Goal: Information Seeking & Learning: Learn about a topic

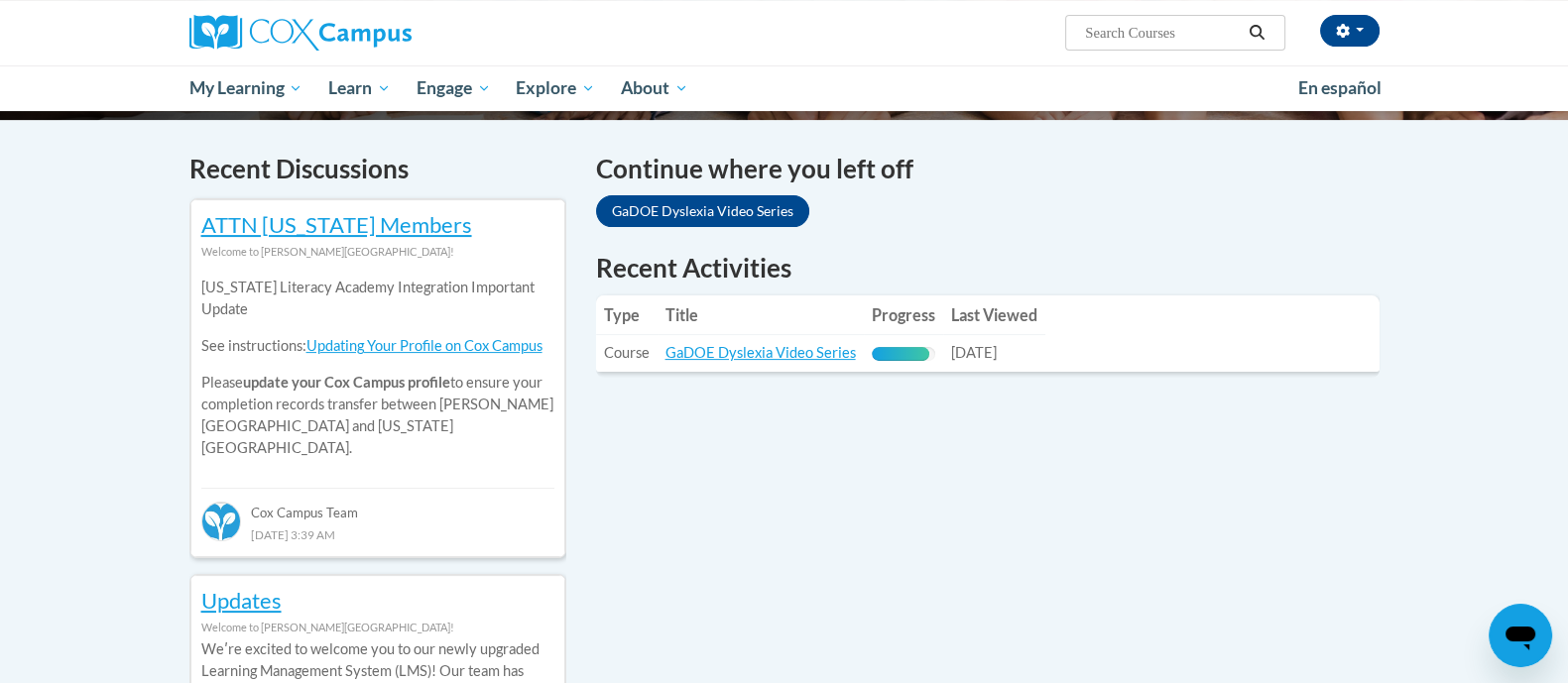
scroll to position [586, 0]
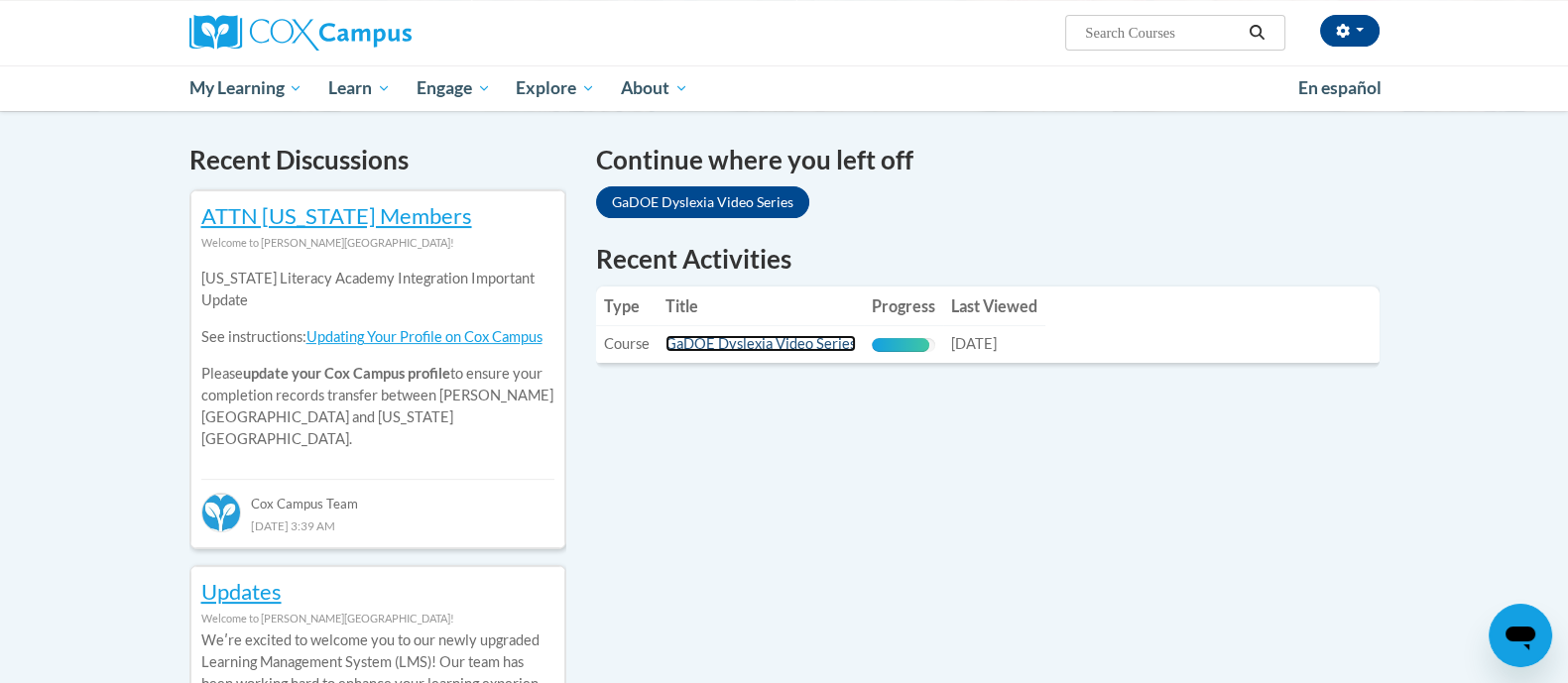
click at [785, 342] on link "GaDOE Dyslexia Video Series" at bounding box center [760, 343] width 191 height 17
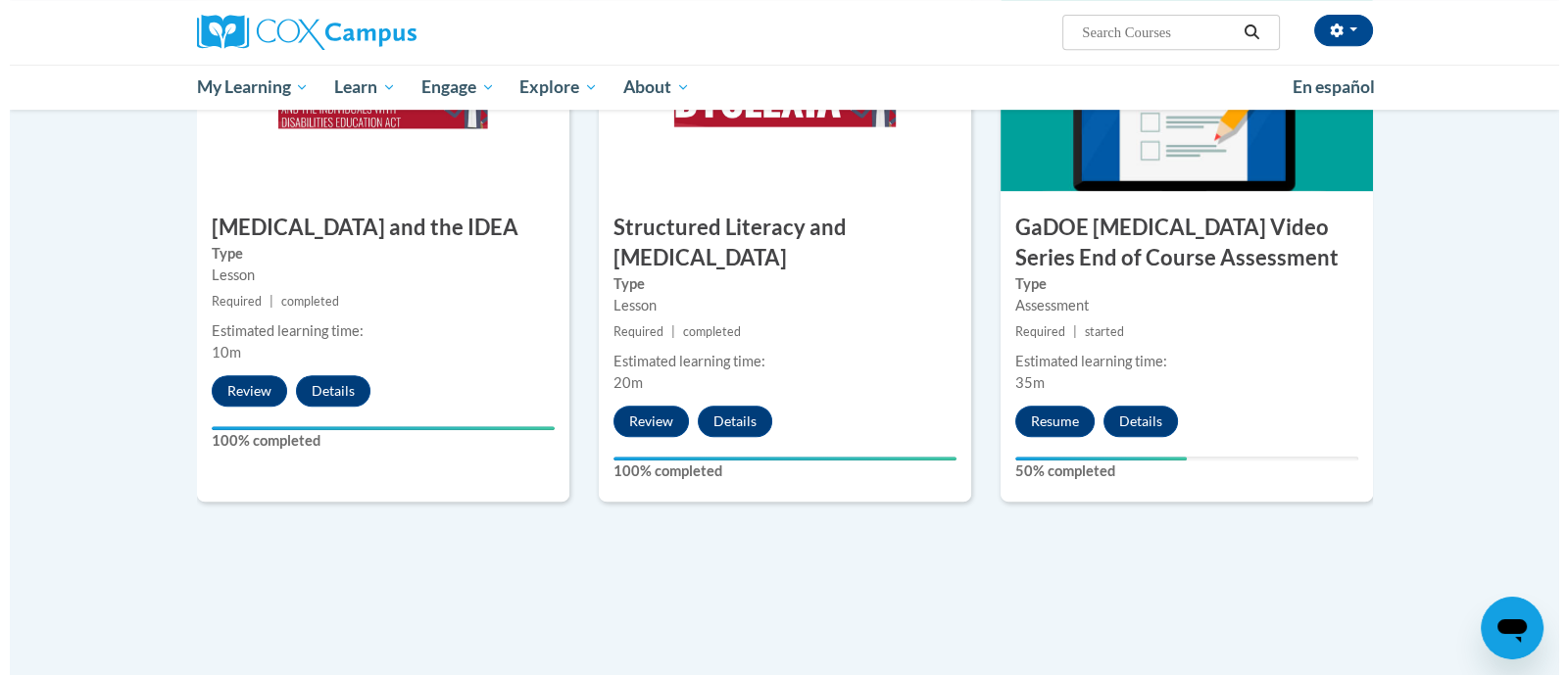
scroll to position [1115, 0]
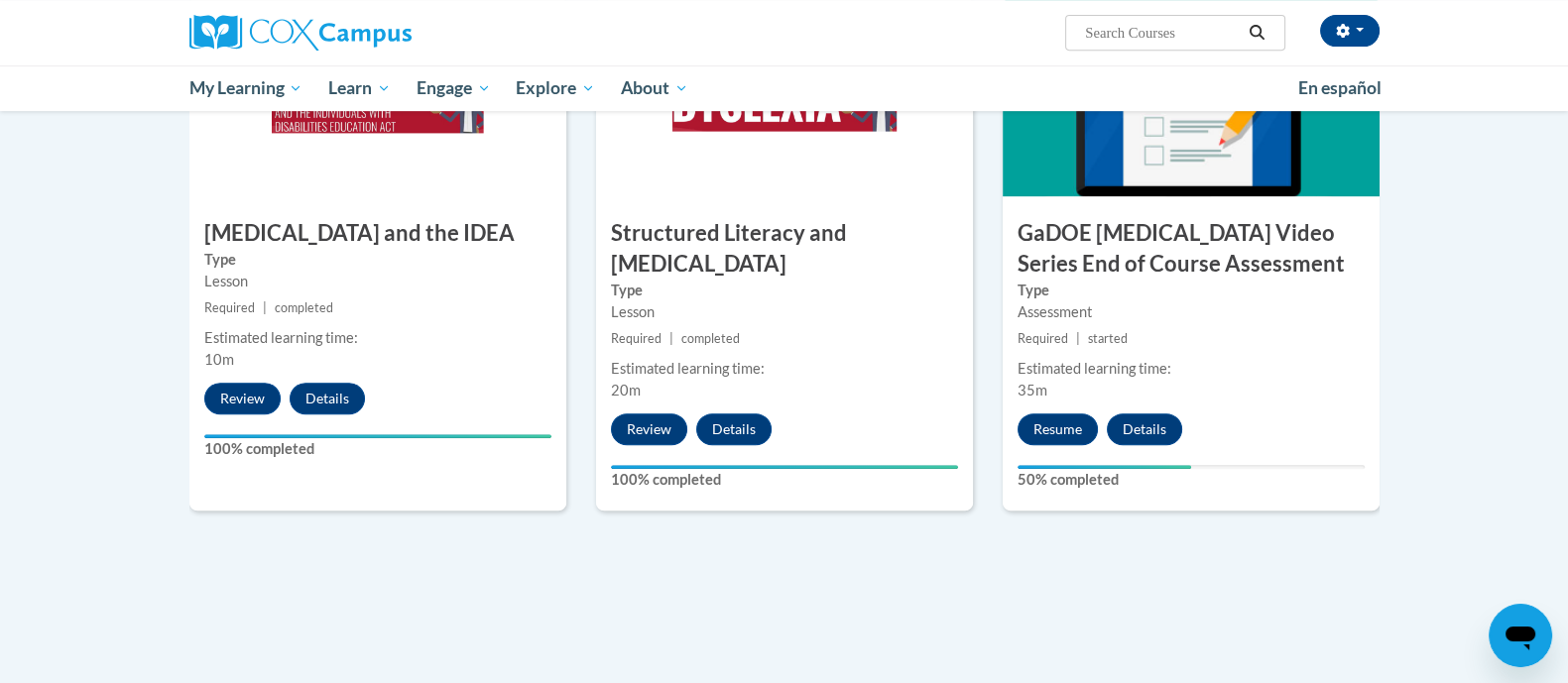
click at [1075, 421] on div "6 GaDOE Dyslexia Video Series End of Course Assessment Type Assessment Required…" at bounding box center [1191, 254] width 377 height 513
click at [1072, 414] on button "Resume" at bounding box center [1057, 430] width 80 height 32
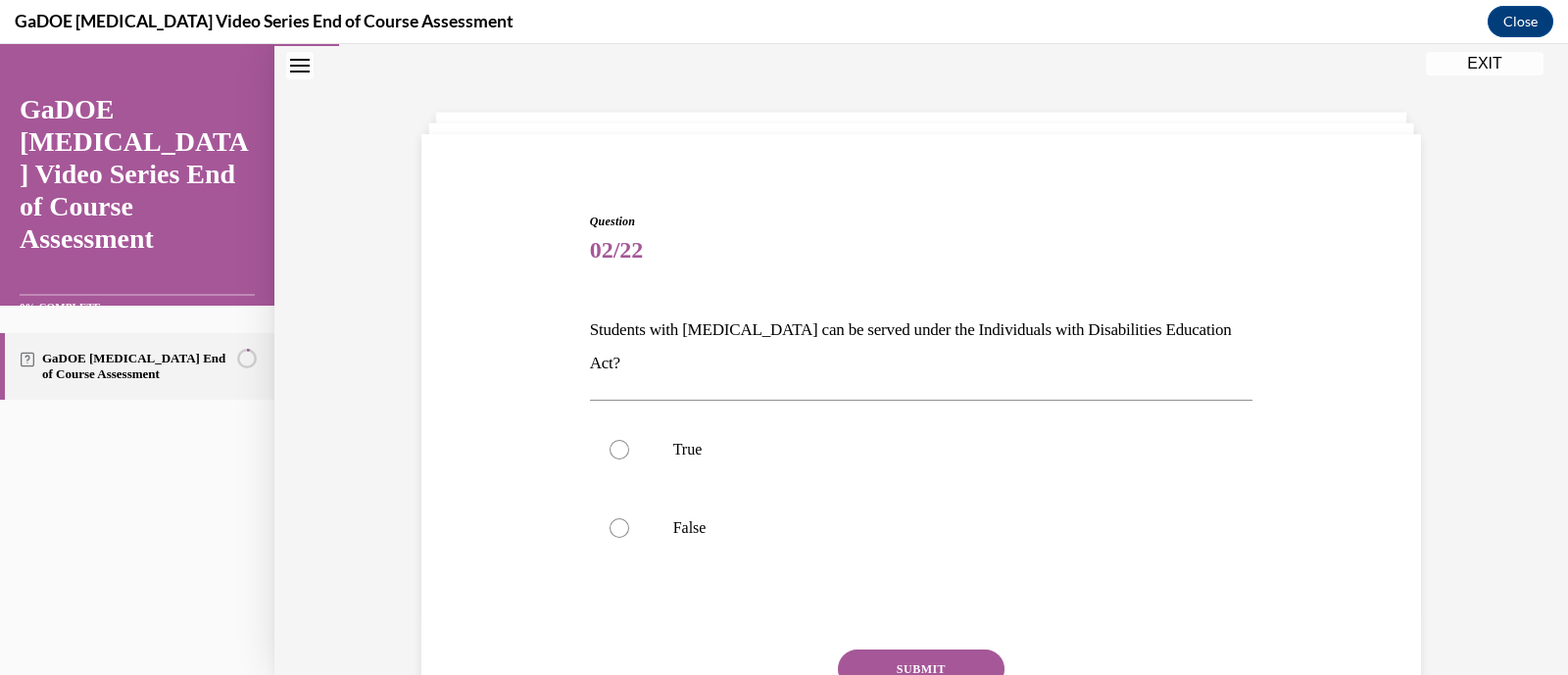
scroll to position [161, 0]
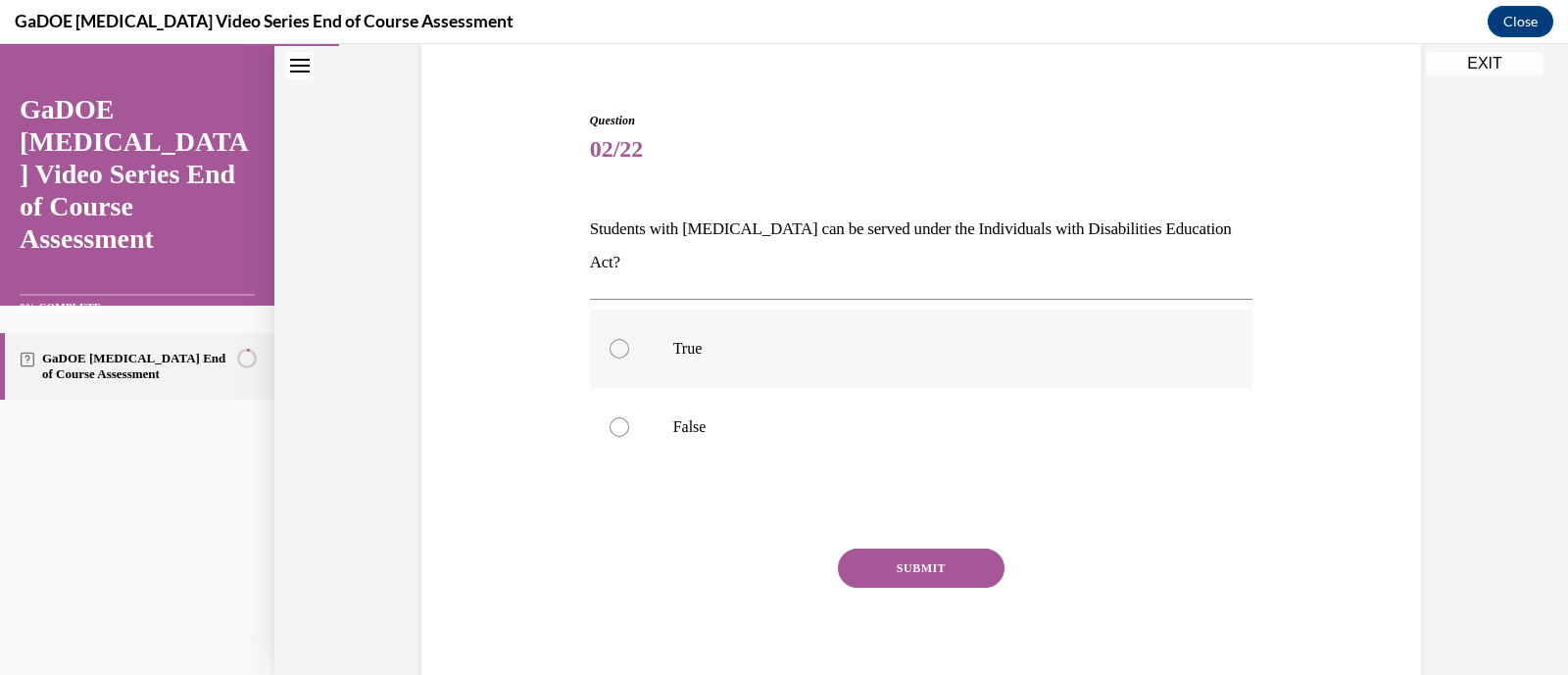
click at [703, 339] on p "True" at bounding box center [938, 349] width 531 height 20
click at [630, 339] on input "True" at bounding box center [620, 349] width 20 height 20
radio input "true"
click at [930, 549] on button "SUBMIT" at bounding box center [921, 569] width 167 height 39
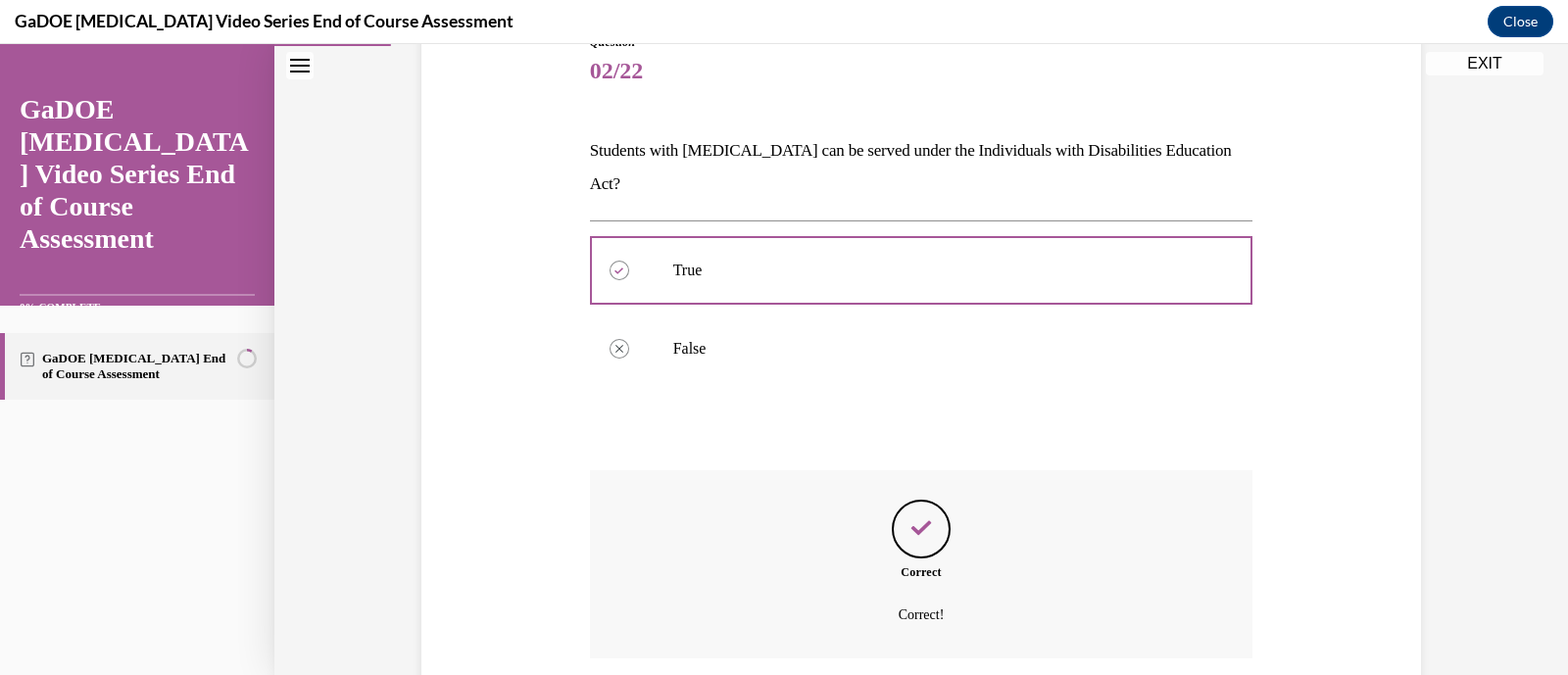
scroll to position [359, 0]
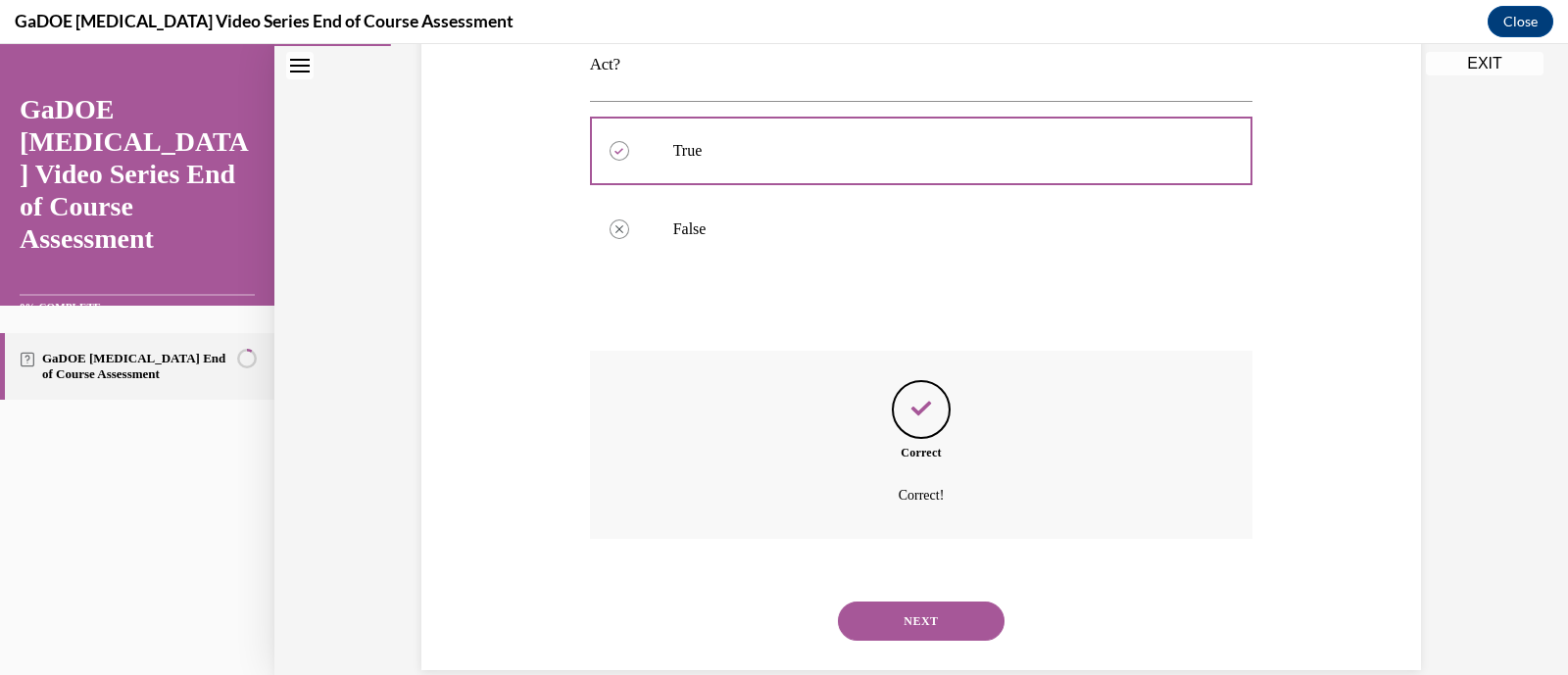
click at [948, 602] on button "NEXT" at bounding box center [921, 622] width 167 height 39
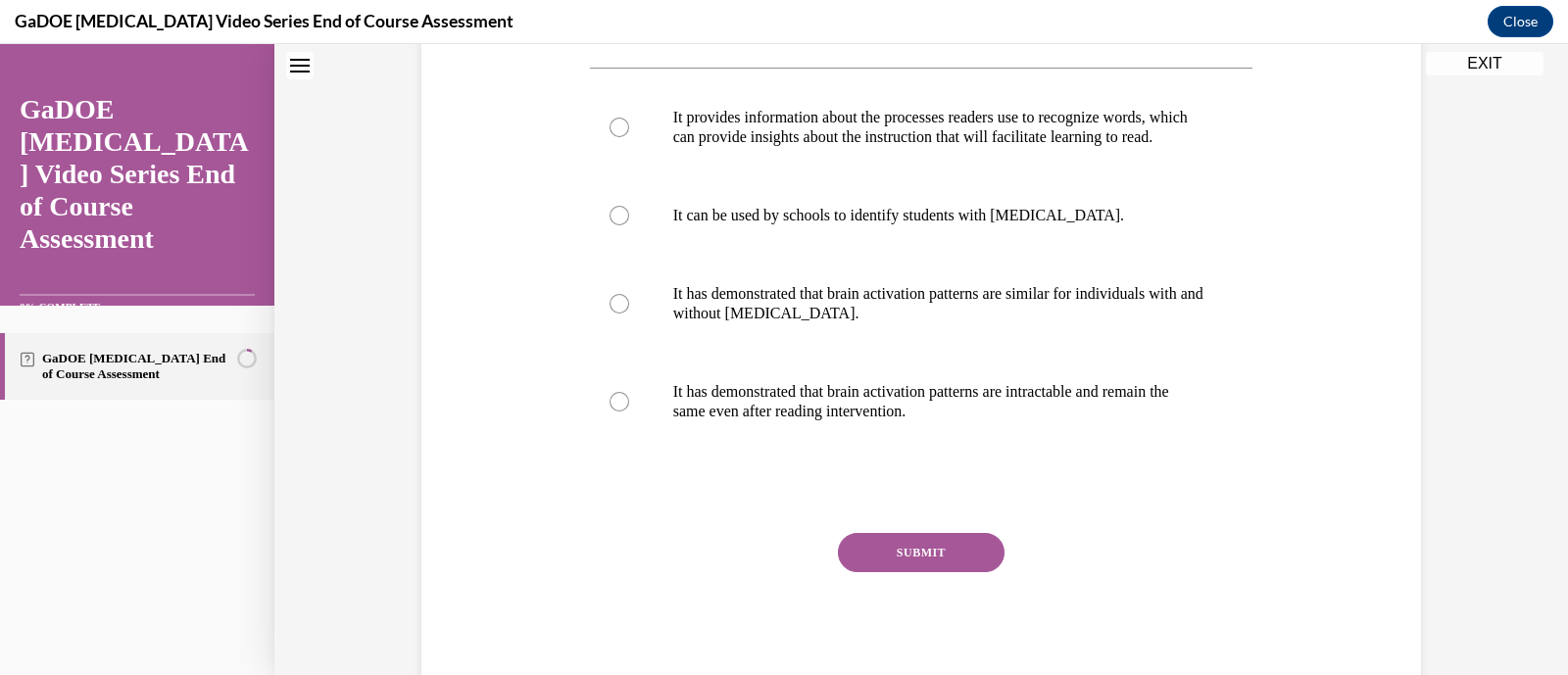
scroll to position [0, 0]
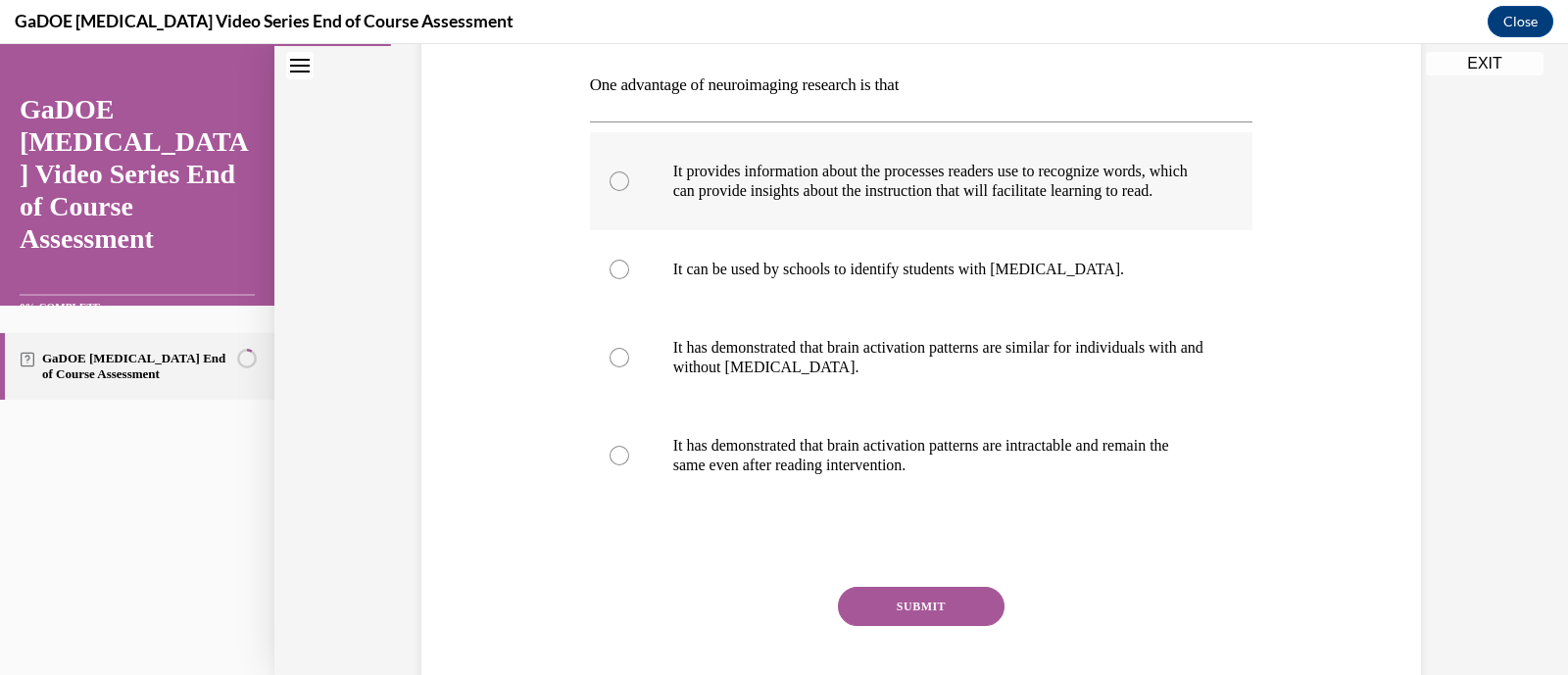
click at [739, 190] on p "It provides information about the processes readers use to recognize words, whi…" at bounding box center [938, 182] width 531 height 39
click at [630, 190] on input "It provides information about the processes readers use to recognize words, whi…" at bounding box center [620, 182] width 20 height 20
radio input "true"
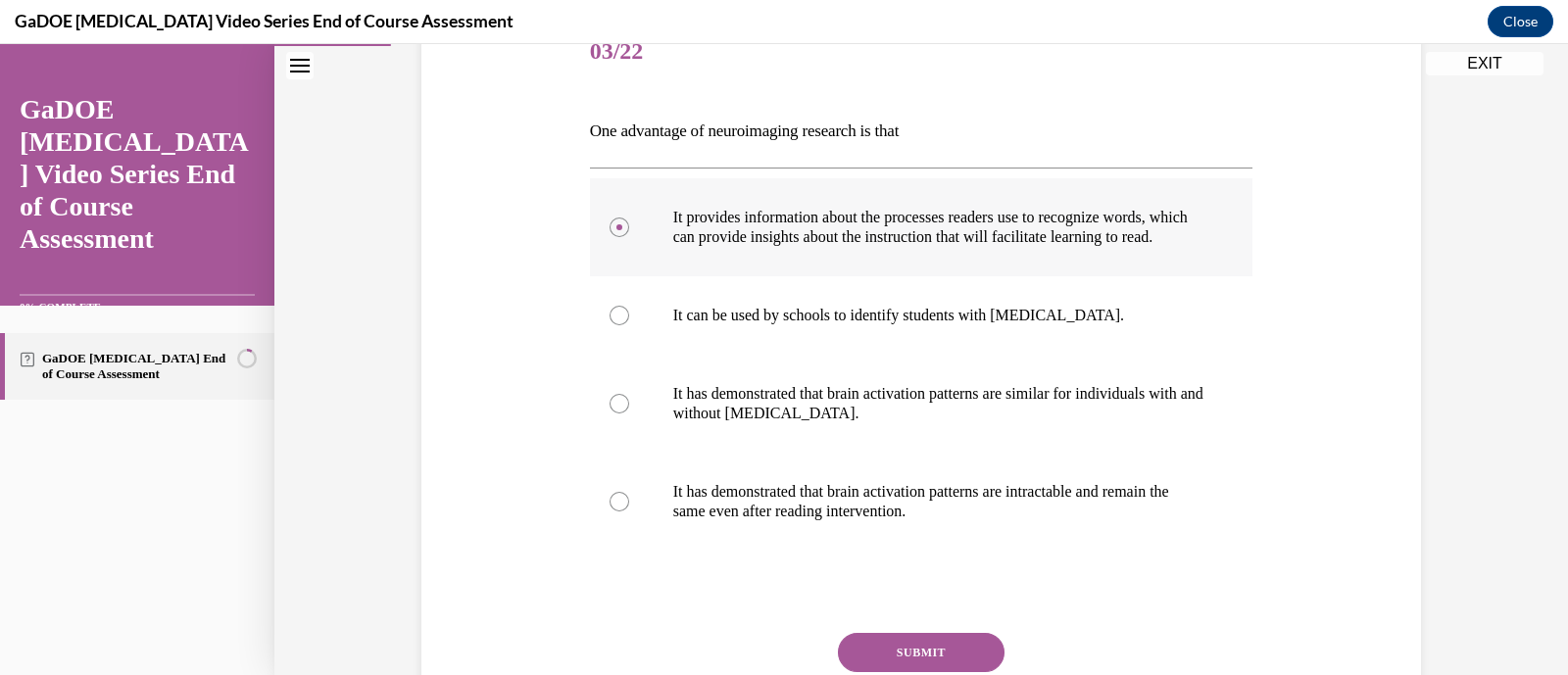
scroll to position [315, 0]
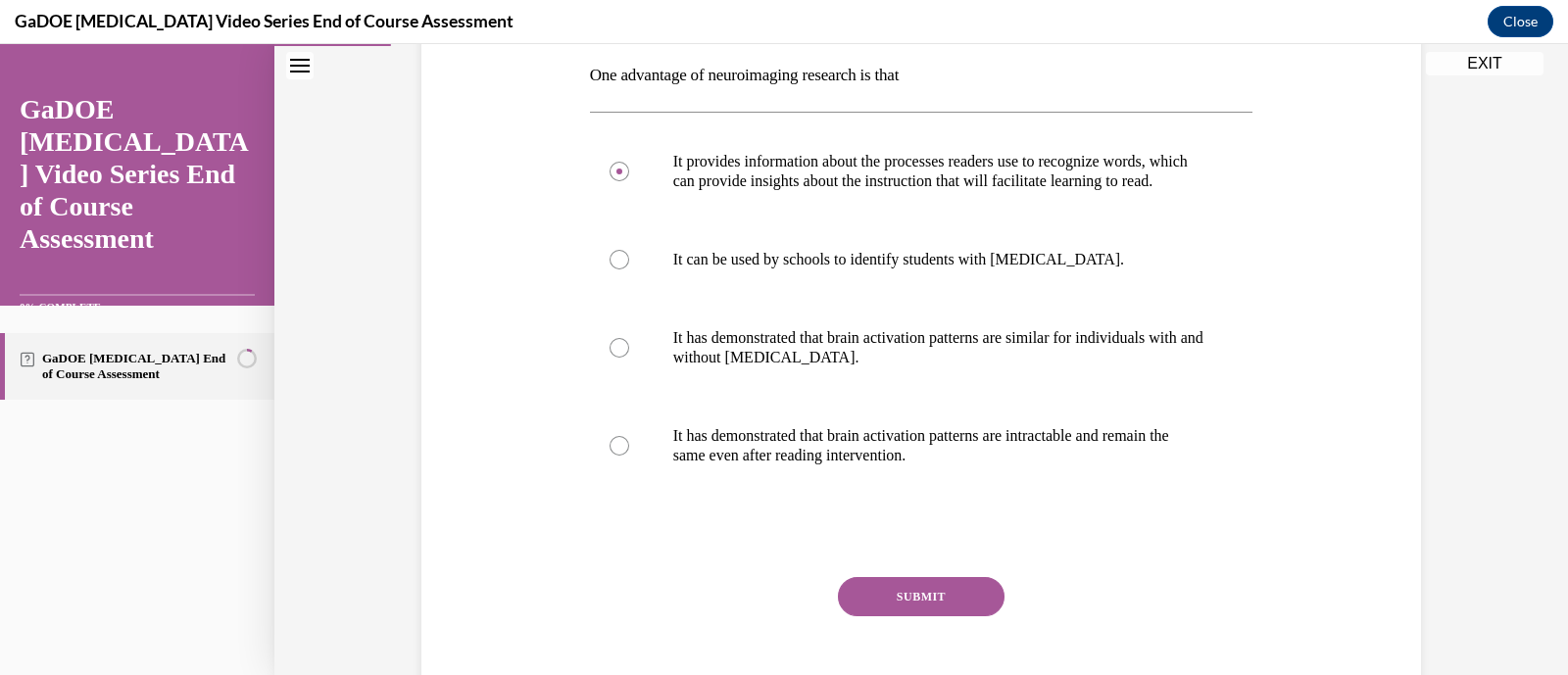
click at [914, 617] on button "SUBMIT" at bounding box center [921, 597] width 167 height 39
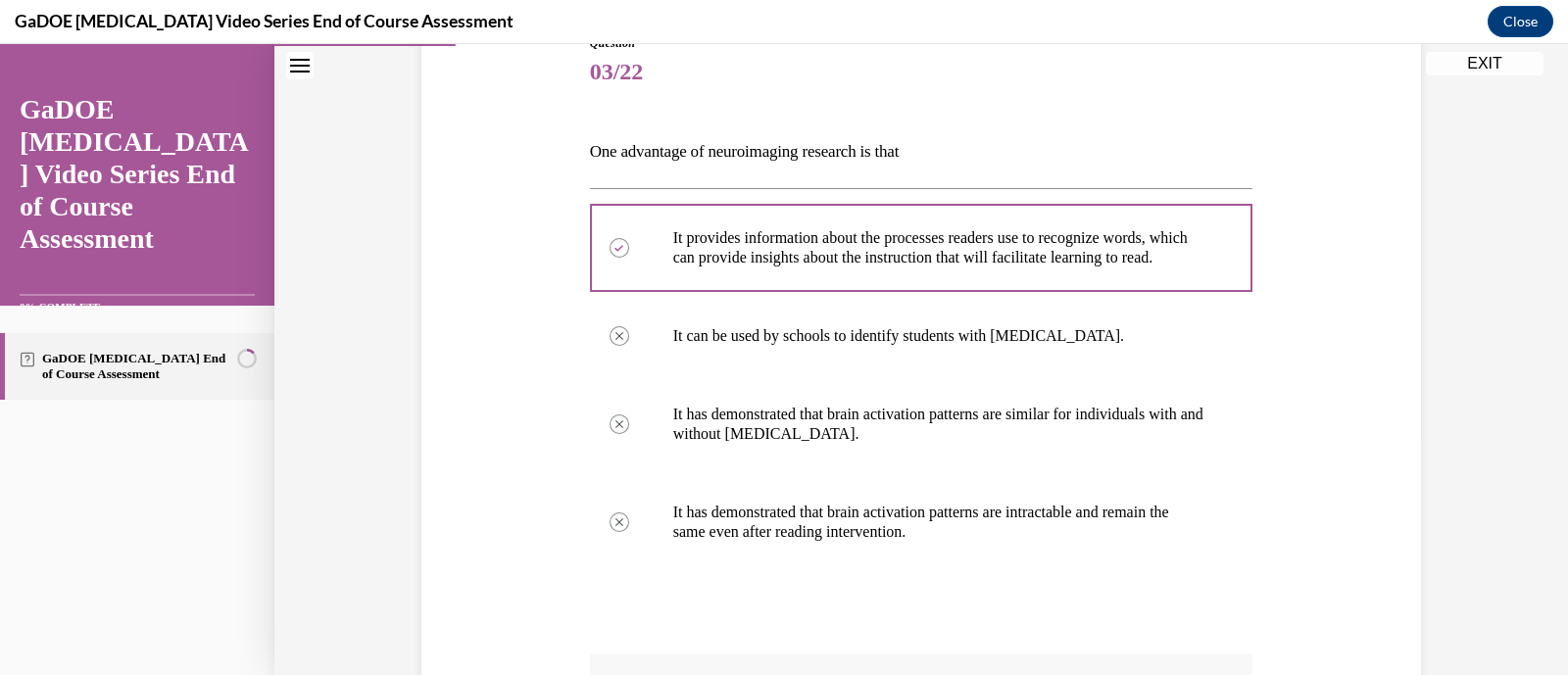
scroll to position [595, 0]
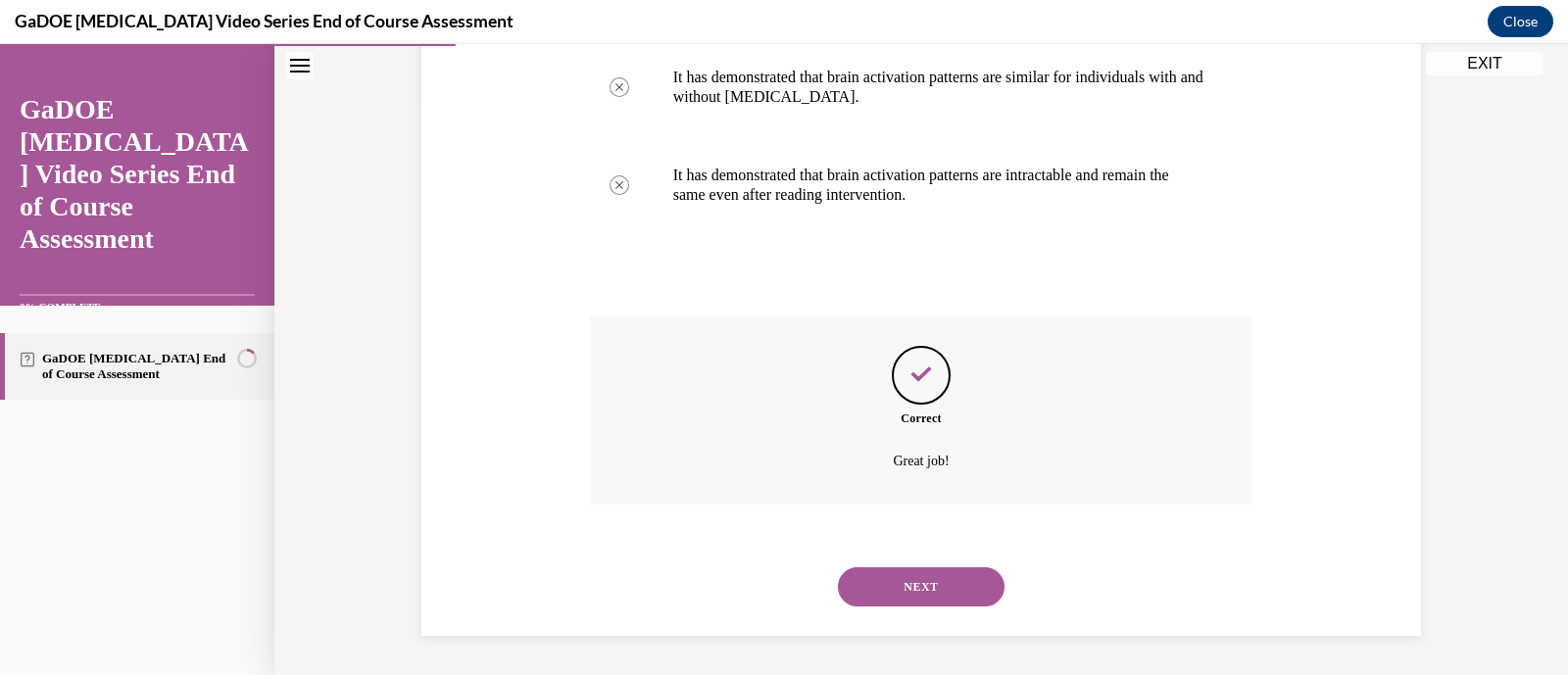
click at [916, 591] on button "NEXT" at bounding box center [921, 588] width 167 height 39
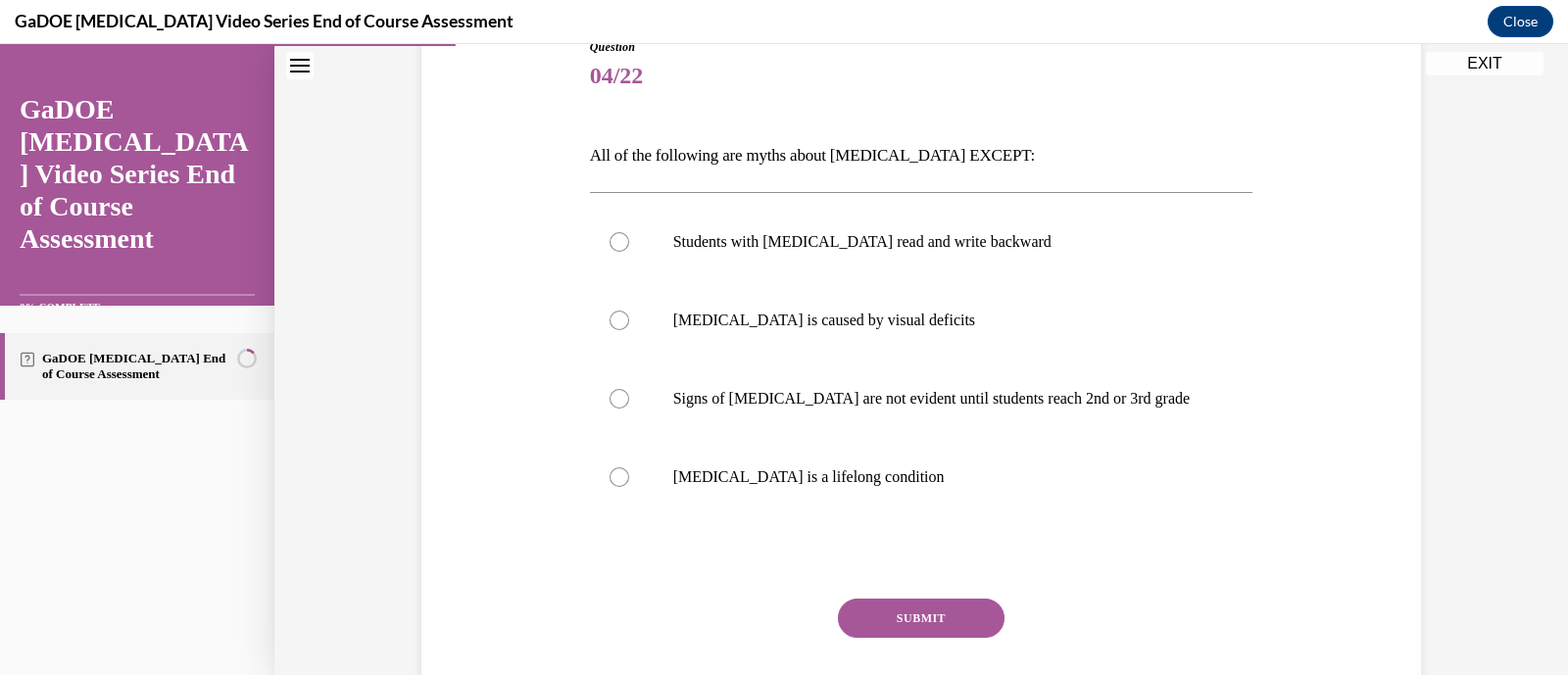
scroll to position [232, 0]
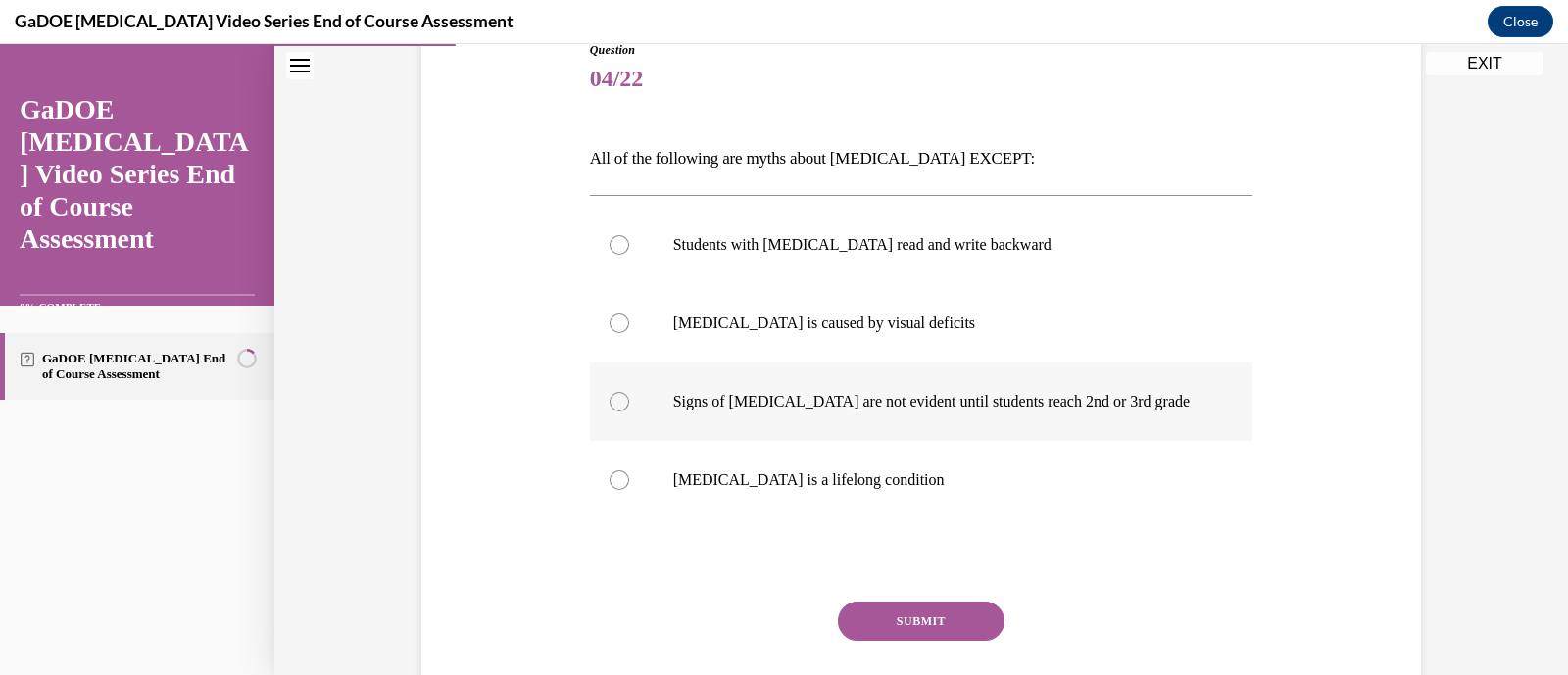
click at [927, 413] on label "Signs of dyslexia are not evident until students reach 2nd or 3rd grade" at bounding box center [922, 402] width 663 height 78
click at [630, 412] on input "Signs of dyslexia are not evident until students reach 2nd or 3rd grade" at bounding box center [620, 402] width 20 height 20
radio input "true"
click at [934, 615] on button "SUBMIT" at bounding box center [921, 622] width 167 height 39
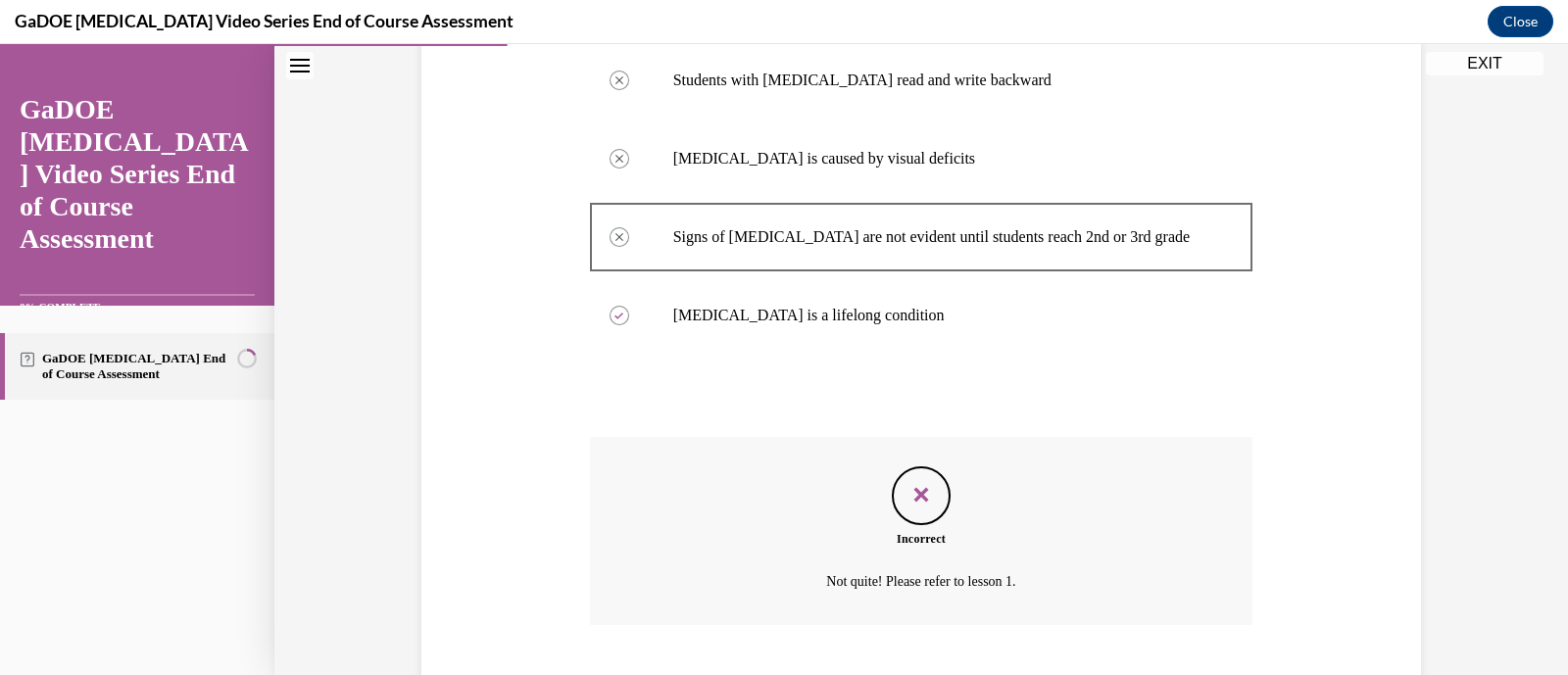
scroll to position [516, 0]
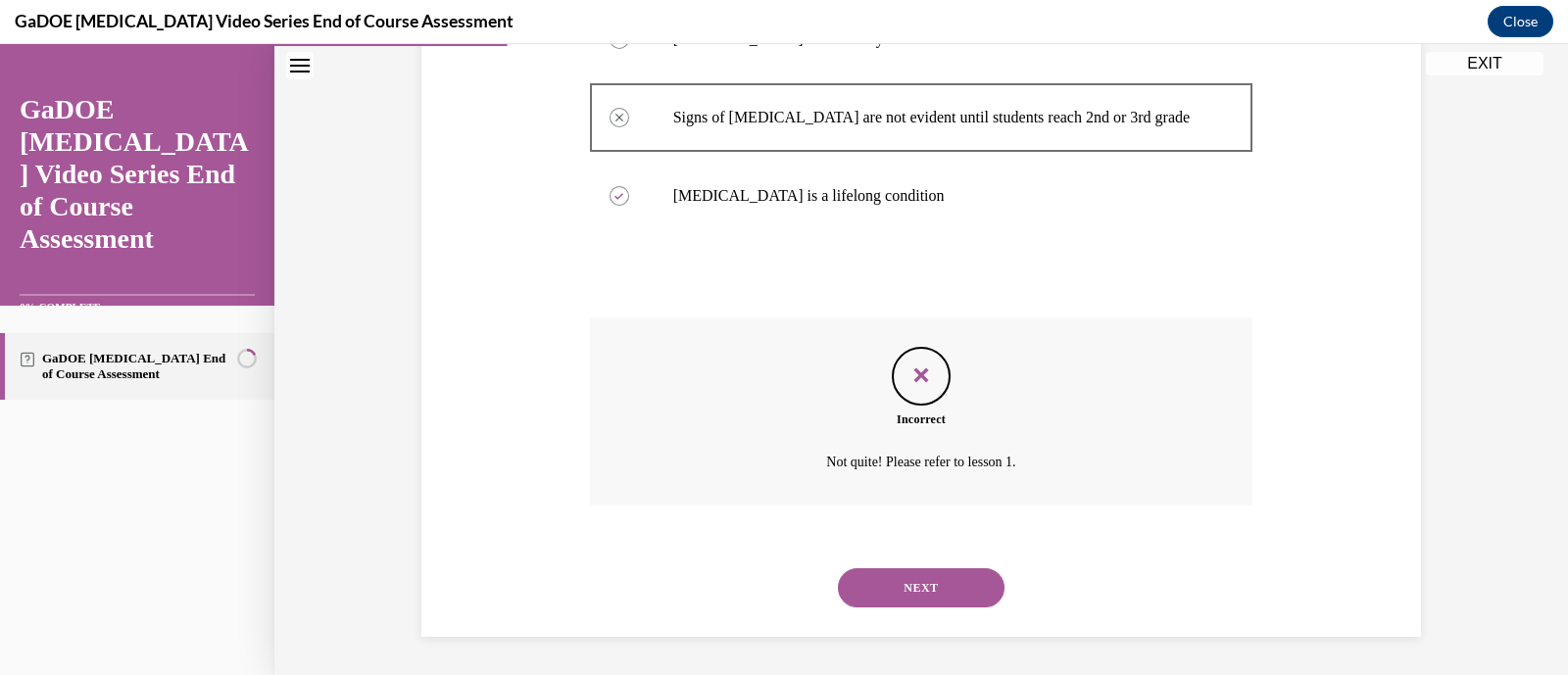
click at [918, 574] on button "NEXT" at bounding box center [921, 589] width 167 height 39
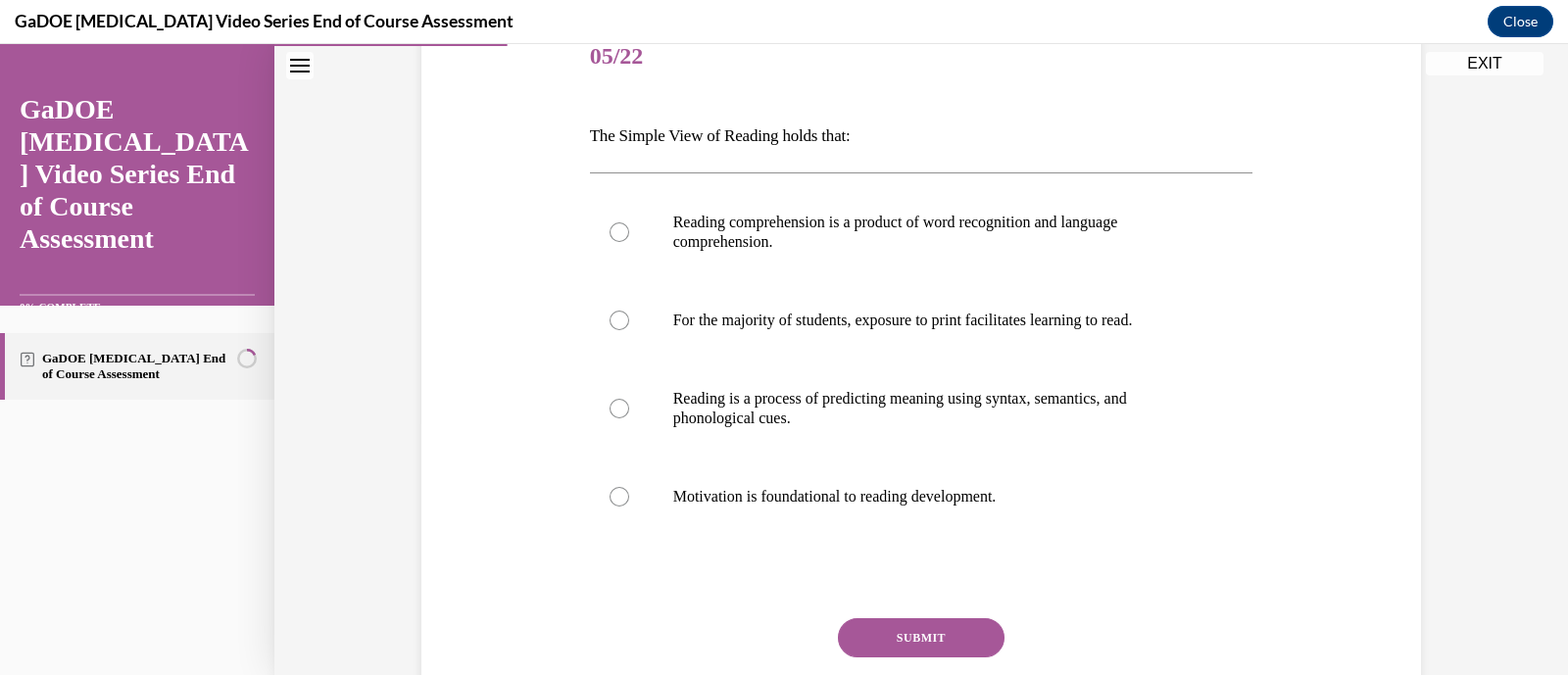
scroll to position [260, 0]
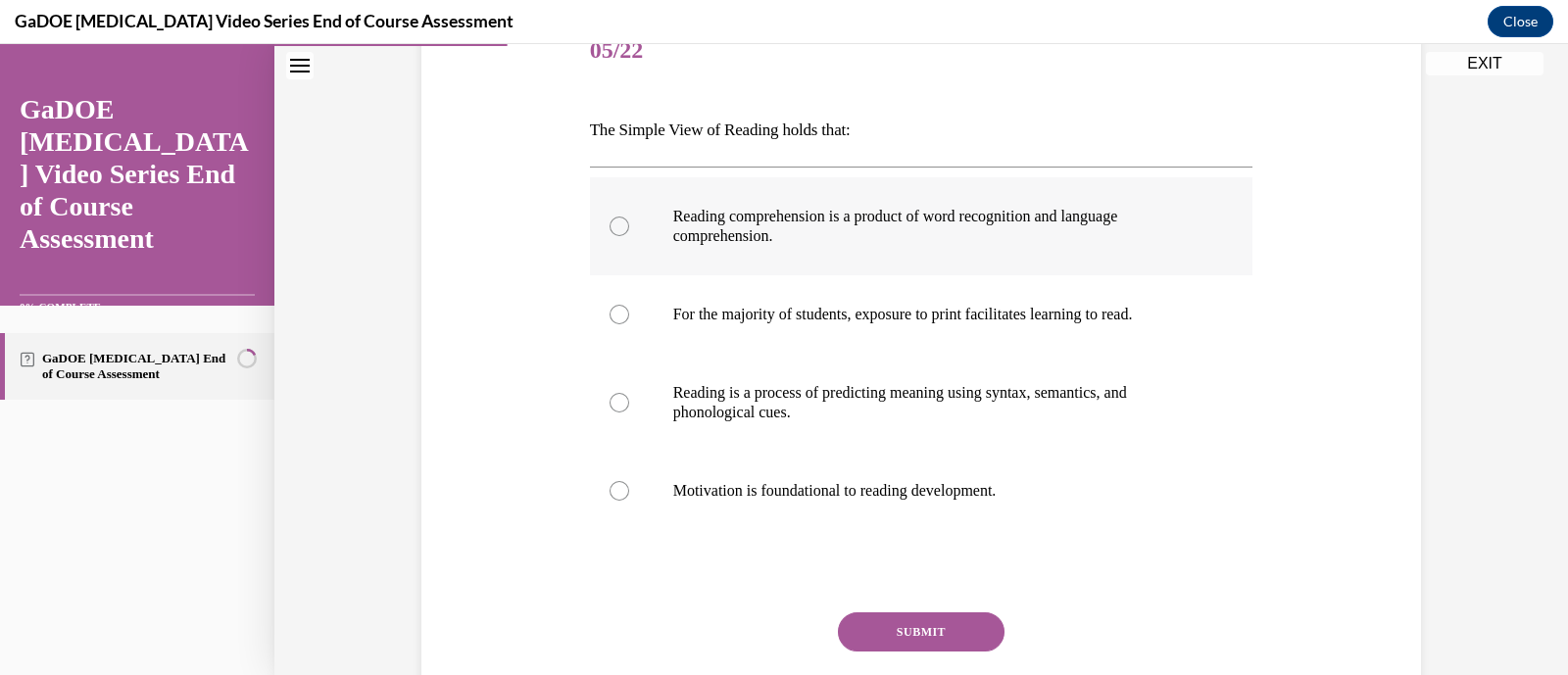
click at [835, 252] on label "Reading comprehension is a product of word recognition and language comprehensi…" at bounding box center [922, 227] width 663 height 98
click at [630, 236] on input "Reading comprehension is a product of word recognition and language comprehensi…" at bounding box center [620, 227] width 20 height 20
radio input "true"
click at [915, 613] on button "SUBMIT" at bounding box center [921, 633] width 167 height 39
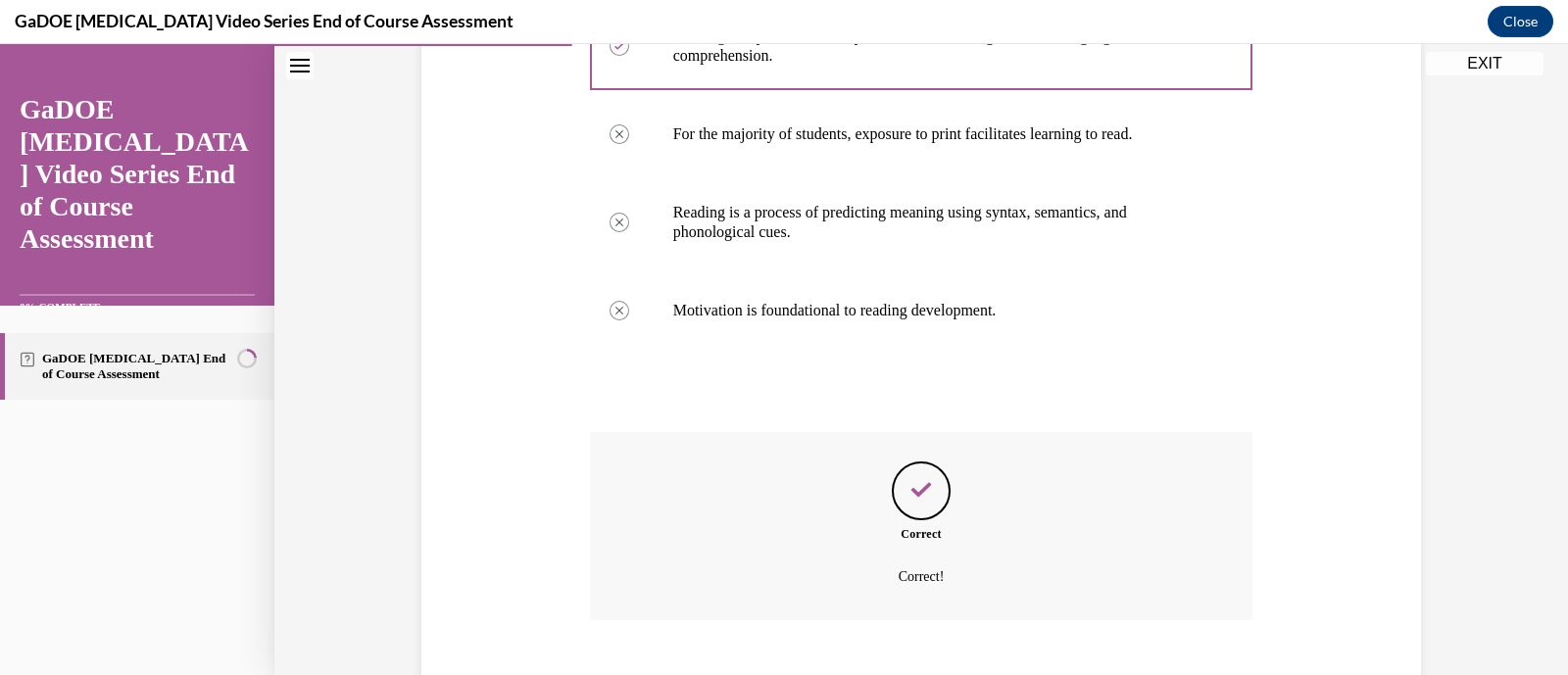
scroll to position [555, 0]
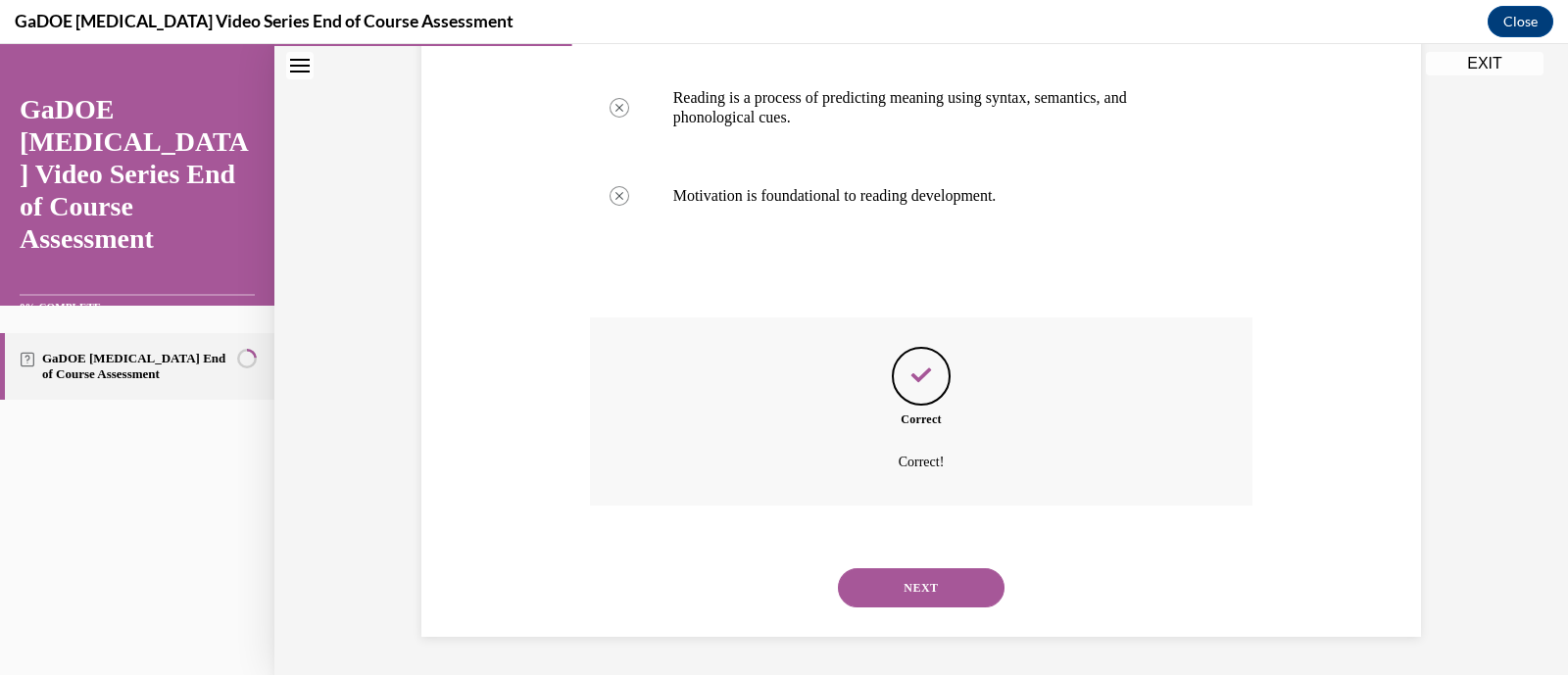
click at [914, 570] on button "NEXT" at bounding box center [921, 589] width 167 height 39
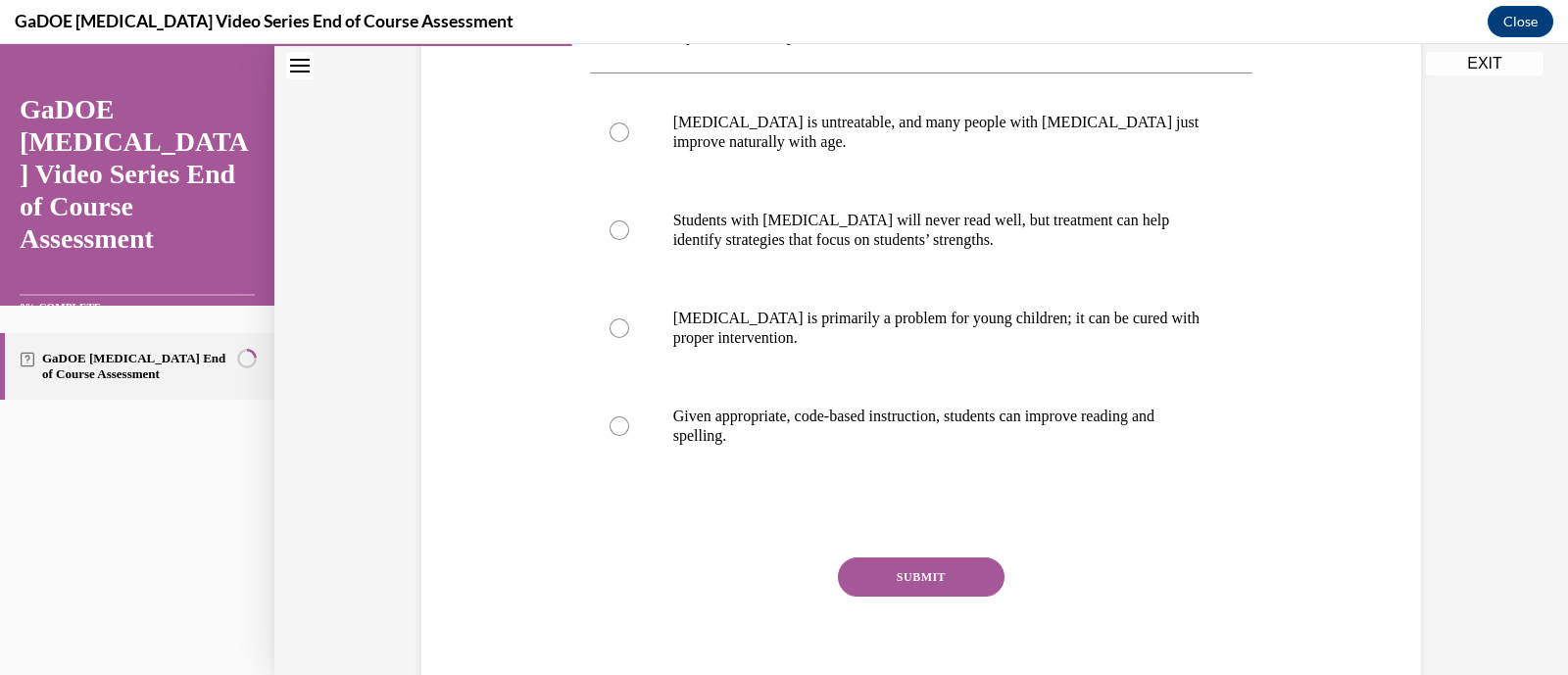
scroll to position [355, 0]
click at [914, 570] on button "SUBMIT" at bounding box center [921, 577] width 167 height 39
click at [1269, 501] on div "Question 06/22 Which correctly describes the possible outcome for someone with …" at bounding box center [921, 287] width 1009 height 858
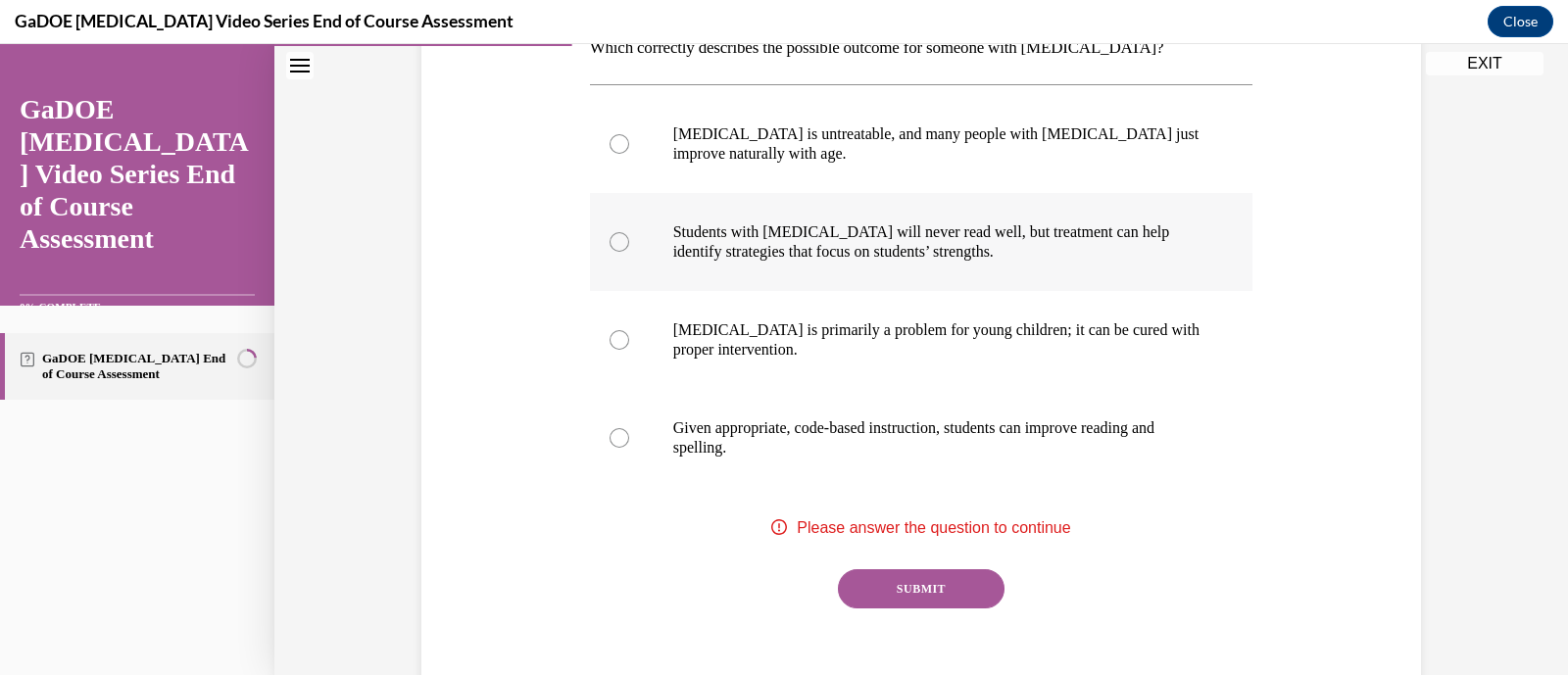
scroll to position [340, 0]
click at [934, 232] on p "Students with dyslexia will never read well, but treatment can help identify st…" at bounding box center [938, 244] width 531 height 39
click at [630, 234] on input "Students with dyslexia will never read well, but treatment can help identify st…" at bounding box center [620, 244] width 20 height 20
radio input "true"
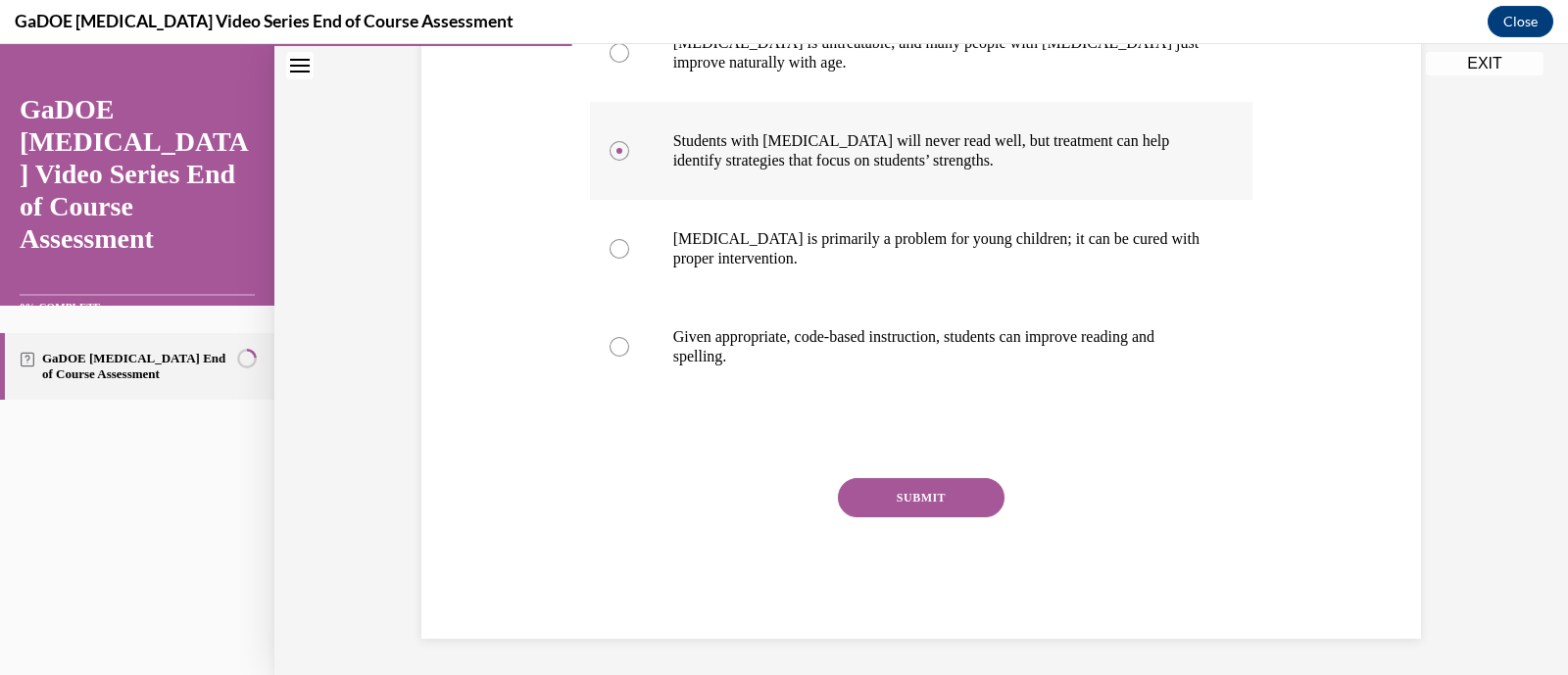
scroll to position [436, 0]
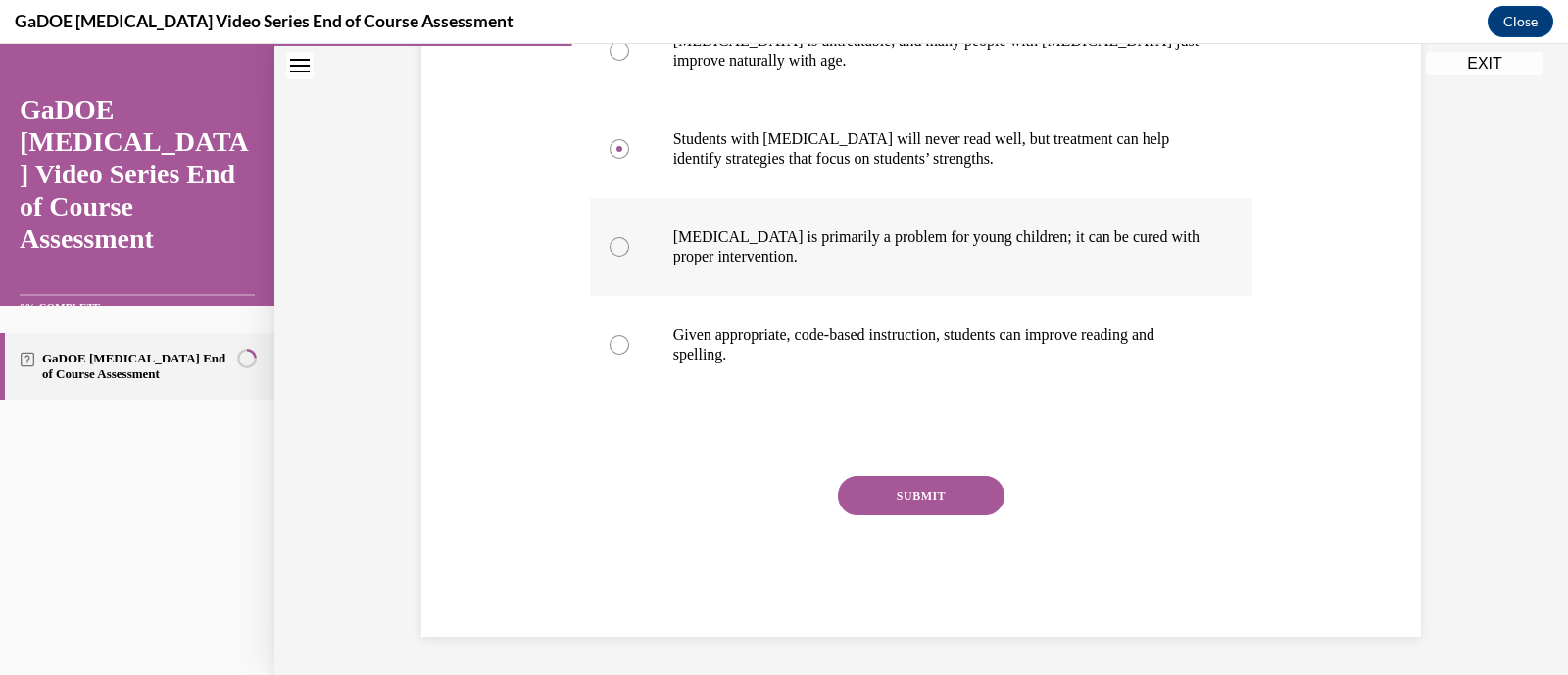
click at [927, 249] on p "Dyslexia is primarily a problem for young children; it can be cured with proper…" at bounding box center [938, 247] width 531 height 39
click at [630, 249] on input "Dyslexia is primarily a problem for young children; it can be cured with proper…" at bounding box center [620, 247] width 20 height 20
radio input "true"
click at [947, 502] on button "SUBMIT" at bounding box center [921, 496] width 167 height 39
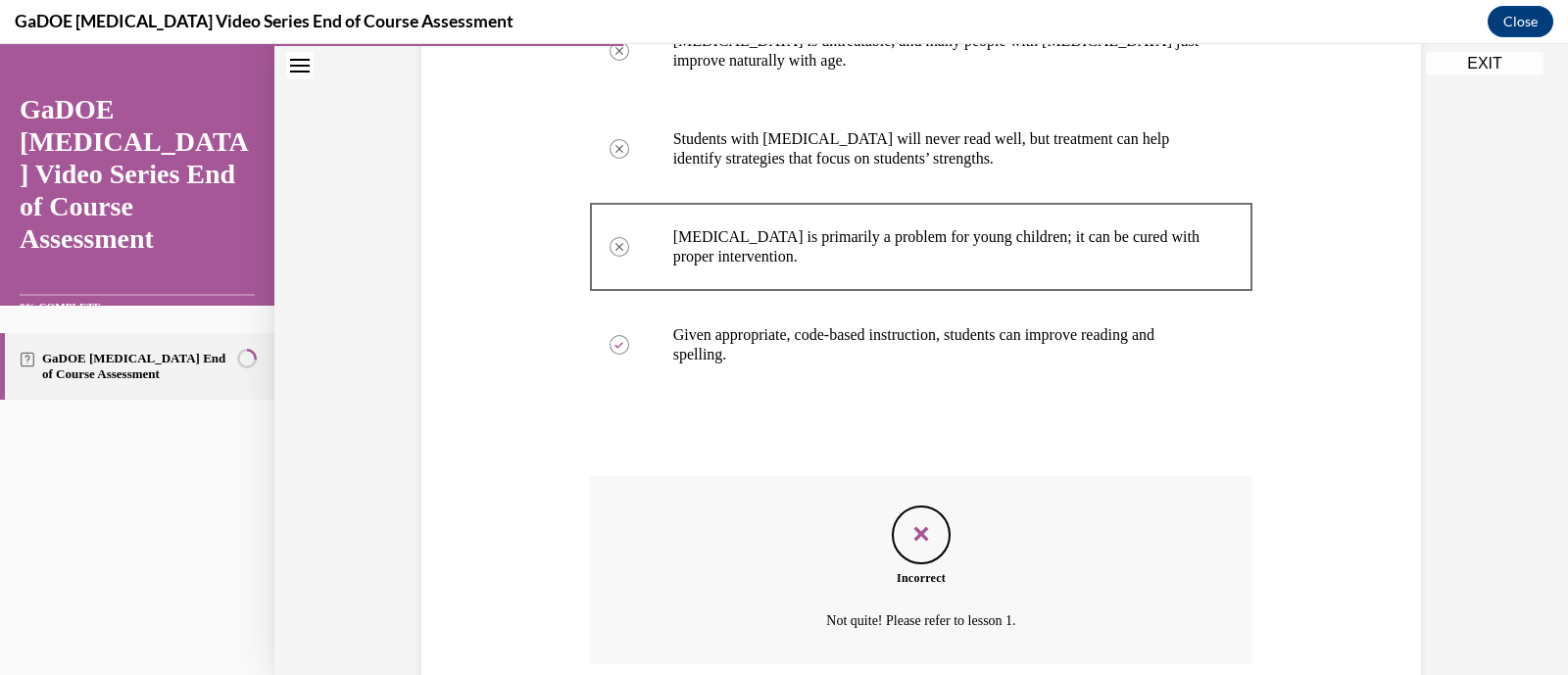
scroll to position [595, 0]
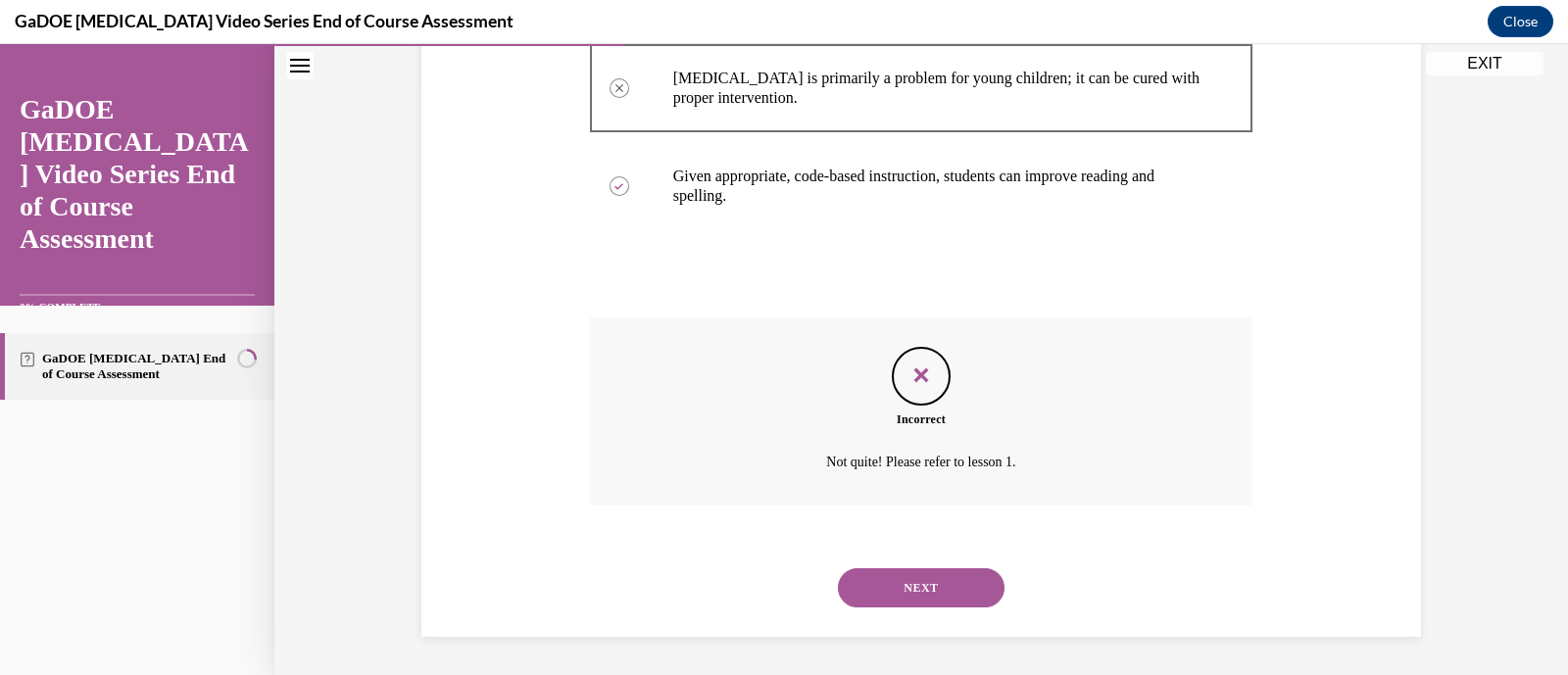
click at [970, 582] on button "NEXT" at bounding box center [921, 589] width 167 height 39
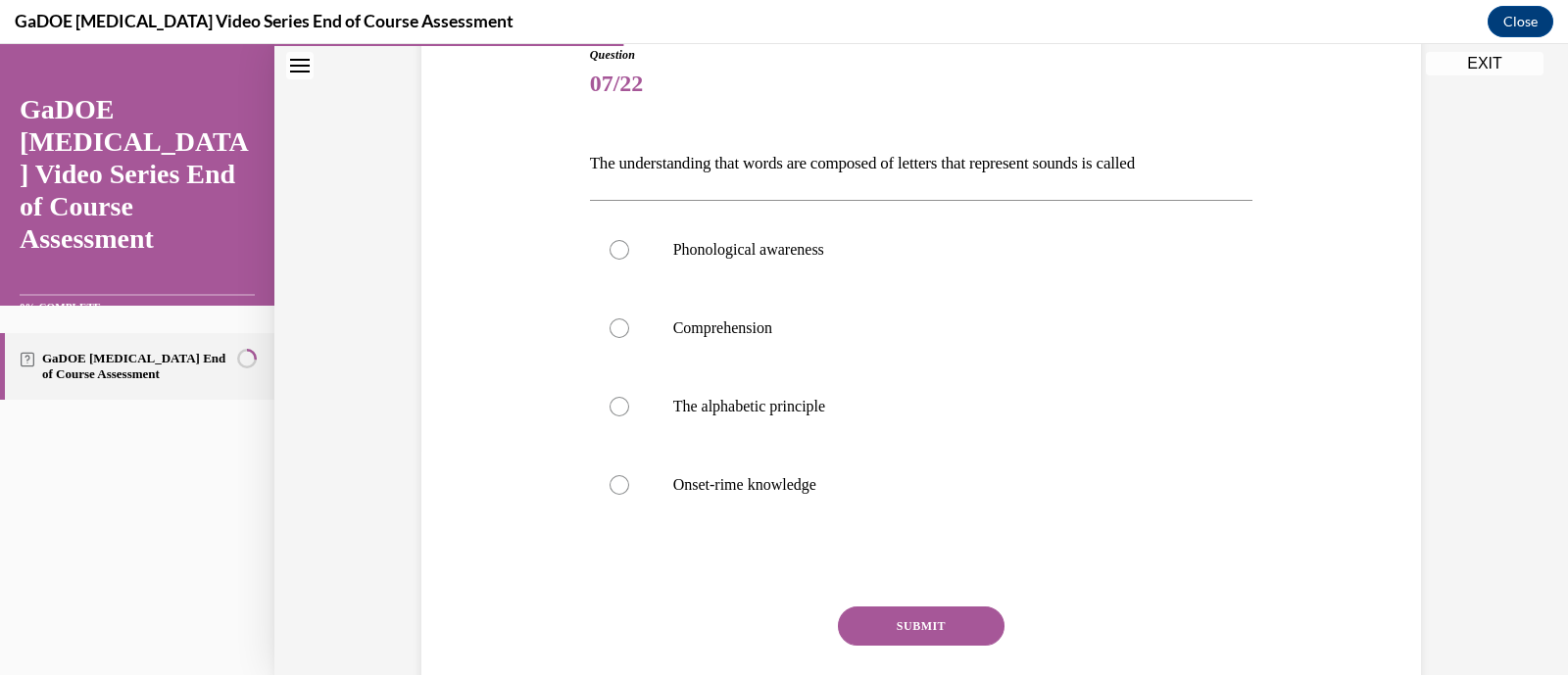
scroll to position [230, 0]
click at [891, 251] on p "Phonological awareness" at bounding box center [938, 247] width 531 height 20
click at [630, 251] on input "Phonological awareness" at bounding box center [620, 247] width 20 height 20
radio input "true"
click at [930, 610] on button "SUBMIT" at bounding box center [921, 624] width 167 height 39
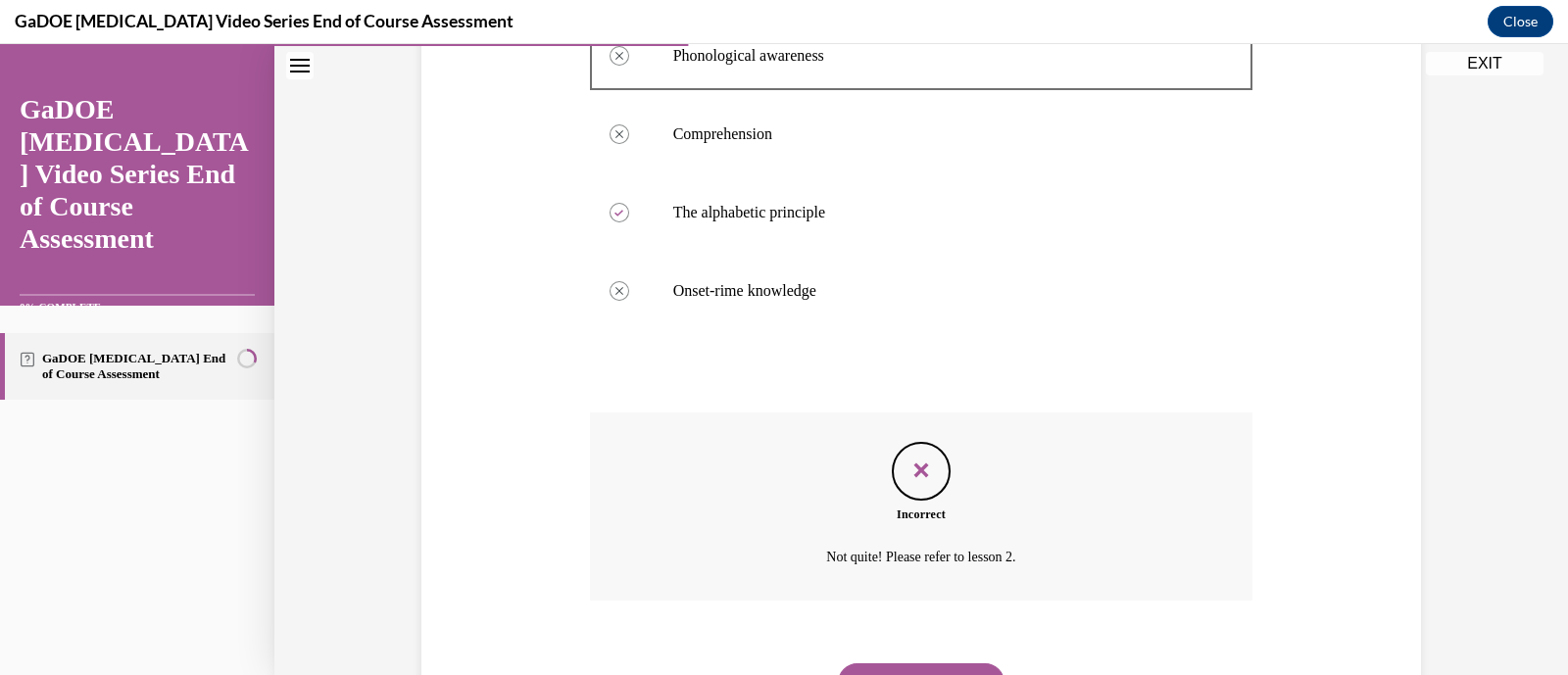
scroll to position [516, 0]
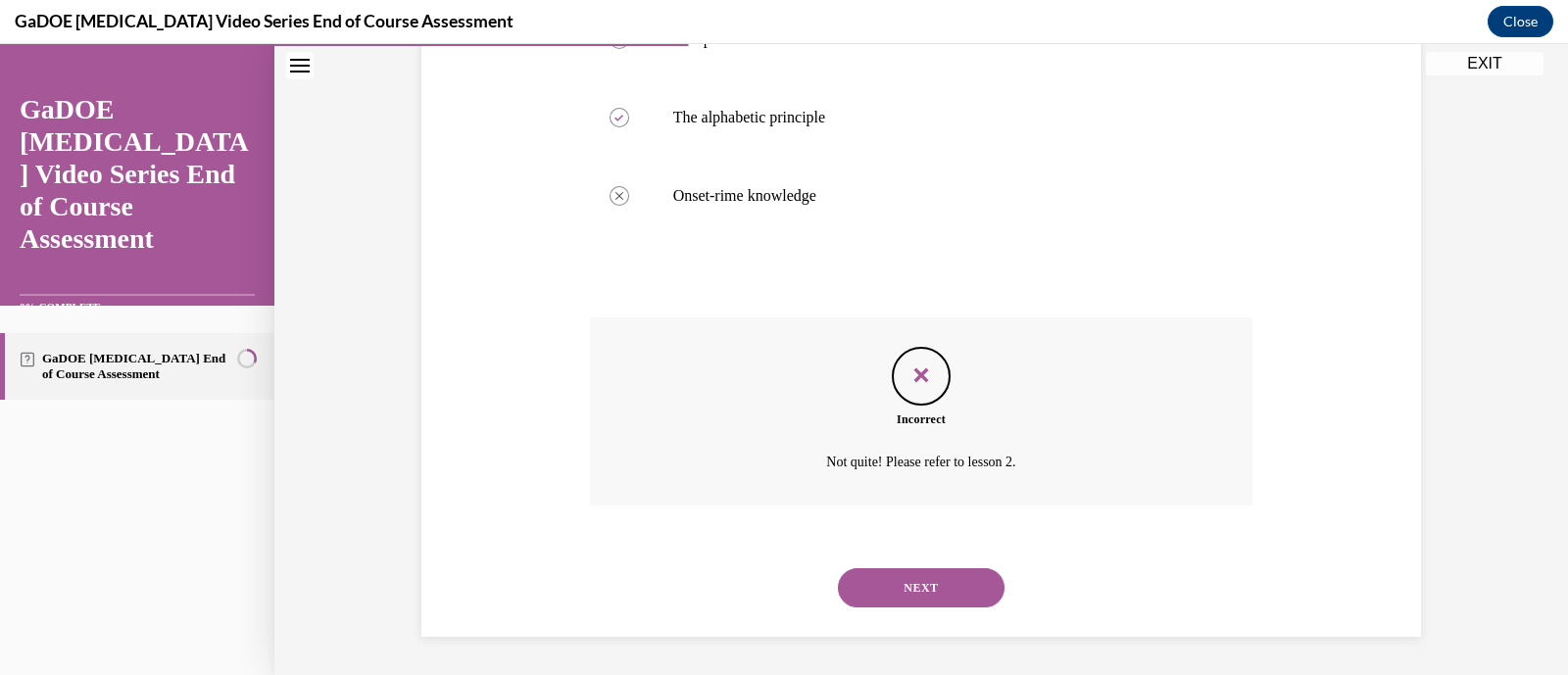
click at [931, 578] on button "NEXT" at bounding box center [921, 589] width 167 height 39
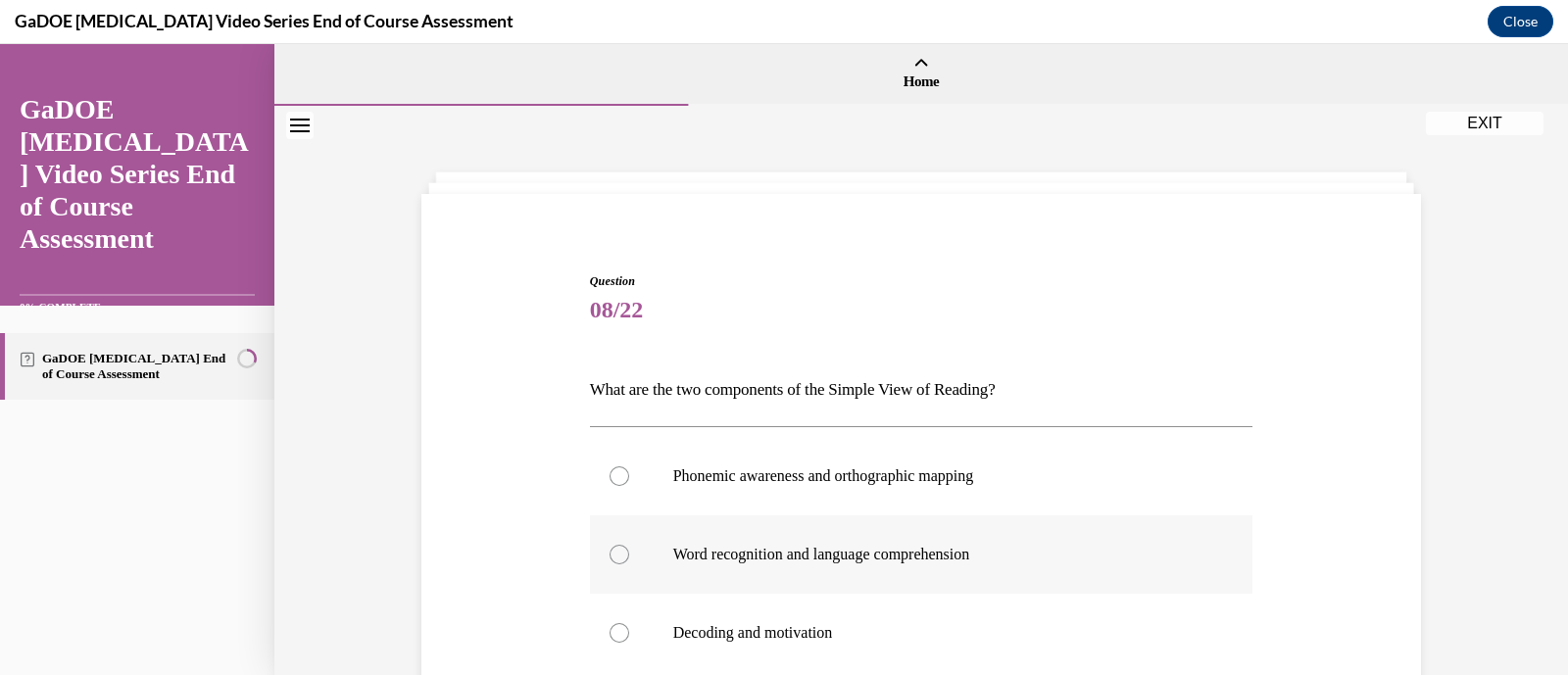
click at [931, 578] on label "Word recognition and language comprehension" at bounding box center [922, 555] width 663 height 78
click at [630, 565] on input "Word recognition and language comprehension" at bounding box center [620, 555] width 20 height 20
radio input "true"
click at [1238, 272] on div "Question 08/22 What are the two components of the Simple View of Reading? Phone…" at bounding box center [922, 618] width 673 height 751
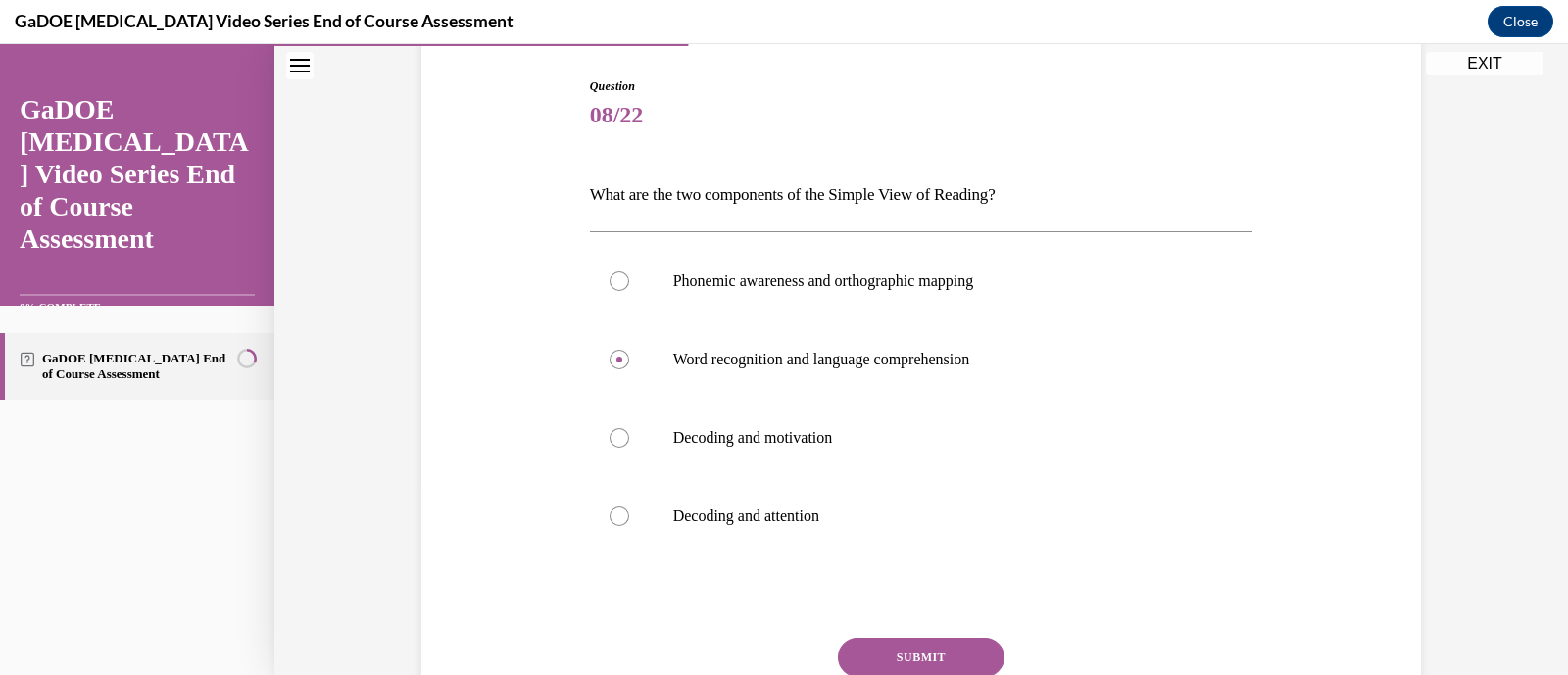
scroll to position [197, 0]
click at [899, 282] on p "Phonemic awareness and orthographic mapping" at bounding box center [938, 280] width 531 height 20
click at [630, 282] on input "Phonemic awareness and orthographic mapping" at bounding box center [620, 280] width 20 height 20
radio input "true"
click at [957, 642] on button "SUBMIT" at bounding box center [921, 656] width 167 height 39
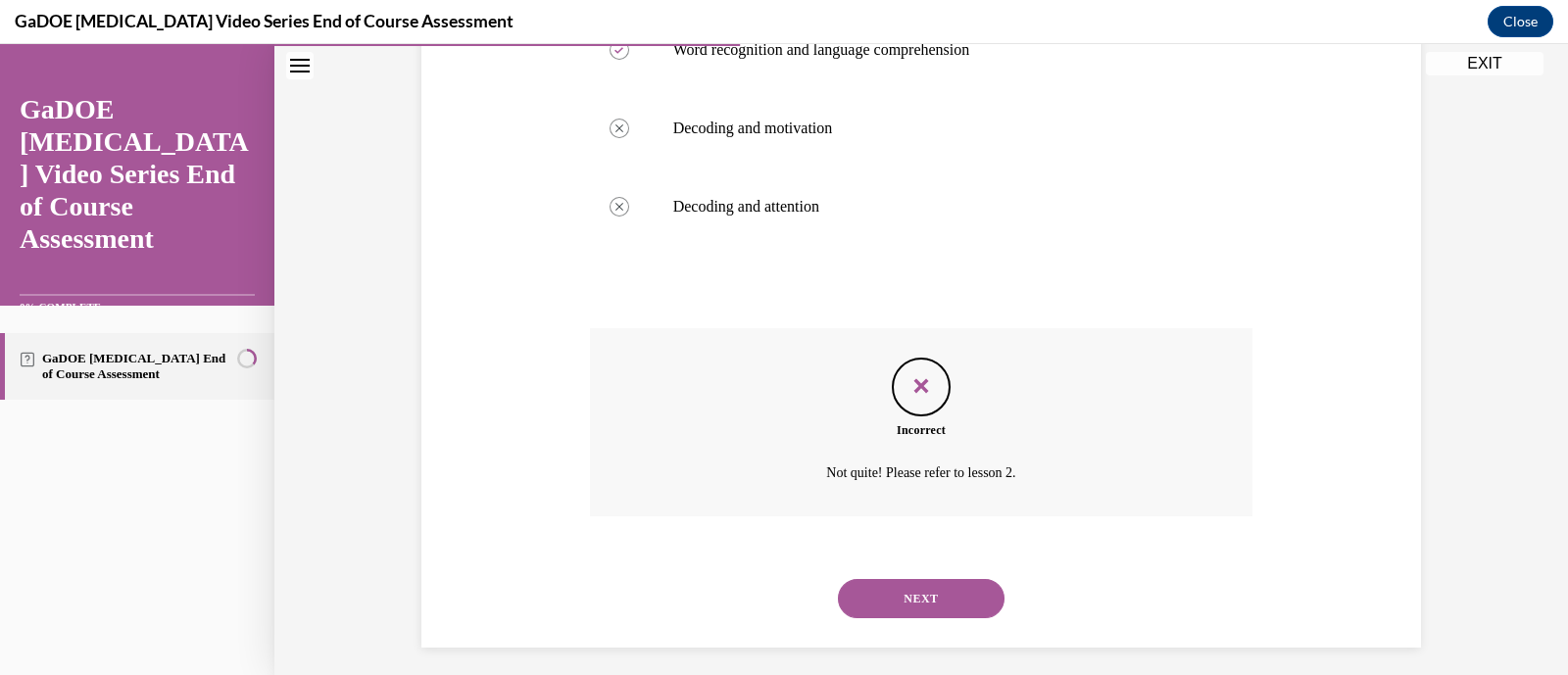
scroll to position [516, 0]
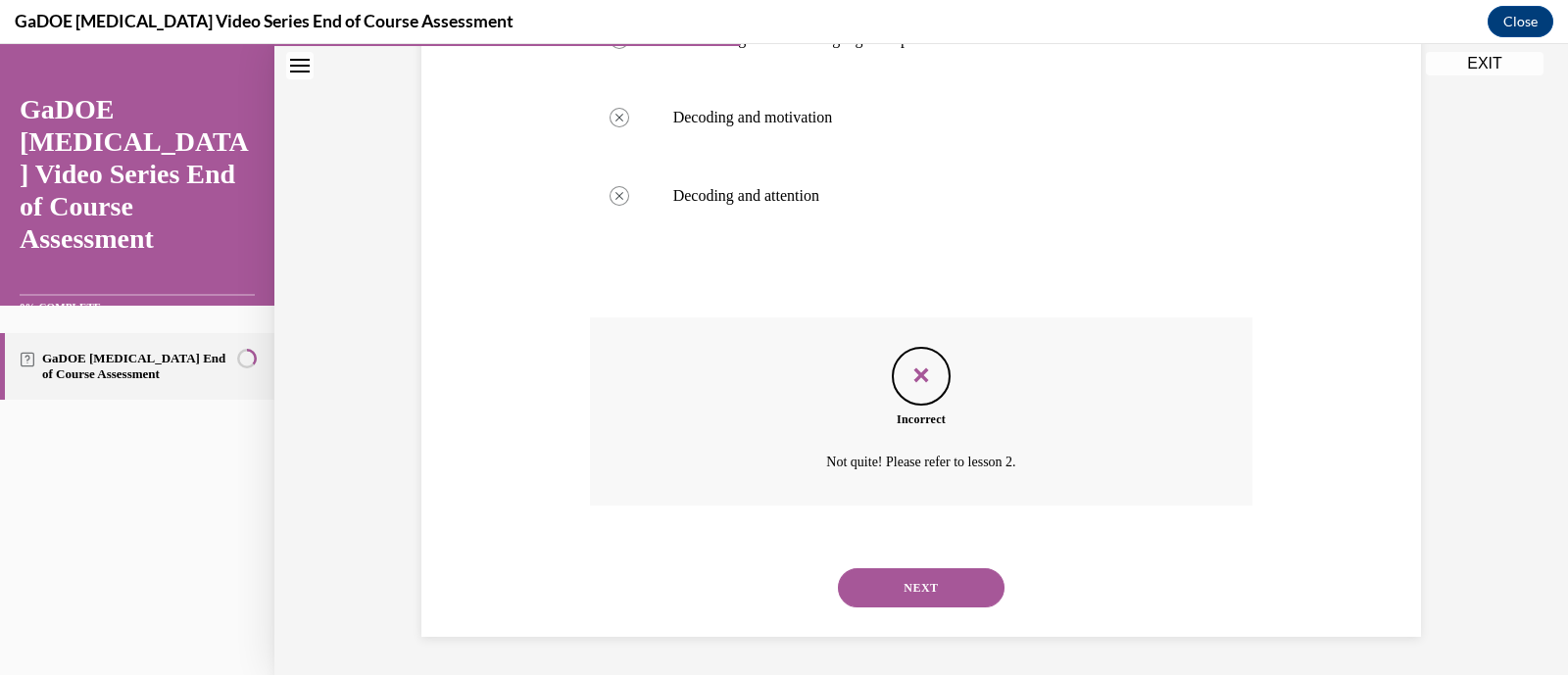
click at [924, 552] on div "NEXT" at bounding box center [922, 589] width 663 height 78
click at [936, 583] on button "NEXT" at bounding box center [921, 589] width 167 height 39
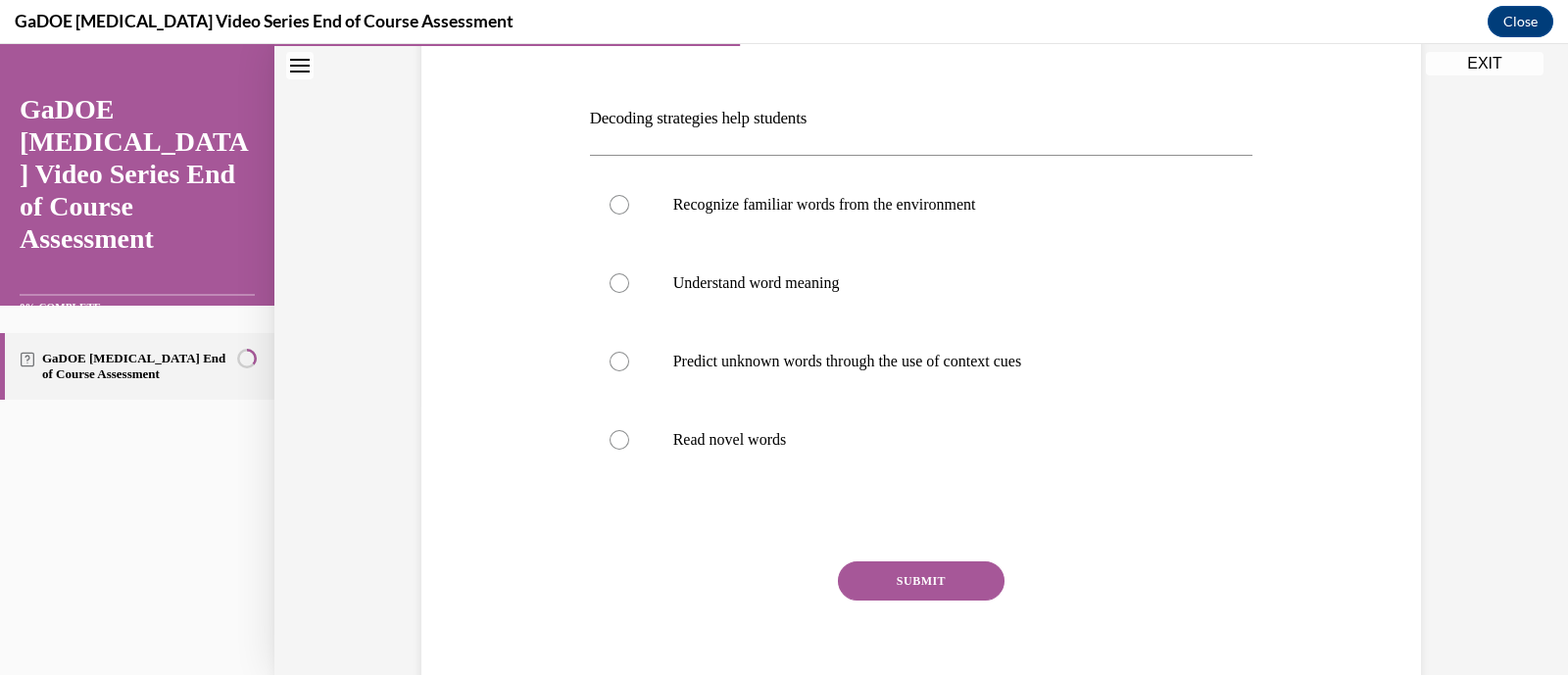
scroll to position [265, 0]
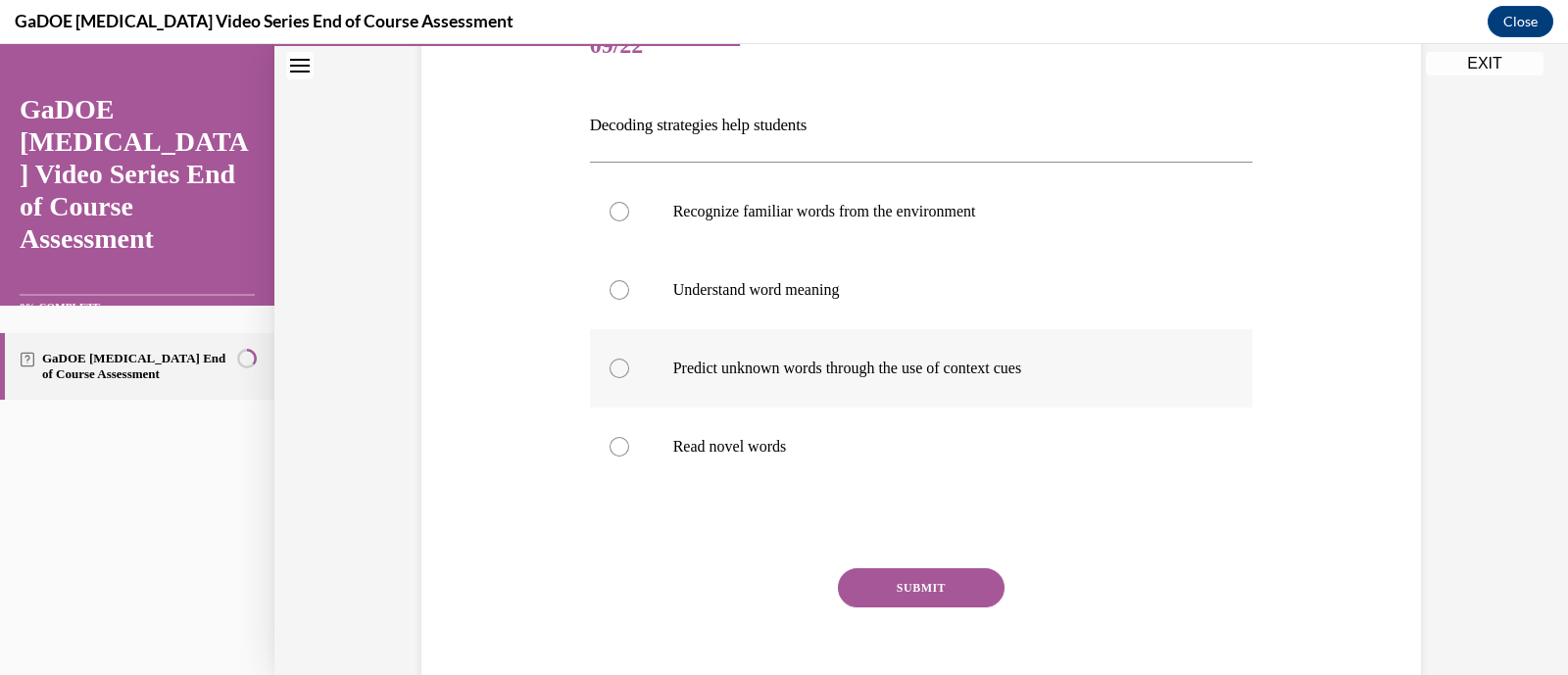
click at [860, 350] on label "Predict unknown words through the use of context cues" at bounding box center [922, 369] width 663 height 78
click at [630, 359] on input "Predict unknown words through the use of context cues" at bounding box center [620, 369] width 20 height 20
radio input "true"
click at [919, 591] on button "SUBMIT" at bounding box center [921, 589] width 167 height 39
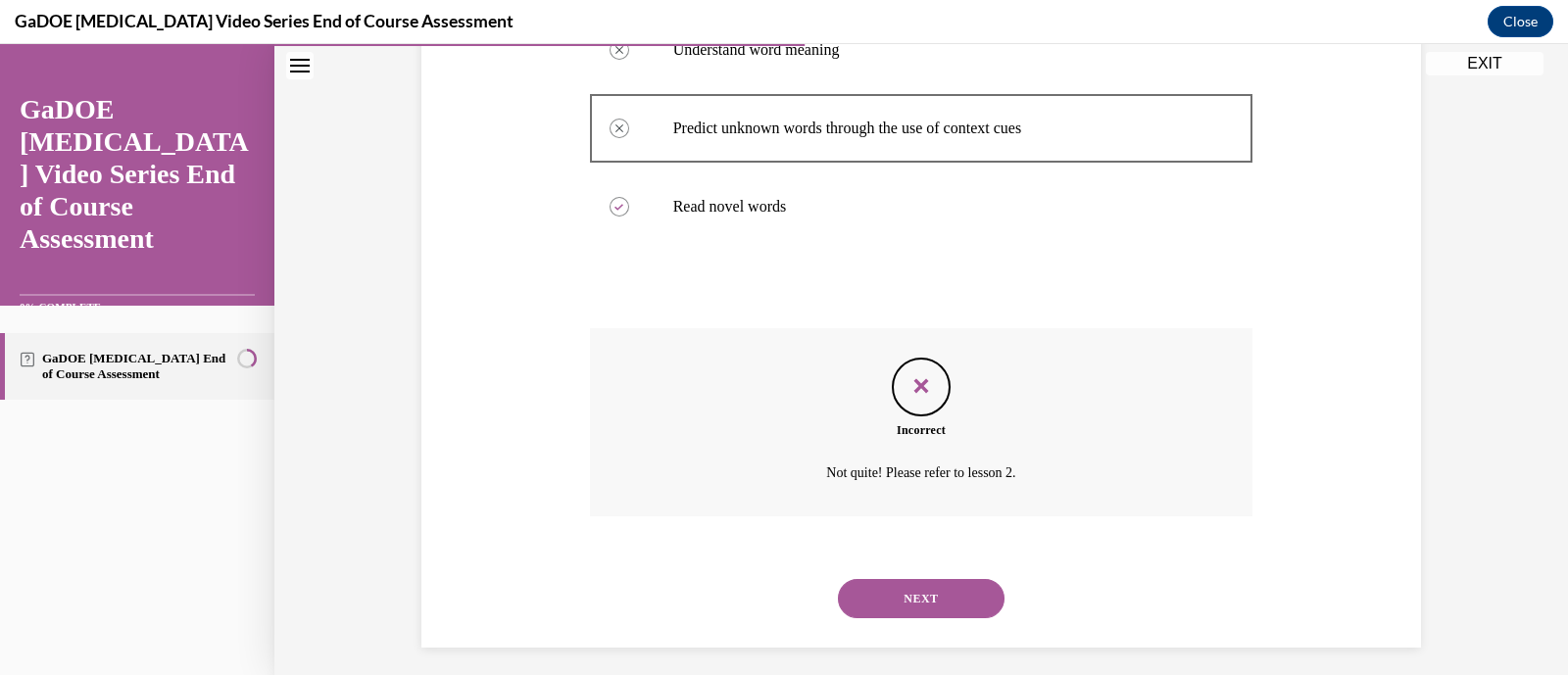
scroll to position [516, 0]
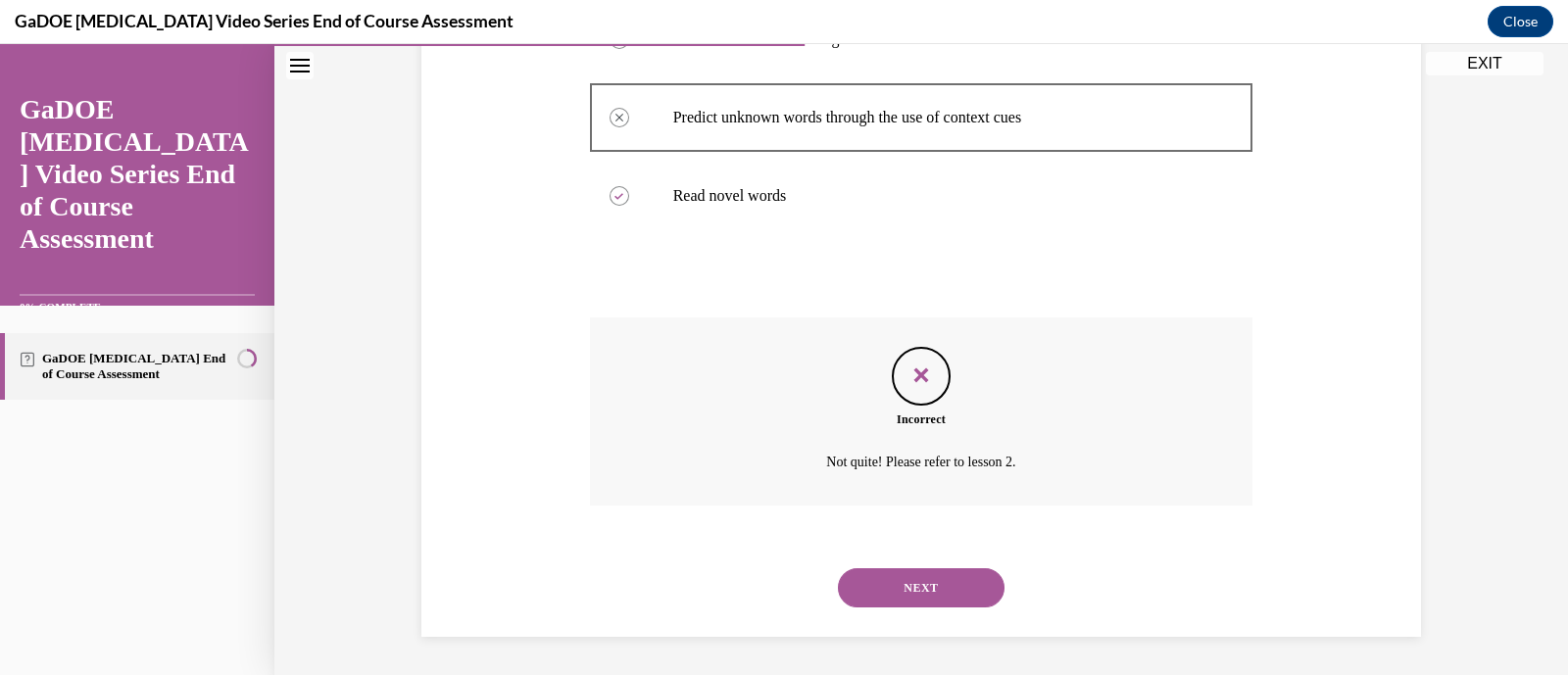
click at [916, 580] on button "NEXT" at bounding box center [921, 589] width 167 height 39
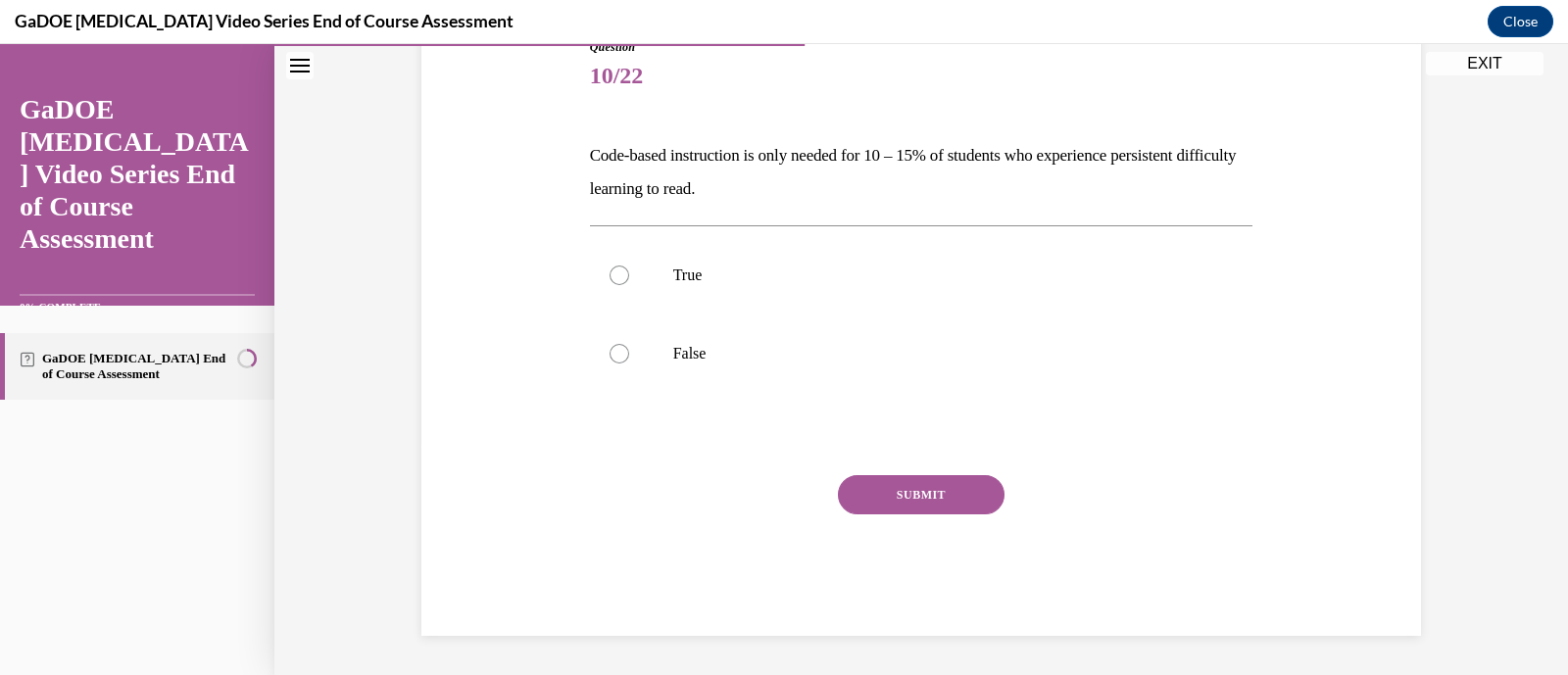
scroll to position [217, 0]
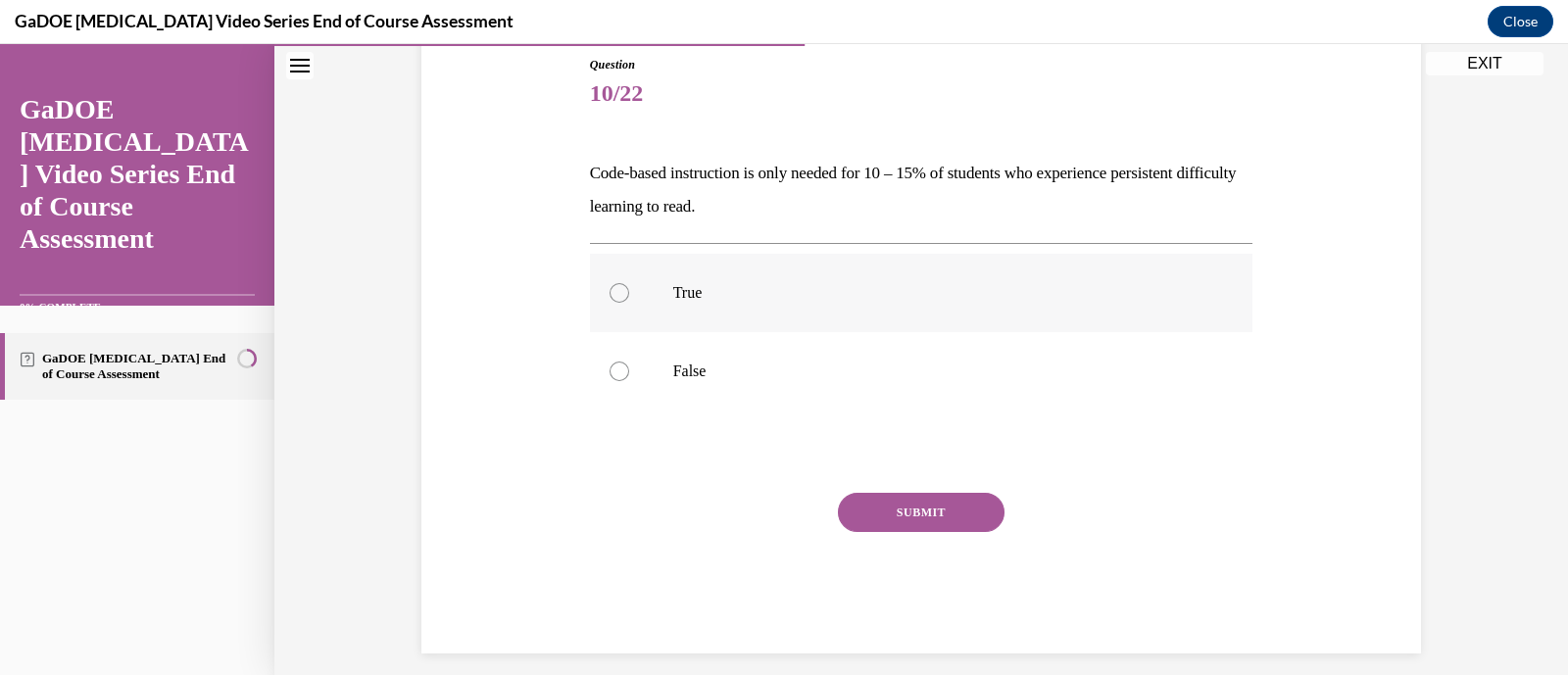
click at [819, 310] on label "True" at bounding box center [922, 293] width 663 height 78
click at [630, 303] on input "True" at bounding box center [620, 293] width 20 height 20
radio input "true"
click at [912, 496] on button "SUBMIT" at bounding box center [921, 513] width 167 height 39
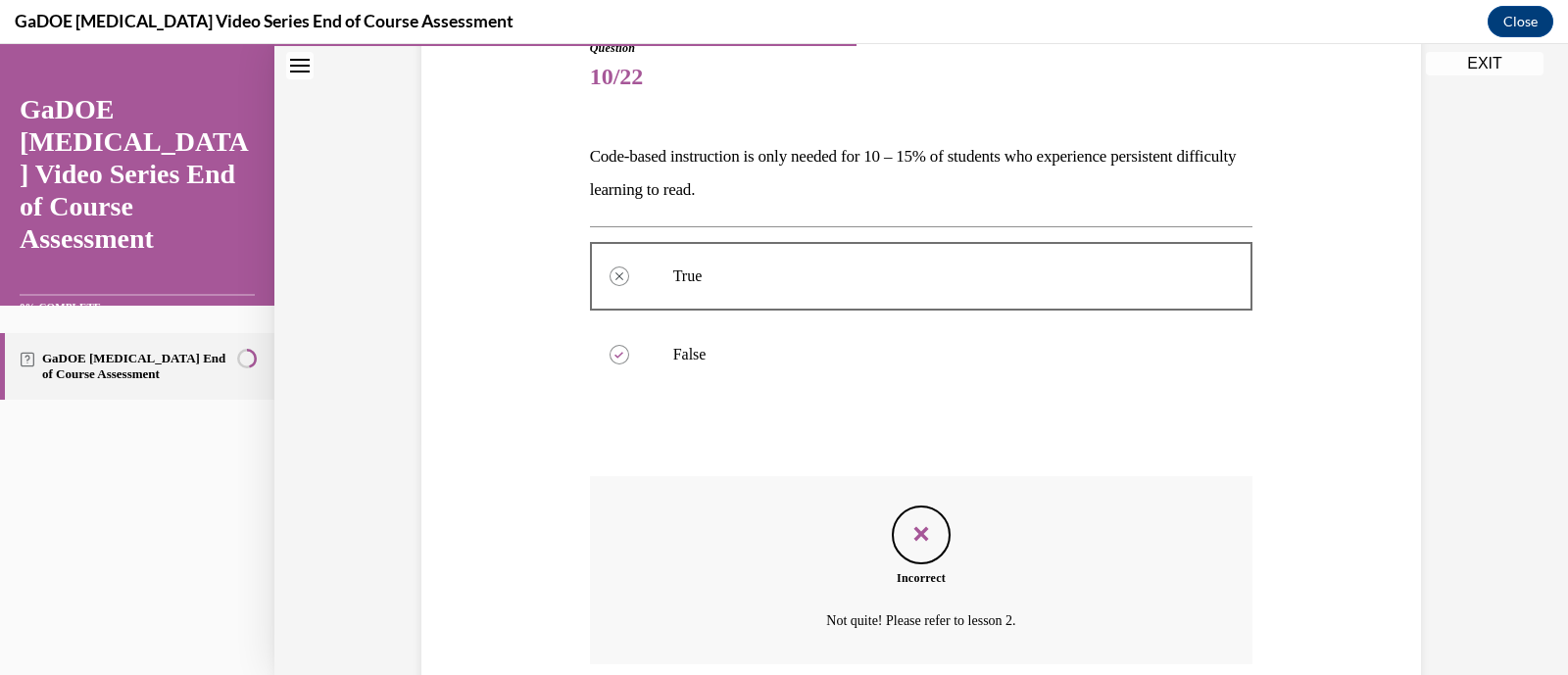
scroll to position [392, 0]
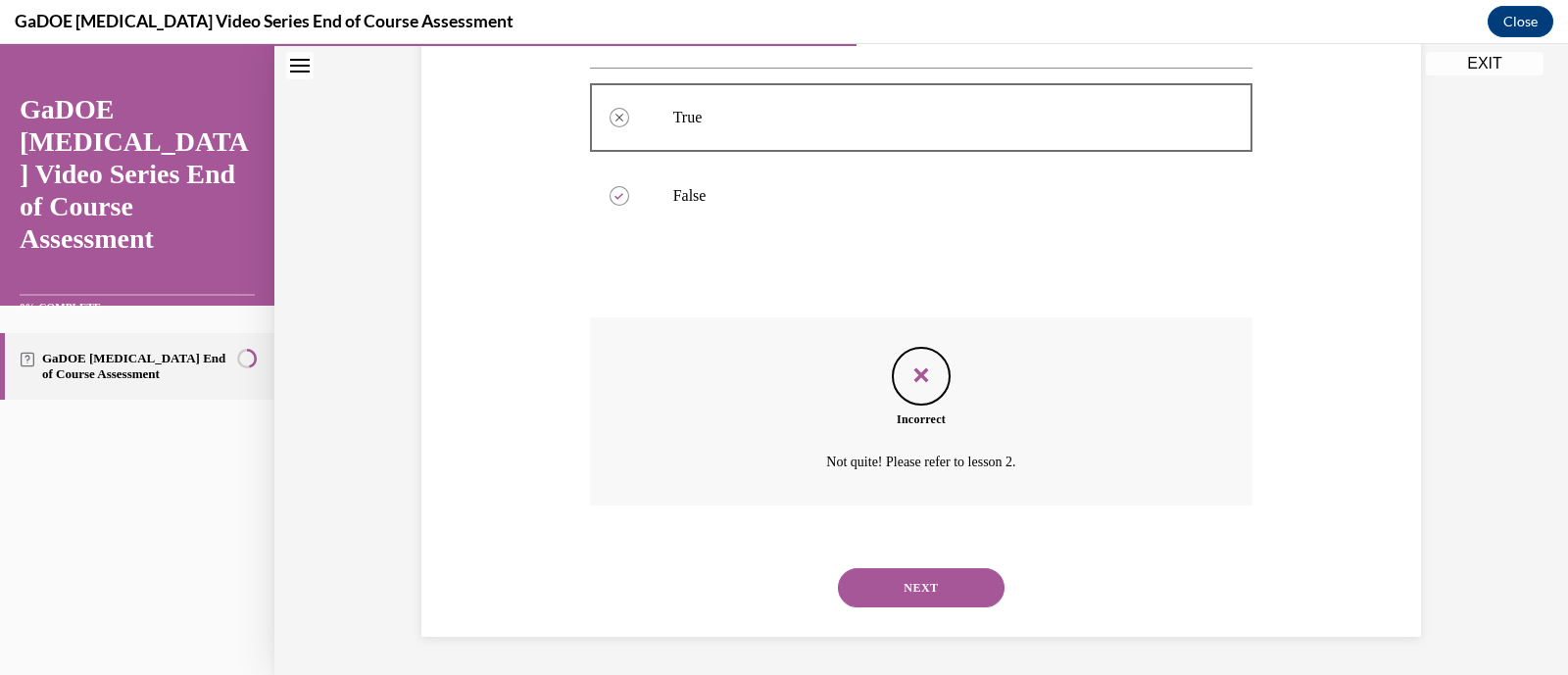
click at [931, 587] on button "NEXT" at bounding box center [921, 589] width 167 height 39
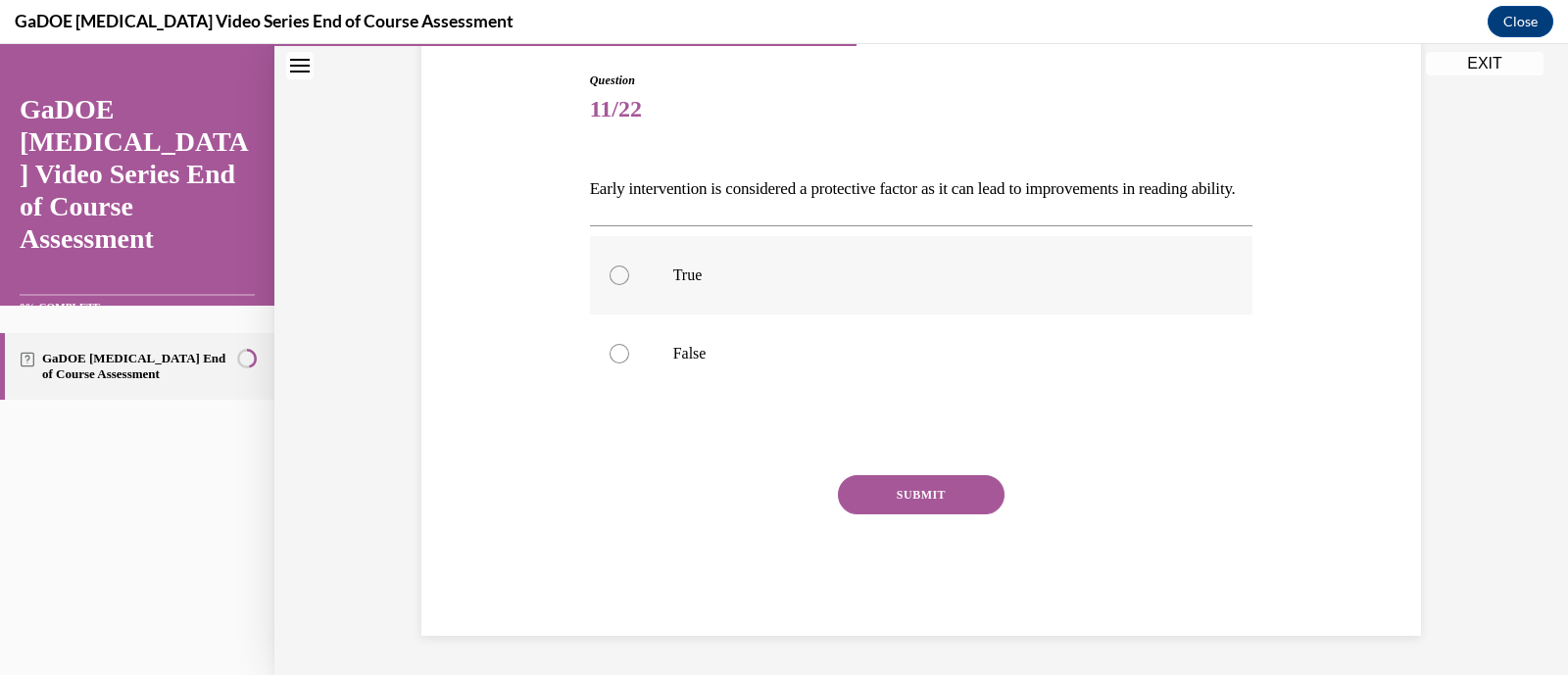
click at [833, 286] on p "True" at bounding box center [938, 276] width 531 height 20
click at [630, 286] on input "True" at bounding box center [620, 276] width 20 height 20
radio input "true"
click at [903, 507] on button "SUBMIT" at bounding box center [921, 495] width 167 height 39
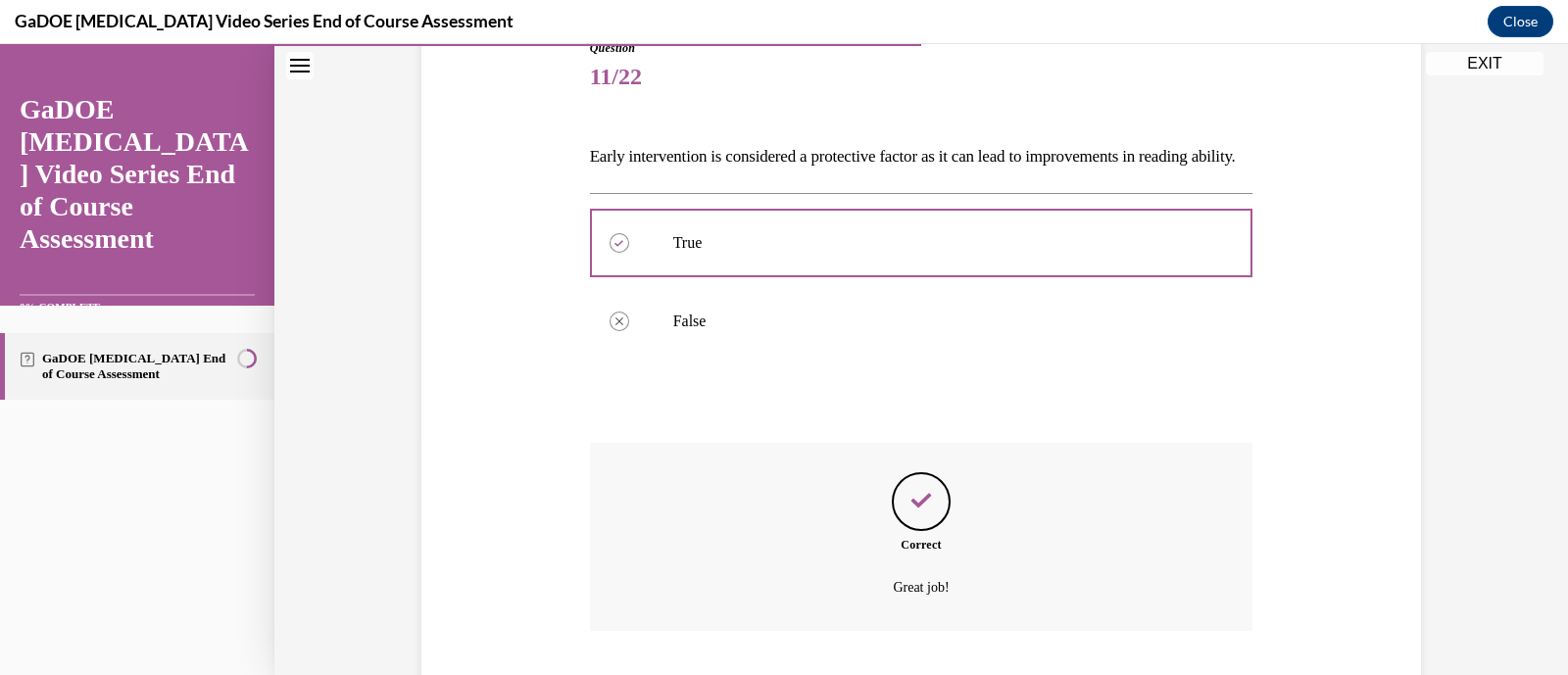
scroll to position [392, 0]
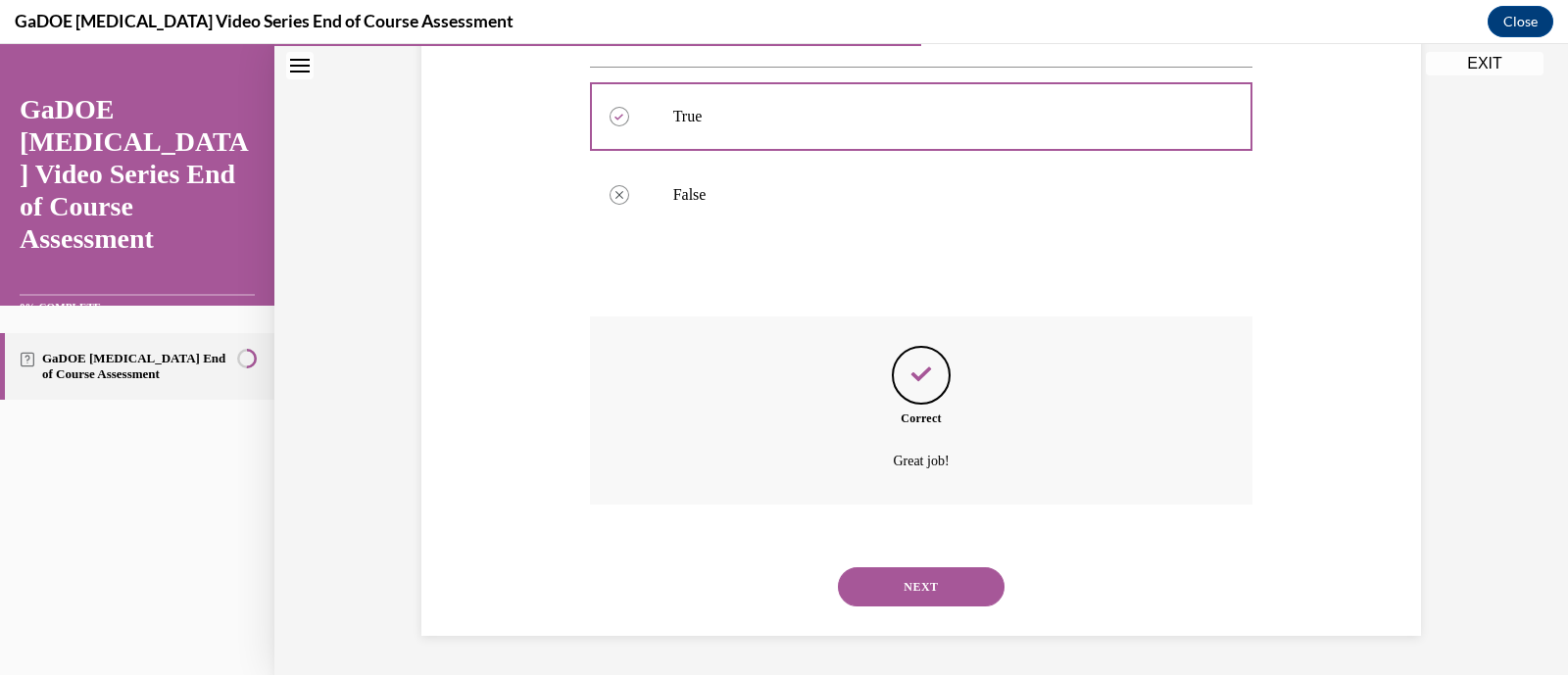
click at [940, 596] on button "NEXT" at bounding box center [921, 588] width 167 height 39
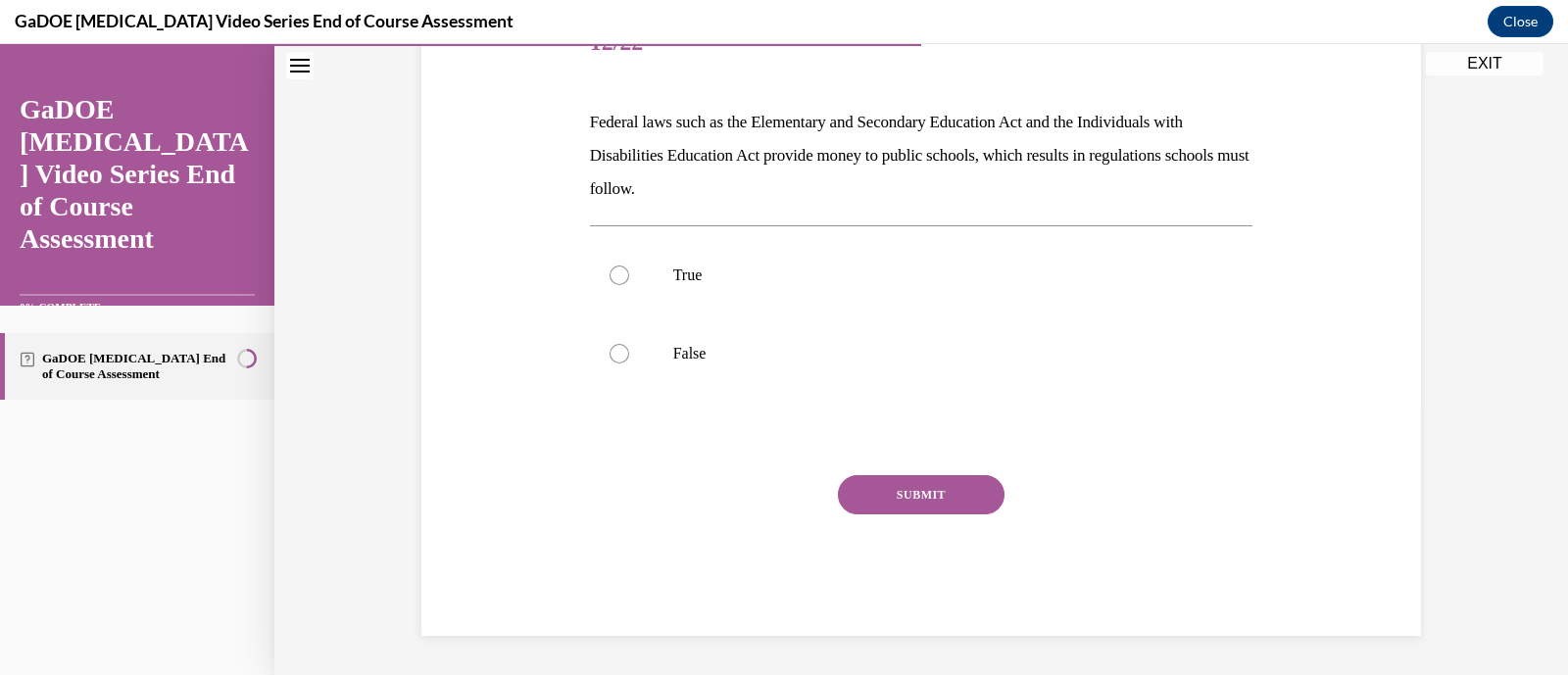
scroll to position [217, 0]
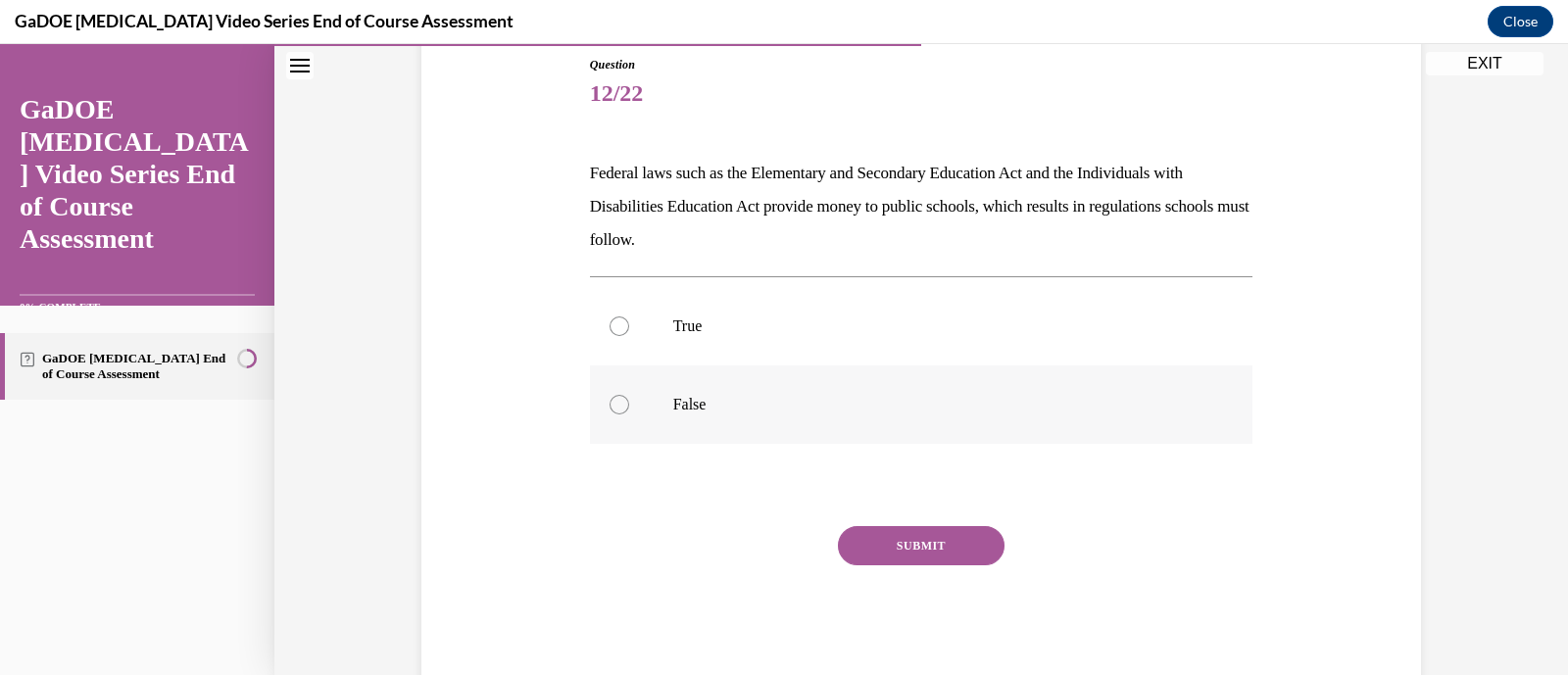
click at [784, 399] on label "False" at bounding box center [922, 405] width 663 height 78
click at [630, 399] on input "False" at bounding box center [620, 405] width 20 height 20
radio input "true"
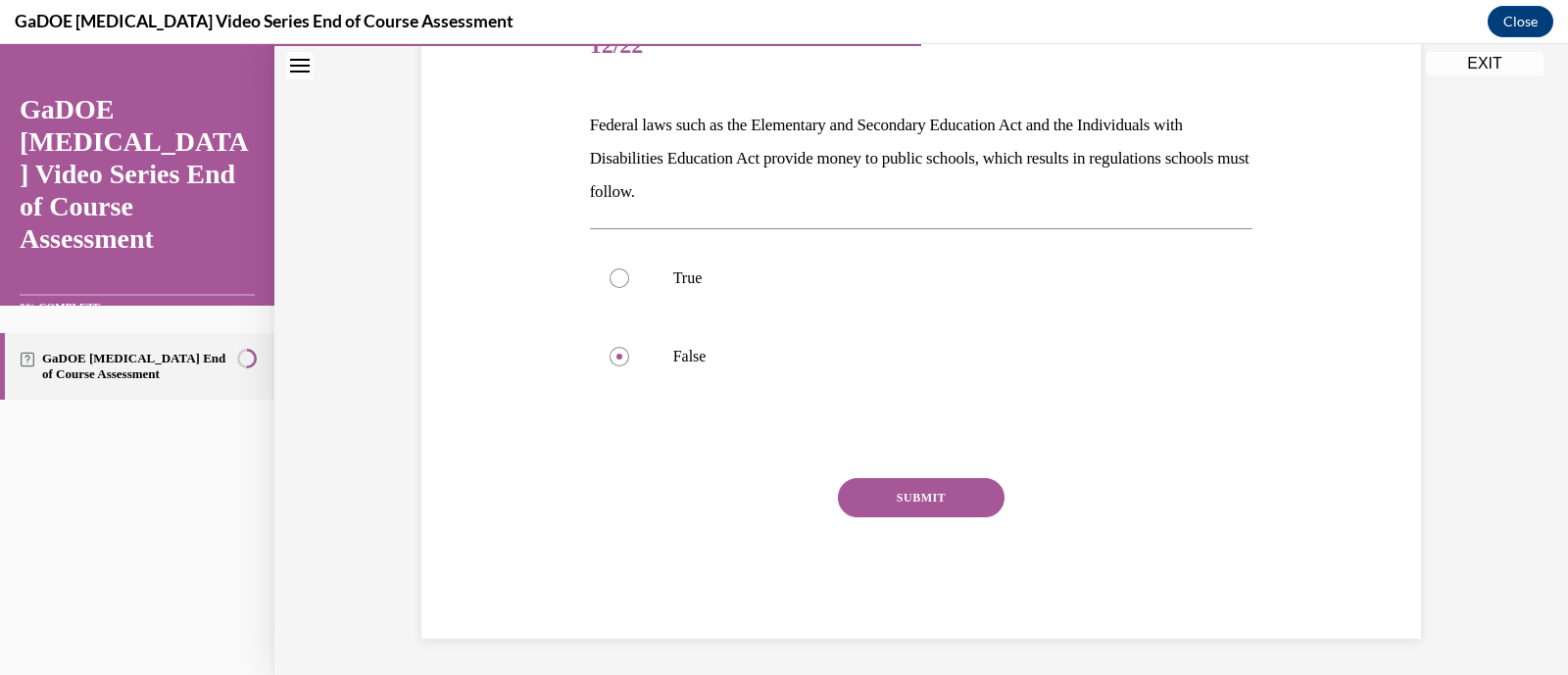
scroll to position [267, 0]
click at [885, 473] on div "Question 12/22 Federal laws such as the Elementary and Secondary Education Act …" at bounding box center [922, 322] width 663 height 632
click at [886, 506] on button "SUBMIT" at bounding box center [921, 496] width 167 height 39
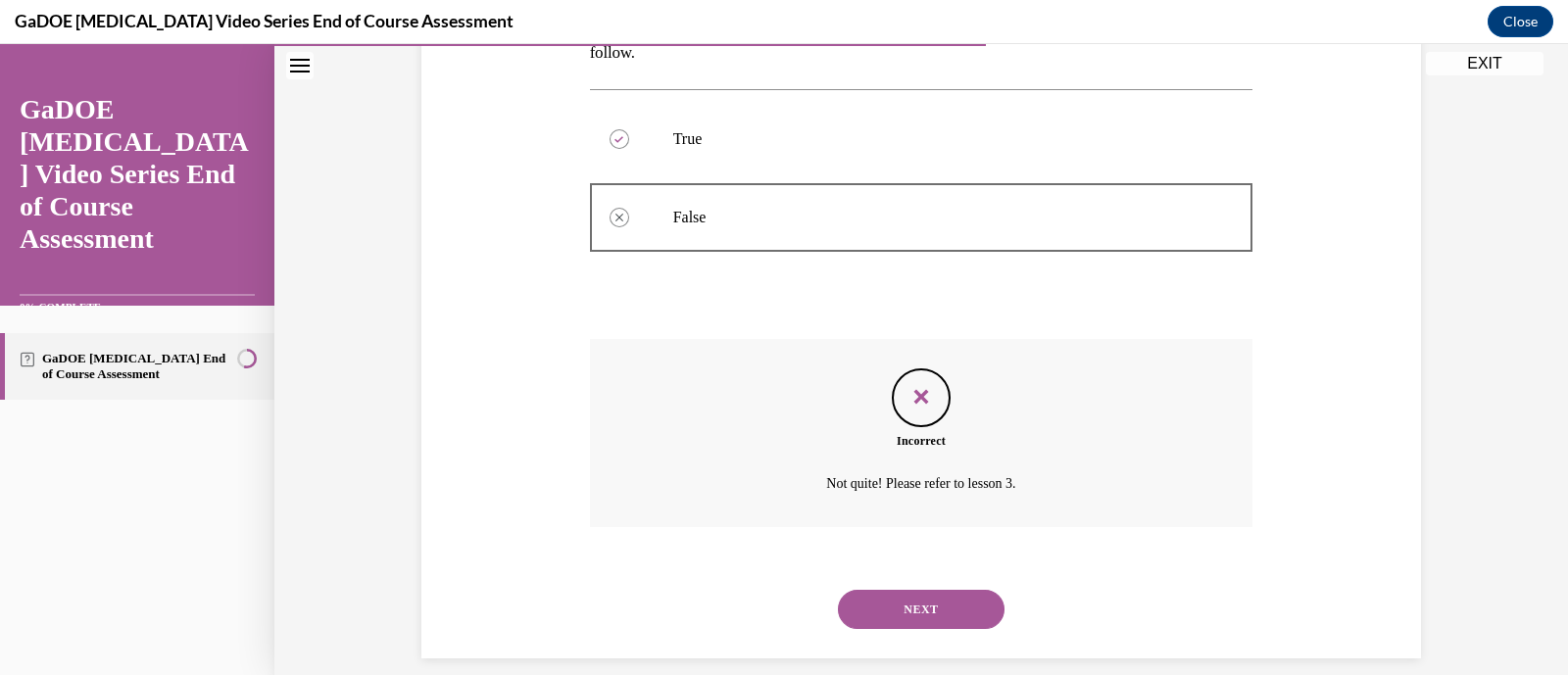
scroll to position [426, 0]
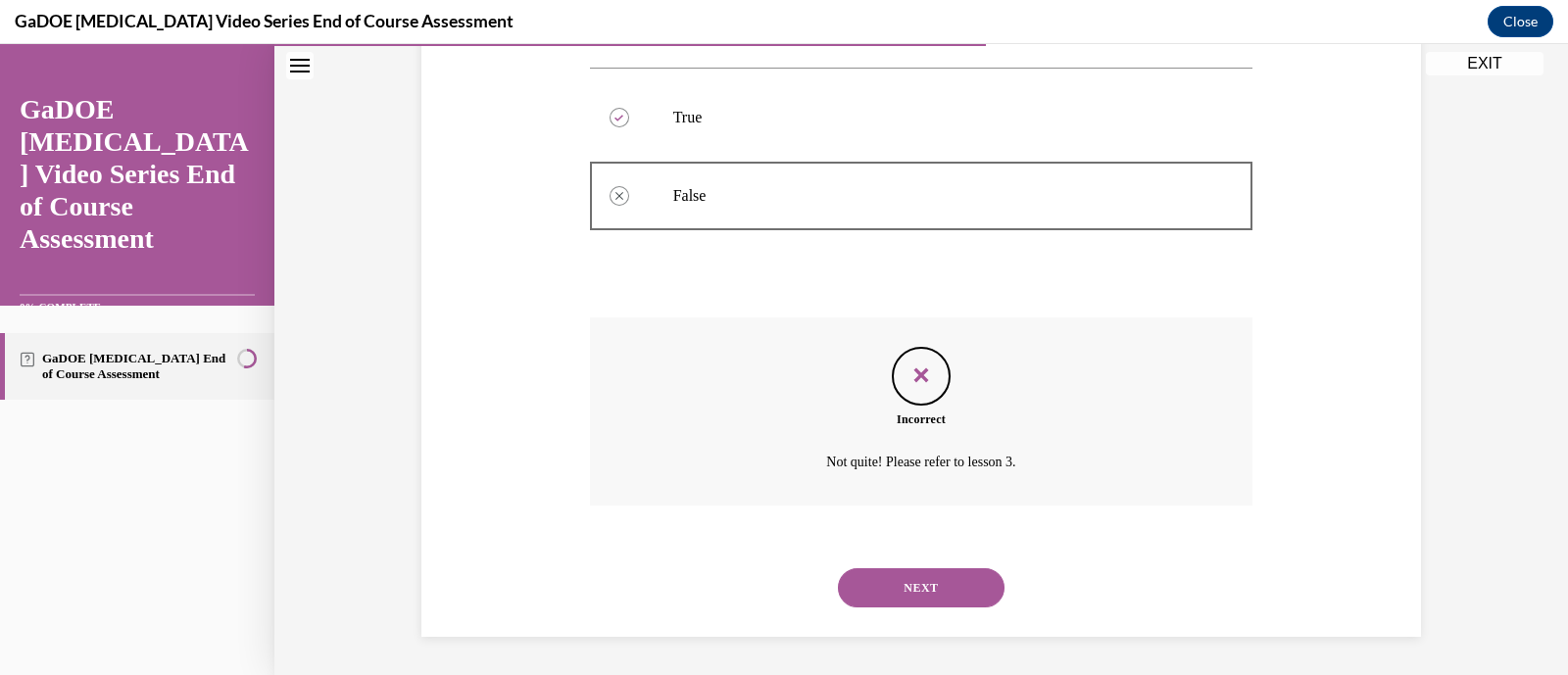
click at [954, 581] on button "NEXT" at bounding box center [921, 589] width 167 height 39
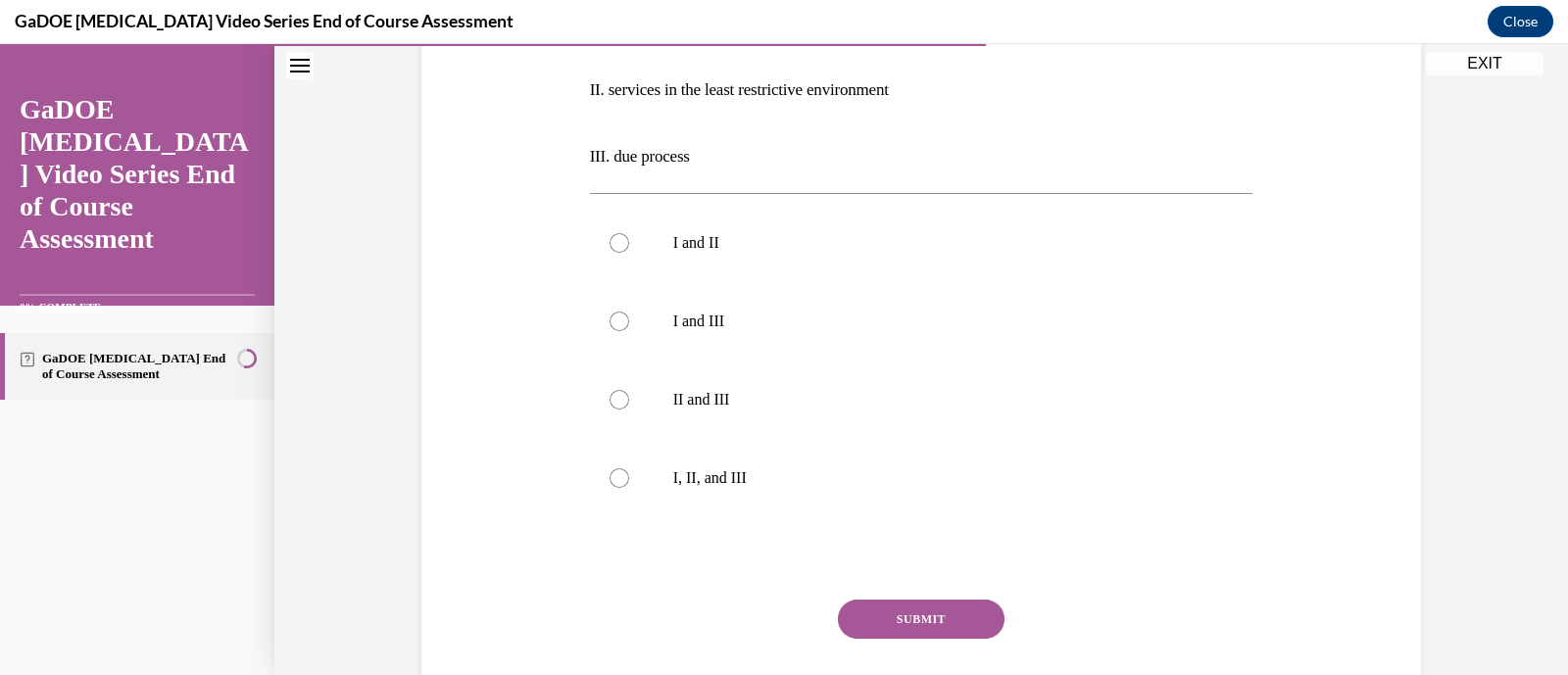
scroll to position [487, 0]
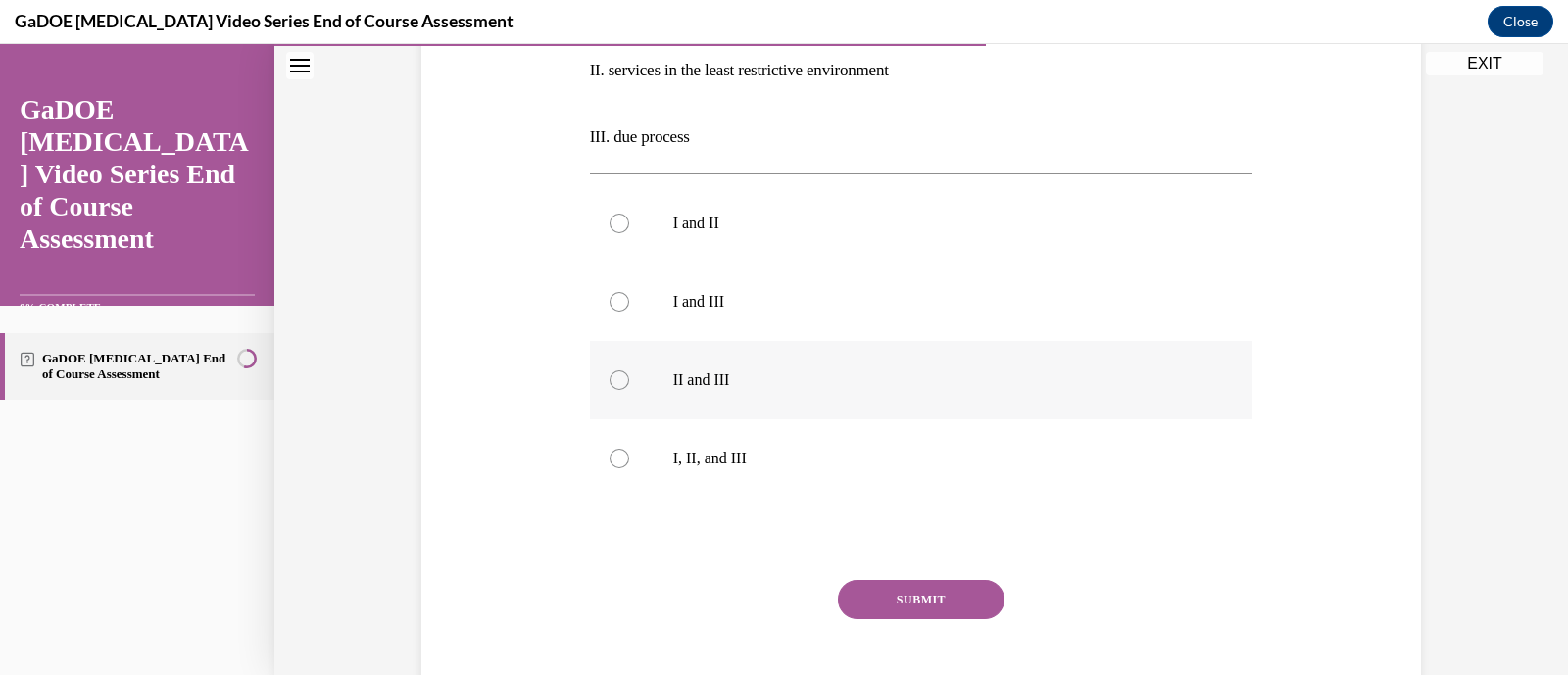
click at [822, 394] on label "II and III" at bounding box center [922, 381] width 663 height 78
click at [630, 390] on input "II and III" at bounding box center [620, 381] width 20 height 20
radio input "true"
click at [915, 585] on button "SUBMIT" at bounding box center [921, 600] width 167 height 39
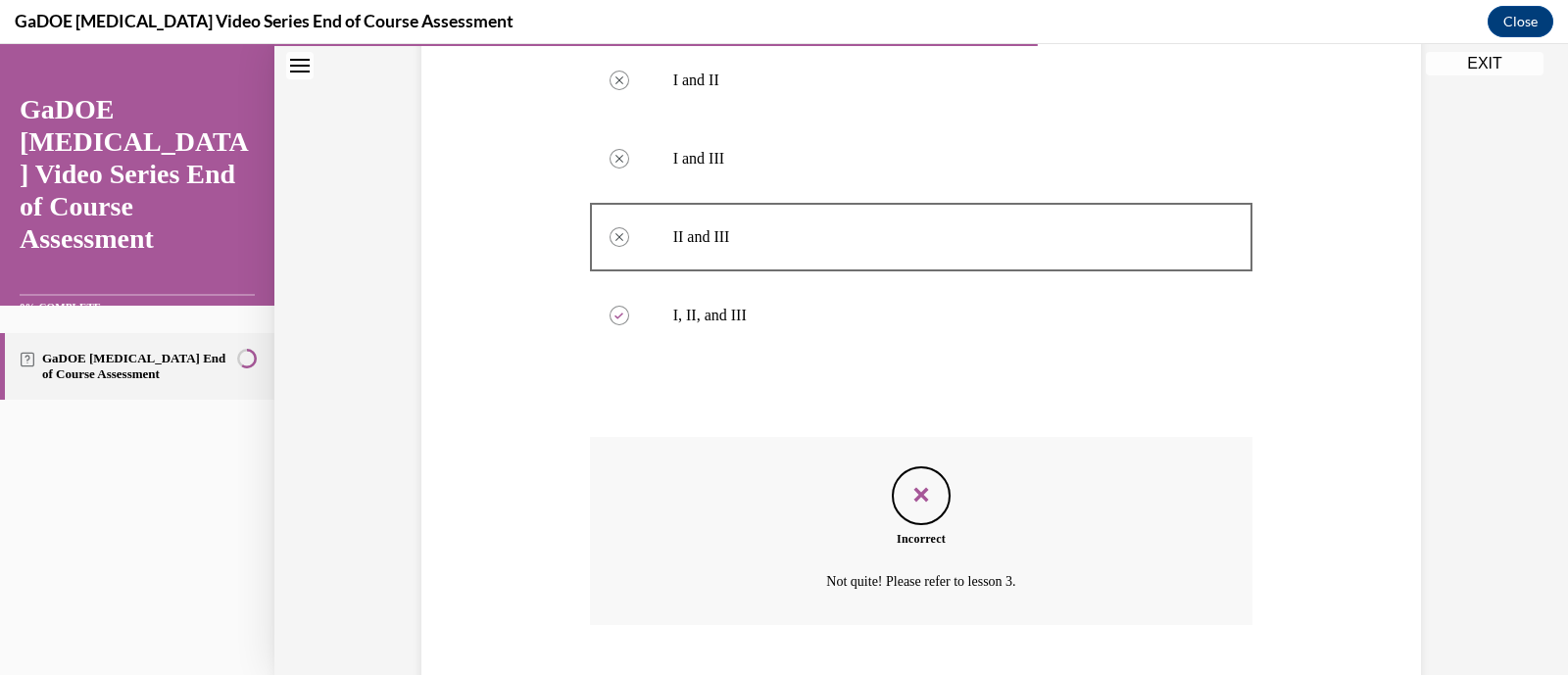
scroll to position [749, 0]
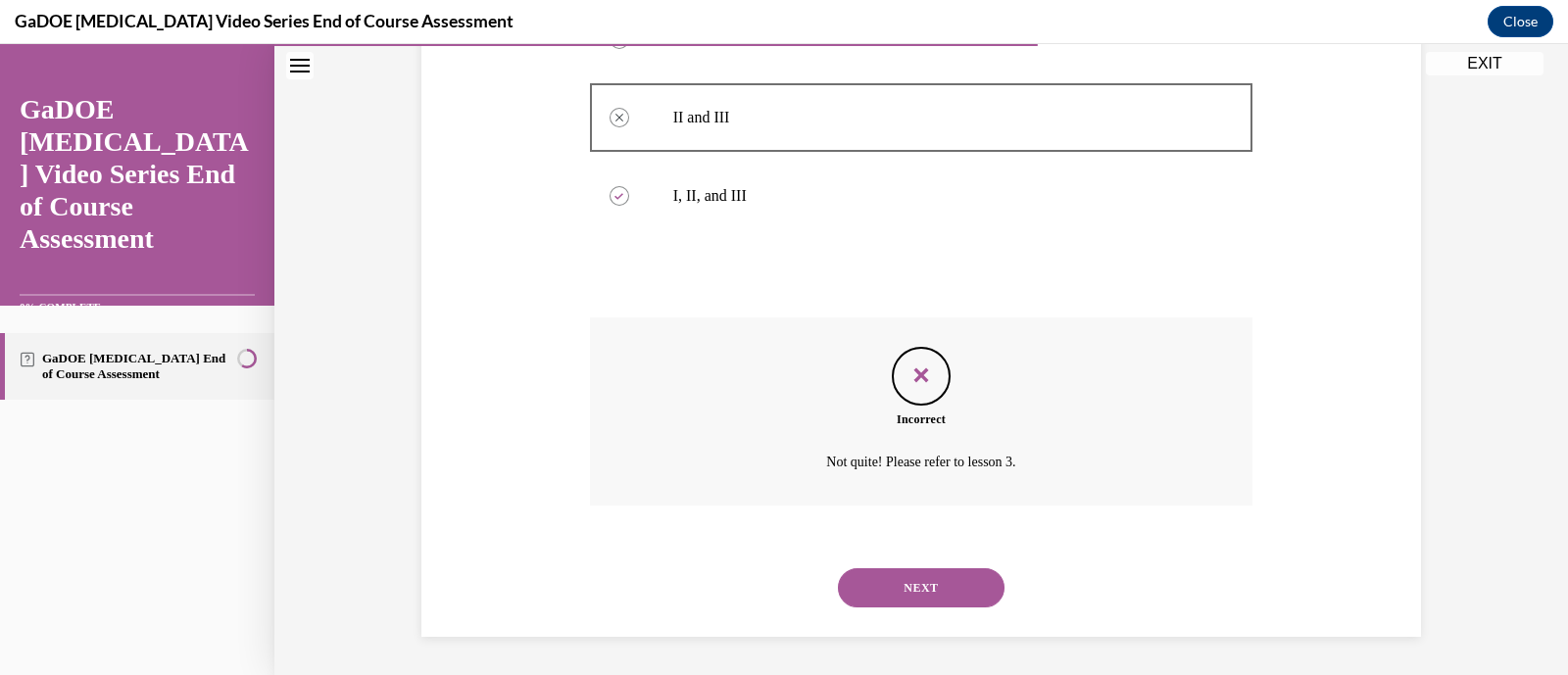
click at [916, 590] on button "NEXT" at bounding box center [921, 589] width 167 height 39
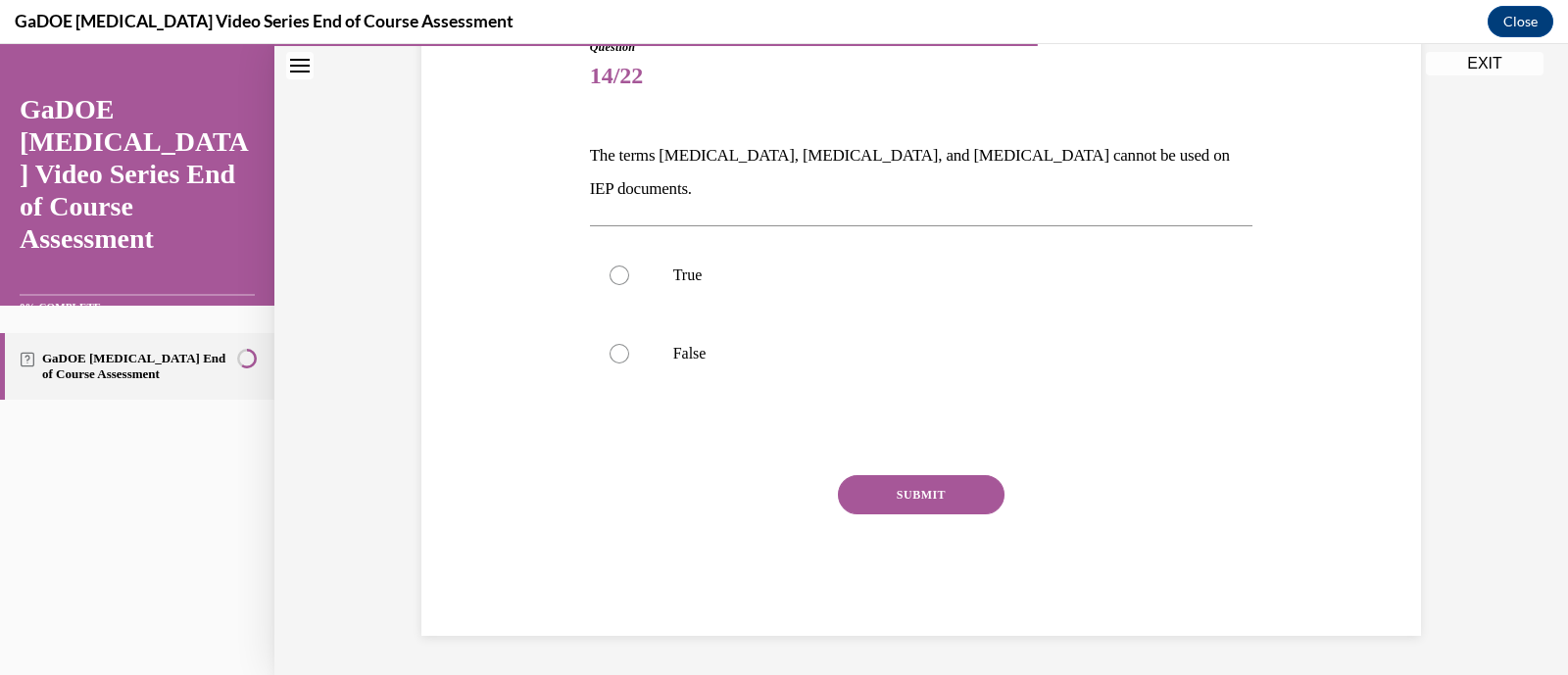
scroll to position [200, 0]
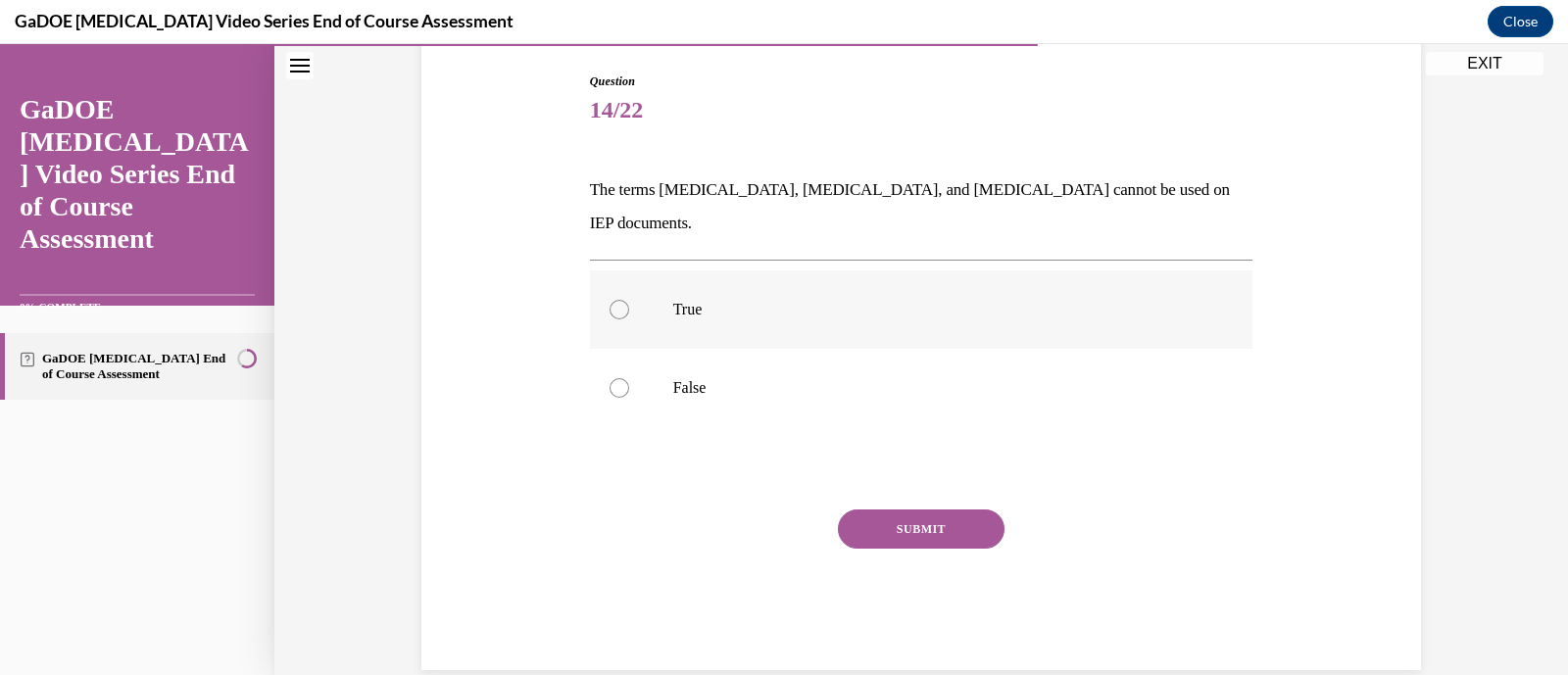
click at [771, 297] on label "True" at bounding box center [922, 310] width 663 height 78
click at [630, 300] on input "True" at bounding box center [620, 310] width 20 height 20
radio input "true"
click at [941, 514] on button "SUBMIT" at bounding box center [921, 530] width 167 height 39
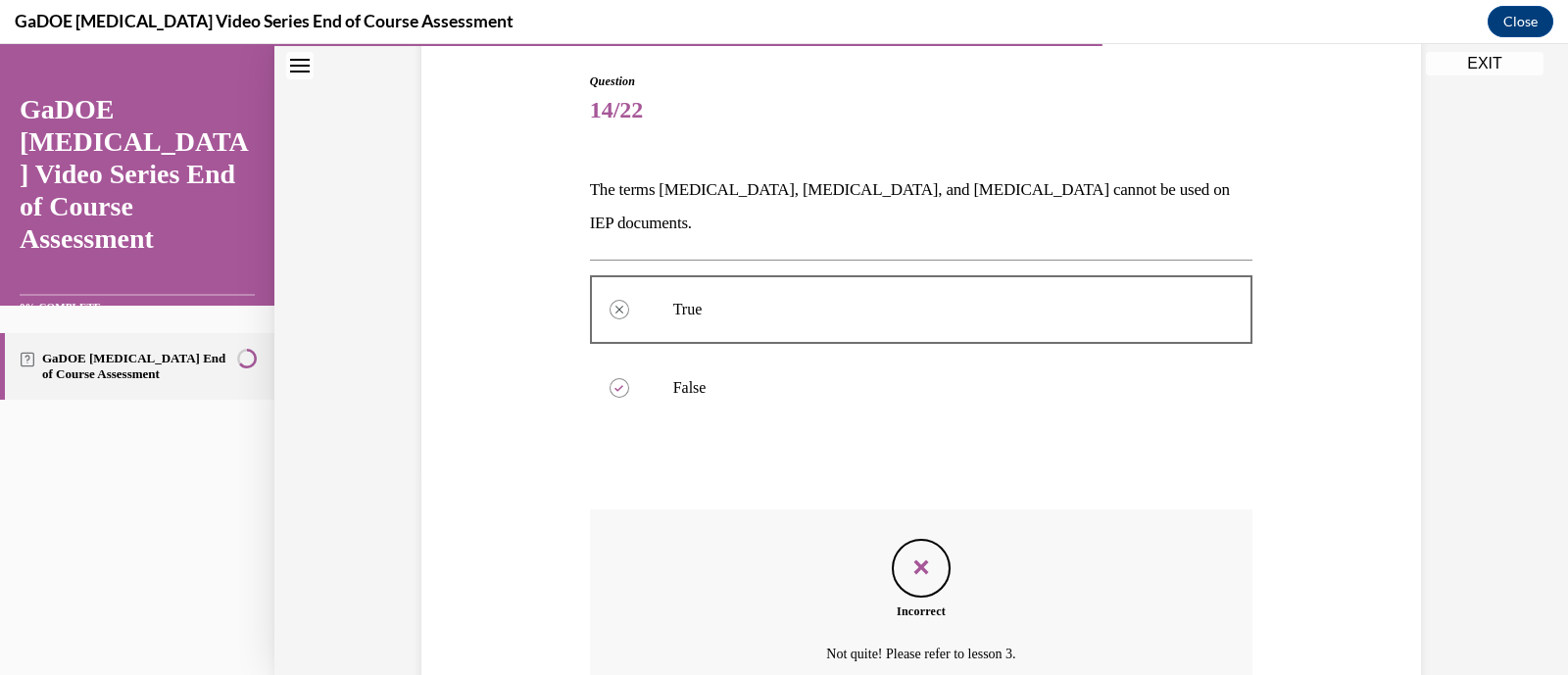
scroll to position [359, 0]
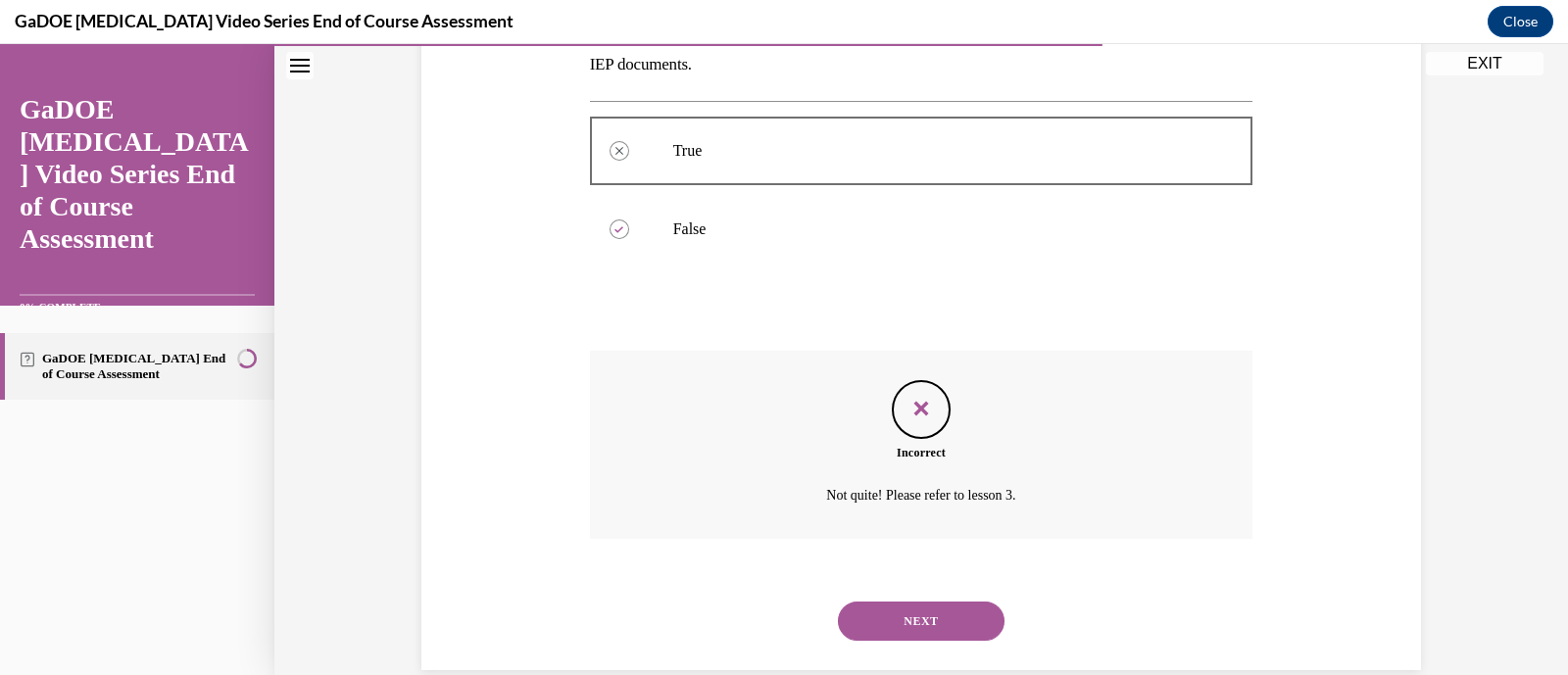
click at [942, 609] on div "NEXT" at bounding box center [922, 622] width 663 height 78
click at [948, 602] on button "NEXT" at bounding box center [921, 622] width 167 height 39
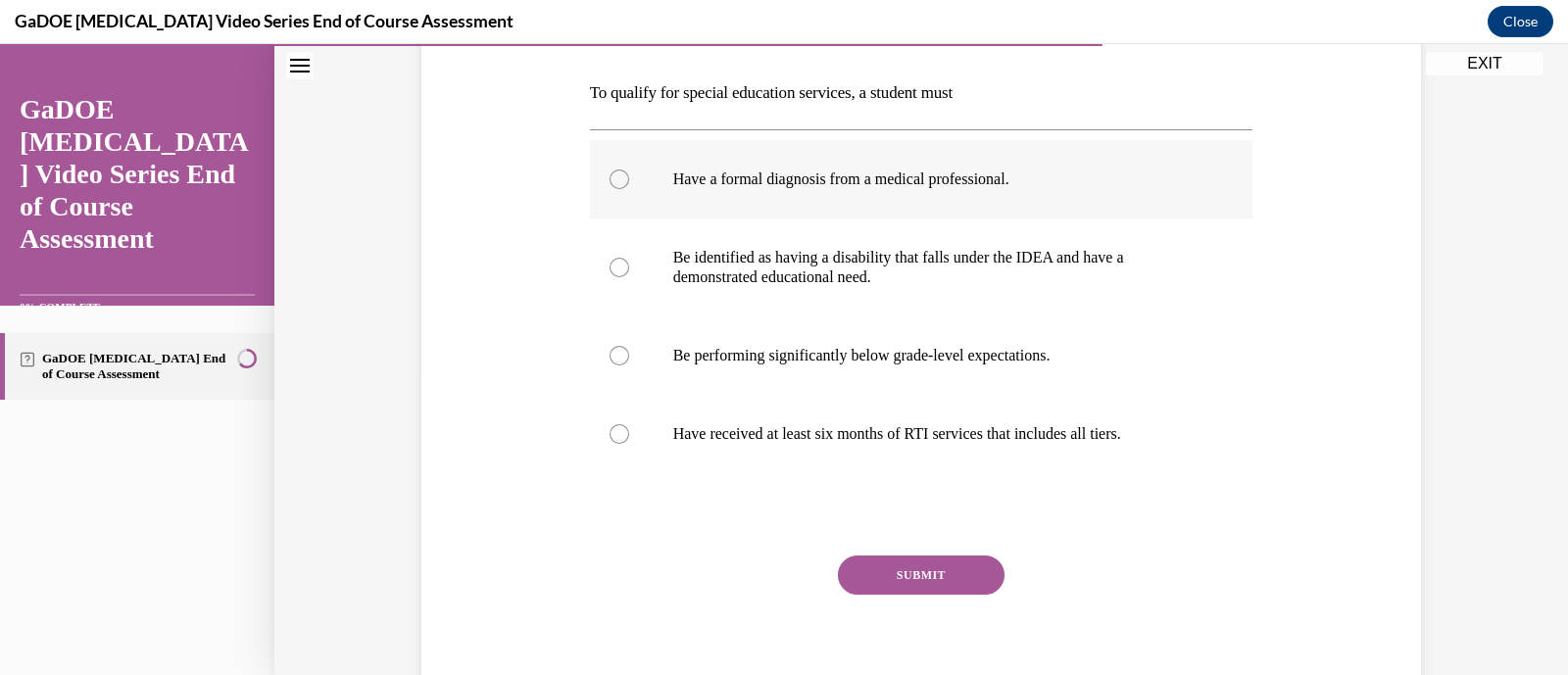
scroll to position [300, 0]
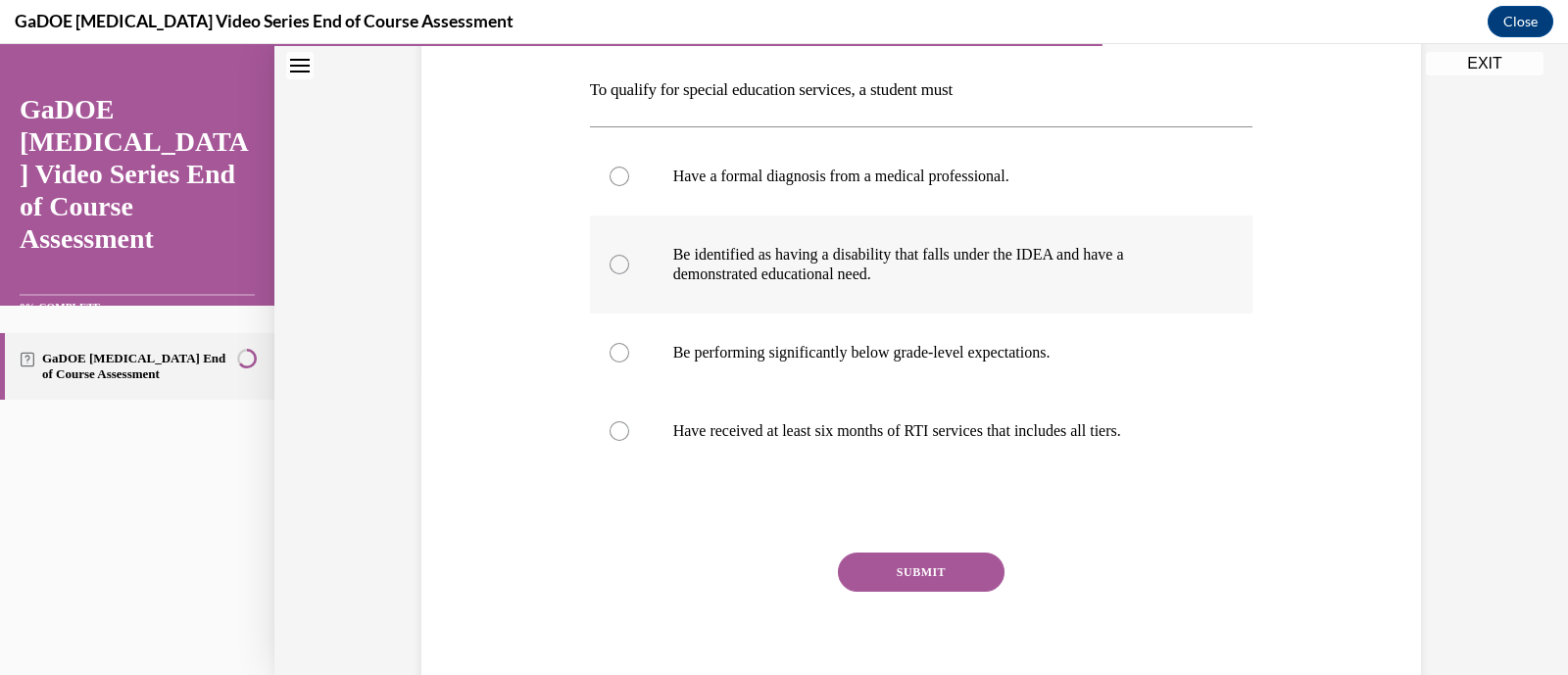
drag, startPoint x: 906, startPoint y: 268, endPoint x: 911, endPoint y: 288, distance: 20.6
click at [911, 288] on label "Be identified as having a disability that falls under the IDEA and have a demon…" at bounding box center [922, 265] width 663 height 98
click at [630, 275] on input "Be identified as having a disability that falls under the IDEA and have a demon…" at bounding box center [620, 265] width 20 height 20
radio input "true"
click at [911, 288] on label "Be identified as having a disability that falls under the IDEA and have a demon…" at bounding box center [922, 265] width 663 height 98
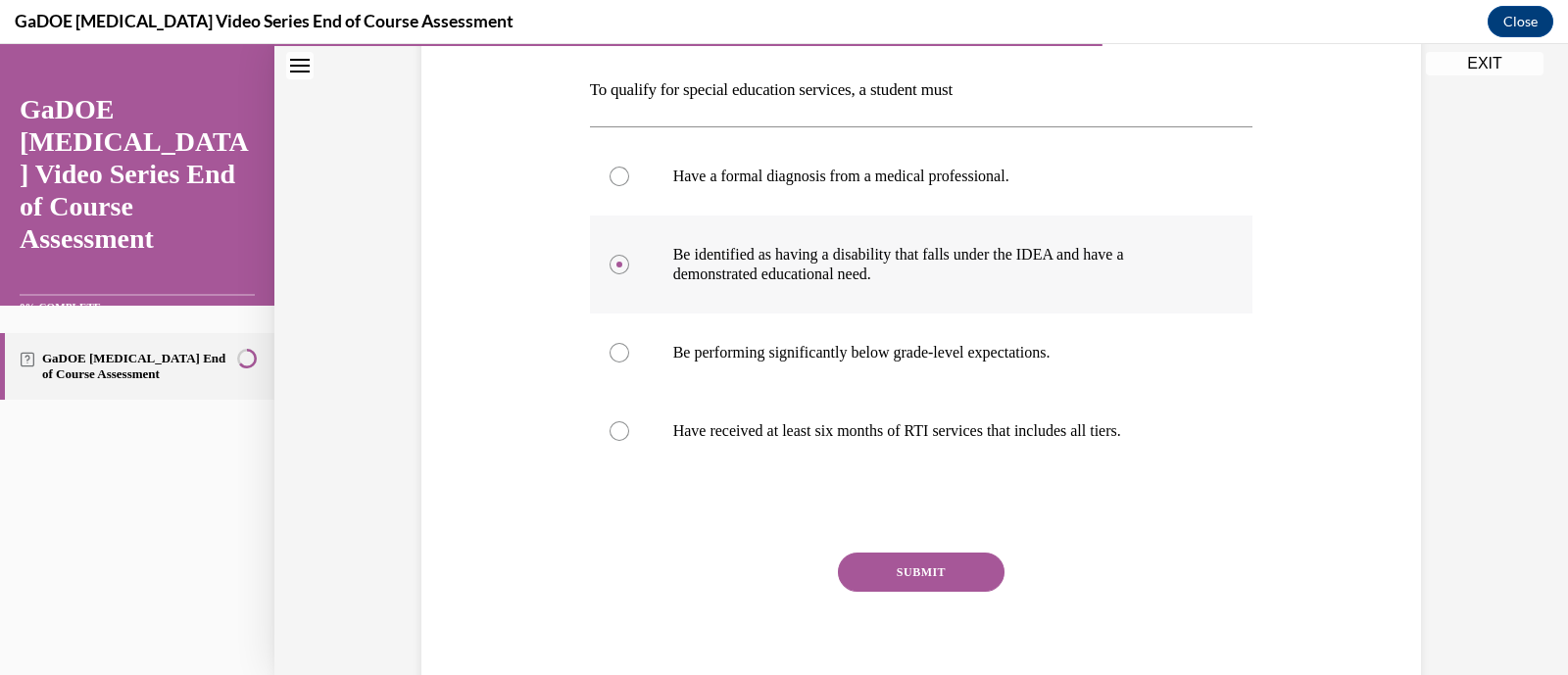
click at [630, 275] on input "Be identified as having a disability that falls under the IDEA and have a demon…" at bounding box center [620, 265] width 20 height 20
click at [956, 582] on button "SUBMIT" at bounding box center [921, 573] width 167 height 39
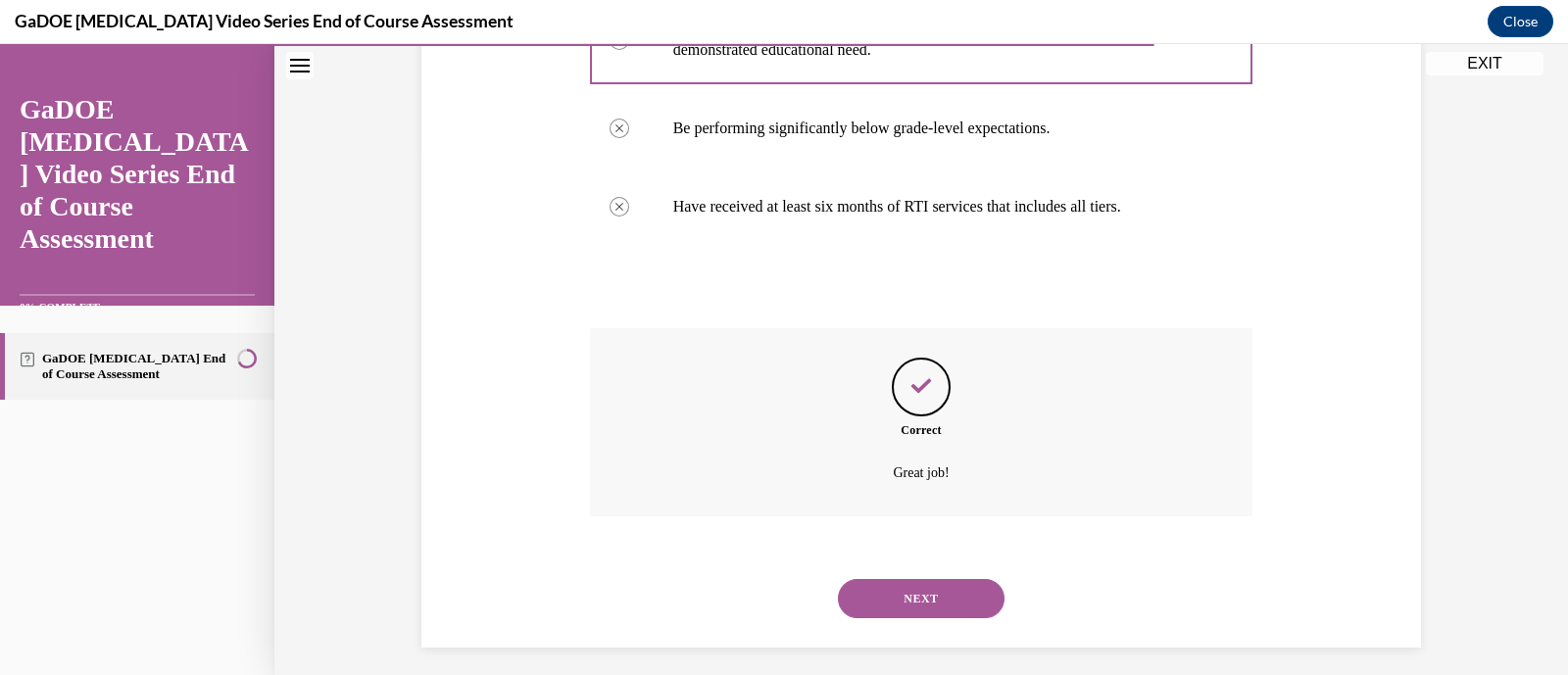
scroll to position [536, 0]
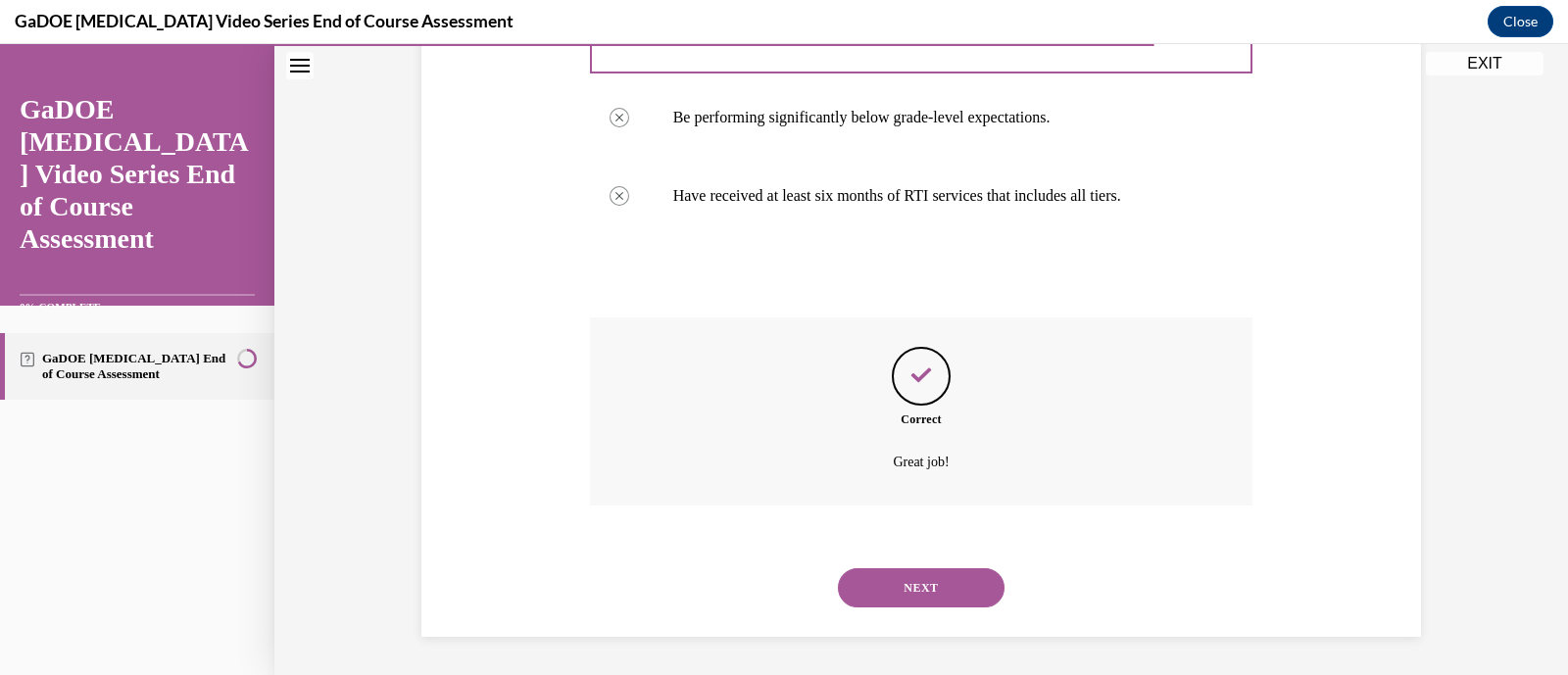
click at [932, 591] on button "NEXT" at bounding box center [921, 589] width 167 height 39
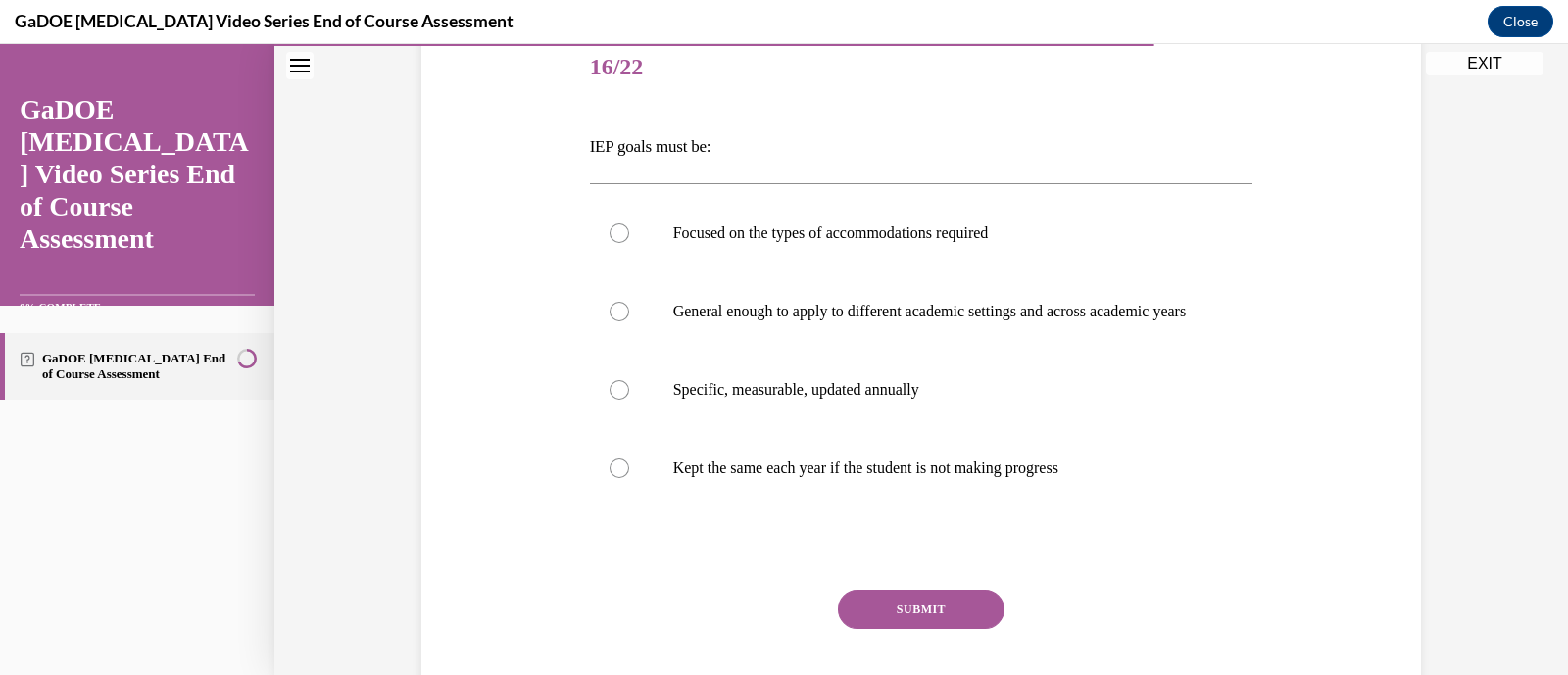
scroll to position [247, 0]
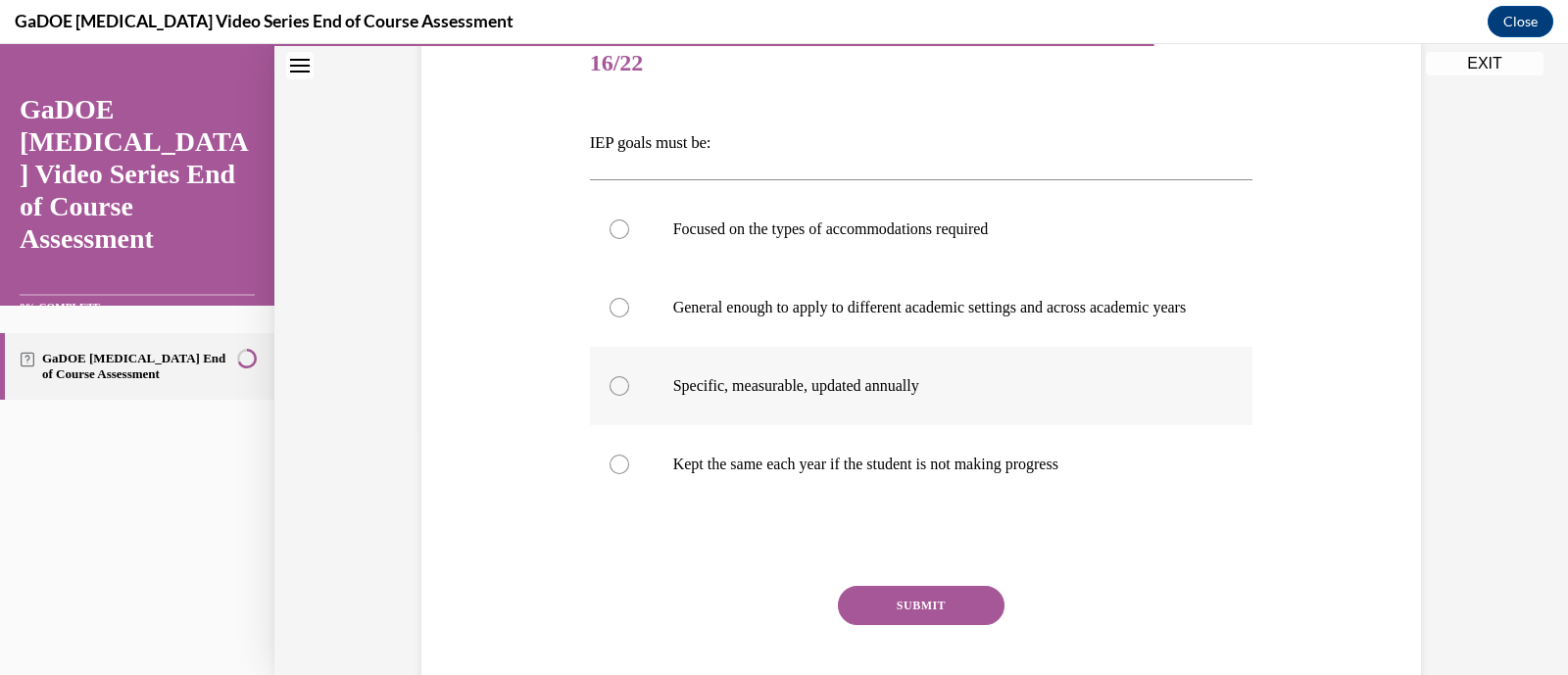
click at [946, 423] on label "Specific, measurable, updated annually" at bounding box center [922, 387] width 663 height 78
click at [630, 396] on input "Specific, measurable, updated annually" at bounding box center [620, 387] width 20 height 20
radio input "true"
click at [955, 626] on button "SUBMIT" at bounding box center [921, 606] width 167 height 39
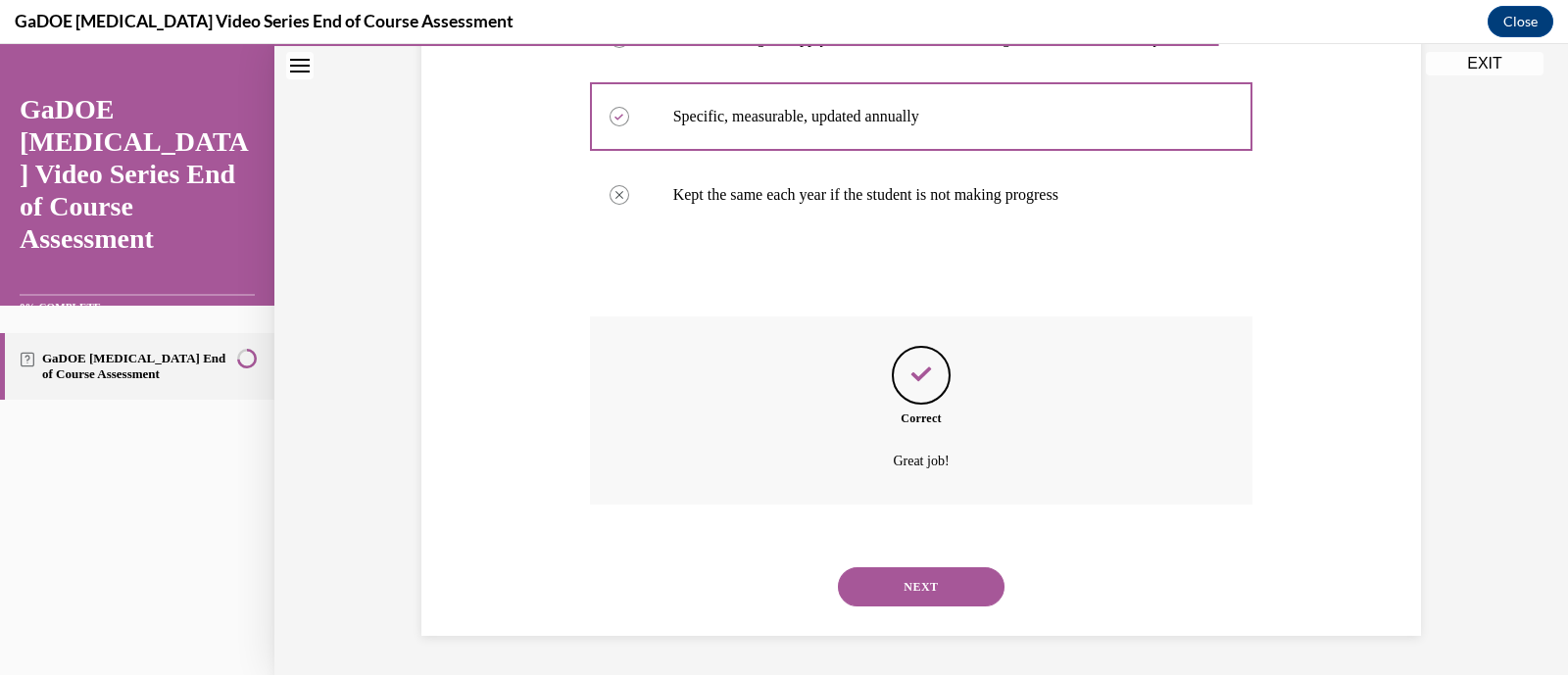
scroll to position [536, 0]
click at [926, 596] on button "NEXT" at bounding box center [921, 588] width 167 height 39
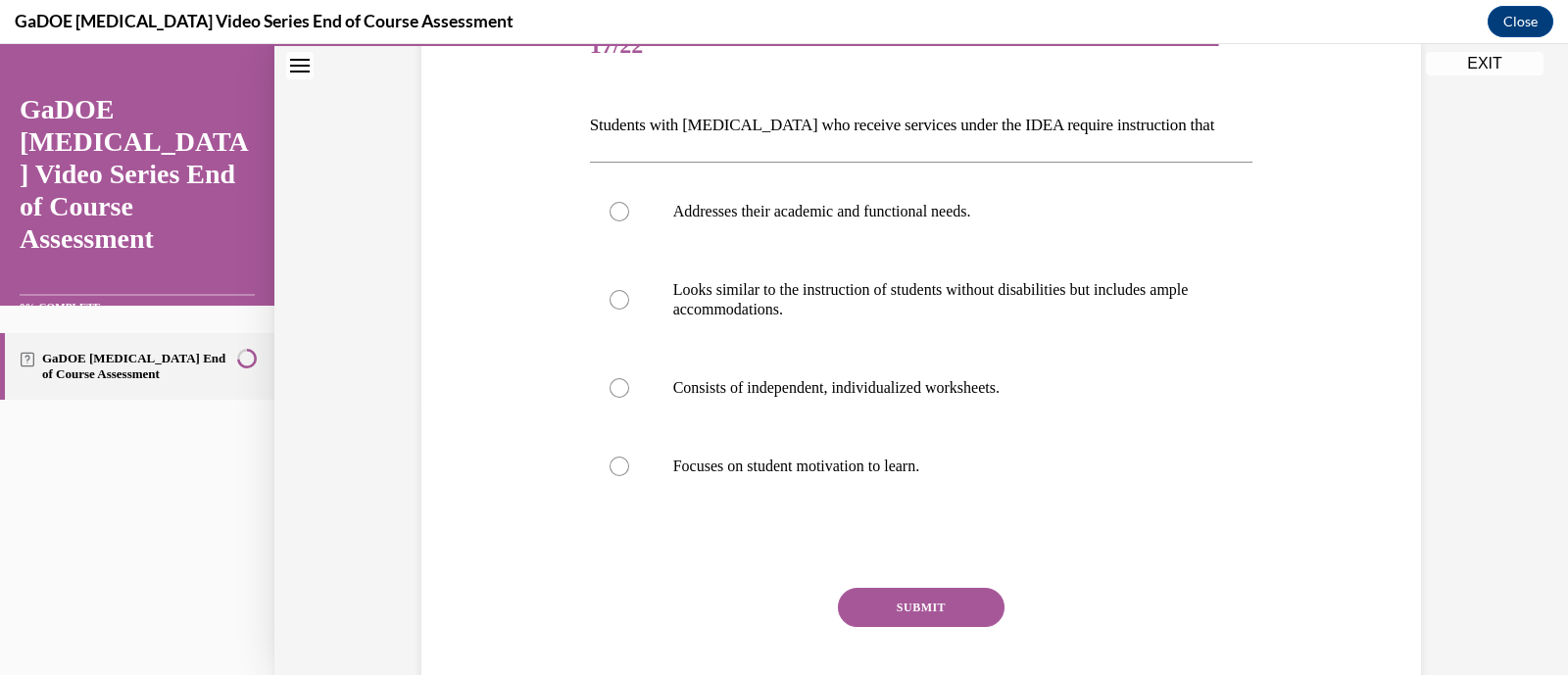
scroll to position [269, 0]
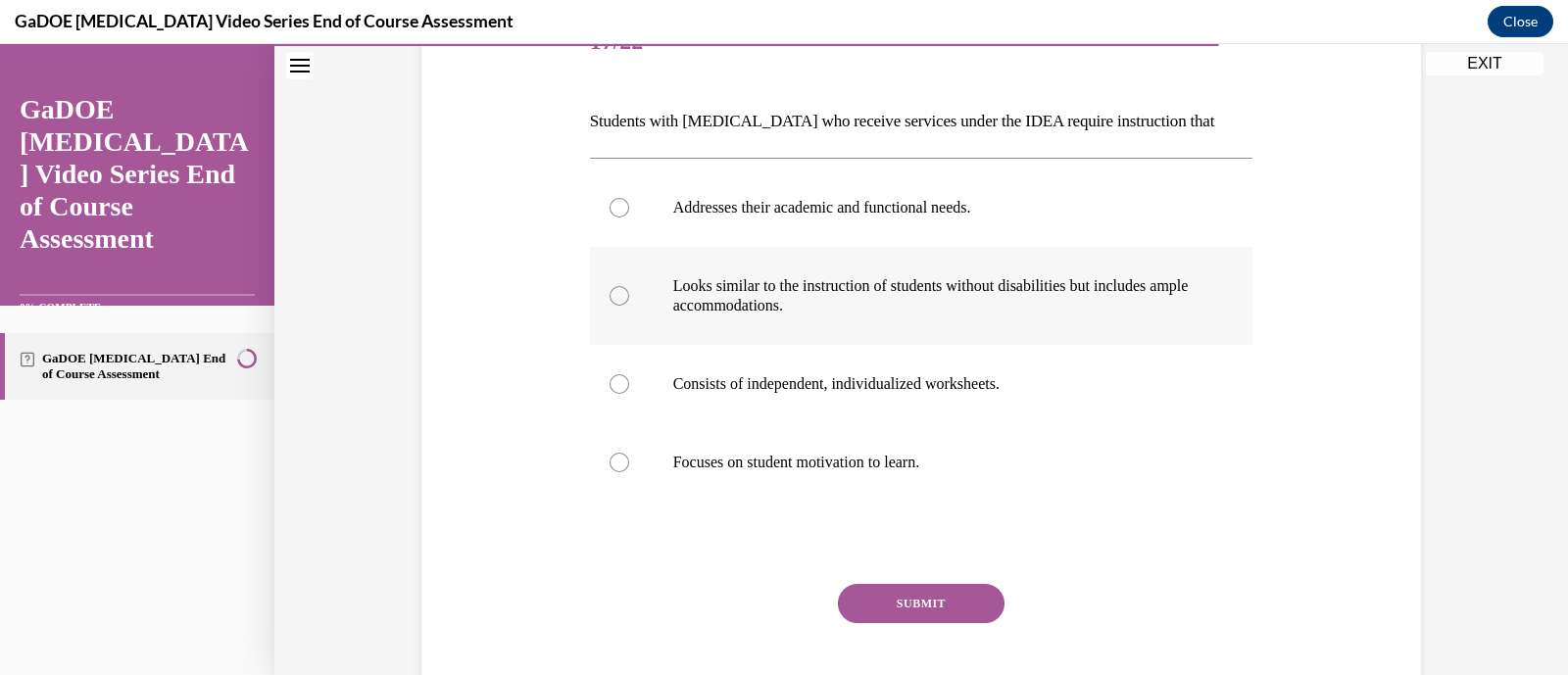
click at [860, 292] on p "Looks similar to the instruction of students without disabilities but includes …" at bounding box center [938, 296] width 531 height 39
click at [630, 292] on input "Looks similar to the instruction of students without disabilities but includes …" at bounding box center [620, 296] width 20 height 20
radio input "true"
click at [951, 600] on button "SUBMIT" at bounding box center [921, 604] width 167 height 39
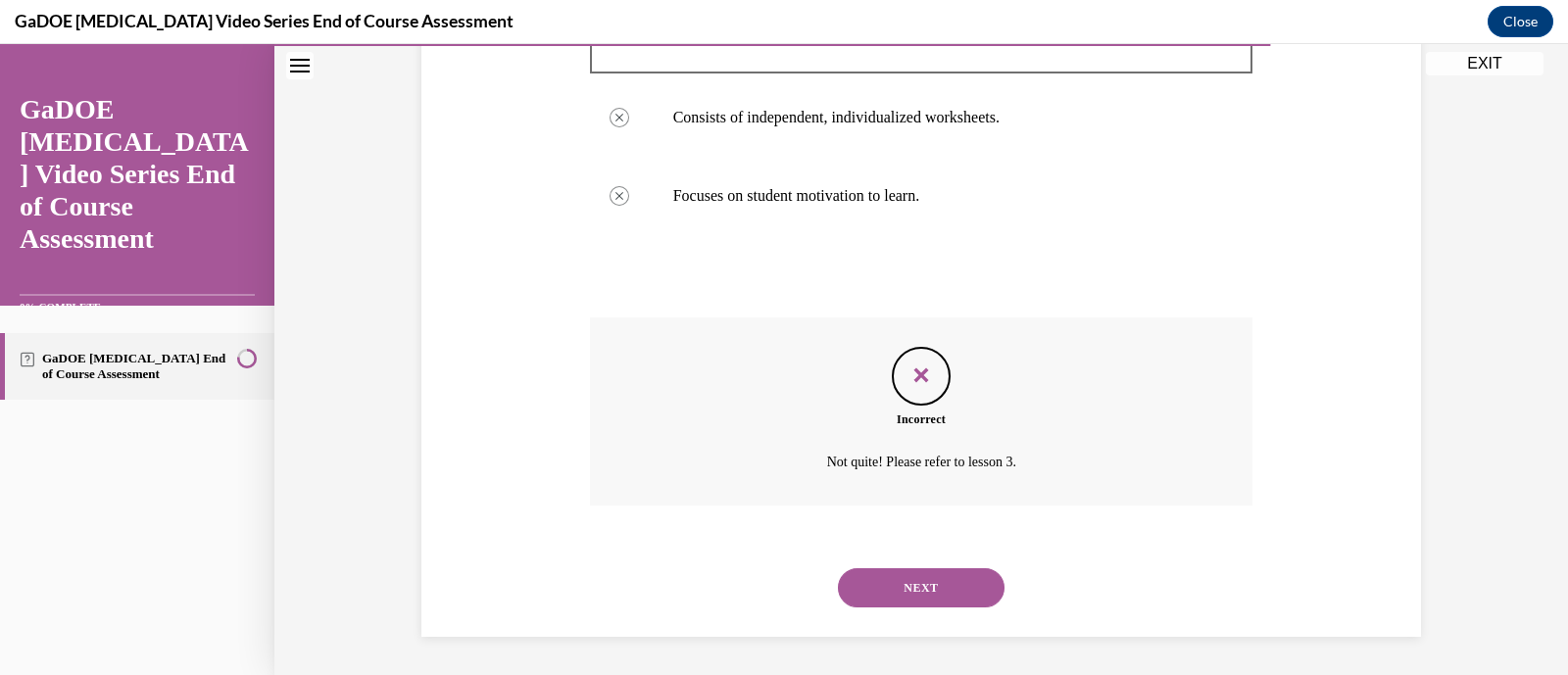
click at [947, 584] on button "NEXT" at bounding box center [921, 589] width 167 height 39
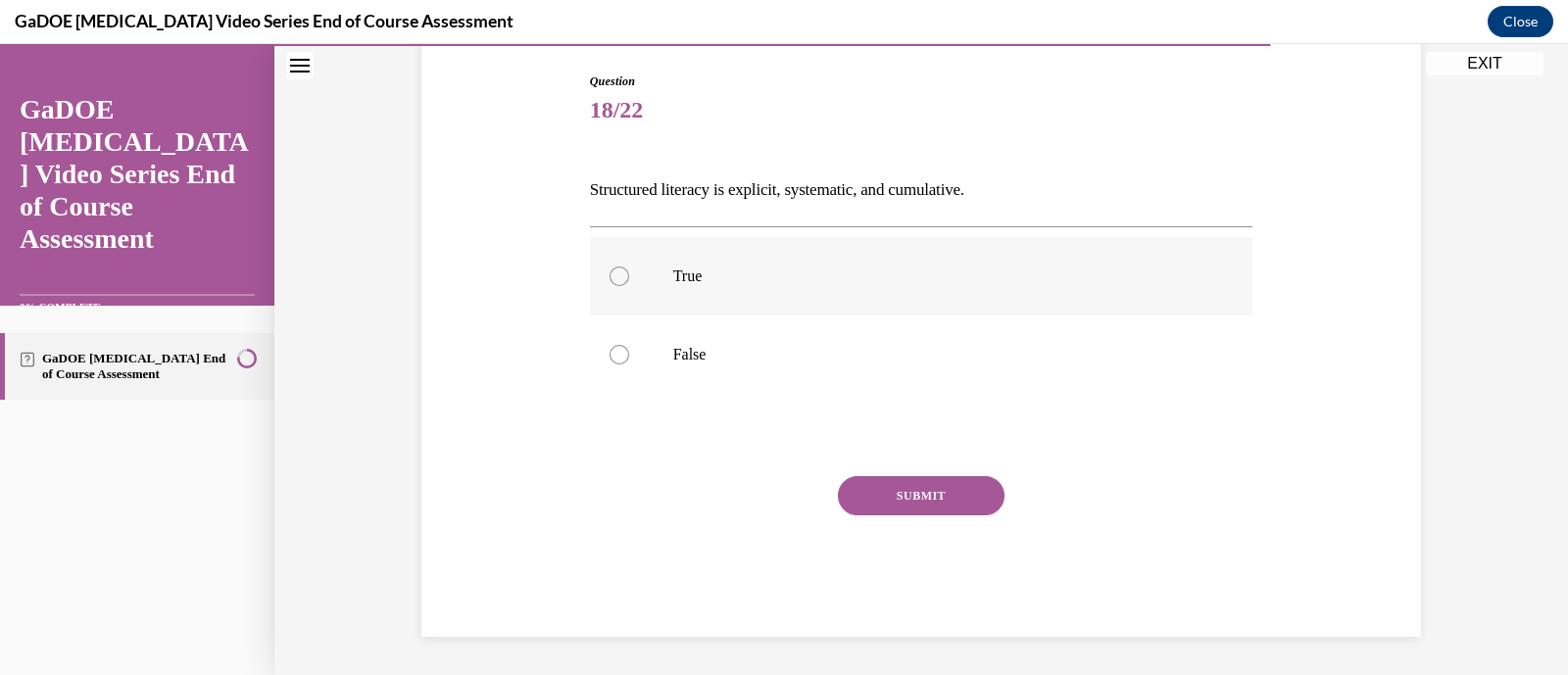
click at [830, 255] on label "True" at bounding box center [922, 277] width 663 height 78
click at [630, 267] on input "True" at bounding box center [620, 277] width 20 height 20
radio input "true"
click at [910, 493] on button "SUBMIT" at bounding box center [921, 496] width 167 height 39
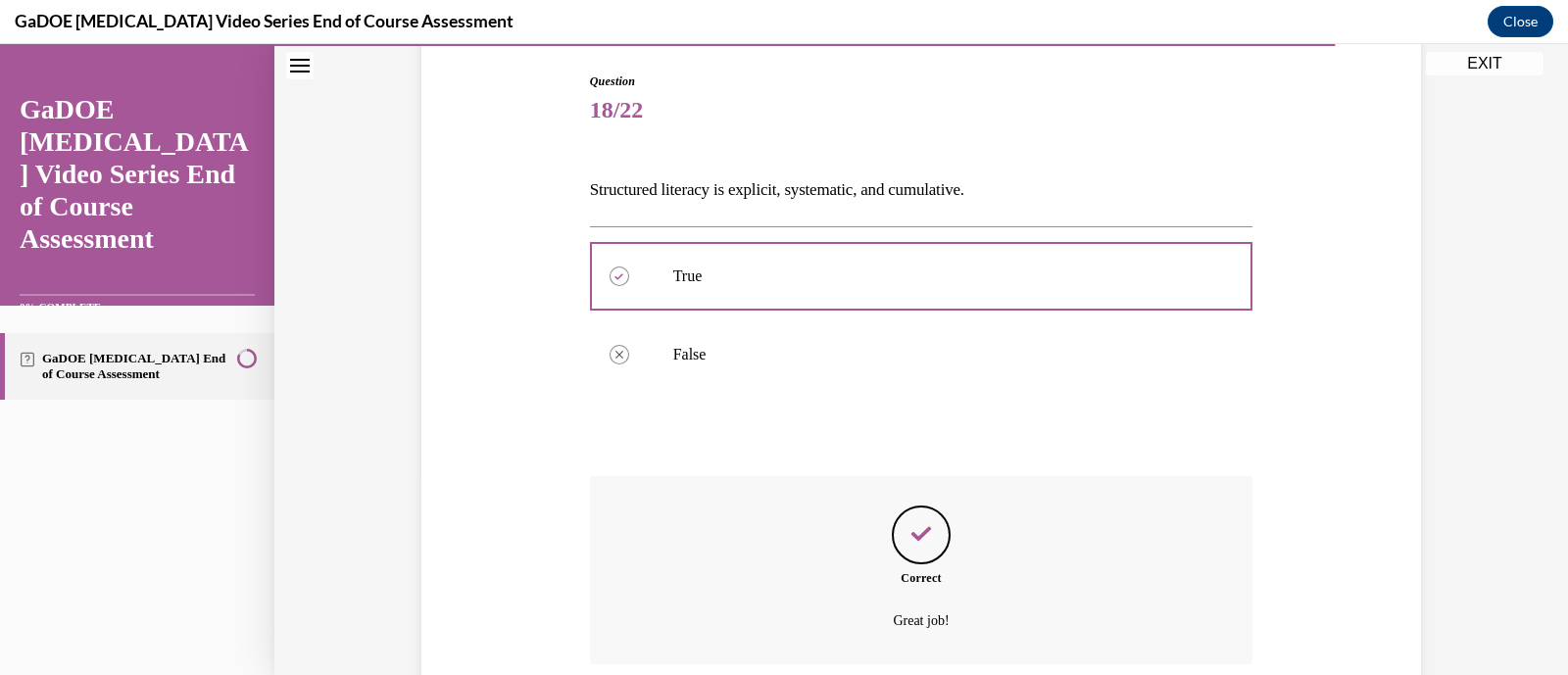
scroll to position [359, 0]
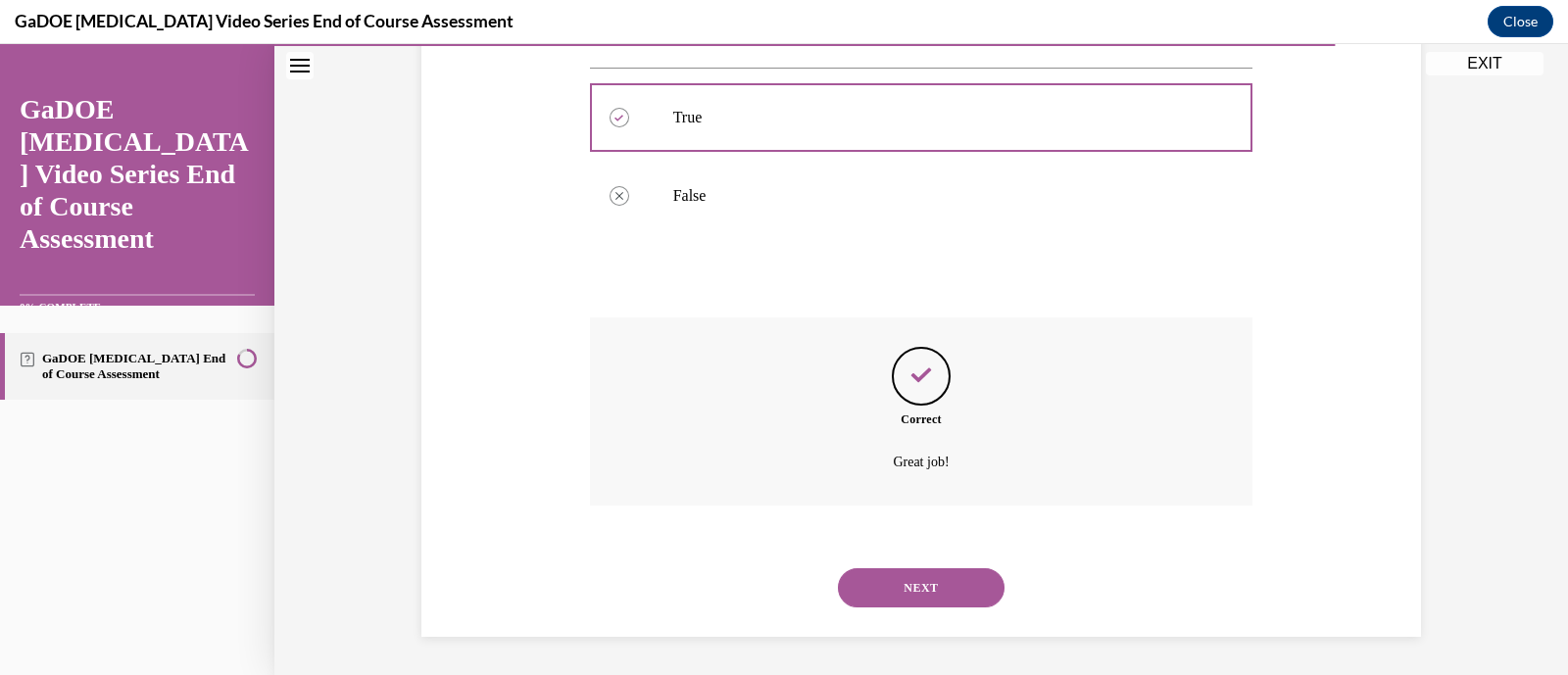
click at [980, 593] on button "NEXT" at bounding box center [921, 589] width 167 height 39
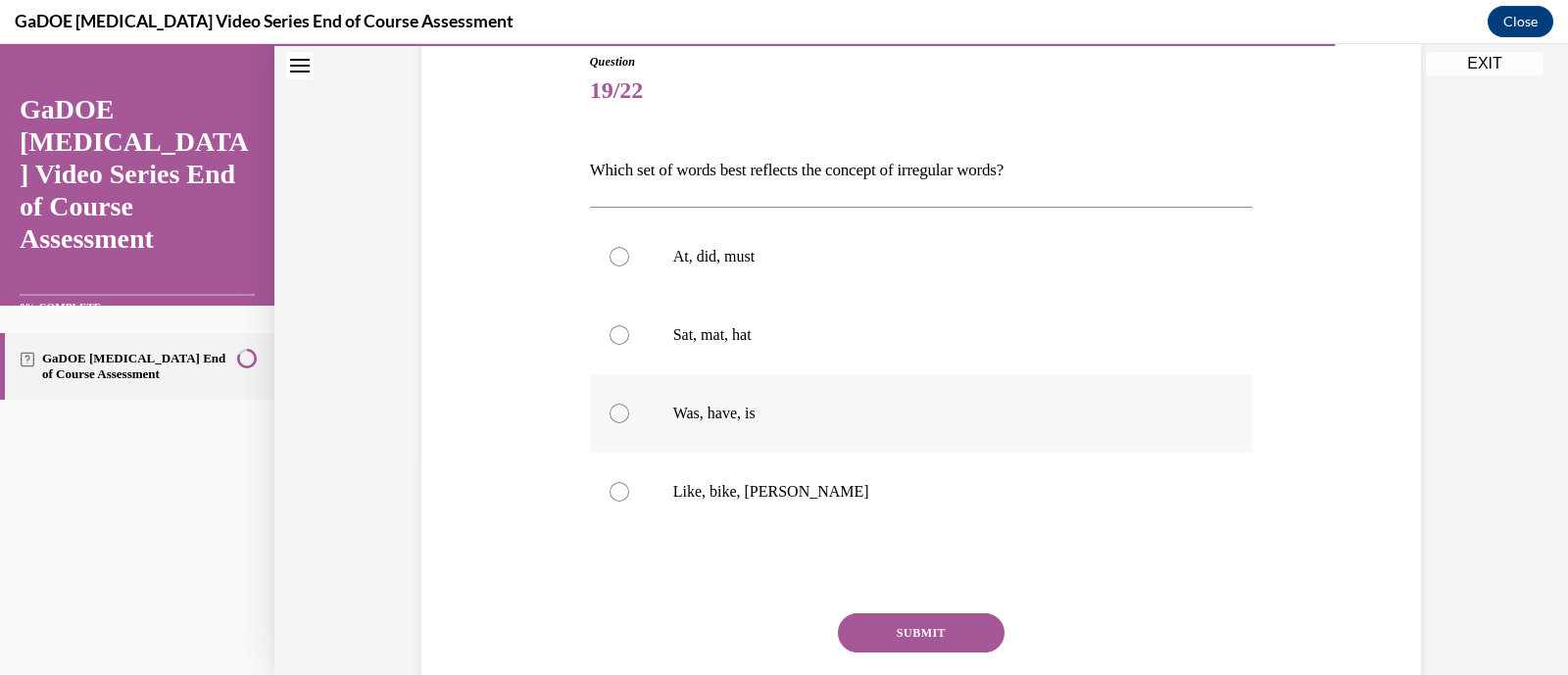
scroll to position [224, 0]
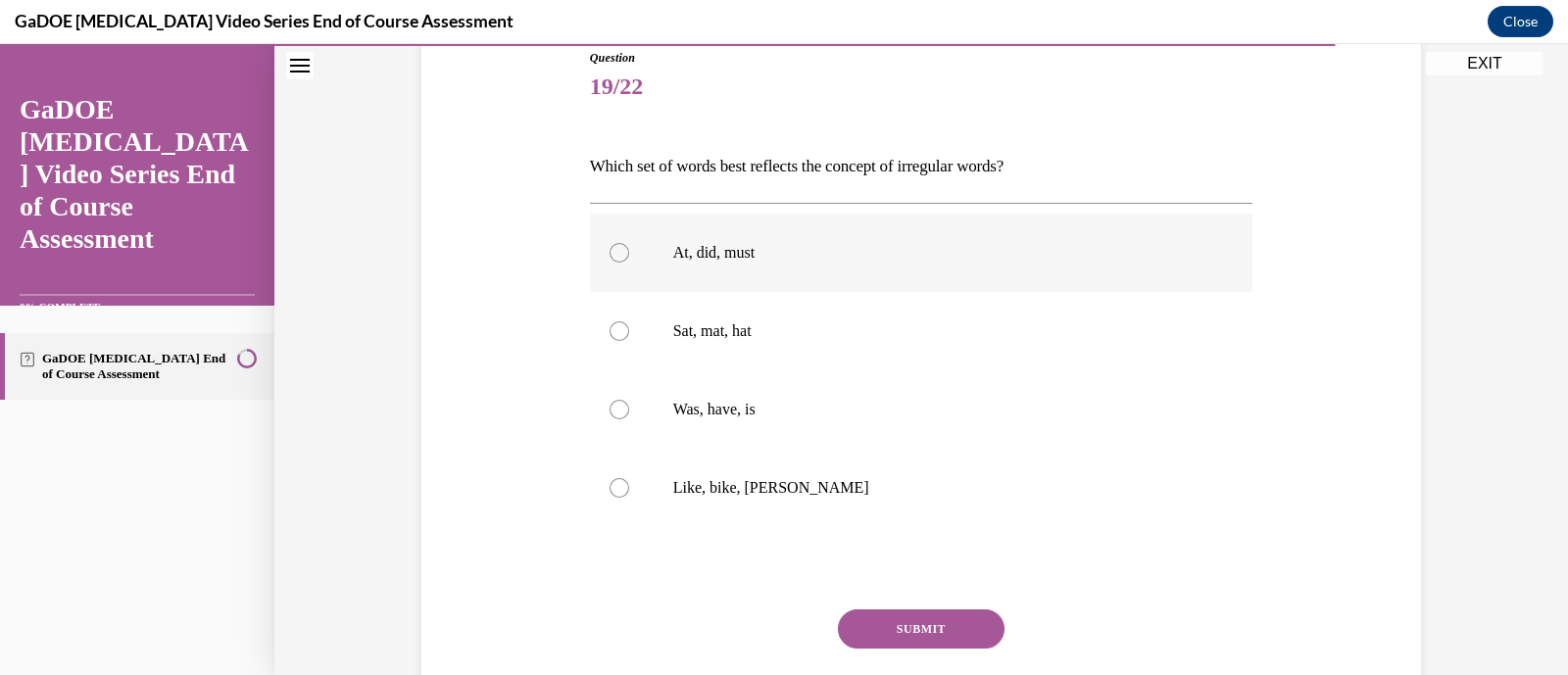
click at [813, 282] on label "At, did, must" at bounding box center [922, 253] width 663 height 78
click at [630, 263] on input "At, did, must" at bounding box center [620, 253] width 20 height 20
radio input "true"
click at [969, 619] on button "SUBMIT" at bounding box center [921, 630] width 167 height 39
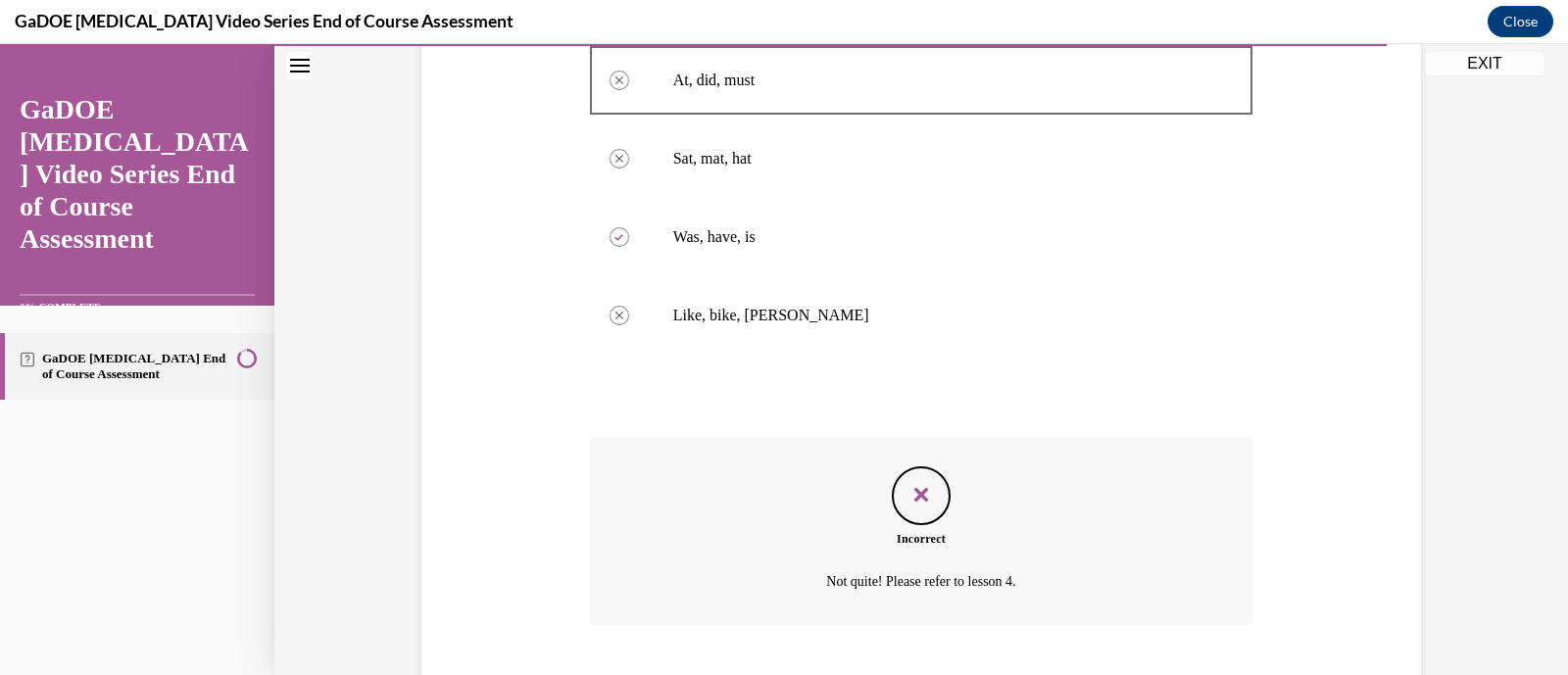
scroll to position [516, 0]
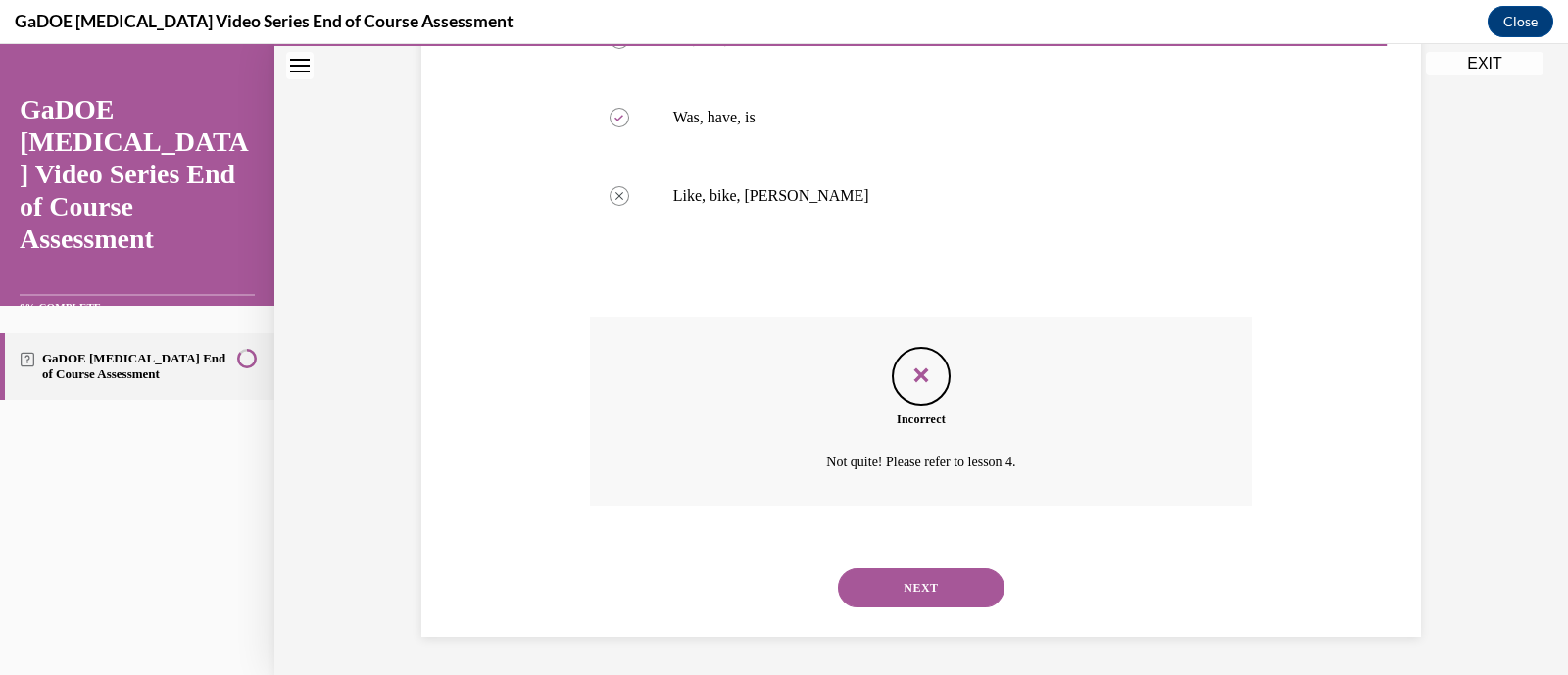
click at [944, 581] on button "NEXT" at bounding box center [921, 589] width 167 height 39
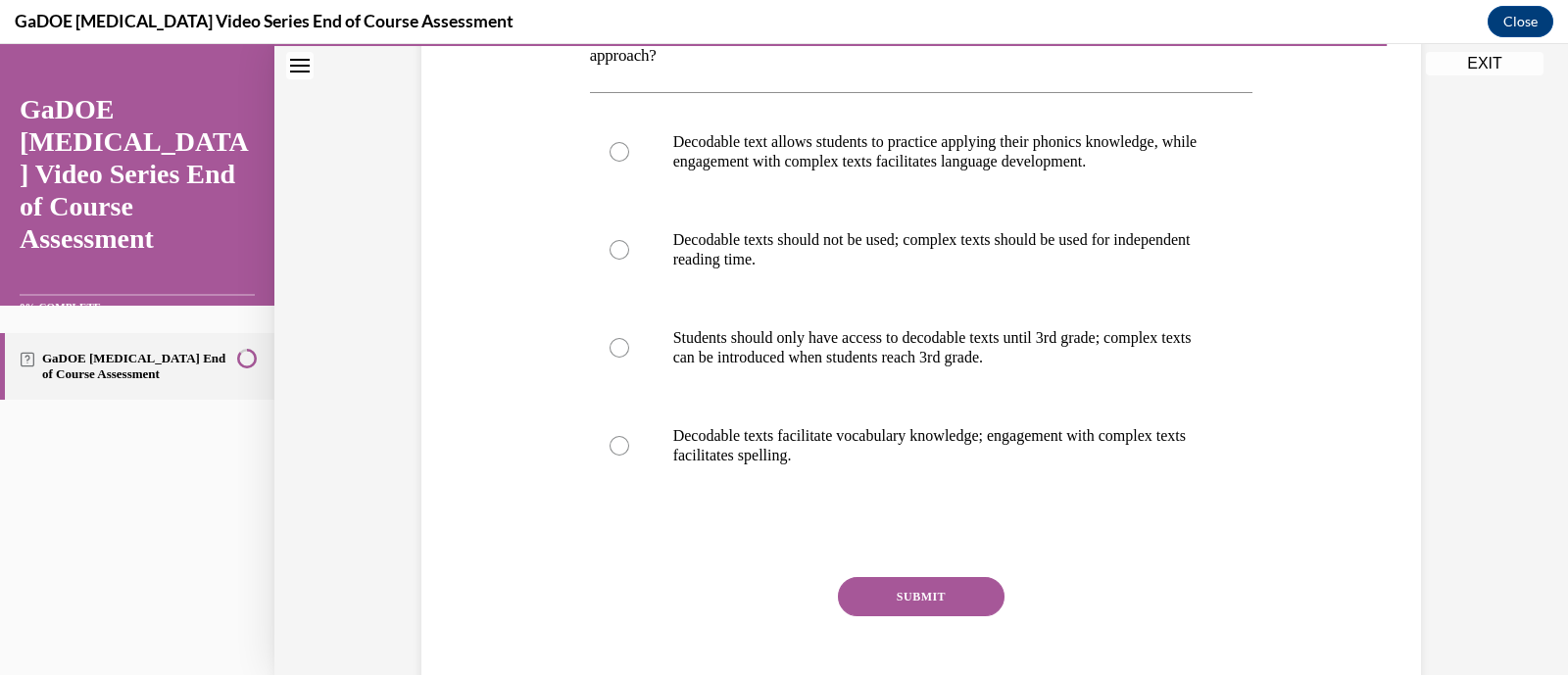
scroll to position [356, 0]
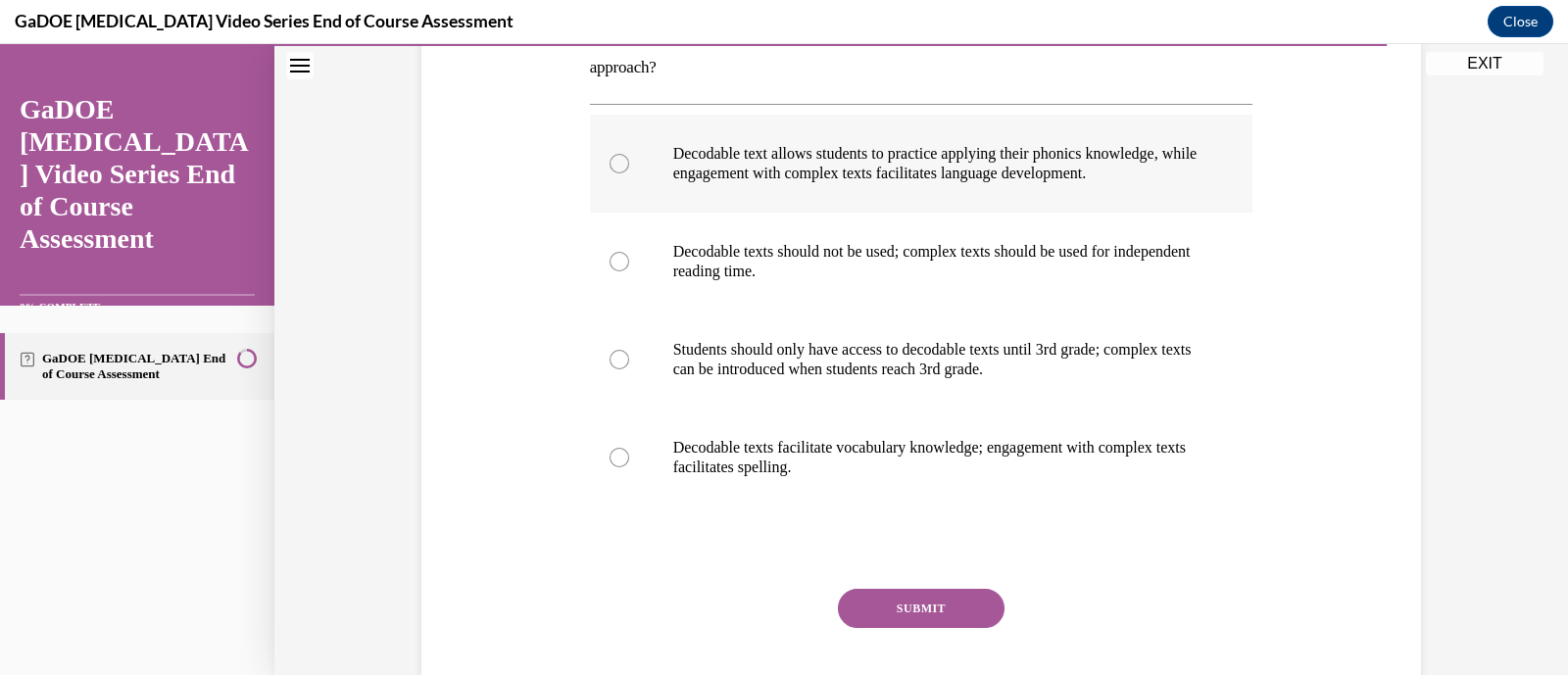
click at [866, 129] on label "Decodable text allows students to practice applying their phonics knowledge, wh…" at bounding box center [922, 164] width 663 height 98
click at [630, 154] on input "Decodable text allows students to practice applying their phonics knowledge, wh…" at bounding box center [620, 164] width 20 height 20
radio input "true"
click at [923, 605] on button "SUBMIT" at bounding box center [921, 609] width 167 height 39
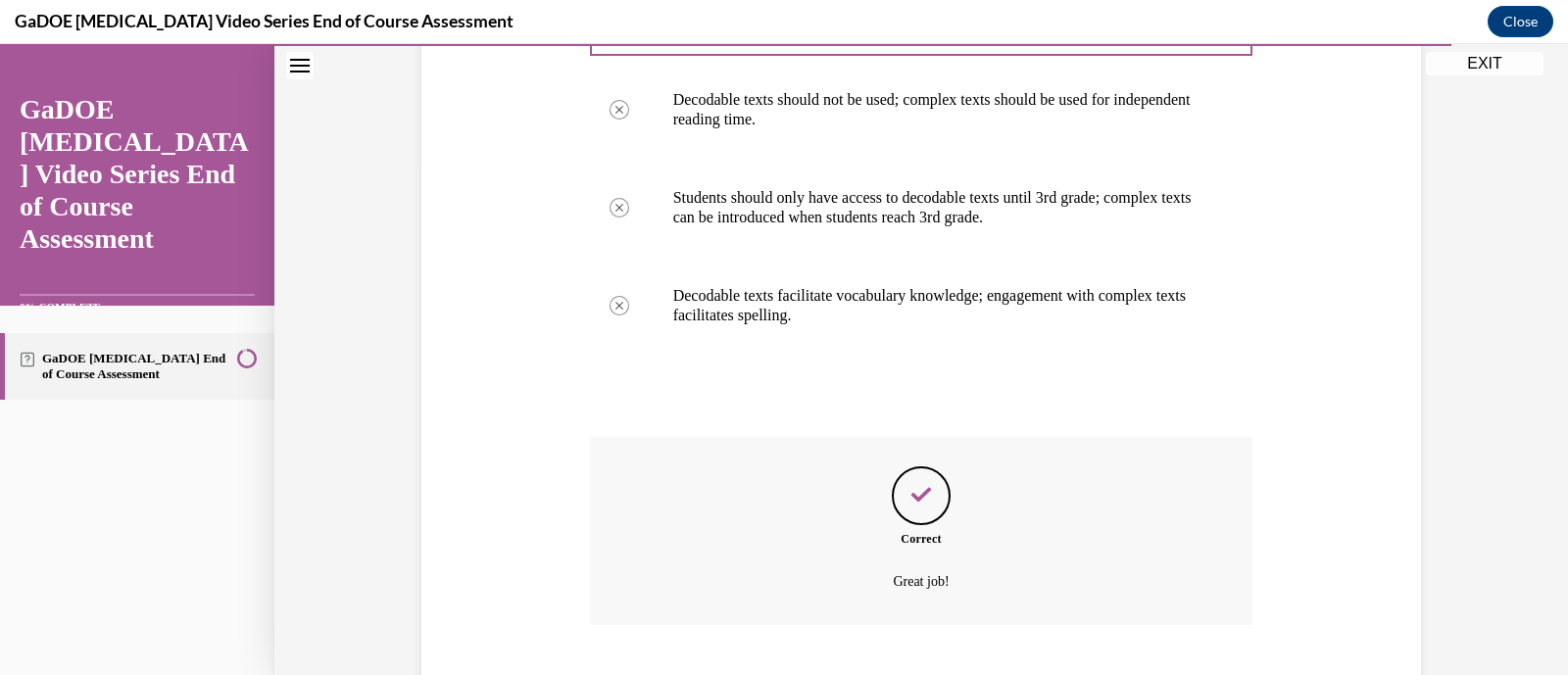
scroll to position [628, 0]
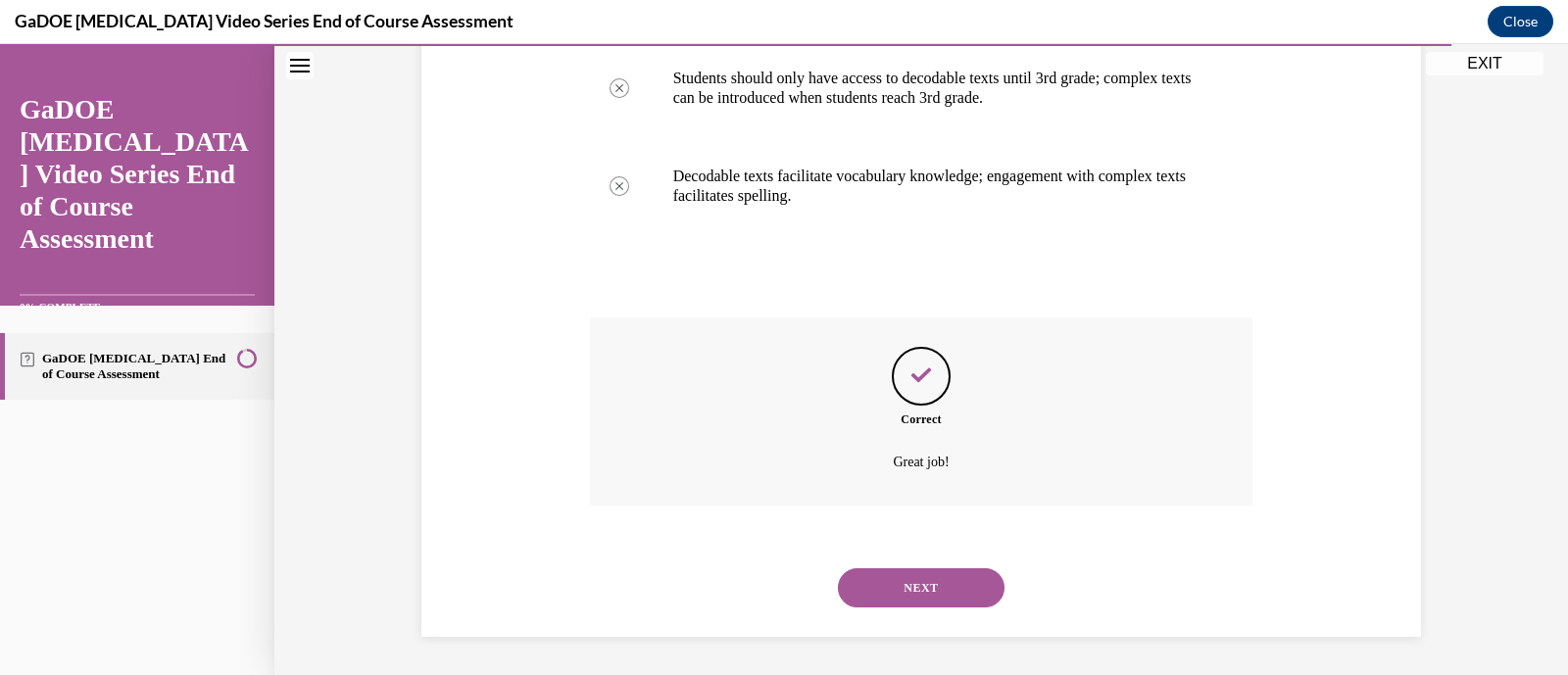
click at [912, 587] on button "NEXT" at bounding box center [921, 589] width 167 height 39
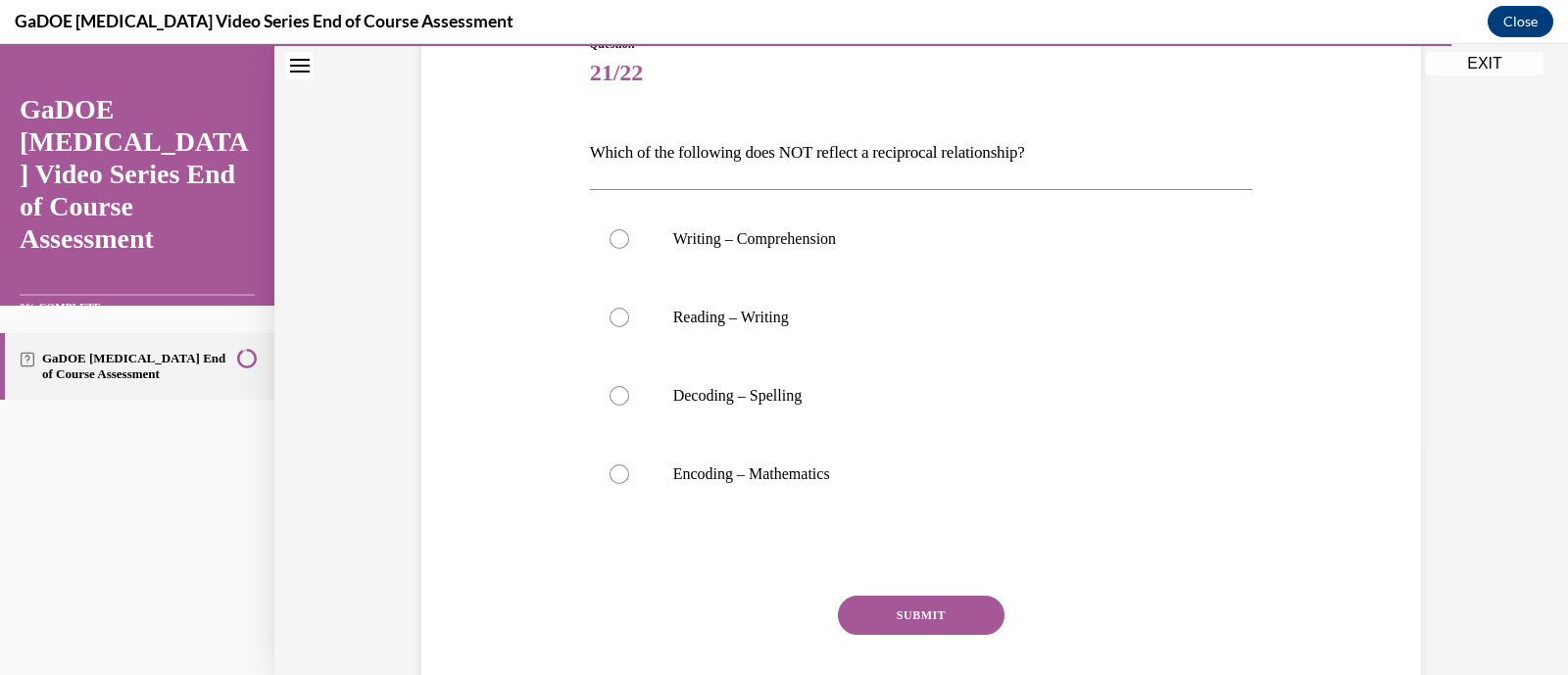
scroll to position [261, 0]
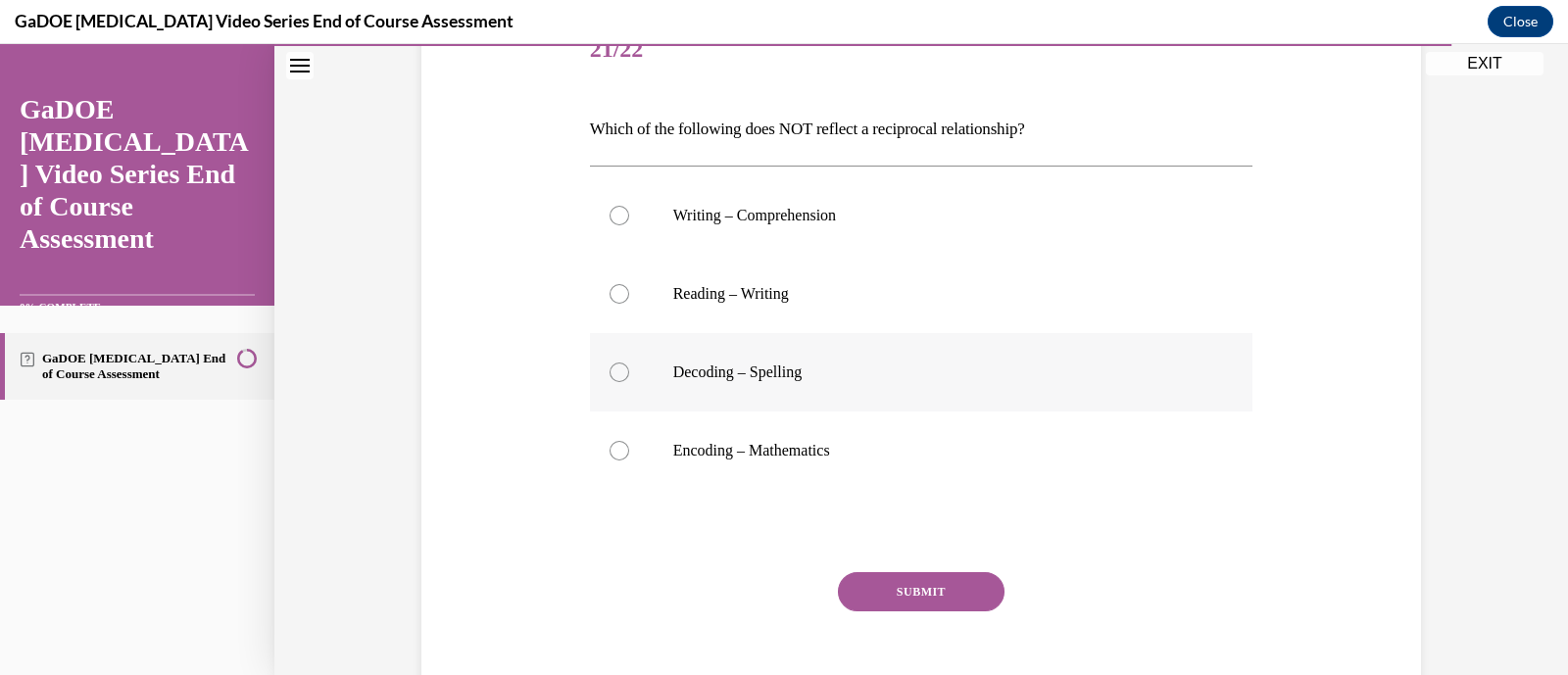
click at [896, 397] on label "Decoding – Spelling" at bounding box center [922, 373] width 663 height 78
click at [630, 383] on input "Decoding – Spelling" at bounding box center [620, 373] width 20 height 20
radio input "true"
click at [959, 579] on button "SUBMIT" at bounding box center [921, 593] width 167 height 39
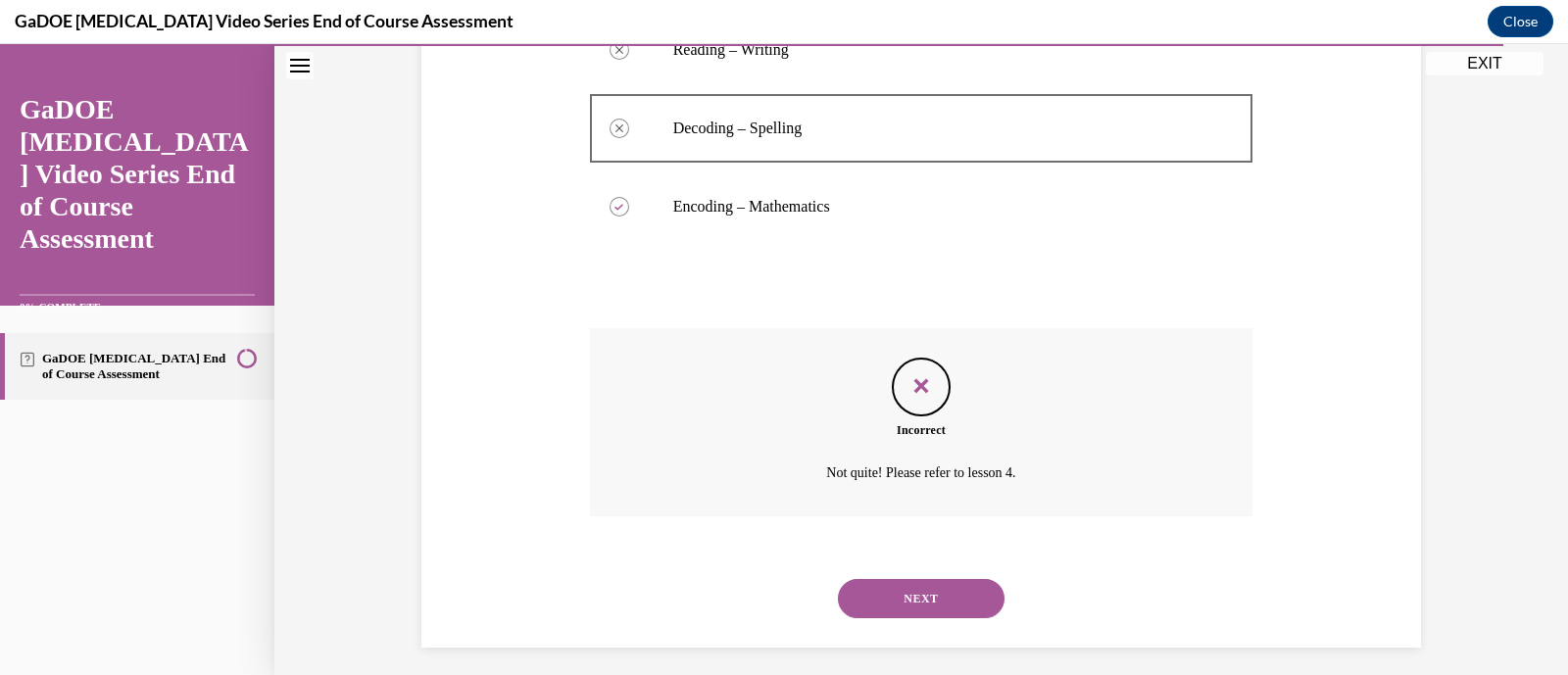
scroll to position [516, 0]
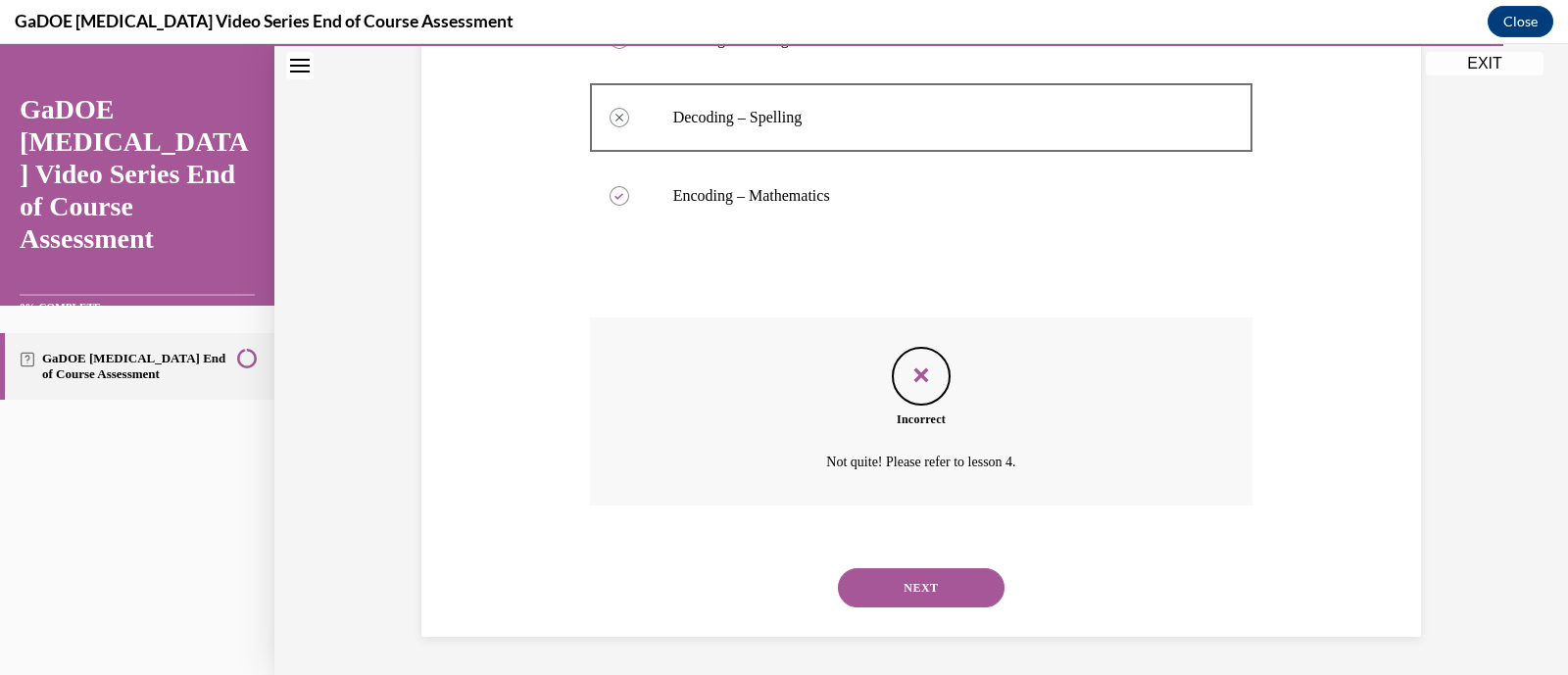
click at [950, 597] on button "NEXT" at bounding box center [921, 589] width 167 height 39
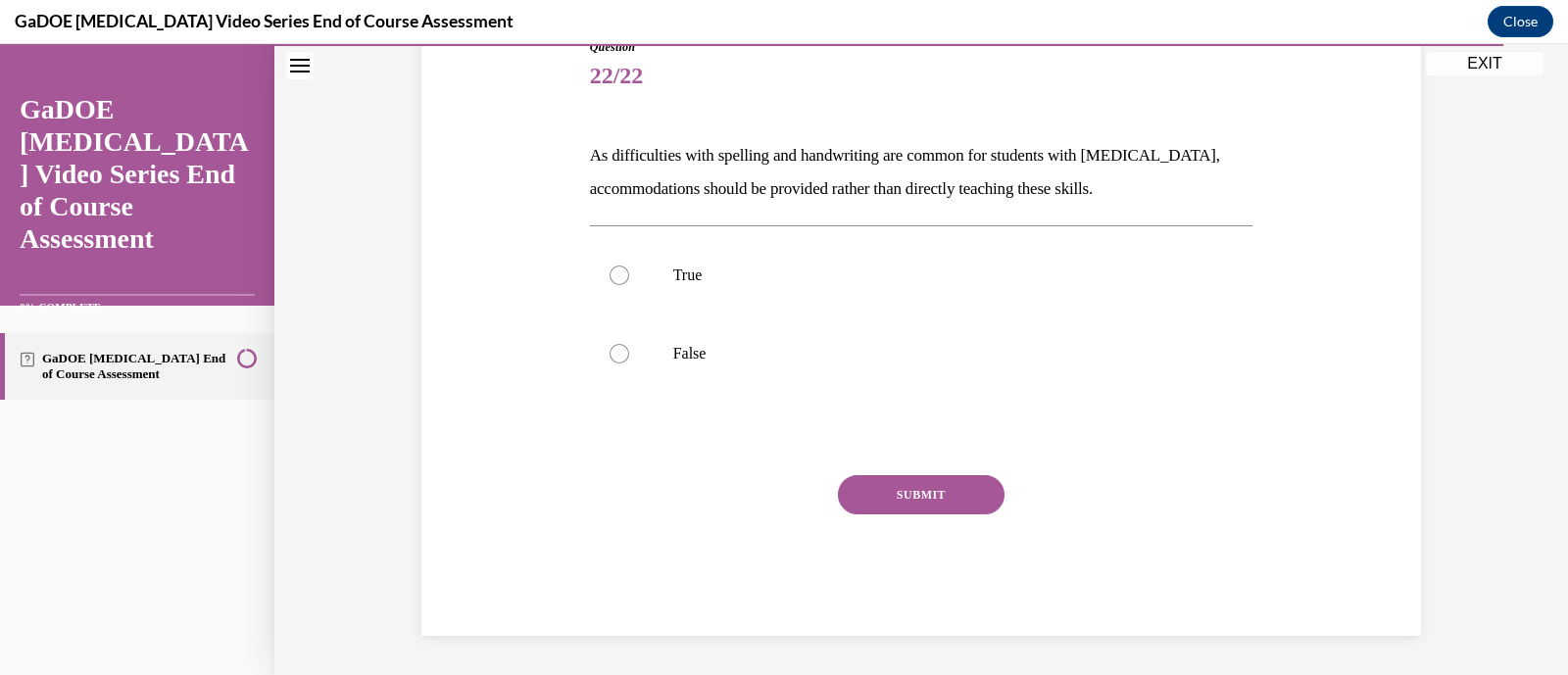
scroll to position [217, 0]
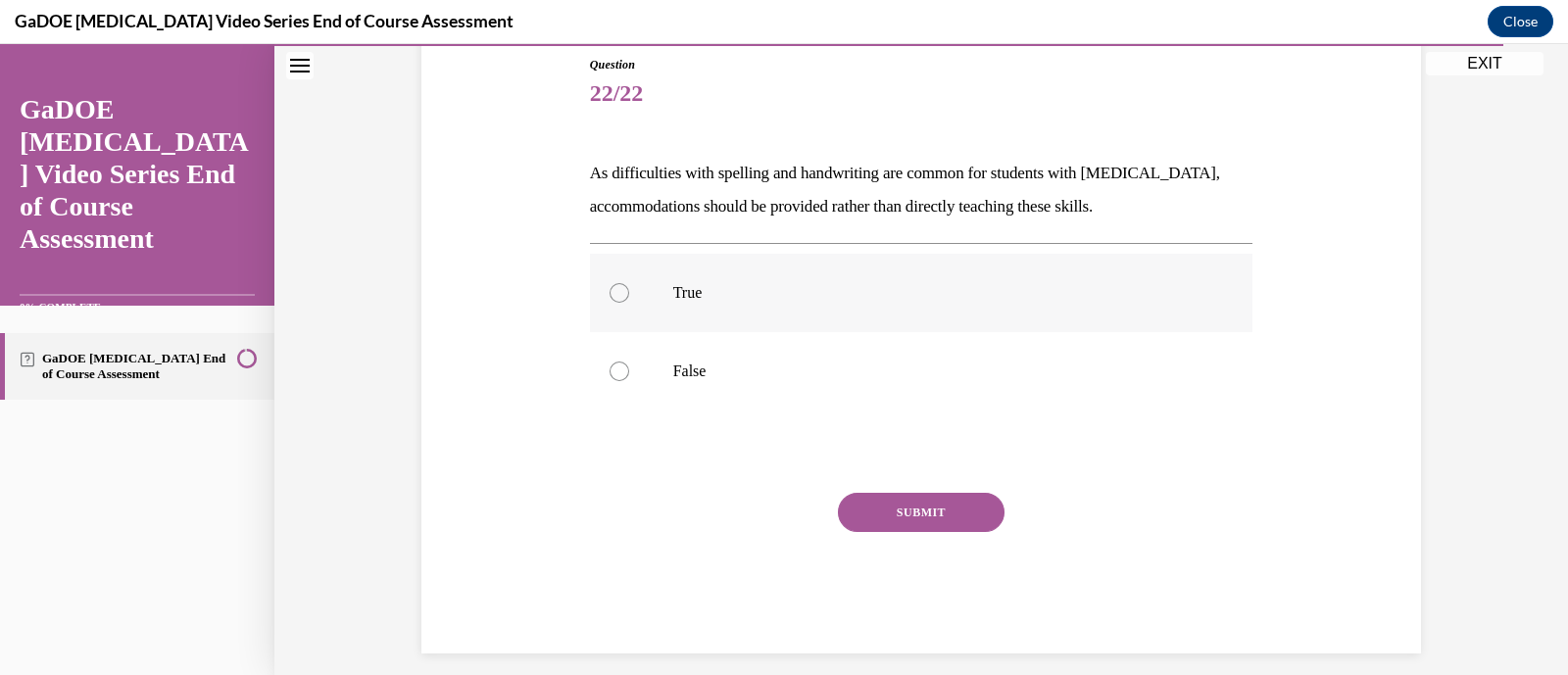
click at [734, 287] on p "True" at bounding box center [938, 293] width 531 height 20
click at [630, 287] on input "True" at bounding box center [620, 293] width 20 height 20
radio input "true"
click at [877, 519] on button "SUBMIT" at bounding box center [921, 513] width 167 height 39
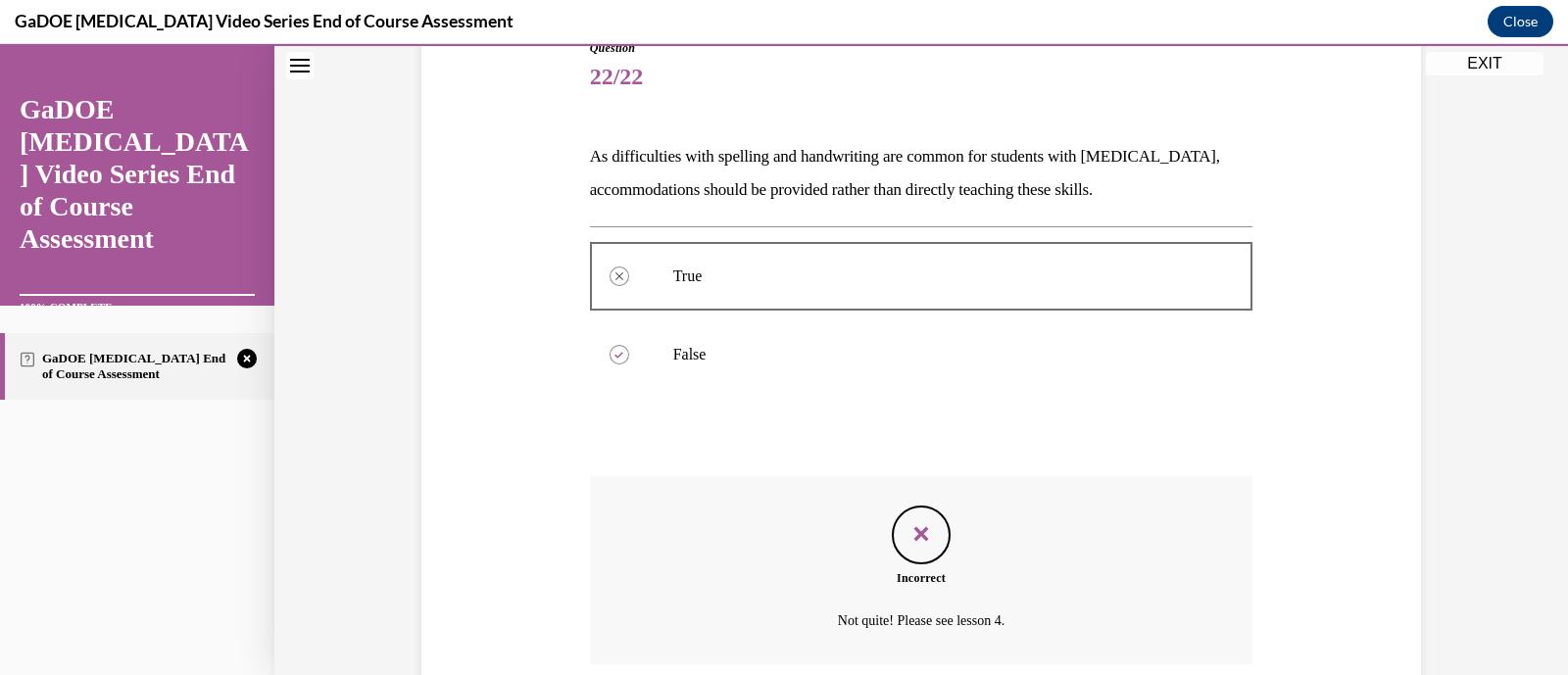
scroll to position [392, 0]
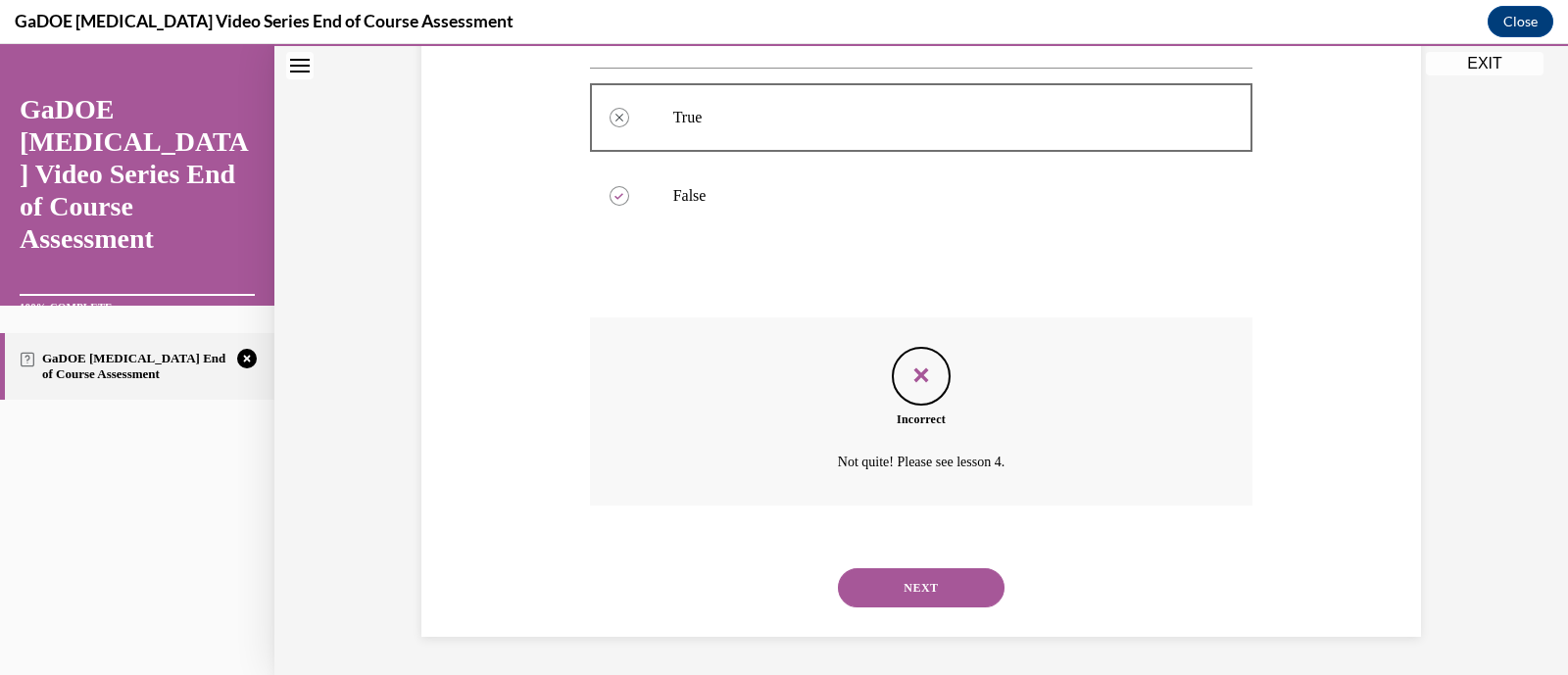
click at [900, 604] on button "NEXT" at bounding box center [921, 589] width 167 height 39
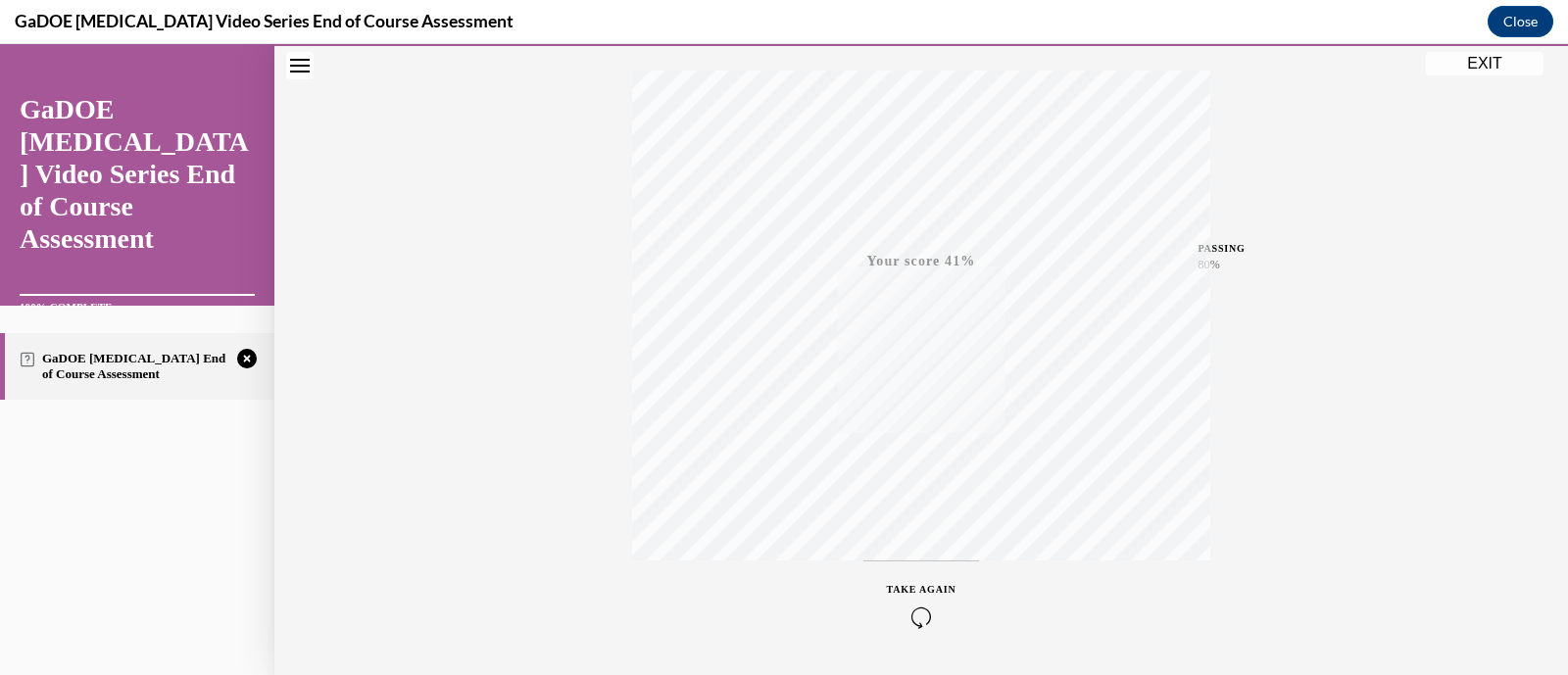
scroll to position [373, 0]
click at [924, 542] on div "TAKE AGAIN" at bounding box center [921, 545] width 70 height 46
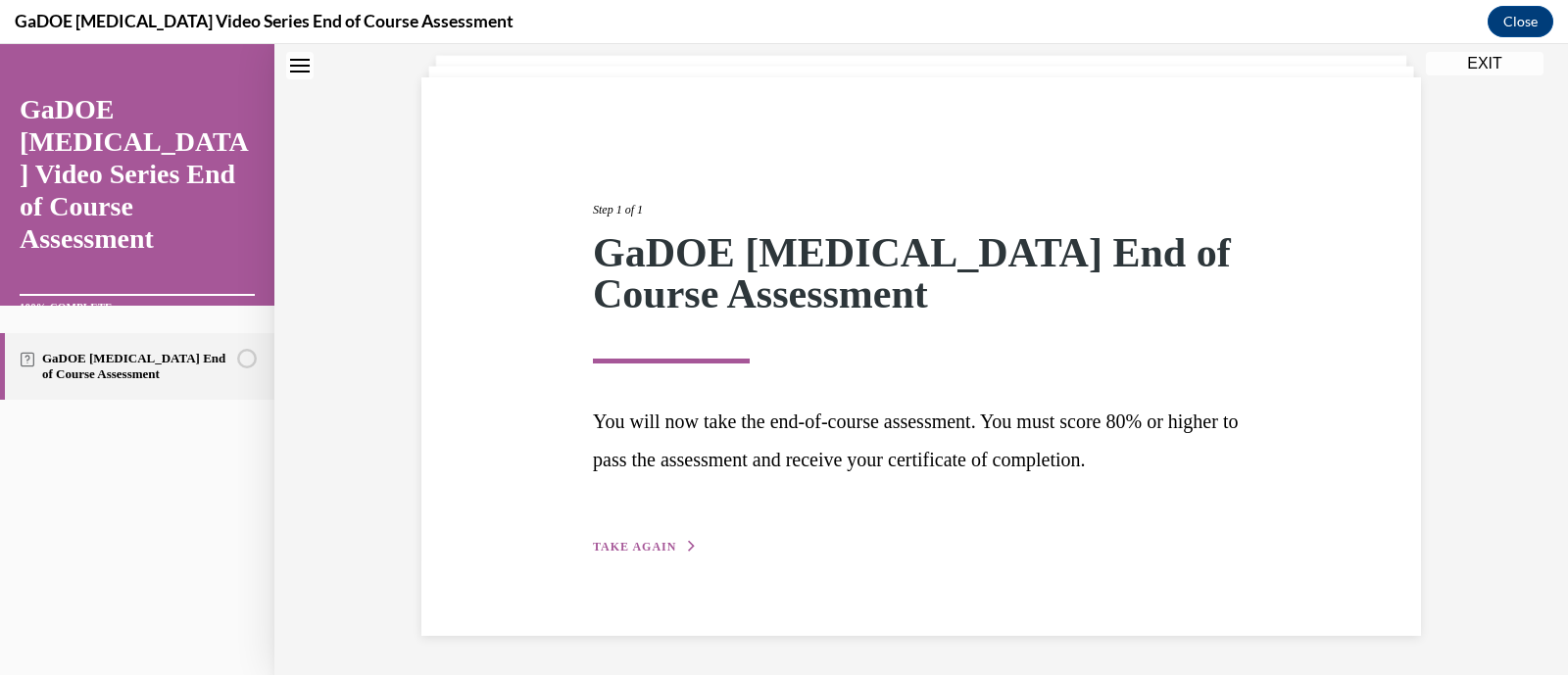
scroll to position [117, 0]
click at [642, 542] on span "TAKE AGAIN" at bounding box center [634, 547] width 83 height 14
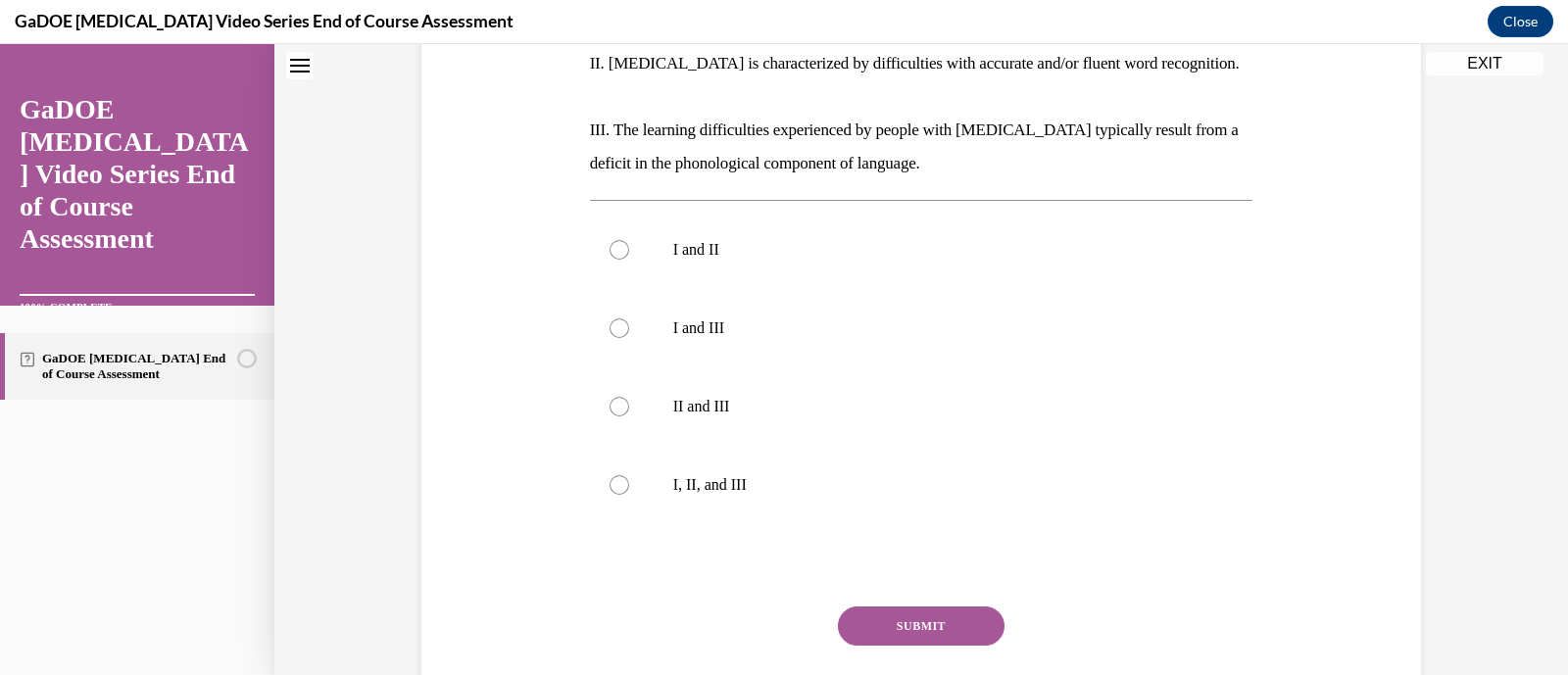
scroll to position [496, 0]
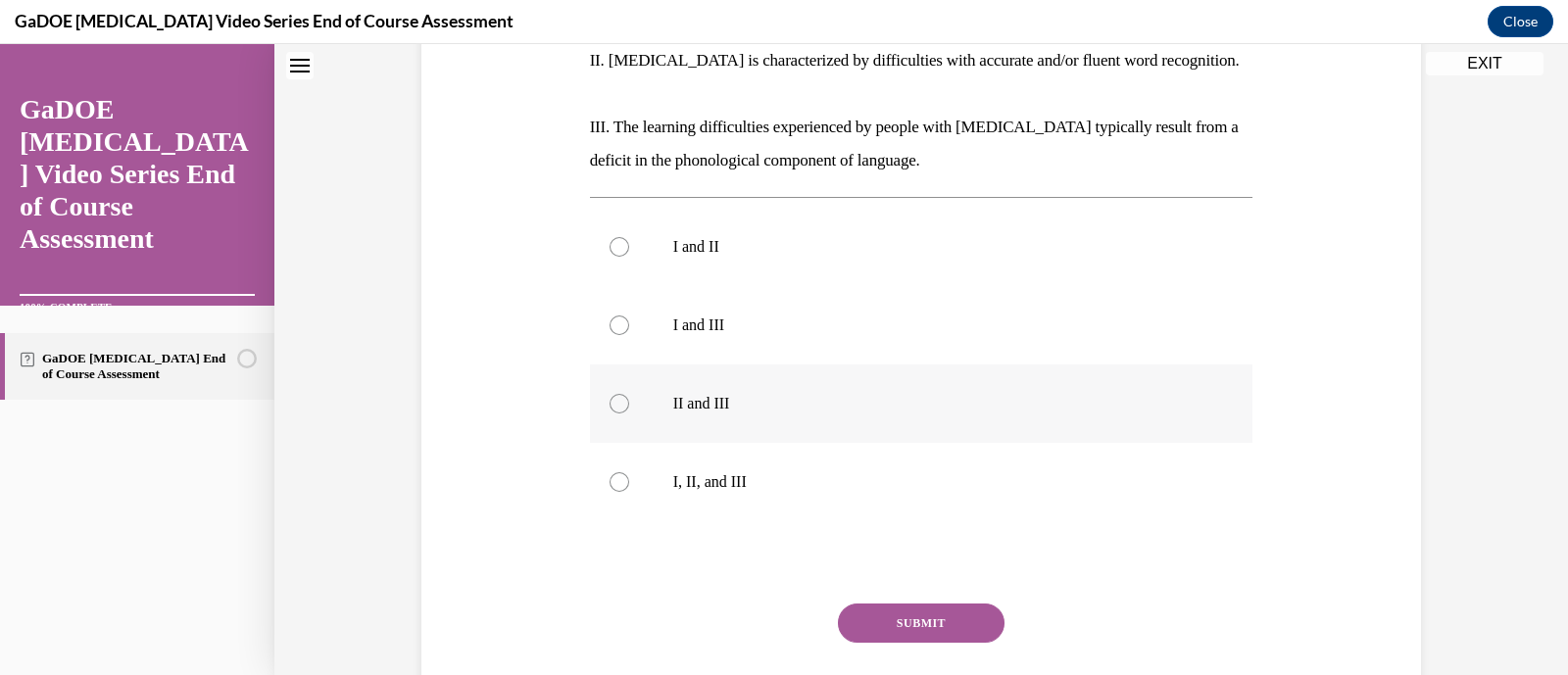
click at [796, 365] on label "II and III" at bounding box center [922, 404] width 663 height 78
click at [630, 394] on input "II and III" at bounding box center [620, 404] width 20 height 20
radio input "true"
click at [965, 604] on button "SUBMIT" at bounding box center [921, 624] width 167 height 39
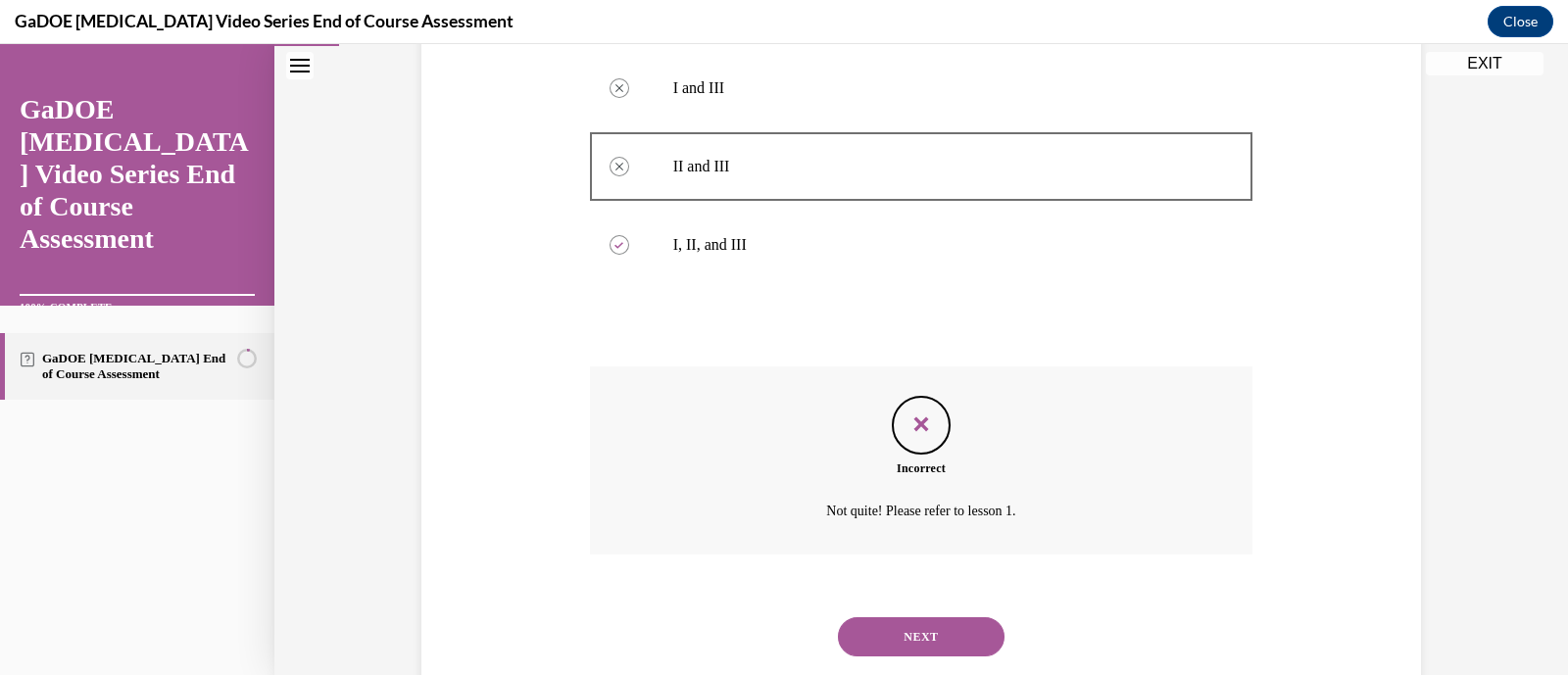
scroll to position [749, 0]
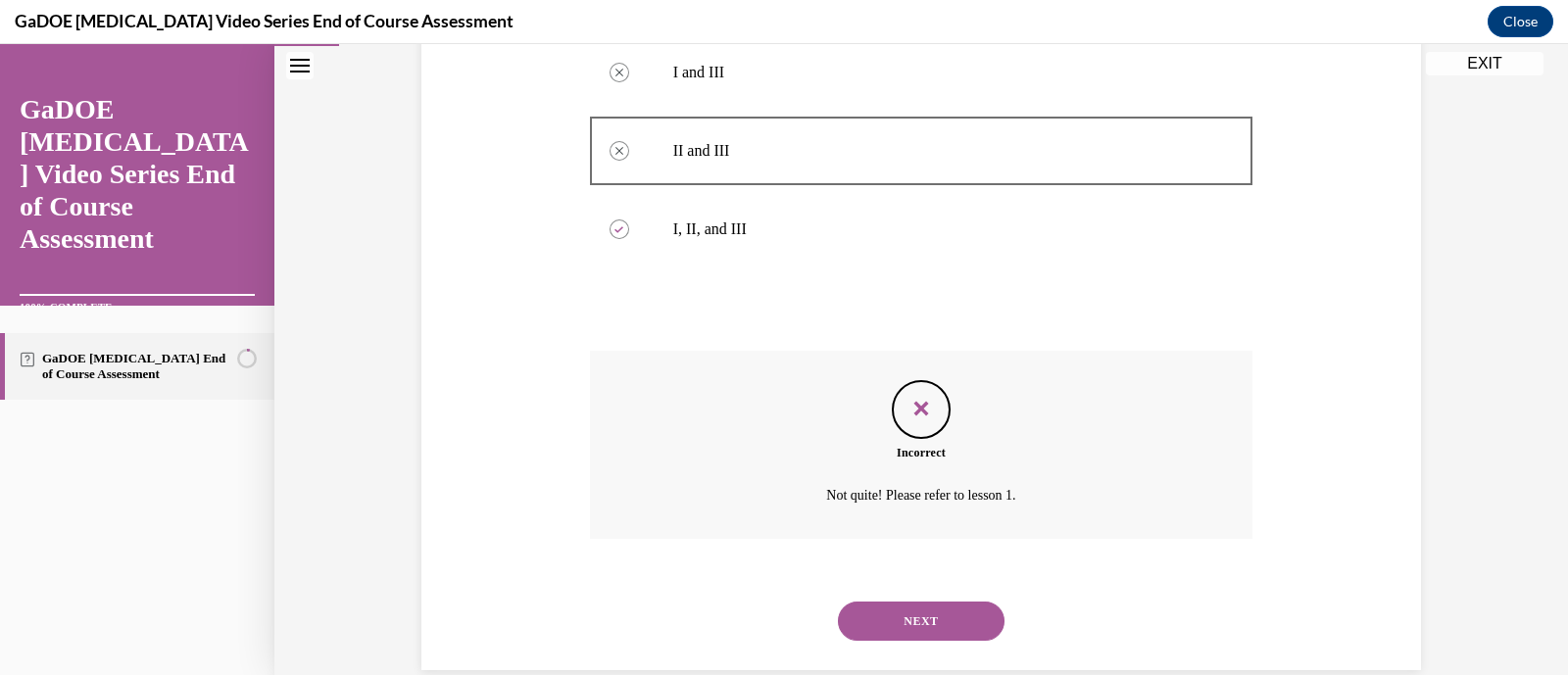
click at [940, 602] on button "NEXT" at bounding box center [921, 622] width 167 height 39
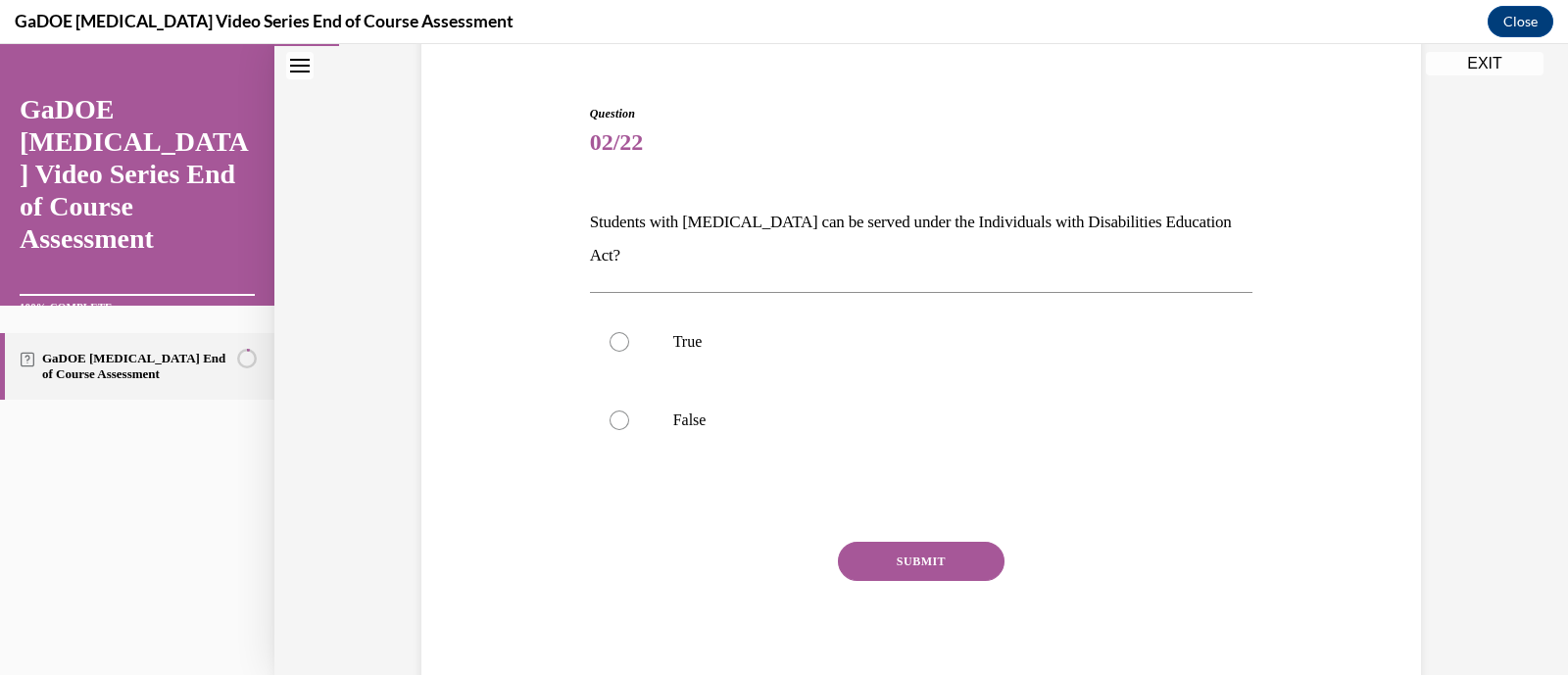
scroll to position [167, 0]
click at [826, 321] on label "True" at bounding box center [922, 343] width 663 height 78
click at [630, 334] on input "True" at bounding box center [620, 343] width 20 height 20
radio input "true"
click at [926, 544] on button "SUBMIT" at bounding box center [921, 563] width 167 height 39
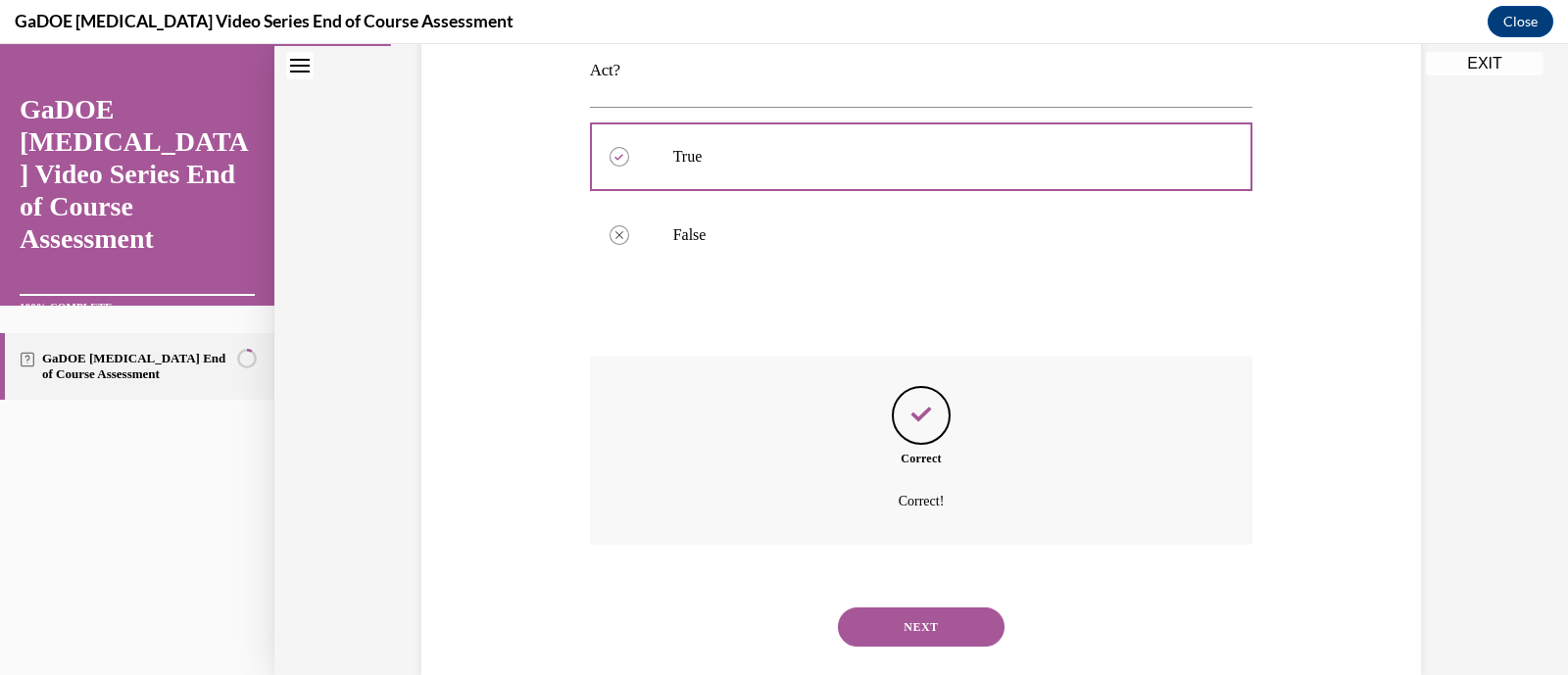
scroll to position [359, 0]
click at [963, 602] on button "NEXT" at bounding box center [921, 622] width 167 height 39
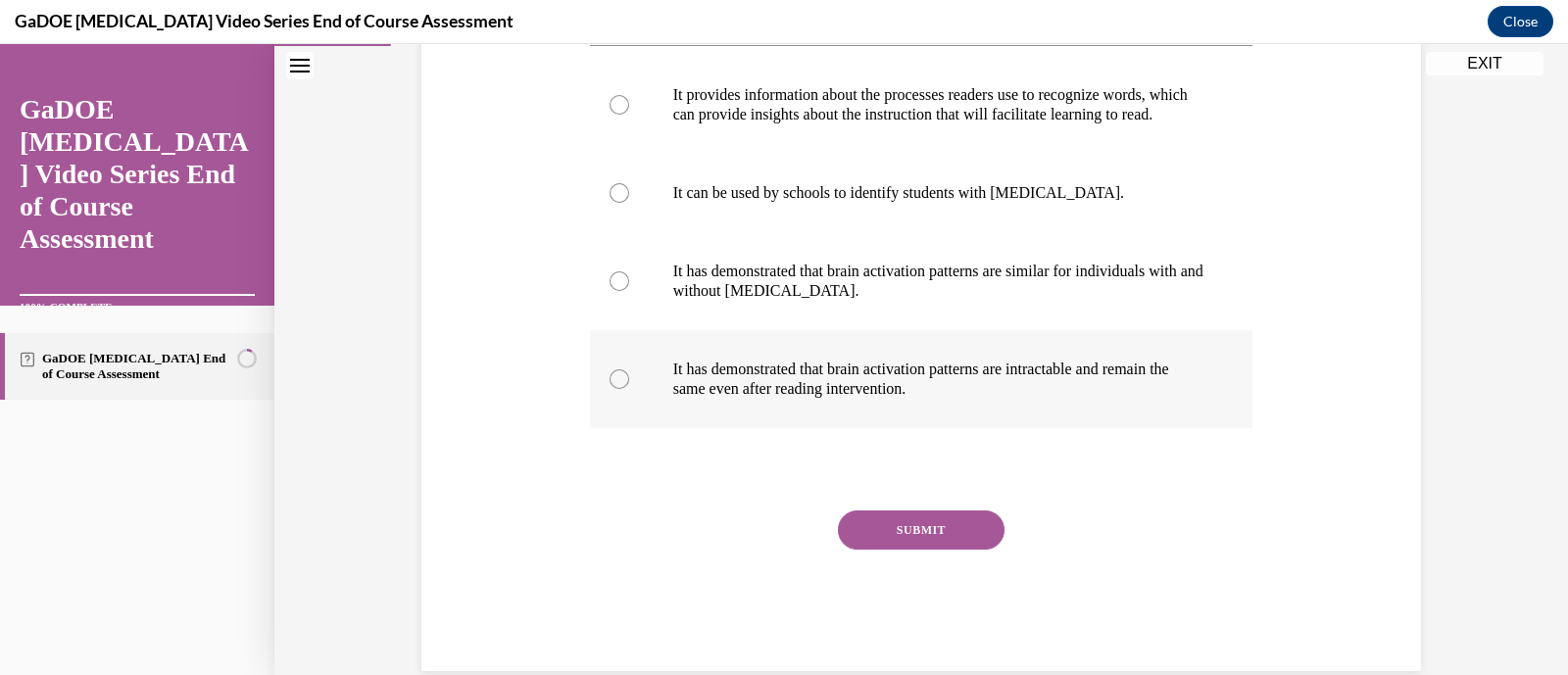
scroll to position [384, 0]
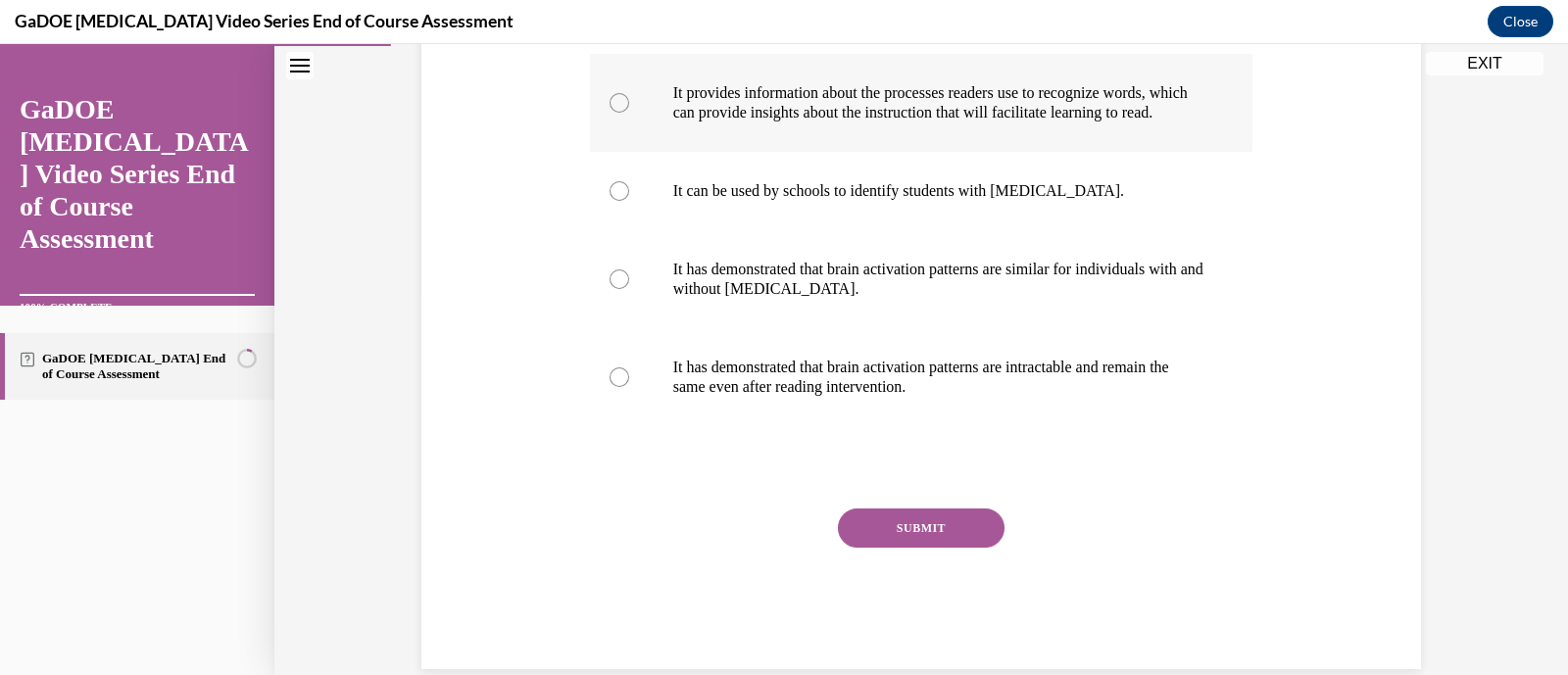
click at [1048, 123] on p "It provides information about the processes readers use to recognize words, whi…" at bounding box center [938, 103] width 531 height 39
click at [630, 113] on input "It provides information about the processes readers use to recognize words, whi…" at bounding box center [620, 103] width 20 height 20
radio input "true"
click at [960, 519] on div "Question 03/22 One advantage of neuroimaging research is that It provides infor…" at bounding box center [922, 279] width 663 height 780
click at [961, 538] on button "SUBMIT" at bounding box center [921, 529] width 167 height 39
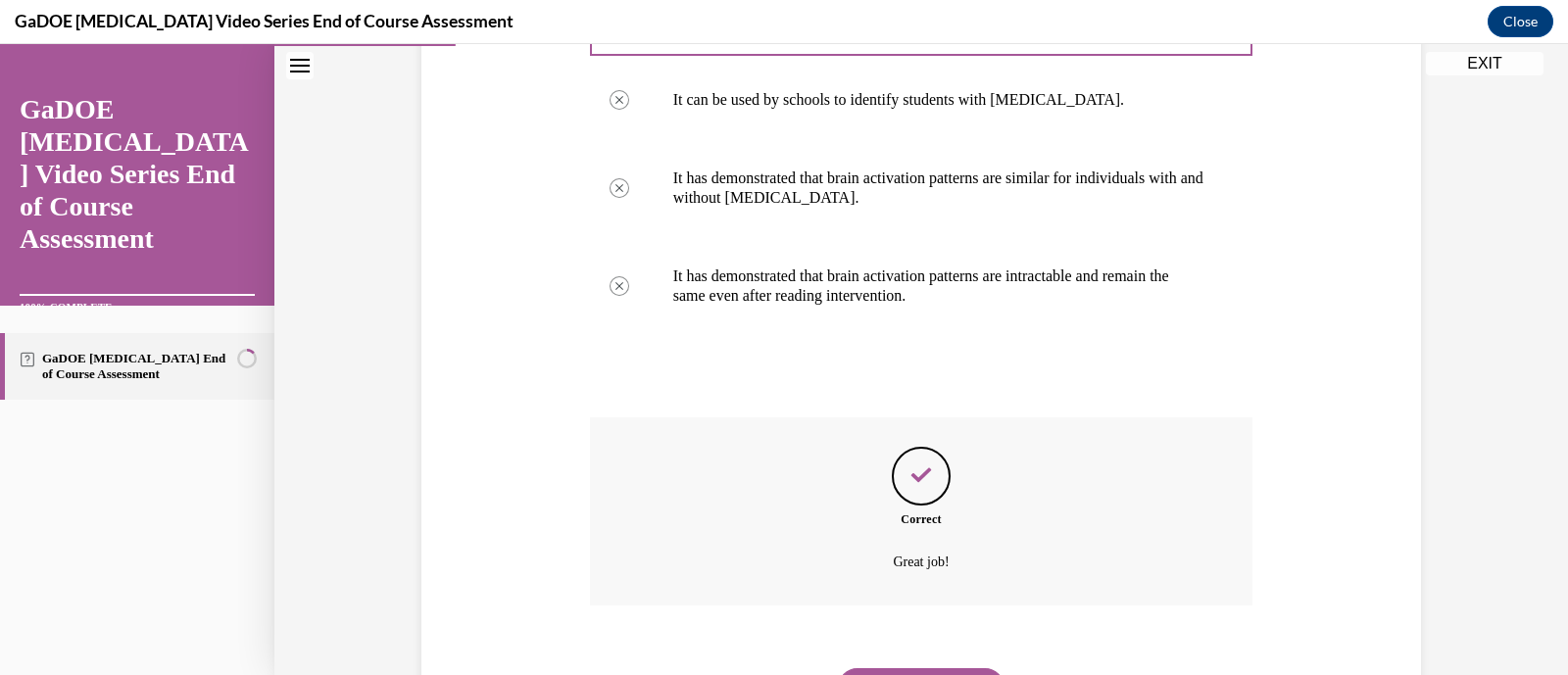
scroll to position [595, 0]
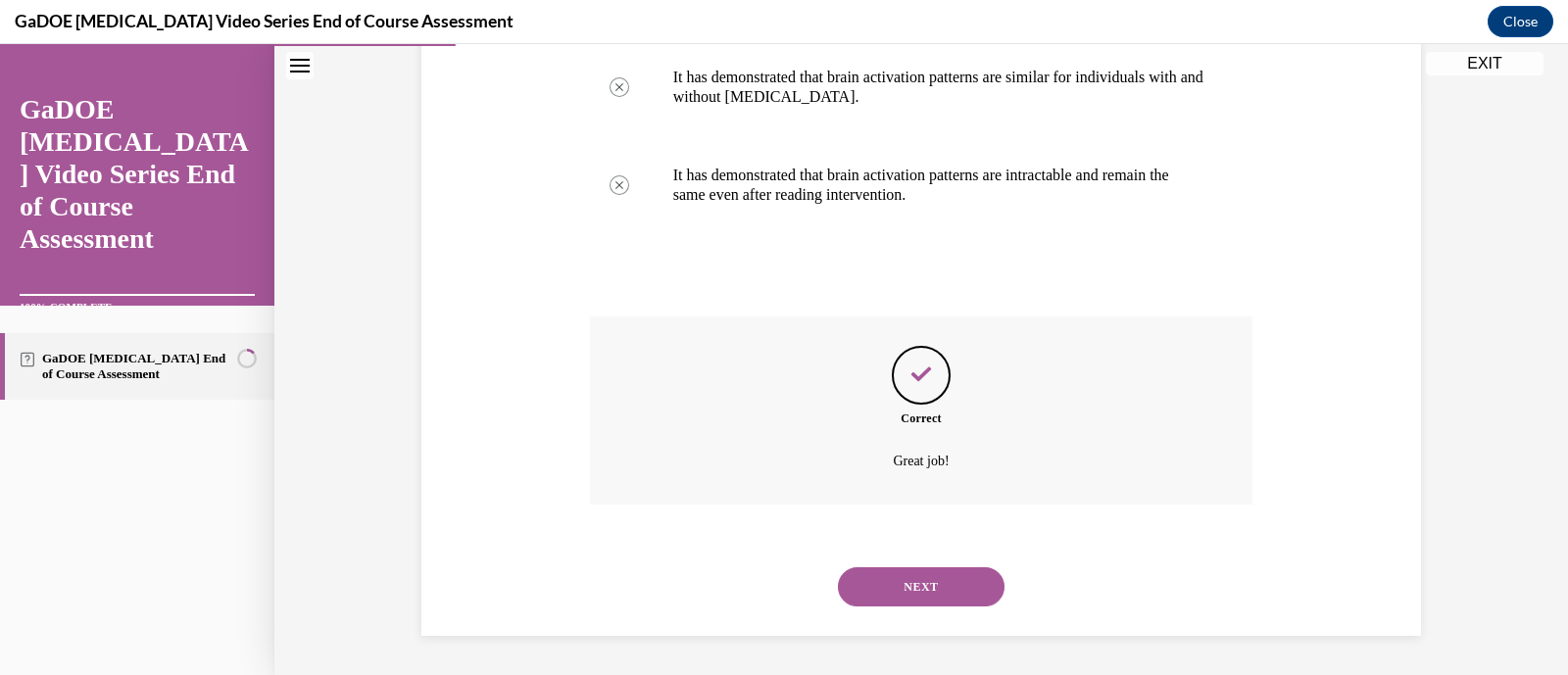
click at [921, 587] on button "NEXT" at bounding box center [921, 588] width 167 height 39
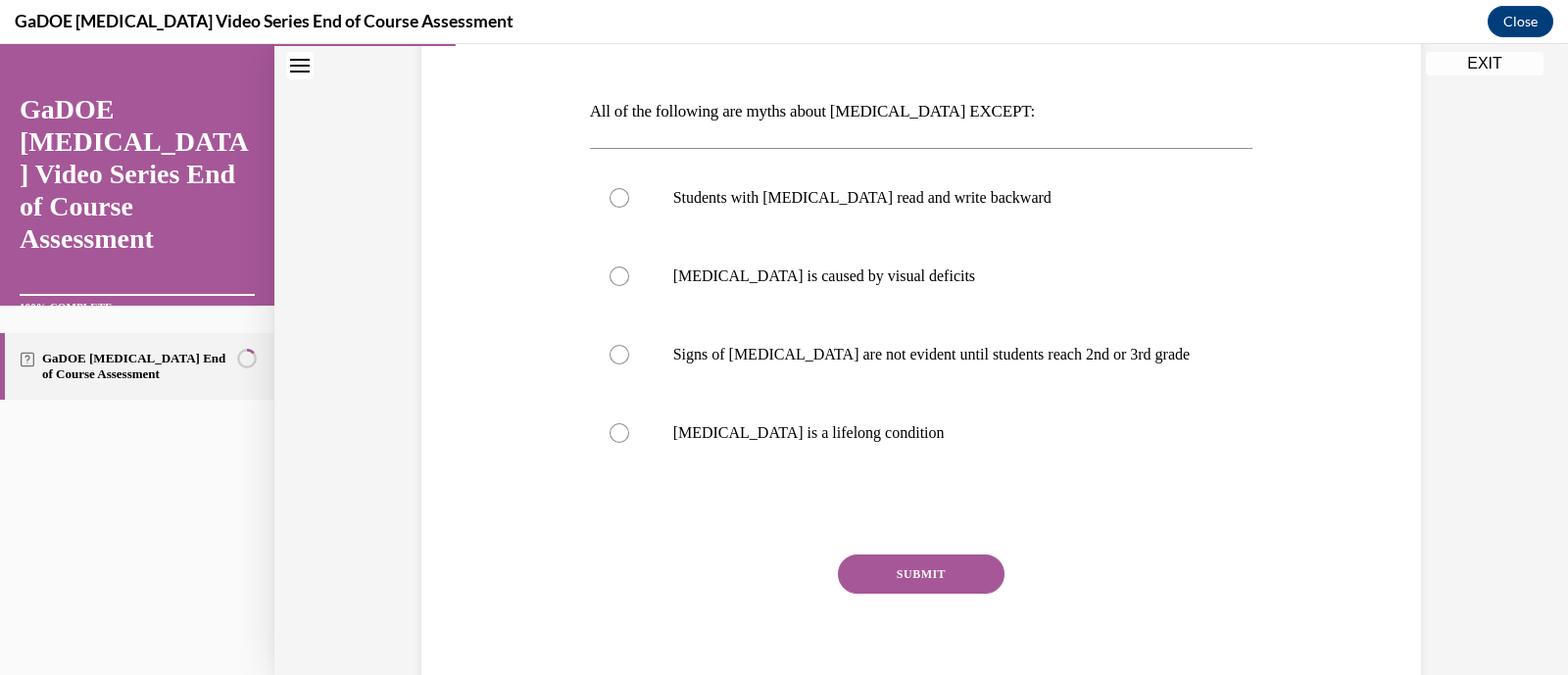
scroll to position [275, 0]
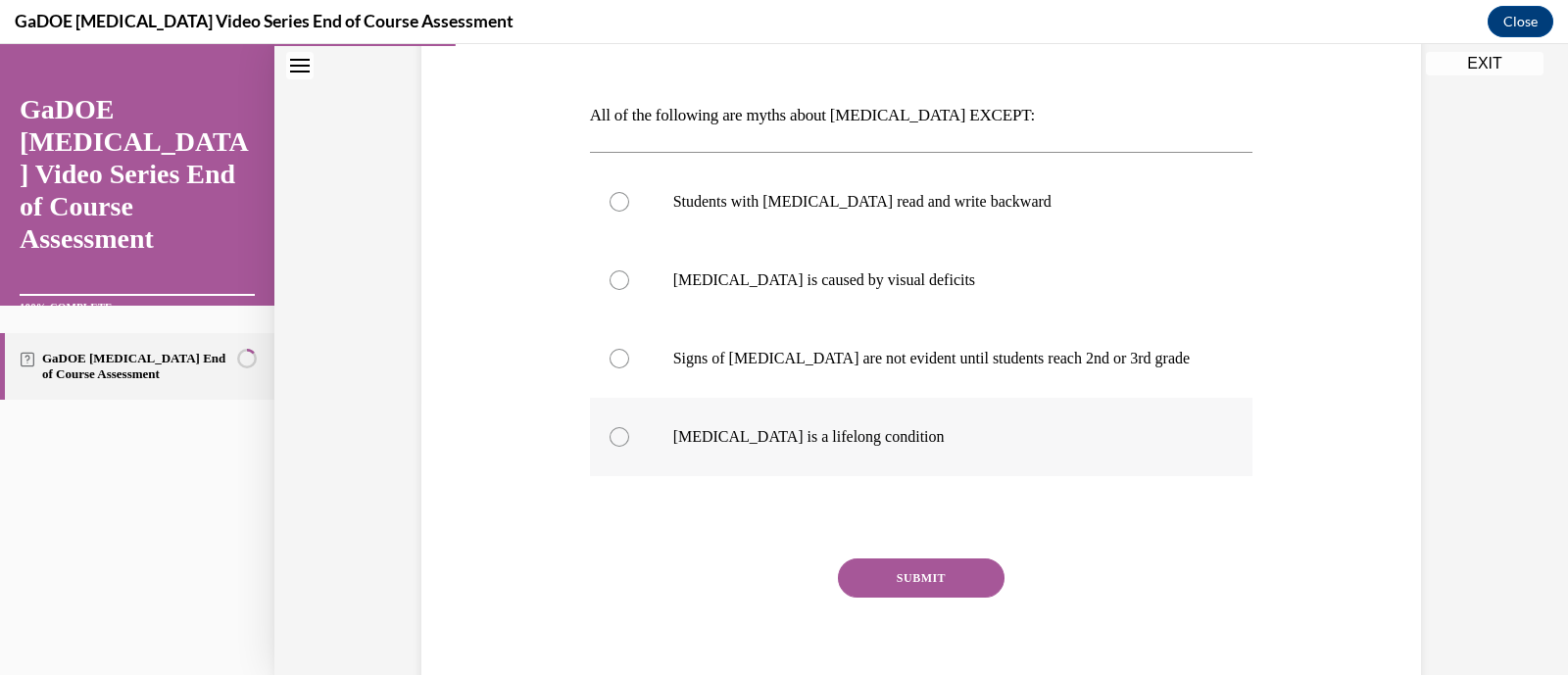
click at [885, 420] on label "Dyslexia is a lifelong condition" at bounding box center [922, 438] width 663 height 78
click at [630, 428] on input "Dyslexia is a lifelong condition" at bounding box center [620, 438] width 20 height 20
radio input "true"
click at [945, 594] on button "SUBMIT" at bounding box center [921, 579] width 167 height 39
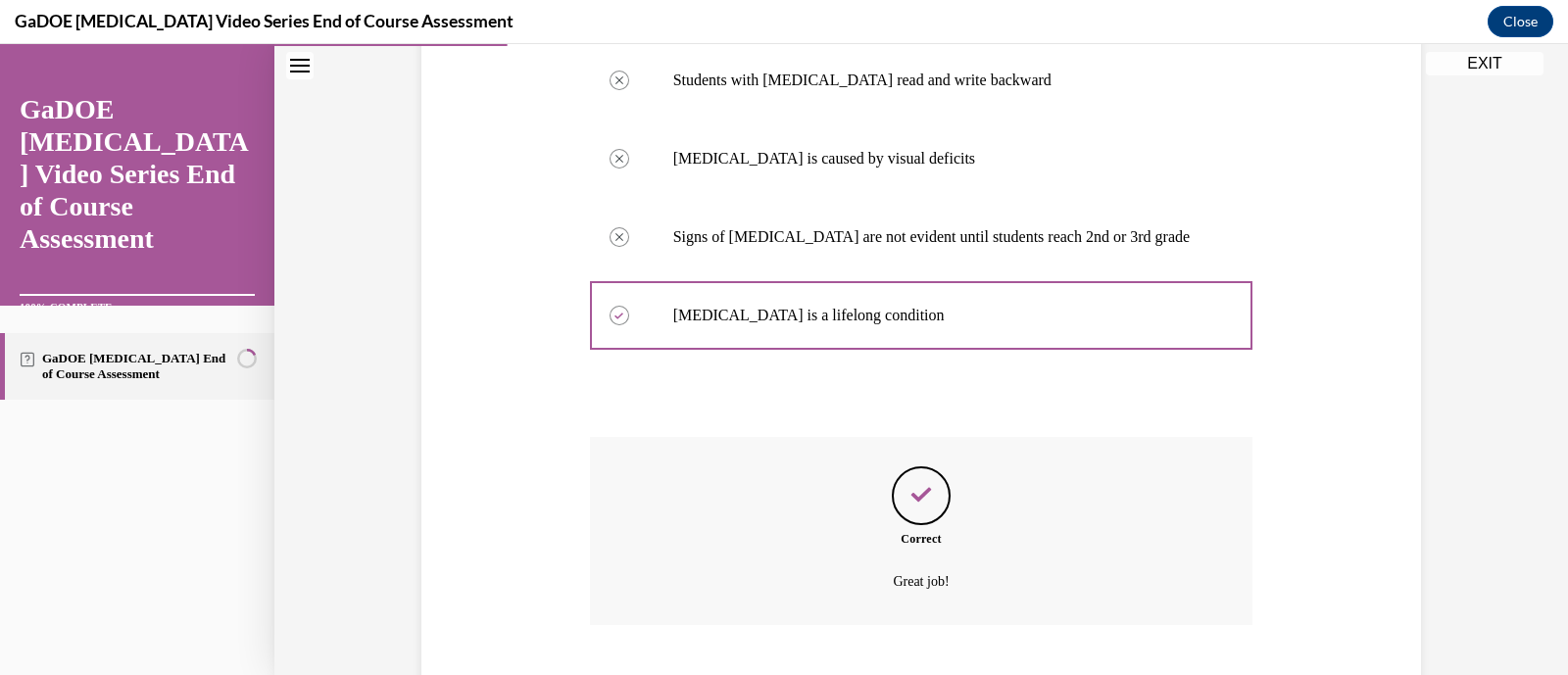
scroll to position [516, 0]
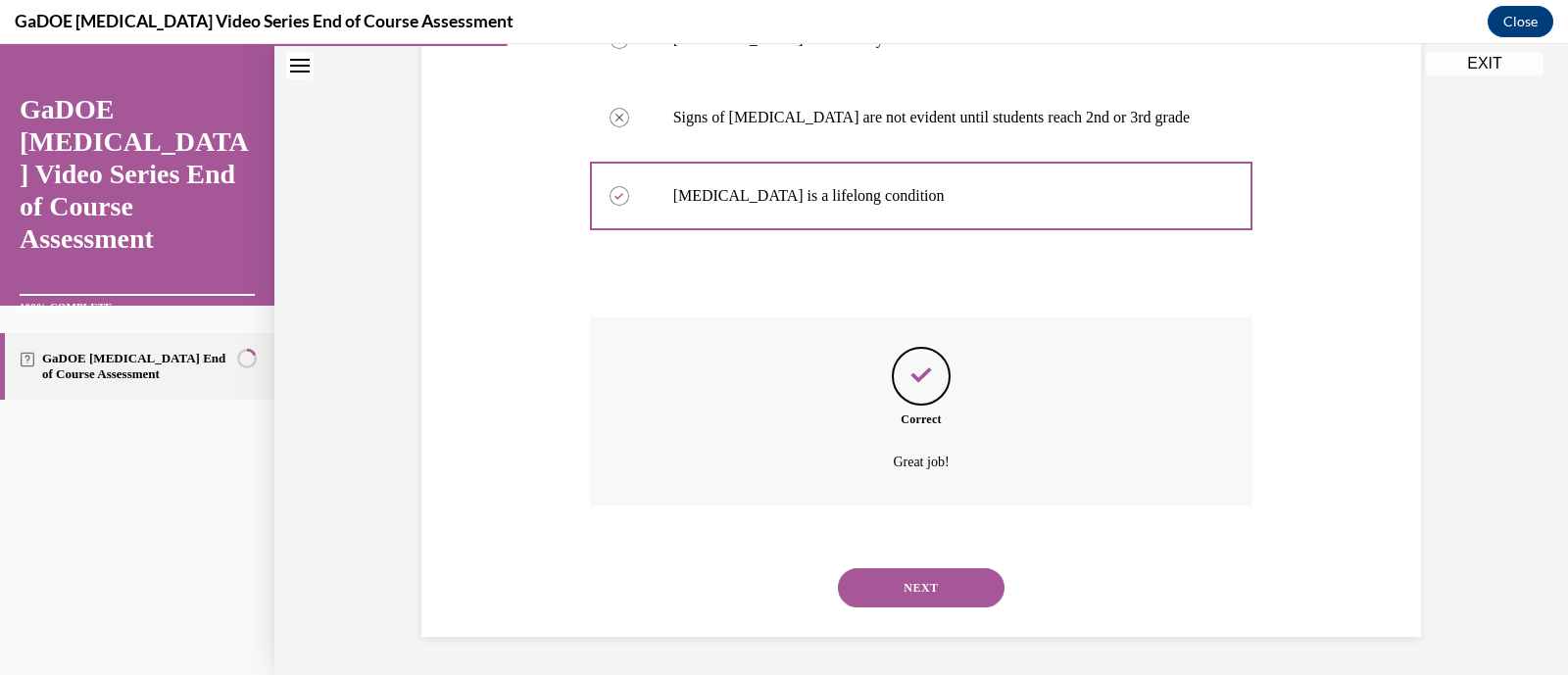
click at [936, 580] on button "NEXT" at bounding box center [921, 589] width 167 height 39
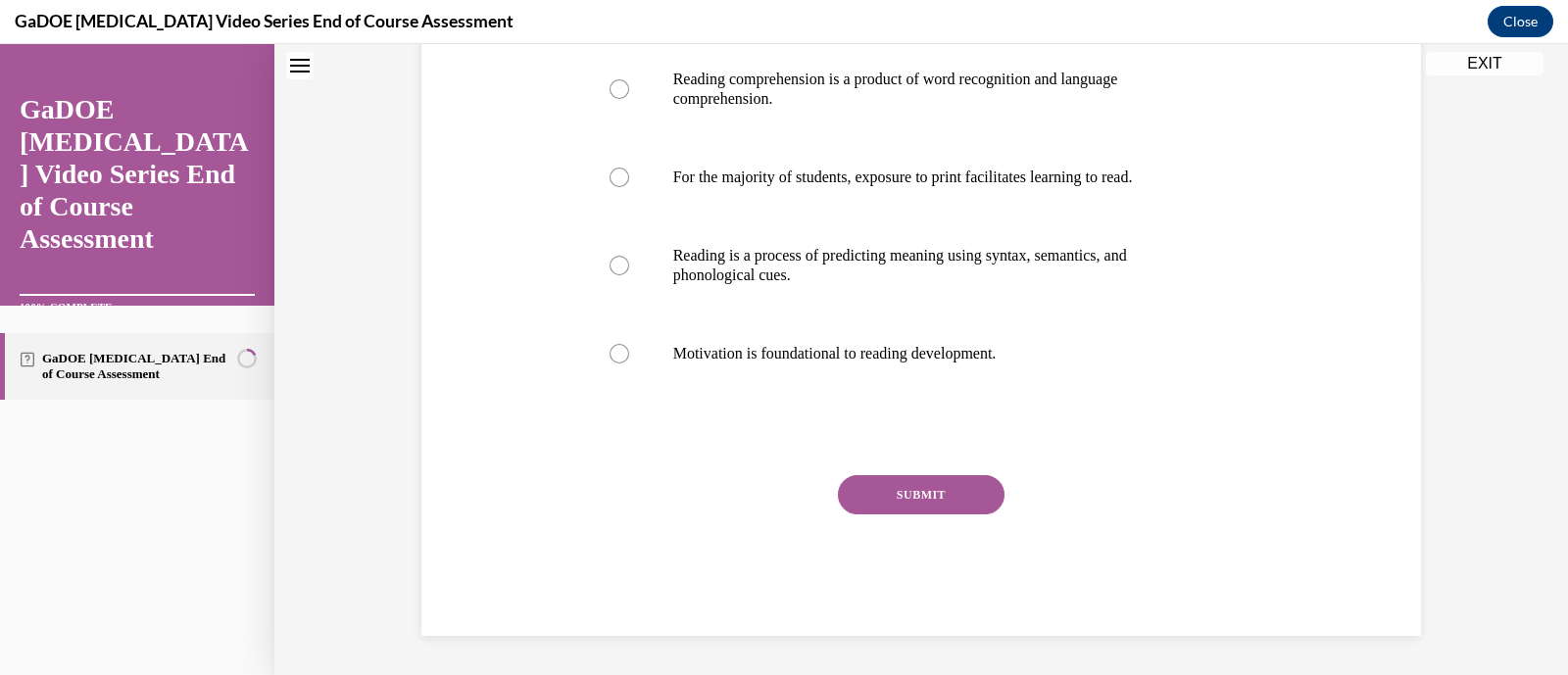
scroll to position [0, 0]
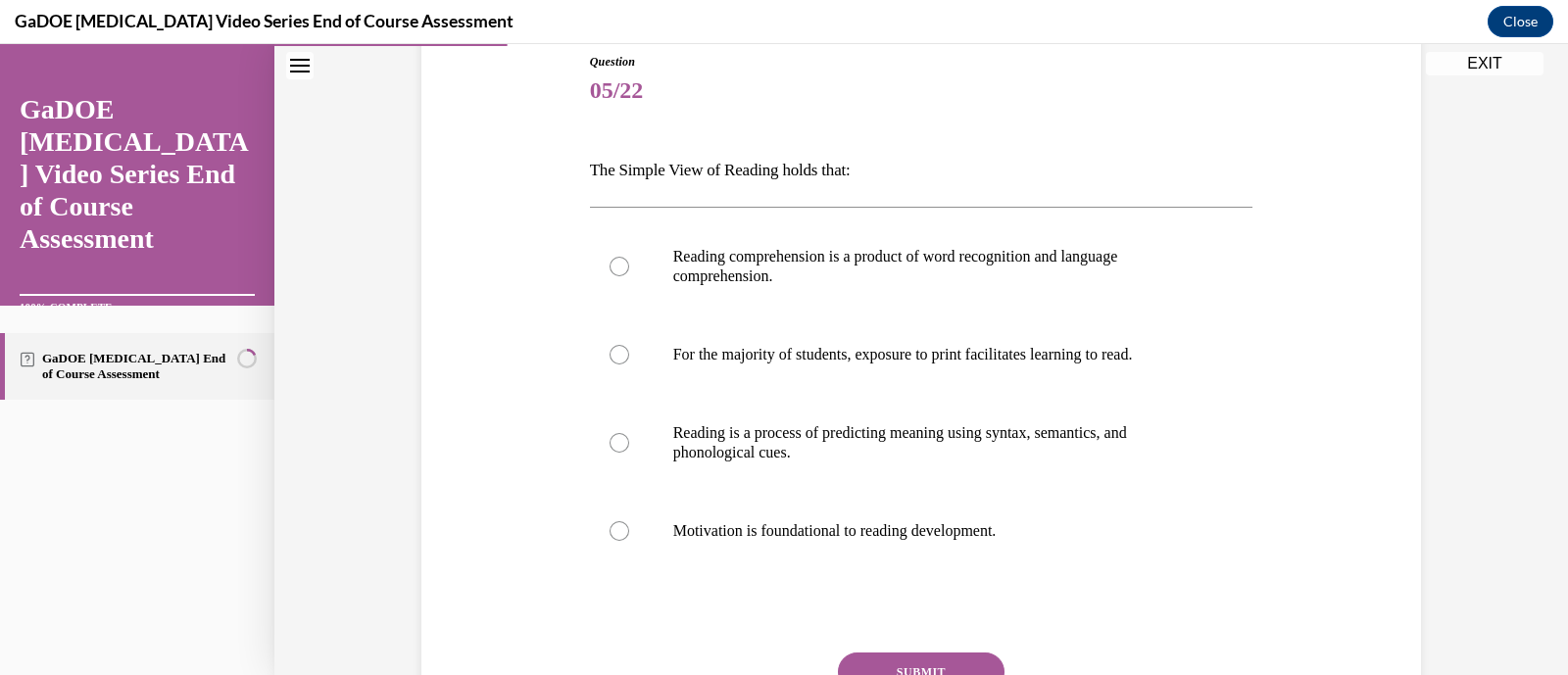
click at [936, 580] on div "Question 05/22 The Simple View of Reading holds that: Reading comprehension is …" at bounding box center [922, 433] width 663 height 760
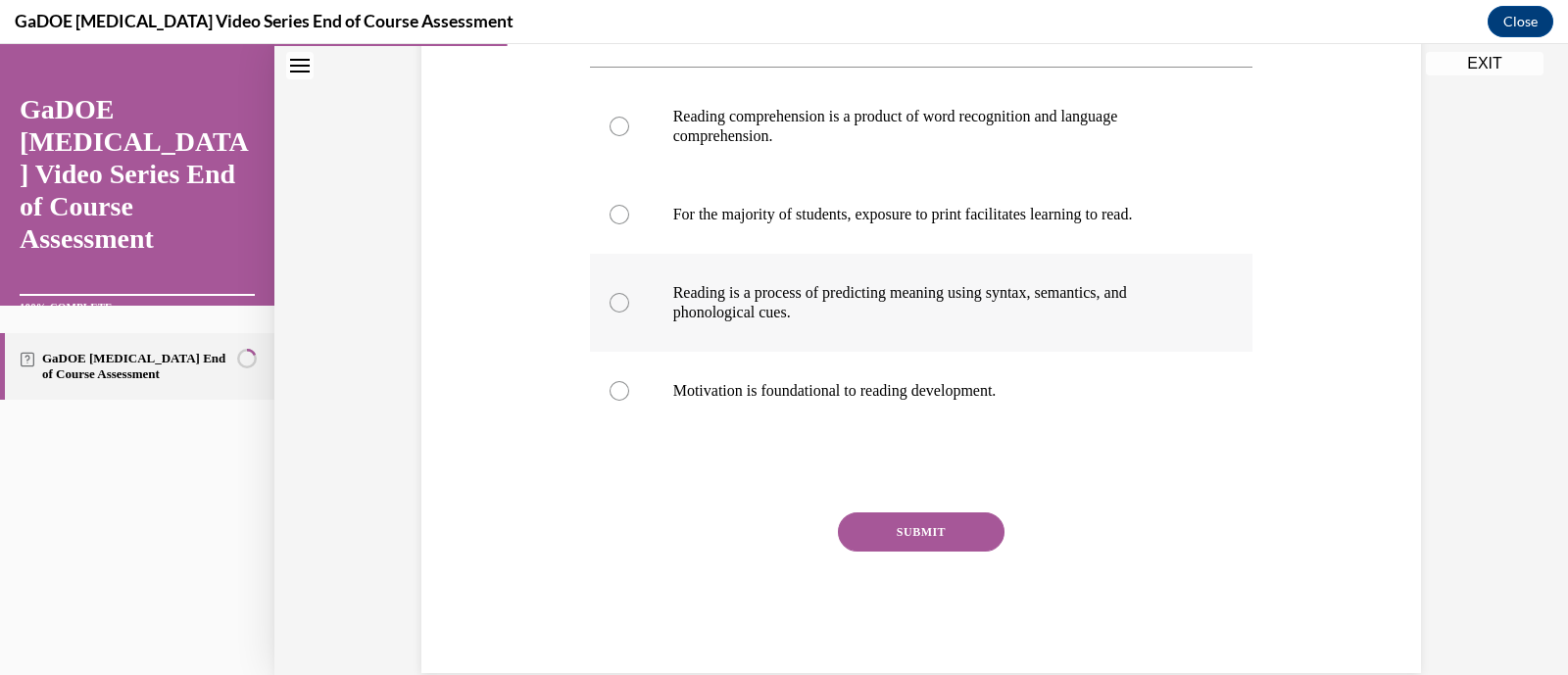
scroll to position [267, 0]
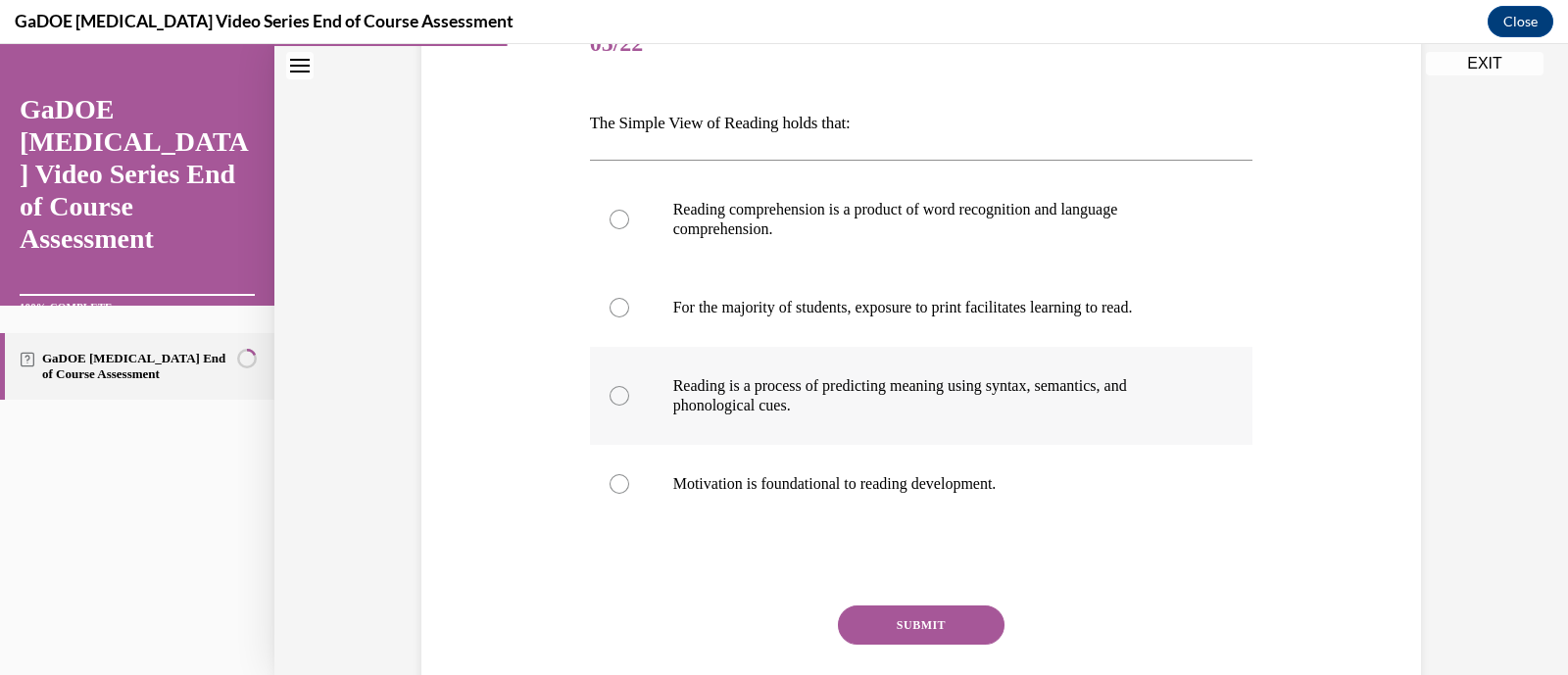
click at [985, 381] on p "Reading is a process of predicting meaning using syntax, semantics, and phonolo…" at bounding box center [938, 396] width 531 height 39
click at [630, 387] on input "Reading is a process of predicting meaning using syntax, semantics, and phonolo…" at bounding box center [620, 396] width 20 height 20
radio input "true"
click at [936, 617] on button "SUBMIT" at bounding box center [921, 626] width 167 height 39
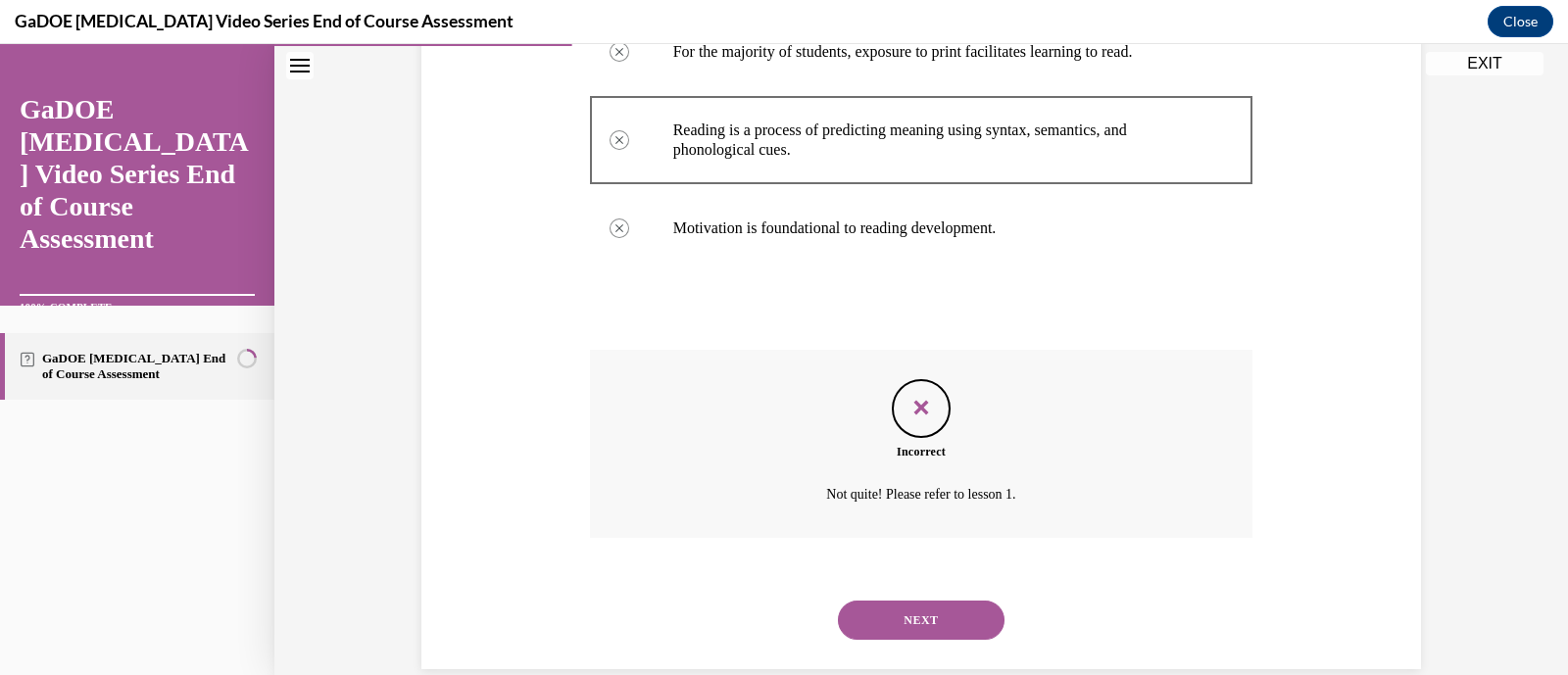
scroll to position [555, 0]
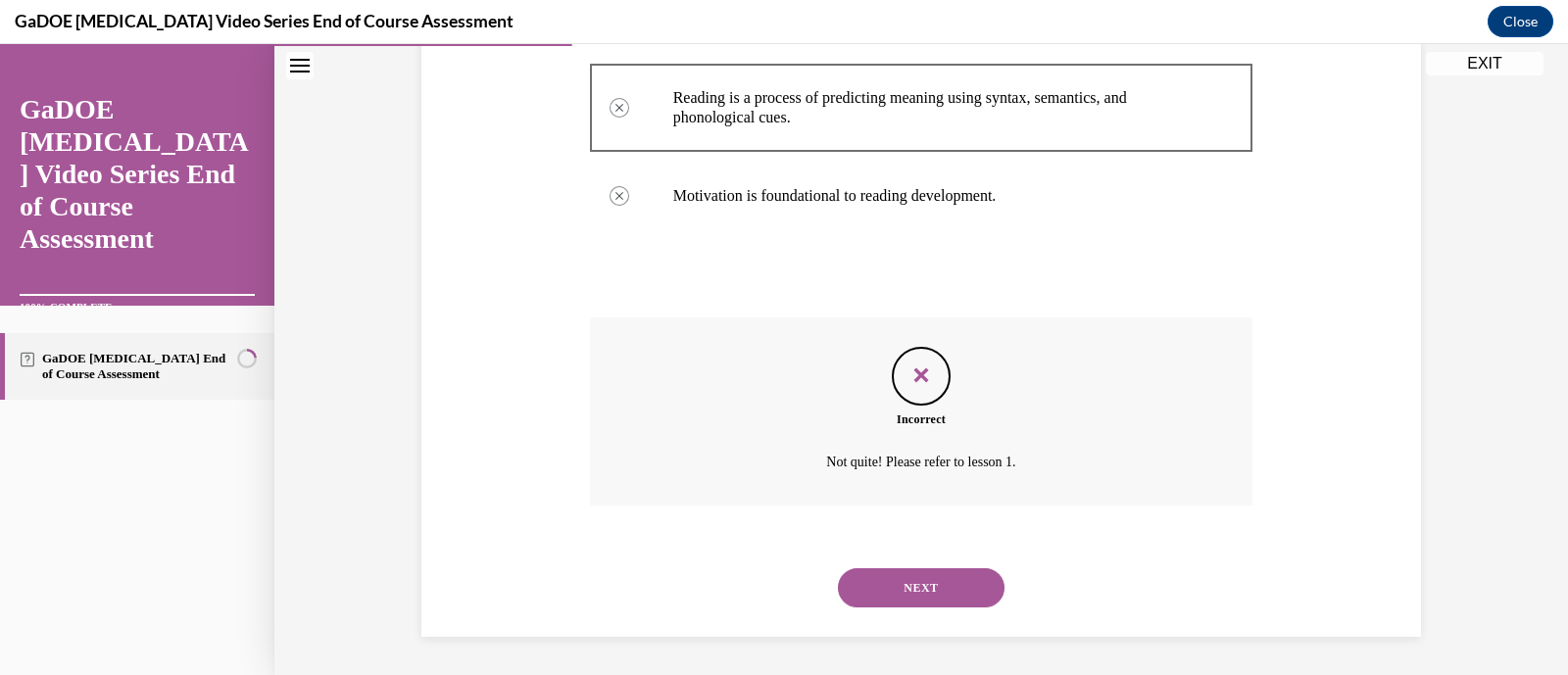
click at [936, 617] on div "NEXT" at bounding box center [922, 589] width 663 height 78
click at [933, 582] on button "NEXT" at bounding box center [921, 589] width 167 height 39
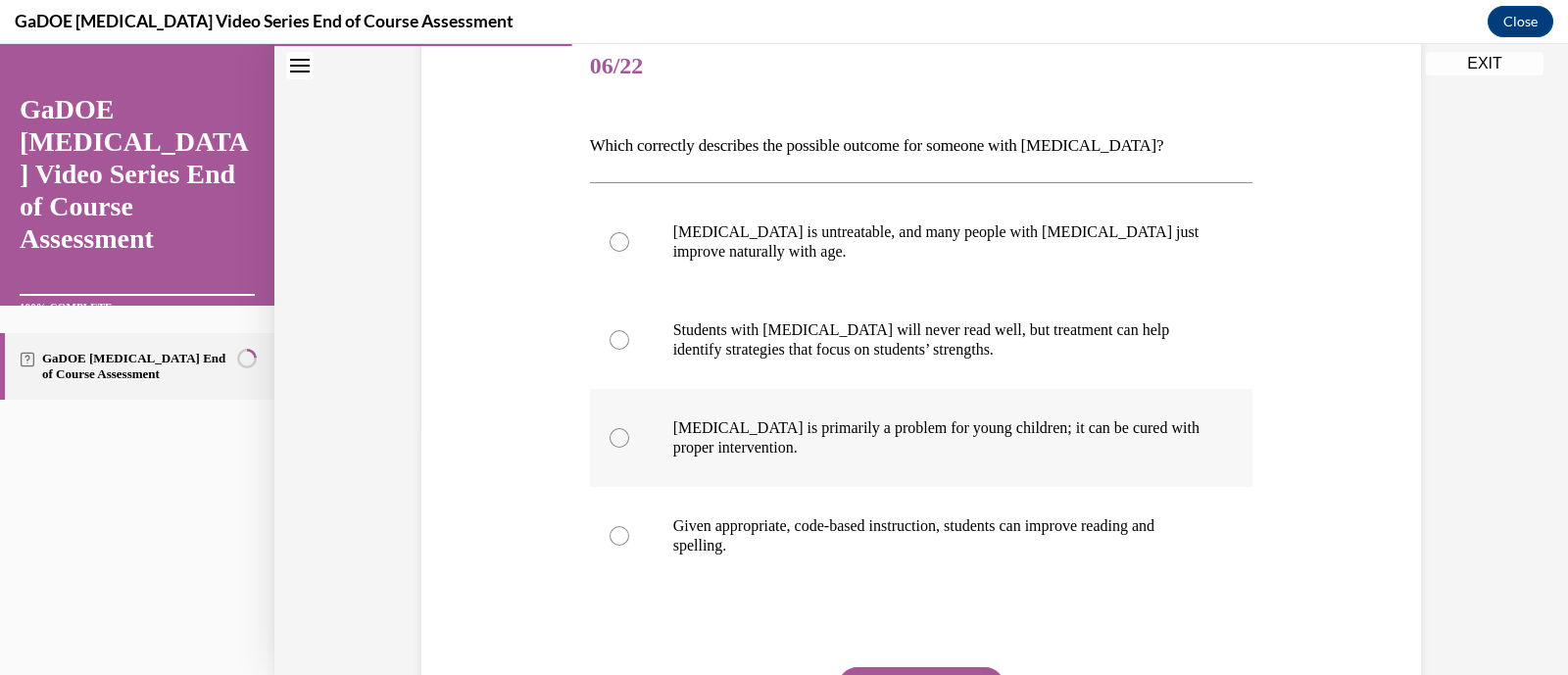
scroll to position [244, 0]
click at [953, 548] on p "Given appropriate, code-based instruction, students can improve reading and spe…" at bounding box center [938, 537] width 531 height 39
click at [630, 546] on input "Given appropriate, code-based instruction, students can improve reading and spe…" at bounding box center [620, 537] width 20 height 20
radio input "true"
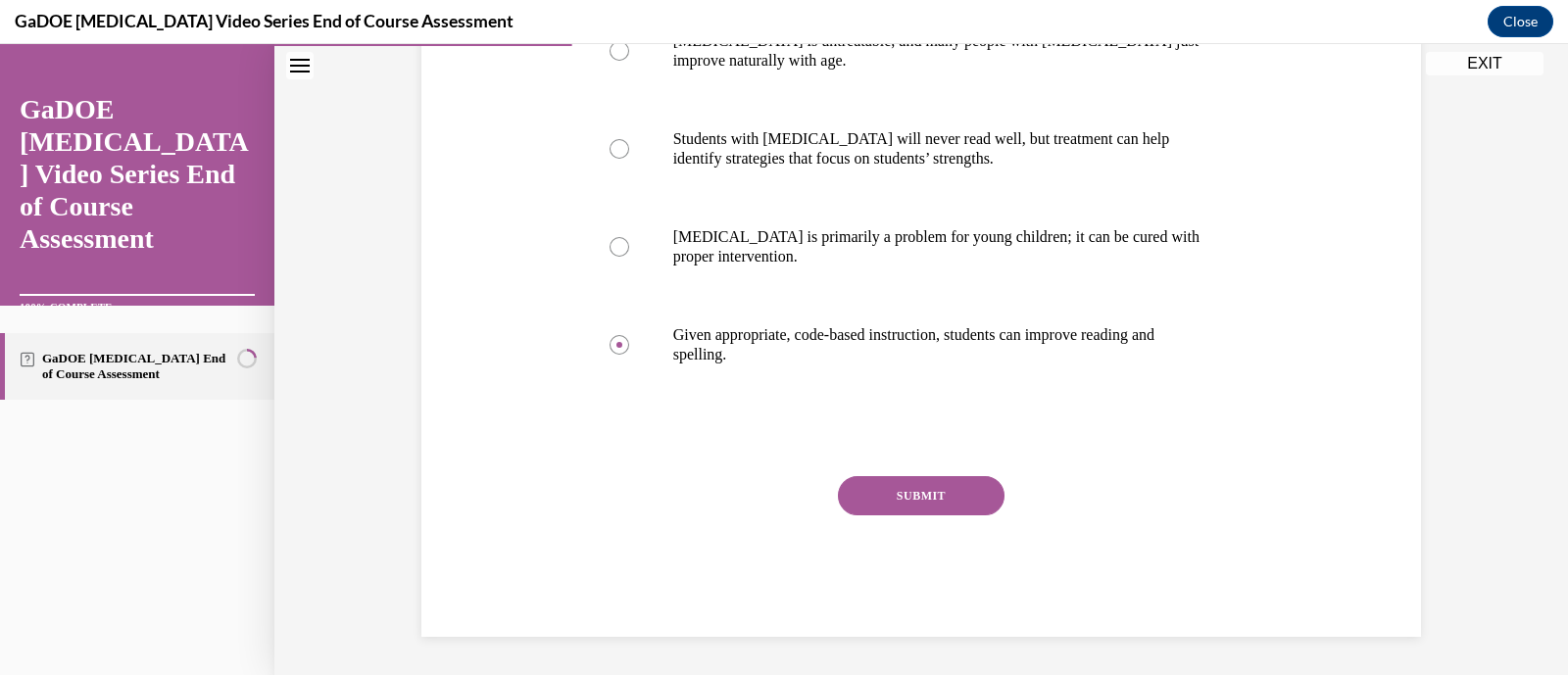
click at [911, 501] on button "SUBMIT" at bounding box center [921, 496] width 167 height 39
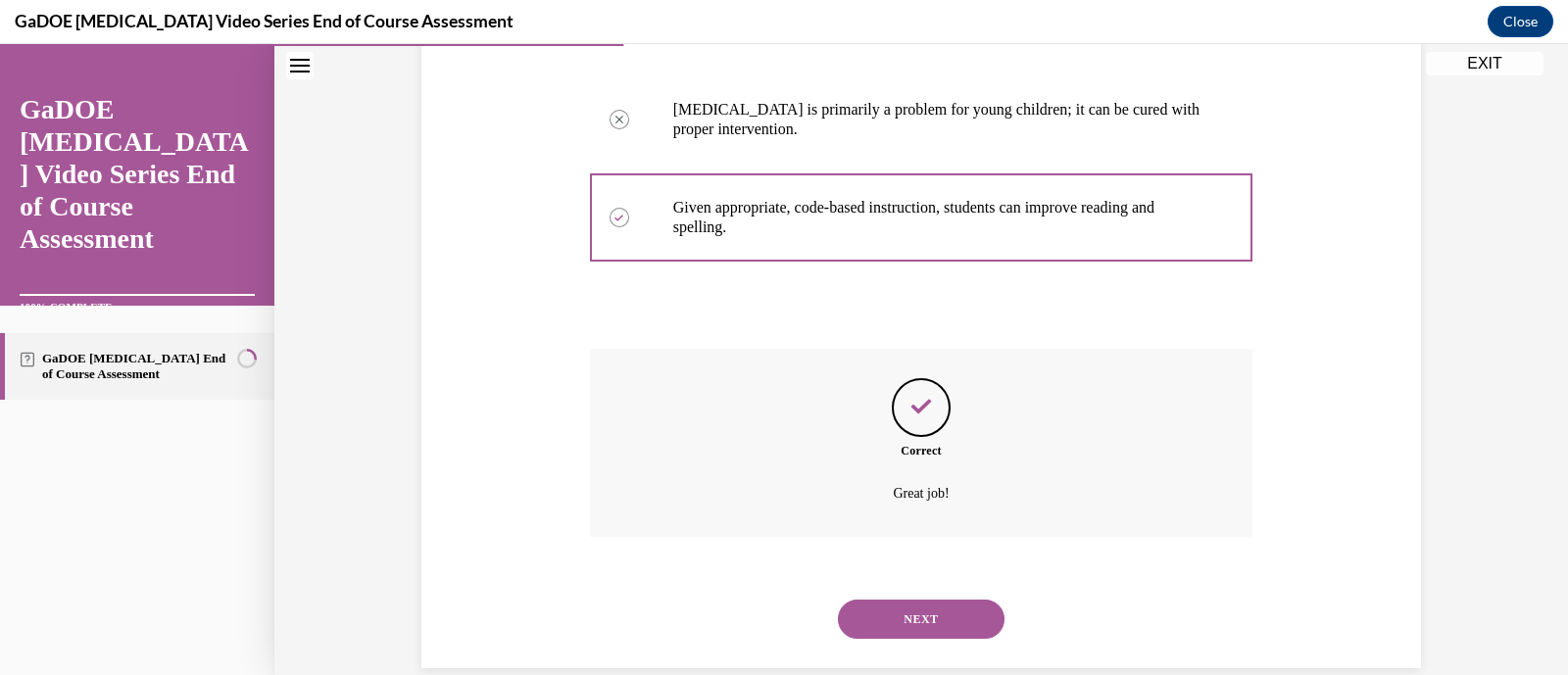
scroll to position [595, 0]
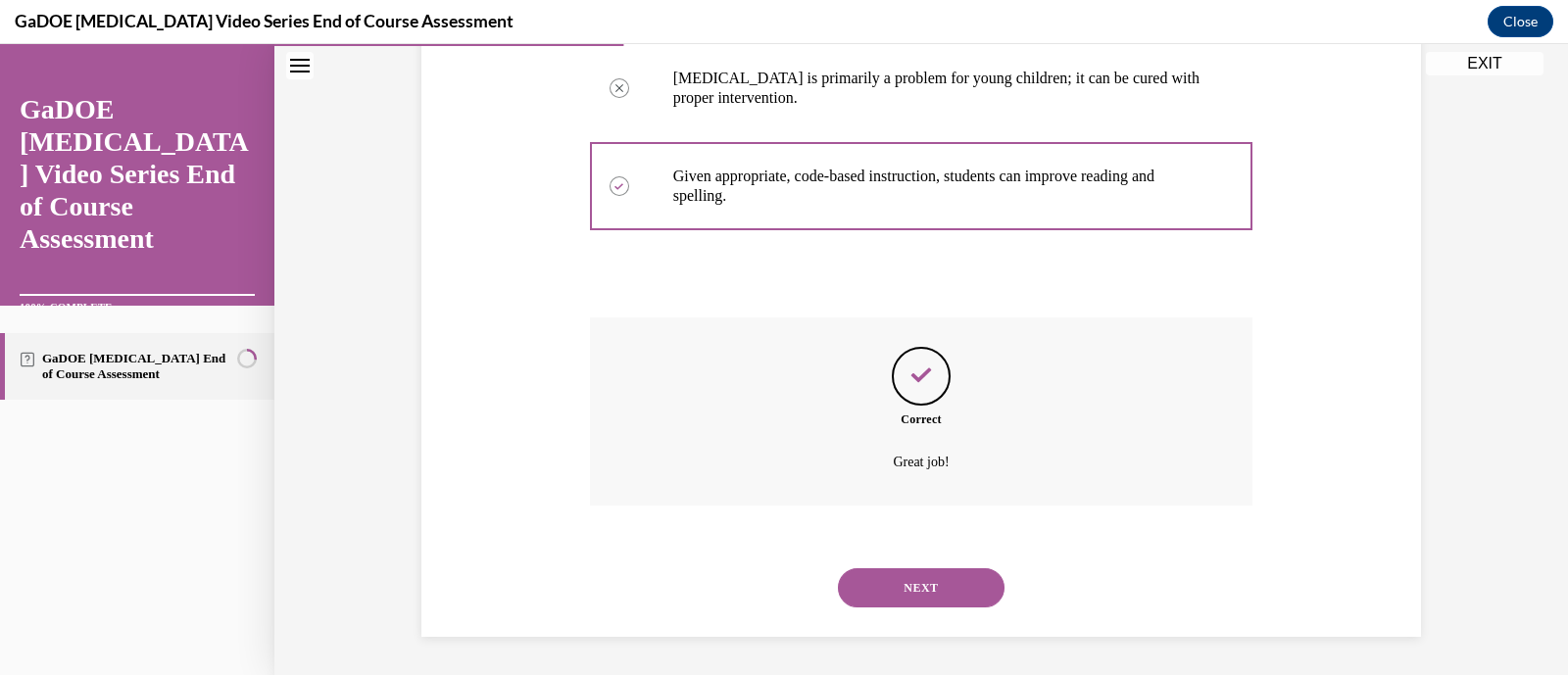
click at [948, 577] on button "NEXT" at bounding box center [921, 589] width 167 height 39
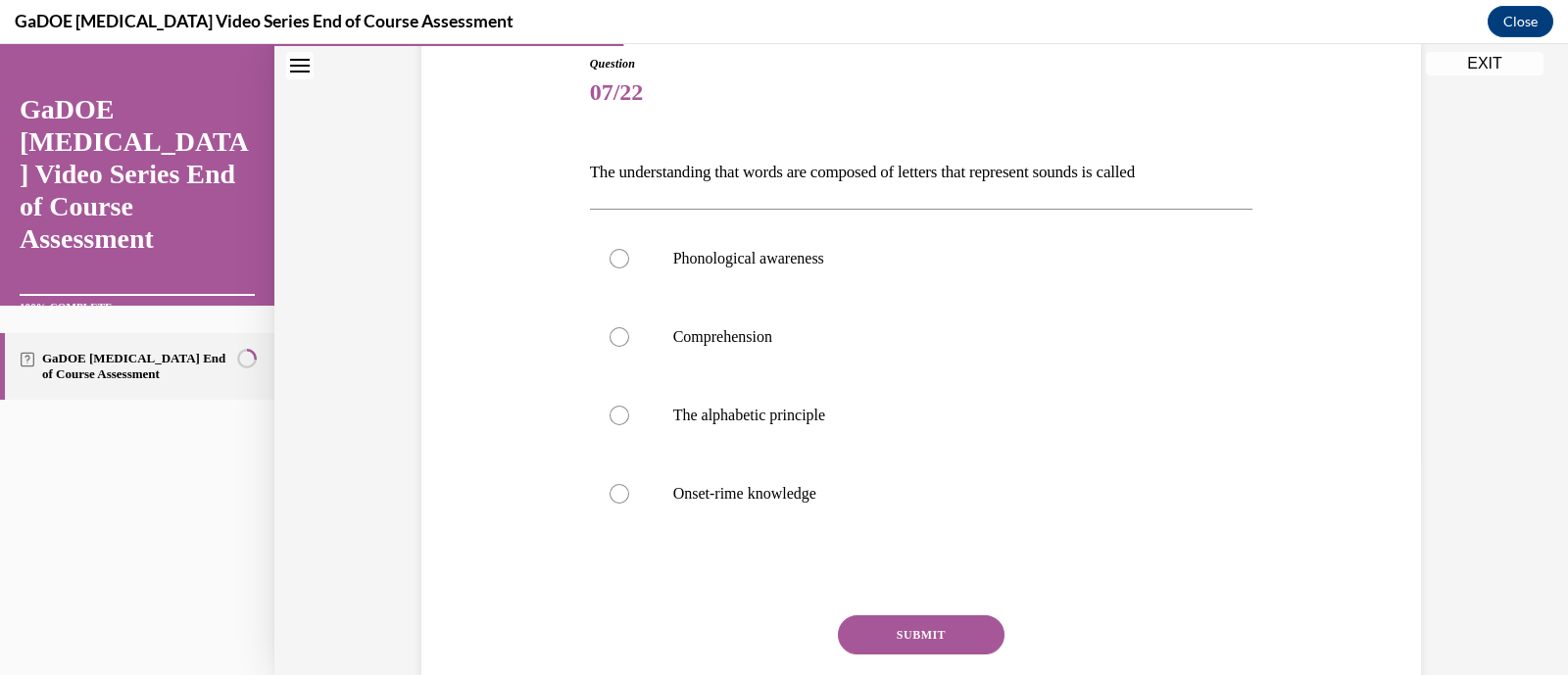
scroll to position [234, 0]
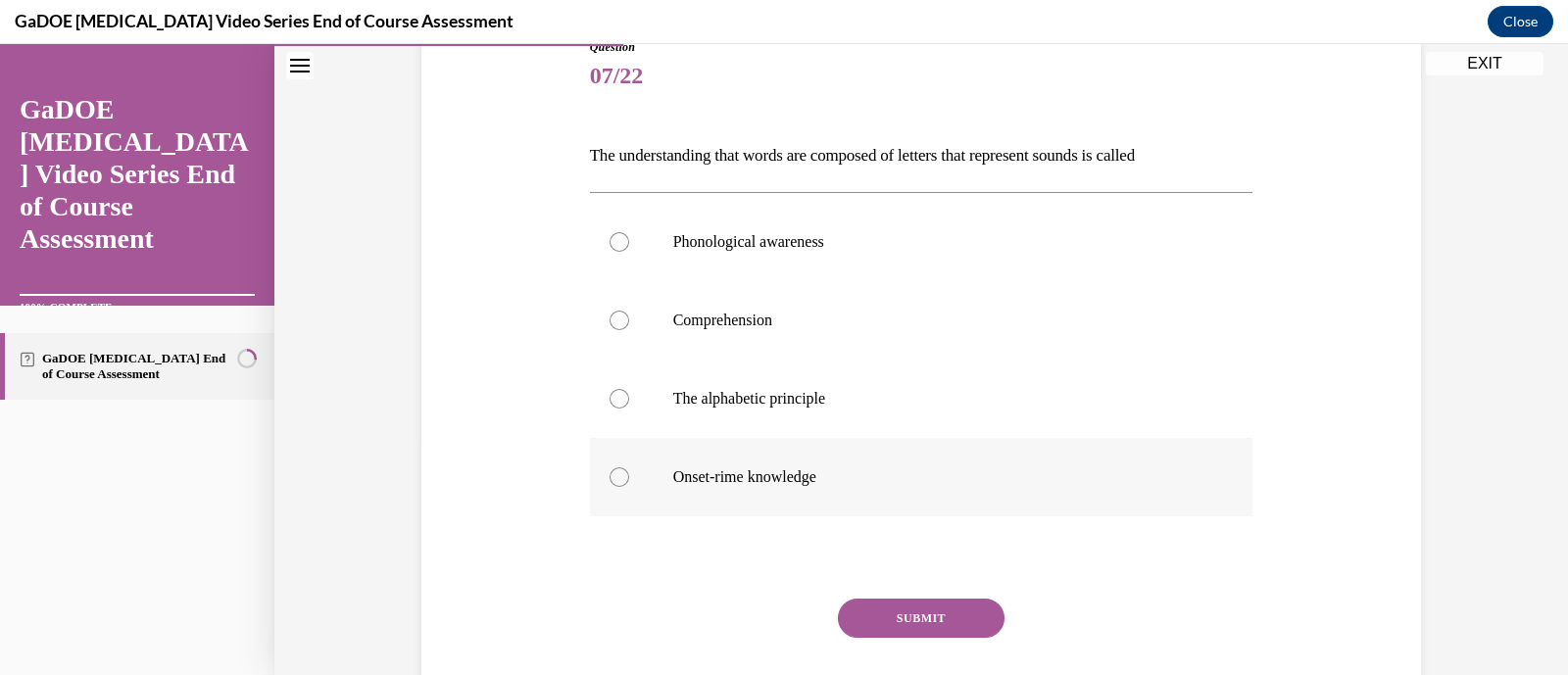
click at [866, 478] on p "Onset-rime knowledge" at bounding box center [938, 478] width 531 height 20
click at [630, 478] on input "Onset-rime knowledge" at bounding box center [620, 478] width 20 height 20
radio input "true"
click at [948, 599] on button "SUBMIT" at bounding box center [921, 619] width 167 height 39
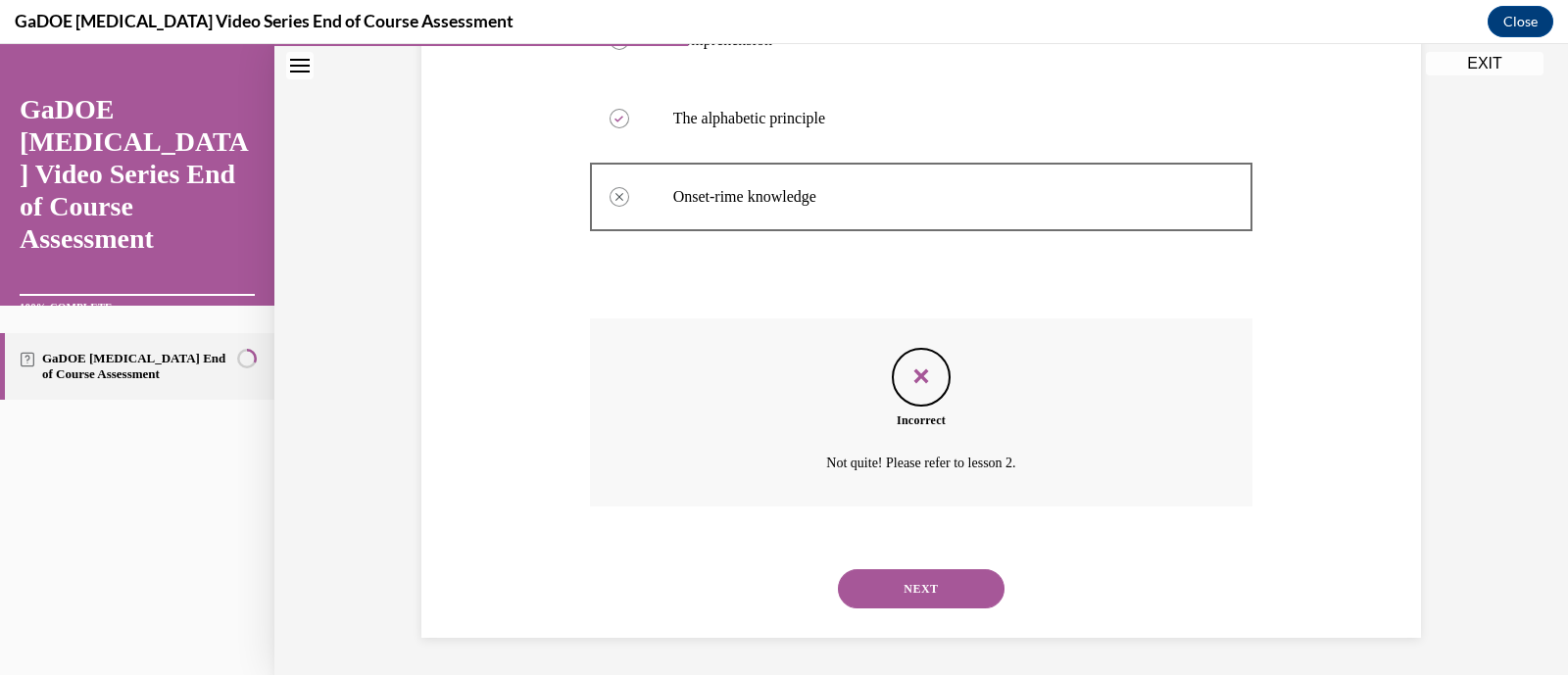
scroll to position [516, 0]
click at [934, 569] on button "NEXT" at bounding box center [921, 589] width 167 height 39
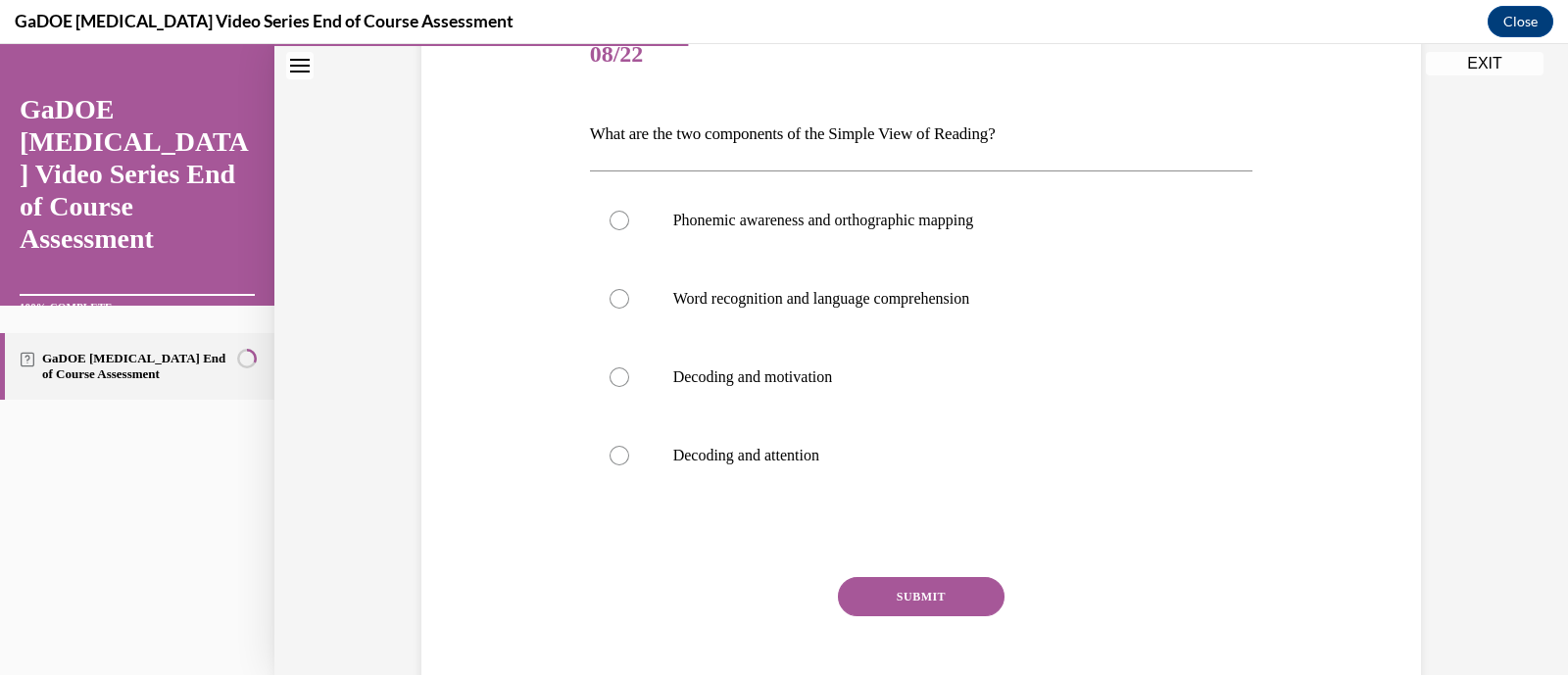
scroll to position [257, 0]
click at [985, 232] on label "Phonemic awareness and orthographic mapping" at bounding box center [922, 220] width 663 height 78
click at [630, 230] on input "Phonemic awareness and orthographic mapping" at bounding box center [620, 220] width 20 height 20
radio input "true"
click at [949, 575] on div "Question 08/22 What are the two components of the Simple View of Reading? Phone…" at bounding box center [922, 376] width 663 height 721
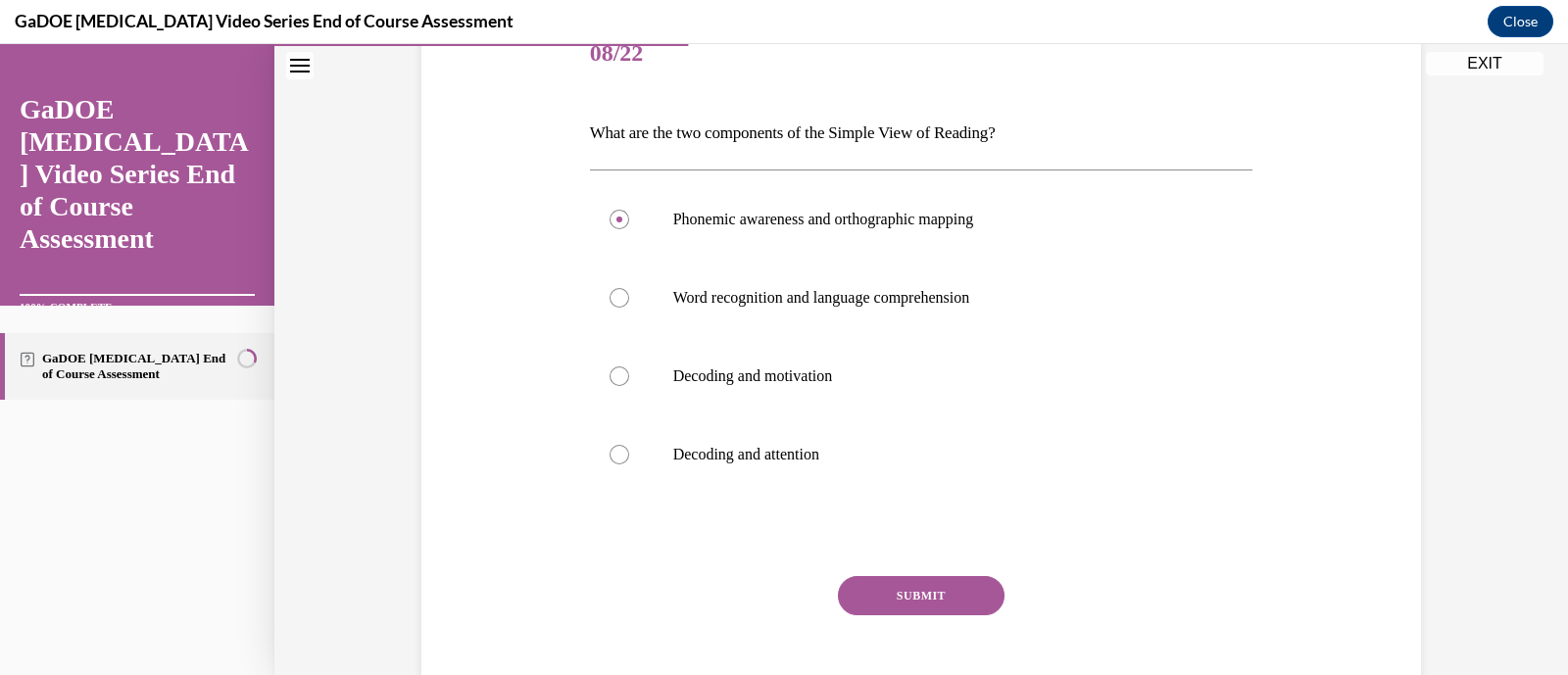
click at [948, 596] on button "SUBMIT" at bounding box center [921, 597] width 167 height 39
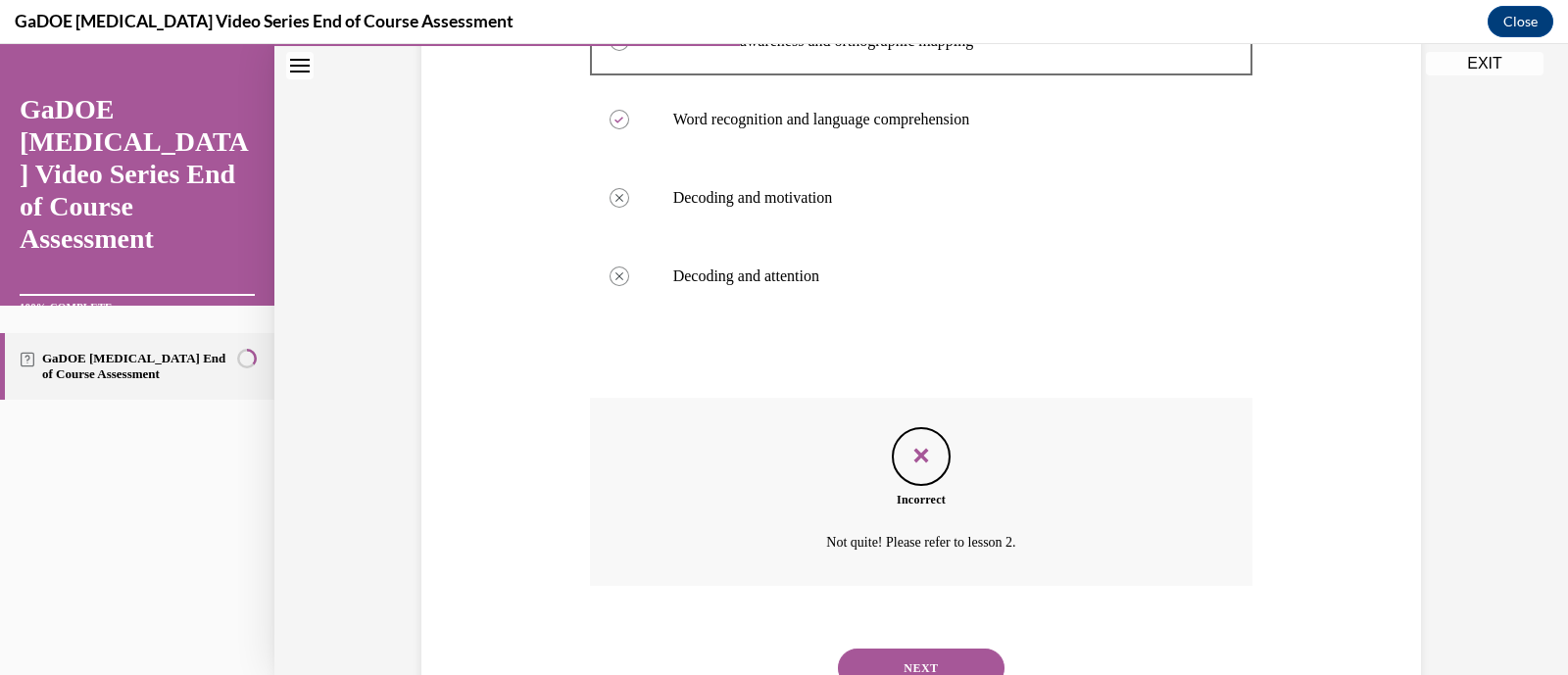
scroll to position [516, 0]
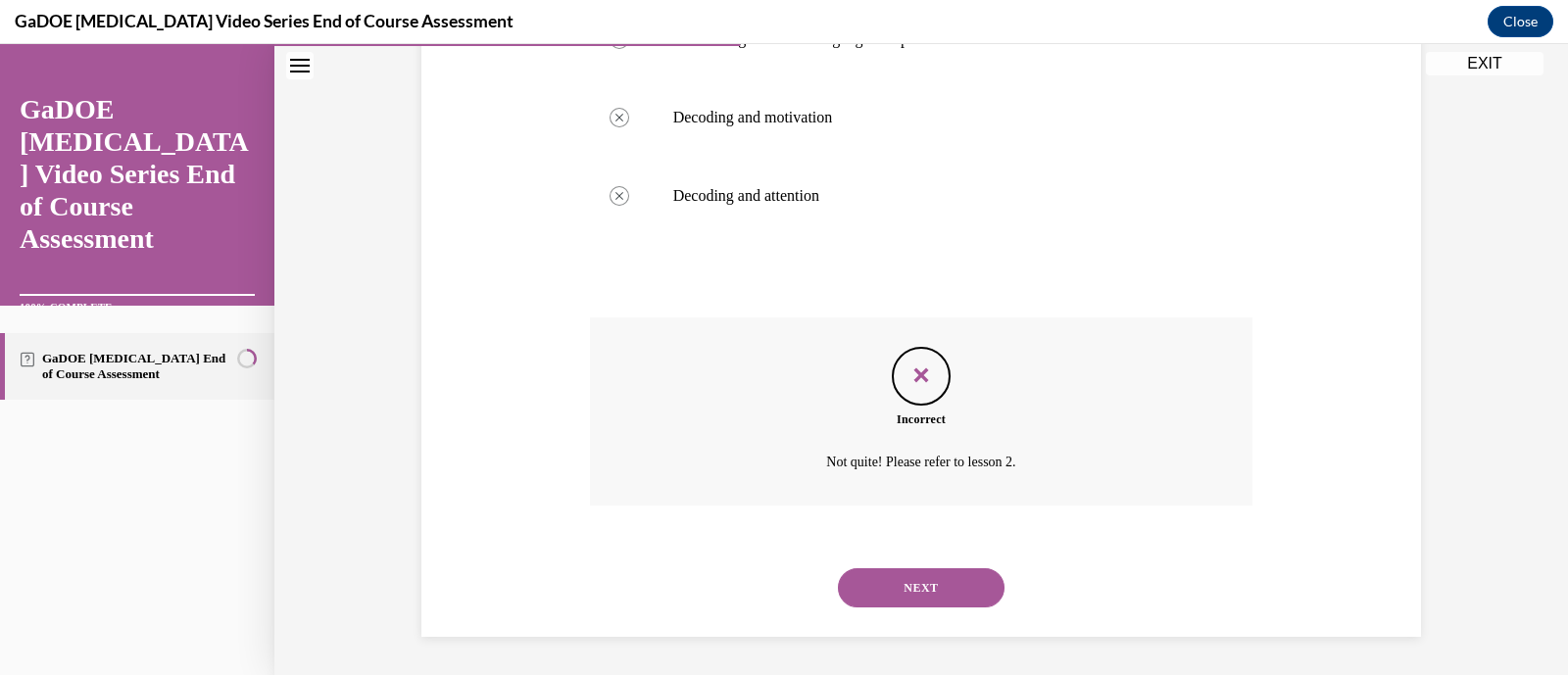
click at [940, 596] on button "NEXT" at bounding box center [921, 589] width 167 height 39
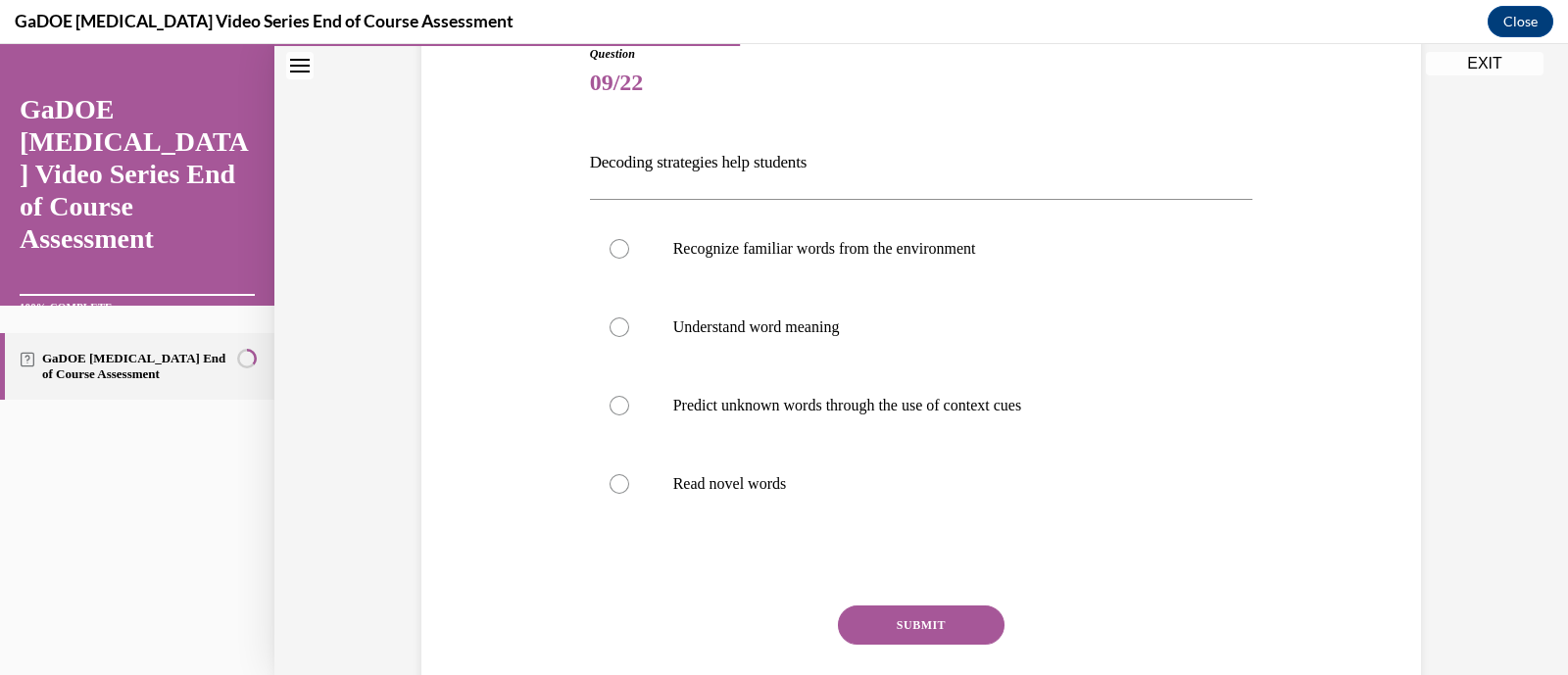
scroll to position [227, 0]
click at [894, 409] on p "Predict unknown words through the use of context cues" at bounding box center [938, 407] width 531 height 20
click at [630, 409] on input "Predict unknown words through the use of context cues" at bounding box center [620, 407] width 20 height 20
radio input "true"
click at [958, 630] on button "SUBMIT" at bounding box center [921, 627] width 167 height 39
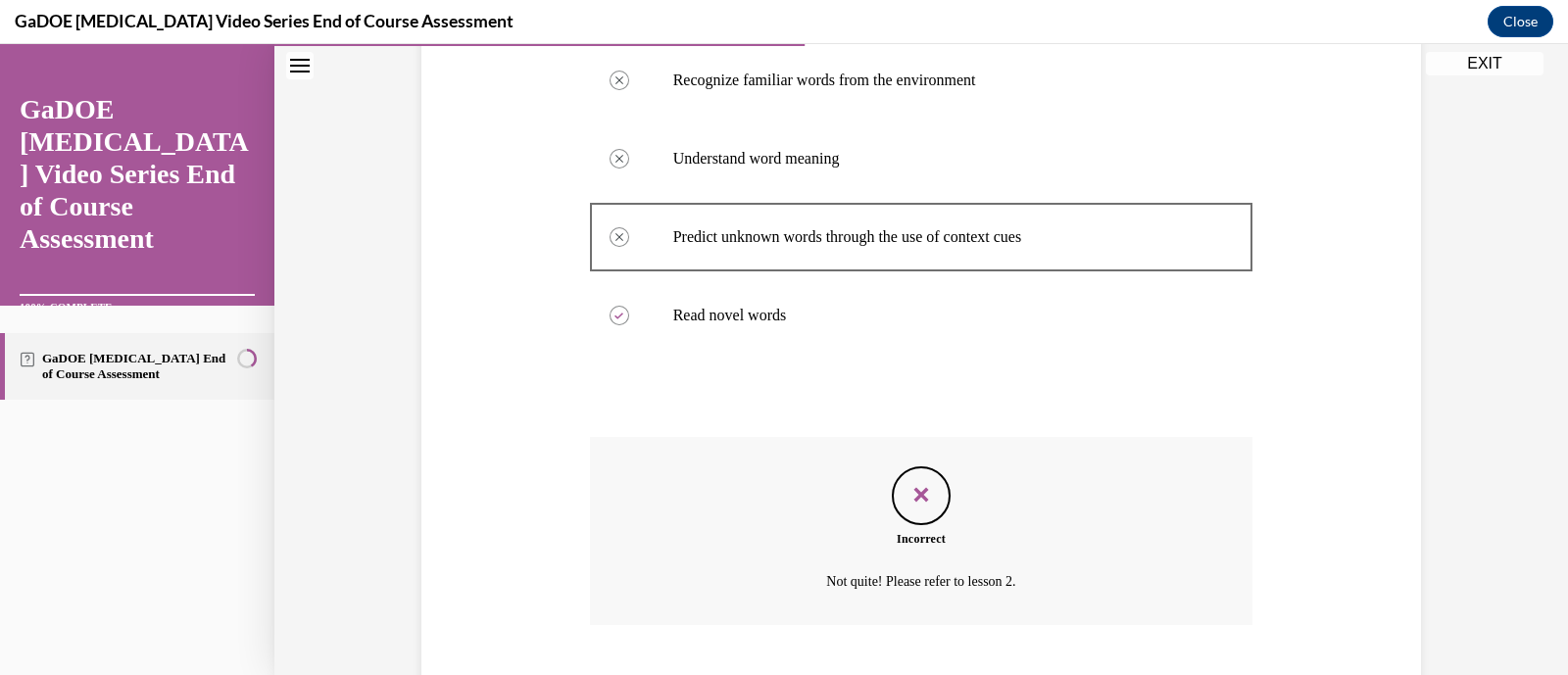
scroll to position [516, 0]
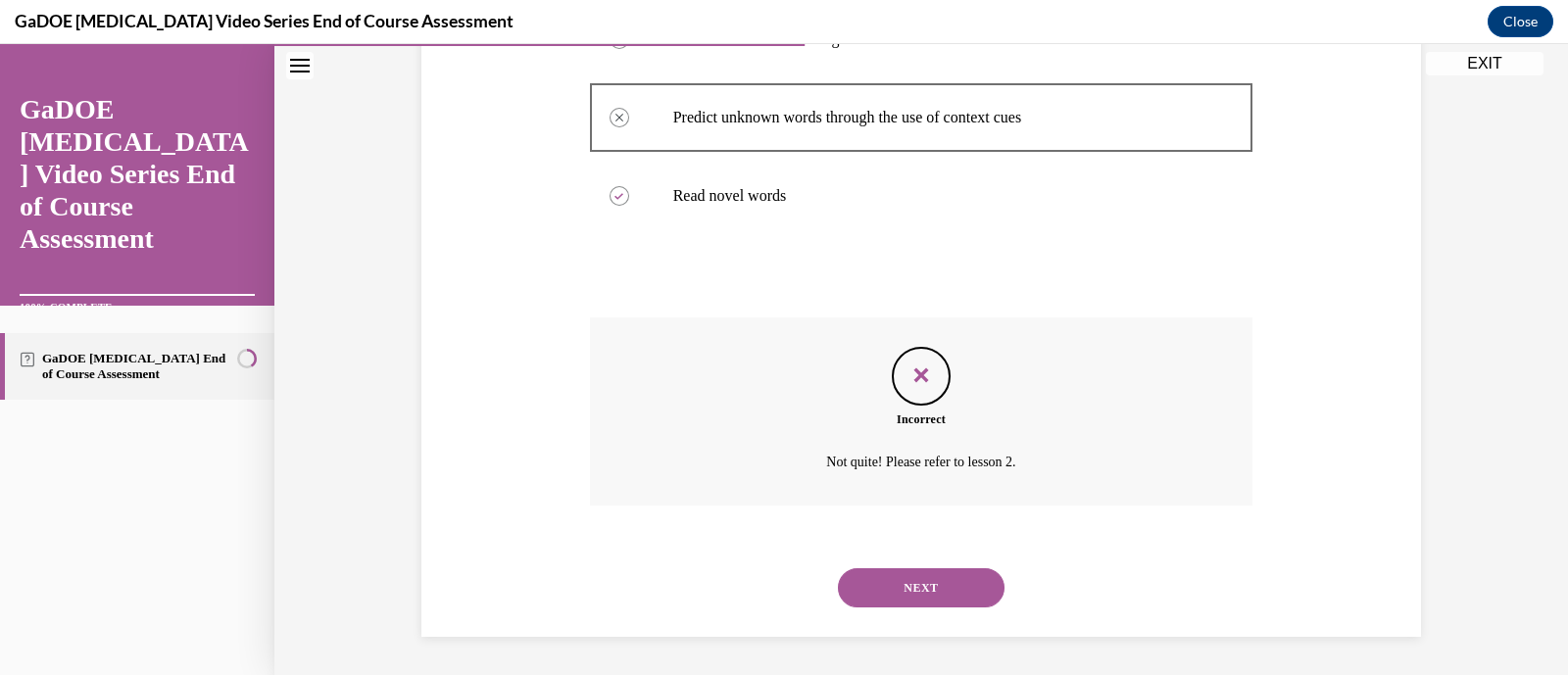
click at [921, 597] on button "NEXT" at bounding box center [921, 589] width 167 height 39
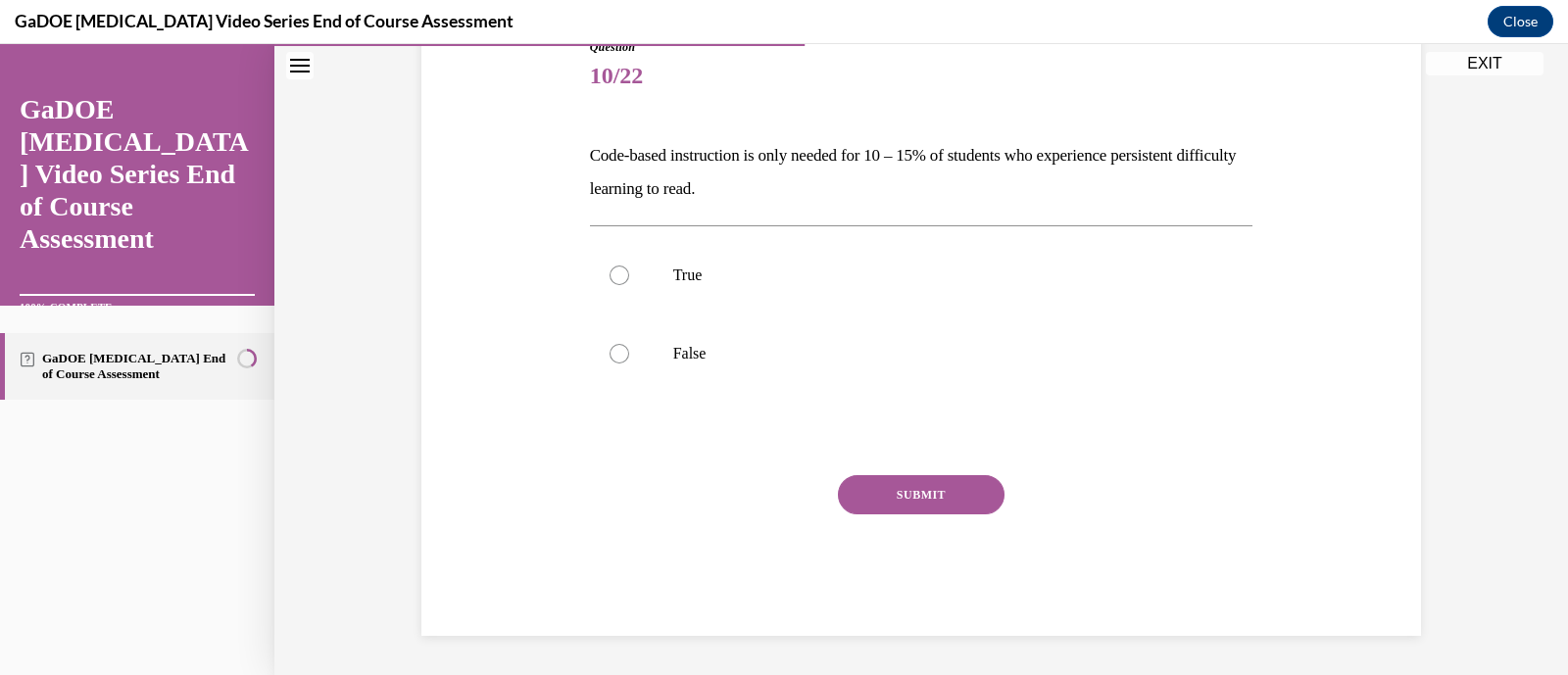
scroll to position [217, 0]
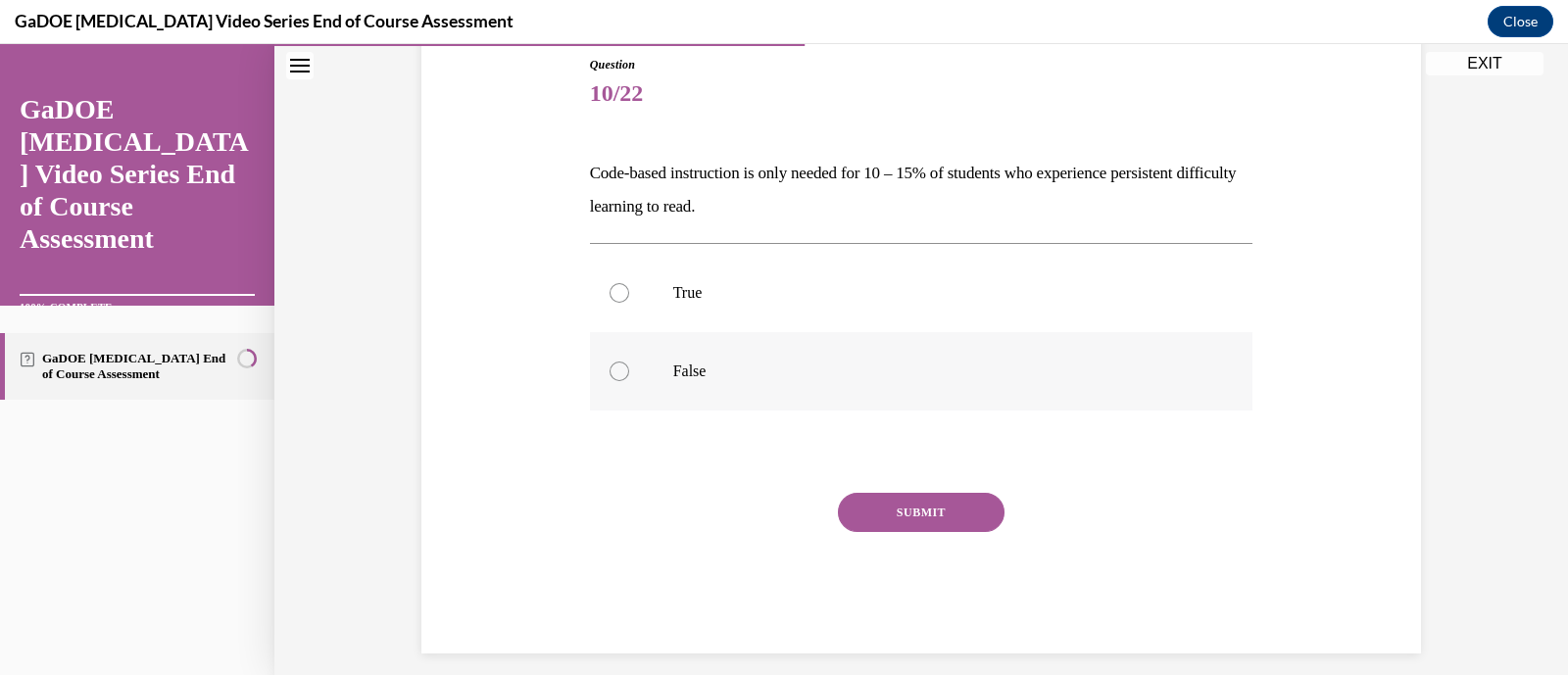
click at [938, 389] on label "False" at bounding box center [922, 372] width 663 height 78
click at [630, 382] on input "False" at bounding box center [620, 372] width 20 height 20
radio input "true"
click at [933, 514] on button "SUBMIT" at bounding box center [921, 513] width 167 height 39
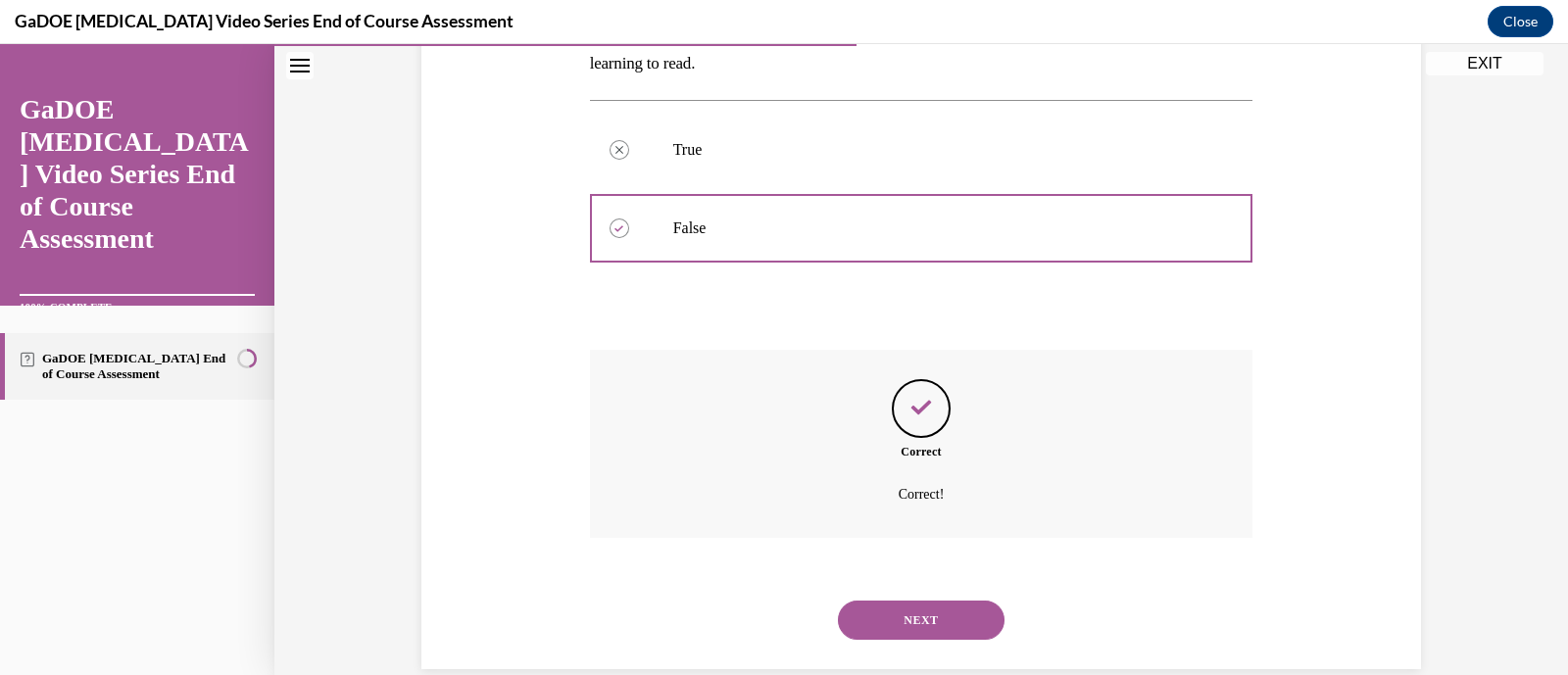
scroll to position [392, 0]
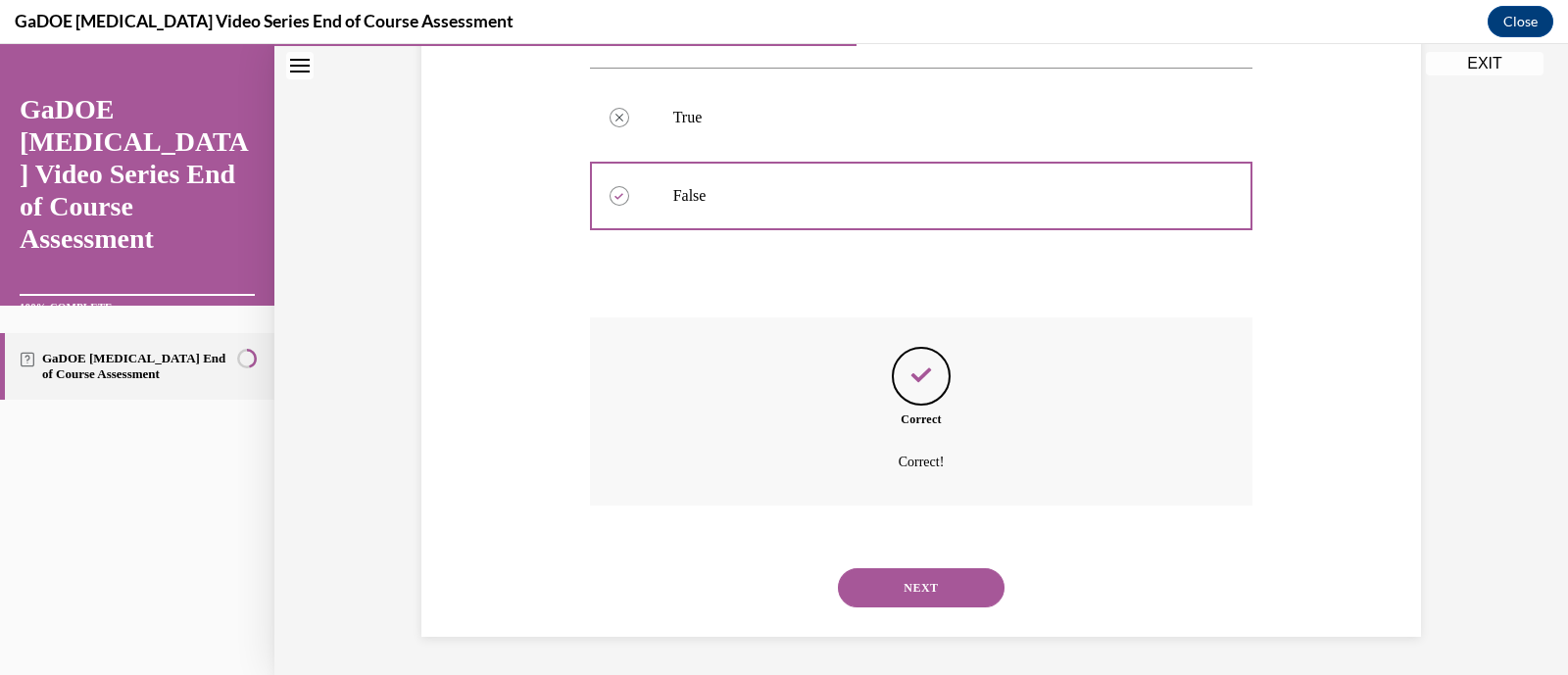
click at [923, 576] on button "NEXT" at bounding box center [921, 589] width 167 height 39
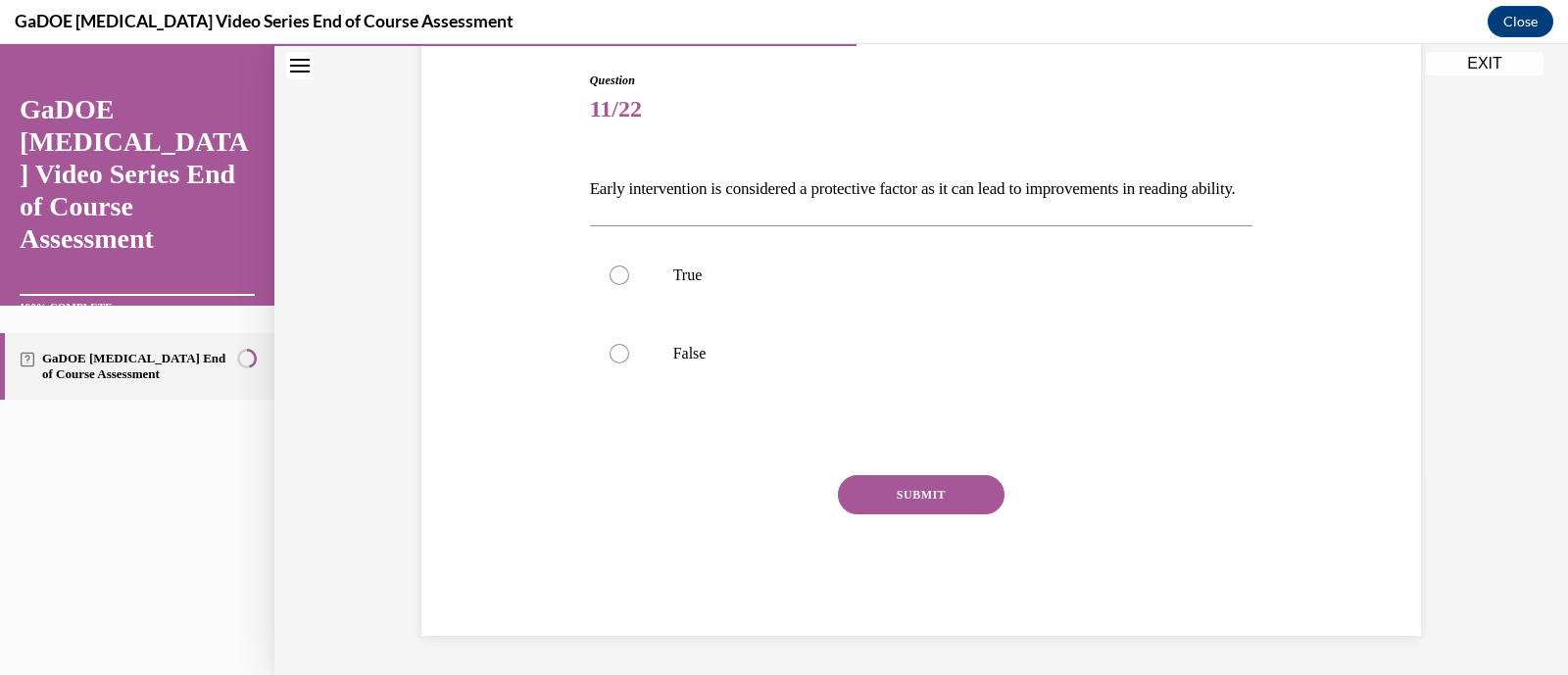
scroll to position [217, 0]
click at [769, 364] on p "False" at bounding box center [938, 354] width 531 height 20
click at [630, 364] on input "False" at bounding box center [620, 354] width 20 height 20
radio input "true"
click at [790, 259] on label "True" at bounding box center [922, 276] width 663 height 78
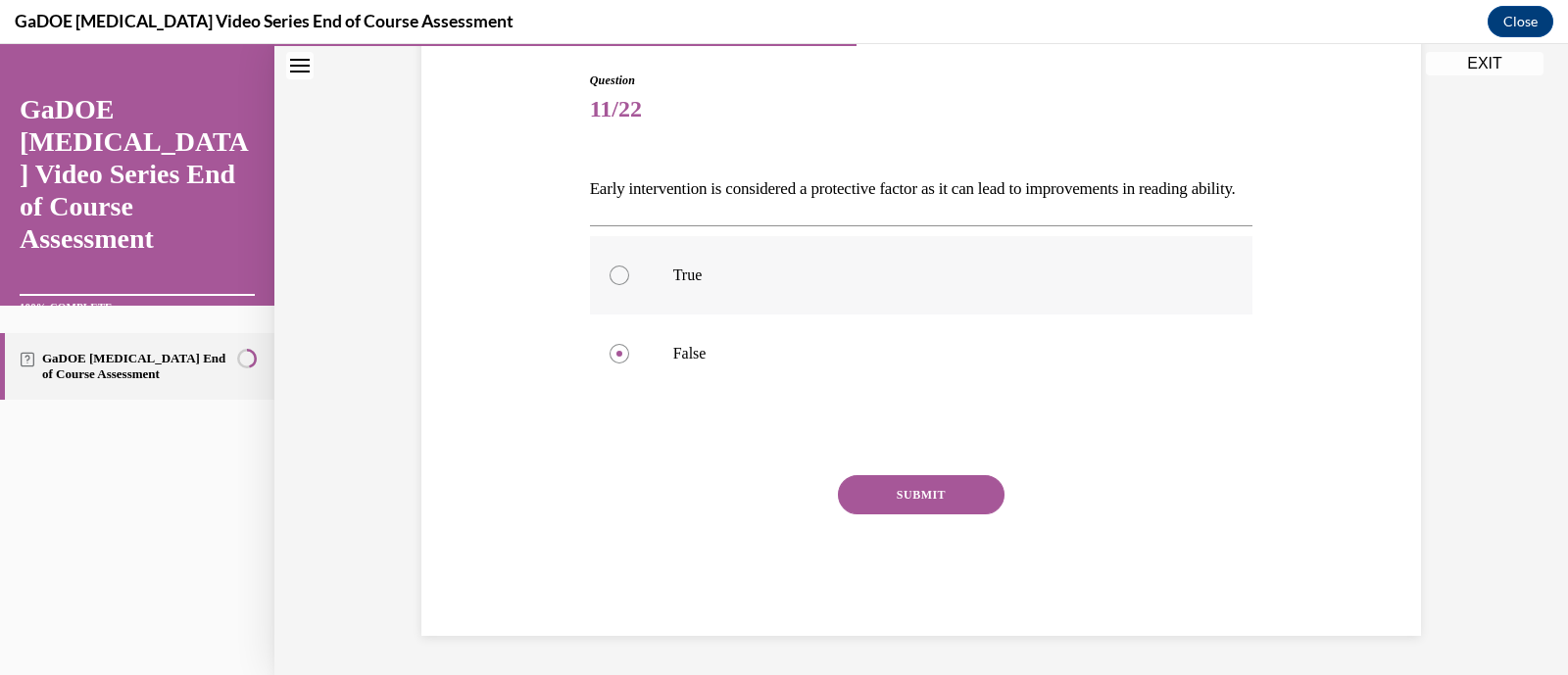
click at [630, 266] on input "True" at bounding box center [620, 276] width 20 height 20
radio input "true"
click at [926, 508] on button "SUBMIT" at bounding box center [921, 495] width 167 height 39
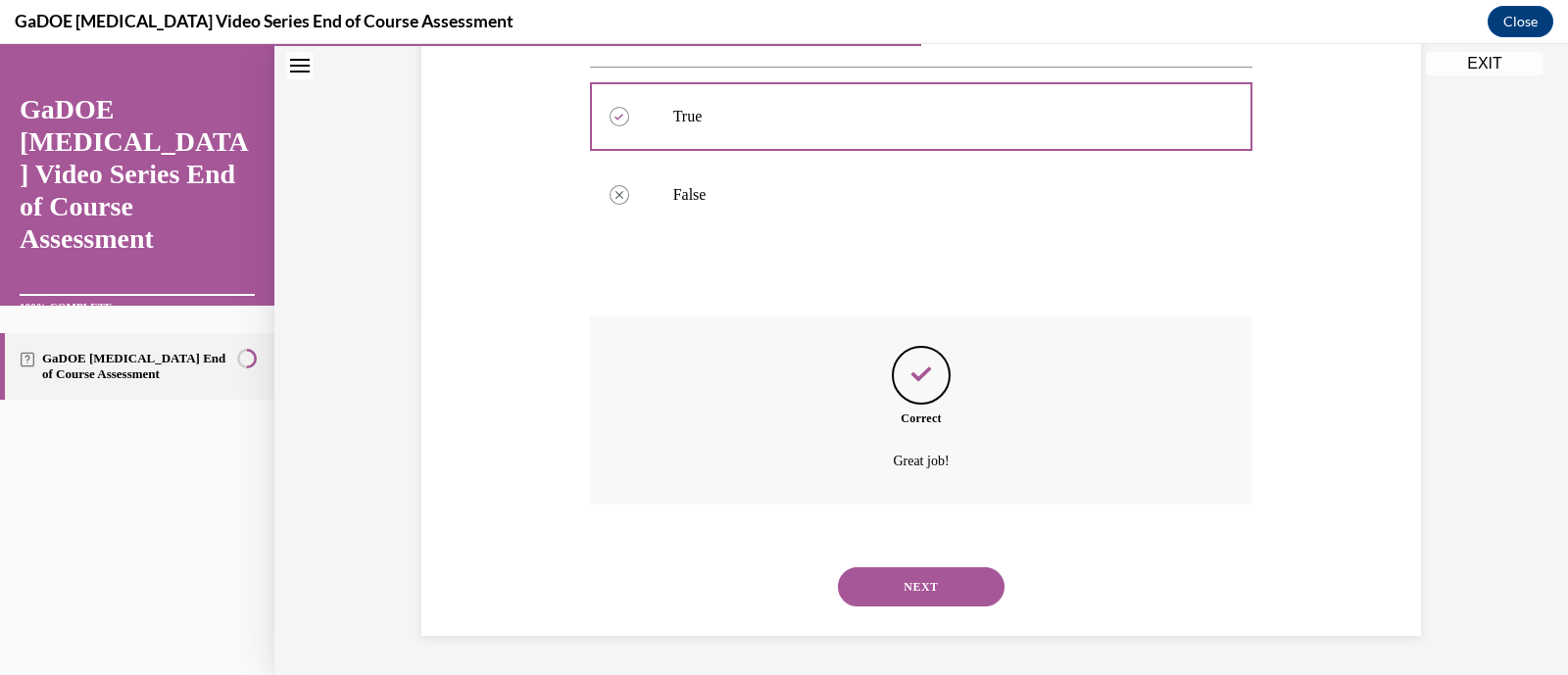
scroll to position [392, 0]
click at [936, 582] on button "NEXT" at bounding box center [921, 588] width 167 height 39
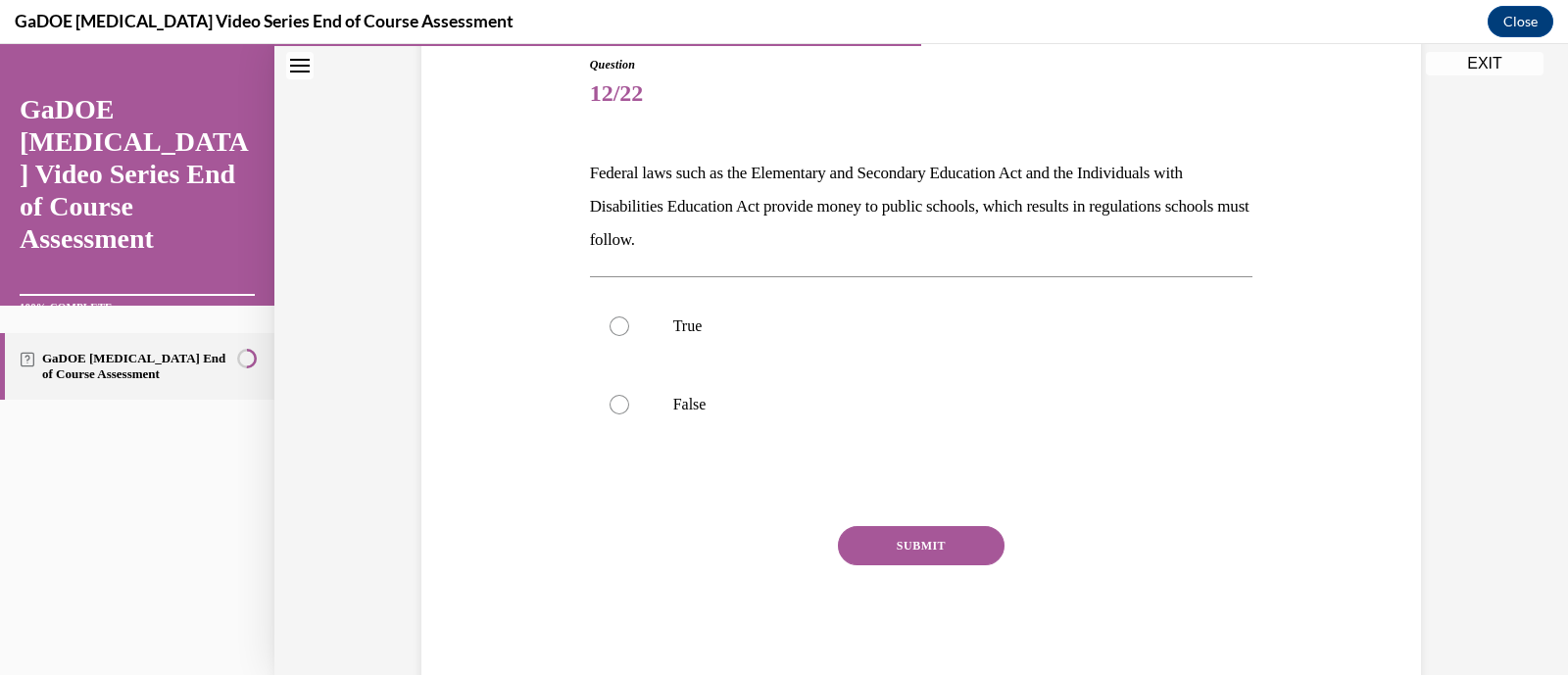
scroll to position [267, 0]
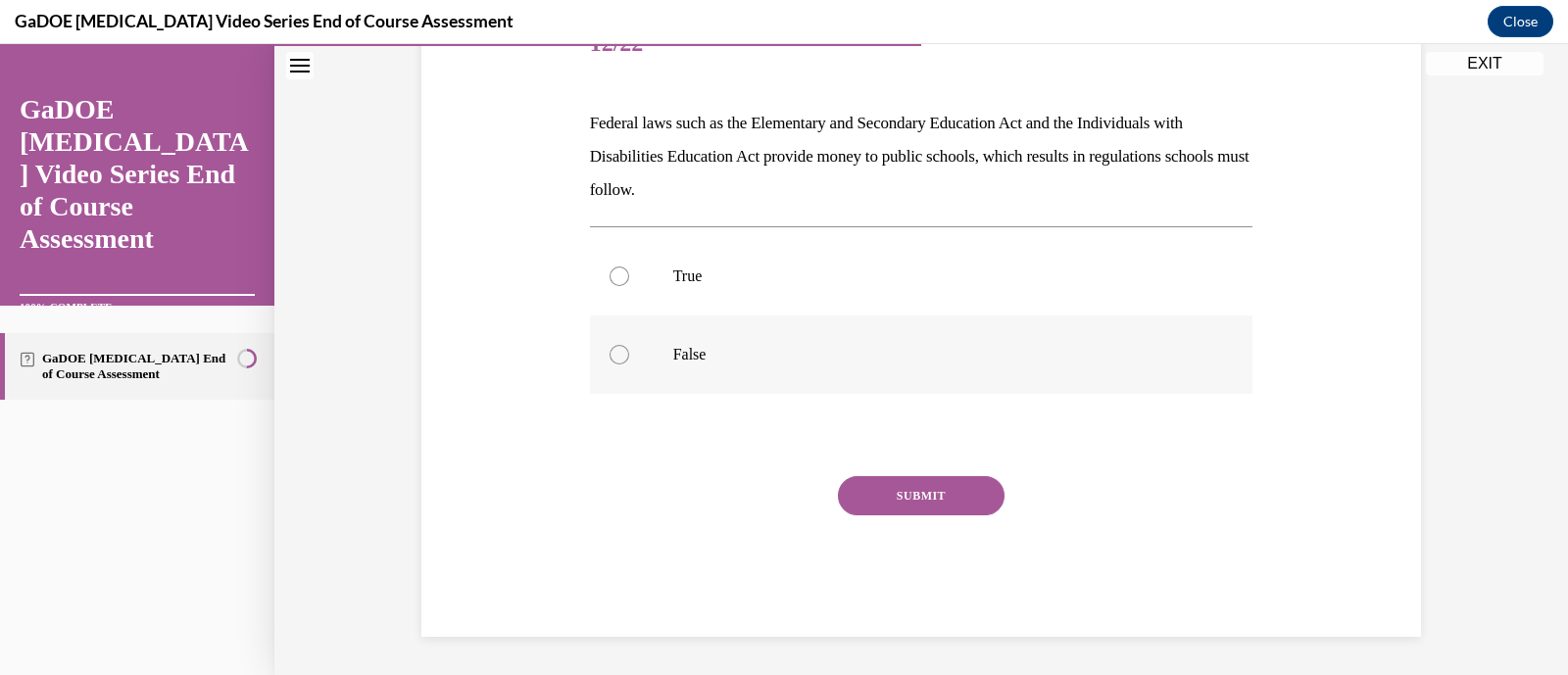
click at [824, 339] on label "False" at bounding box center [922, 355] width 663 height 78
click at [630, 345] on input "False" at bounding box center [620, 355] width 20 height 20
radio input "true"
click at [950, 483] on button "SUBMIT" at bounding box center [921, 496] width 167 height 39
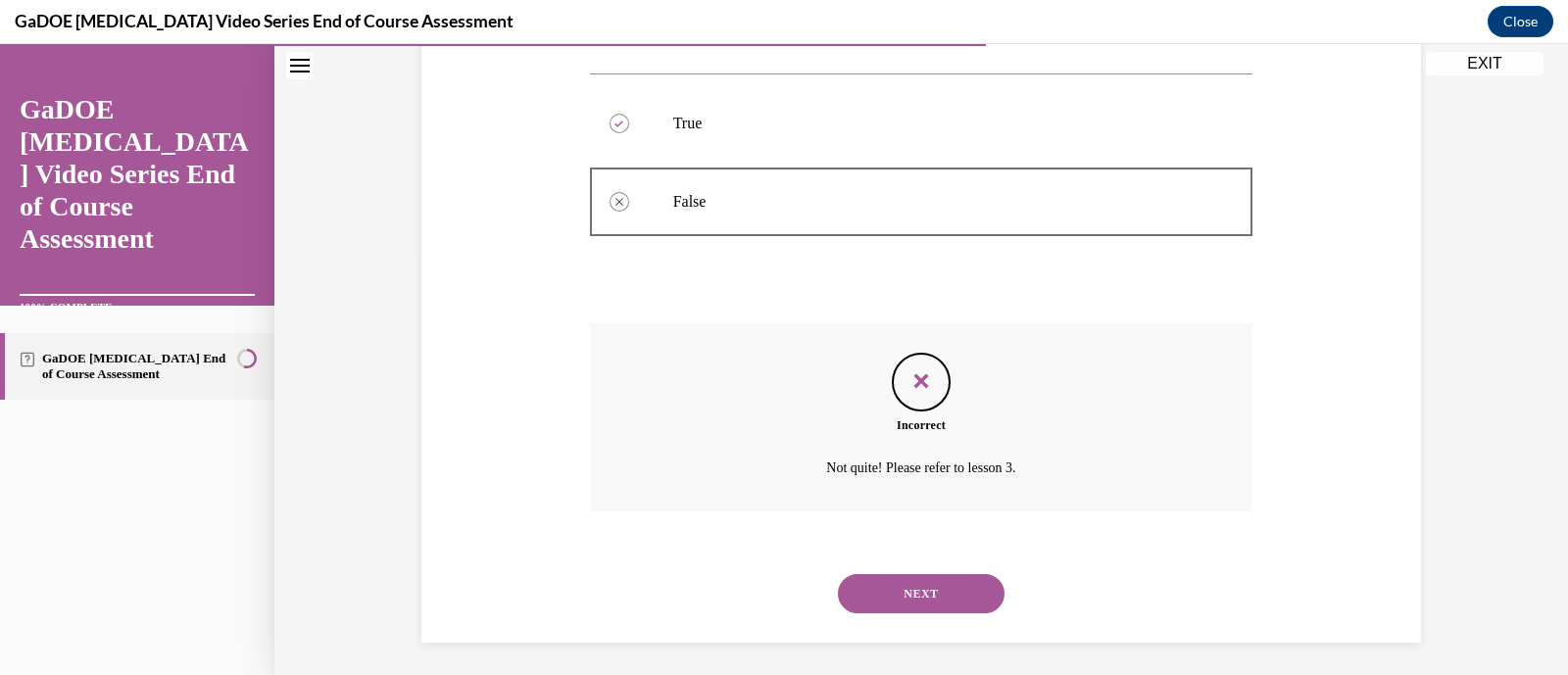
scroll to position [426, 0]
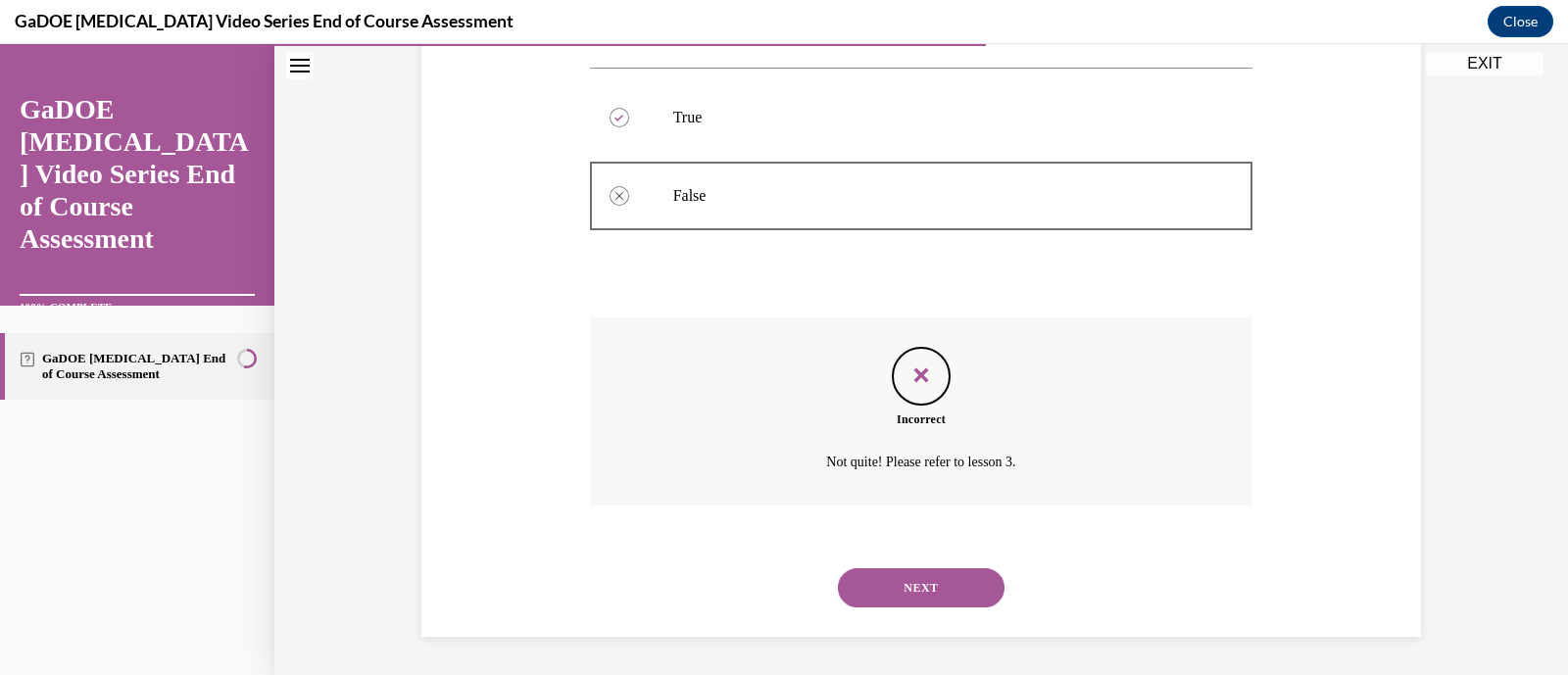
click at [952, 598] on button "NEXT" at bounding box center [921, 589] width 167 height 39
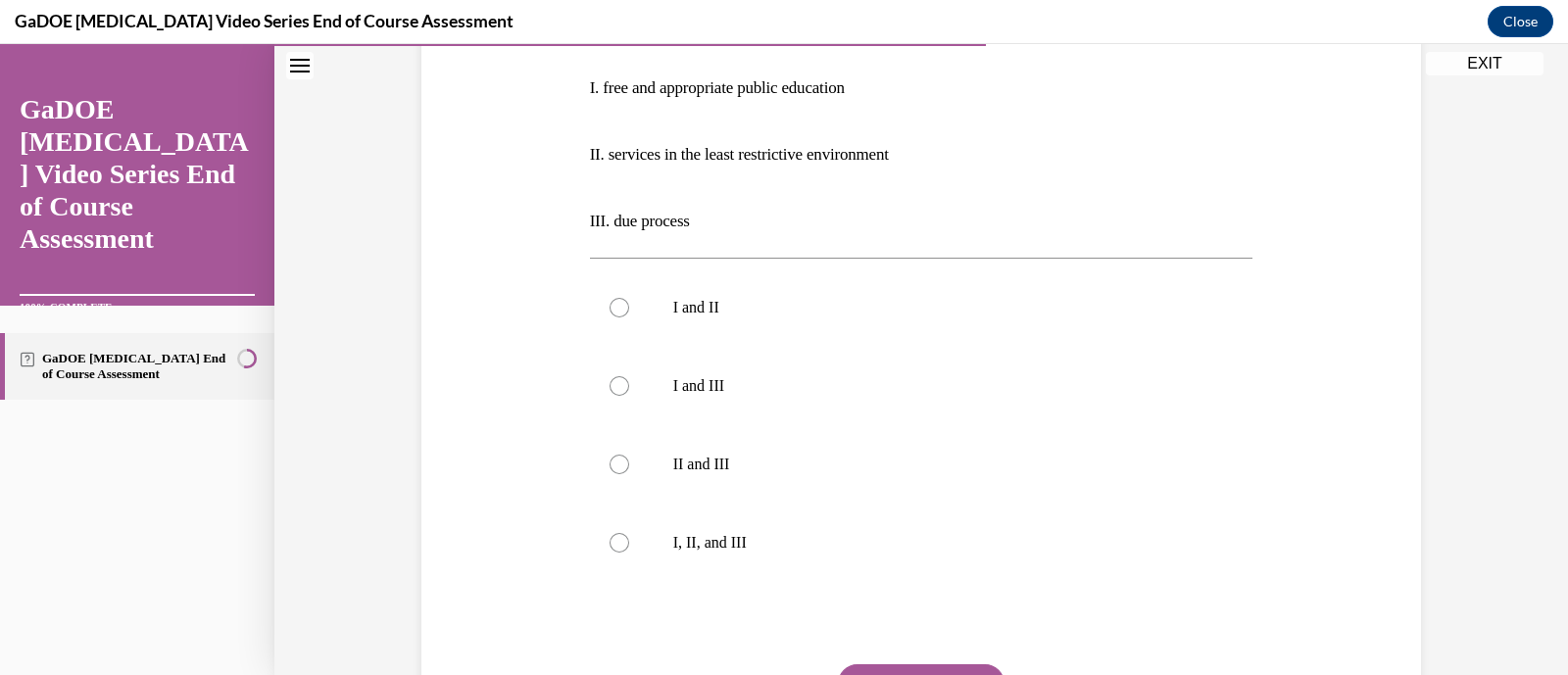
scroll to position [591, 0]
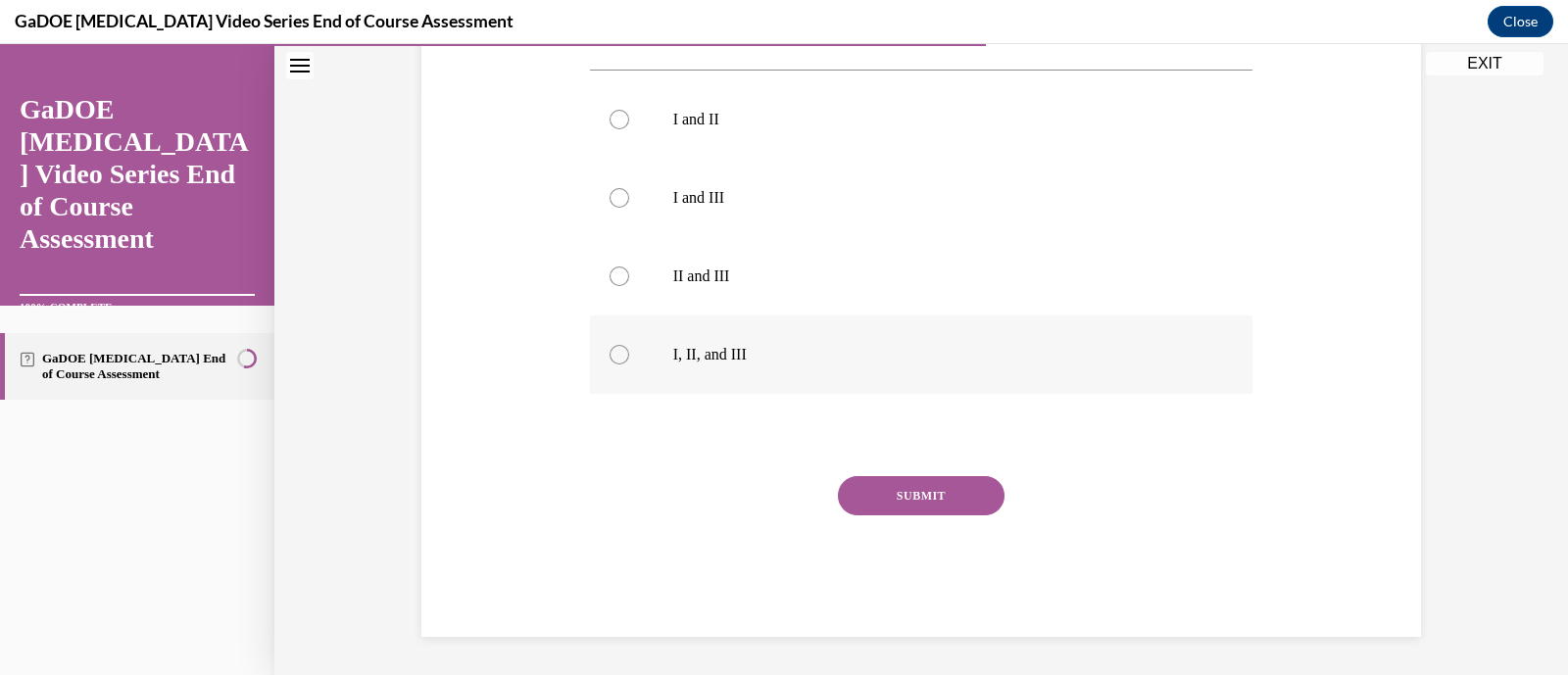
click at [789, 359] on p "I, II, and III" at bounding box center [938, 355] width 531 height 20
click at [630, 359] on input "I, II, and III" at bounding box center [620, 355] width 20 height 20
radio input "true"
click at [945, 486] on button "SUBMIT" at bounding box center [921, 496] width 167 height 39
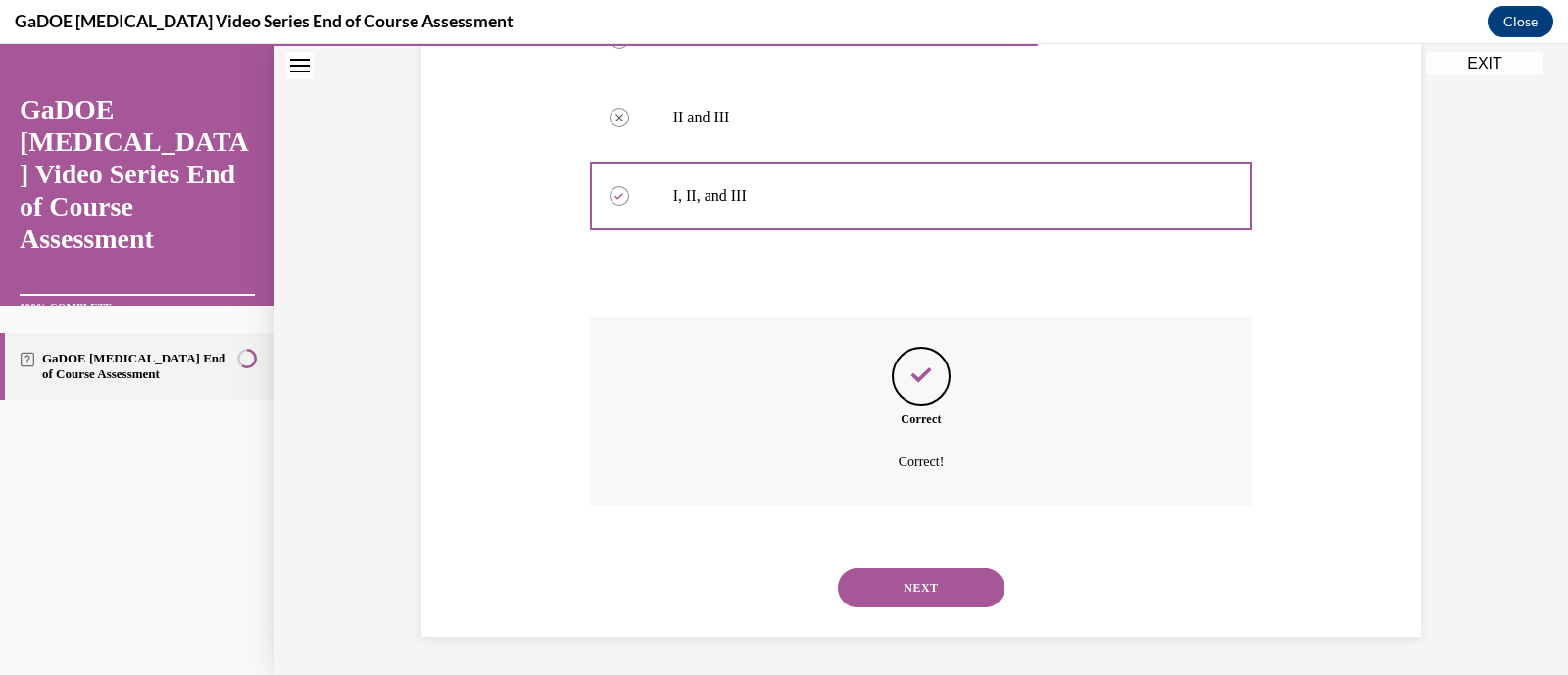
click at [970, 583] on button "NEXT" at bounding box center [921, 589] width 167 height 39
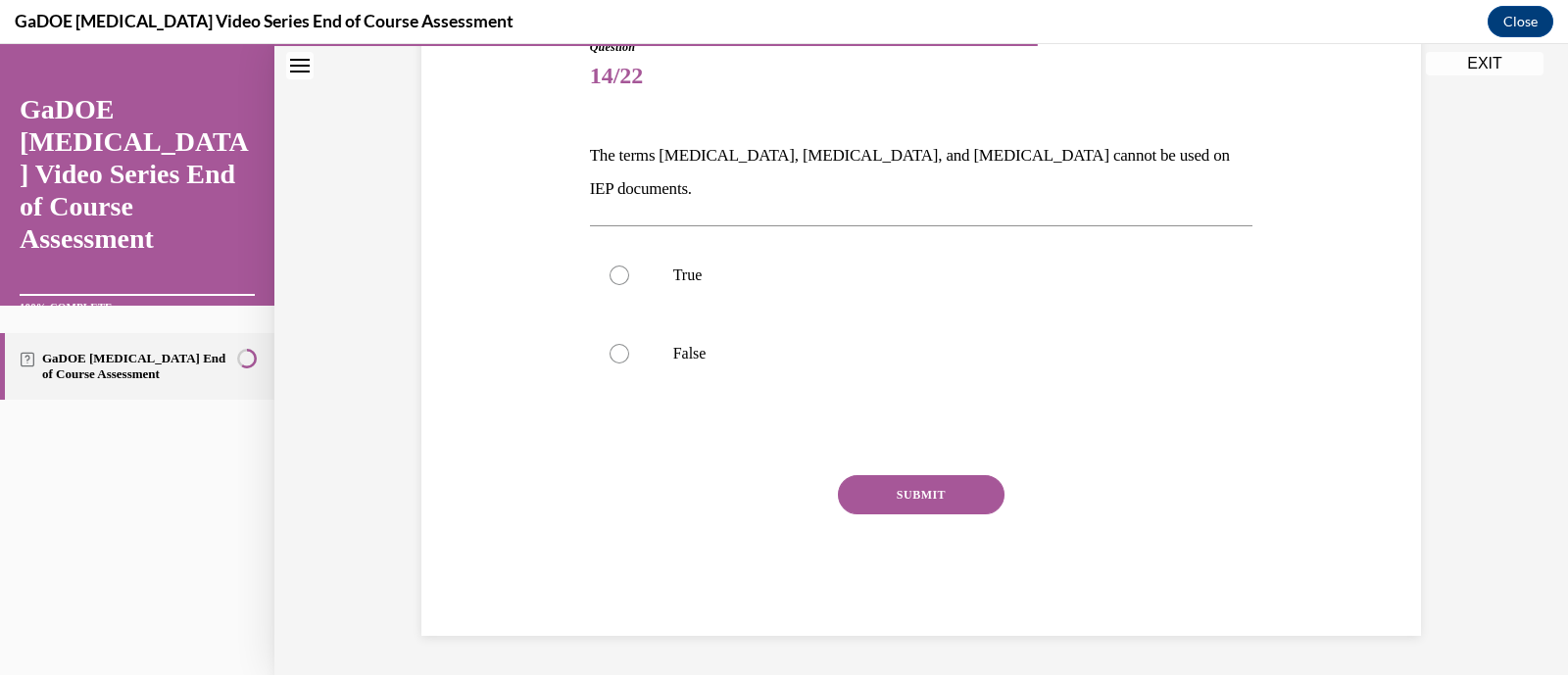
scroll to position [200, 0]
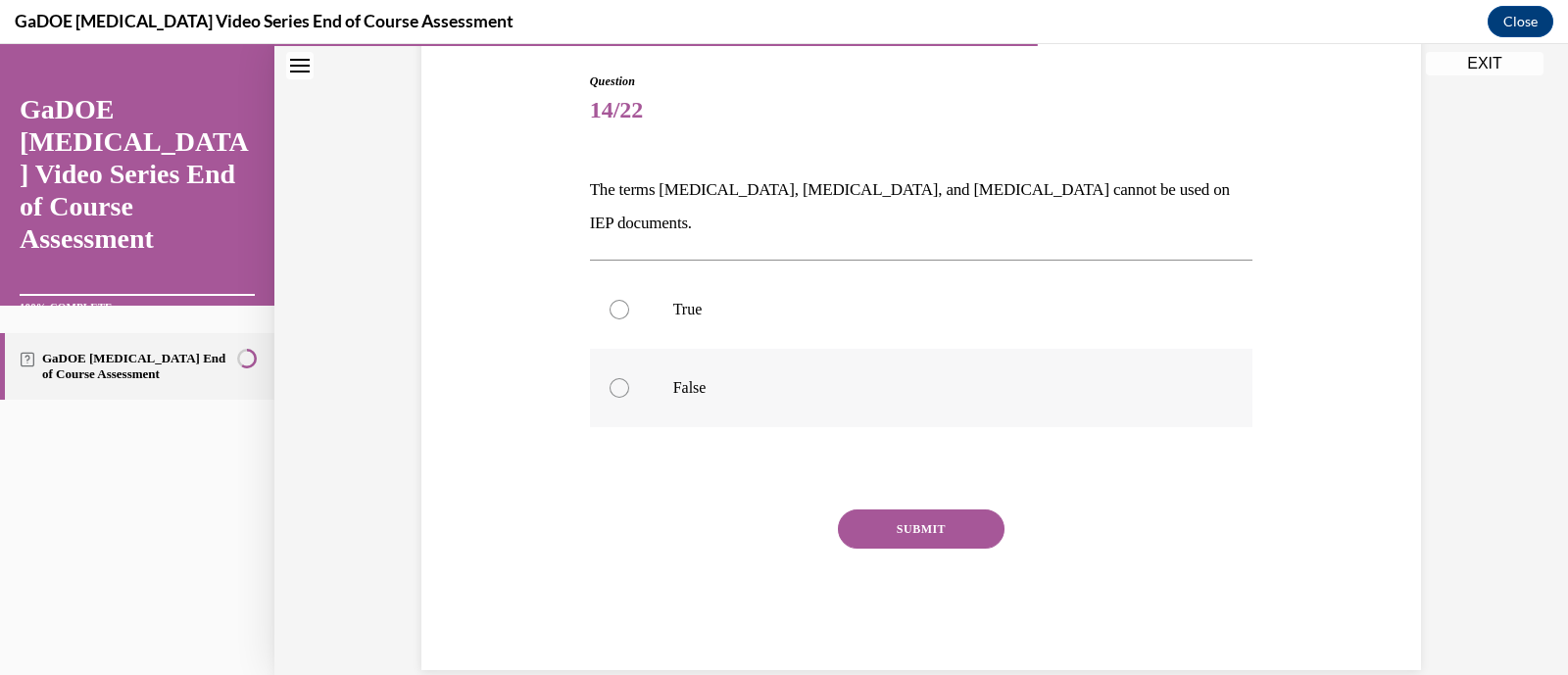
click at [803, 379] on p "False" at bounding box center [938, 389] width 531 height 20
click at [630, 379] on input "False" at bounding box center [620, 389] width 20 height 20
radio input "true"
click at [920, 510] on button "SUBMIT" at bounding box center [921, 530] width 167 height 39
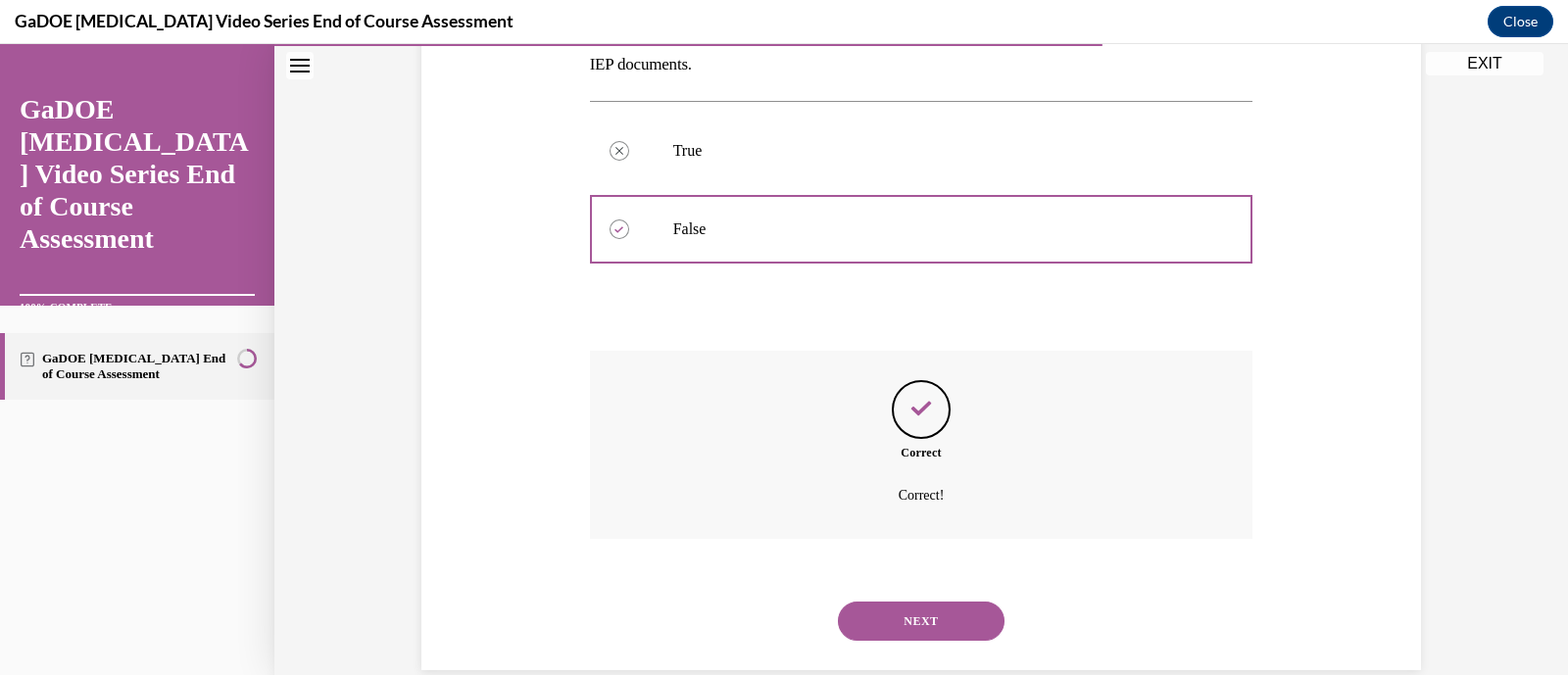
scroll to position [359, 0]
click at [953, 602] on button "NEXT" at bounding box center [921, 622] width 167 height 39
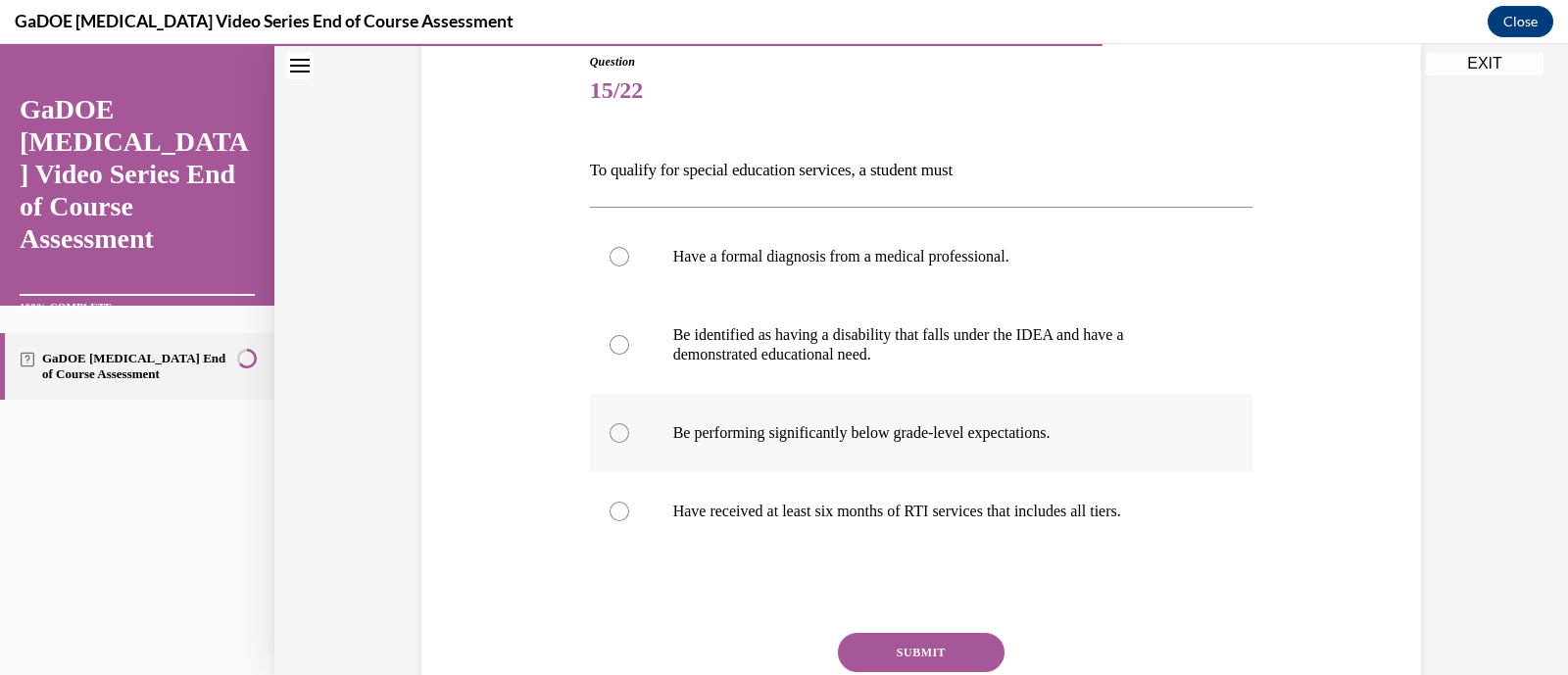
scroll to position [220, 0]
click at [921, 317] on label "Be identified as having a disability that falls under the IDEA and have a demon…" at bounding box center [922, 345] width 663 height 98
click at [630, 336] on input "Be identified as having a disability that falls under the IDEA and have a demon…" at bounding box center [620, 345] width 20 height 20
radio input "true"
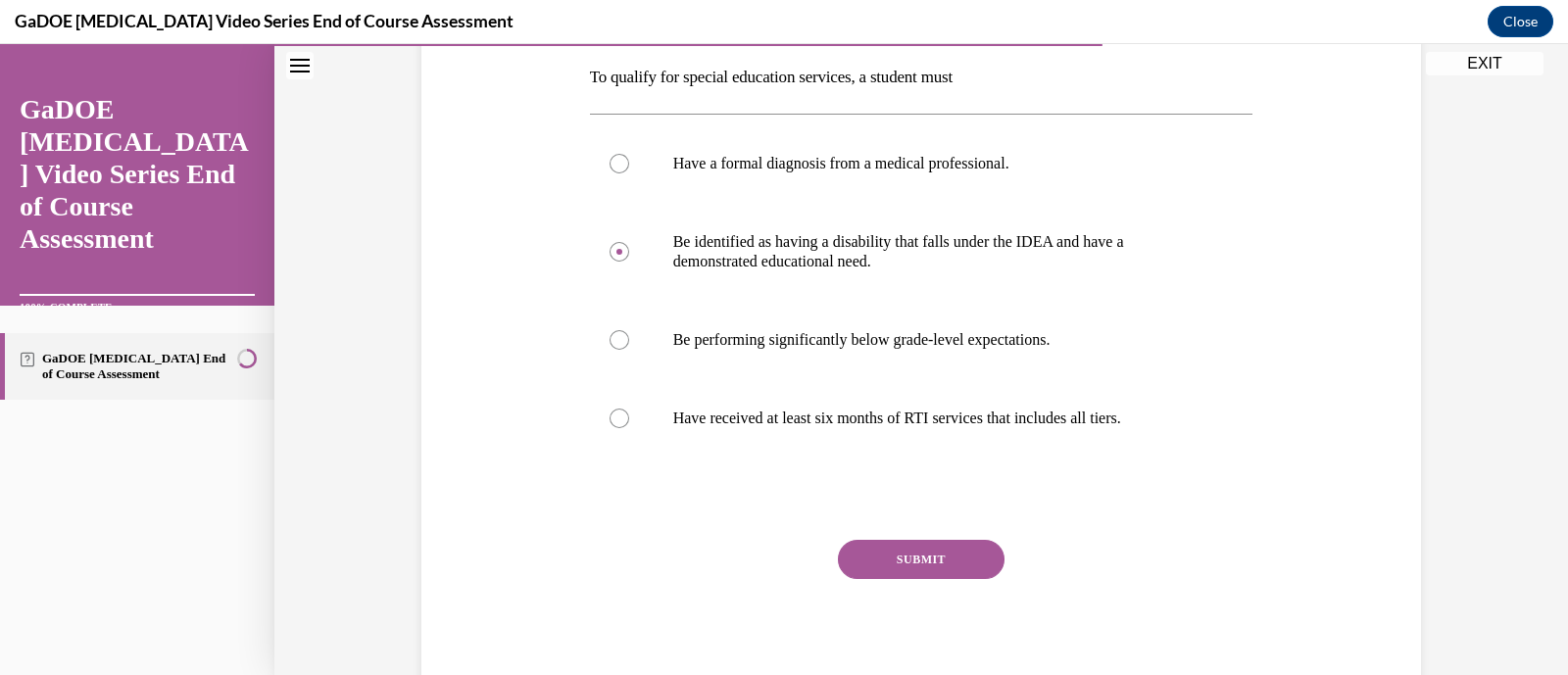
scroll to position [318, 0]
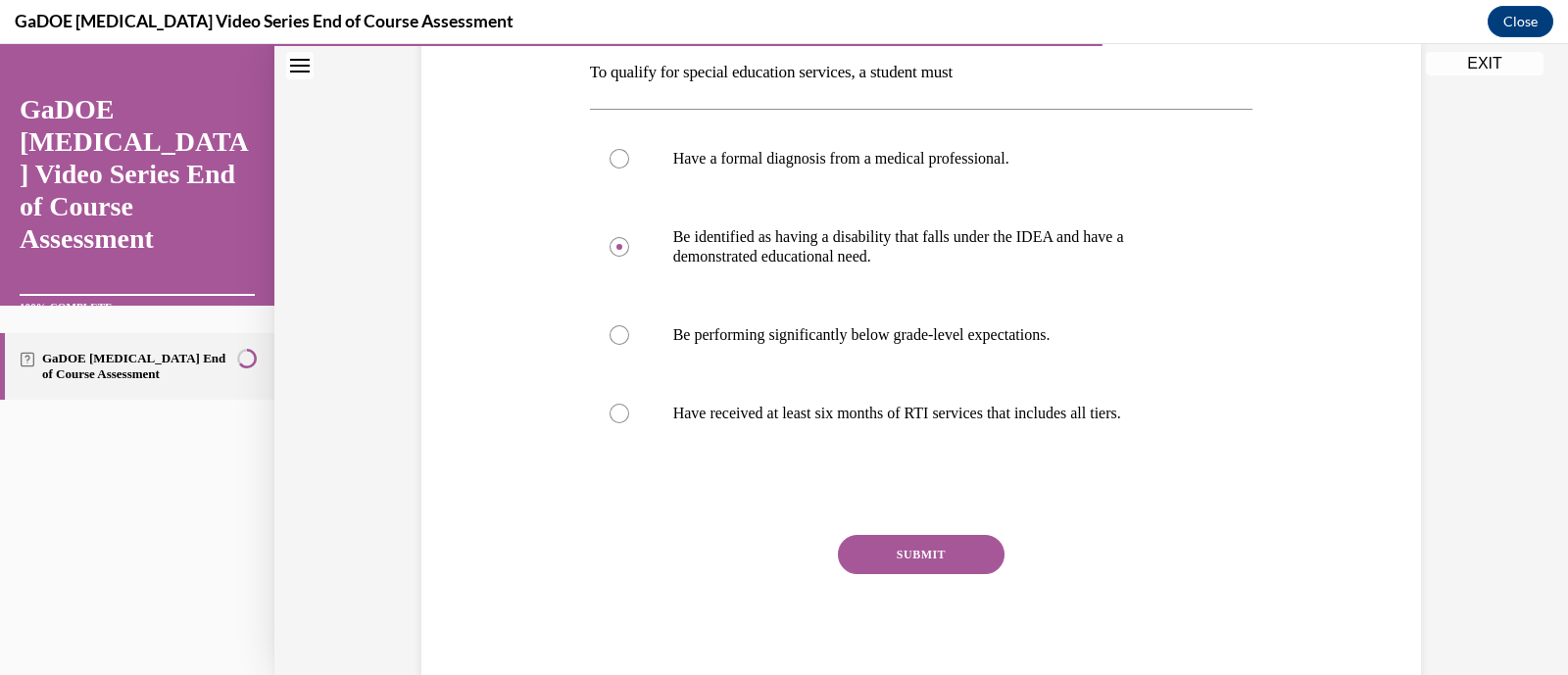
click at [972, 564] on button "SUBMIT" at bounding box center [921, 555] width 167 height 39
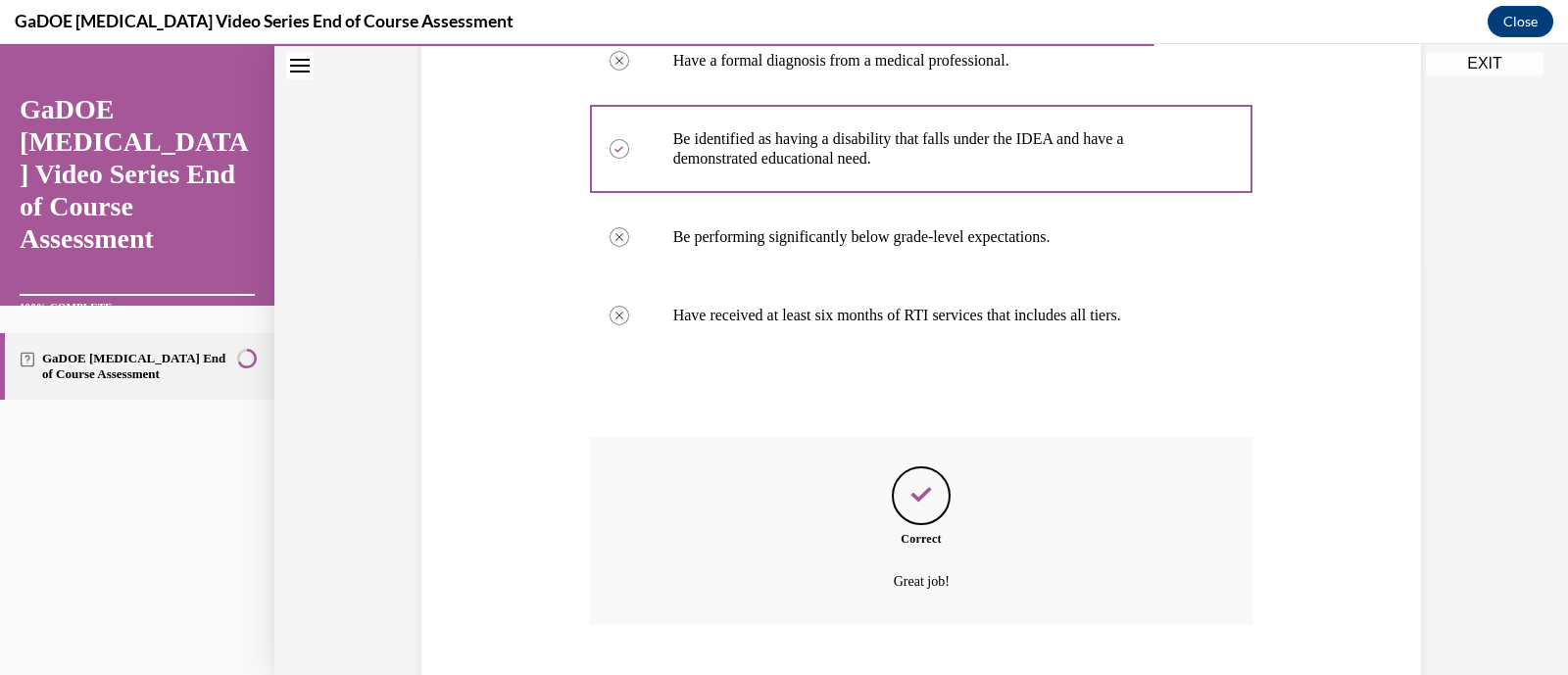
scroll to position [536, 0]
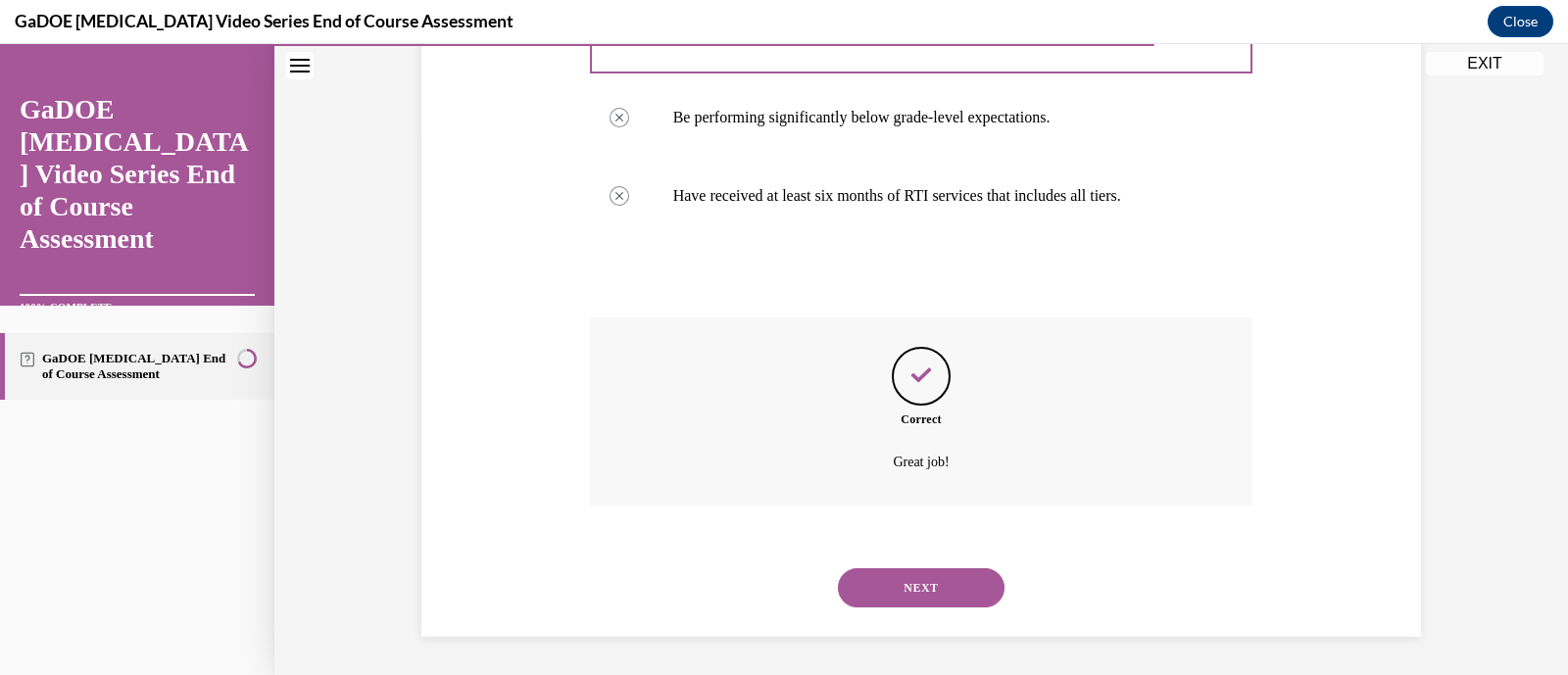
click at [943, 591] on button "NEXT" at bounding box center [921, 589] width 167 height 39
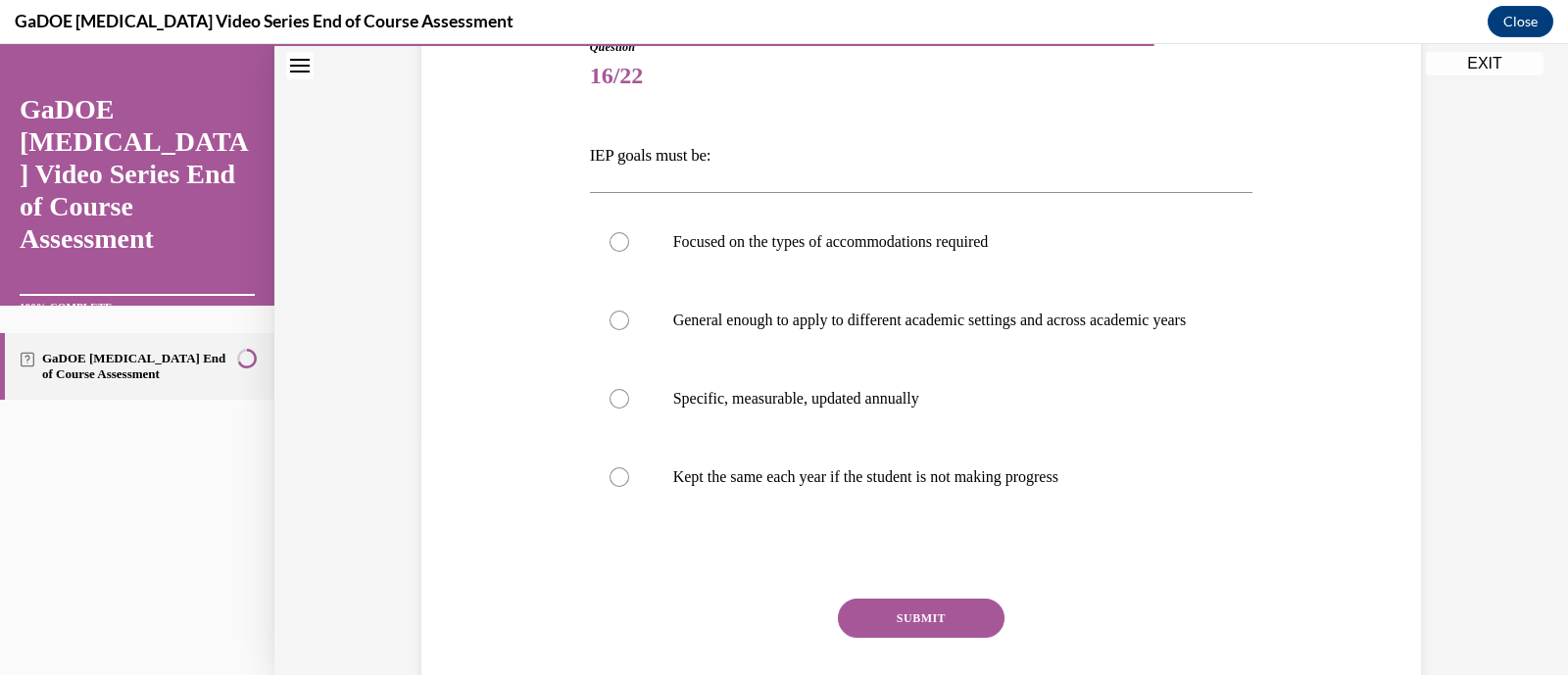
scroll to position [239, 0]
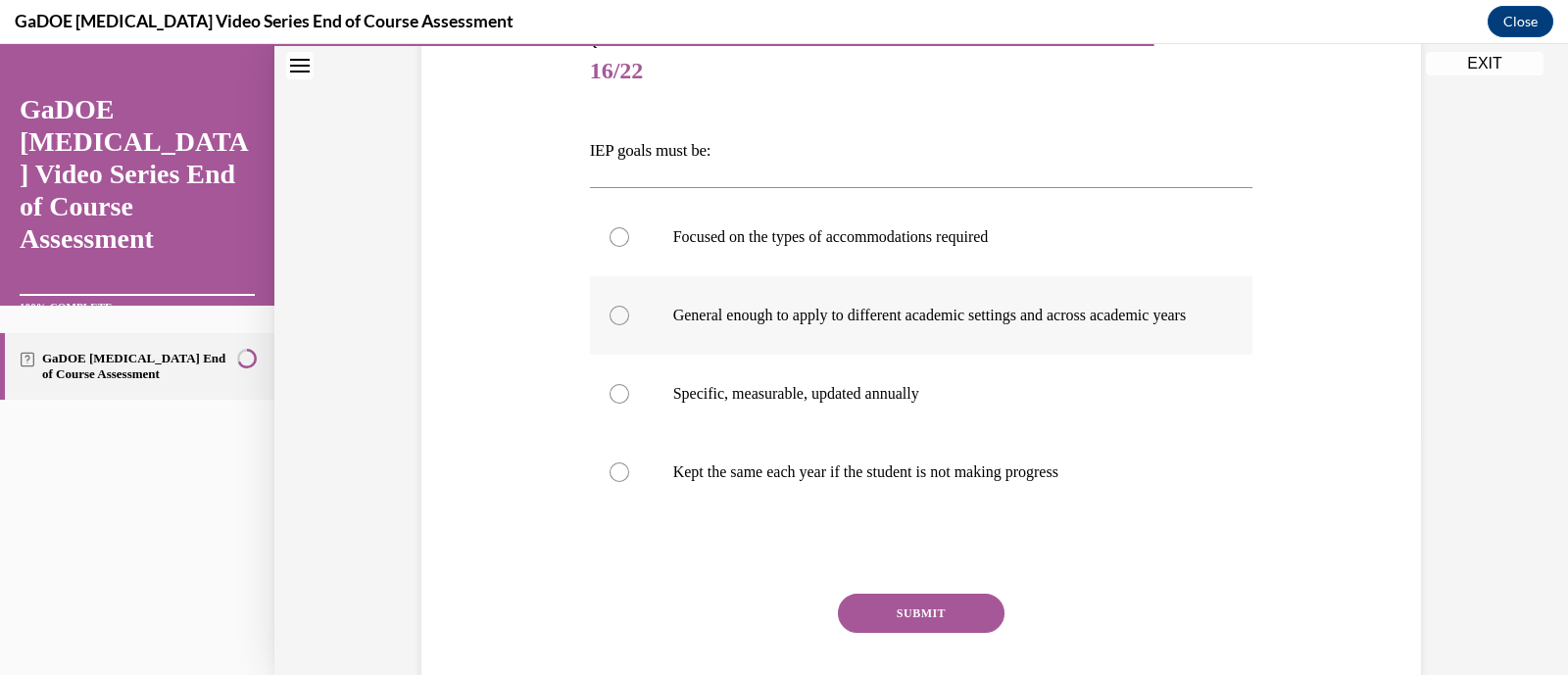
click at [964, 326] on p "General enough to apply to different academic settings and across academic years" at bounding box center [938, 316] width 531 height 20
click at [630, 326] on input "General enough to apply to different academic settings and across academic years" at bounding box center [620, 316] width 20 height 20
radio input "true"
click at [927, 630] on button "SUBMIT" at bounding box center [921, 614] width 167 height 39
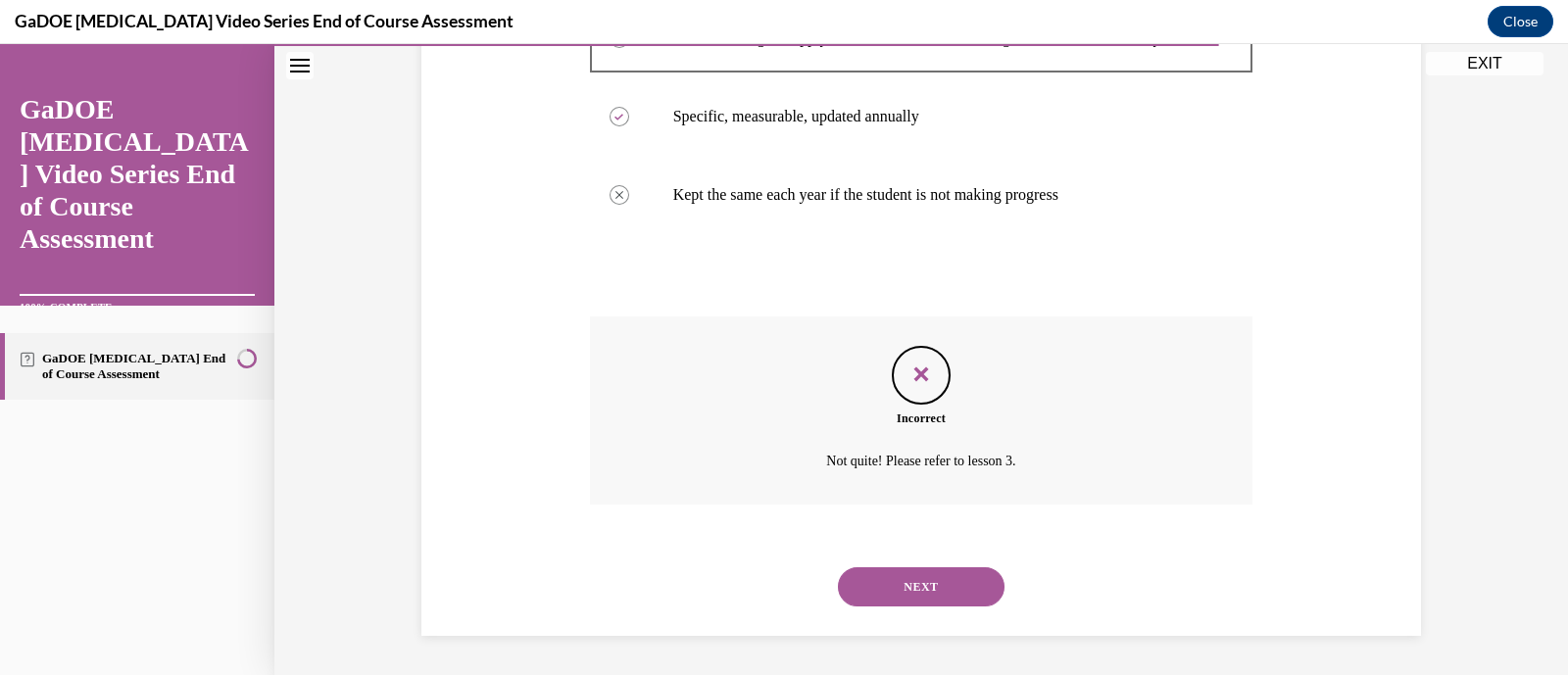
scroll to position [536, 0]
click at [906, 584] on button "NEXT" at bounding box center [921, 588] width 167 height 39
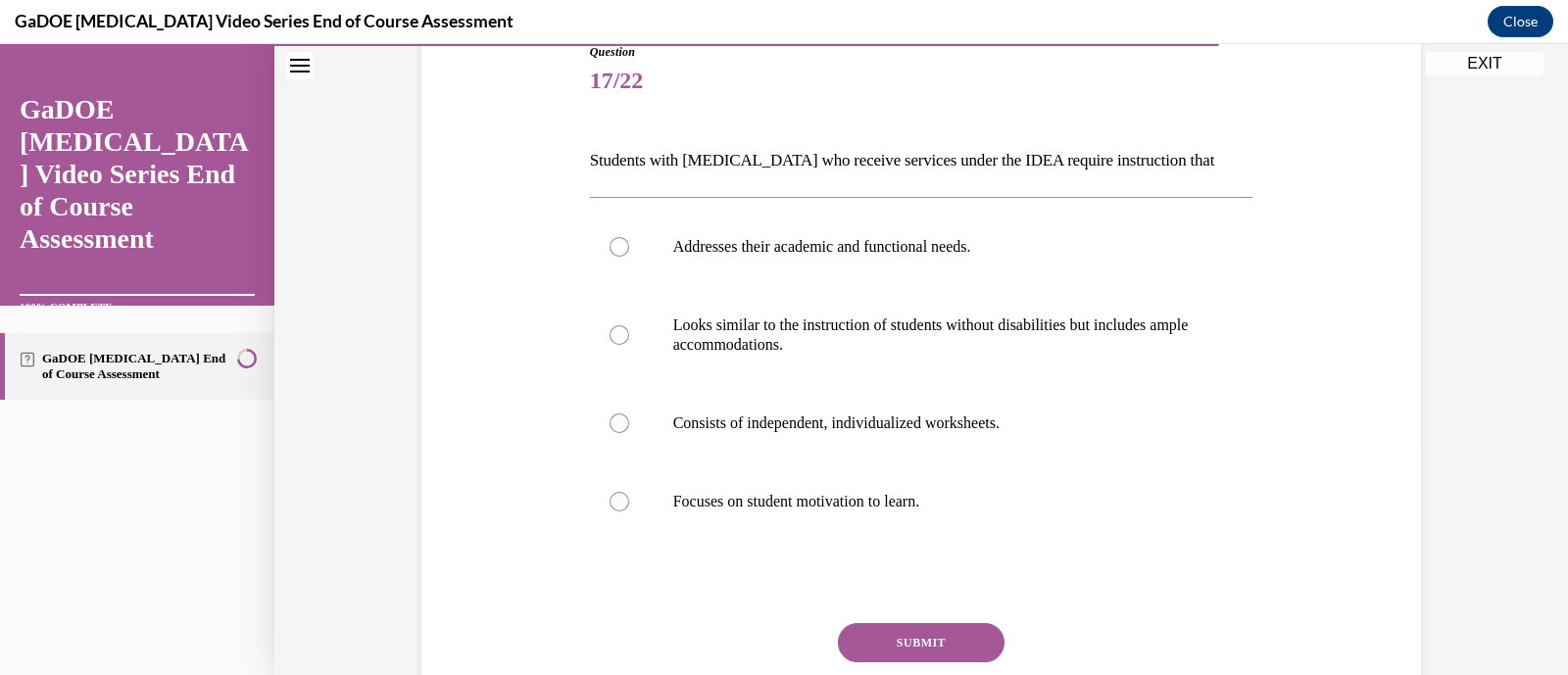
scroll to position [234, 0]
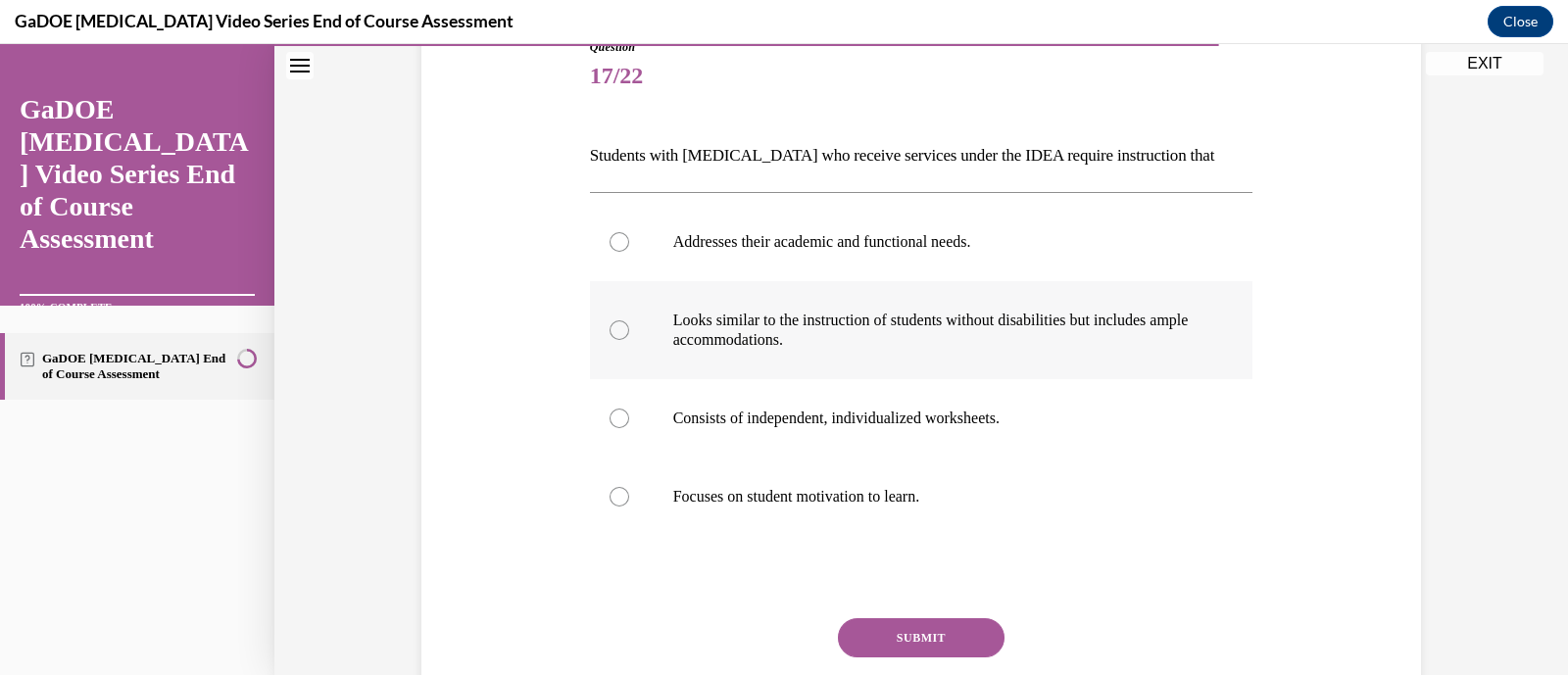
click at [872, 322] on p "Looks similar to the instruction of students without disabilities but includes …" at bounding box center [938, 331] width 531 height 39
click at [630, 322] on input "Looks similar to the instruction of students without disabilities but includes …" at bounding box center [620, 331] width 20 height 20
radio input "true"
click at [924, 649] on button "SUBMIT" at bounding box center [921, 639] width 167 height 39
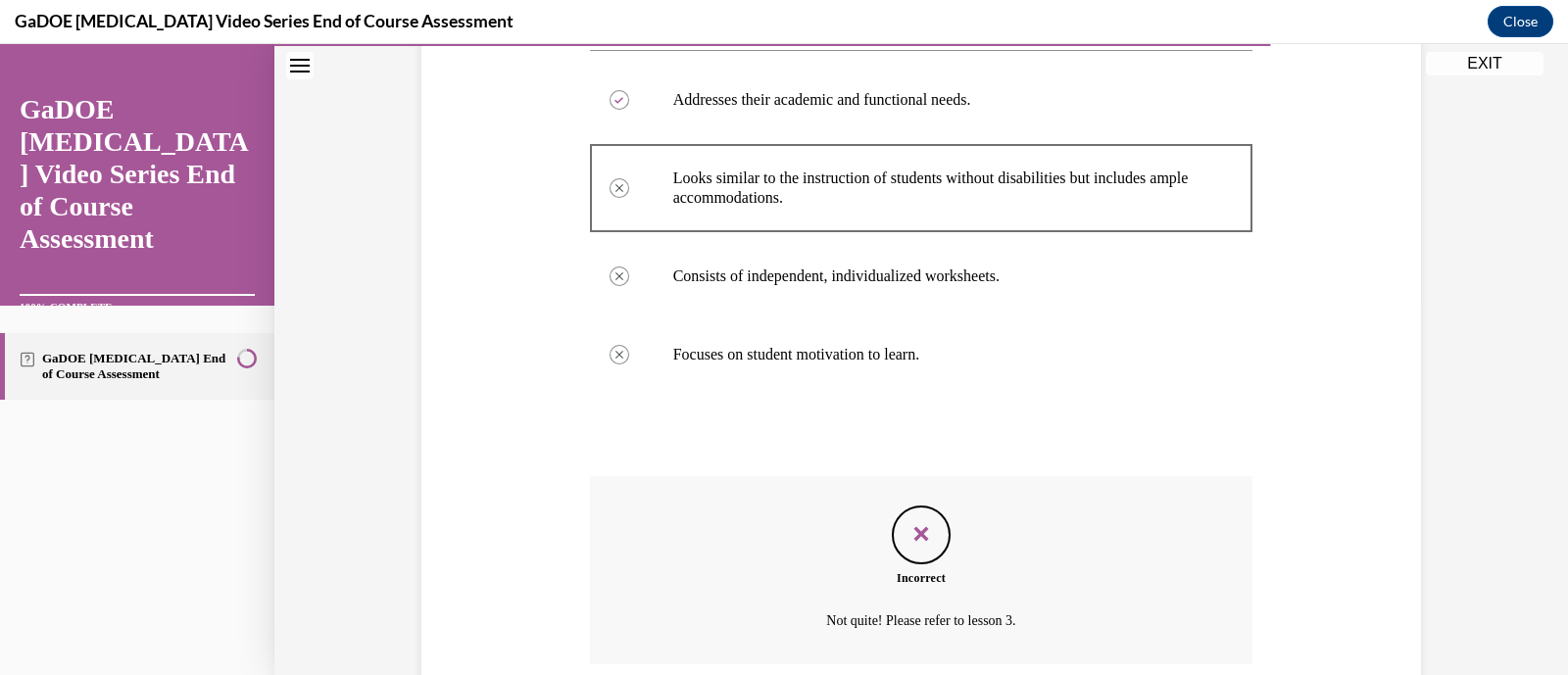
scroll to position [536, 0]
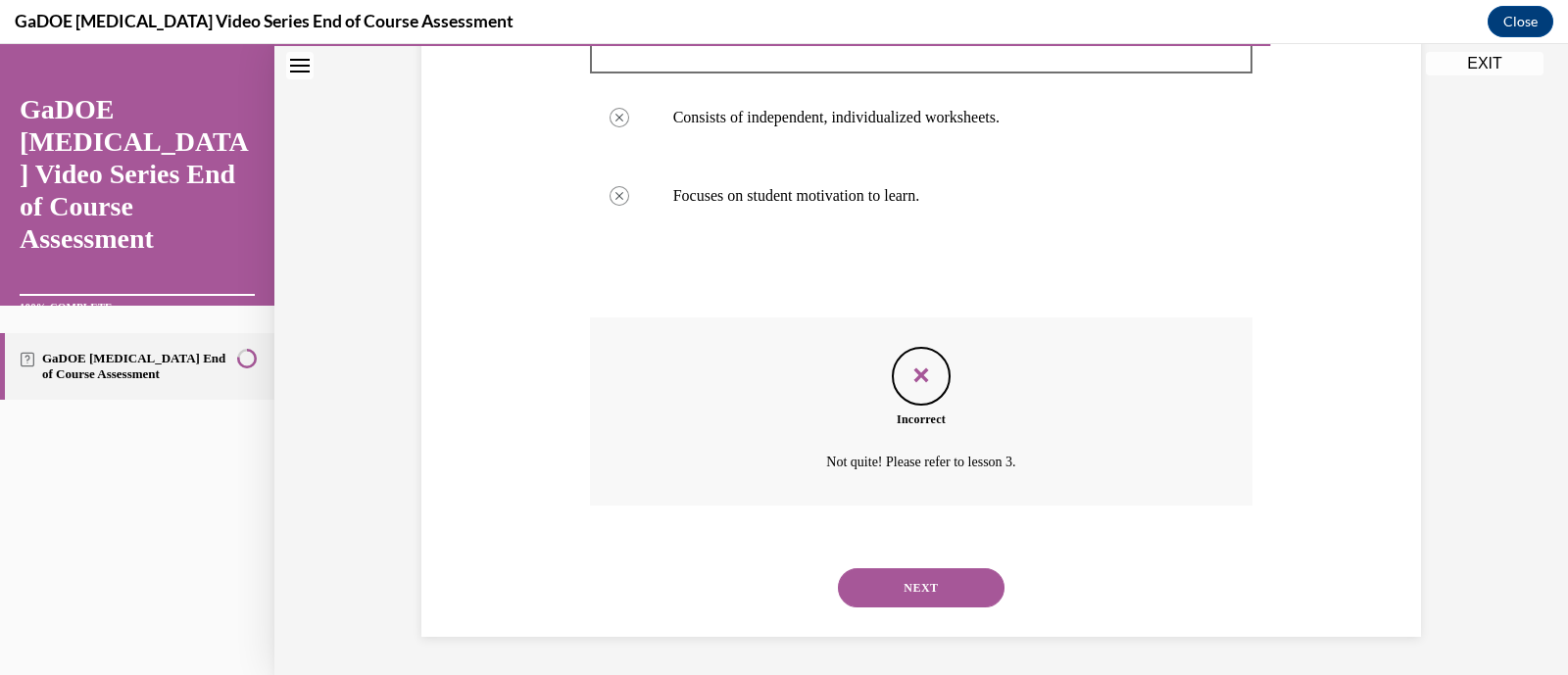
click at [941, 599] on button "NEXT" at bounding box center [921, 589] width 167 height 39
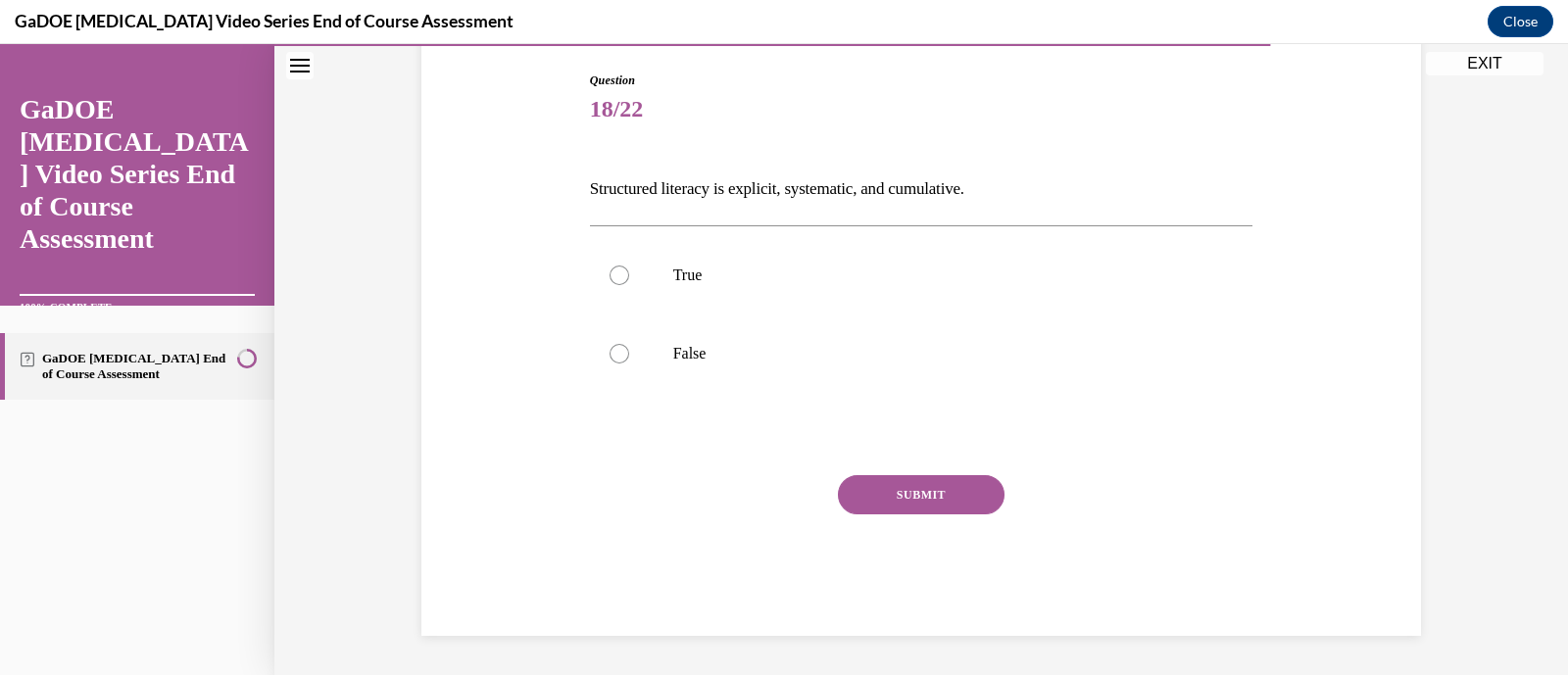
scroll to position [200, 0]
click at [795, 350] on p "False" at bounding box center [938, 355] width 531 height 20
click at [630, 350] on input "False" at bounding box center [620, 355] width 20 height 20
radio input "true"
click at [918, 489] on button "SUBMIT" at bounding box center [921, 496] width 167 height 39
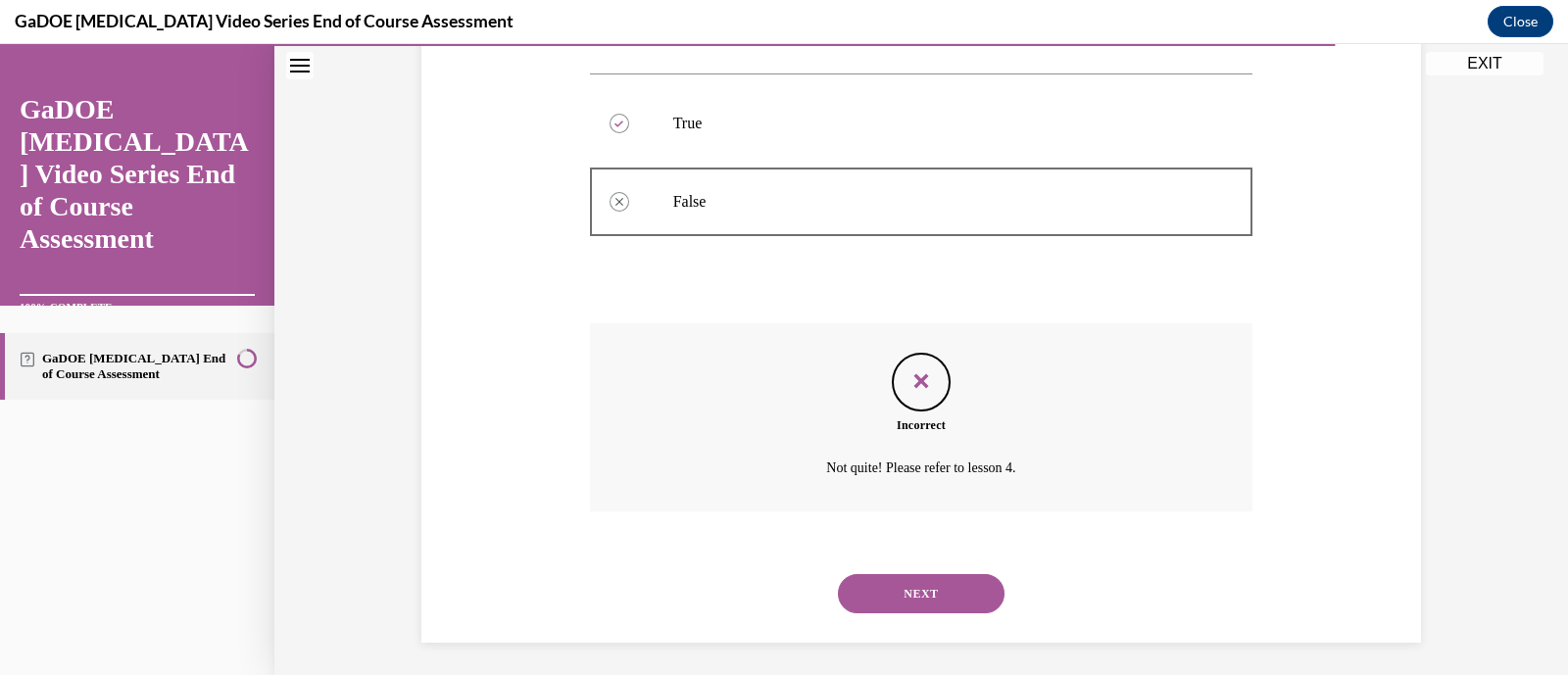
scroll to position [359, 0]
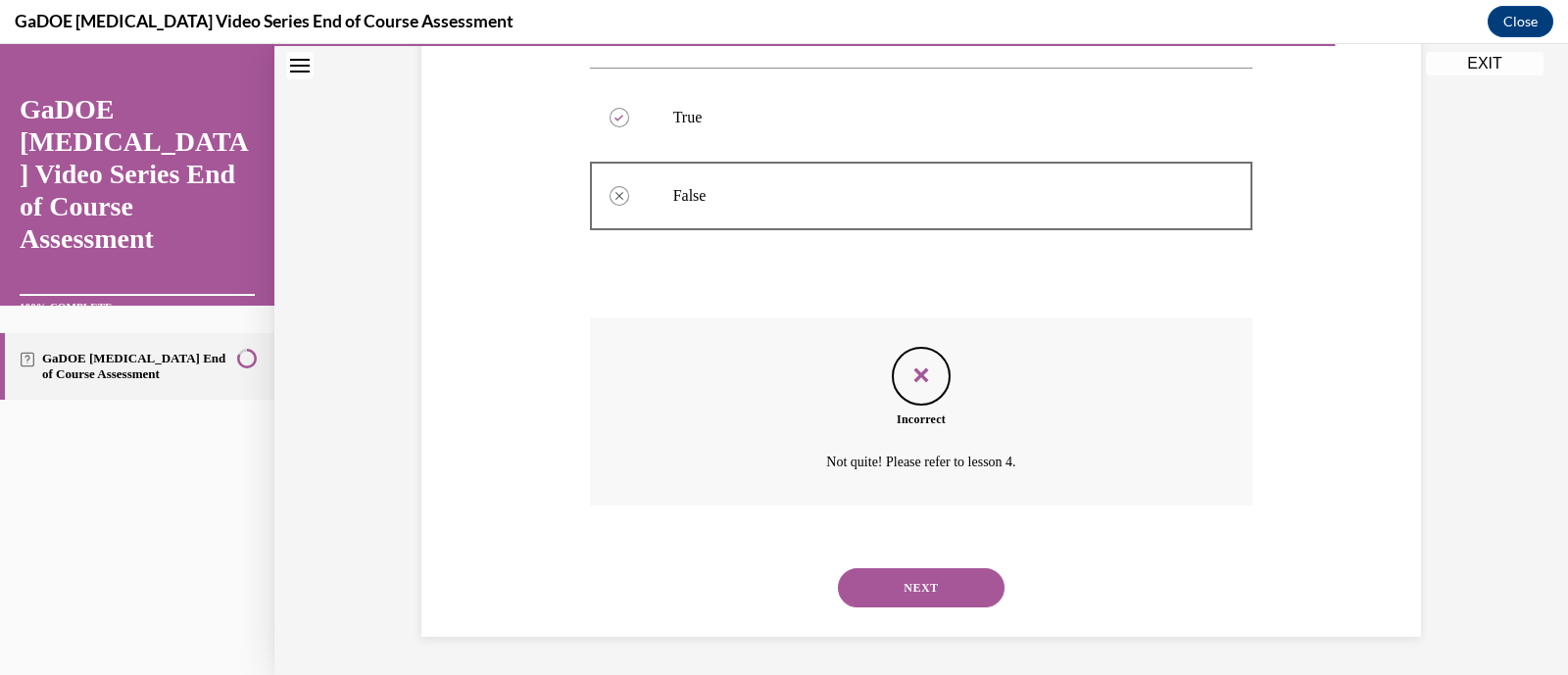
click at [949, 598] on button "NEXT" at bounding box center [921, 589] width 167 height 39
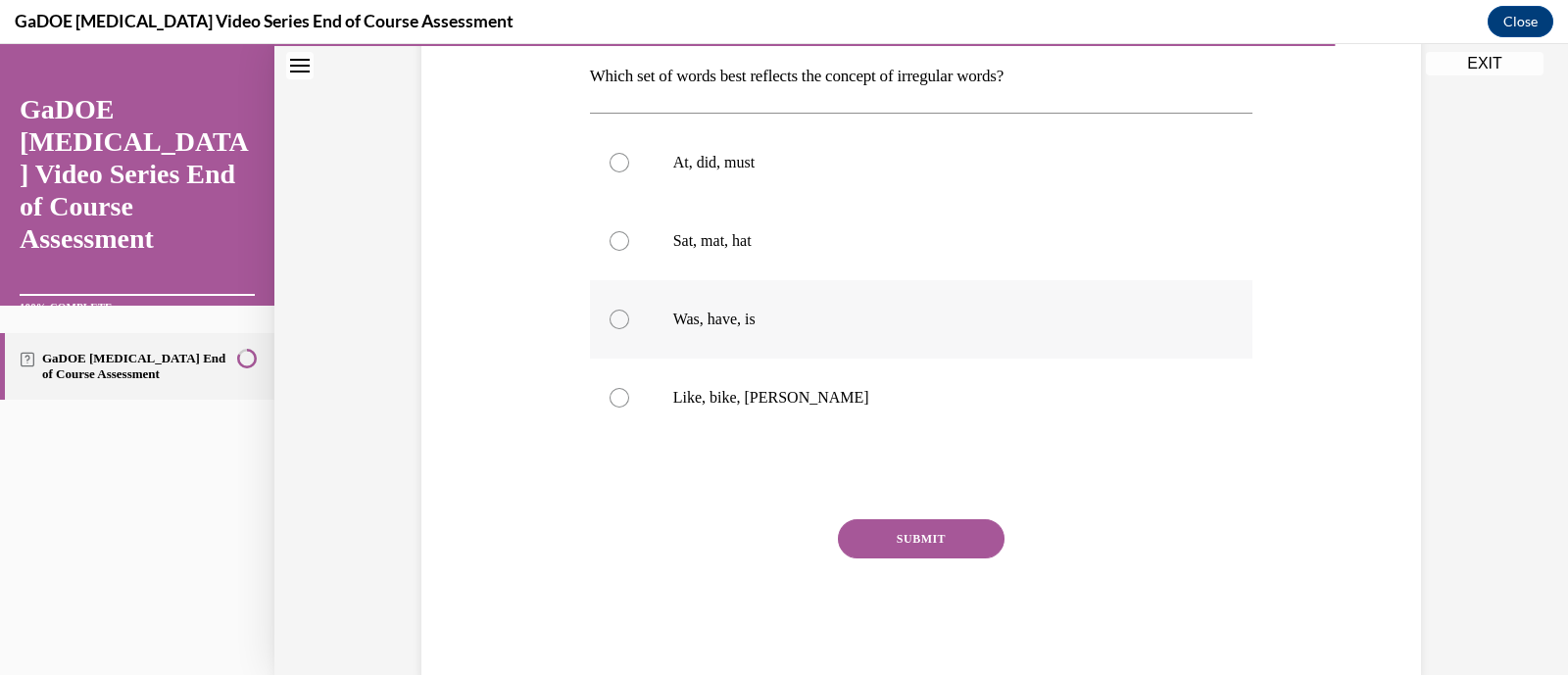
scroll to position [329, 0]
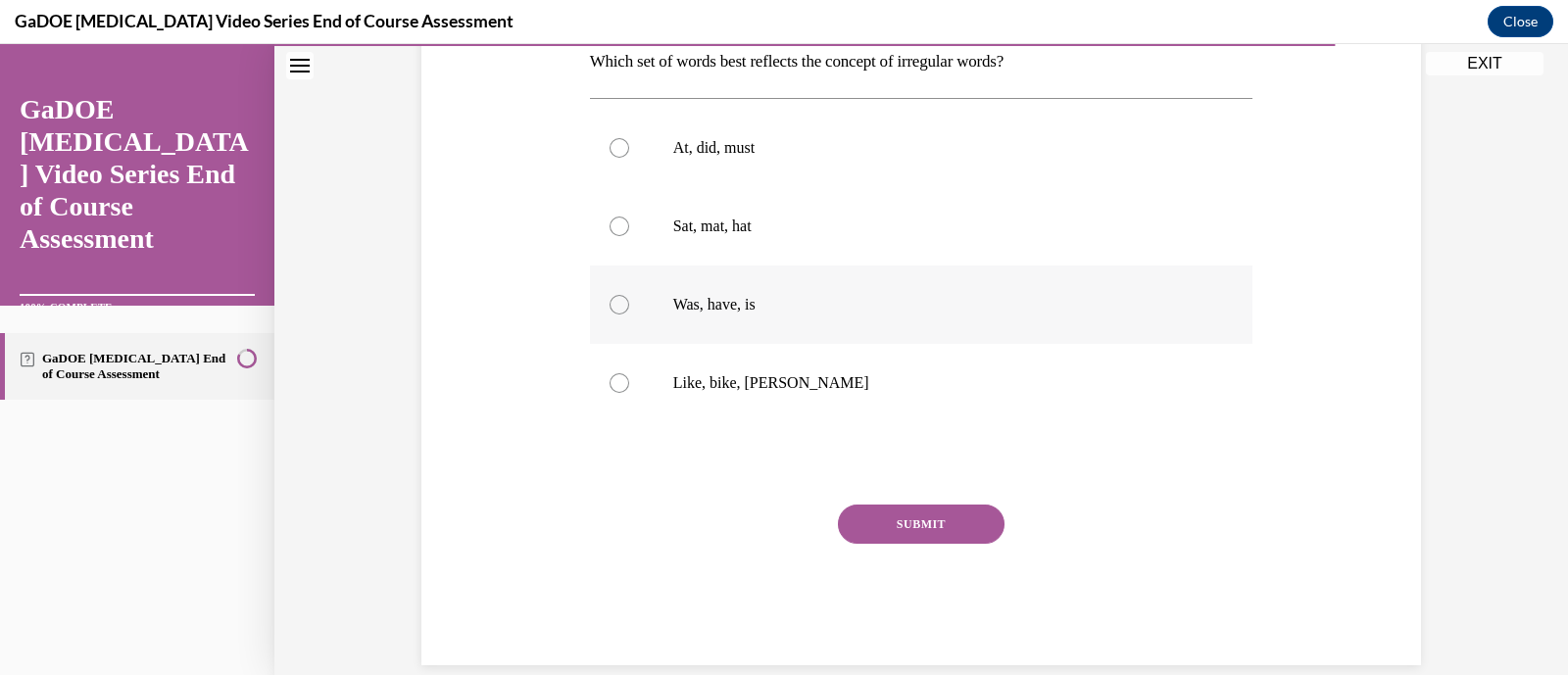
click at [846, 316] on label "Was, have, is" at bounding box center [922, 305] width 663 height 78
click at [630, 315] on input "Was, have, is" at bounding box center [620, 305] width 20 height 20
radio input "true"
click at [948, 537] on button "SUBMIT" at bounding box center [921, 525] width 167 height 39
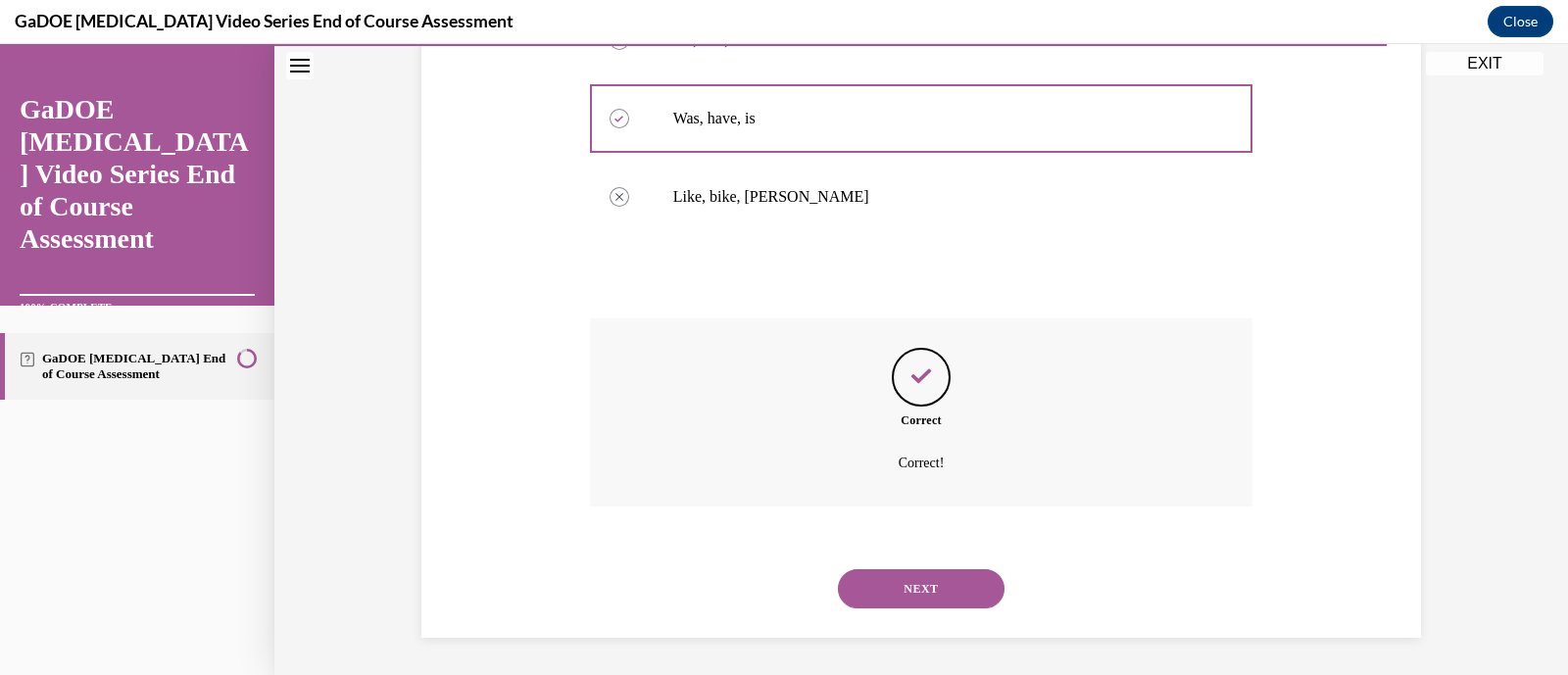
scroll to position [516, 0]
click at [941, 603] on button "NEXT" at bounding box center [921, 589] width 167 height 39
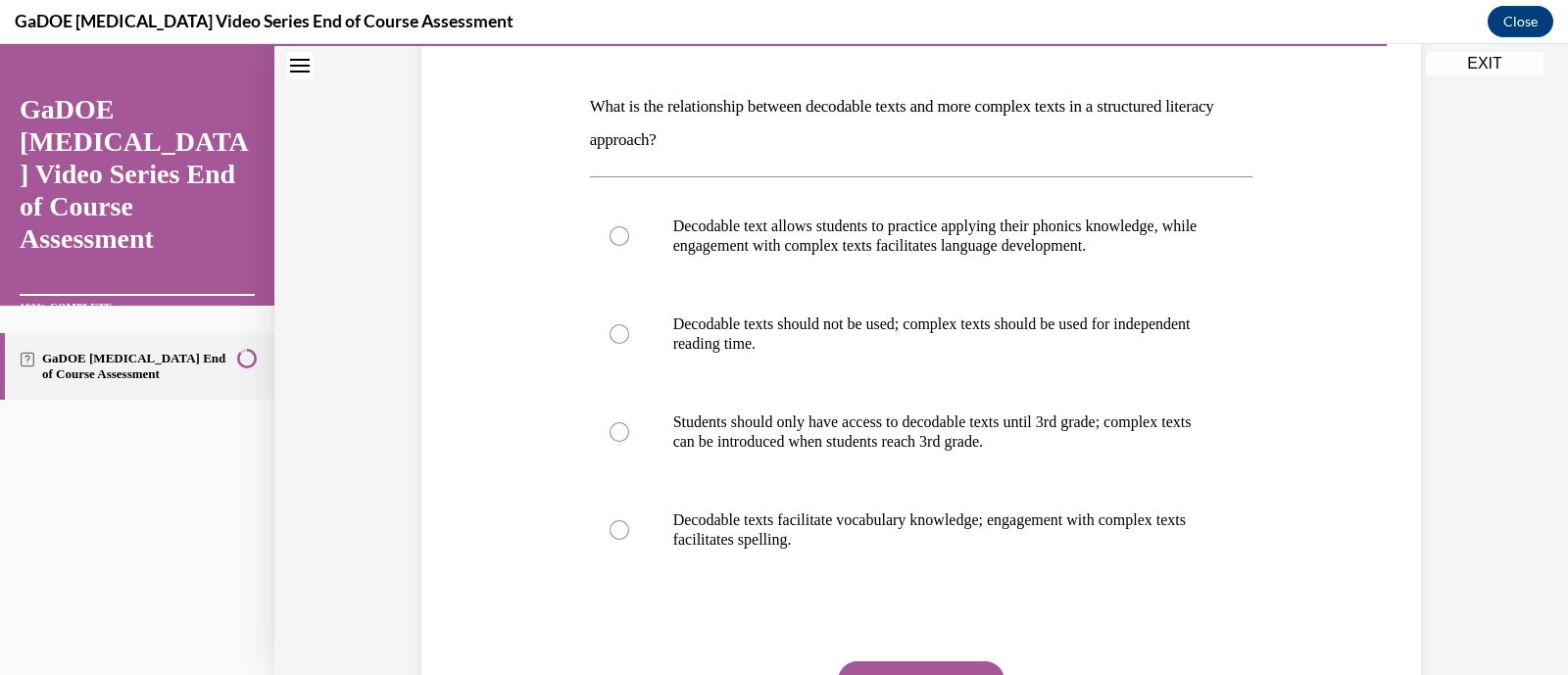
scroll to position [285, 0]
click at [983, 244] on p "Decodable text allows students to practice applying their phonics knowledge, wh…" at bounding box center [938, 235] width 531 height 39
click at [630, 244] on input "Decodable text allows students to practice applying their phonics knowledge, wh…" at bounding box center [620, 235] width 20 height 20
radio input "true"
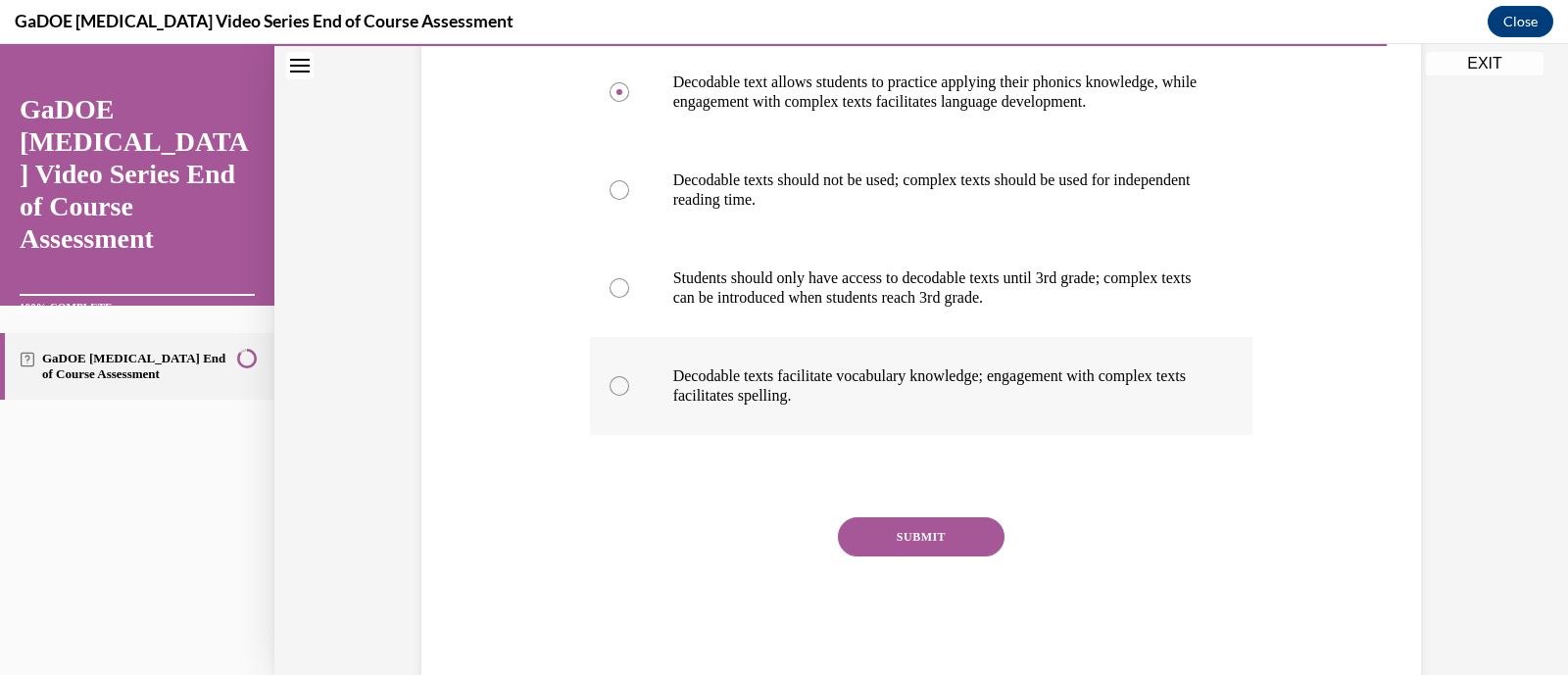
scroll to position [447, 0]
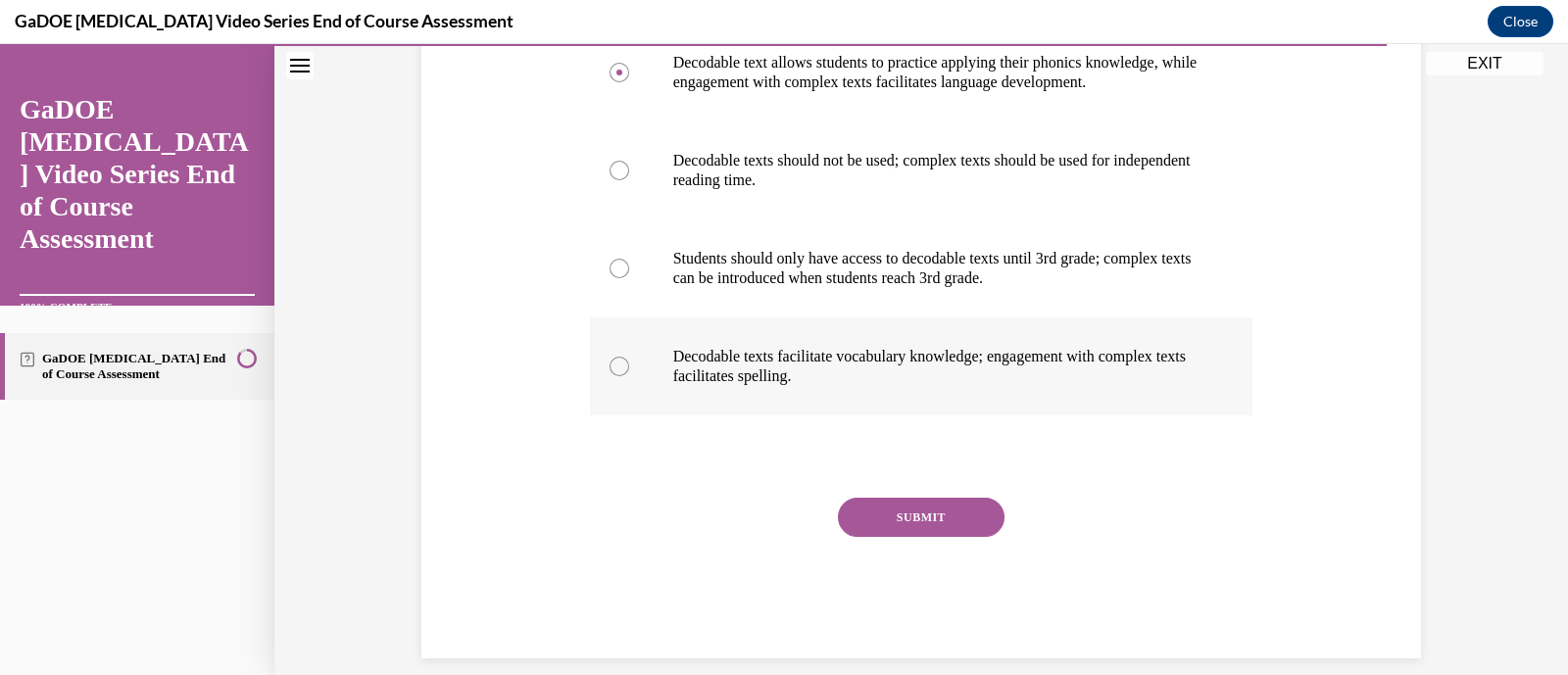
click at [983, 359] on p "Decodable texts facilitate vocabulary knowledge; engagement with complex texts …" at bounding box center [938, 367] width 531 height 39
click at [630, 359] on input "Decodable texts facilitate vocabulary knowledge; engagement with complex texts …" at bounding box center [620, 367] width 20 height 20
radio input "true"
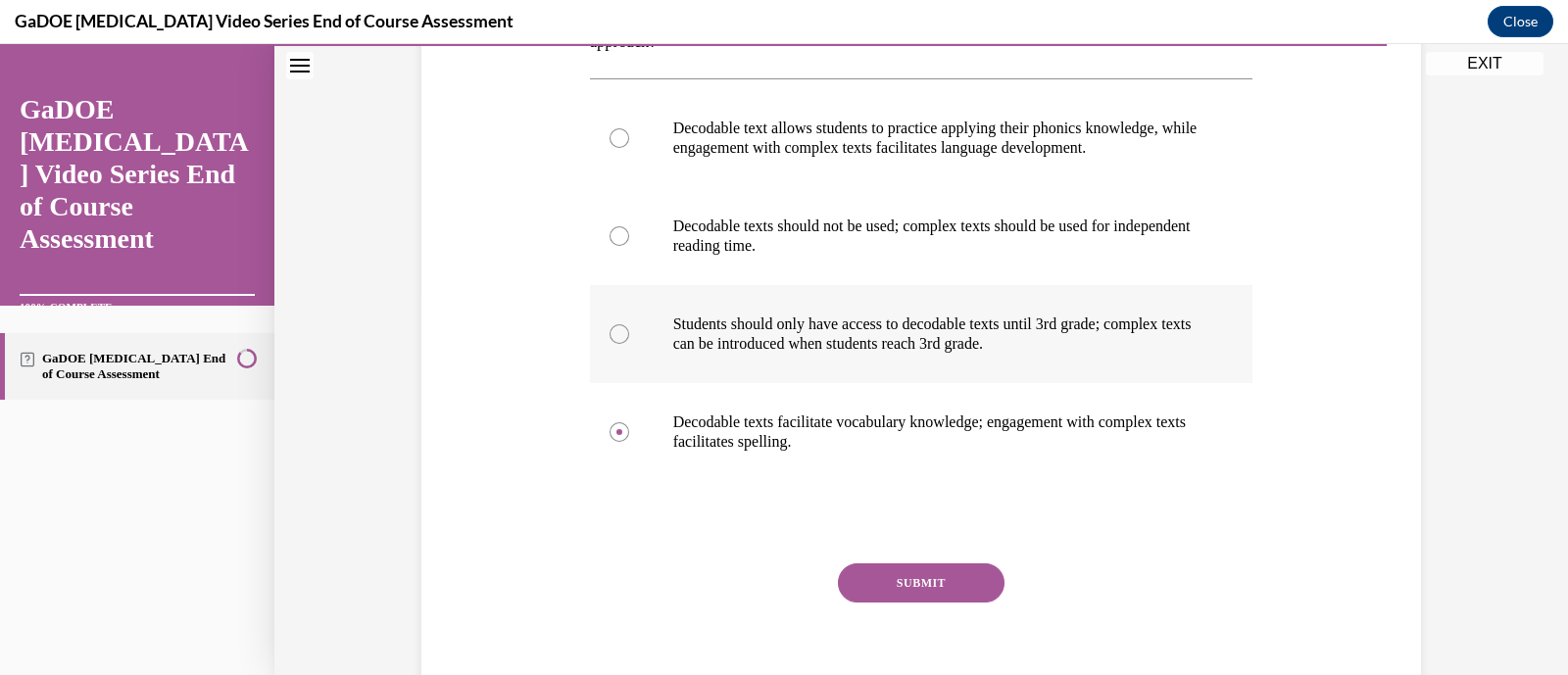
scroll to position [433, 0]
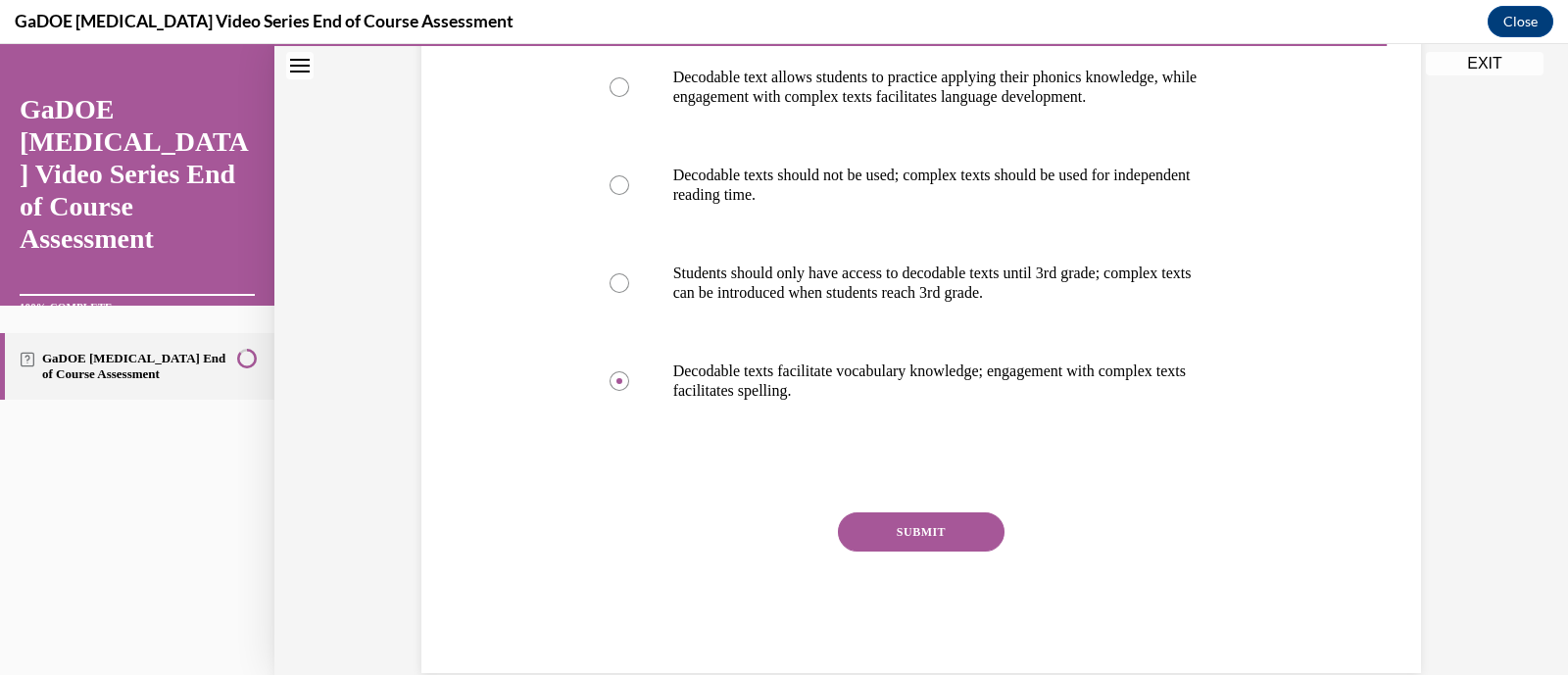
click at [920, 525] on button "SUBMIT" at bounding box center [921, 533] width 167 height 39
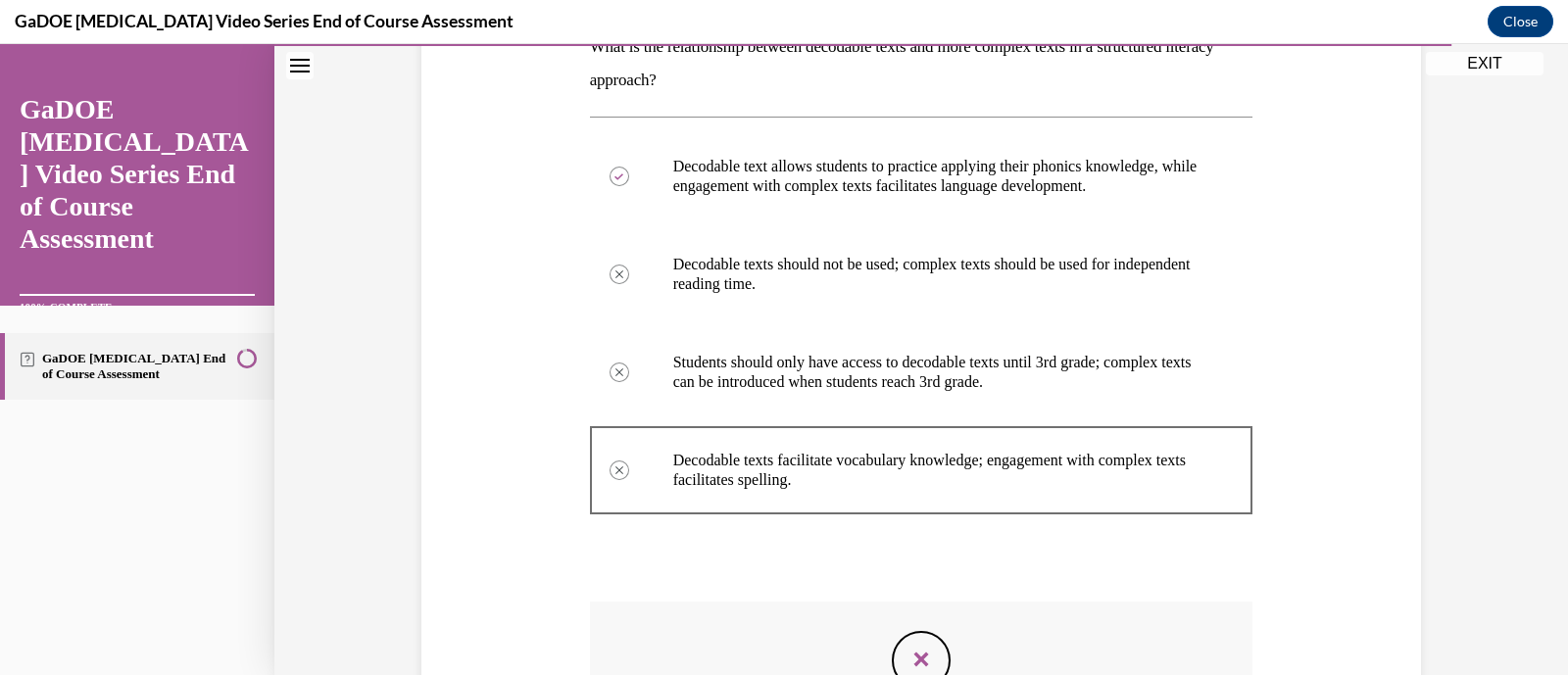
scroll to position [628, 0]
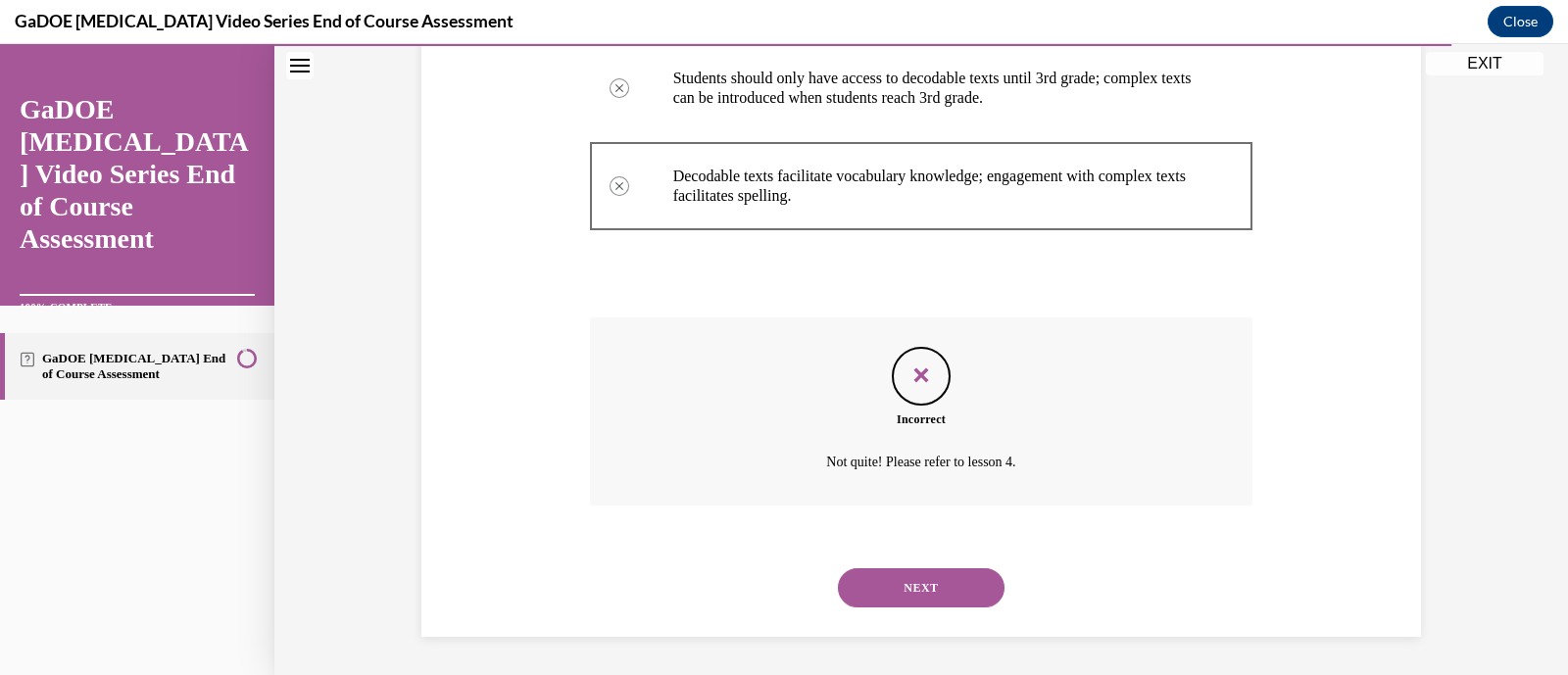
click at [914, 590] on button "NEXT" at bounding box center [921, 589] width 167 height 39
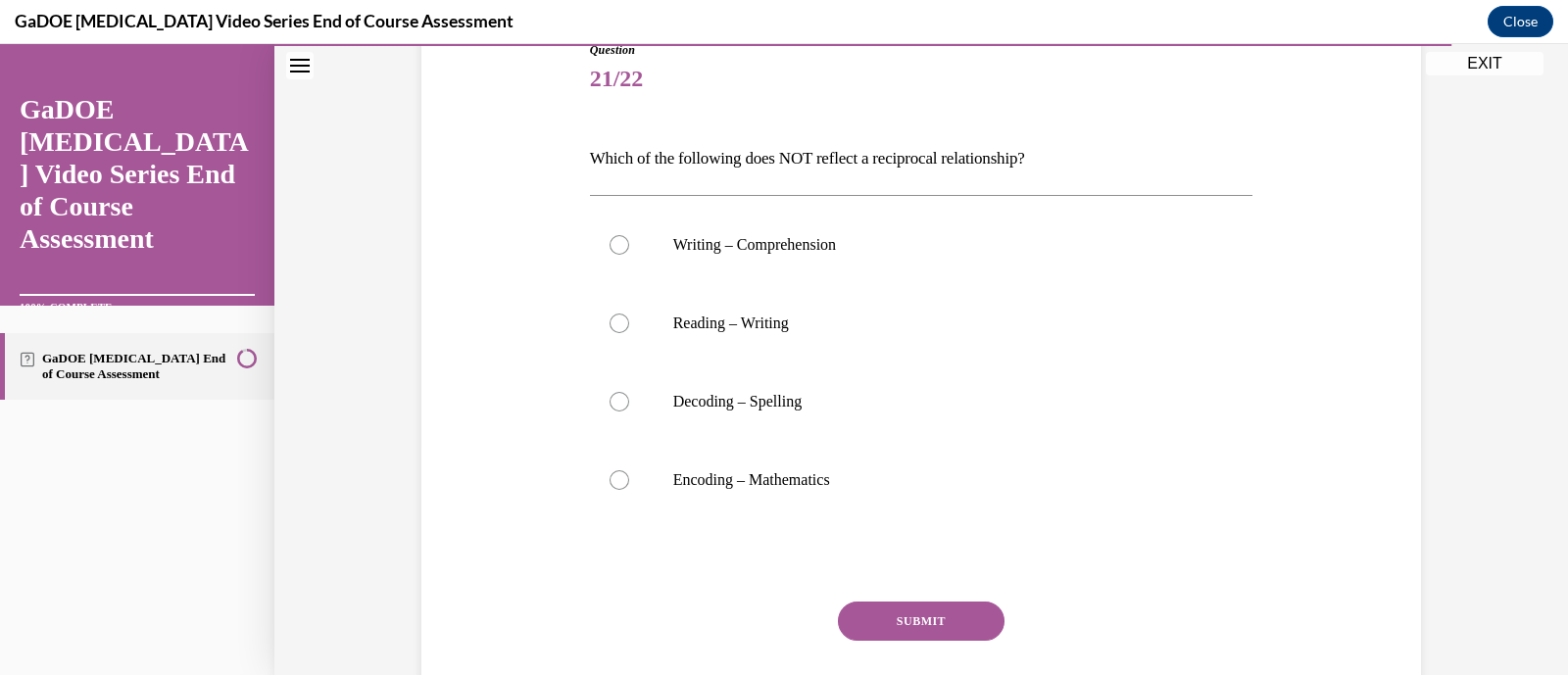
scroll to position [255, 0]
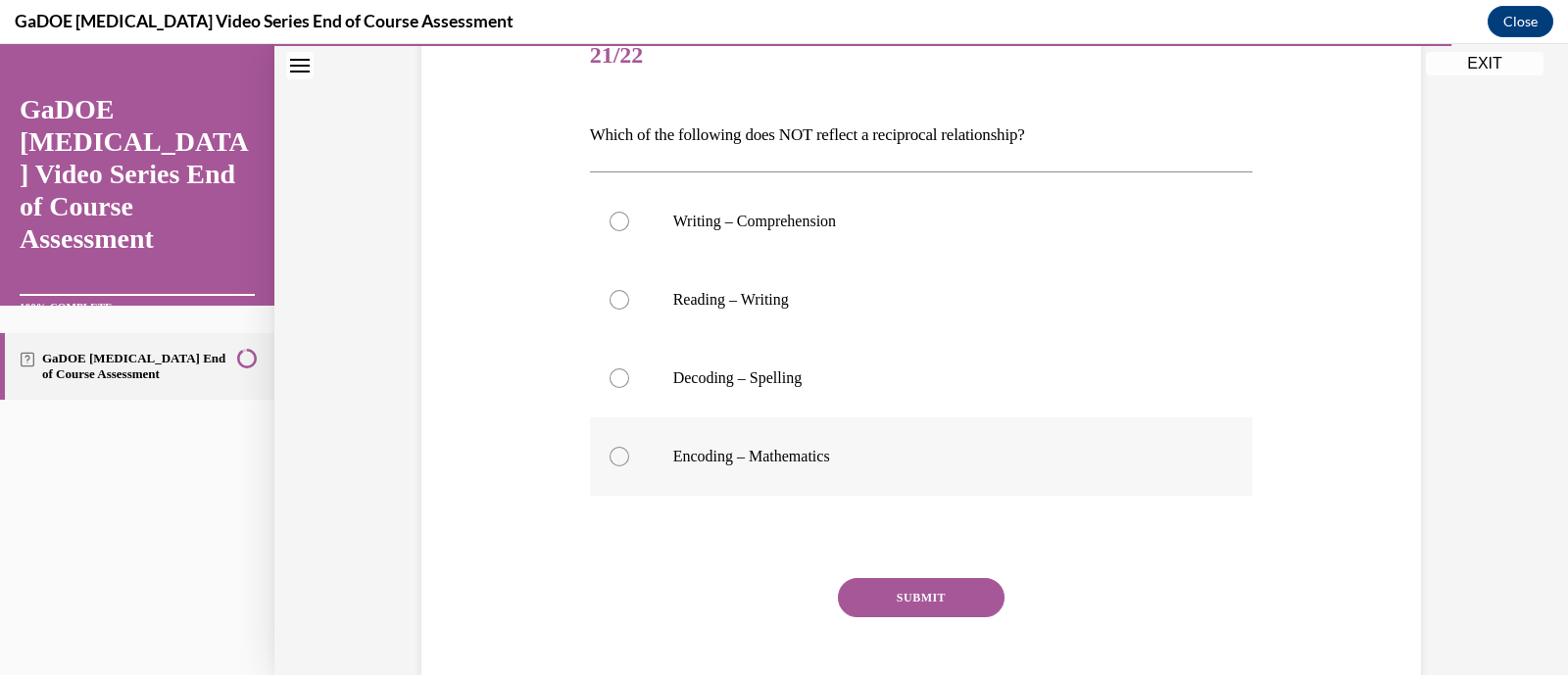
click at [858, 459] on p "Encoding – Mathematics" at bounding box center [938, 457] width 531 height 20
click at [630, 459] on input "Encoding – Mathematics" at bounding box center [620, 457] width 20 height 20
radio input "true"
click at [929, 602] on button "SUBMIT" at bounding box center [921, 598] width 167 height 39
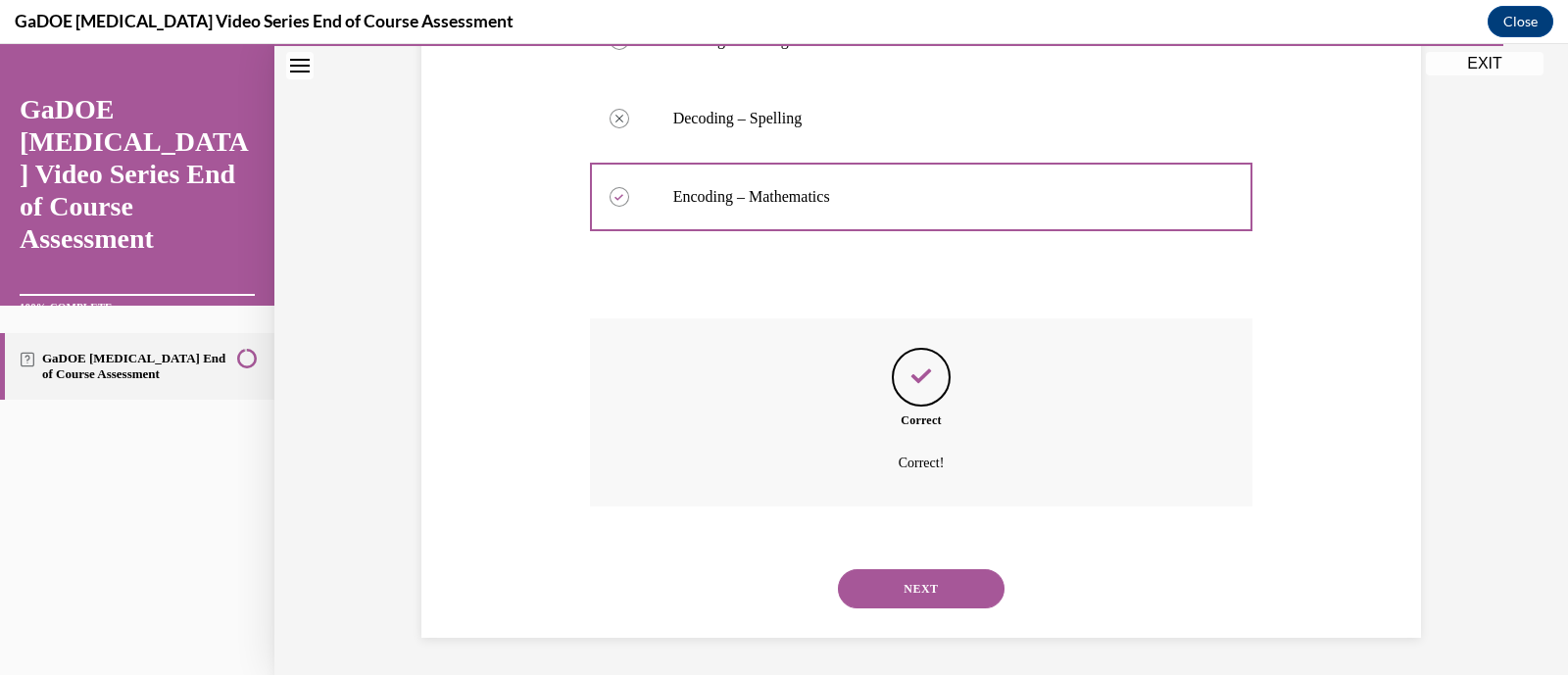
scroll to position [516, 0]
click at [929, 602] on button "NEXT" at bounding box center [921, 589] width 167 height 39
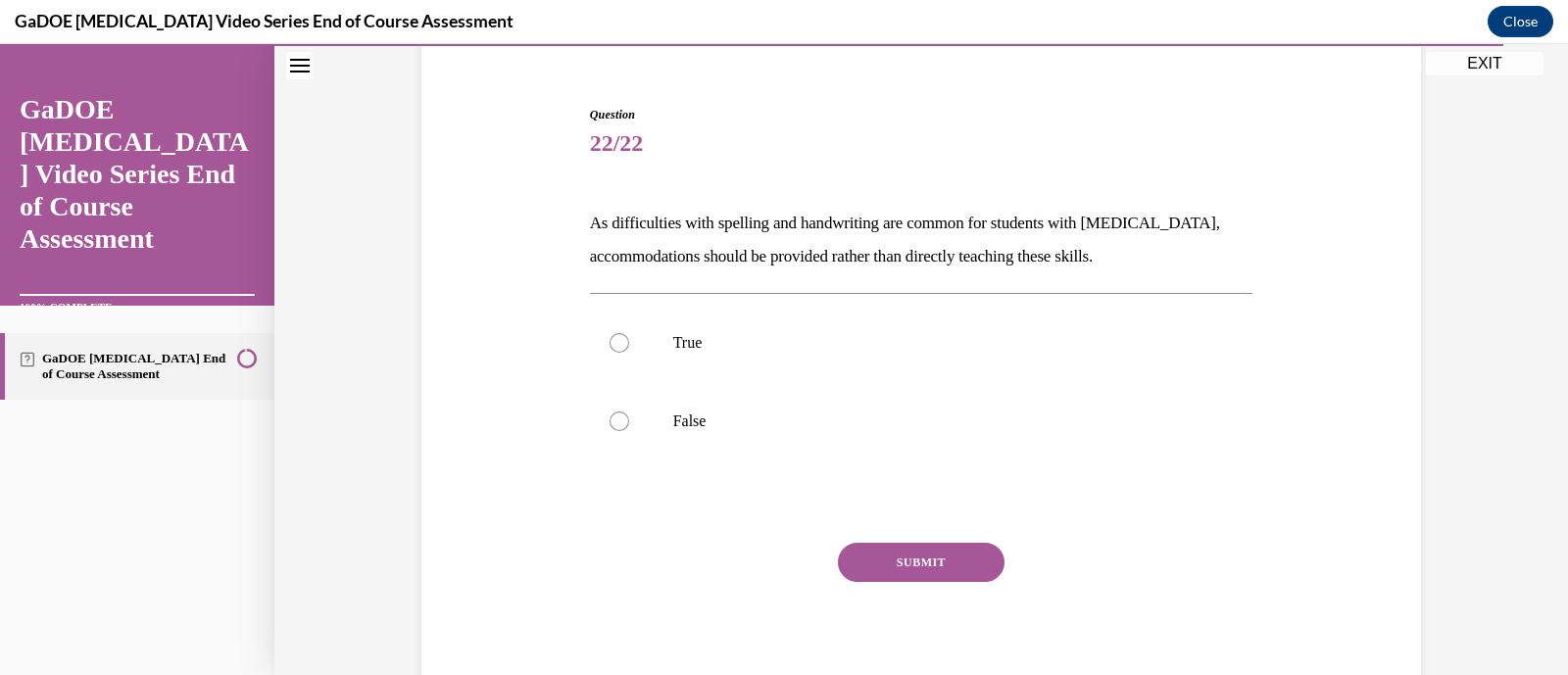
scroll to position [162, 0]
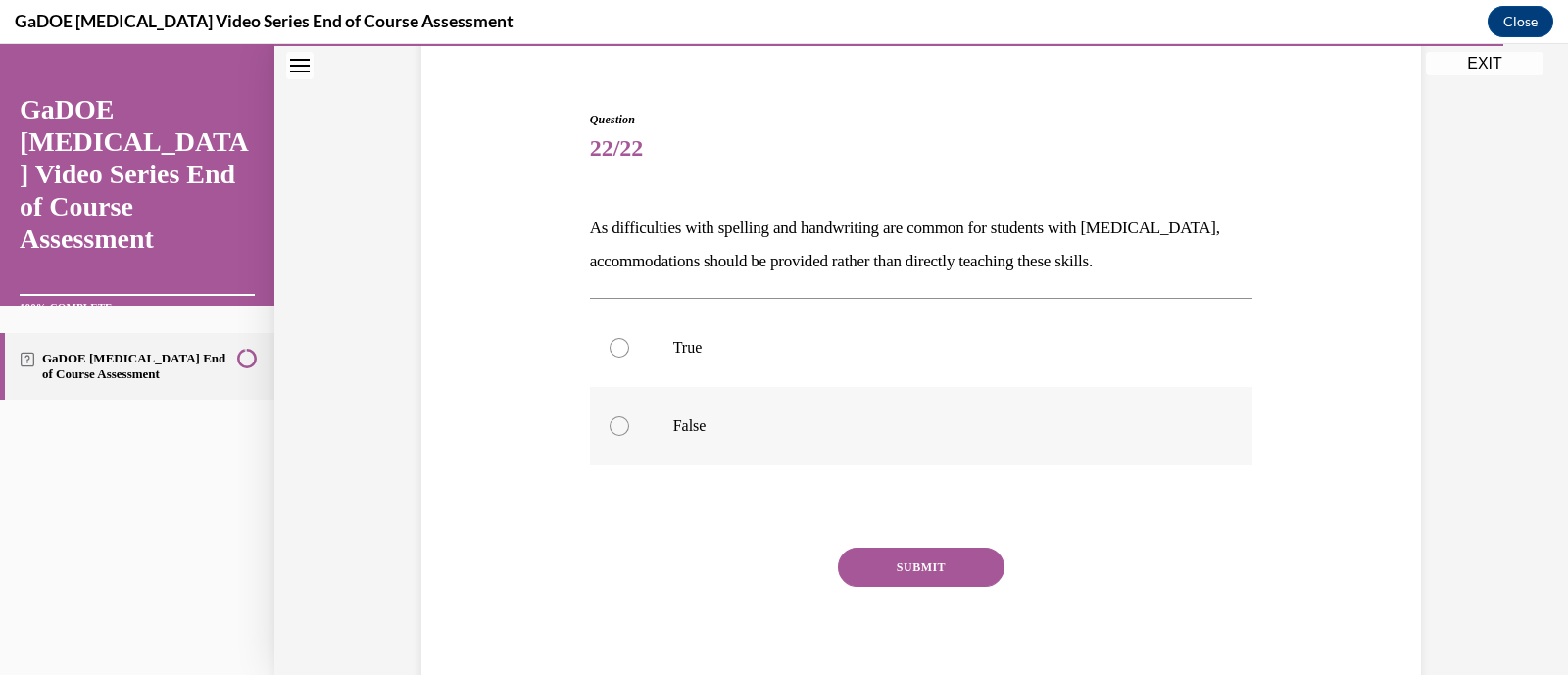
click at [858, 399] on label "False" at bounding box center [922, 427] width 663 height 78
click at [630, 417] on input "False" at bounding box center [620, 427] width 20 height 20
radio input "true"
click at [950, 571] on button "SUBMIT" at bounding box center [921, 568] width 167 height 39
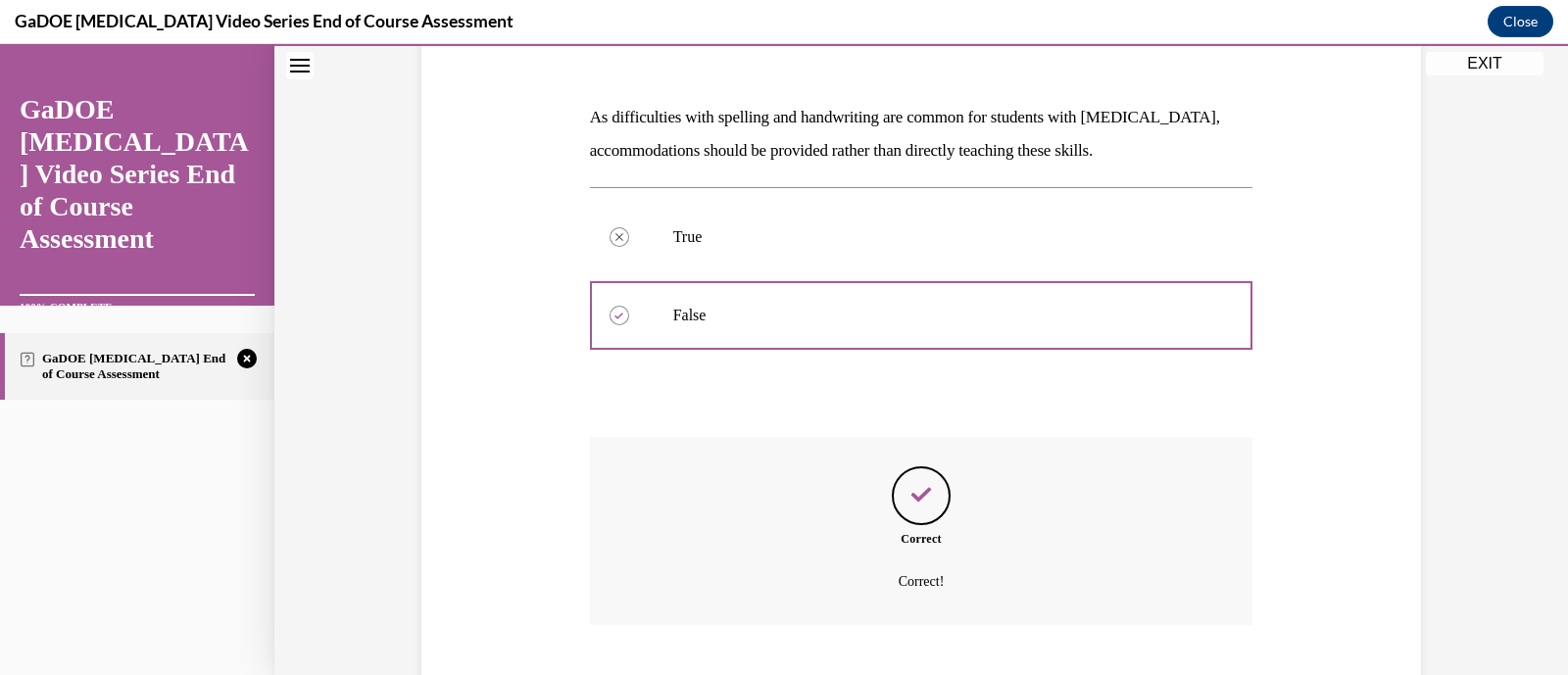
scroll to position [392, 0]
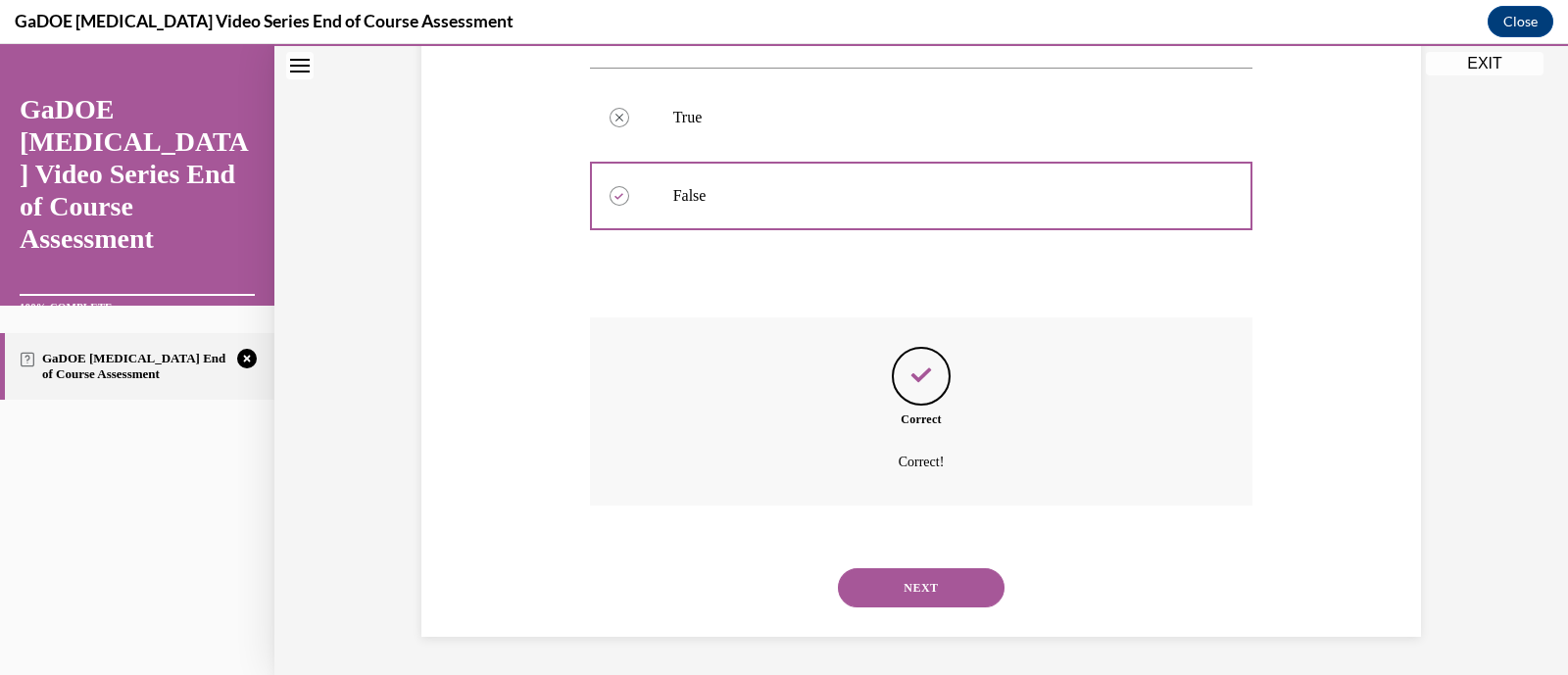
click at [943, 571] on button "NEXT" at bounding box center [921, 589] width 167 height 39
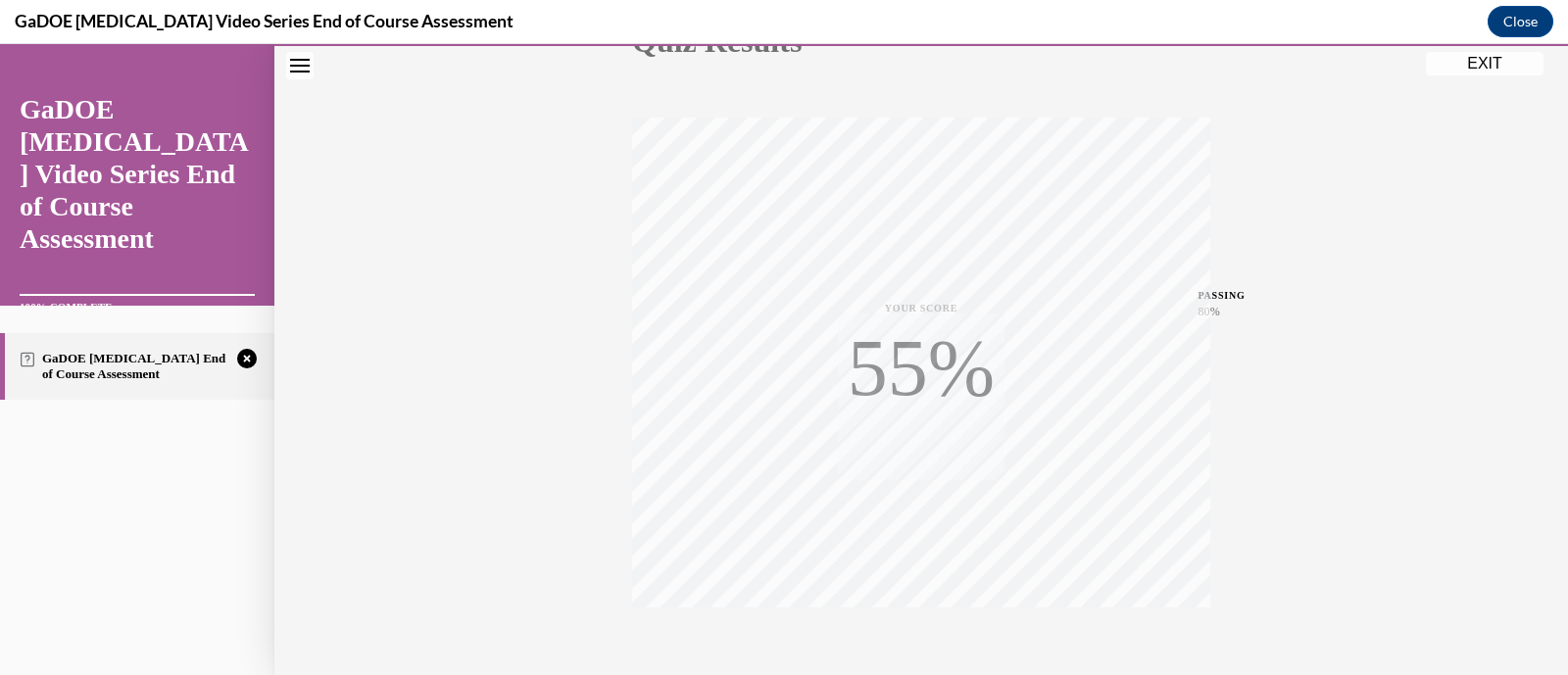
scroll to position [373, 0]
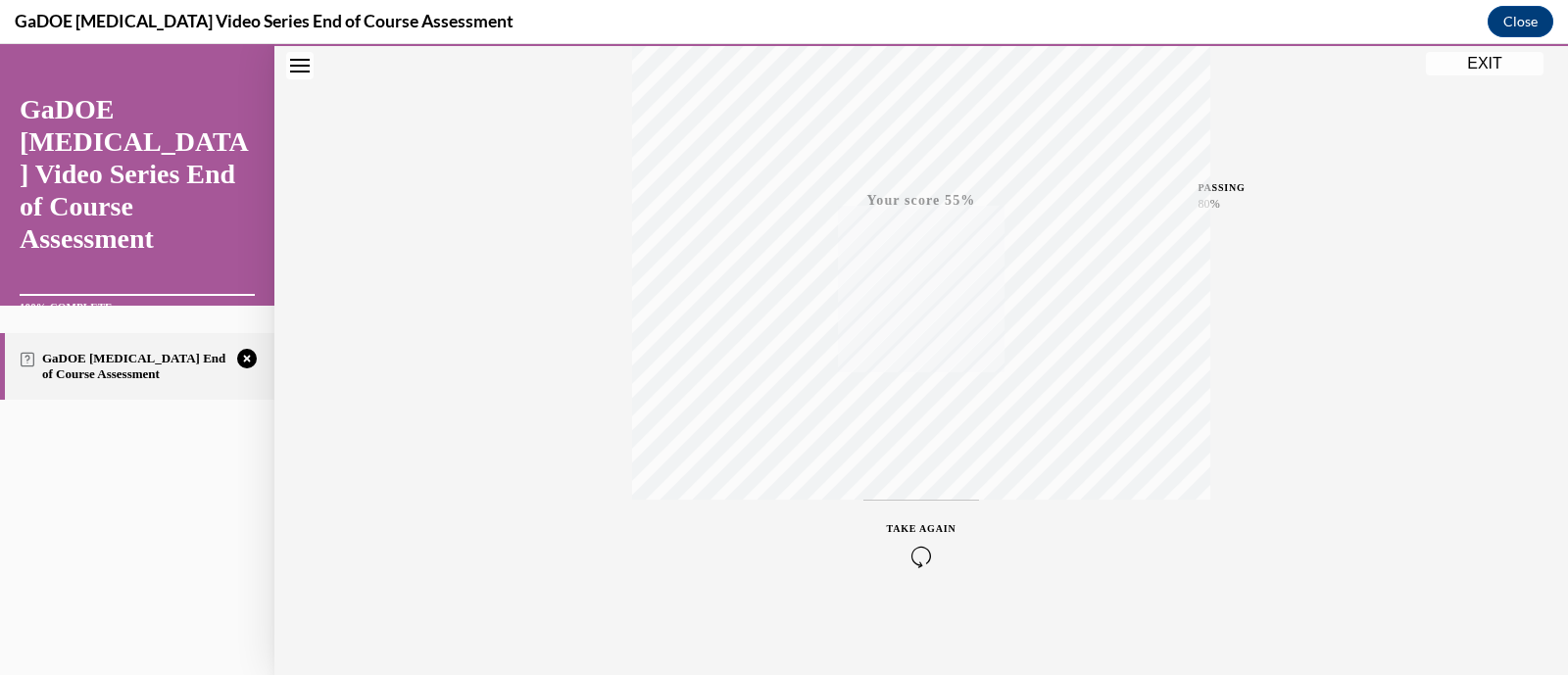
click at [932, 558] on button "TAKE AGAIN" at bounding box center [921, 545] width 117 height 88
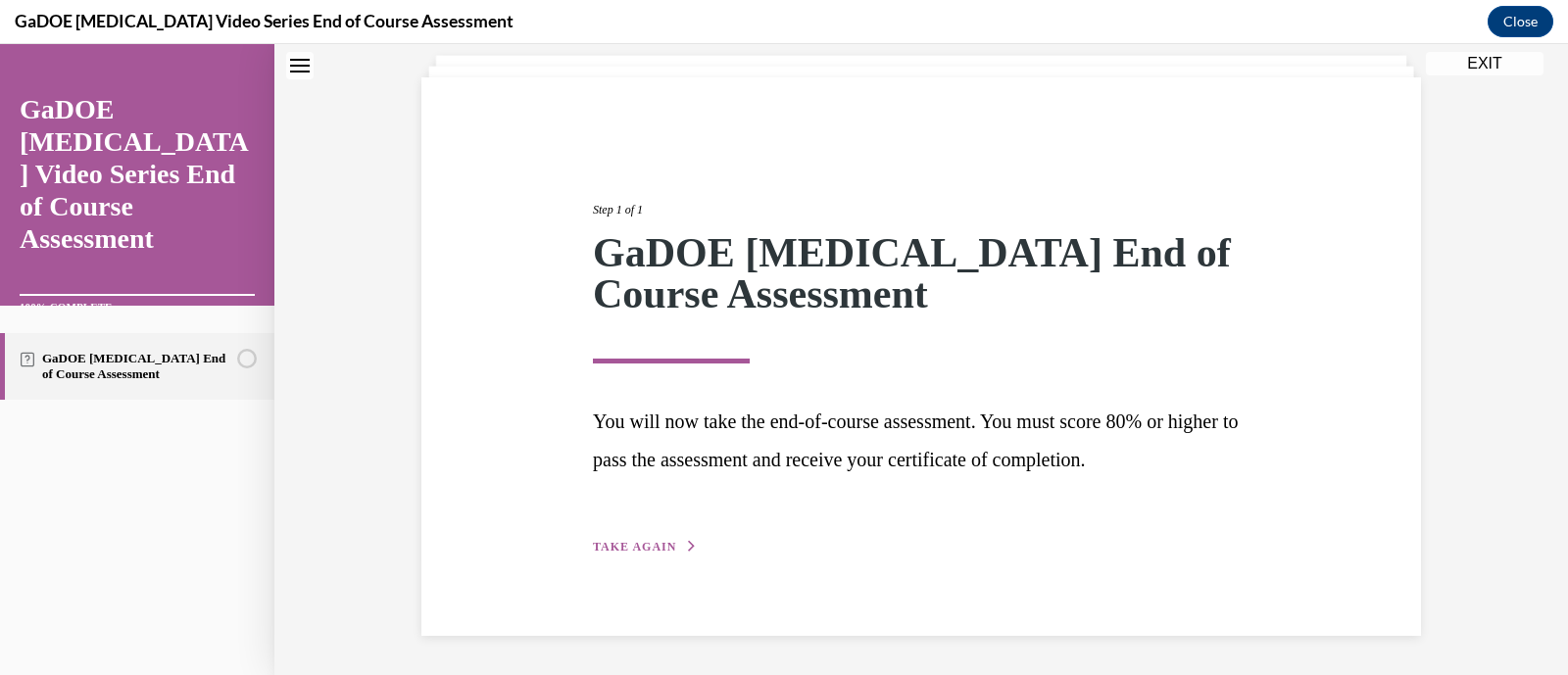
scroll to position [117, 0]
click at [661, 553] on button "TAKE AGAIN" at bounding box center [645, 547] width 105 height 18
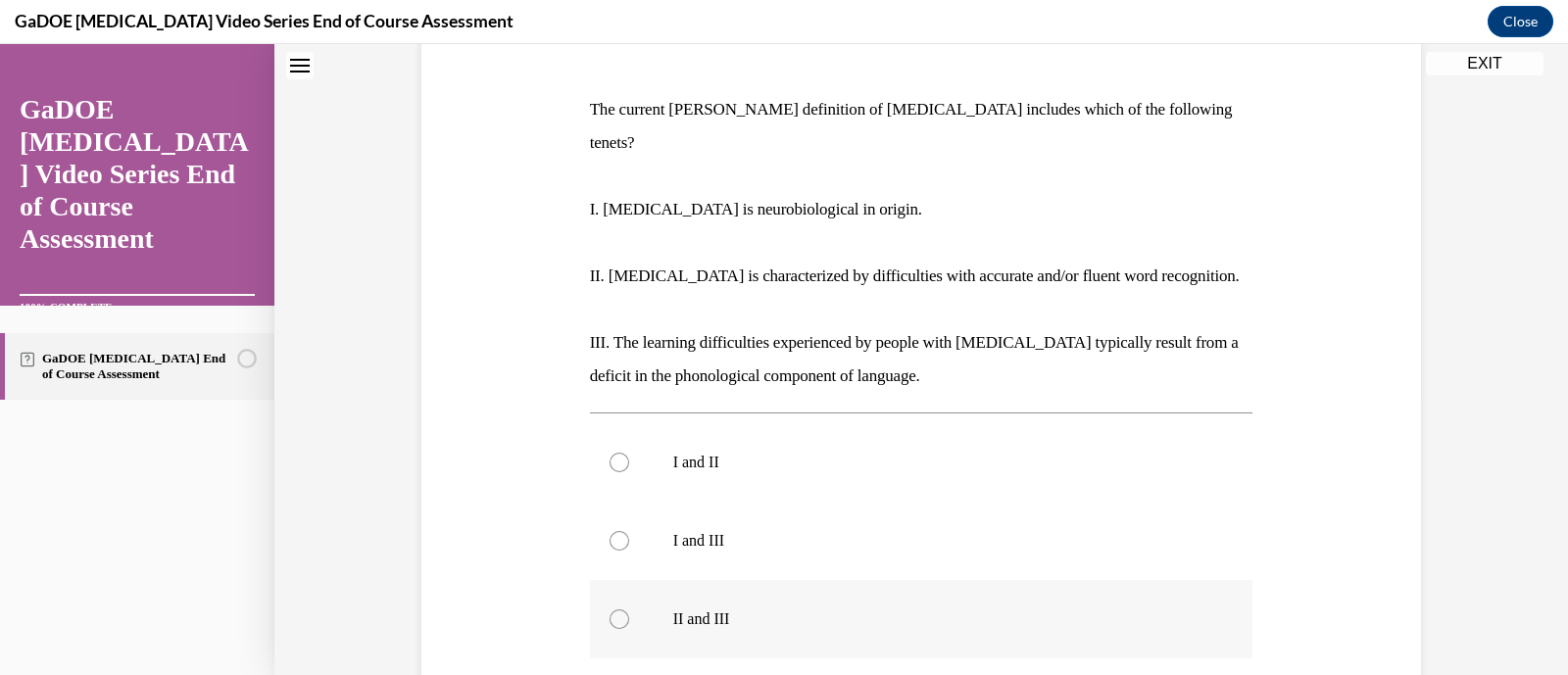
scroll to position [591, 0]
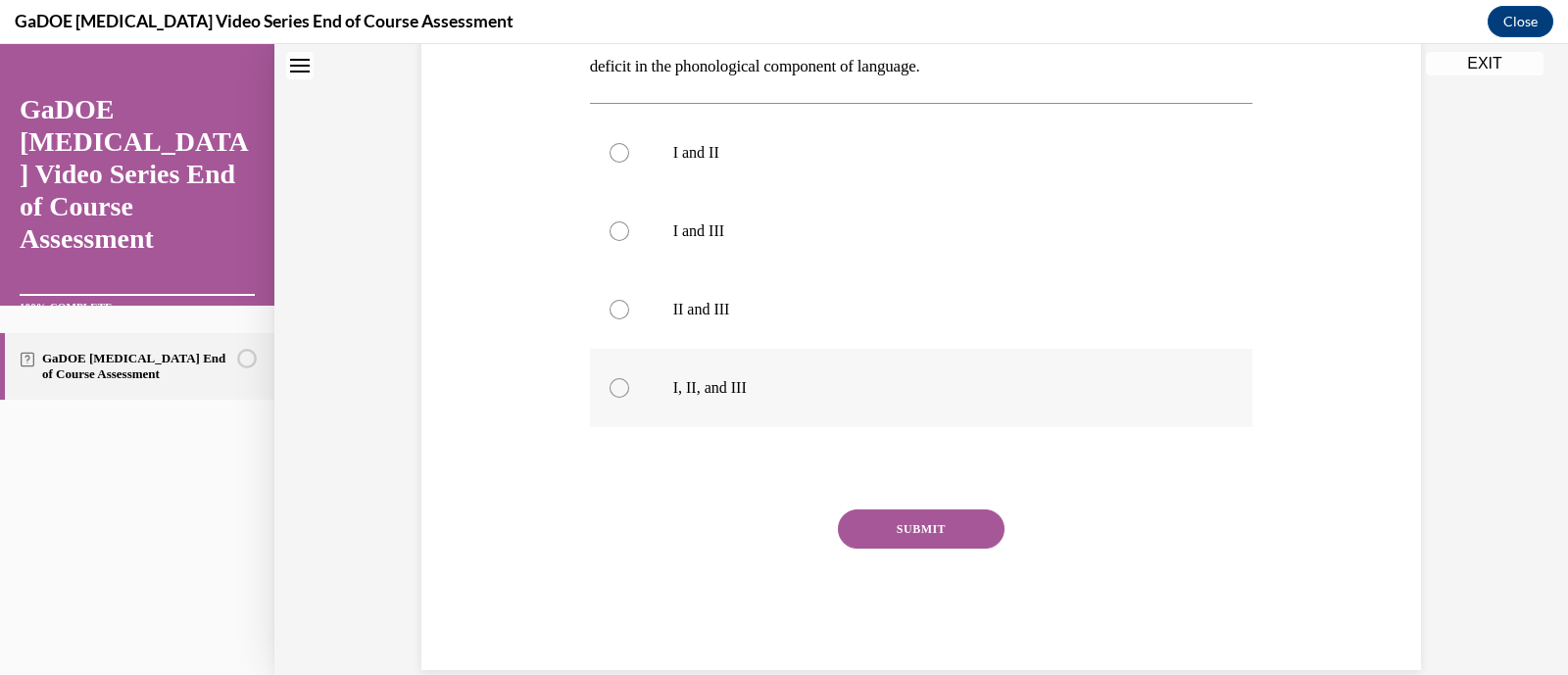
click at [673, 379] on p "I, II, and III" at bounding box center [938, 389] width 531 height 20
click at [630, 379] on input "I, II, and III" at bounding box center [620, 389] width 20 height 20
radio input "true"
click at [931, 510] on button "SUBMIT" at bounding box center [921, 530] width 167 height 39
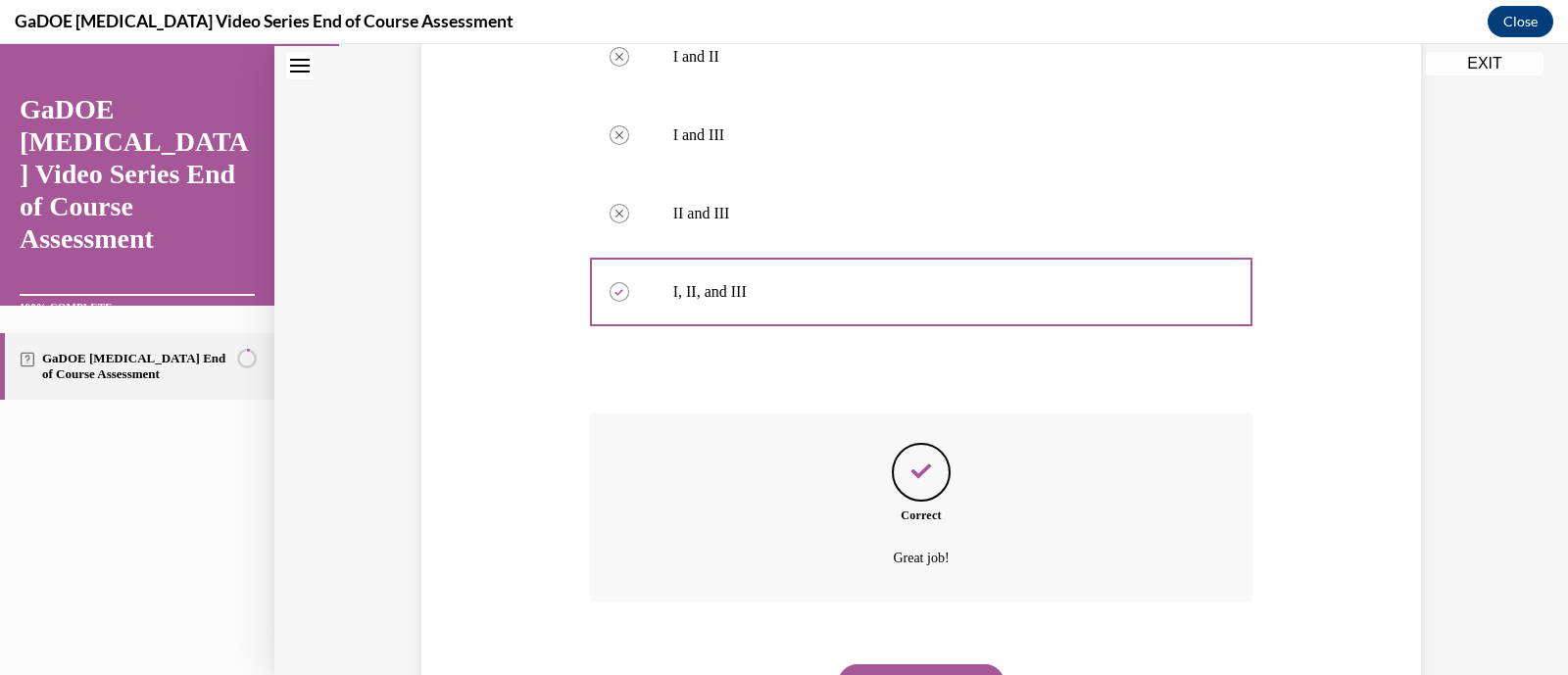
scroll to position [749, 0]
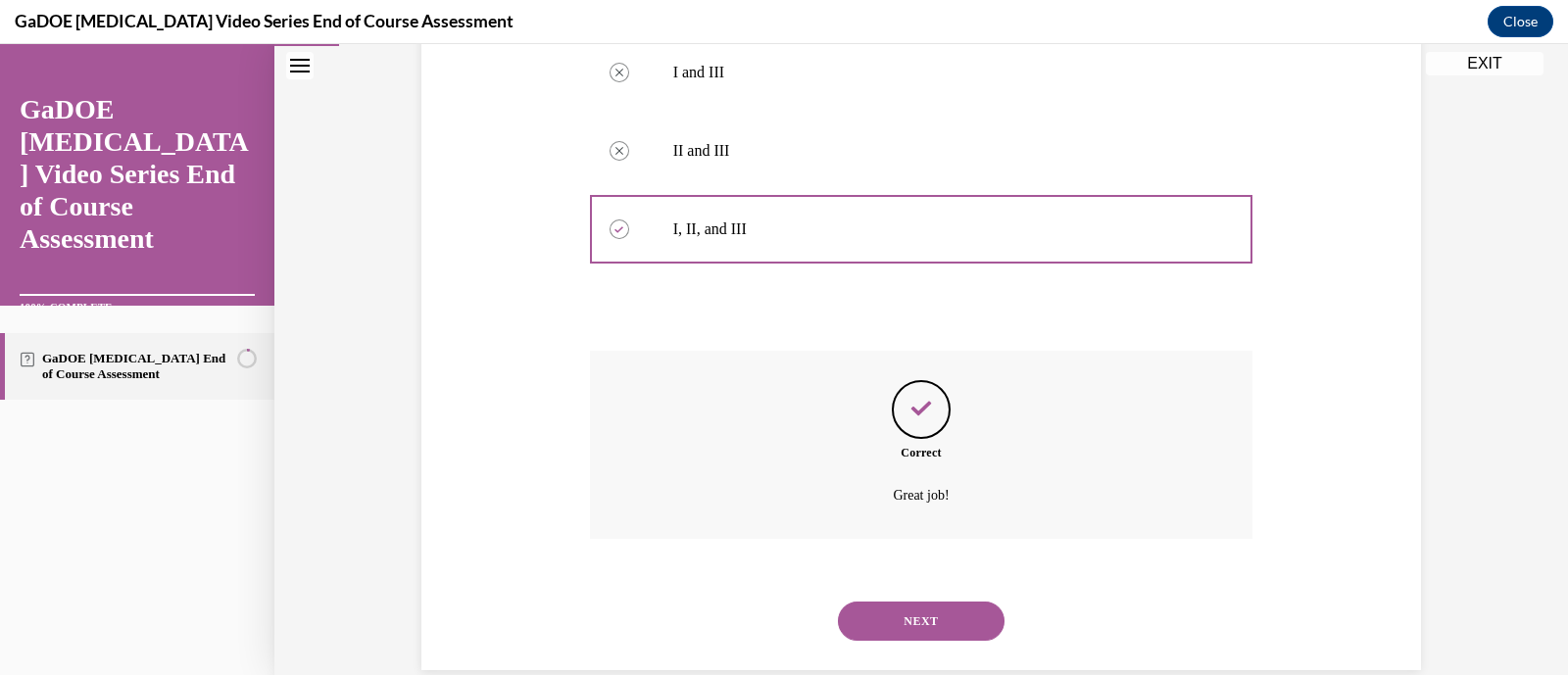
click at [965, 602] on button "NEXT" at bounding box center [921, 622] width 167 height 39
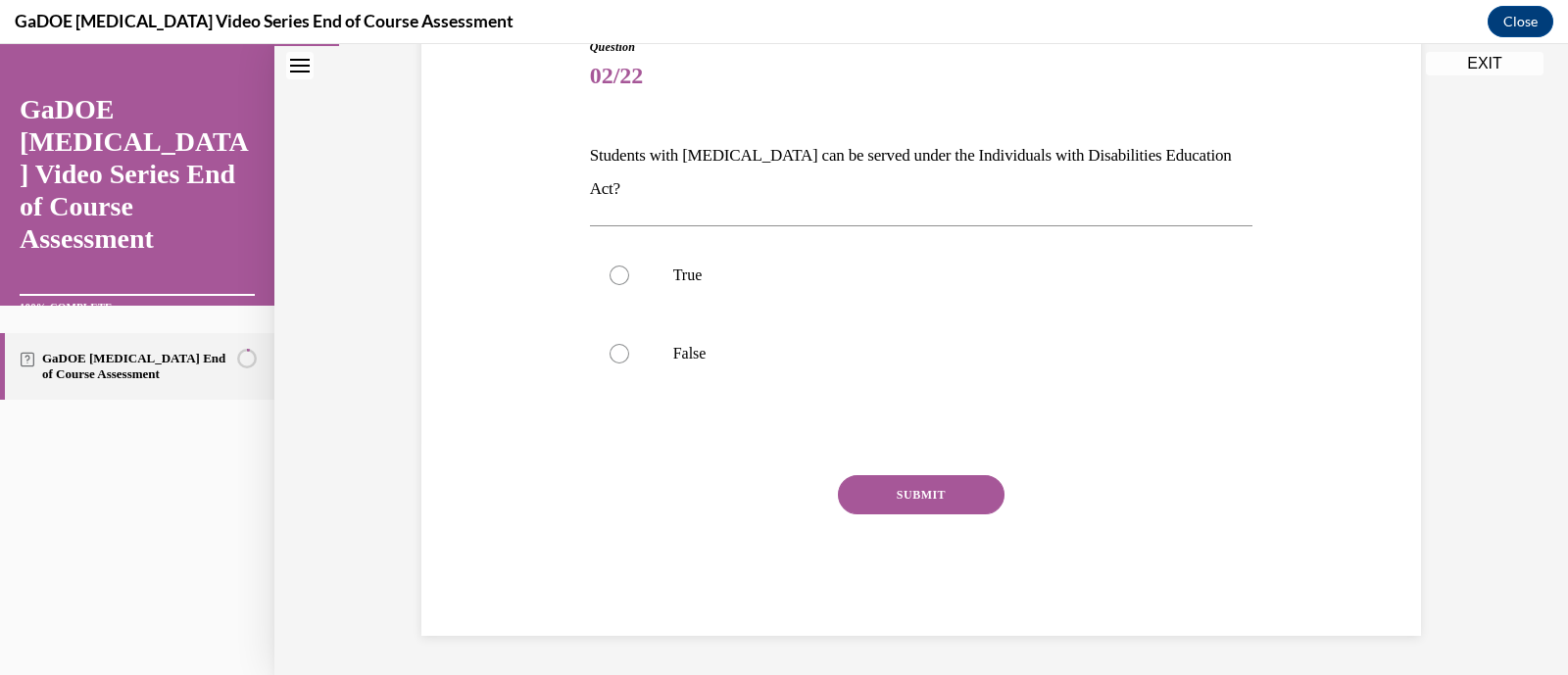
scroll to position [200, 0]
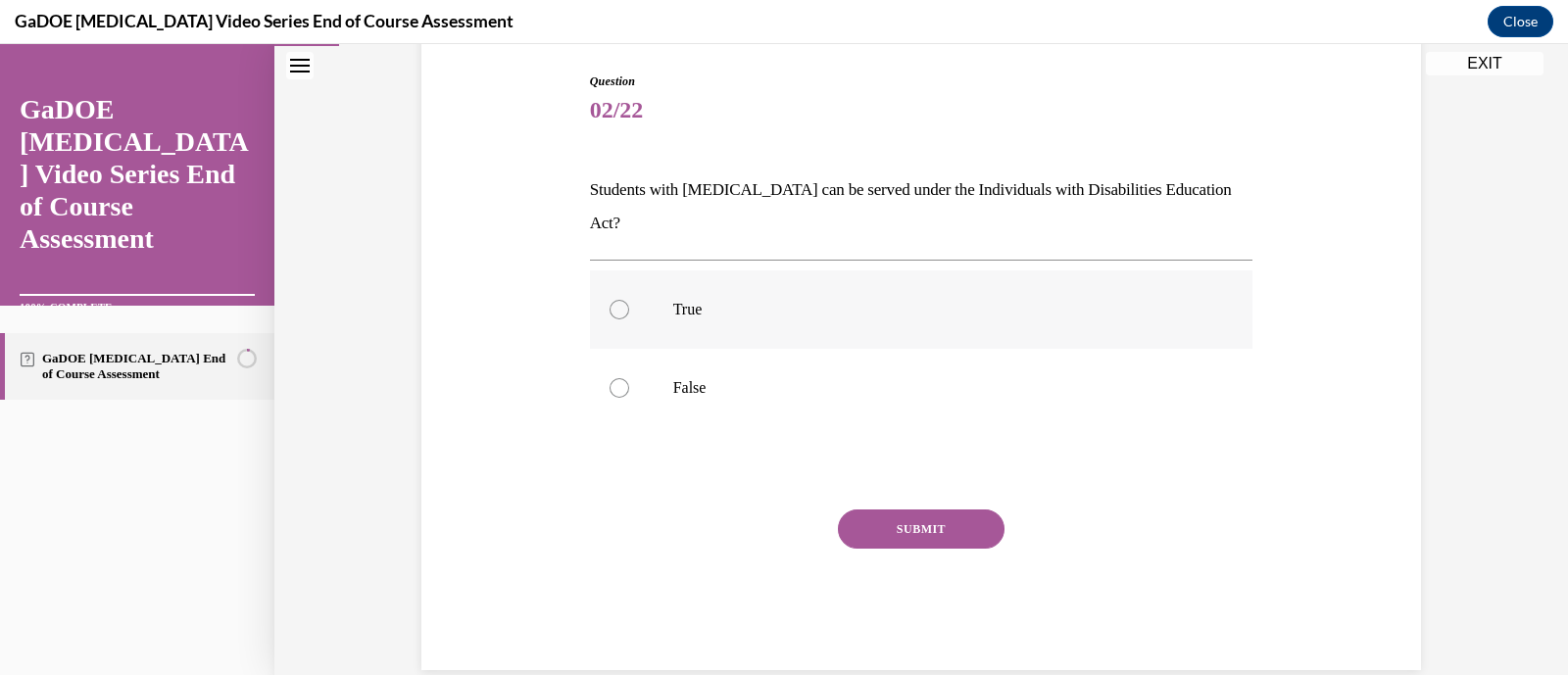
click at [821, 290] on label "True" at bounding box center [922, 310] width 663 height 78
click at [630, 300] on input "True" at bounding box center [620, 310] width 20 height 20
radio input "true"
click at [963, 510] on button "SUBMIT" at bounding box center [921, 530] width 167 height 39
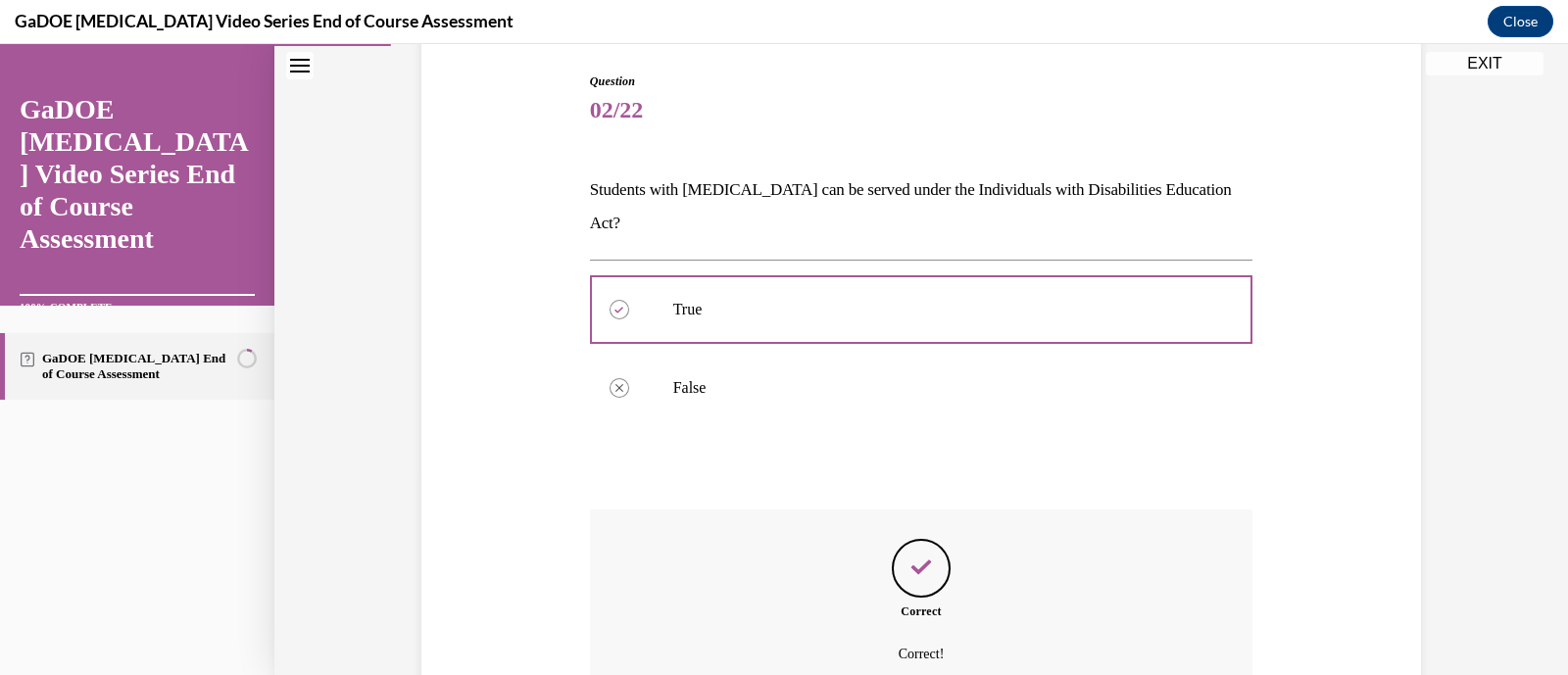
scroll to position [359, 0]
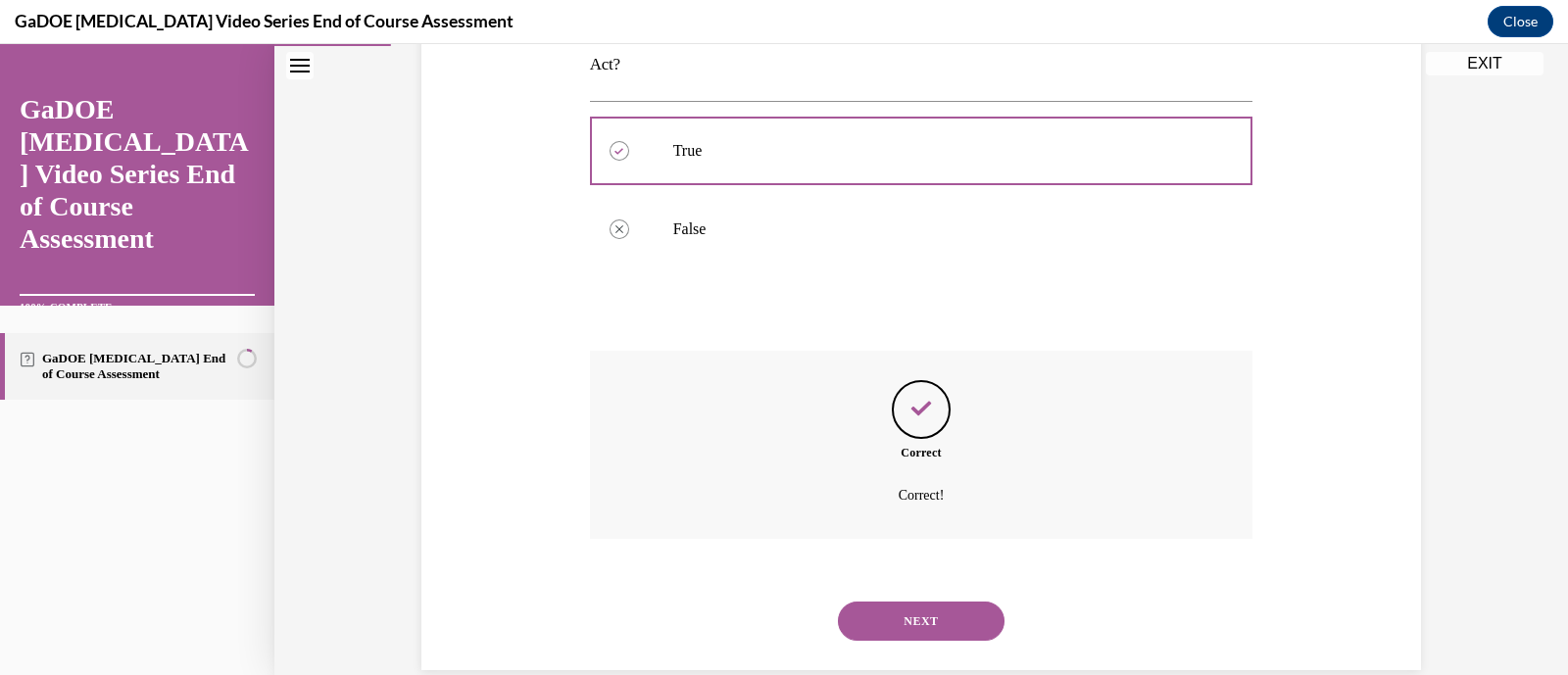
click at [955, 602] on button "NEXT" at bounding box center [921, 622] width 167 height 39
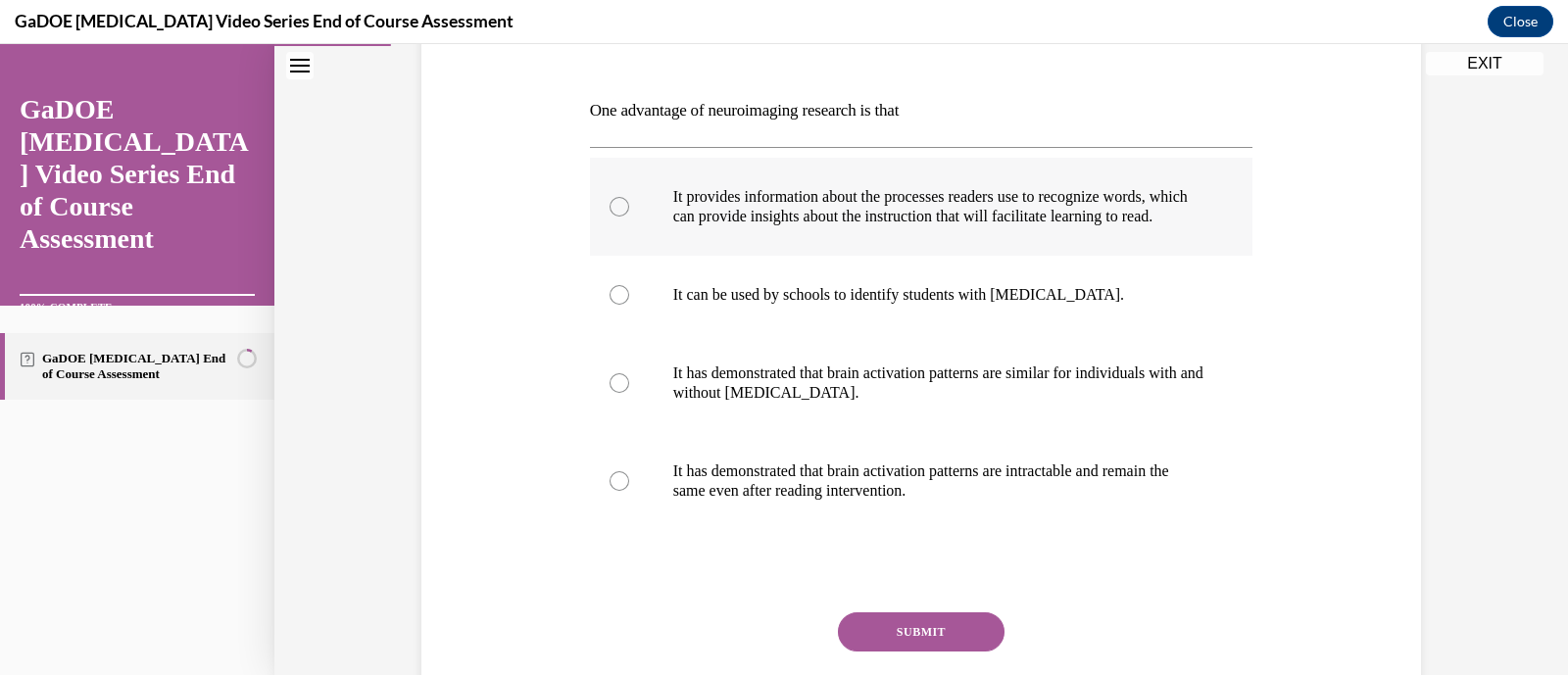
scroll to position [281, 0]
click at [843, 255] on label "It provides information about the processes readers use to recognize words, whi…" at bounding box center [922, 206] width 663 height 98
click at [630, 216] on input "It provides information about the processes readers use to recognize words, whi…" at bounding box center [620, 206] width 20 height 20
radio input "true"
click at [956, 635] on button "SUBMIT" at bounding box center [921, 632] width 167 height 39
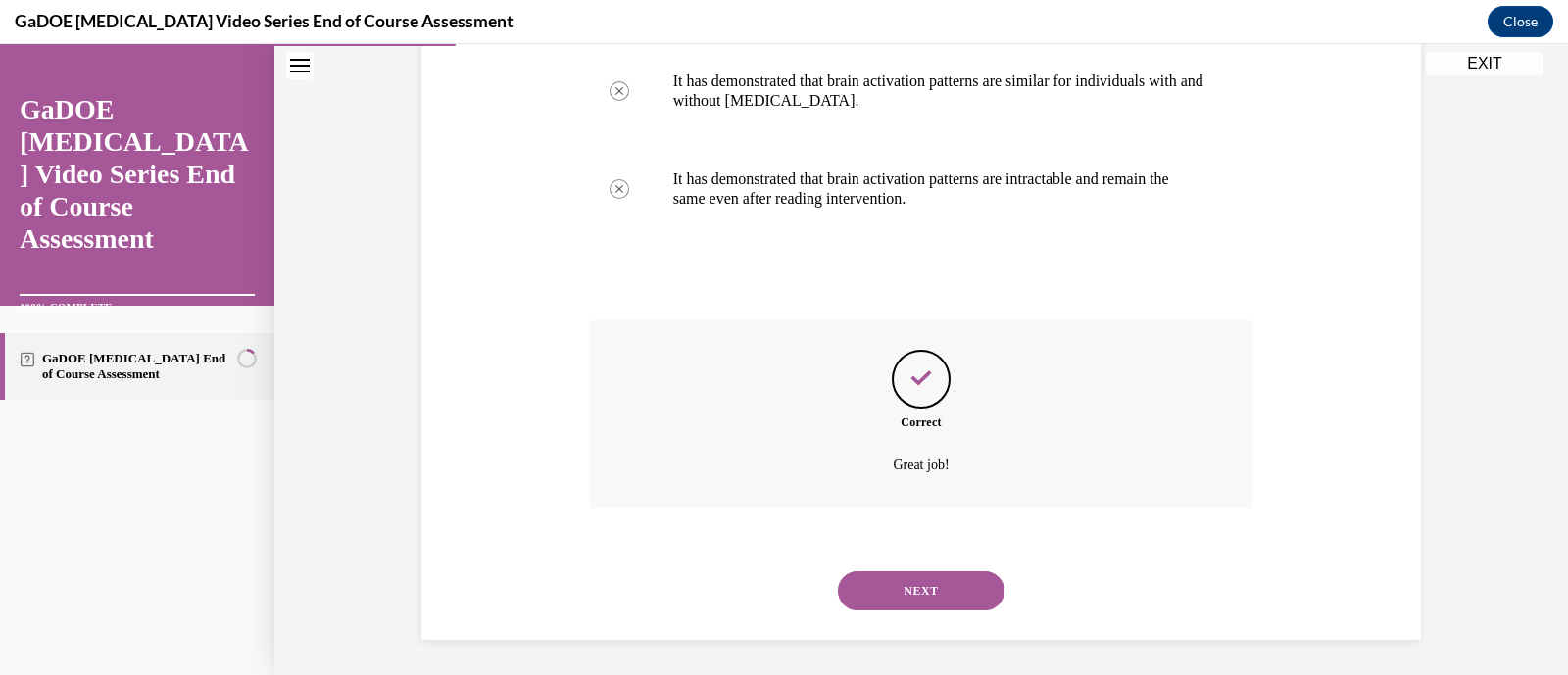
scroll to position [595, 0]
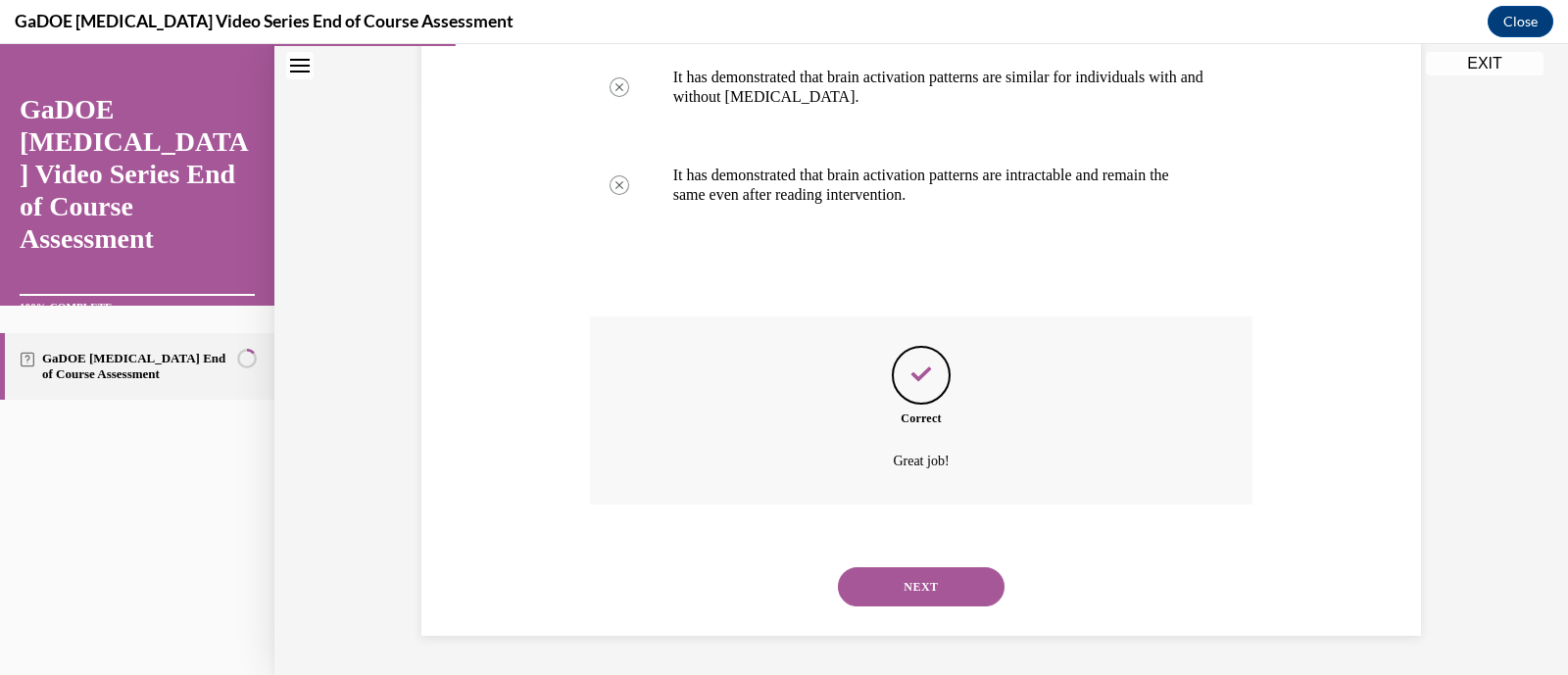
click at [949, 620] on div "NEXT" at bounding box center [922, 588] width 663 height 78
click at [961, 589] on button "NEXT" at bounding box center [921, 588] width 167 height 39
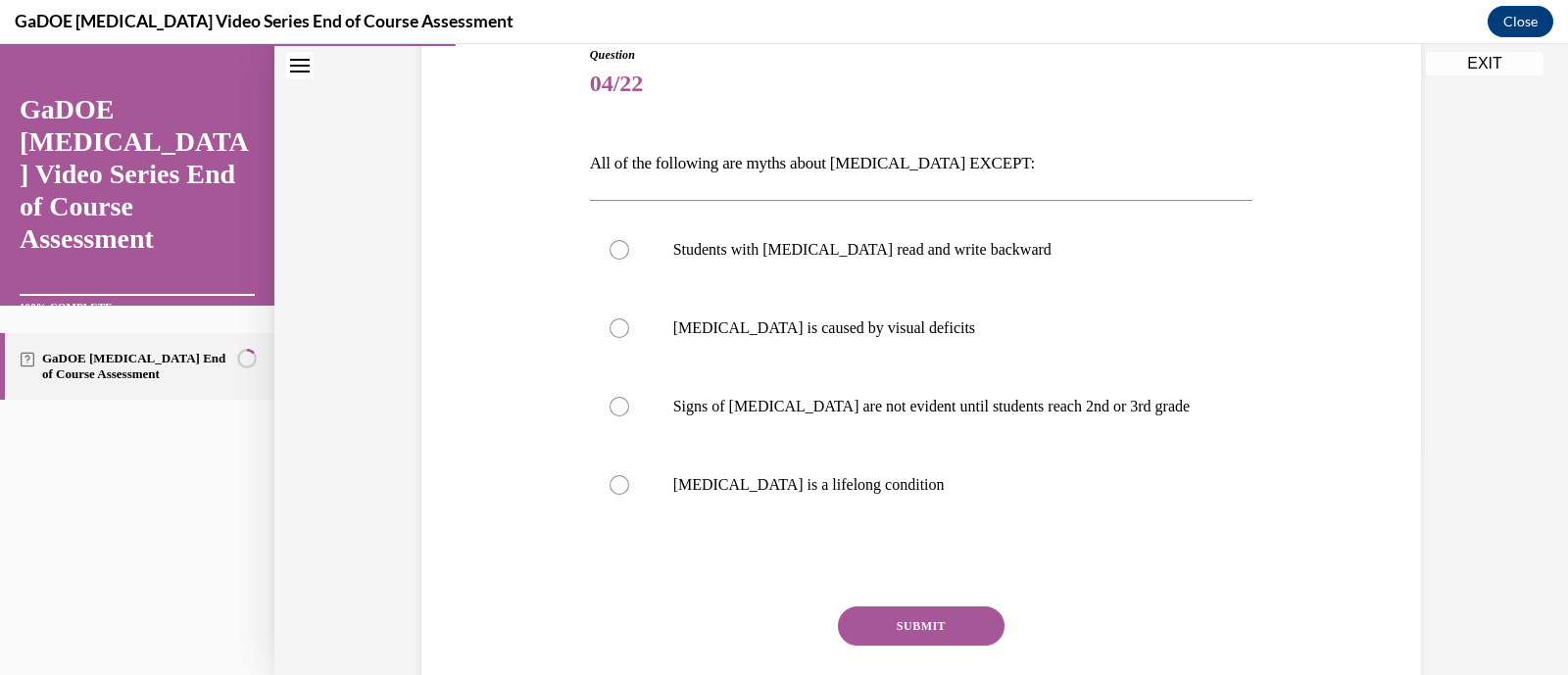
scroll to position [228, 0]
click at [659, 182] on div "Question 04/22 All of the following are myths about dyslexia EXCEPT: Students w…" at bounding box center [922, 405] width 663 height 721
click at [759, 508] on label "Dyslexia is a lifelong condition" at bounding box center [922, 485] width 663 height 78
click at [630, 494] on input "Dyslexia is a lifelong condition" at bounding box center [620, 485] width 20 height 20
radio input "true"
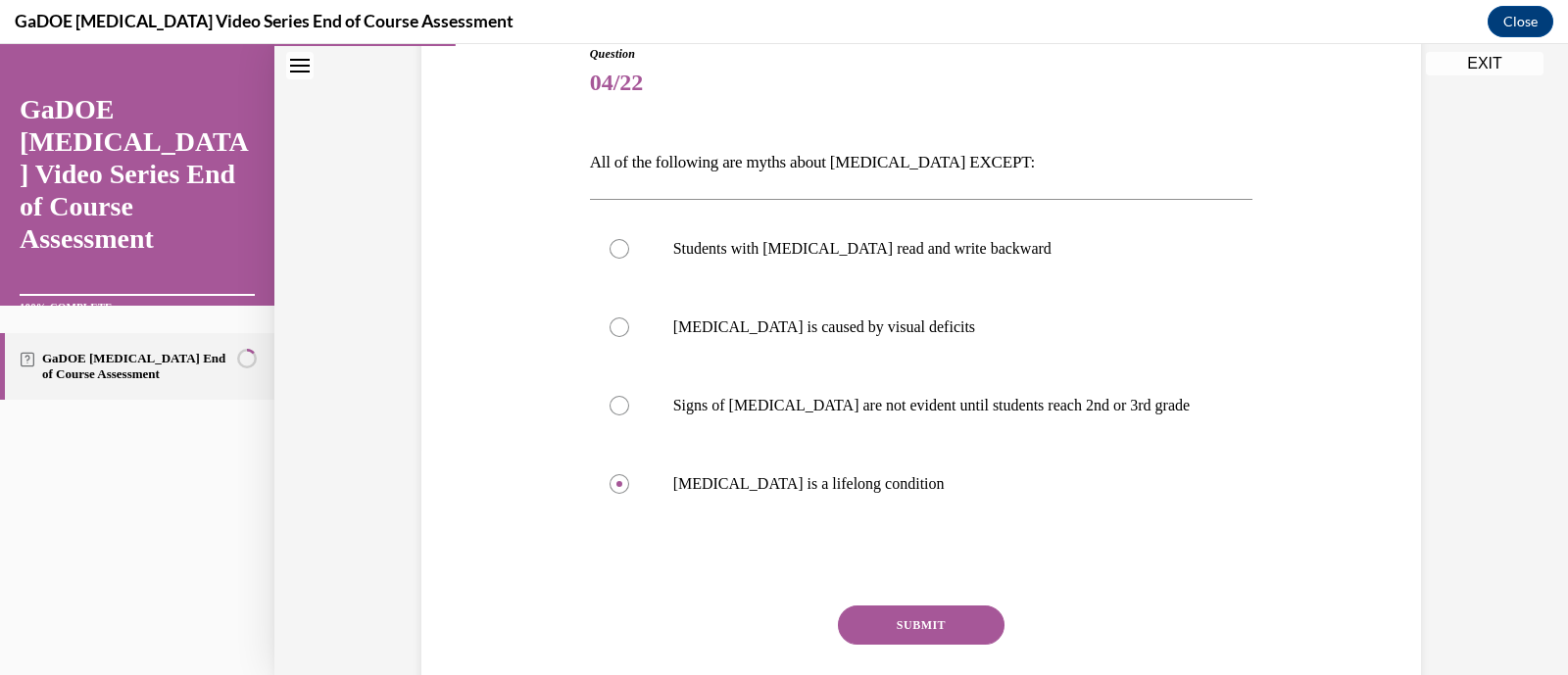
click at [951, 612] on button "SUBMIT" at bounding box center [921, 626] width 167 height 39
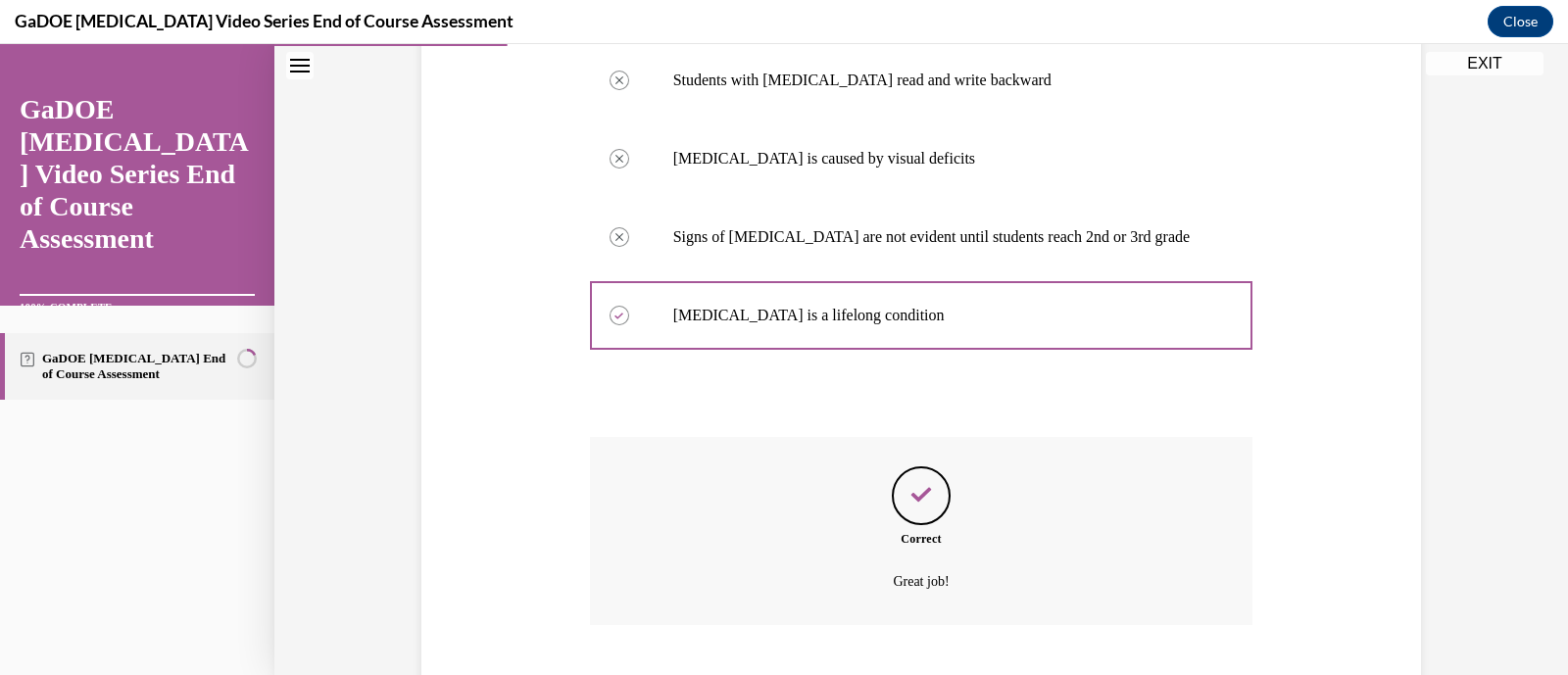
scroll to position [516, 0]
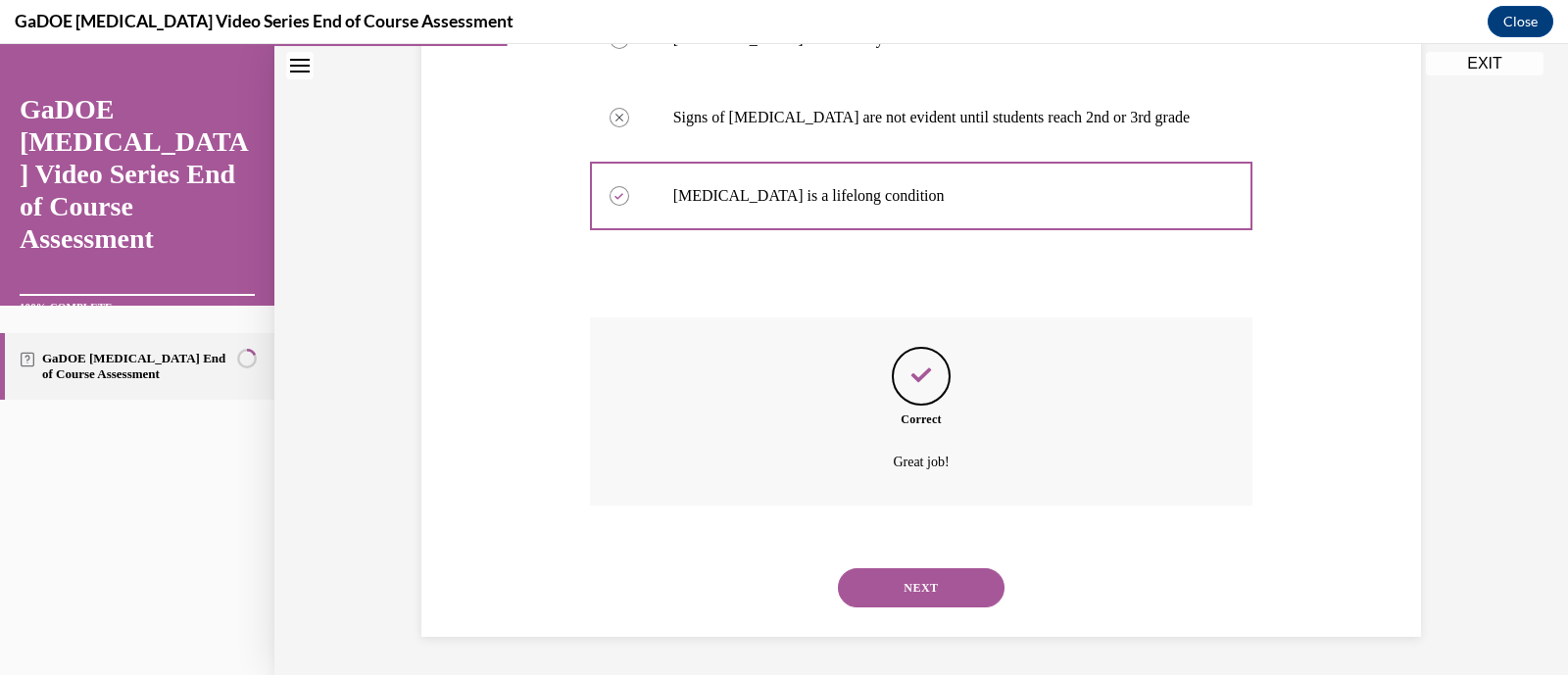
click at [924, 572] on button "NEXT" at bounding box center [921, 589] width 167 height 39
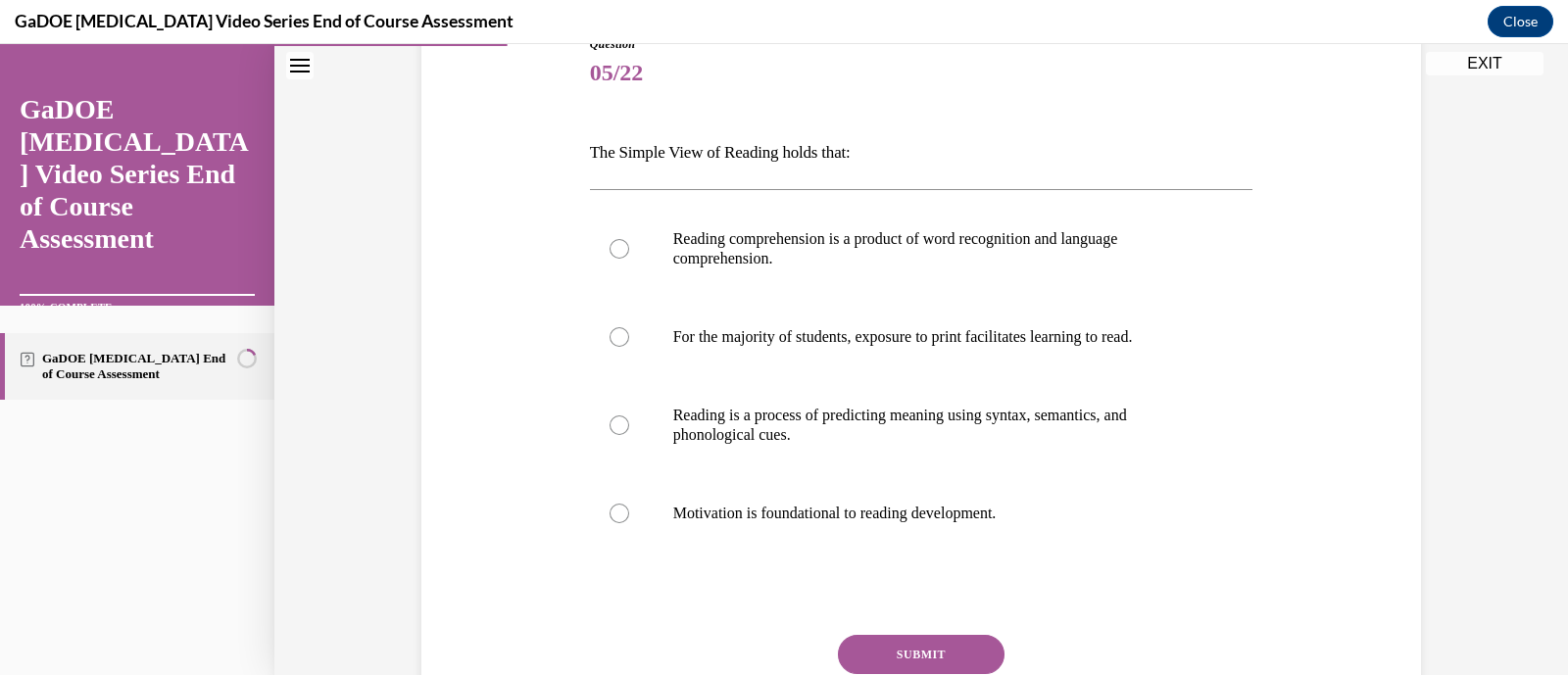
scroll to position [239, 0]
click at [936, 410] on p "Reading is a process of predicting meaning using syntax, semantics, and phonolo…" at bounding box center [938, 424] width 531 height 39
click at [630, 414] on input "Reading is a process of predicting meaning using syntax, semantics, and phonolo…" at bounding box center [620, 424] width 20 height 20
radio input "true"
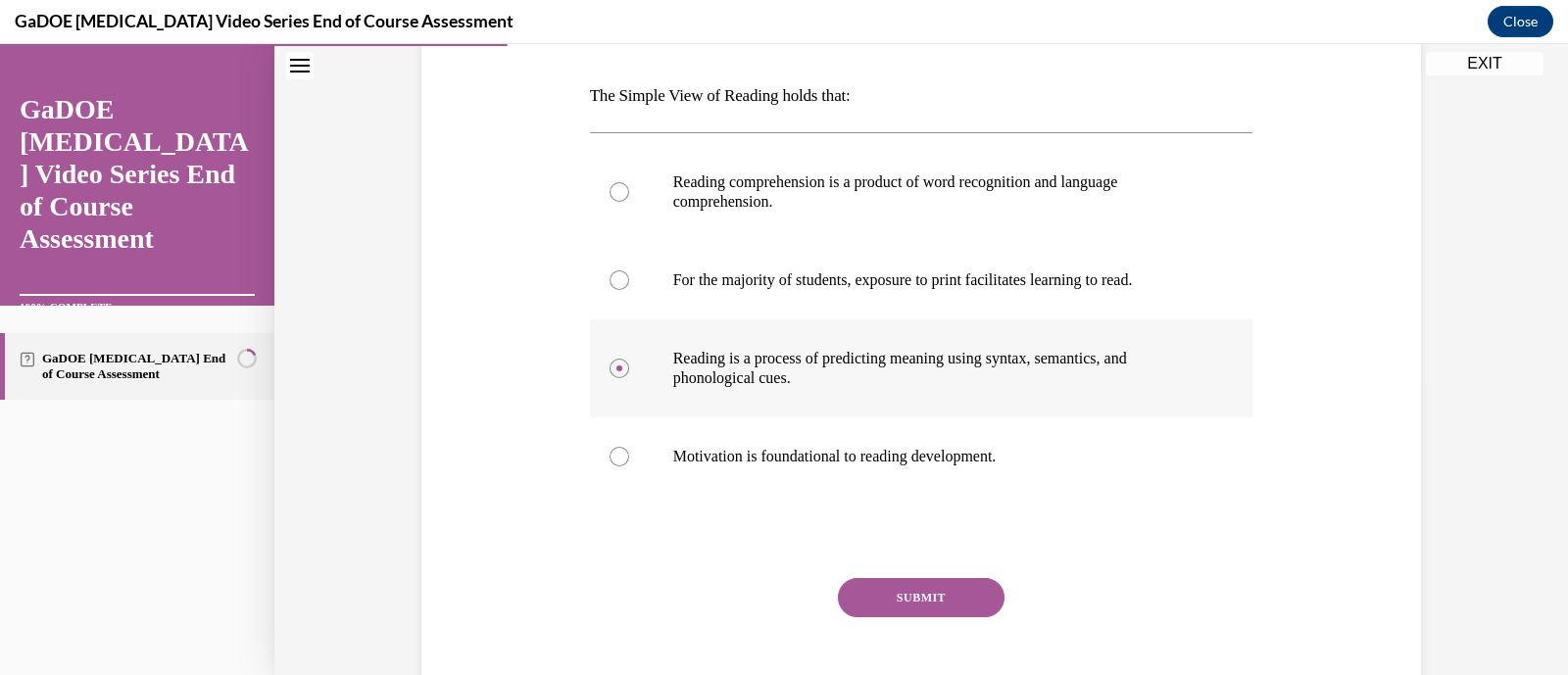
scroll to position [300, 0]
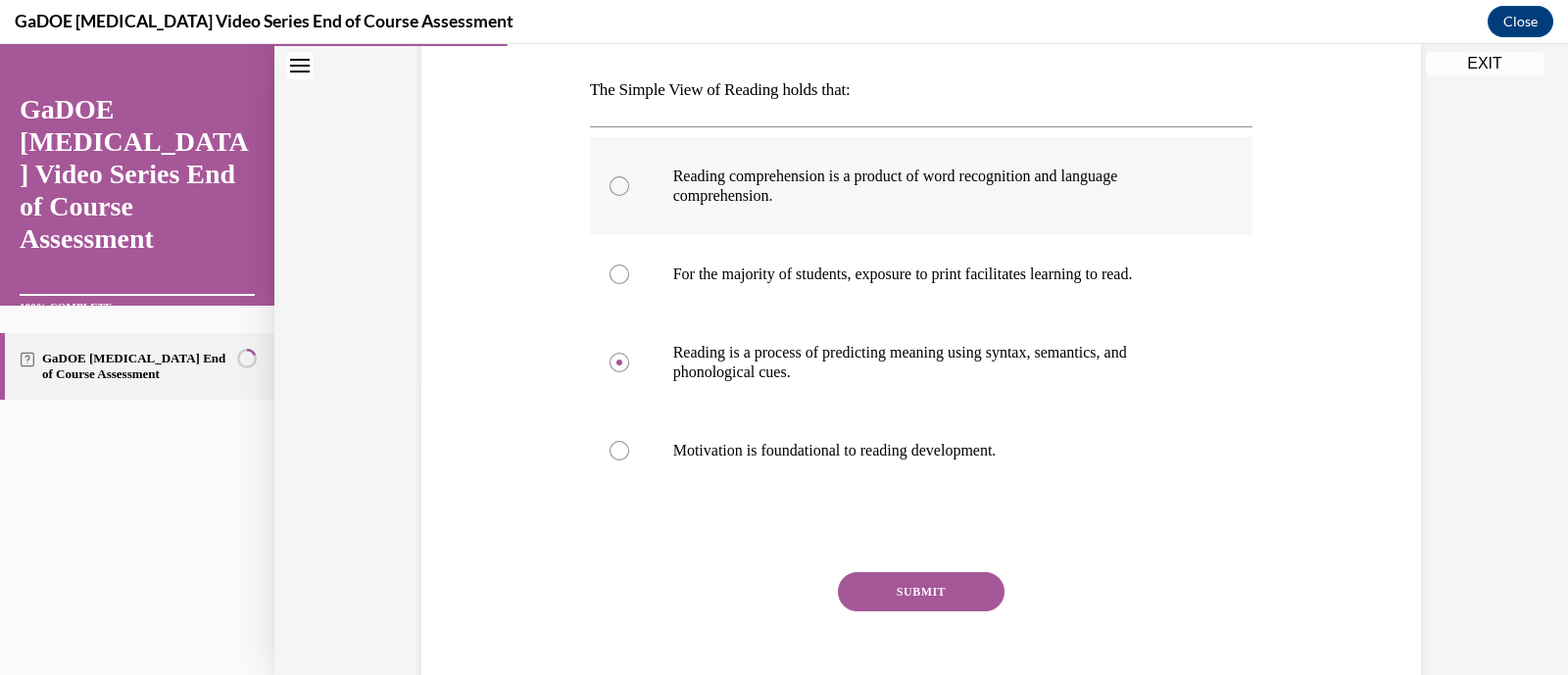
click at [865, 196] on p "Reading comprehension is a product of word recognition and language comprehensi…" at bounding box center [938, 186] width 531 height 39
click at [630, 196] on input "Reading comprehension is a product of word recognition and language comprehensi…" at bounding box center [620, 186] width 20 height 20
radio input "true"
click at [936, 601] on button "SUBMIT" at bounding box center [921, 593] width 167 height 39
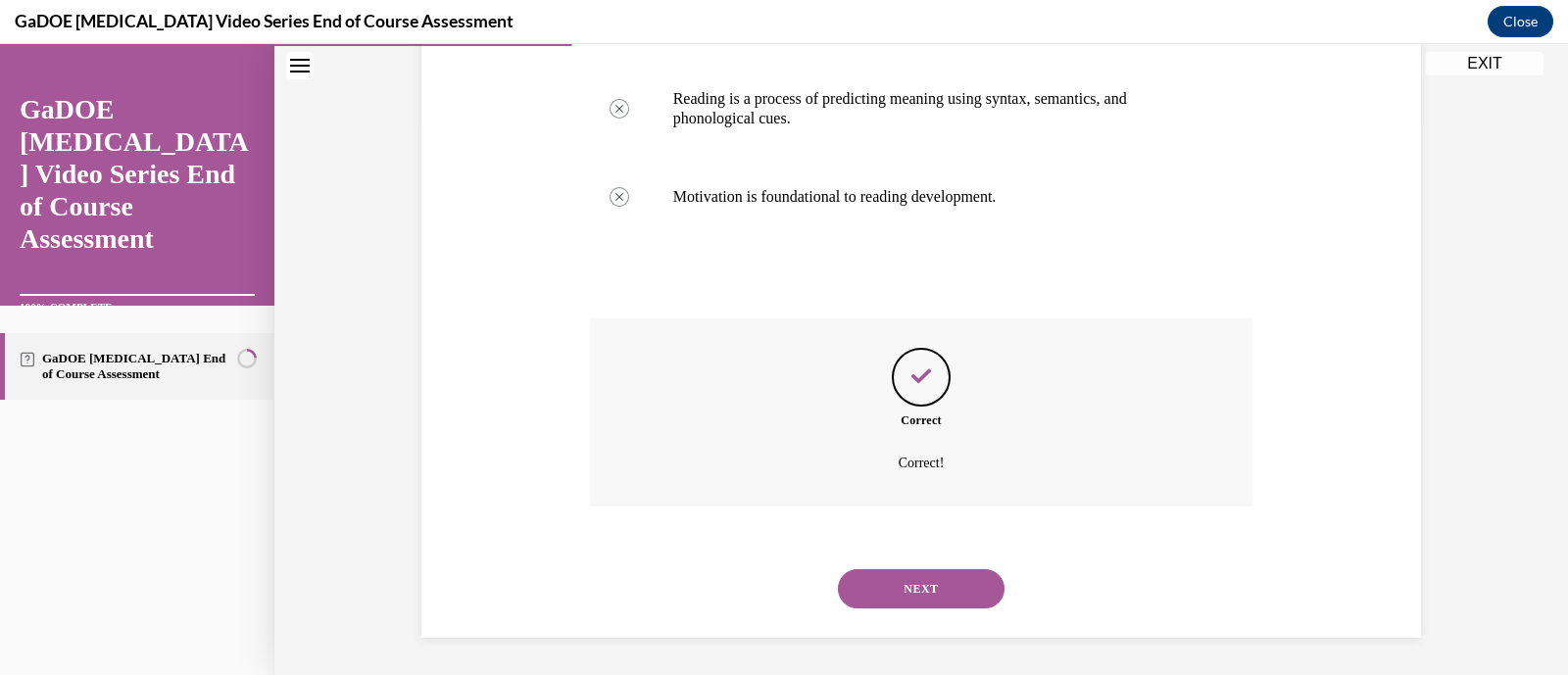
scroll to position [555, 0]
click at [920, 598] on button "NEXT" at bounding box center [921, 589] width 167 height 39
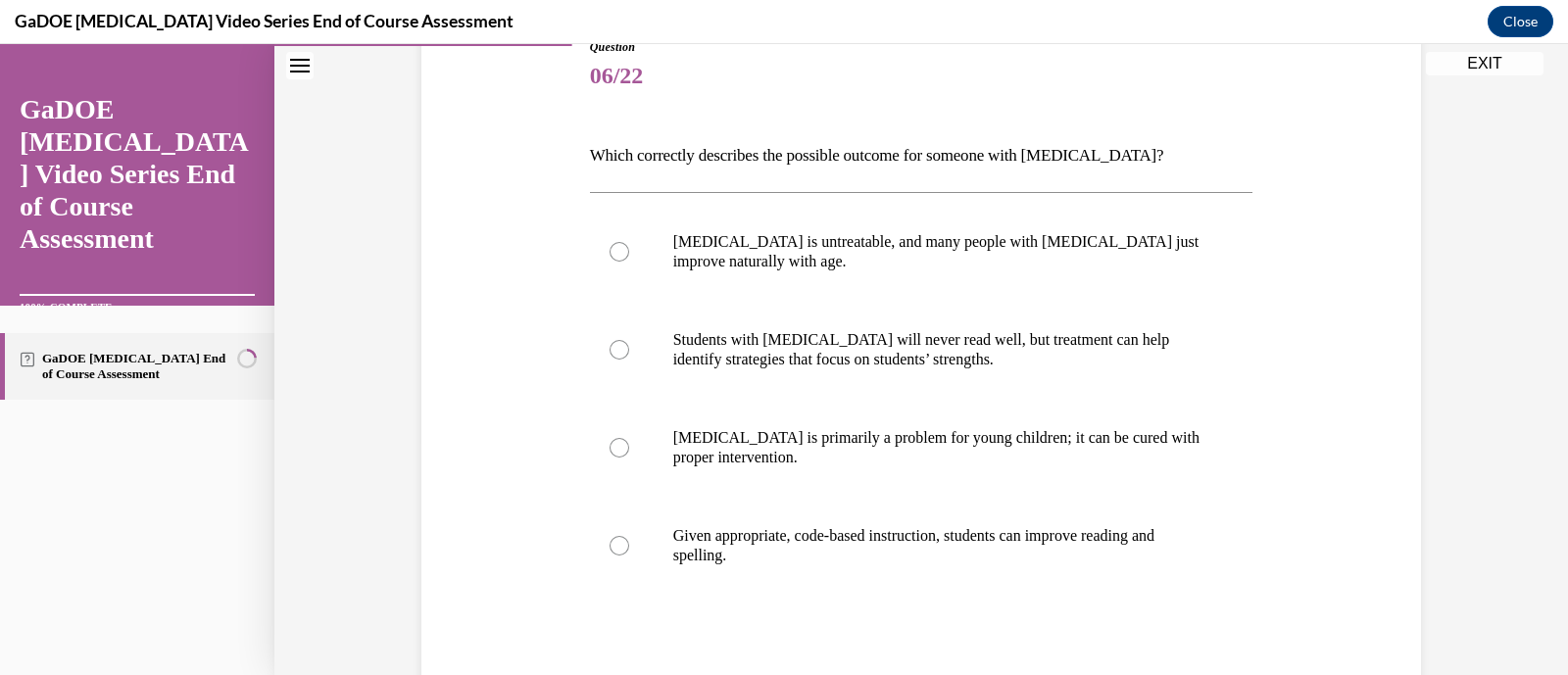
scroll to position [230, 0]
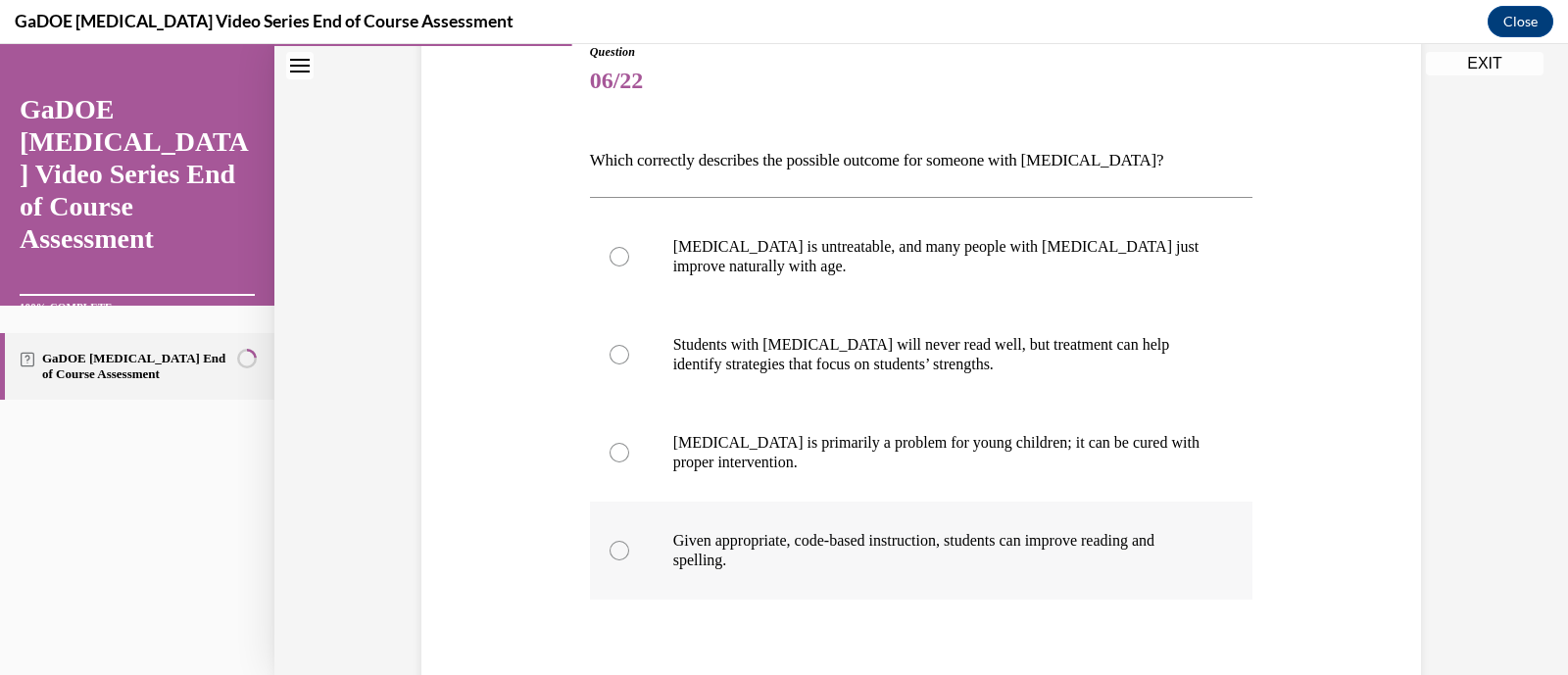
click at [1075, 538] on p "Given appropriate, code-based instruction, students can improve reading and spe…" at bounding box center [938, 551] width 531 height 39
click at [630, 542] on input "Given appropriate, code-based instruction, students can improve reading and spe…" at bounding box center [620, 551] width 20 height 20
radio input "true"
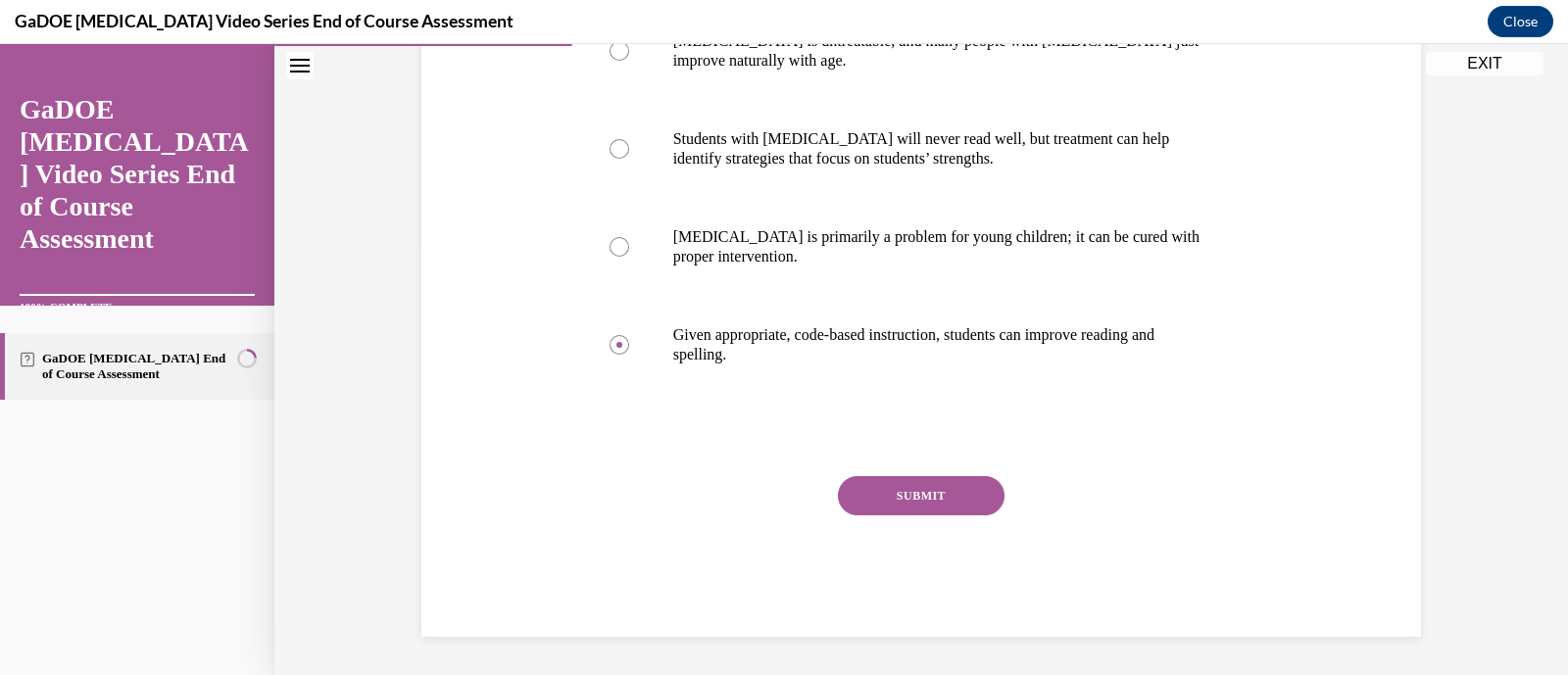
click at [921, 522] on div "SUBMIT" at bounding box center [922, 526] width 663 height 98
click at [924, 510] on button "SUBMIT" at bounding box center [921, 496] width 167 height 39
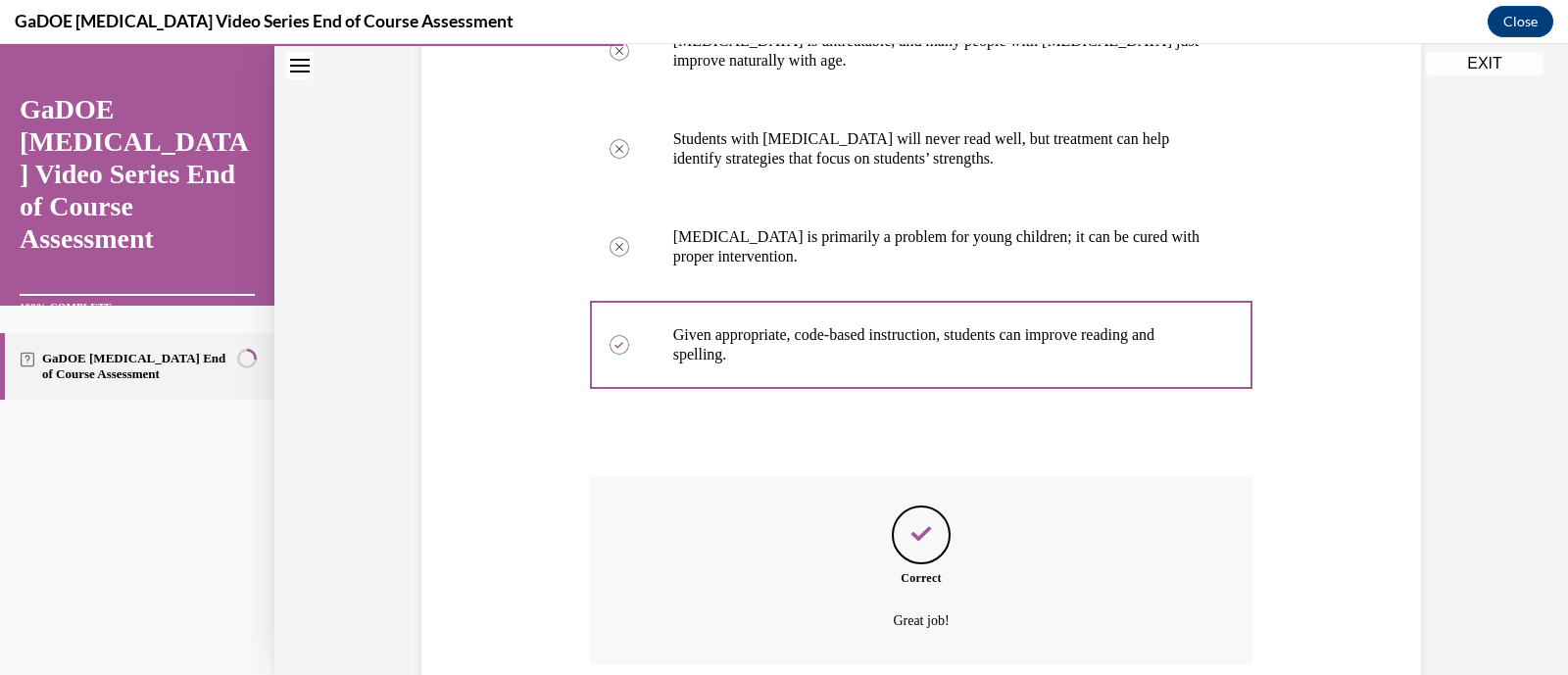
scroll to position [595, 0]
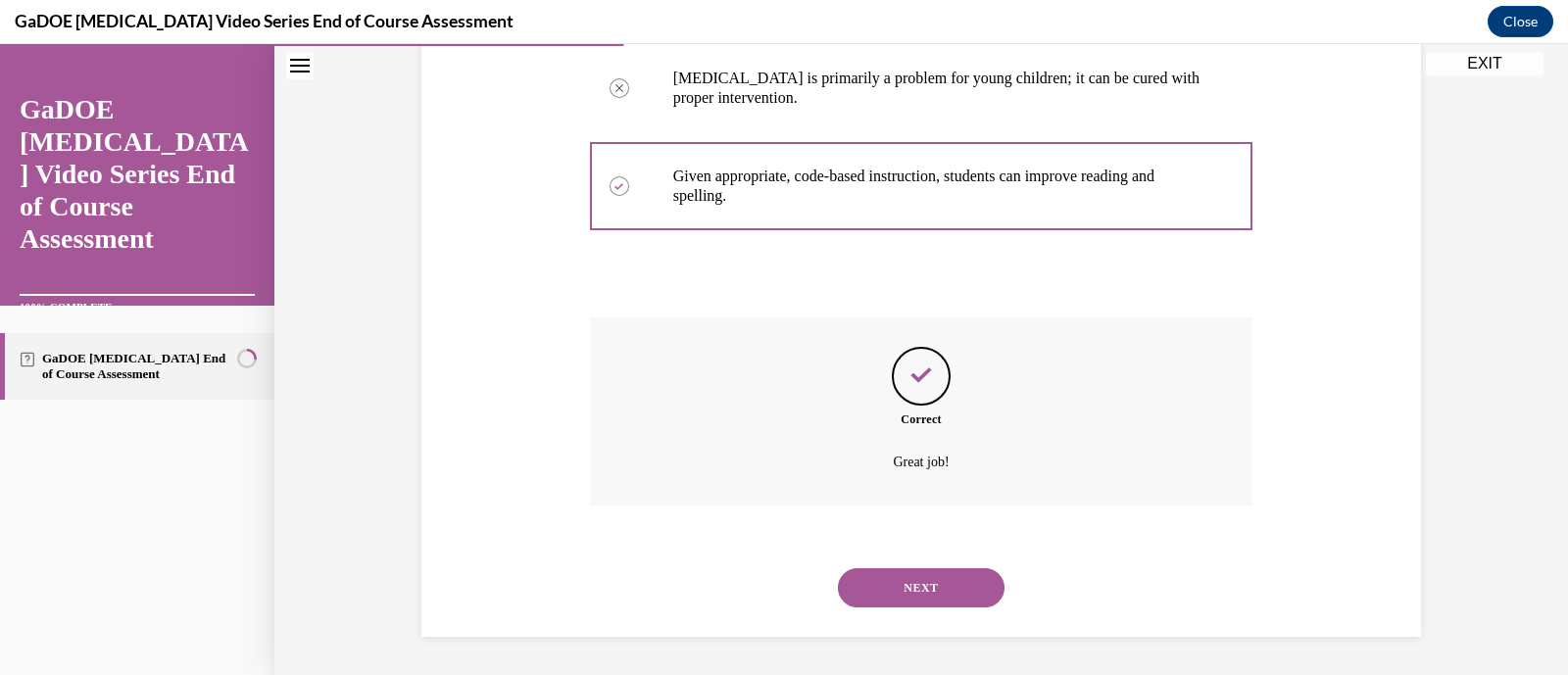
click at [907, 601] on button "NEXT" at bounding box center [921, 589] width 167 height 39
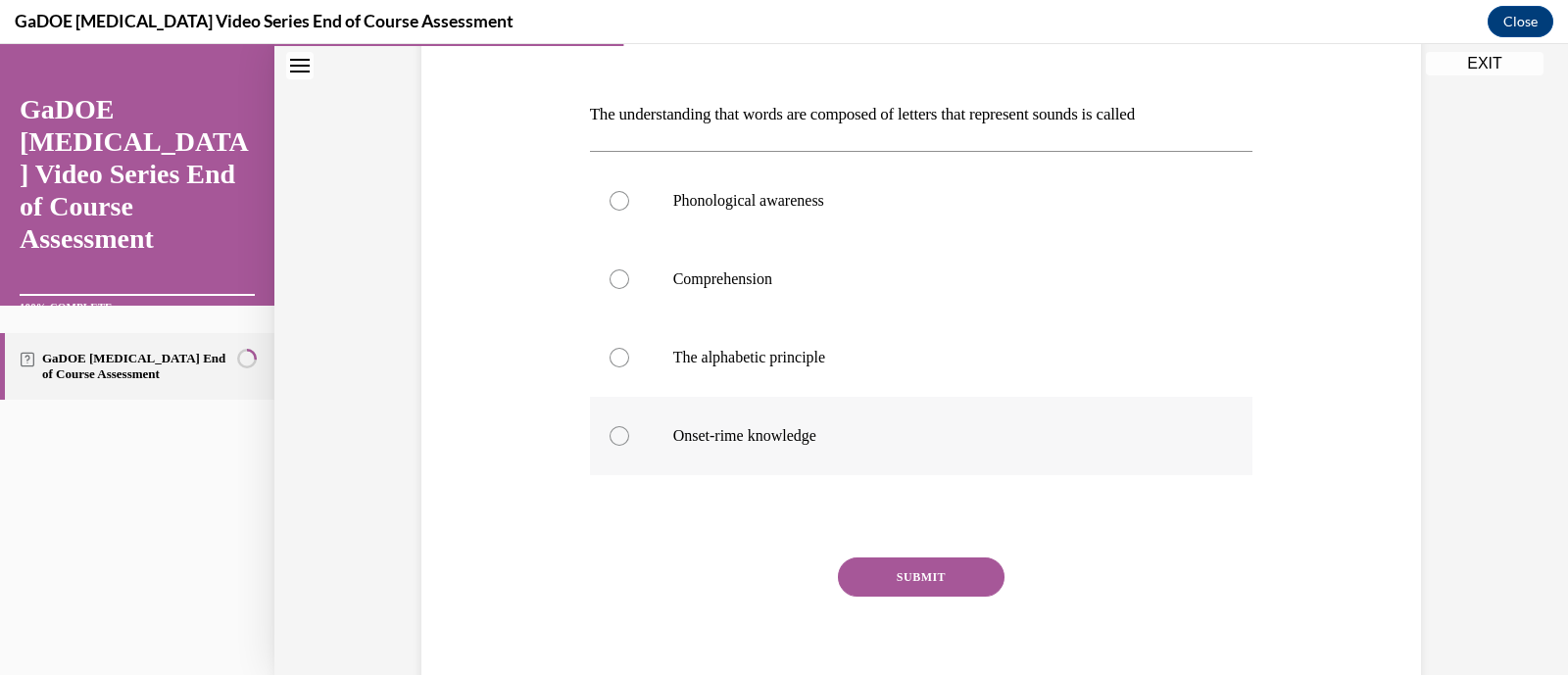
scroll to position [280, 0]
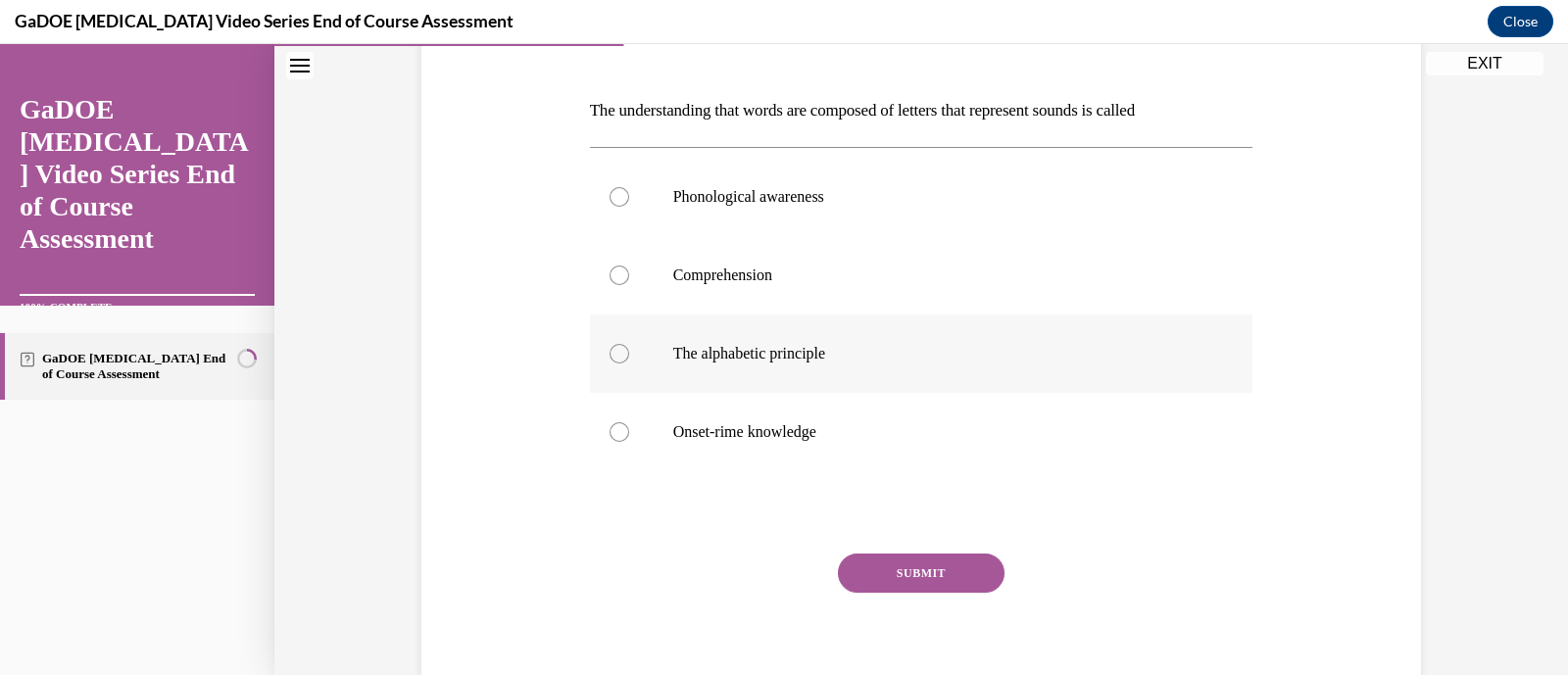
click at [817, 354] on p "The alphabetic principle" at bounding box center [938, 354] width 531 height 20
click at [630, 354] on input "The alphabetic principle" at bounding box center [620, 354] width 20 height 20
radio input "true"
click at [932, 587] on button "SUBMIT" at bounding box center [921, 574] width 167 height 39
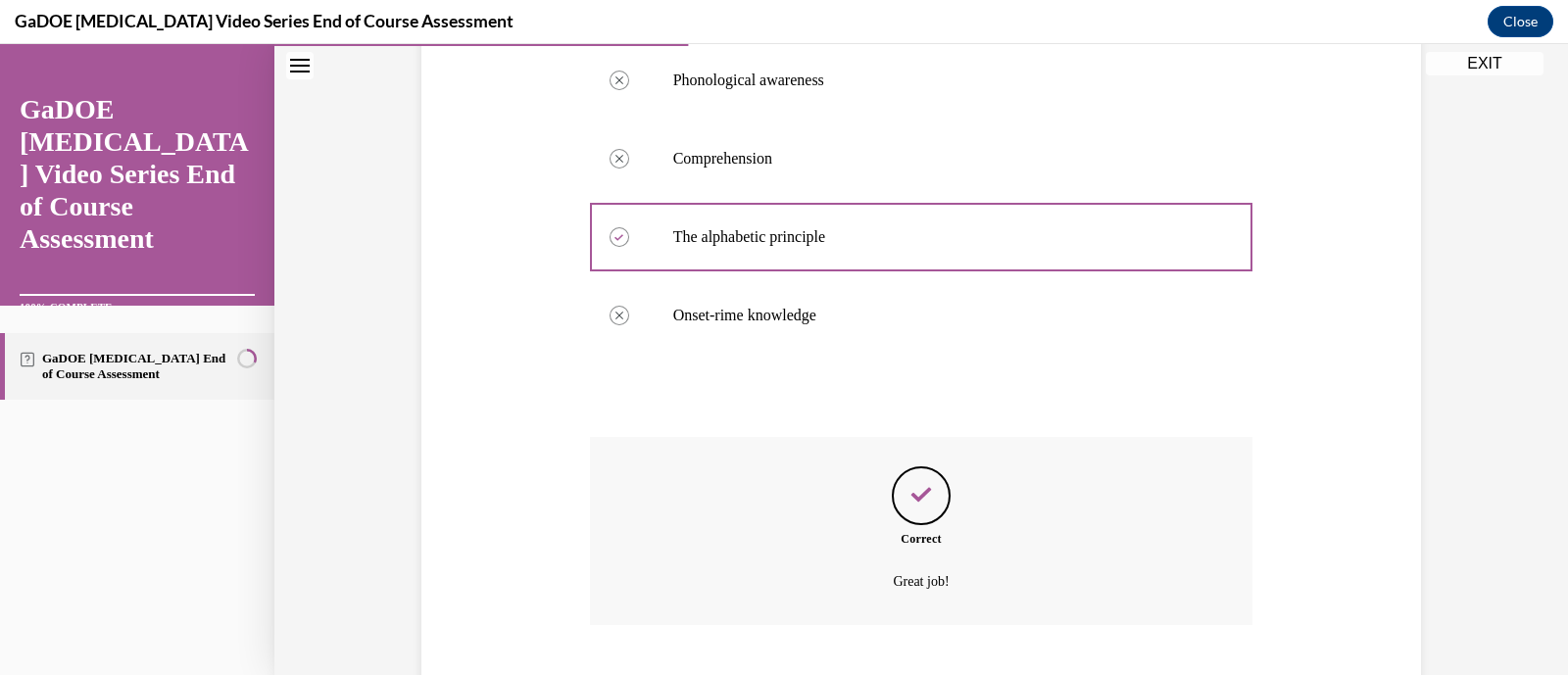
scroll to position [516, 0]
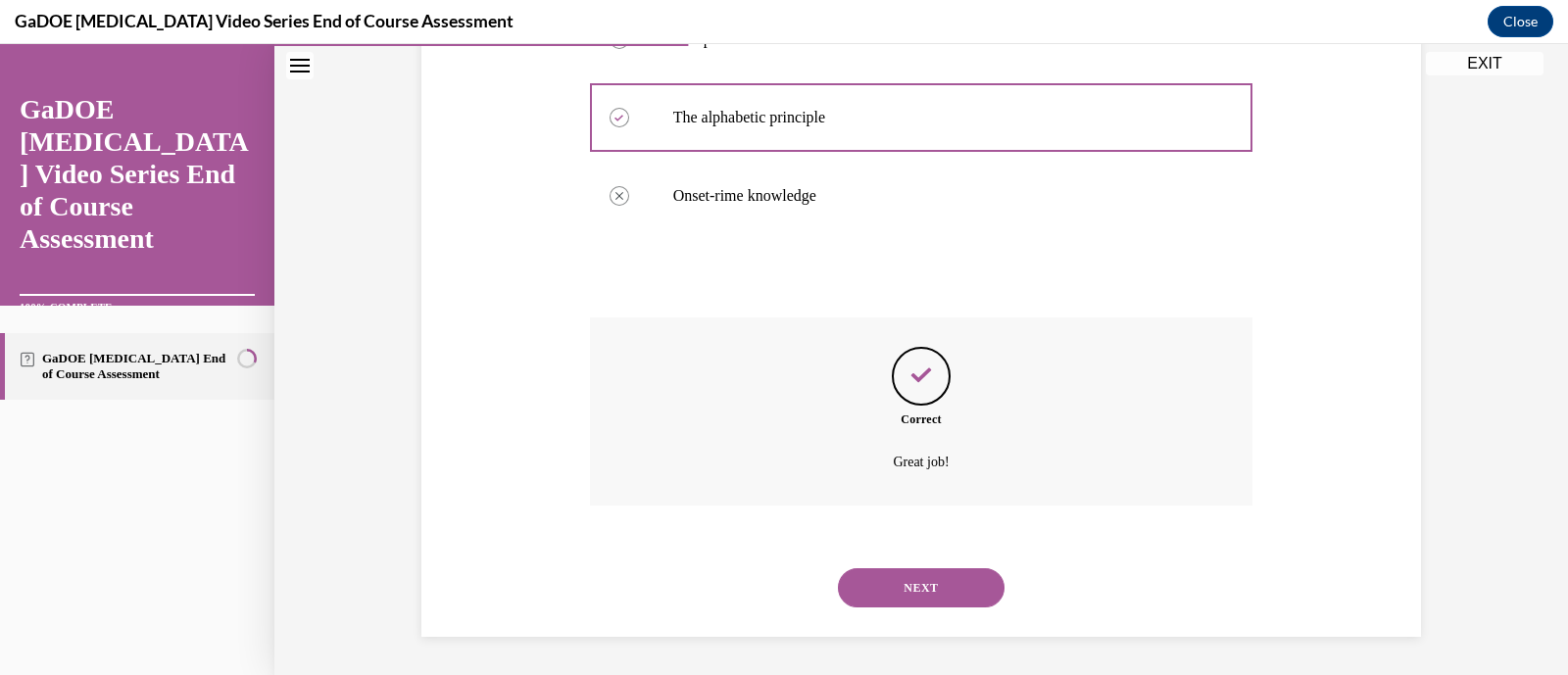
click at [934, 590] on button "NEXT" at bounding box center [921, 589] width 167 height 39
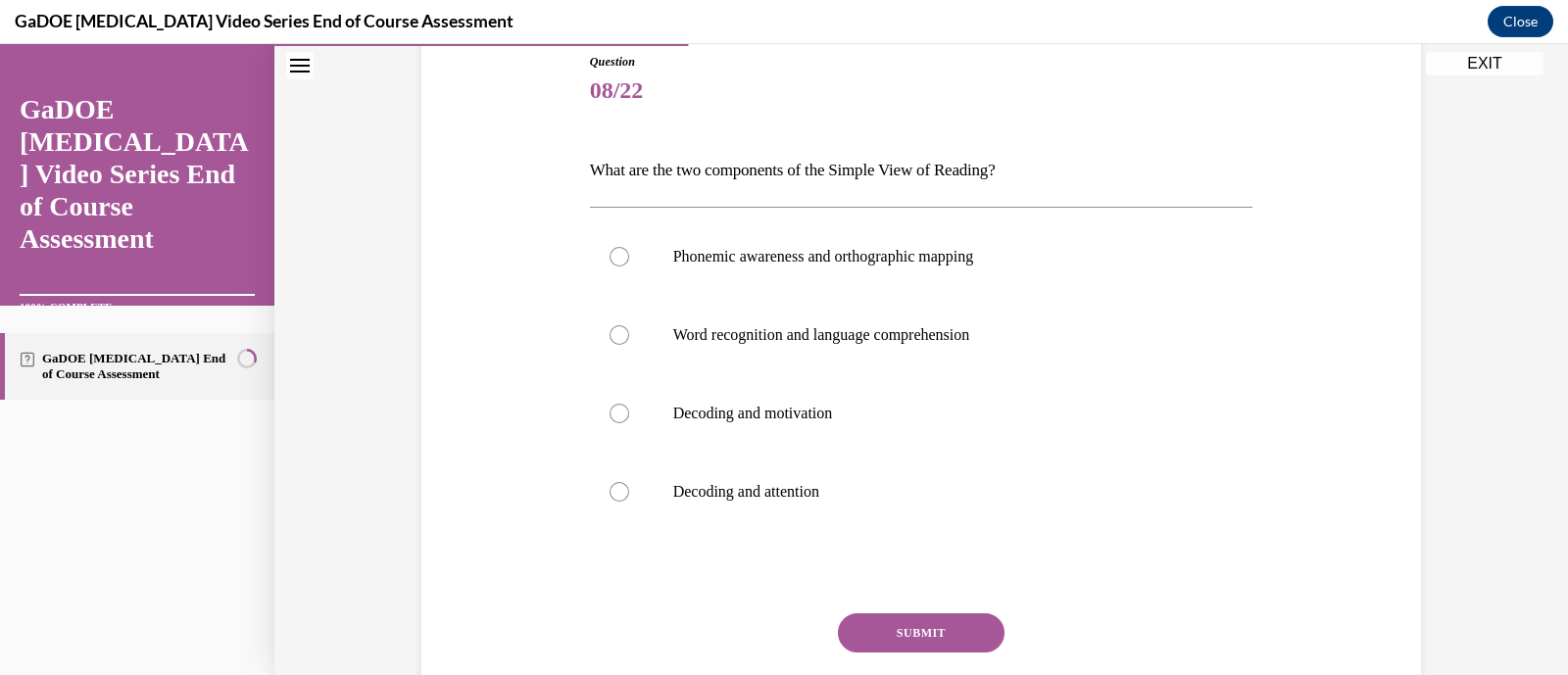
scroll to position [220, 0]
click at [955, 323] on label "Word recognition and language comprehension" at bounding box center [922, 336] width 663 height 78
click at [630, 326] on input "Word recognition and language comprehension" at bounding box center [620, 336] width 20 height 20
radio input "true"
click at [963, 639] on button "SUBMIT" at bounding box center [921, 634] width 167 height 39
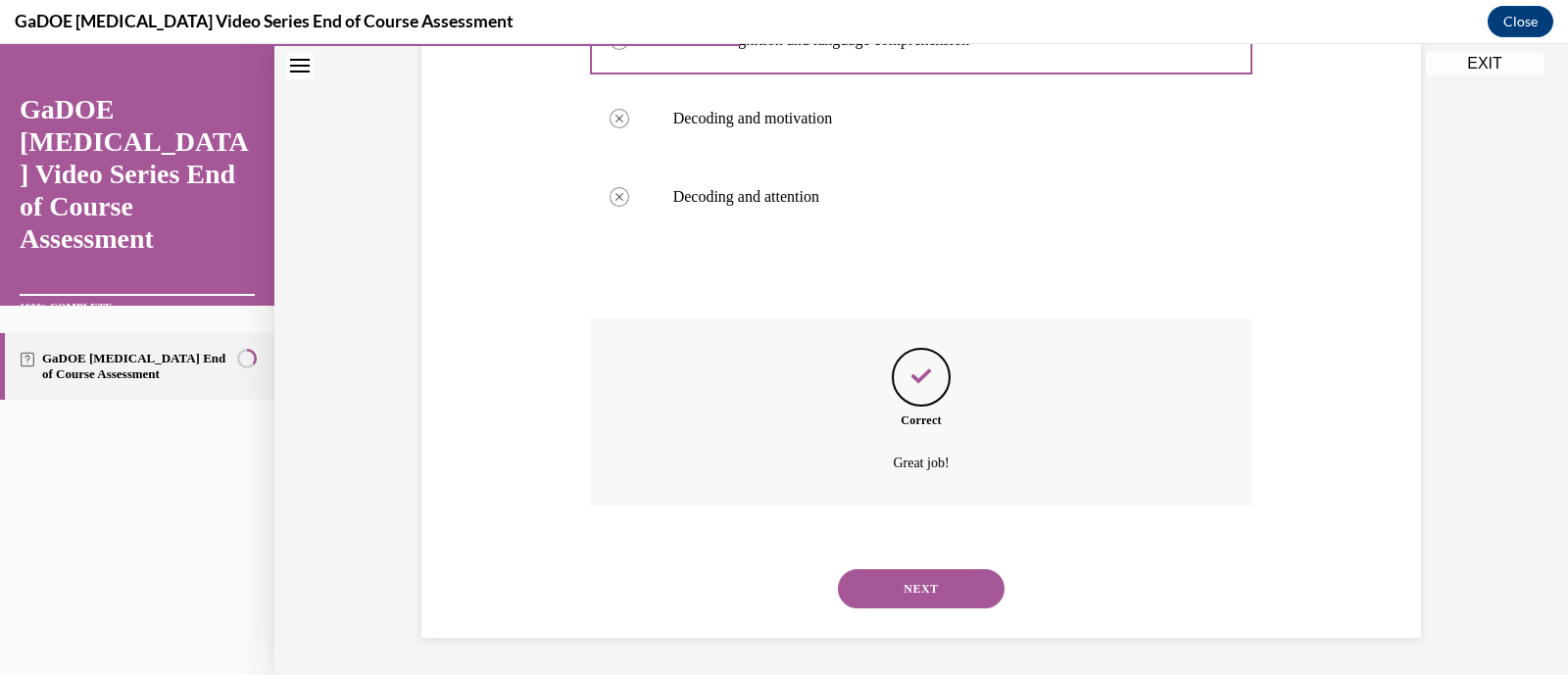
scroll to position [516, 0]
click at [931, 599] on button "NEXT" at bounding box center [921, 589] width 167 height 39
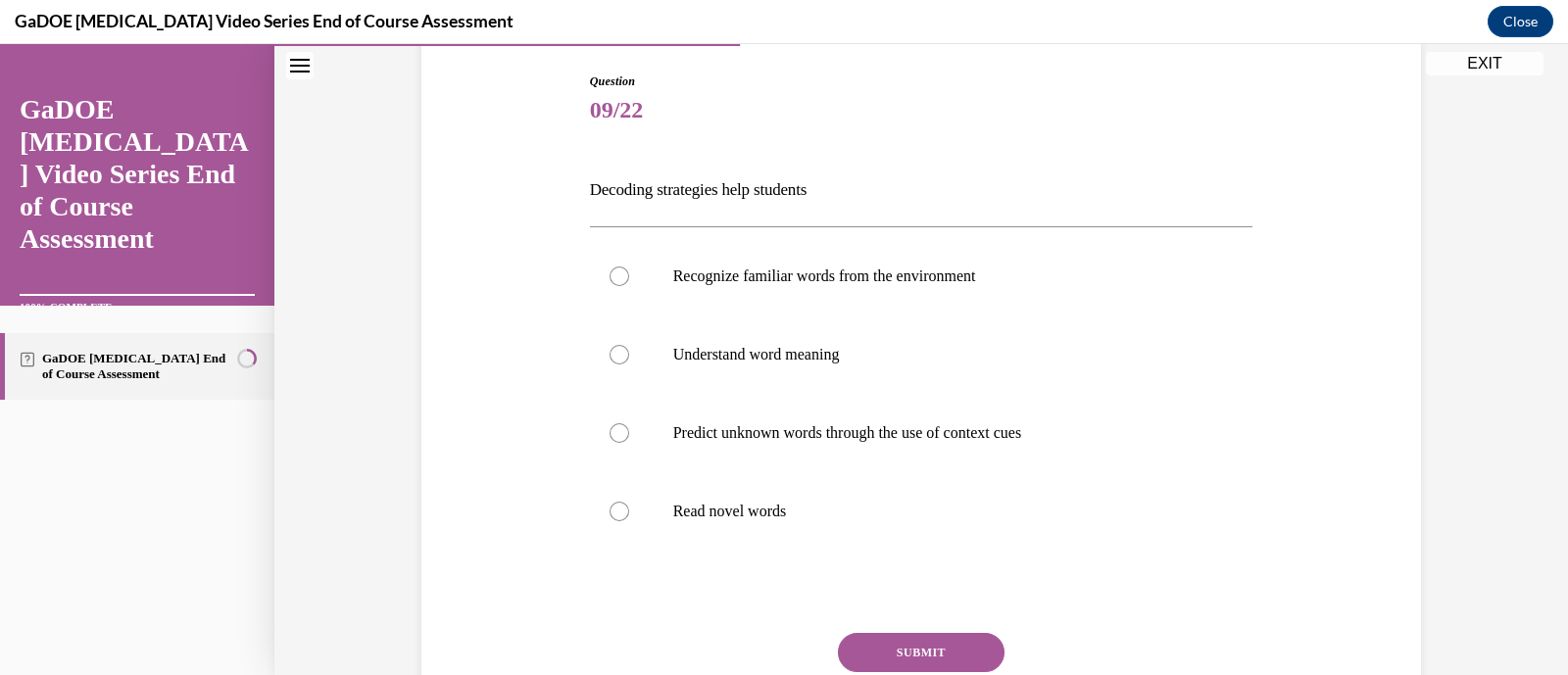
scroll to position [210, 0]
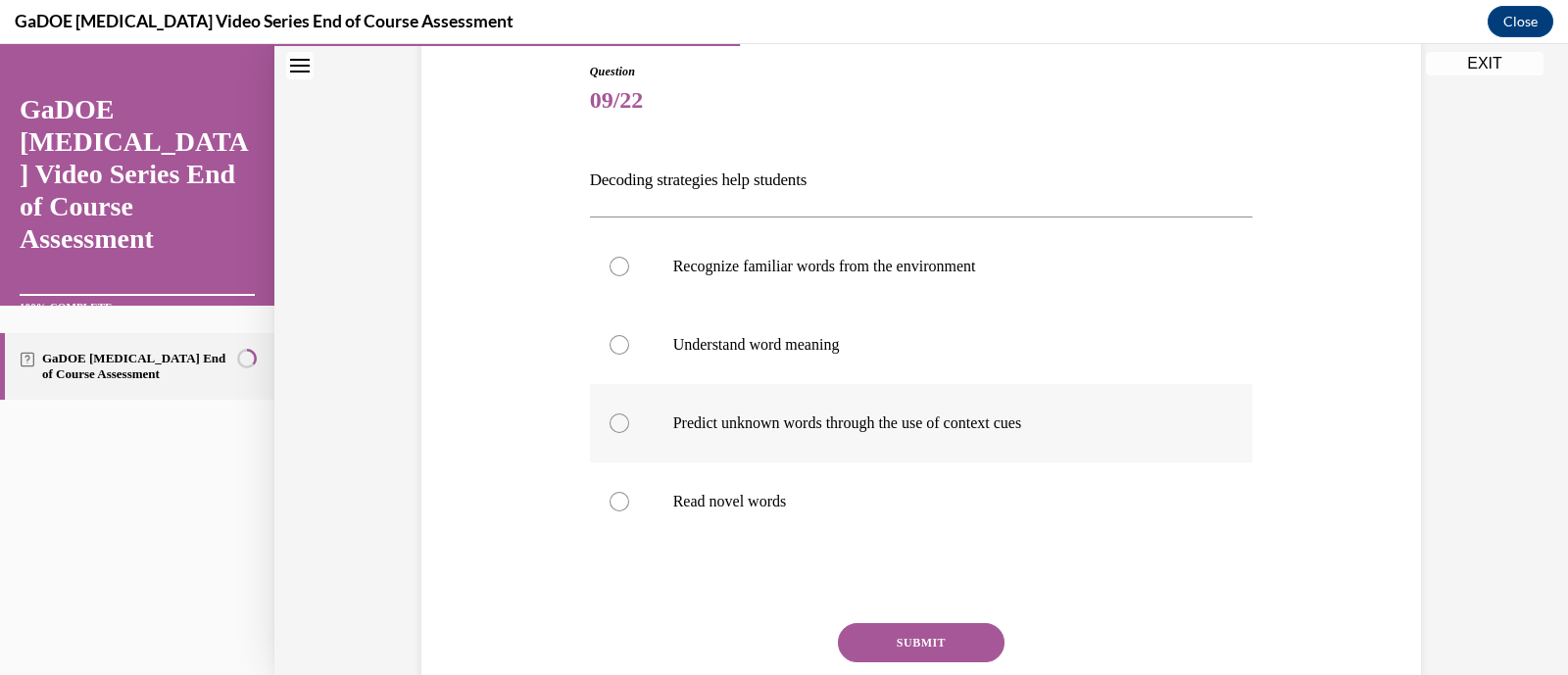
click at [965, 439] on label "Predict unknown words through the use of context cues" at bounding box center [922, 424] width 663 height 78
click at [630, 434] on input "Predict unknown words through the use of context cues" at bounding box center [620, 424] width 20 height 20
radio input "true"
click at [954, 637] on button "SUBMIT" at bounding box center [921, 644] width 167 height 39
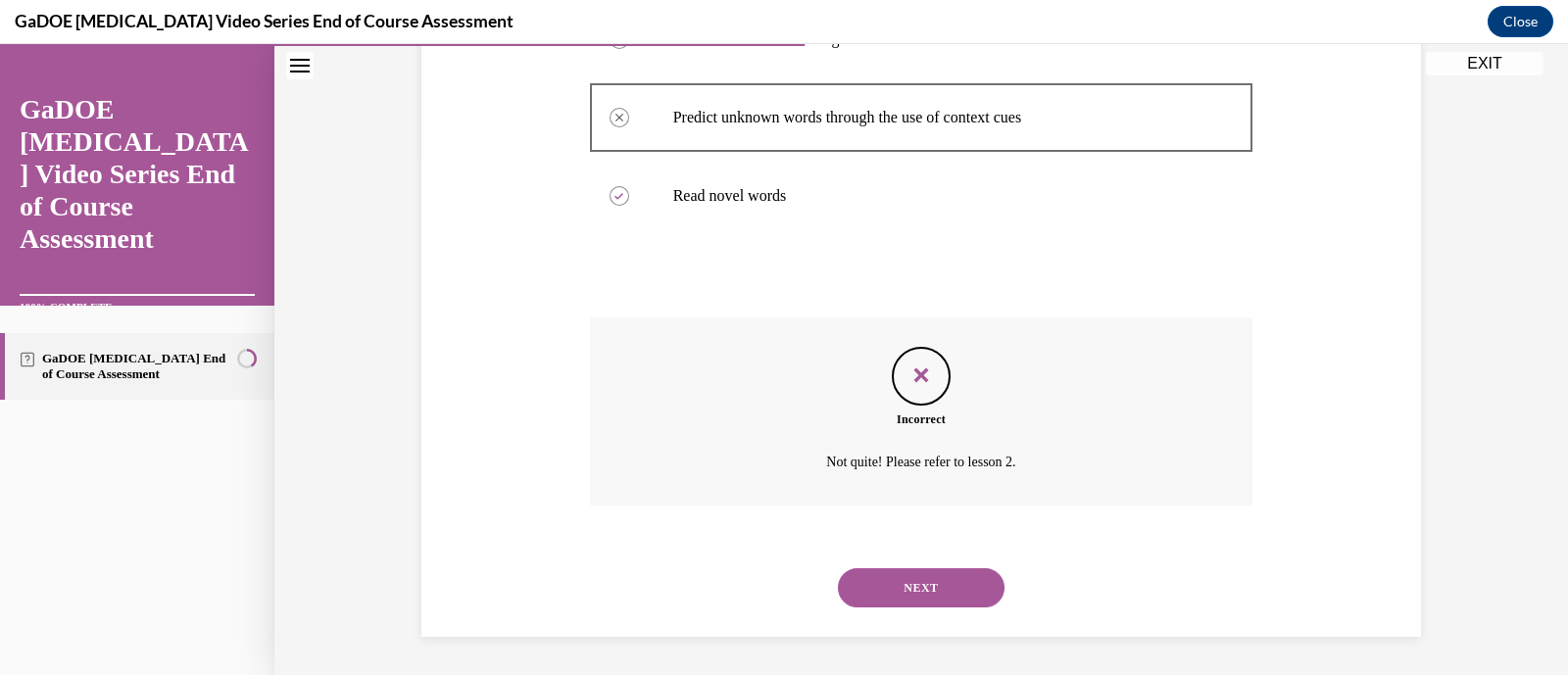
scroll to position [516, 0]
click at [929, 591] on button "NEXT" at bounding box center [921, 589] width 167 height 39
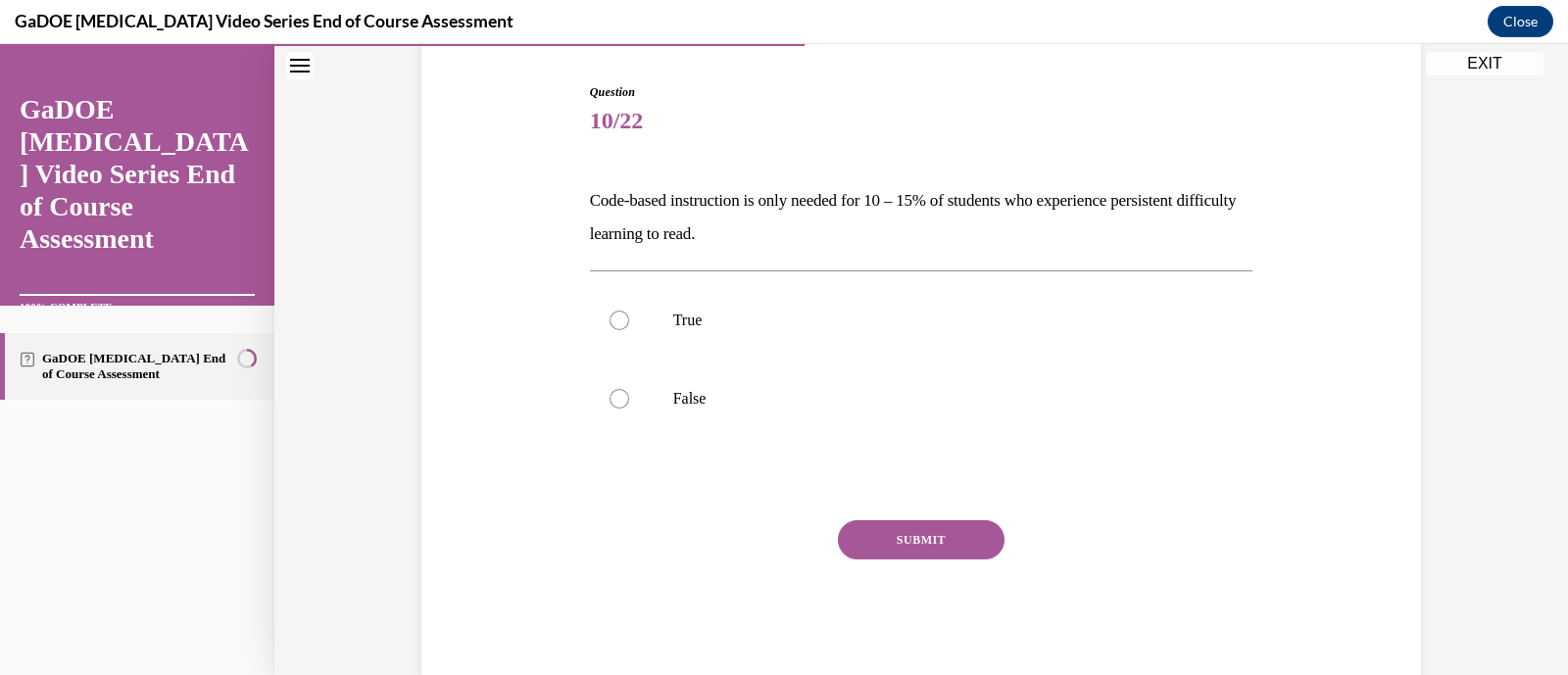
scroll to position [186, 0]
click at [782, 412] on label "False" at bounding box center [922, 402] width 663 height 78
click at [630, 412] on input "False" at bounding box center [620, 402] width 20 height 20
radio input "true"
click at [899, 535] on button "SUBMIT" at bounding box center [921, 544] width 167 height 39
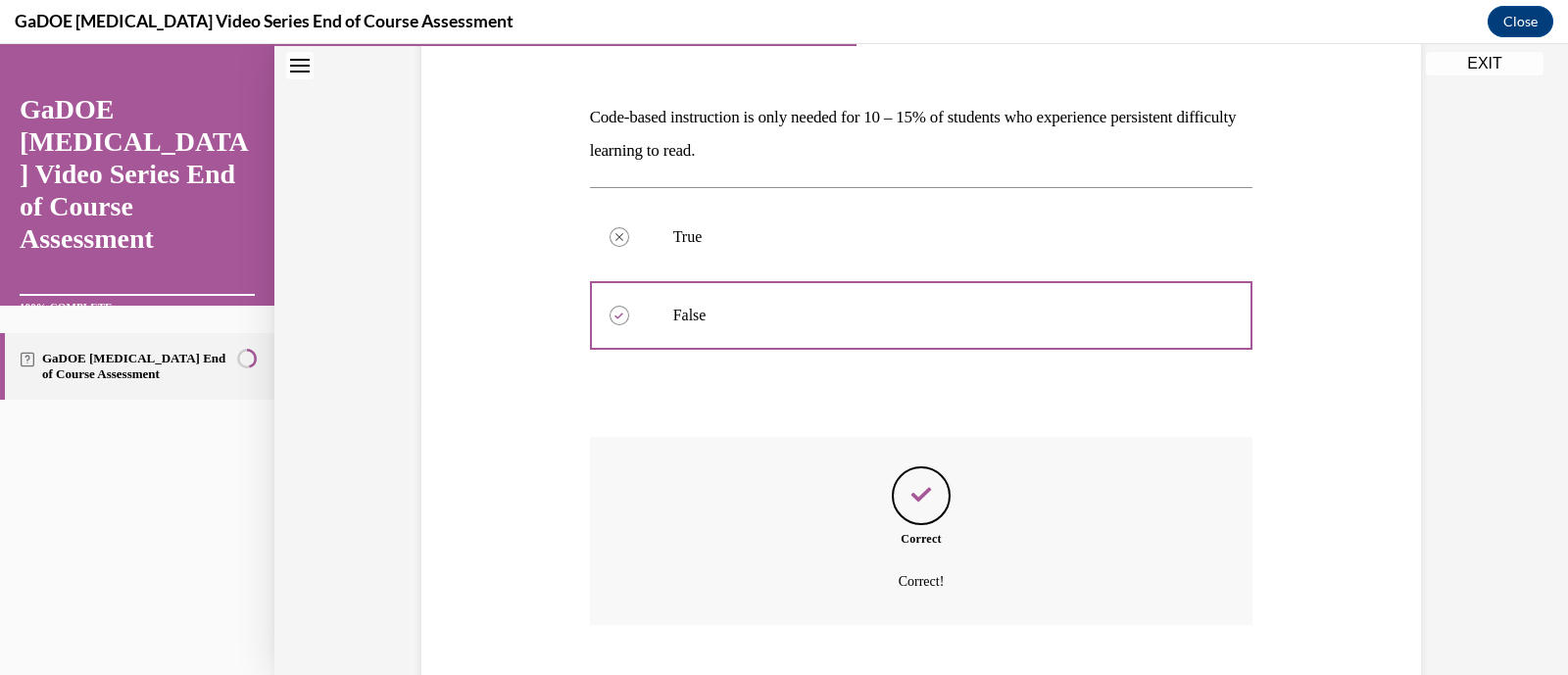
scroll to position [392, 0]
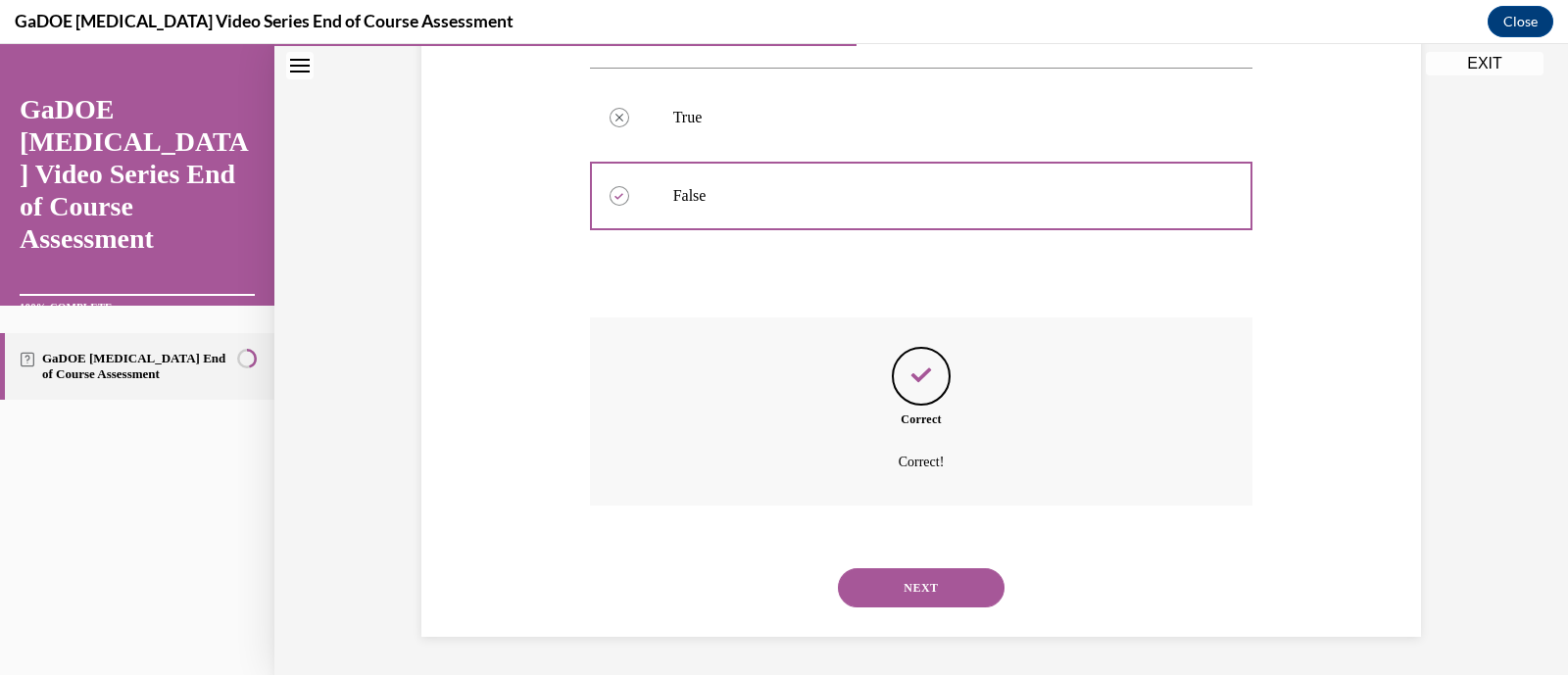
click at [919, 577] on button "NEXT" at bounding box center [921, 589] width 167 height 39
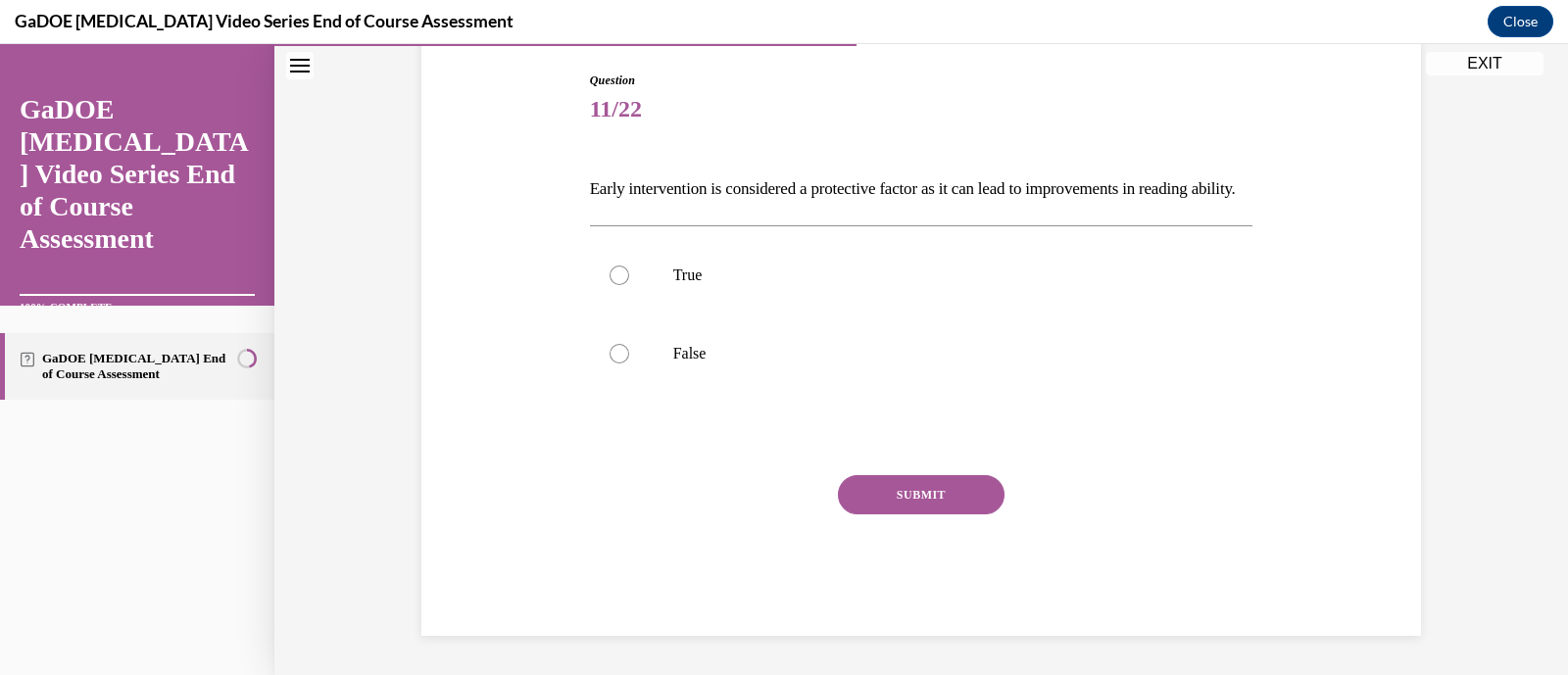
scroll to position [234, 0]
click at [790, 279] on p "True" at bounding box center [938, 276] width 531 height 20
click at [630, 279] on input "True" at bounding box center [620, 276] width 20 height 20
radio input "true"
click at [886, 491] on button "SUBMIT" at bounding box center [921, 495] width 167 height 39
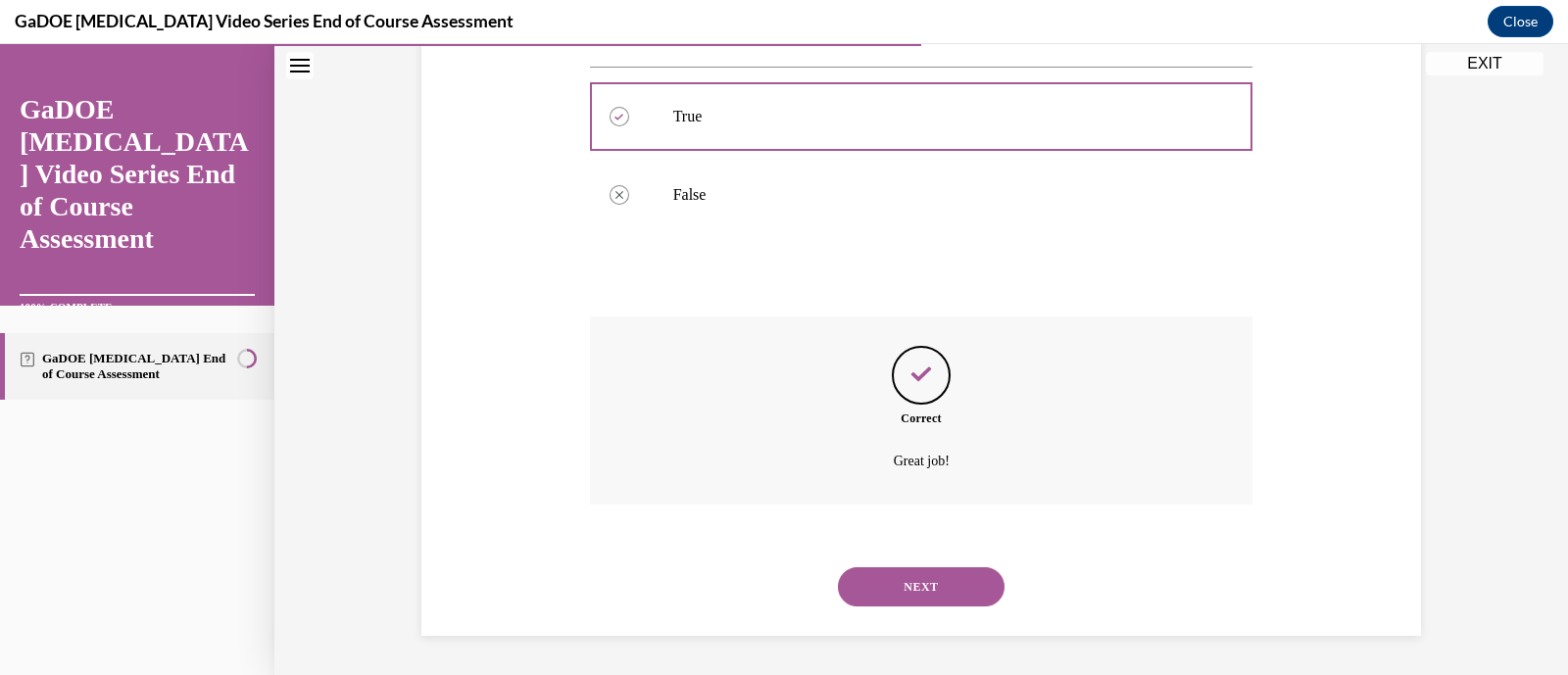
scroll to position [392, 0]
click at [960, 610] on div "NEXT" at bounding box center [922, 588] width 663 height 78
click at [960, 593] on button "NEXT" at bounding box center [921, 588] width 167 height 39
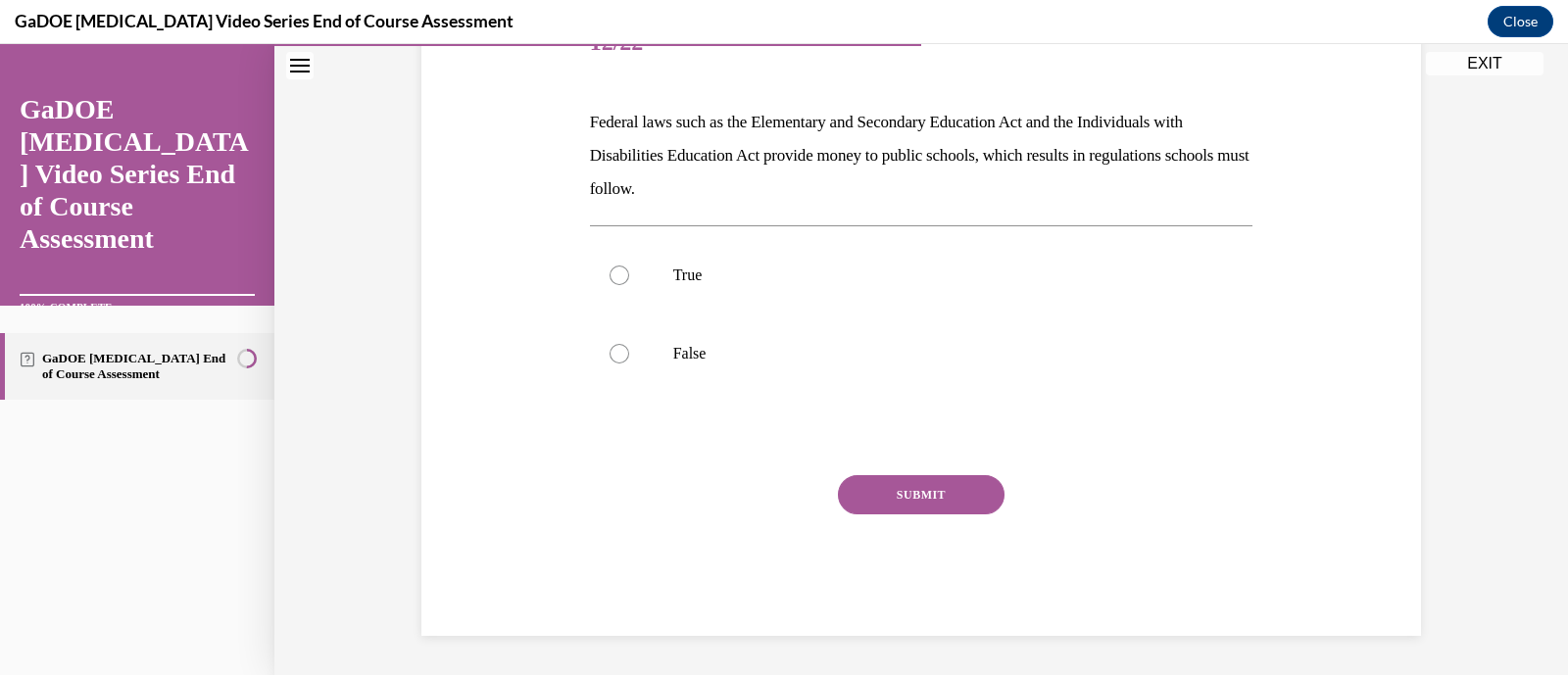
scroll to position [217, 0]
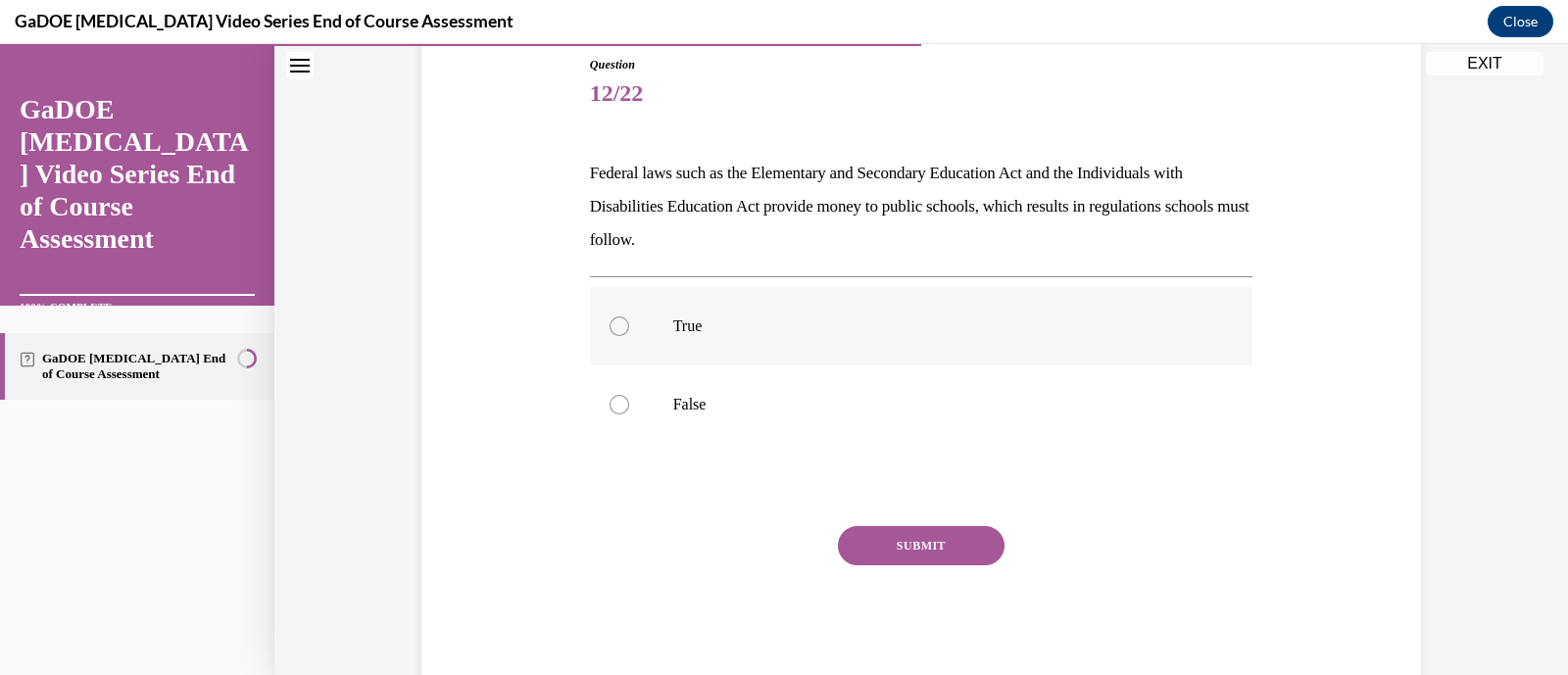
click at [833, 292] on label "True" at bounding box center [922, 327] width 663 height 78
click at [630, 317] on input "True" at bounding box center [620, 327] width 20 height 20
radio input "true"
click at [953, 544] on button "SUBMIT" at bounding box center [921, 546] width 167 height 39
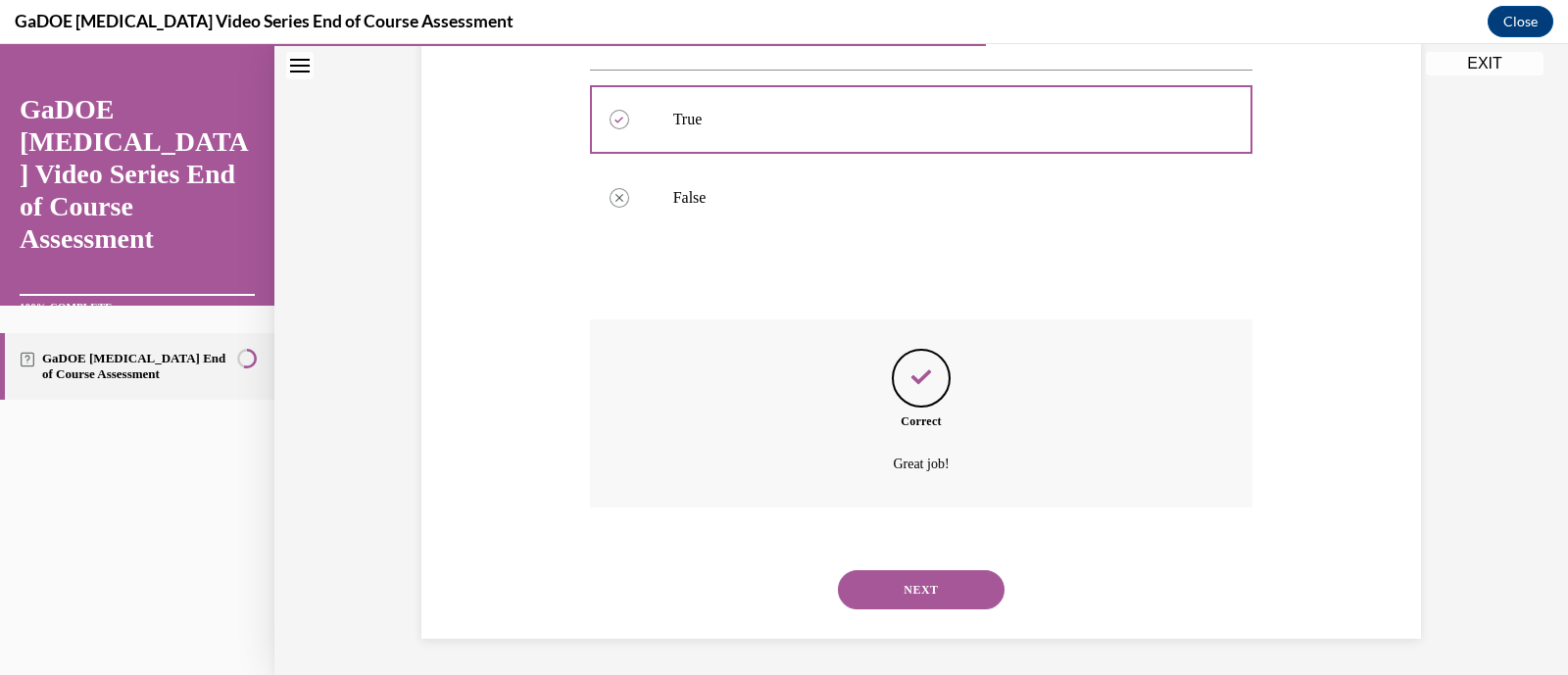
scroll to position [426, 0]
click at [938, 591] on button "NEXT" at bounding box center [921, 589] width 167 height 39
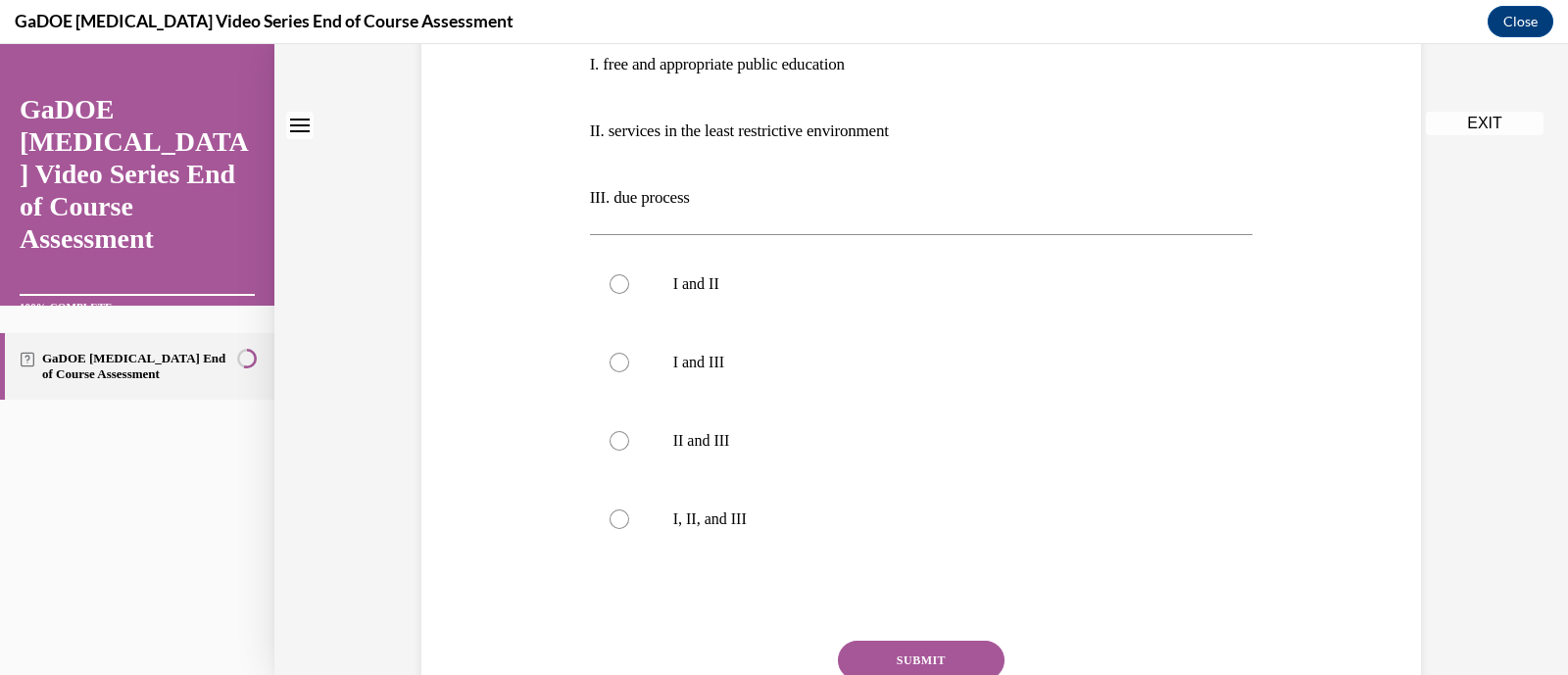
scroll to position [0, 0]
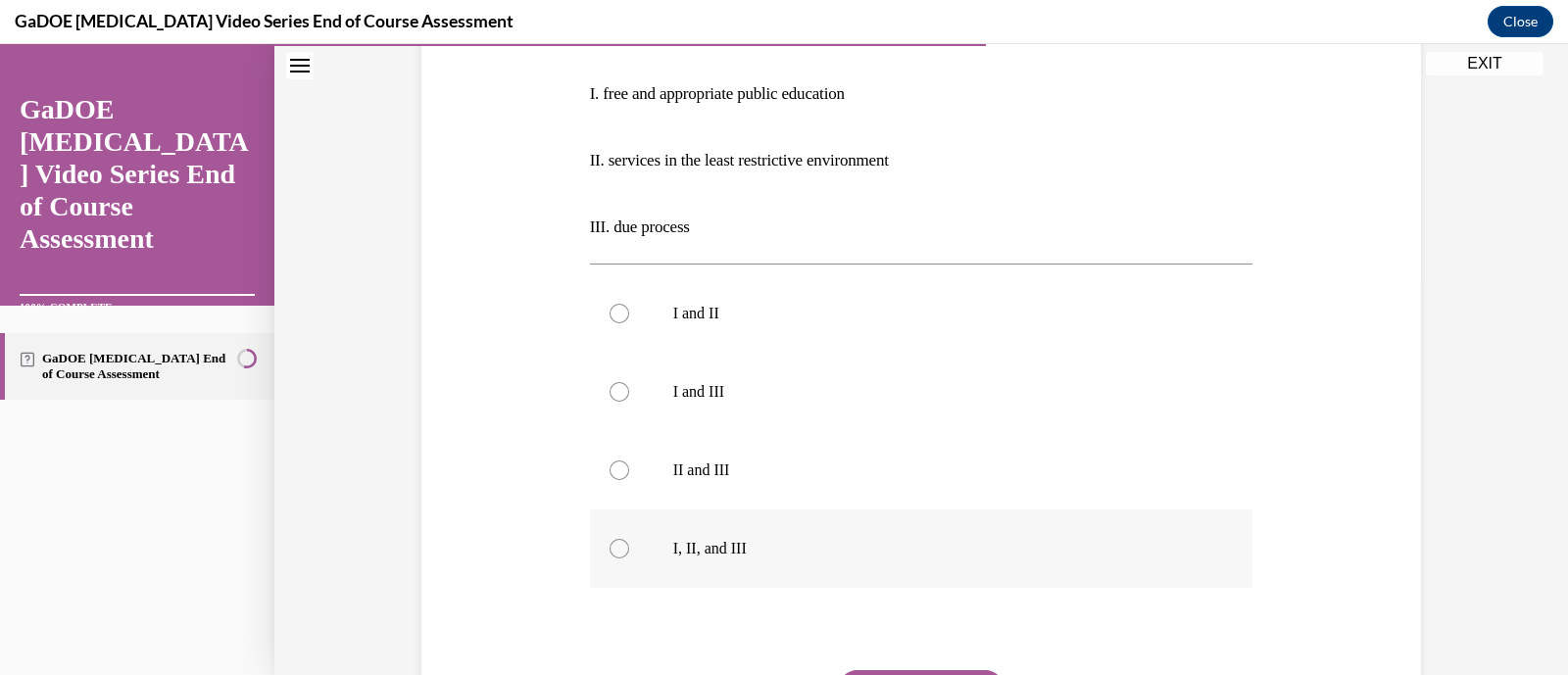
click at [916, 556] on p "I, II, and III" at bounding box center [938, 549] width 531 height 20
click at [630, 556] on input "I, II, and III" at bounding box center [620, 549] width 20 height 20
radio input "true"
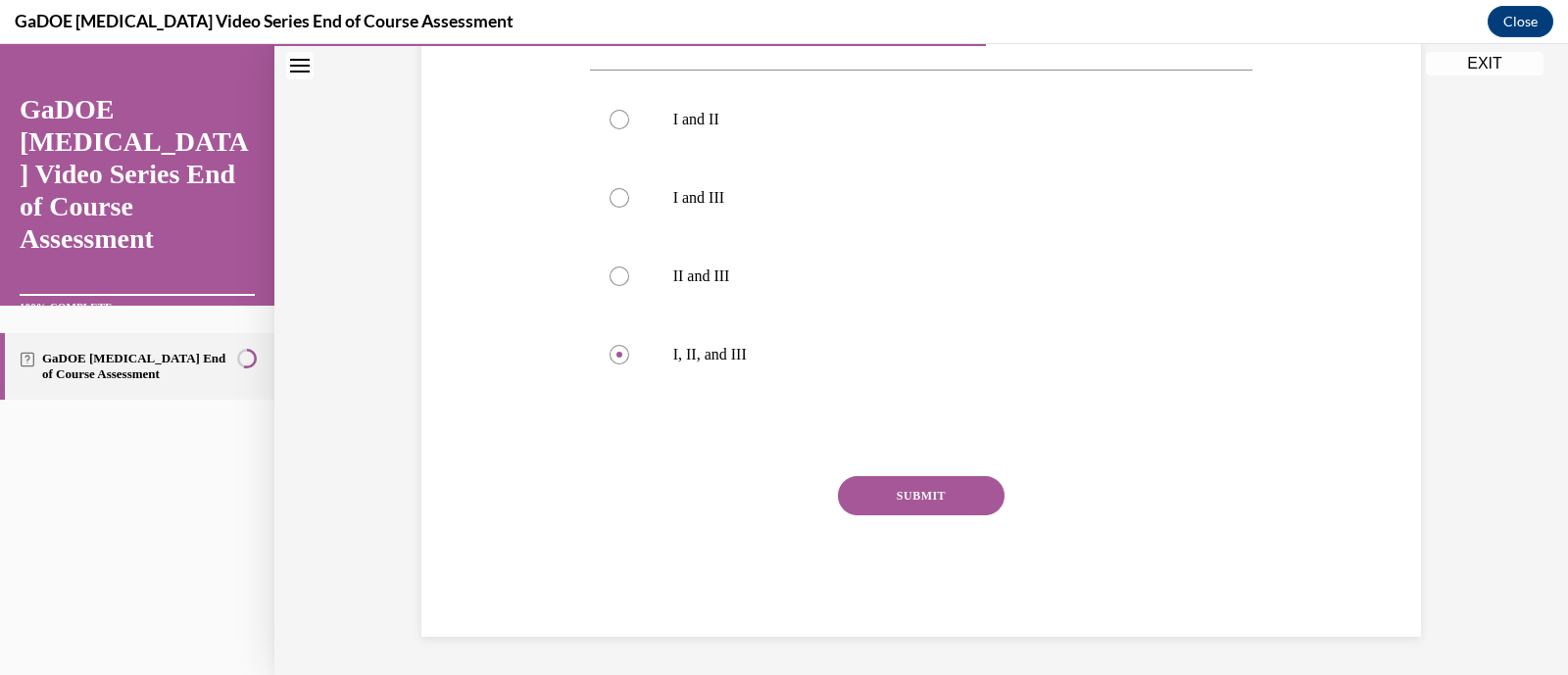
click at [897, 490] on button "SUBMIT" at bounding box center [921, 496] width 167 height 39
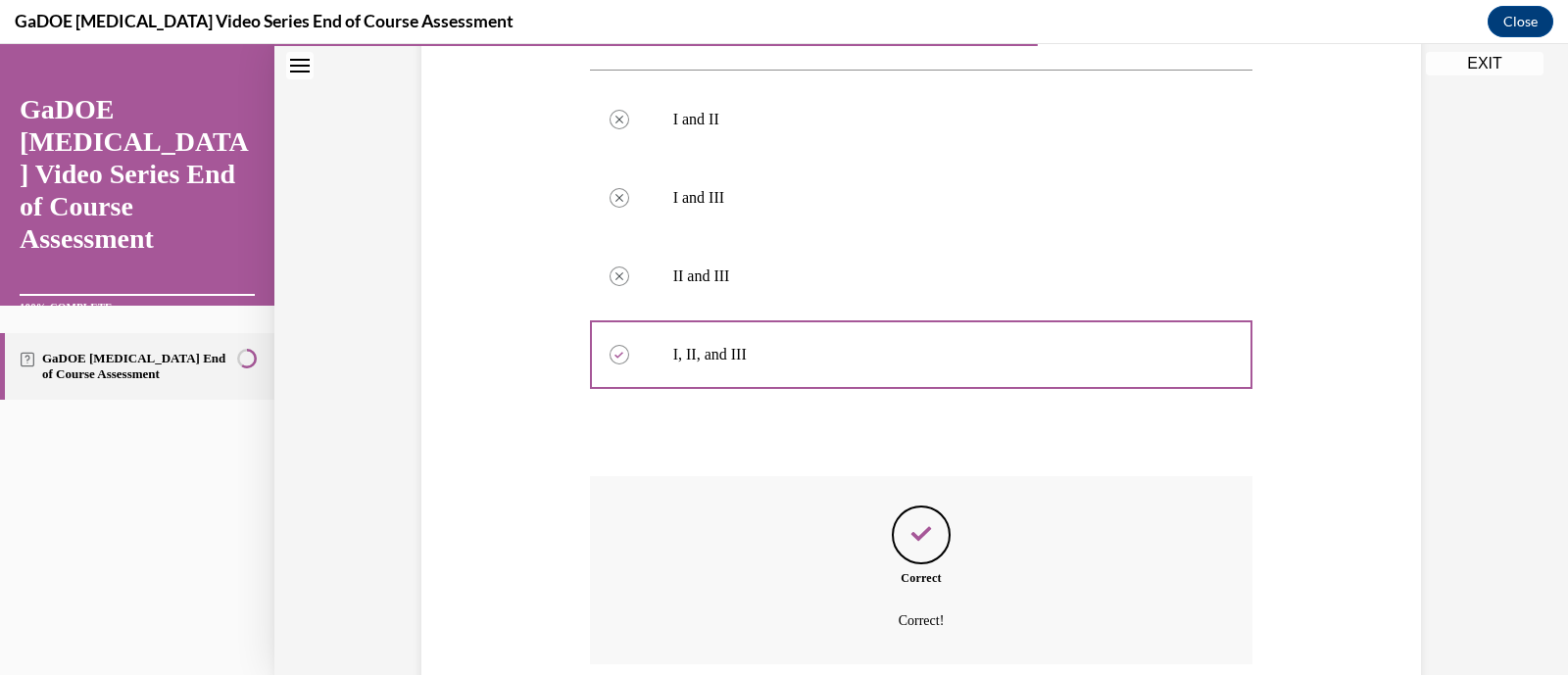
scroll to position [749, 0]
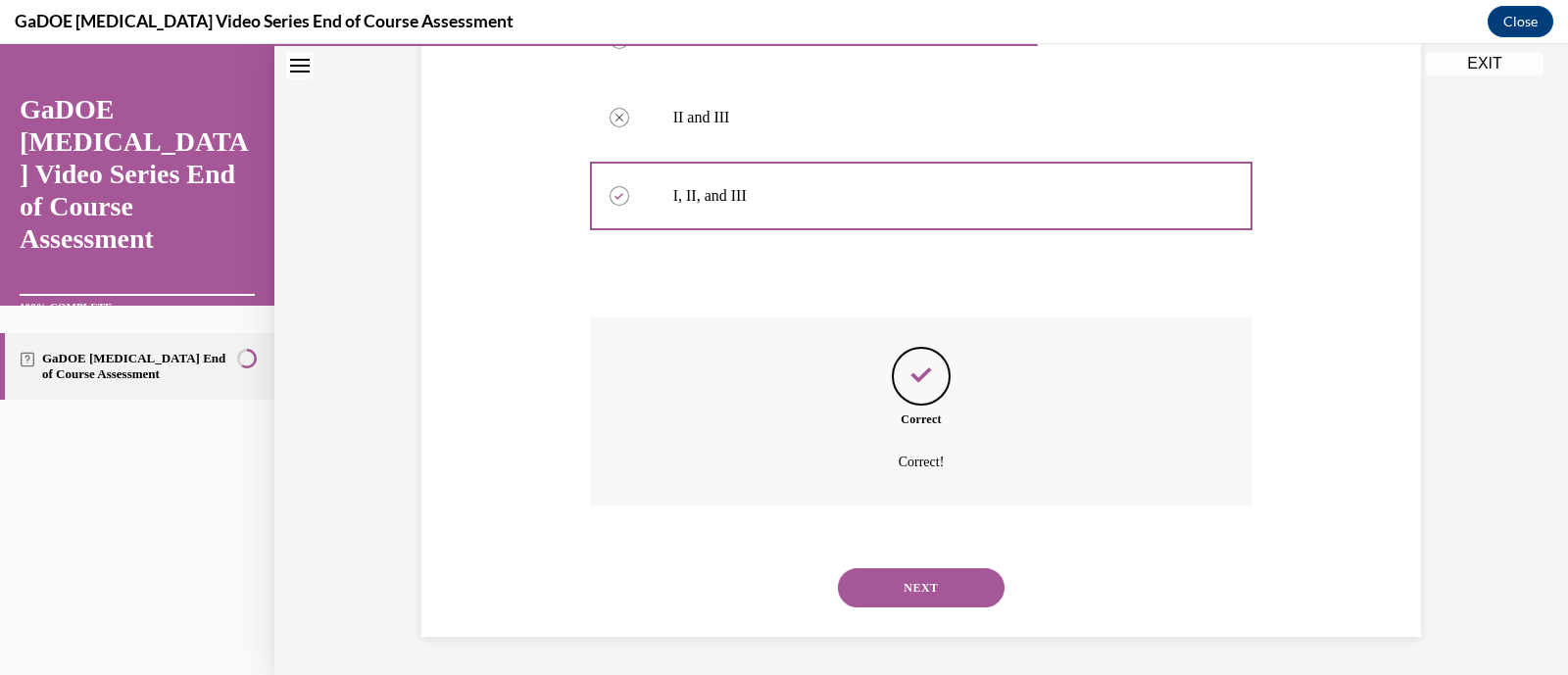
click at [930, 589] on button "NEXT" at bounding box center [921, 589] width 167 height 39
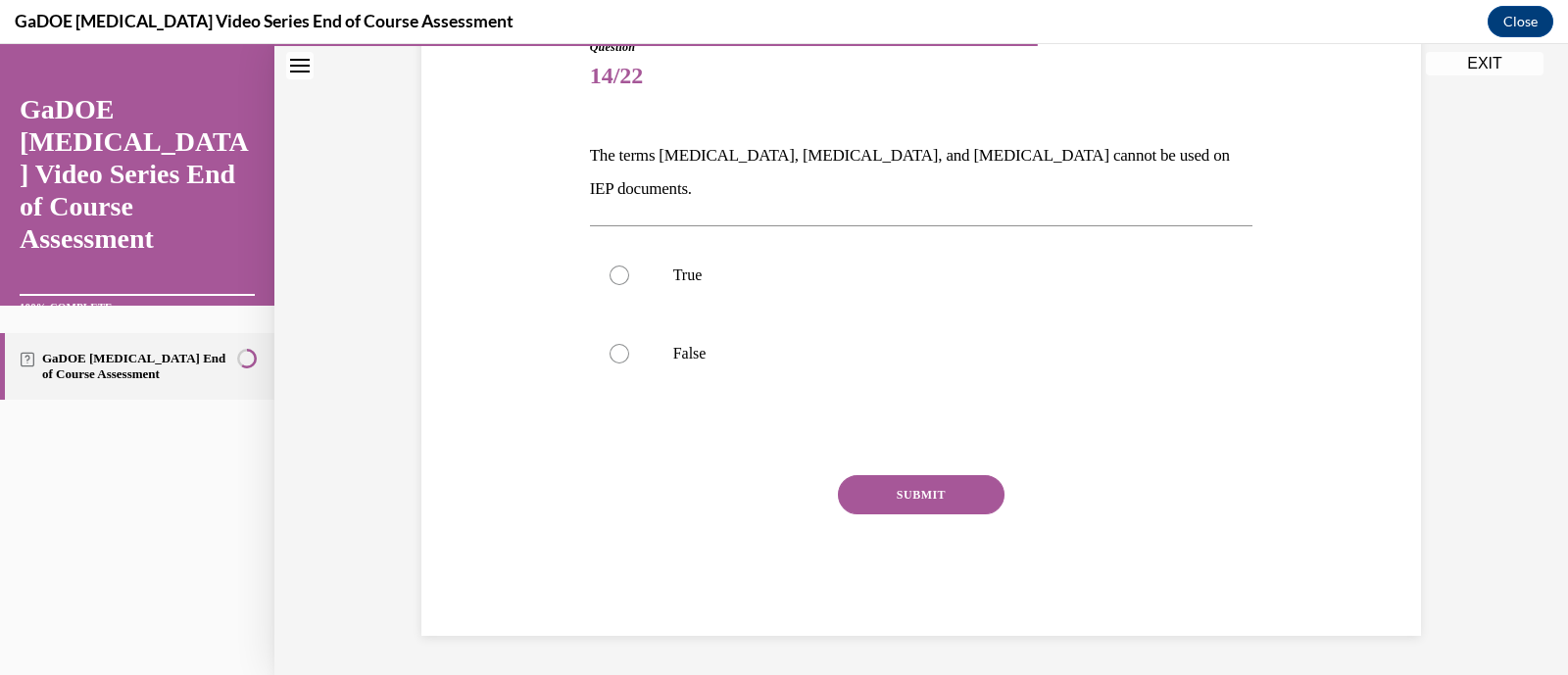
scroll to position [200, 0]
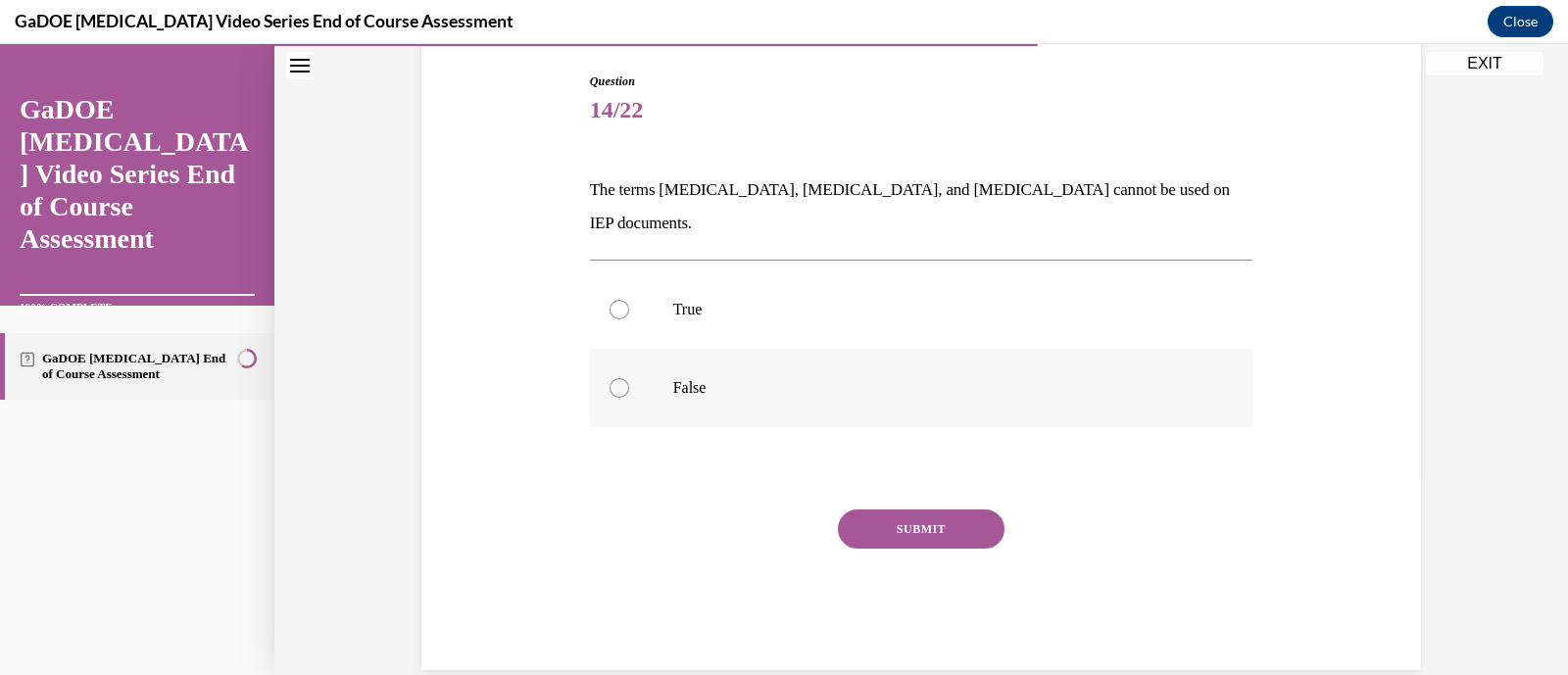
click at [872, 368] on label "False" at bounding box center [922, 389] width 663 height 78
click at [630, 379] on input "False" at bounding box center [620, 389] width 20 height 20
radio input "true"
click at [912, 510] on button "SUBMIT" at bounding box center [921, 530] width 167 height 39
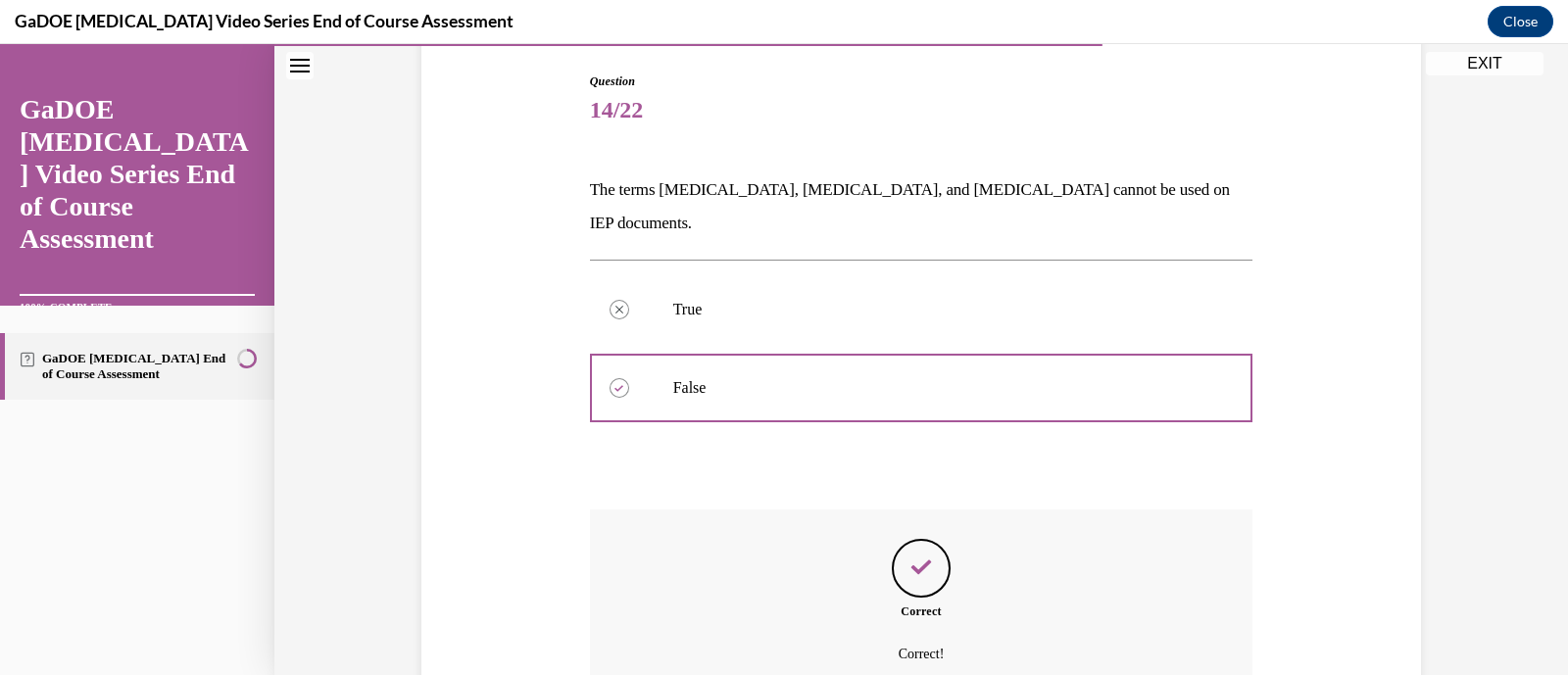
scroll to position [359, 0]
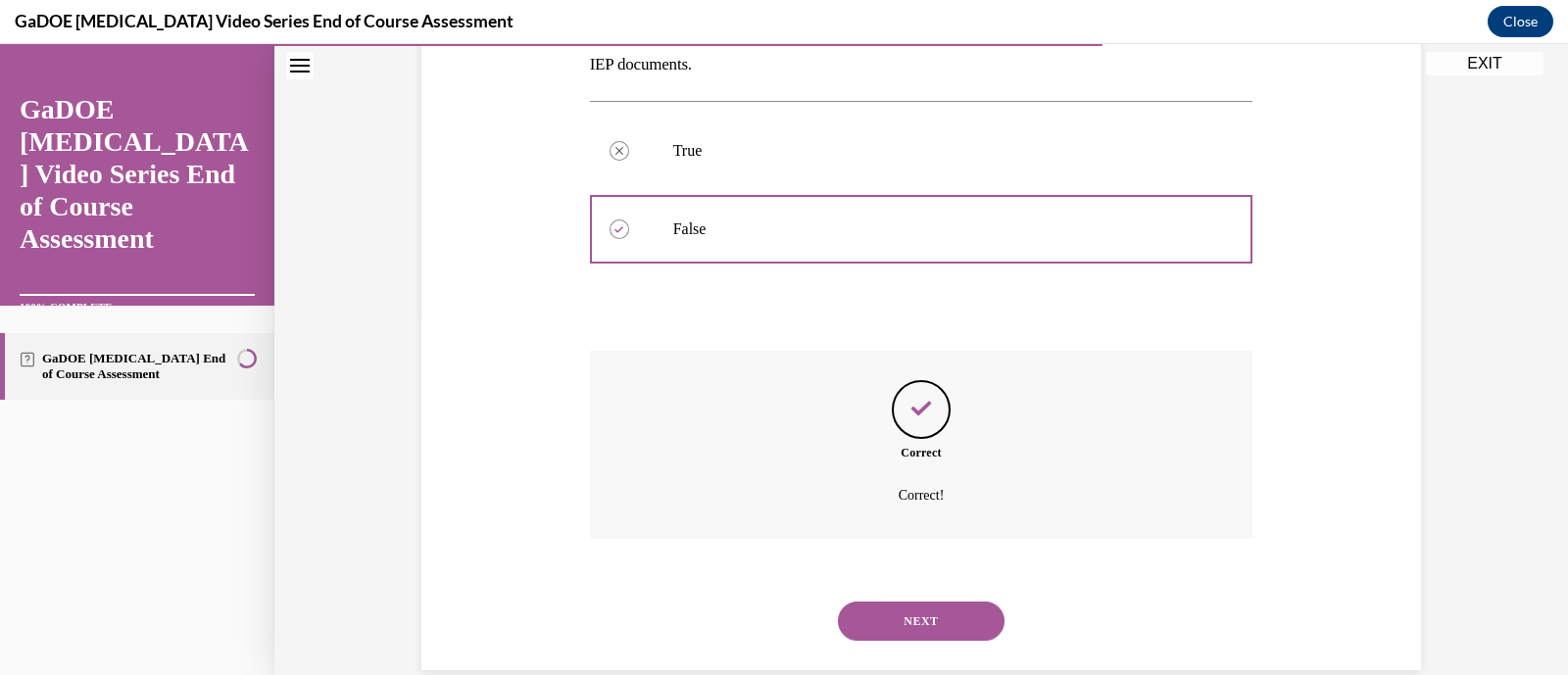
click at [932, 602] on button "NEXT" at bounding box center [921, 622] width 167 height 39
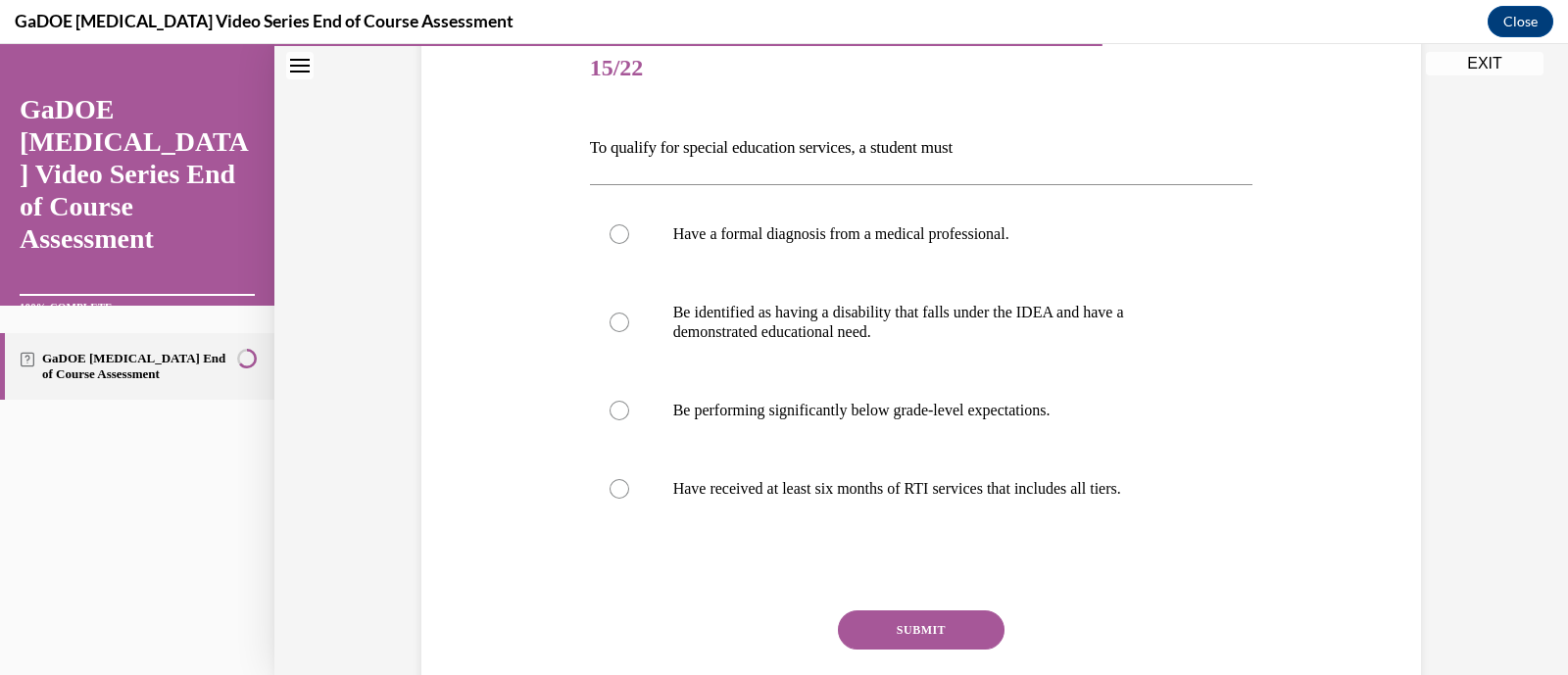
scroll to position [249, 0]
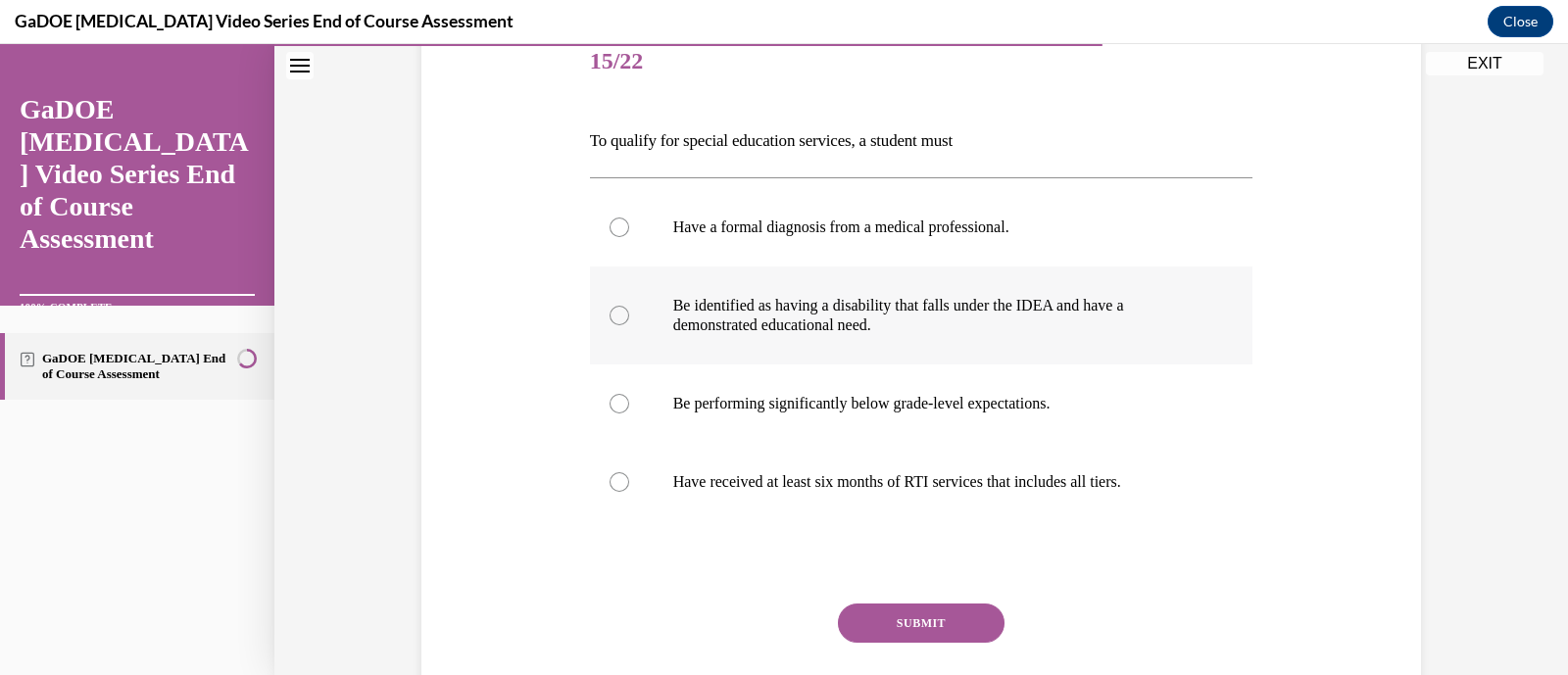
click at [901, 311] on p "Be identified as having a disability that falls under the IDEA and have a demon…" at bounding box center [938, 316] width 531 height 39
click at [630, 311] on input "Be identified as having a disability that falls under the IDEA and have a demon…" at bounding box center [620, 316] width 20 height 20
radio input "true"
click at [967, 626] on button "SUBMIT" at bounding box center [921, 624] width 167 height 39
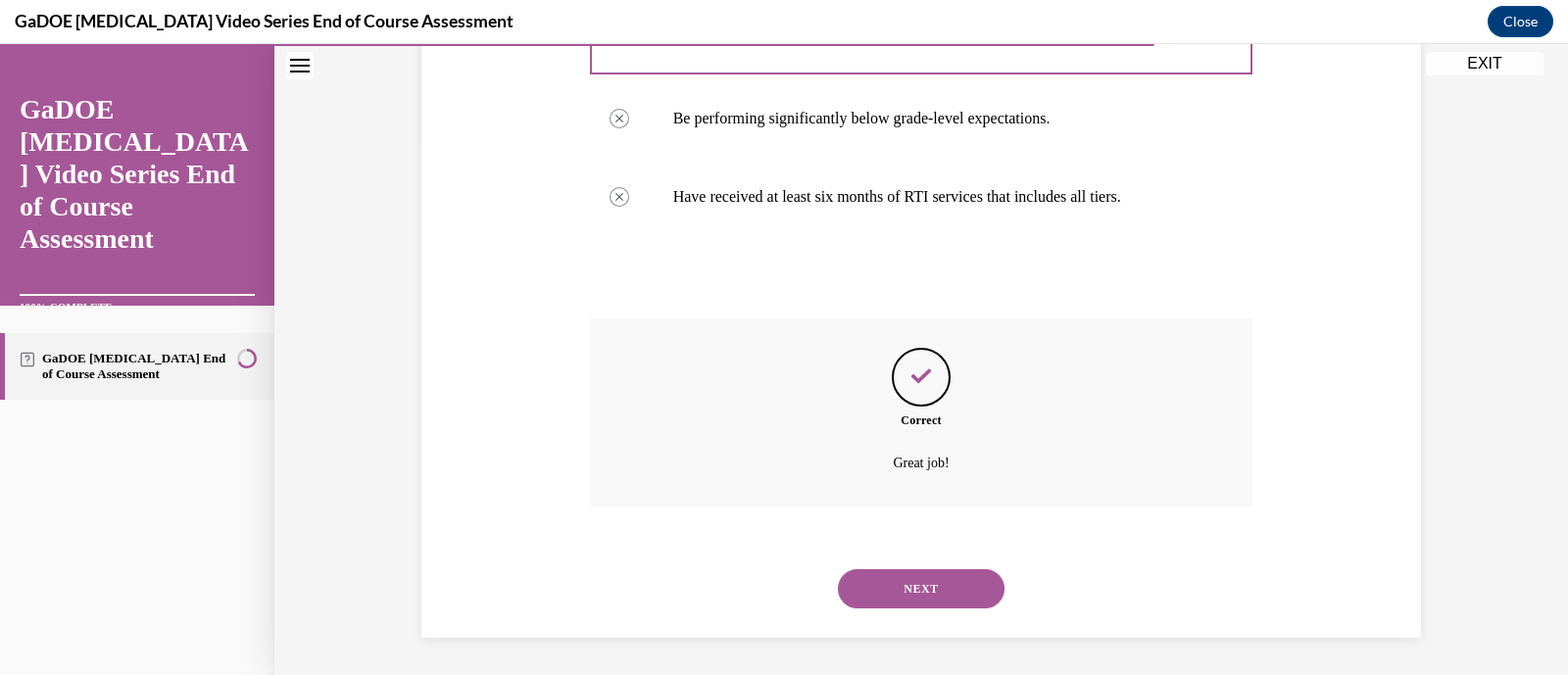
scroll to position [536, 0]
click at [952, 576] on button "NEXT" at bounding box center [921, 589] width 167 height 39
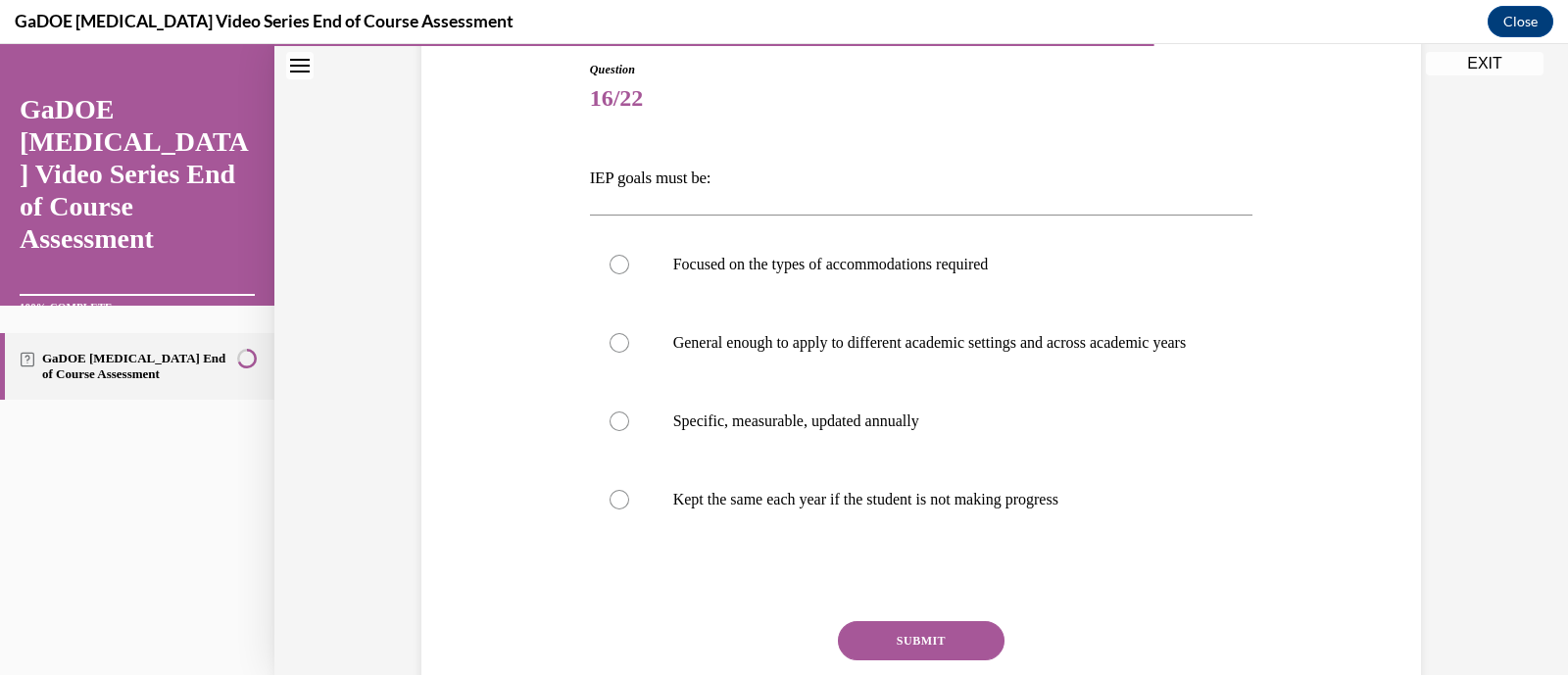
scroll to position [213, 0]
click at [886, 352] on p "General enough to apply to different academic settings and across academic years" at bounding box center [938, 342] width 531 height 20
click at [630, 352] on input "General enough to apply to different academic settings and across academic years" at bounding box center [620, 342] width 20 height 20
radio input "true"
click at [946, 649] on button "SUBMIT" at bounding box center [921, 641] width 167 height 39
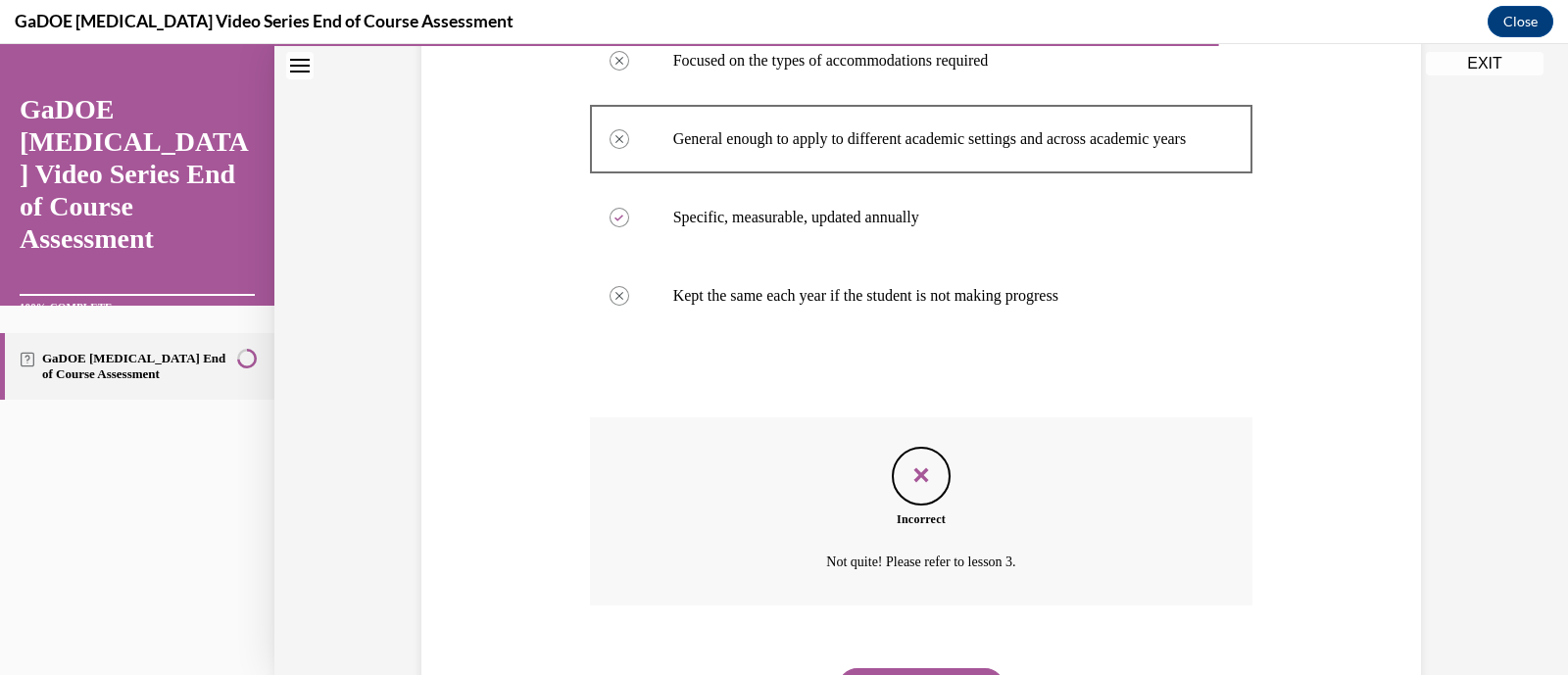
scroll to position [536, 0]
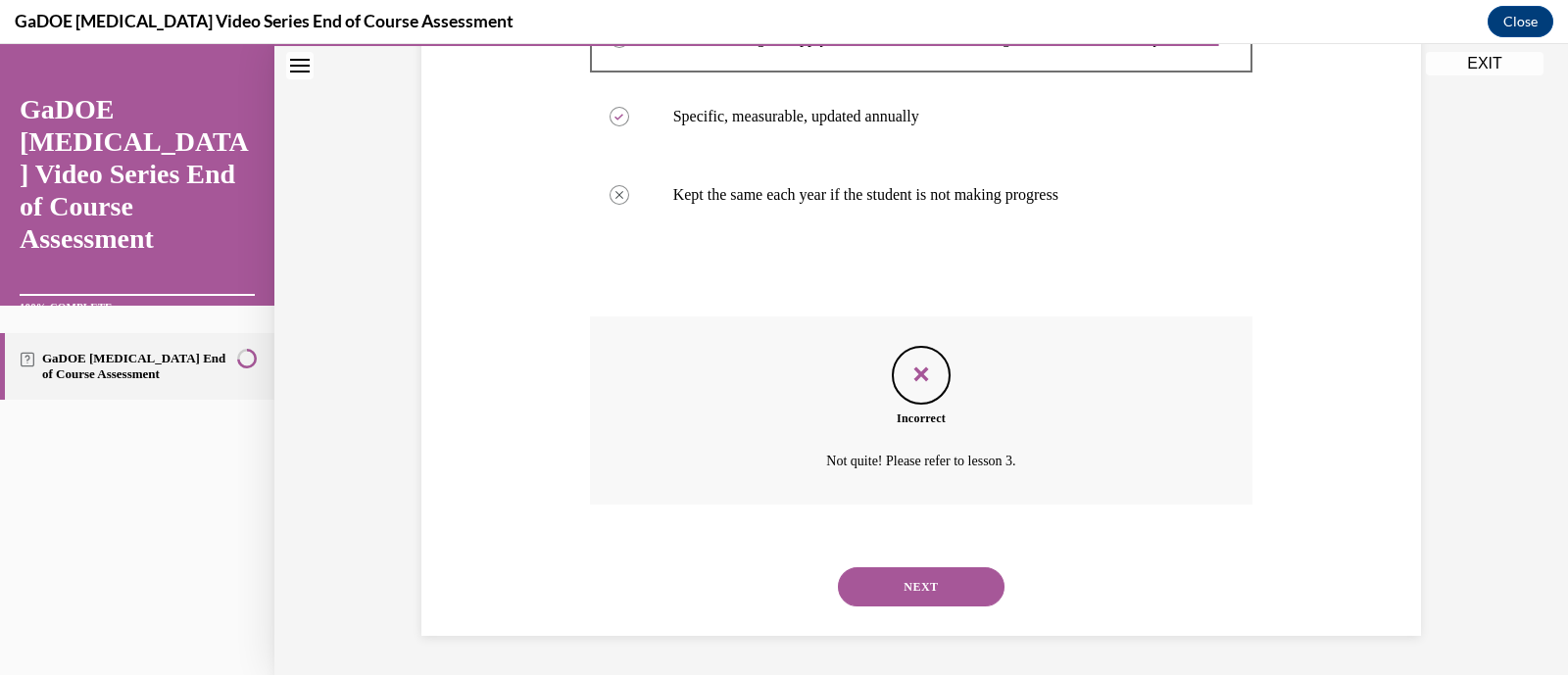
click at [897, 597] on button "NEXT" at bounding box center [921, 588] width 167 height 39
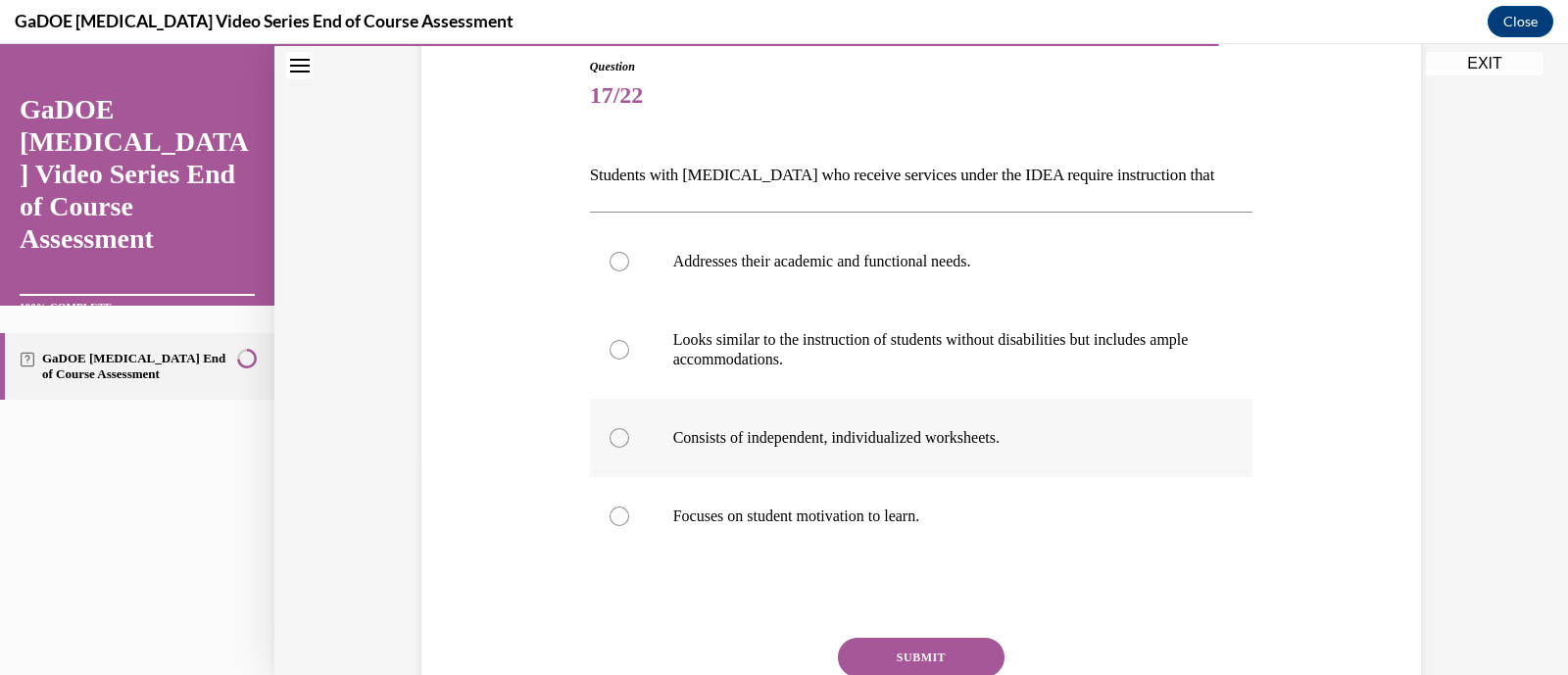
scroll to position [213, 0]
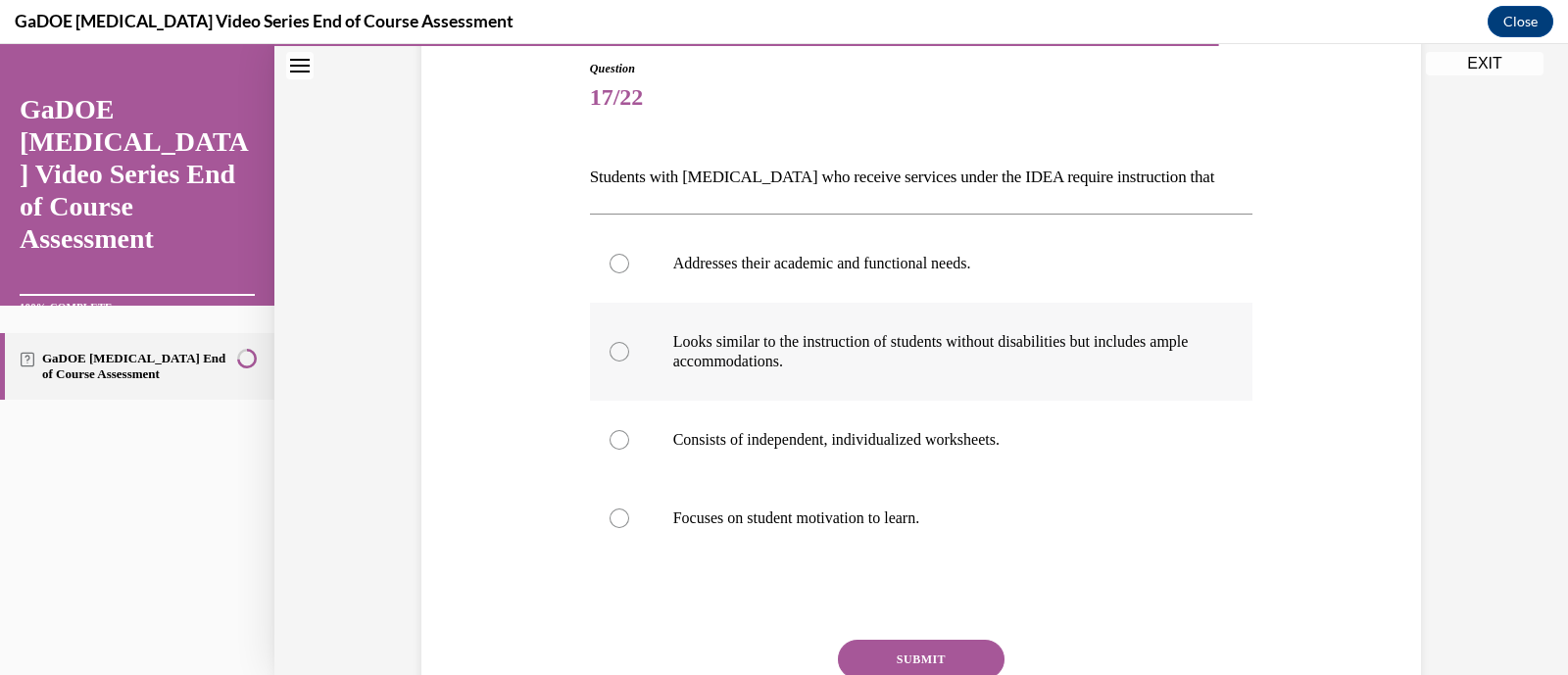
click at [873, 365] on p "Looks similar to the instruction of students without disabilities but includes …" at bounding box center [938, 352] width 531 height 39
click at [630, 362] on input "Looks similar to the instruction of students without disabilities but includes …" at bounding box center [620, 352] width 20 height 20
radio input "true"
click at [970, 667] on button "SUBMIT" at bounding box center [921, 660] width 167 height 39
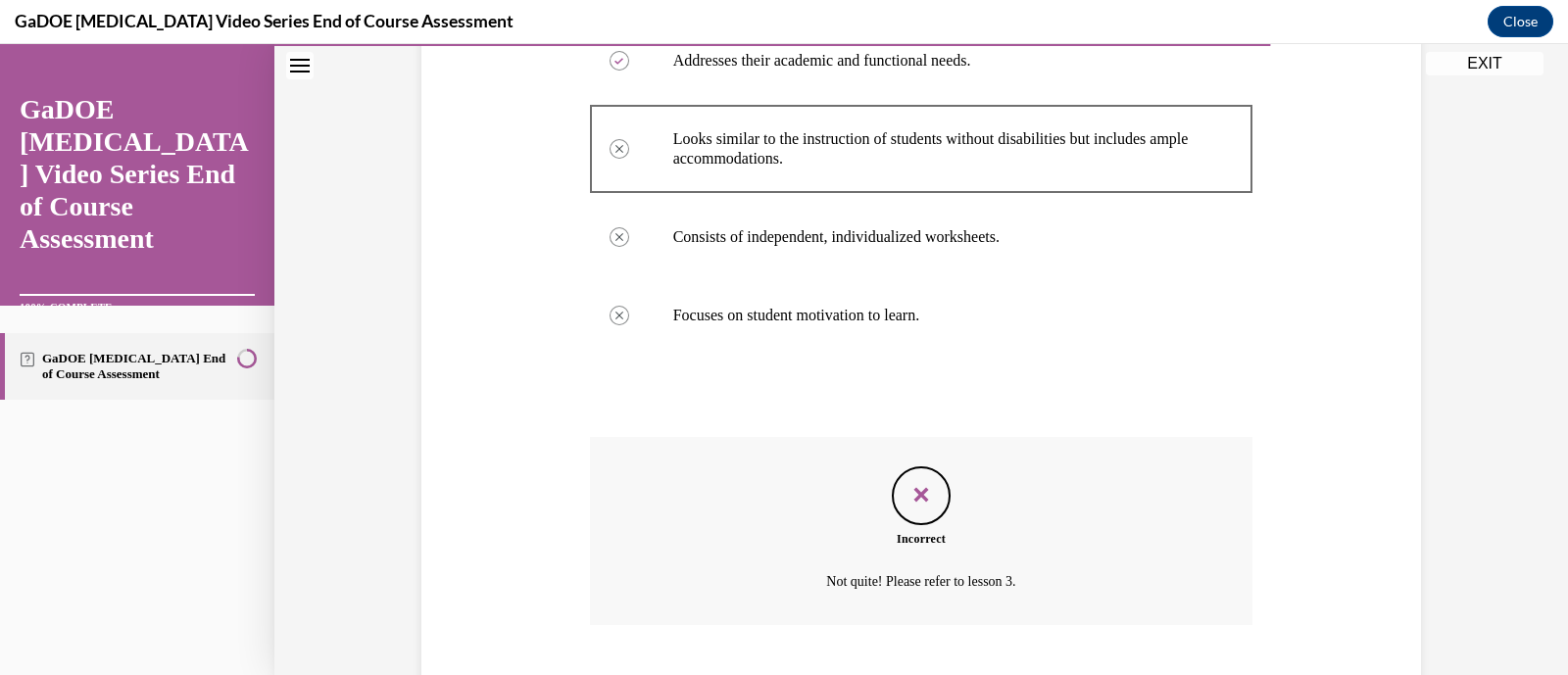
scroll to position [536, 0]
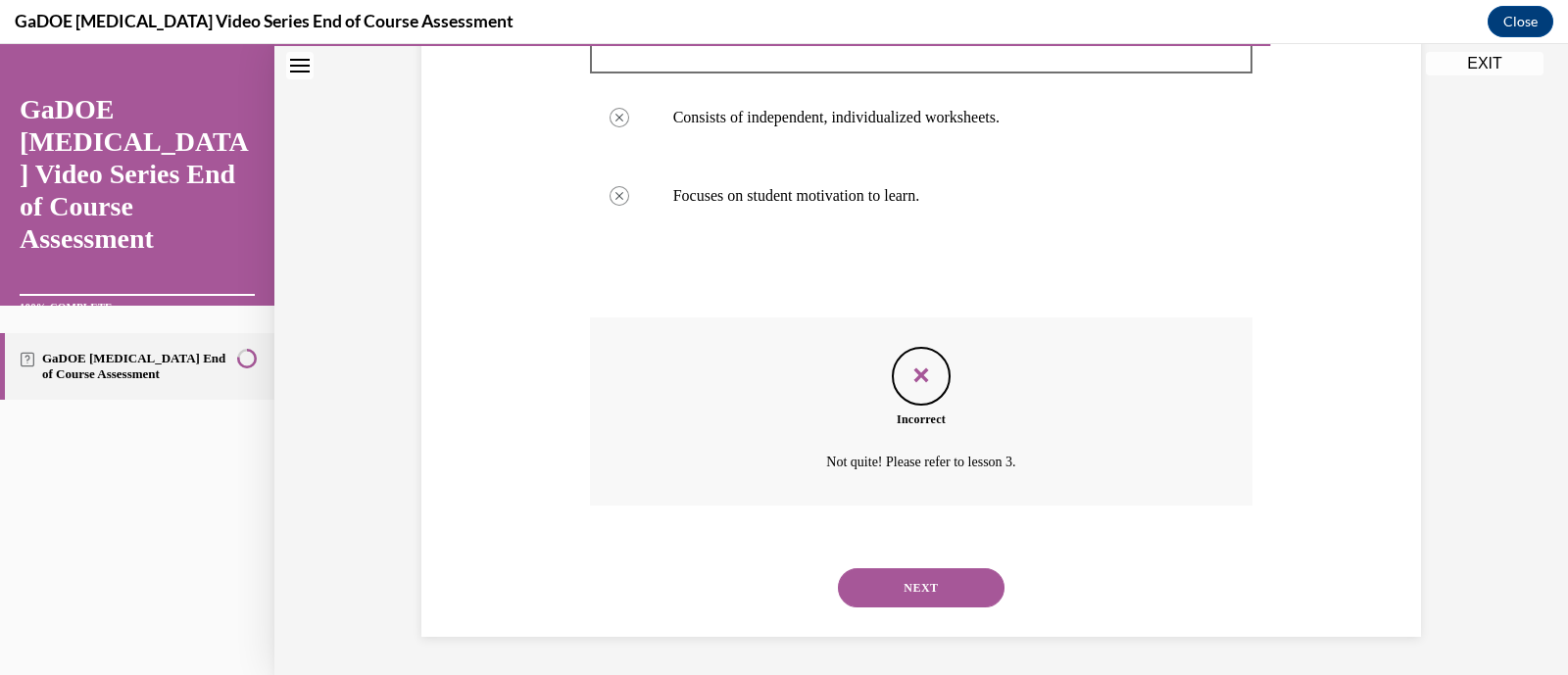
click at [929, 574] on button "NEXT" at bounding box center [921, 589] width 167 height 39
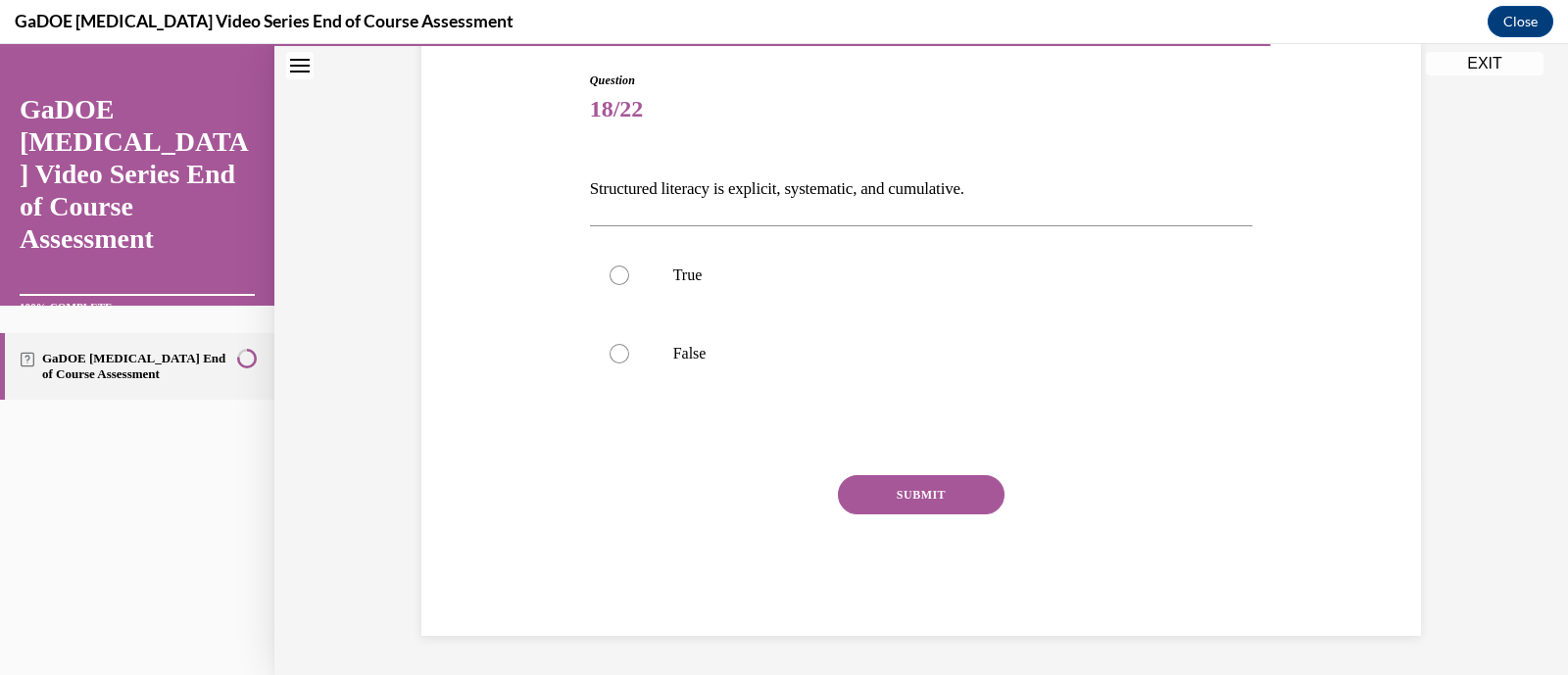
scroll to position [200, 0]
click at [950, 345] on p "False" at bounding box center [938, 355] width 531 height 20
click at [630, 345] on input "False" at bounding box center [620, 355] width 20 height 20
radio input "true"
click at [950, 306] on label "True" at bounding box center [922, 277] width 663 height 78
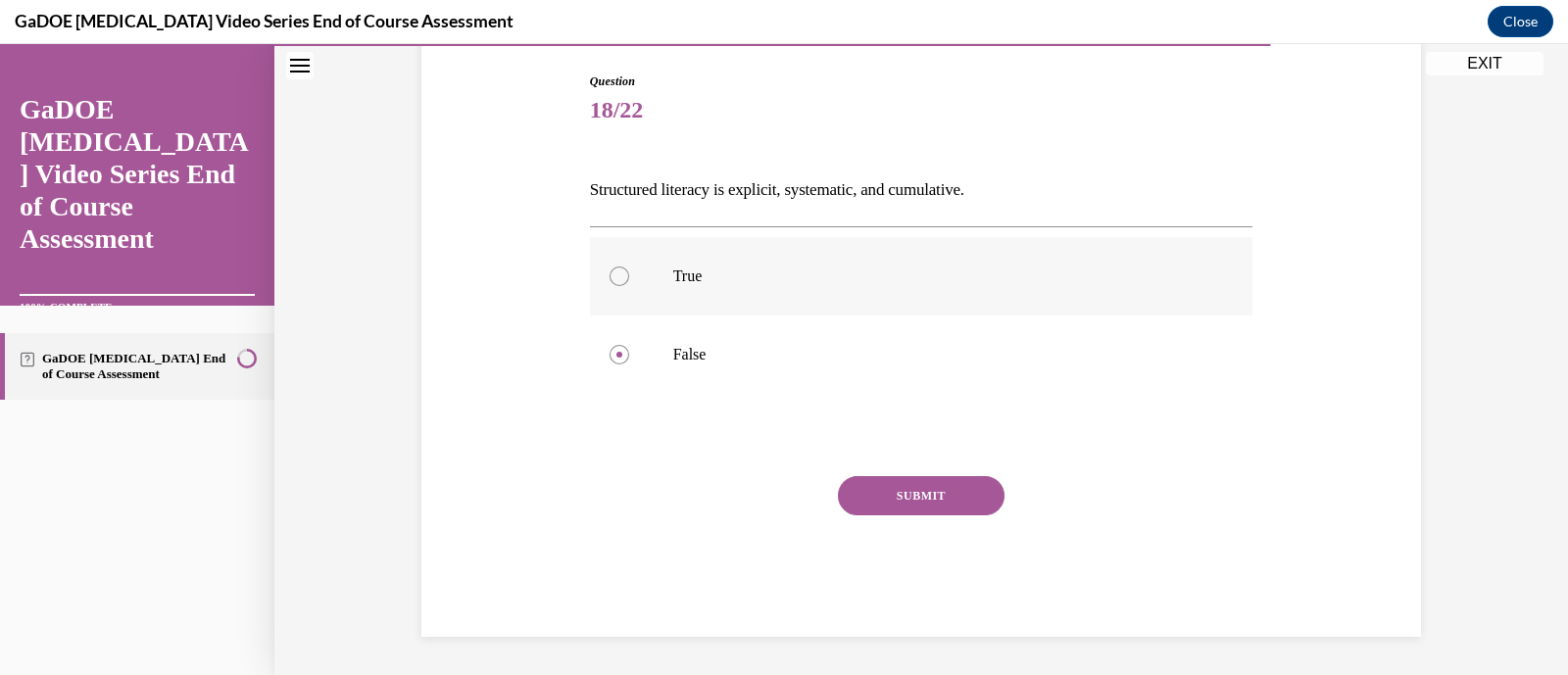
click at [630, 286] on input "True" at bounding box center [620, 277] width 20 height 20
radio input "true"
click at [945, 496] on button "SUBMIT" at bounding box center [921, 496] width 167 height 39
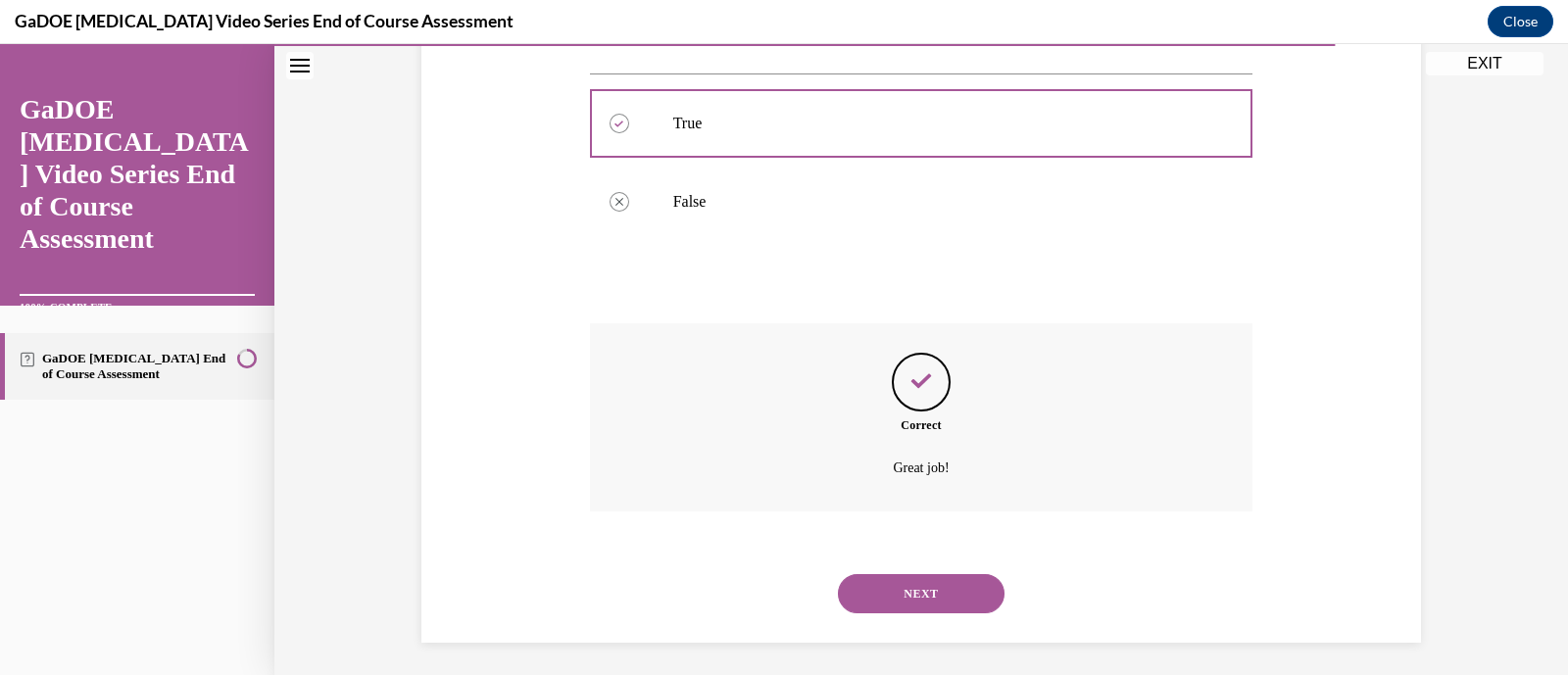
scroll to position [359, 0]
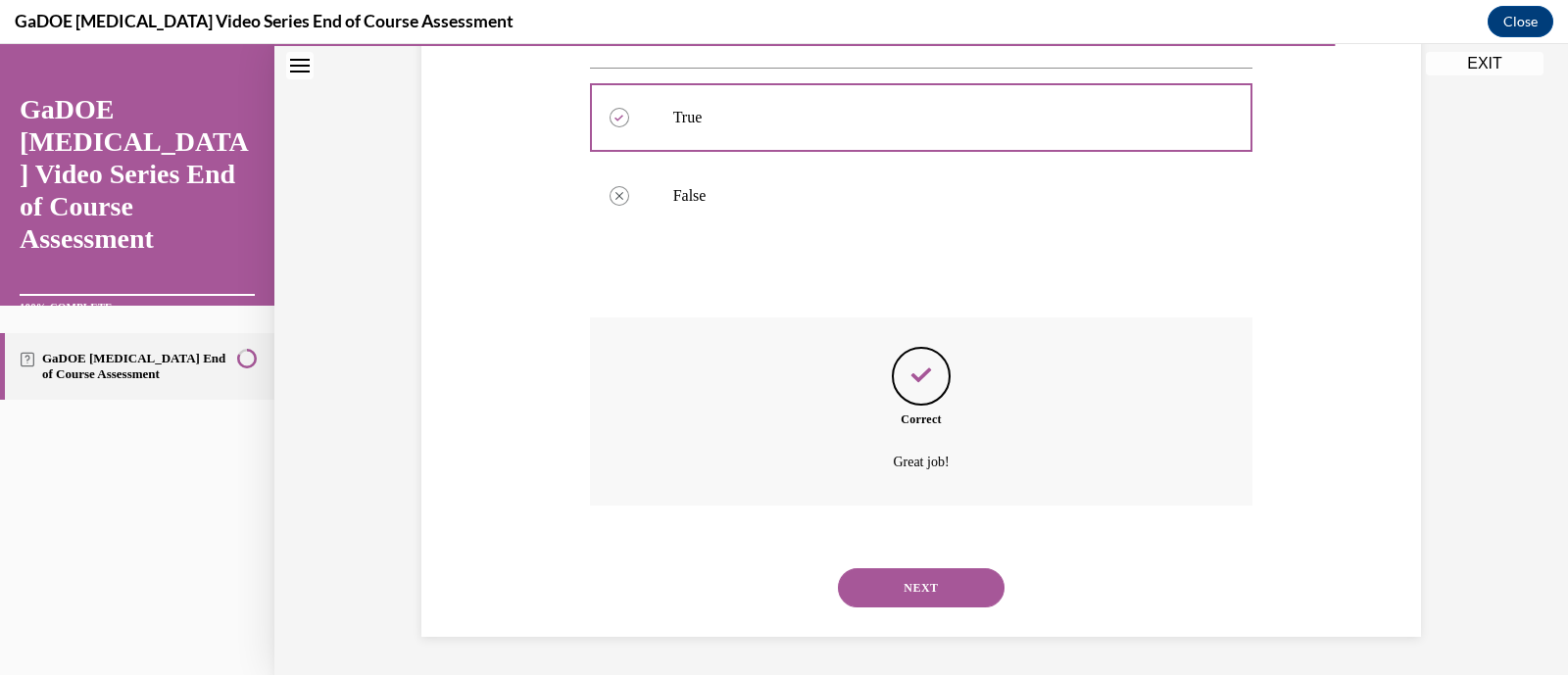
click at [945, 585] on button "NEXT" at bounding box center [921, 589] width 167 height 39
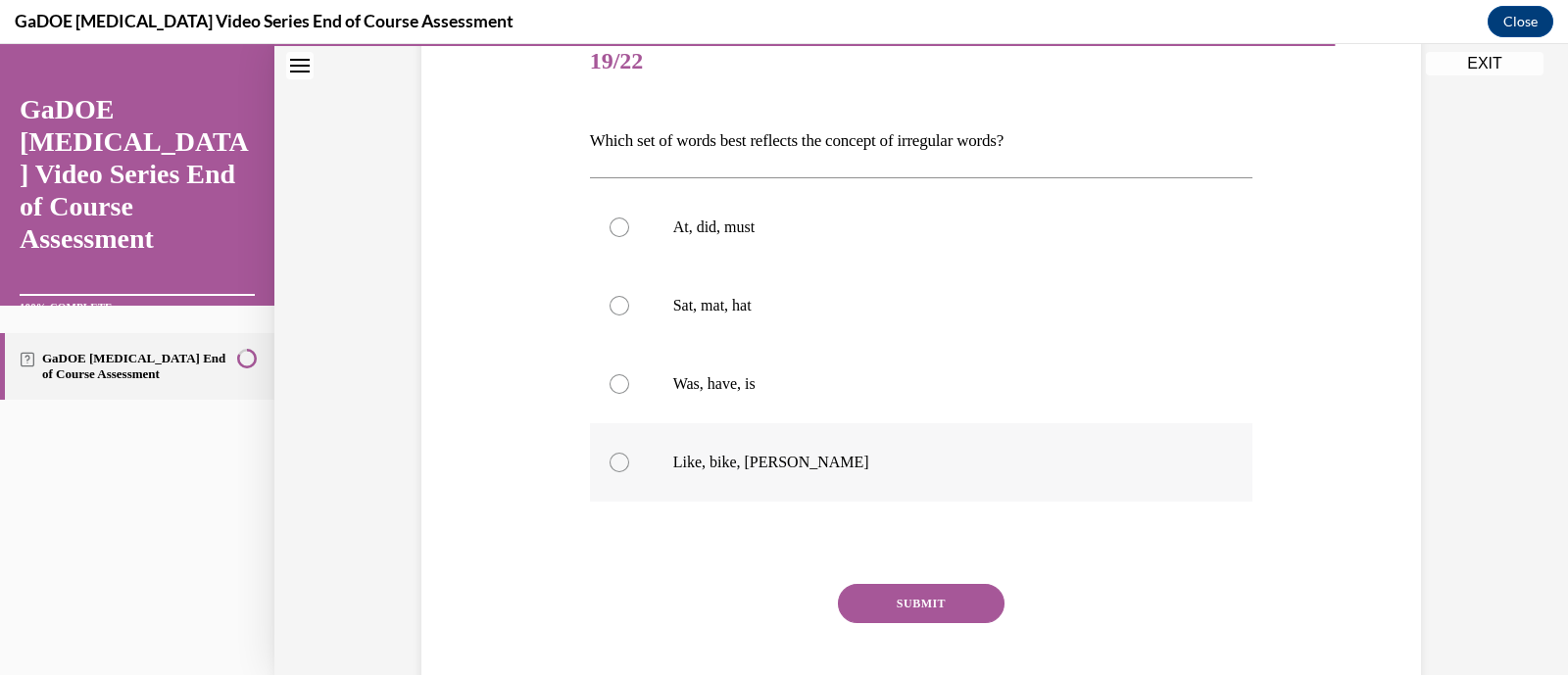
scroll to position [255, 0]
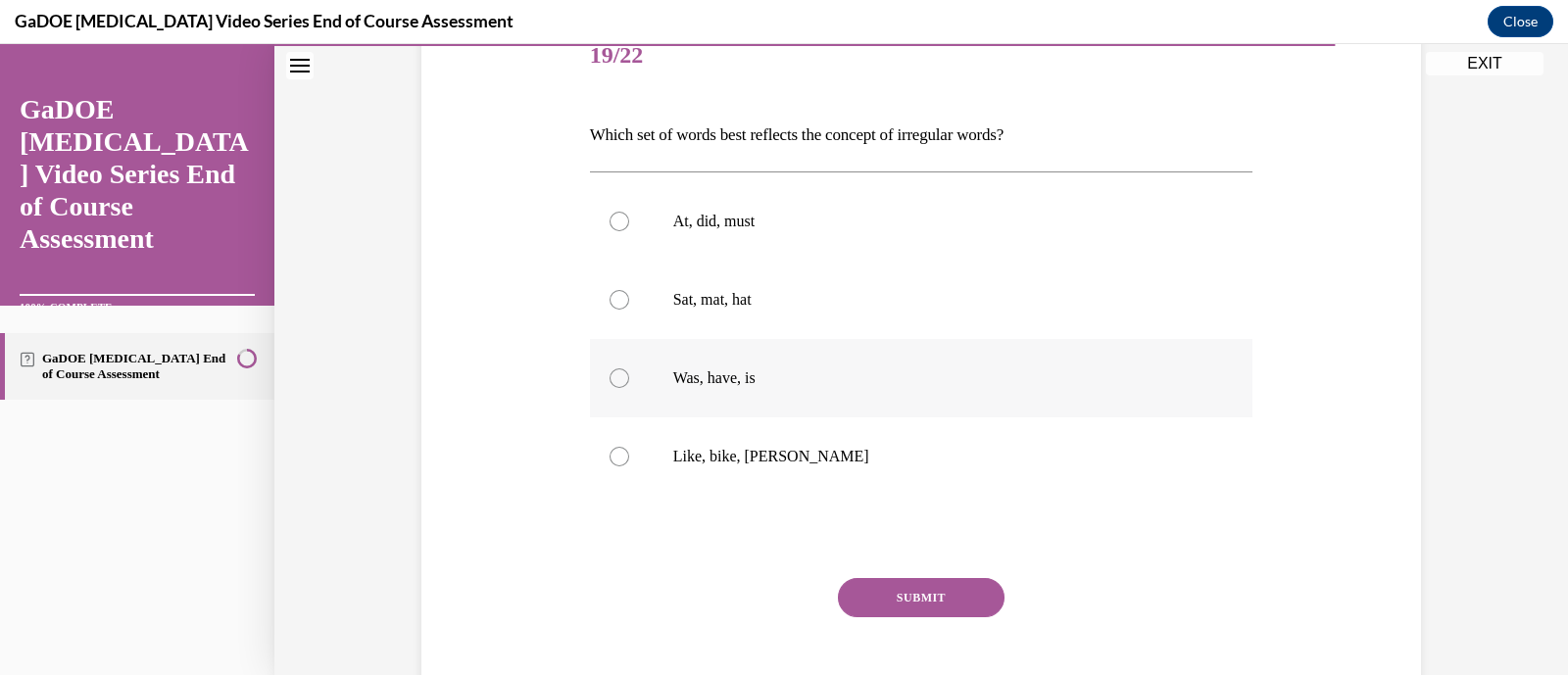
click at [809, 386] on p "Was, have, is" at bounding box center [938, 379] width 531 height 20
click at [630, 386] on input "Was, have, is" at bounding box center [620, 379] width 20 height 20
radio input "true"
click at [961, 576] on div "Question 19/22 Which set of words best reflects the concept of irregular words?…" at bounding box center [922, 378] width 663 height 721
click at [961, 591] on button "SUBMIT" at bounding box center [921, 598] width 167 height 39
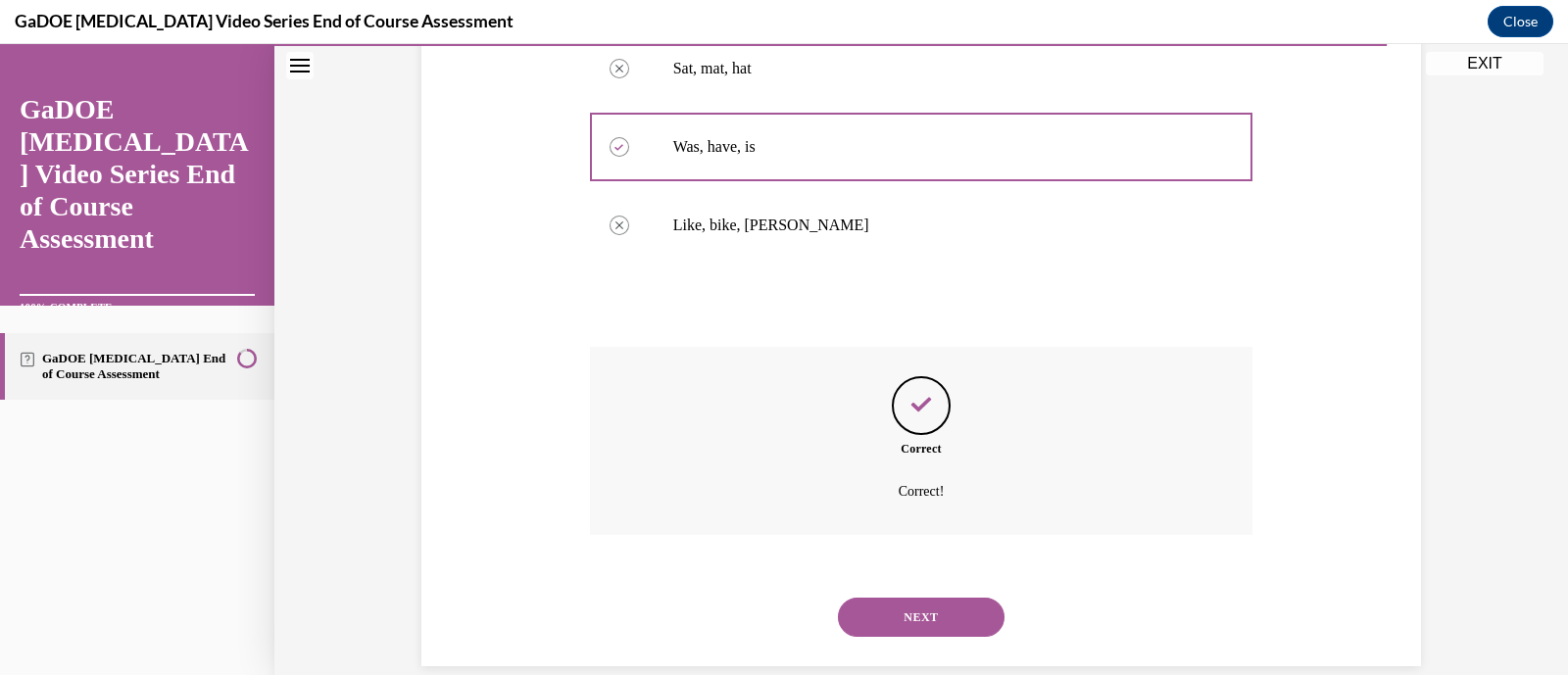
scroll to position [516, 0]
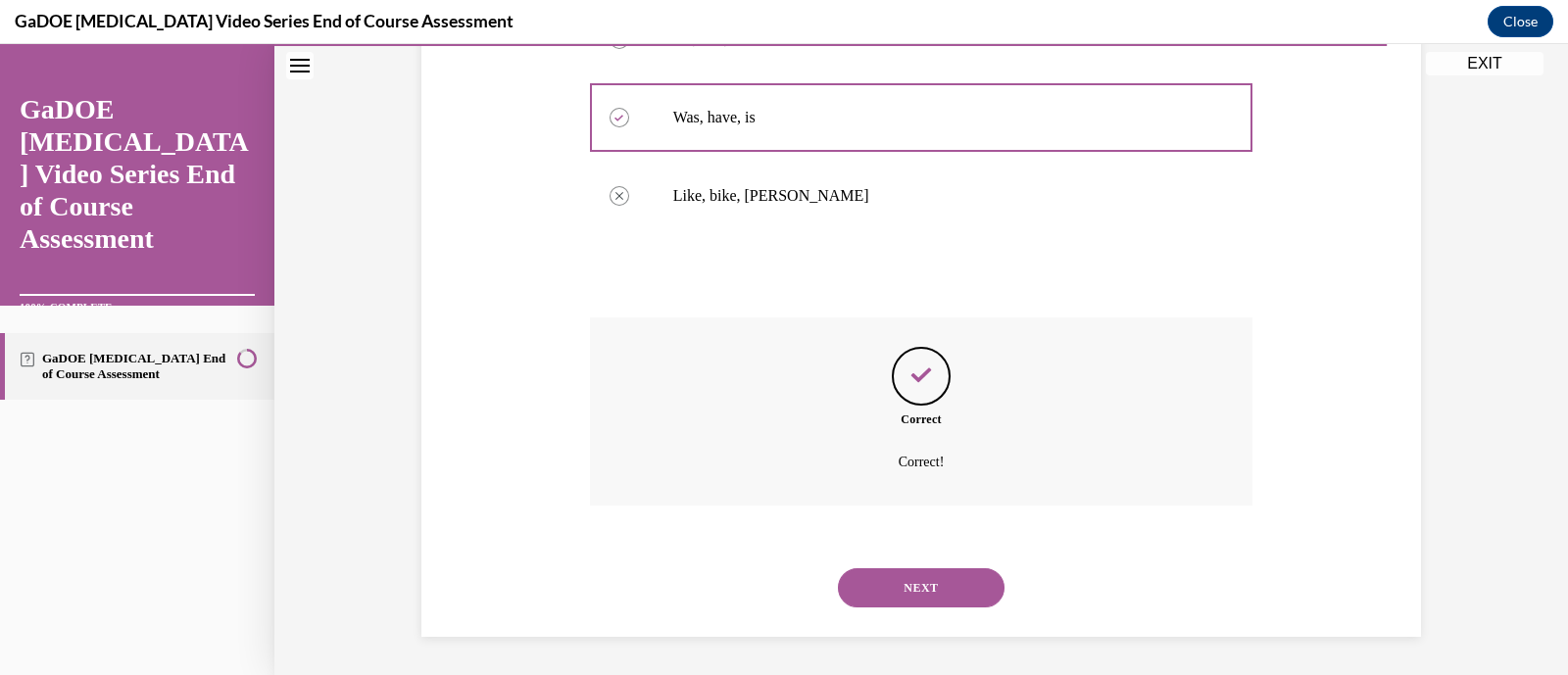
click at [948, 565] on div "NEXT" at bounding box center [922, 589] width 663 height 78
click at [970, 589] on button "NEXT" at bounding box center [921, 589] width 167 height 39
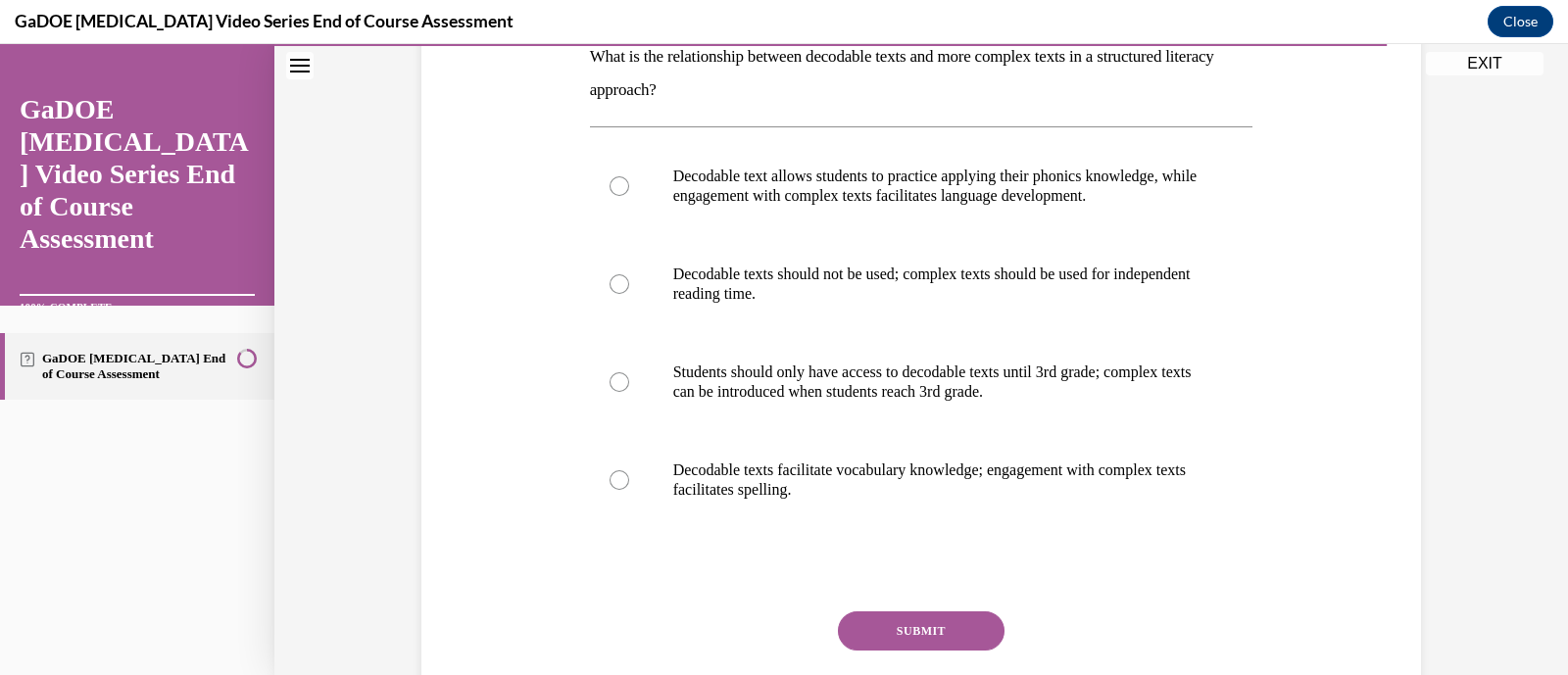
scroll to position [341, 0]
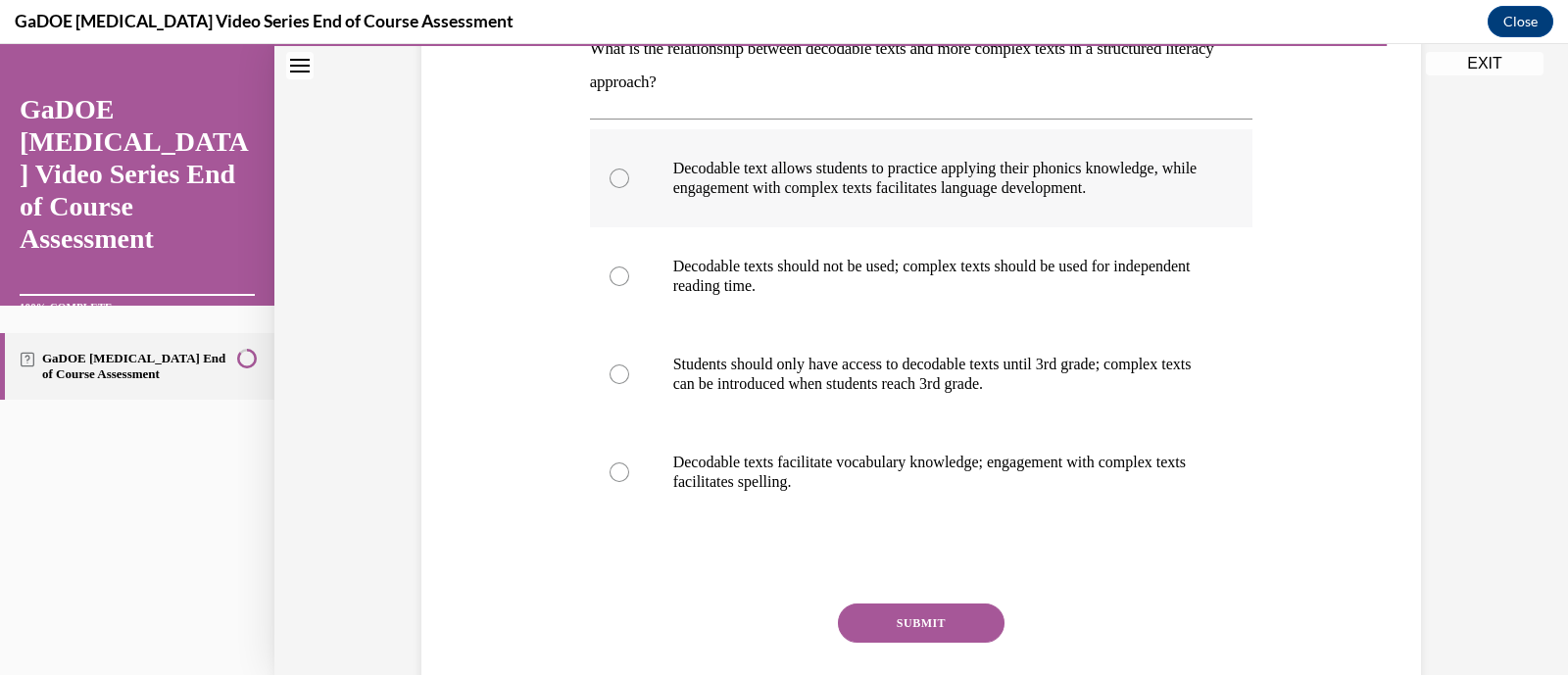
click at [980, 191] on p "Decodable text allows students to practice applying their phonics knowledge, wh…" at bounding box center [938, 179] width 531 height 39
click at [630, 188] on input "Decodable text allows students to practice applying their phonics knowledge, wh…" at bounding box center [620, 179] width 20 height 20
radio input "true"
click at [936, 610] on button "SUBMIT" at bounding box center [921, 624] width 167 height 39
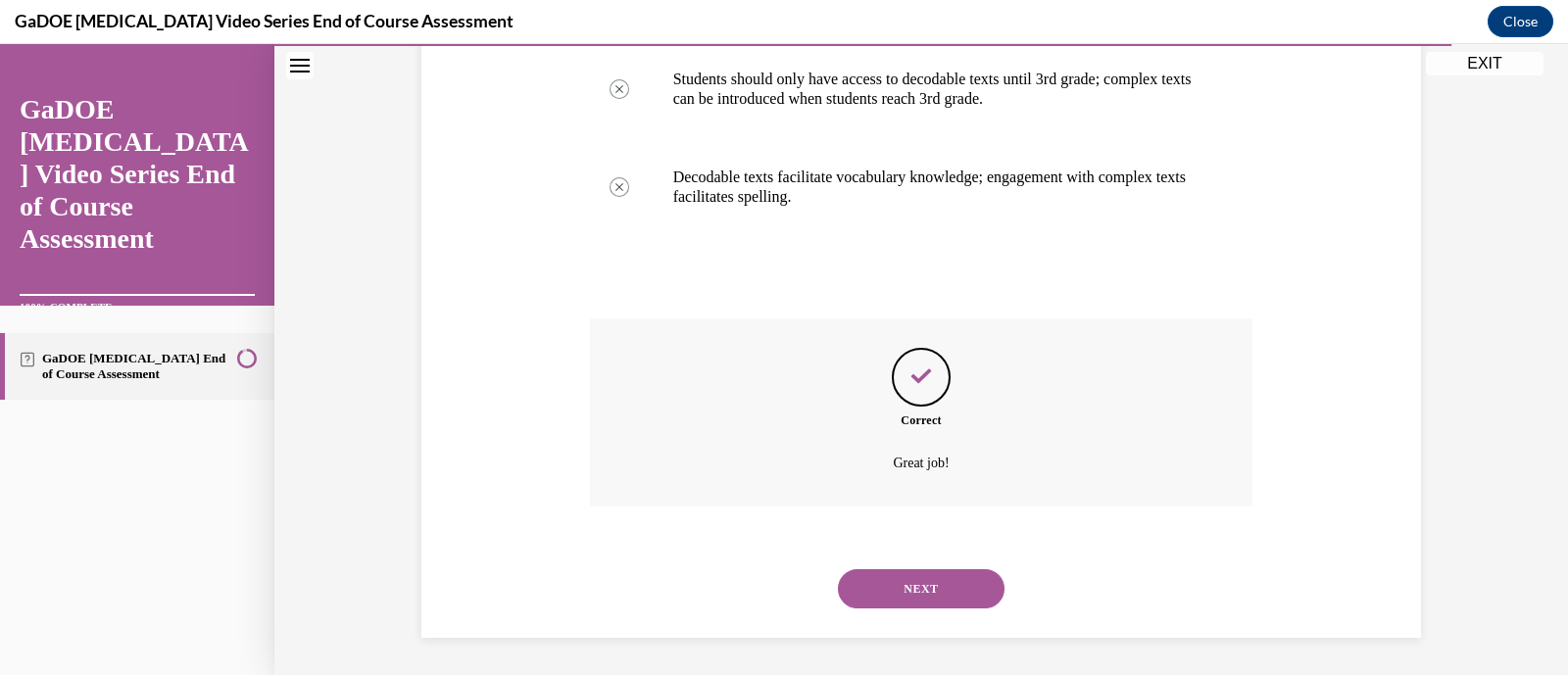
scroll to position [628, 0]
click at [935, 596] on button "NEXT" at bounding box center [921, 589] width 167 height 39
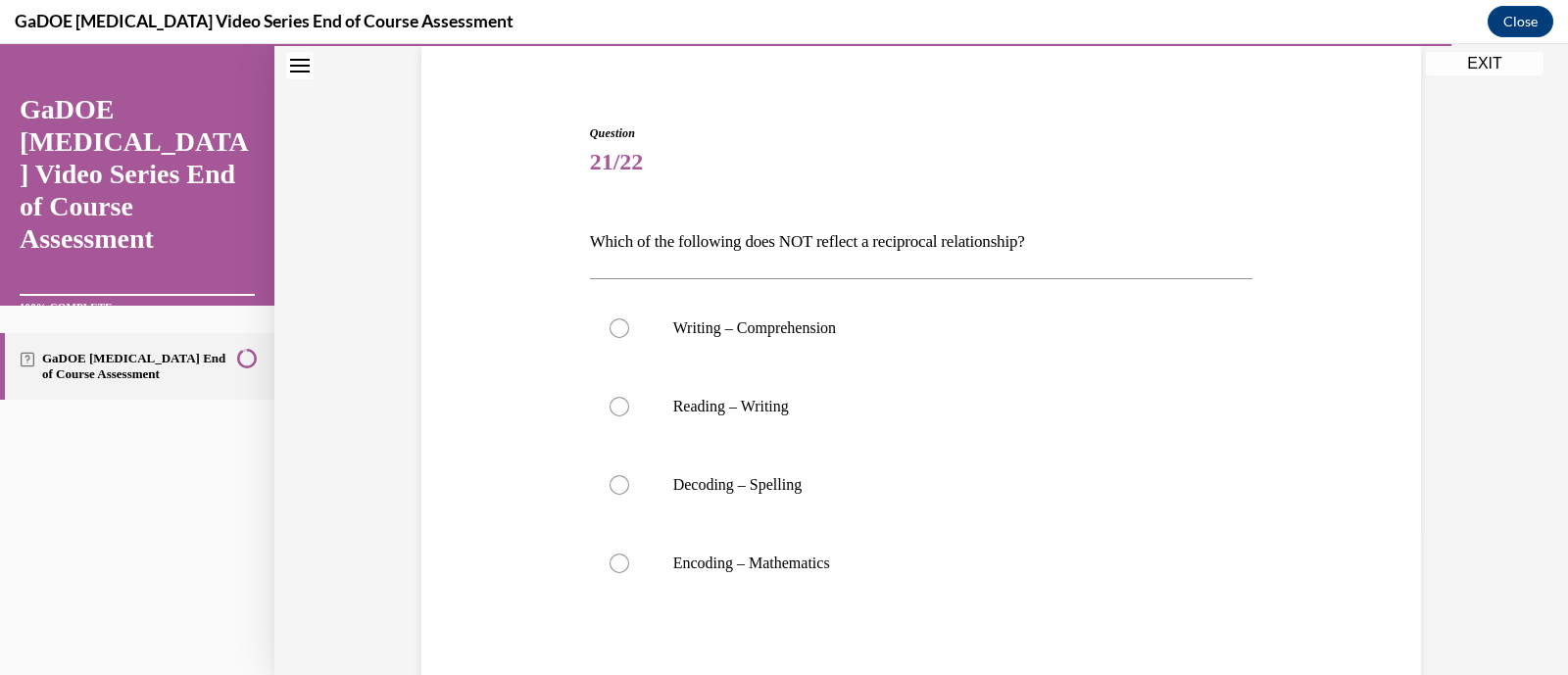
scroll to position [157, 0]
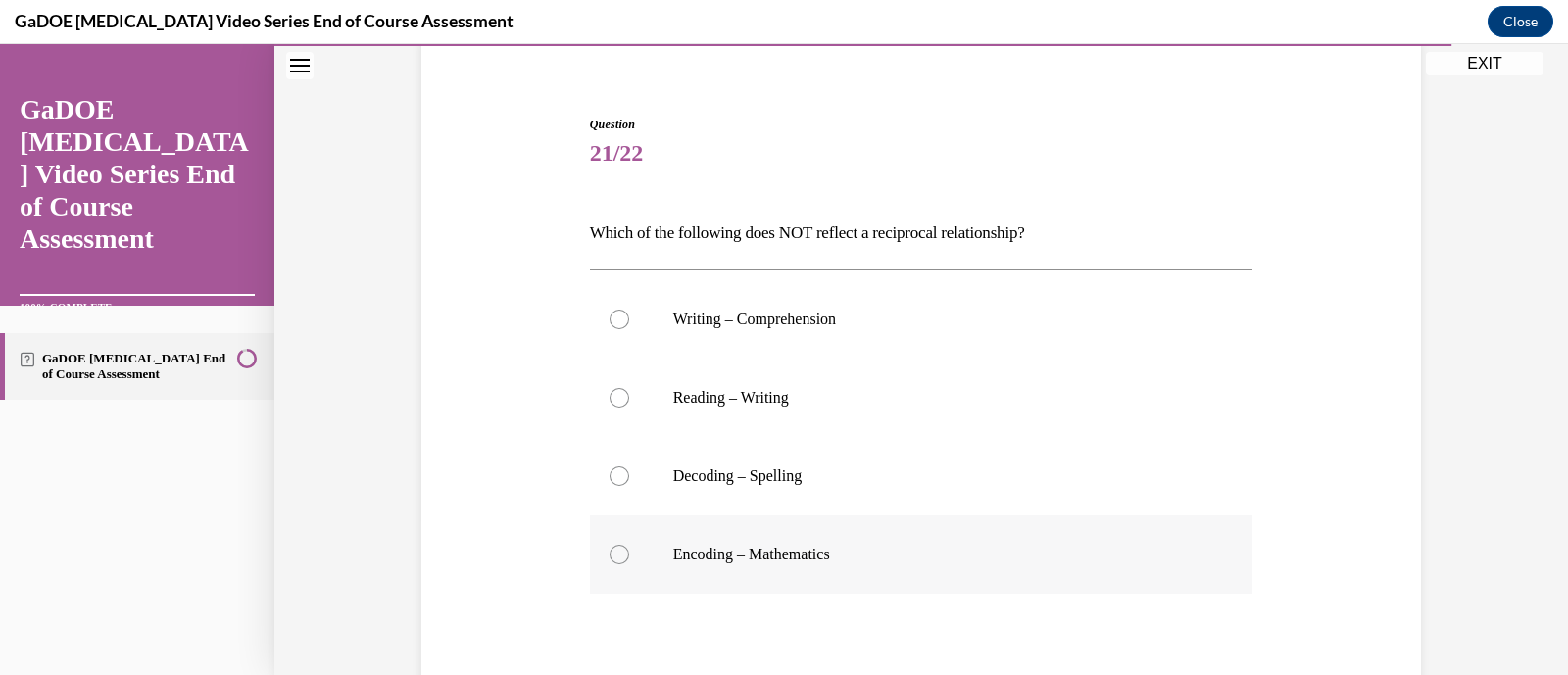
click at [852, 555] on p "Encoding – Mathematics" at bounding box center [938, 555] width 531 height 20
click at [630, 555] on input "Encoding – Mathematics" at bounding box center [620, 555] width 20 height 20
radio input "true"
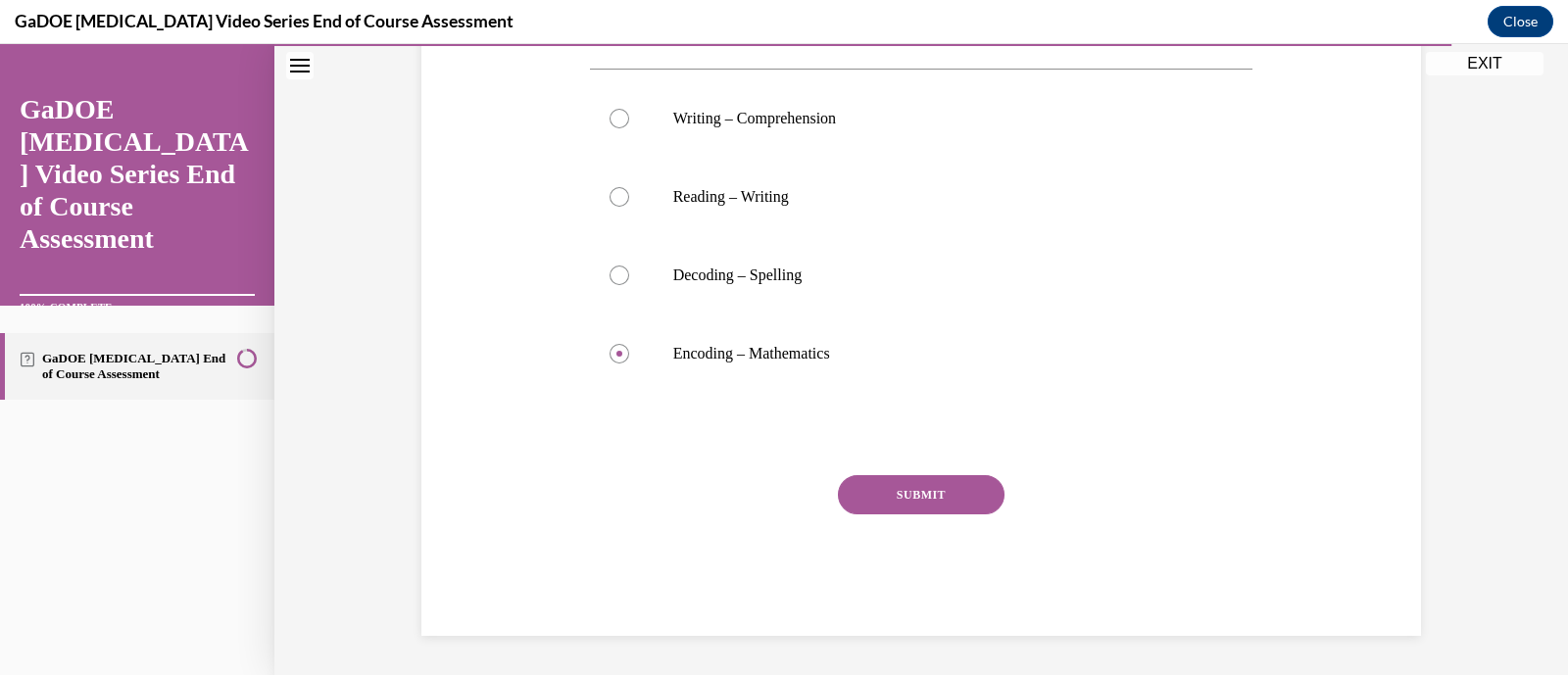
click at [892, 479] on button "SUBMIT" at bounding box center [921, 495] width 167 height 39
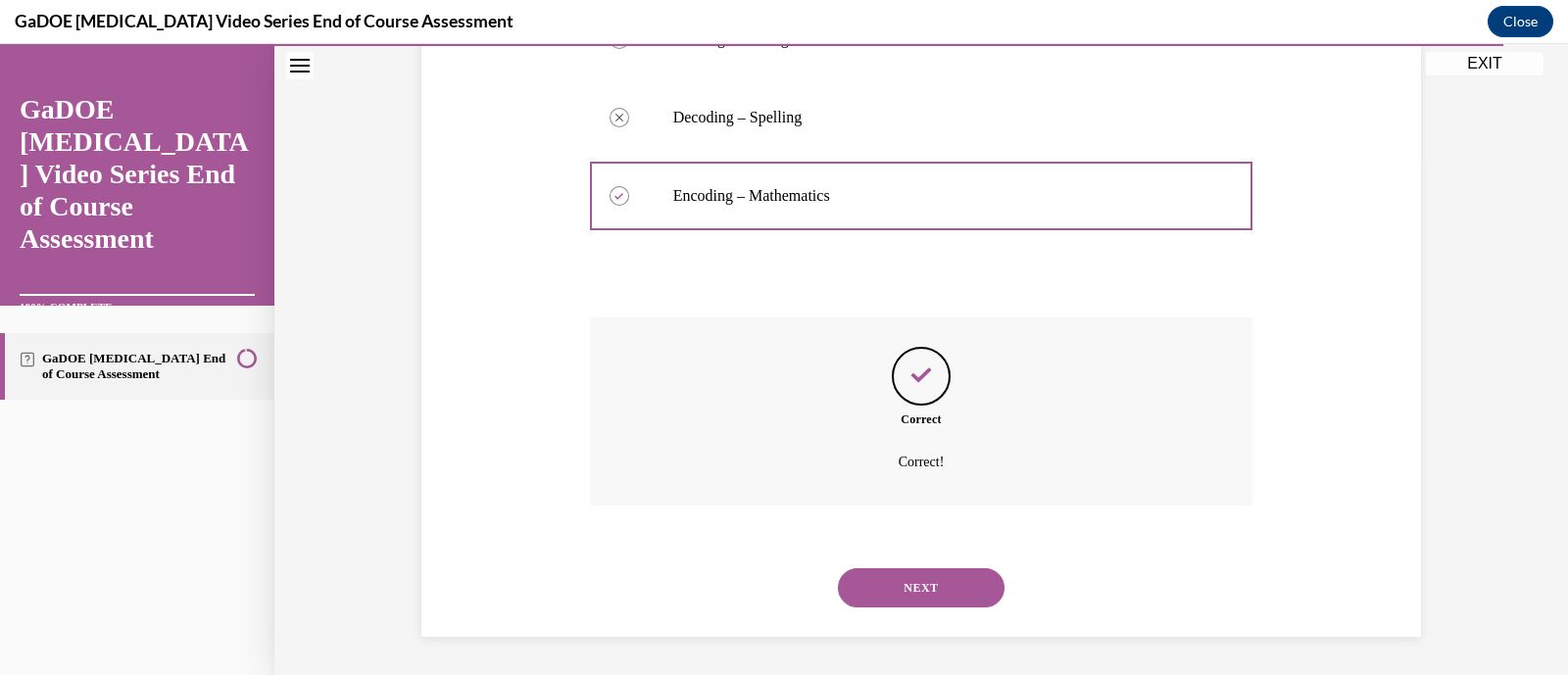
click at [901, 581] on button "NEXT" at bounding box center [921, 589] width 167 height 39
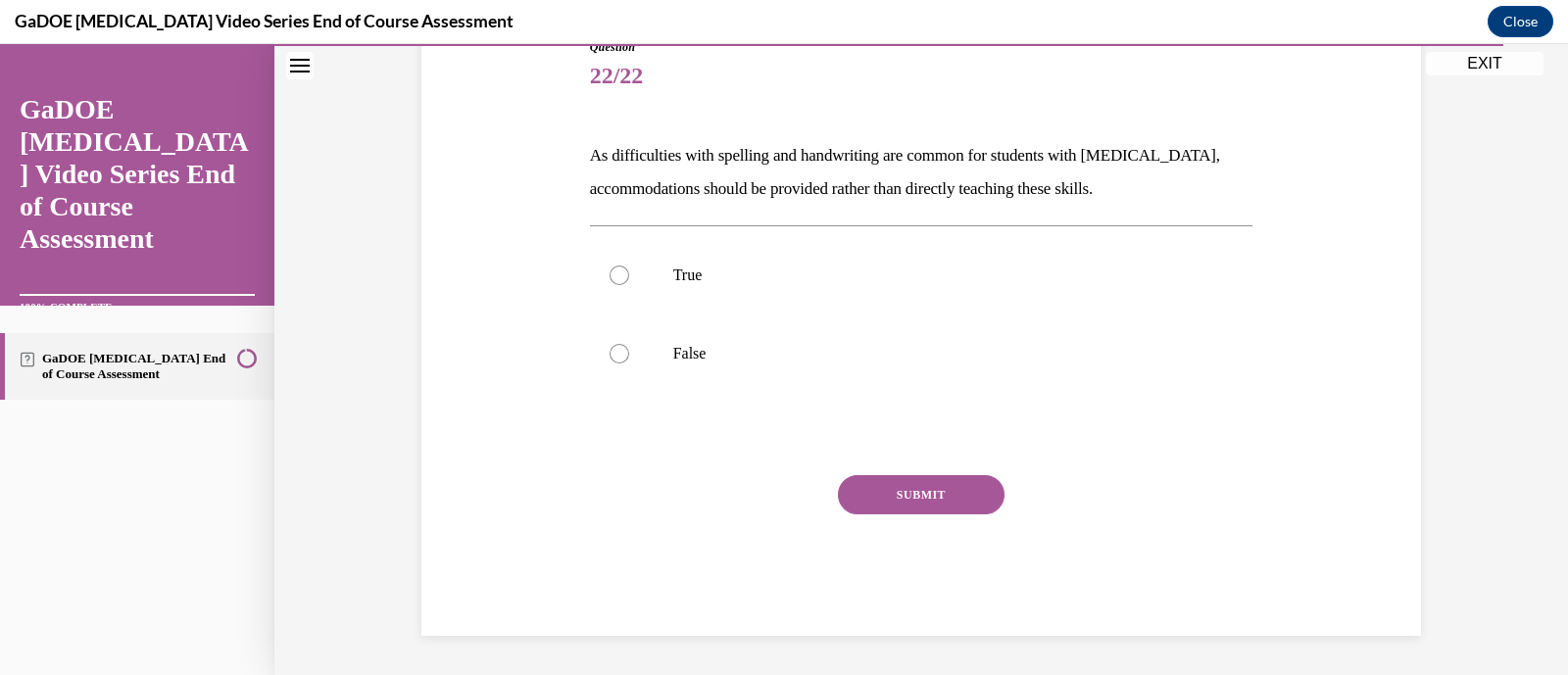
scroll to position [217, 0]
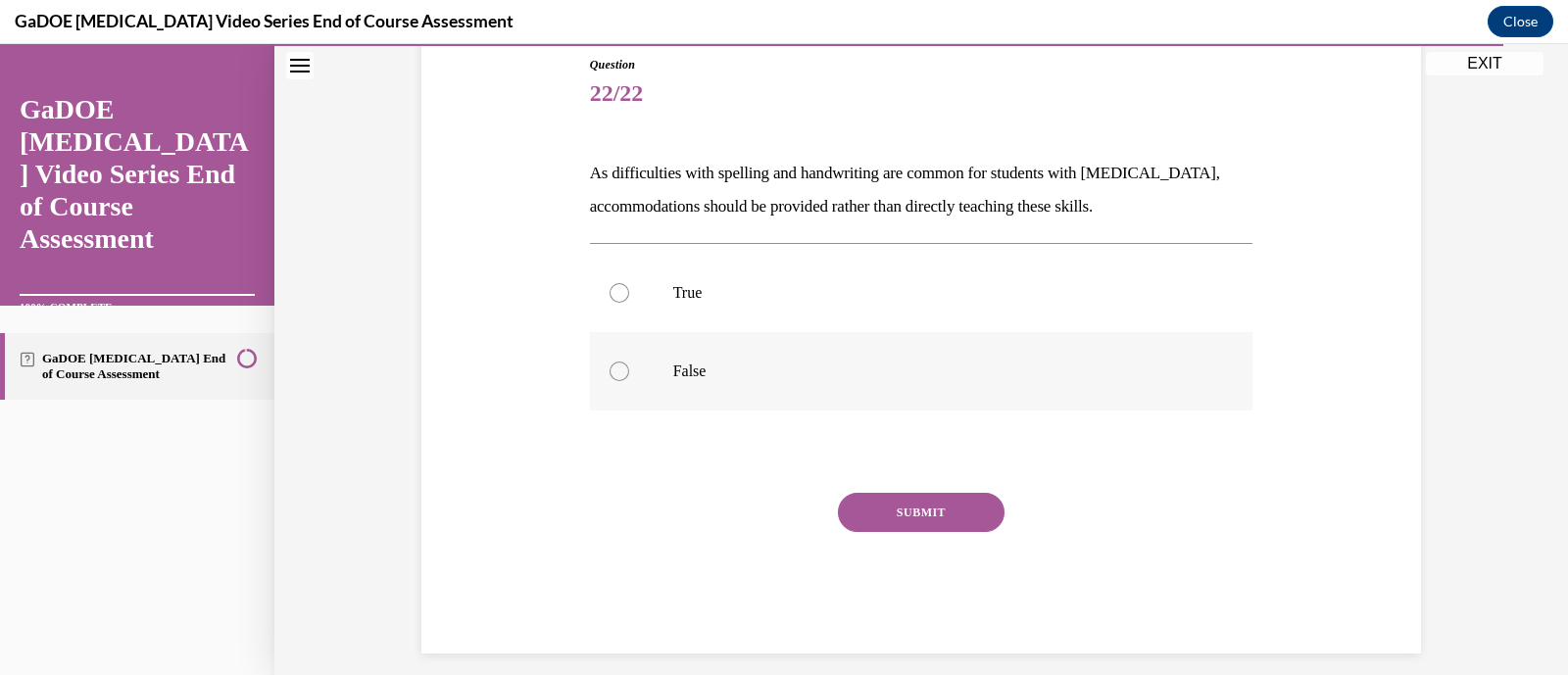
click at [794, 393] on label "False" at bounding box center [922, 372] width 663 height 78
click at [630, 382] on input "False" at bounding box center [620, 372] width 20 height 20
radio input "true"
click at [898, 500] on button "SUBMIT" at bounding box center [921, 513] width 167 height 39
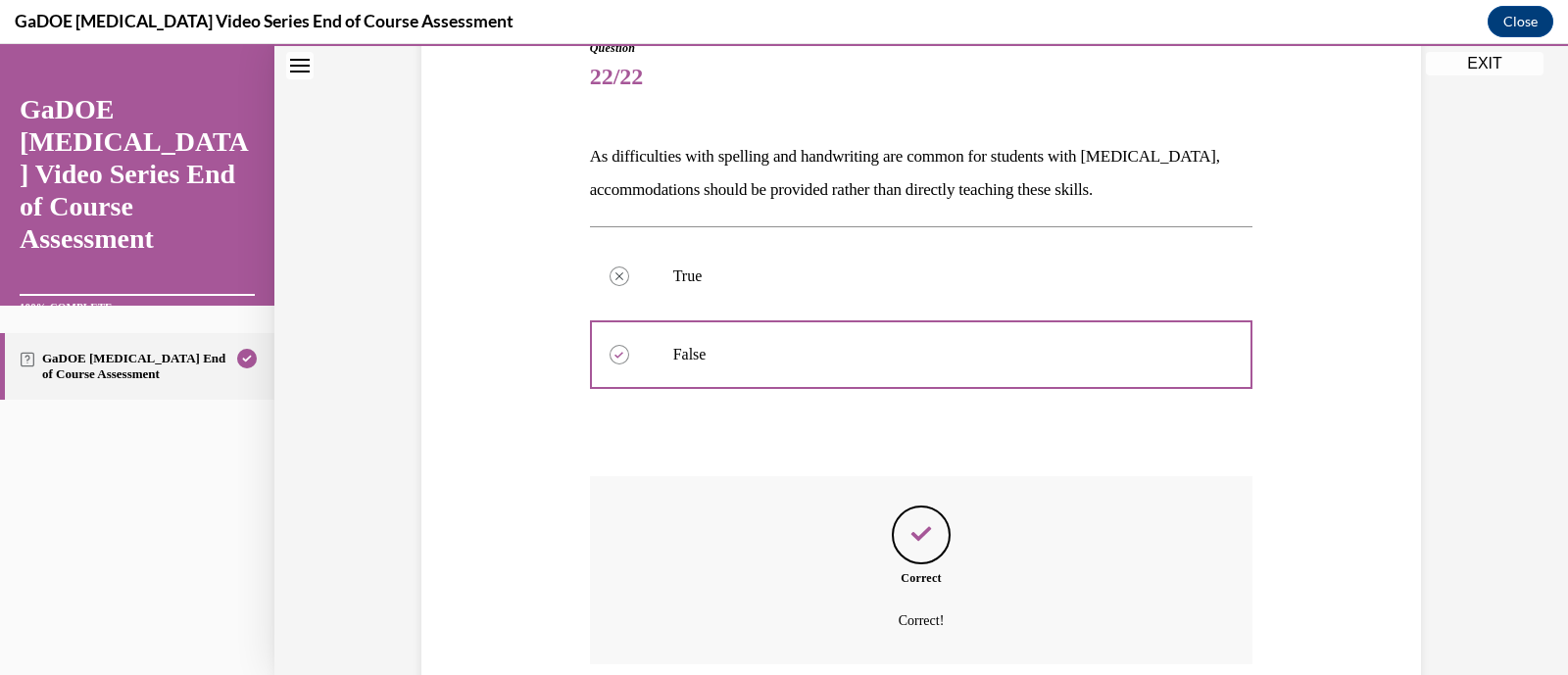
scroll to position [392, 0]
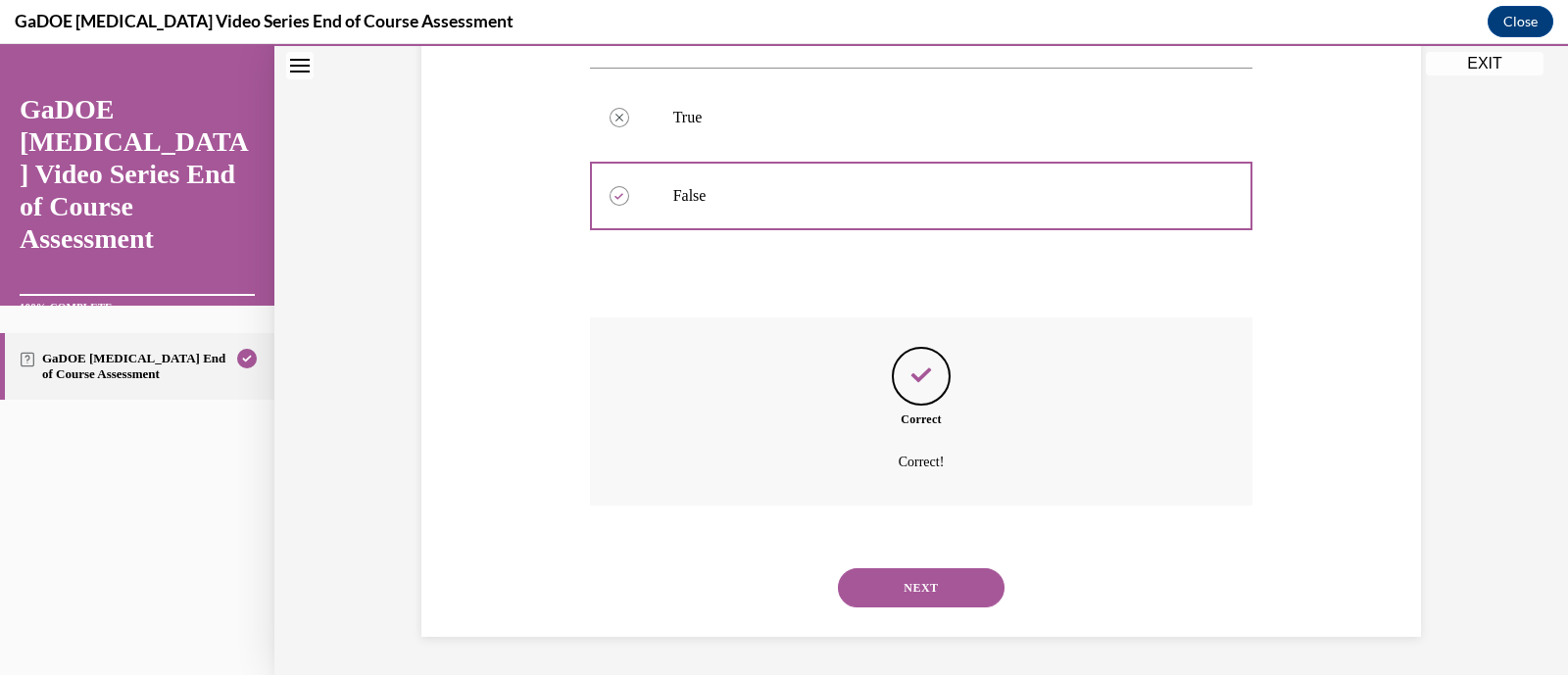
click at [955, 581] on button "NEXT" at bounding box center [921, 589] width 167 height 39
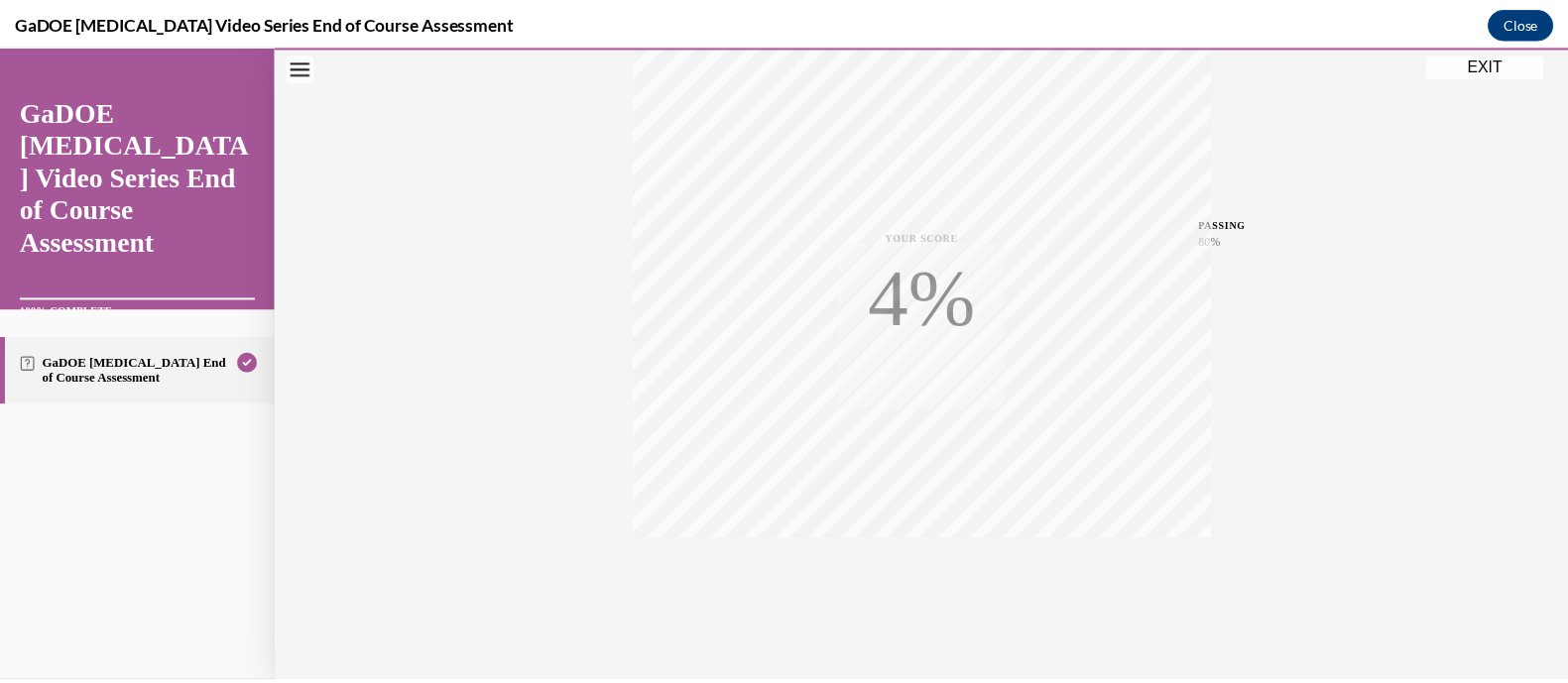
scroll to position [377, 0]
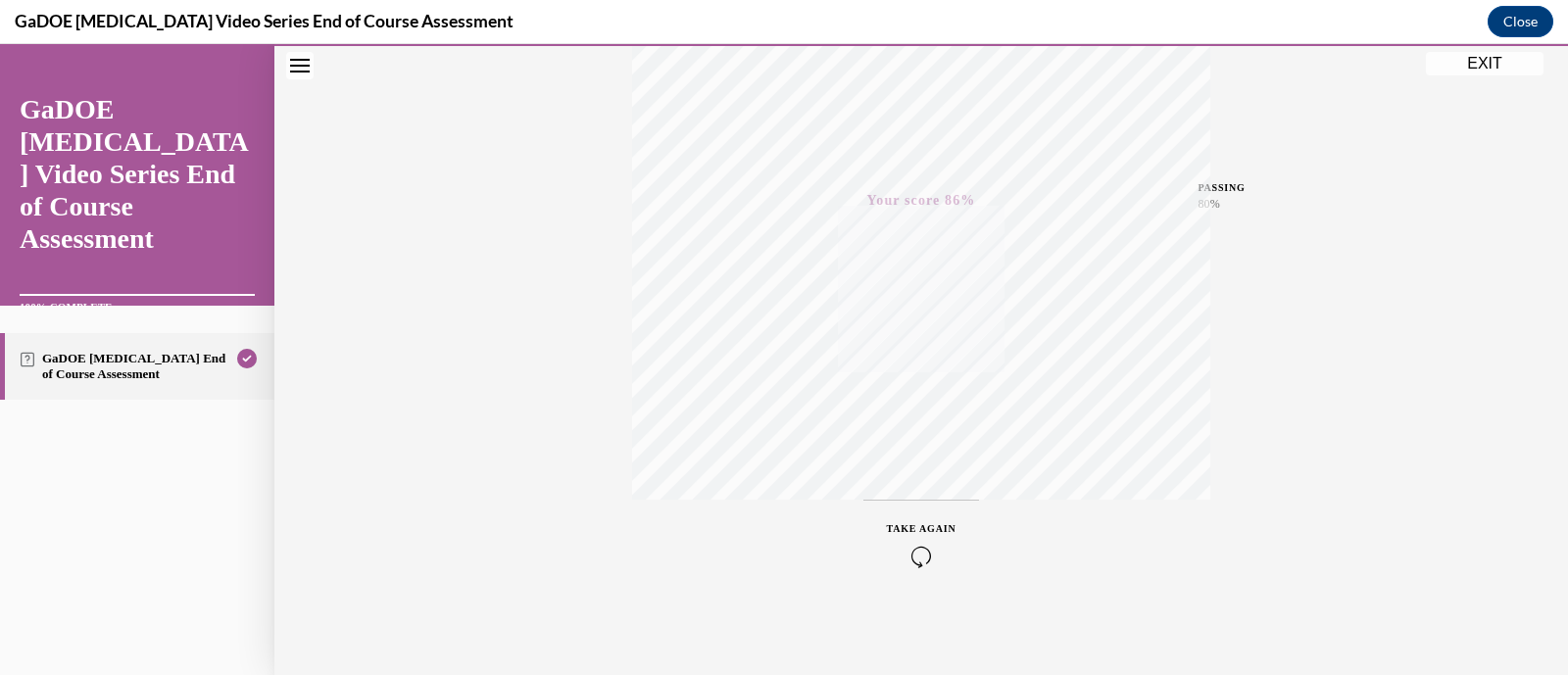
click at [1460, 63] on button "EXIT" at bounding box center [1485, 64] width 118 height 24
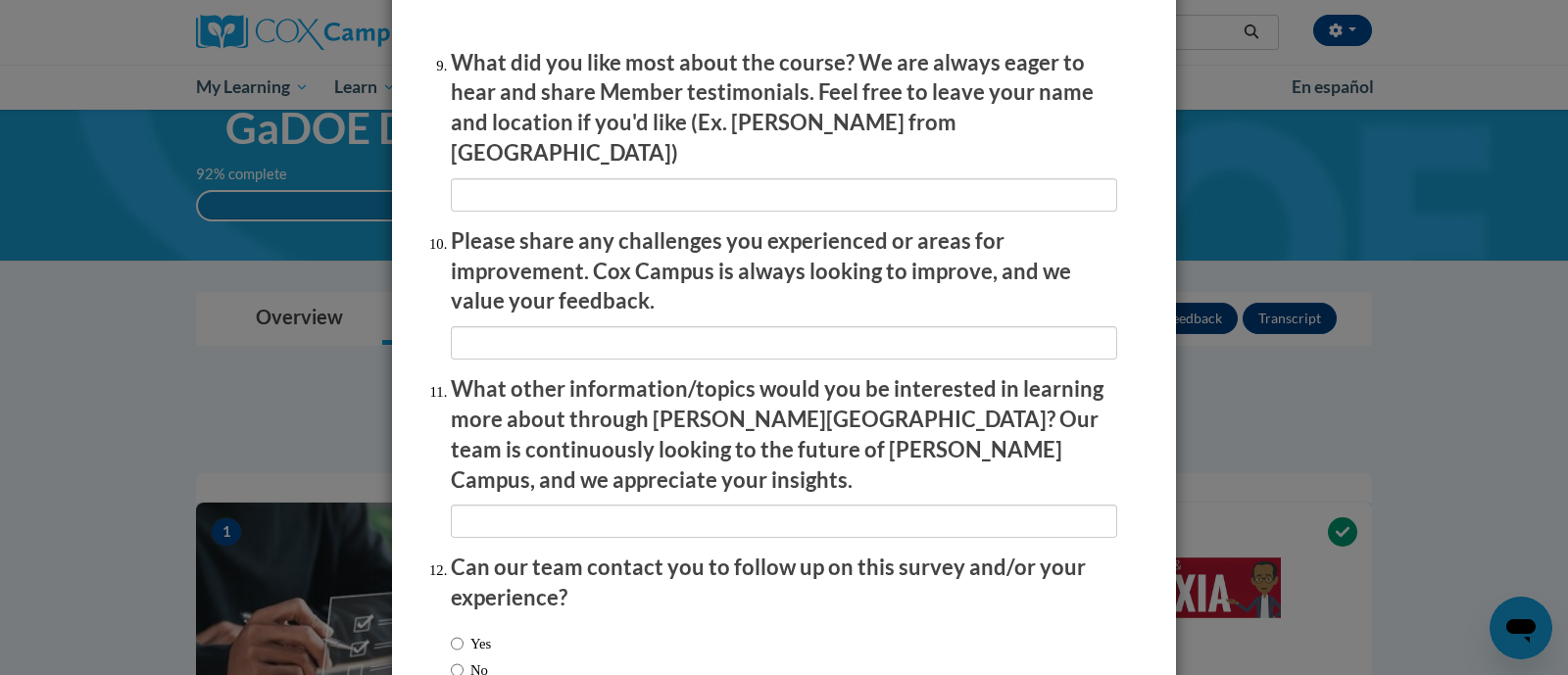
scroll to position [3401, 0]
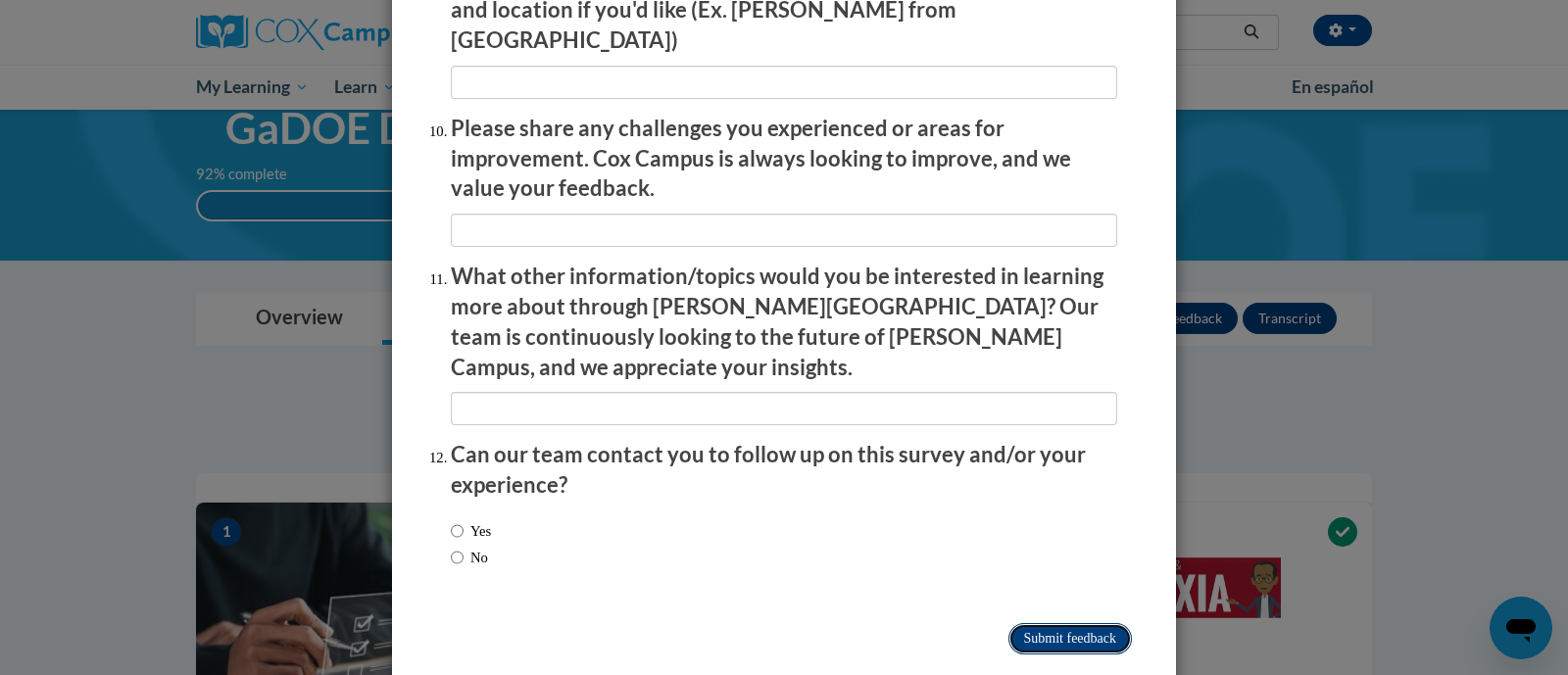
click at [1093, 624] on input "Submit feedback" at bounding box center [1070, 640] width 124 height 31
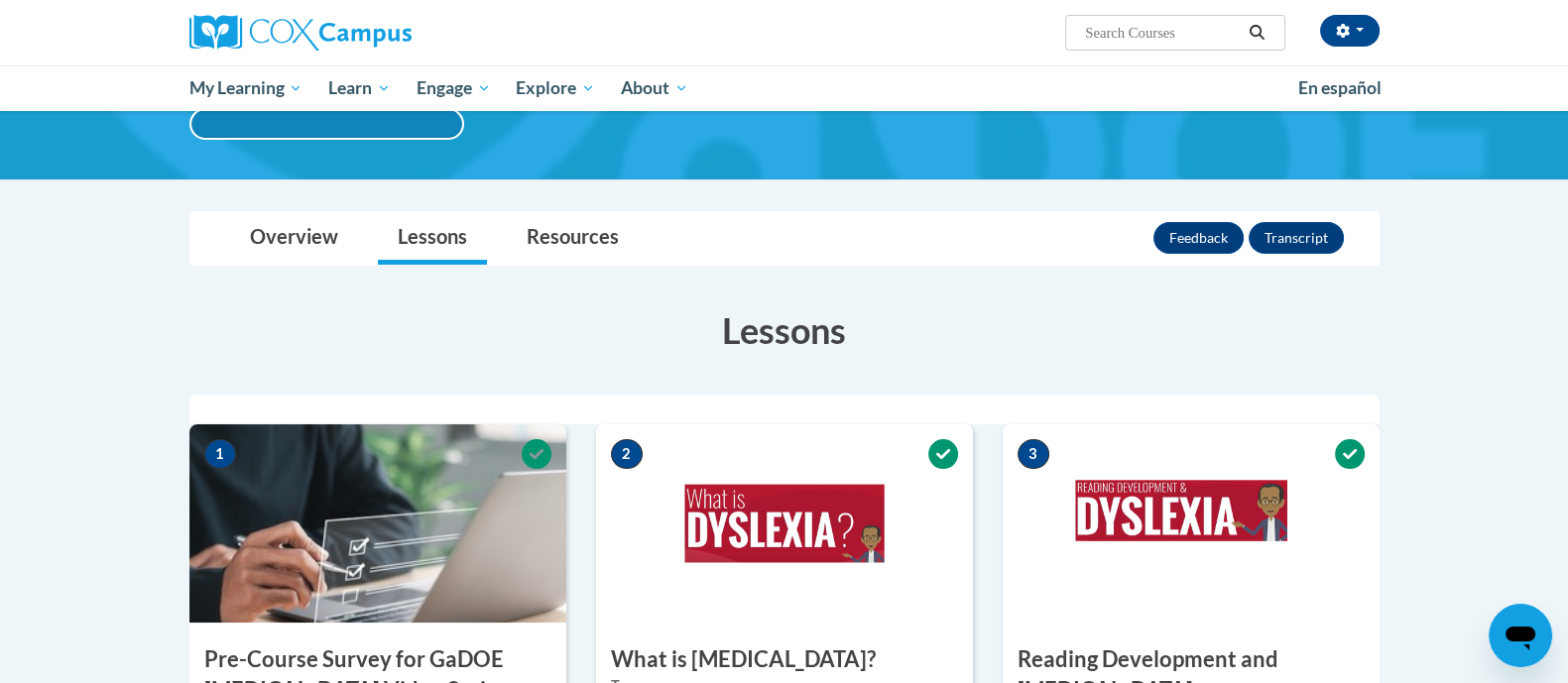
scroll to position [0, 0]
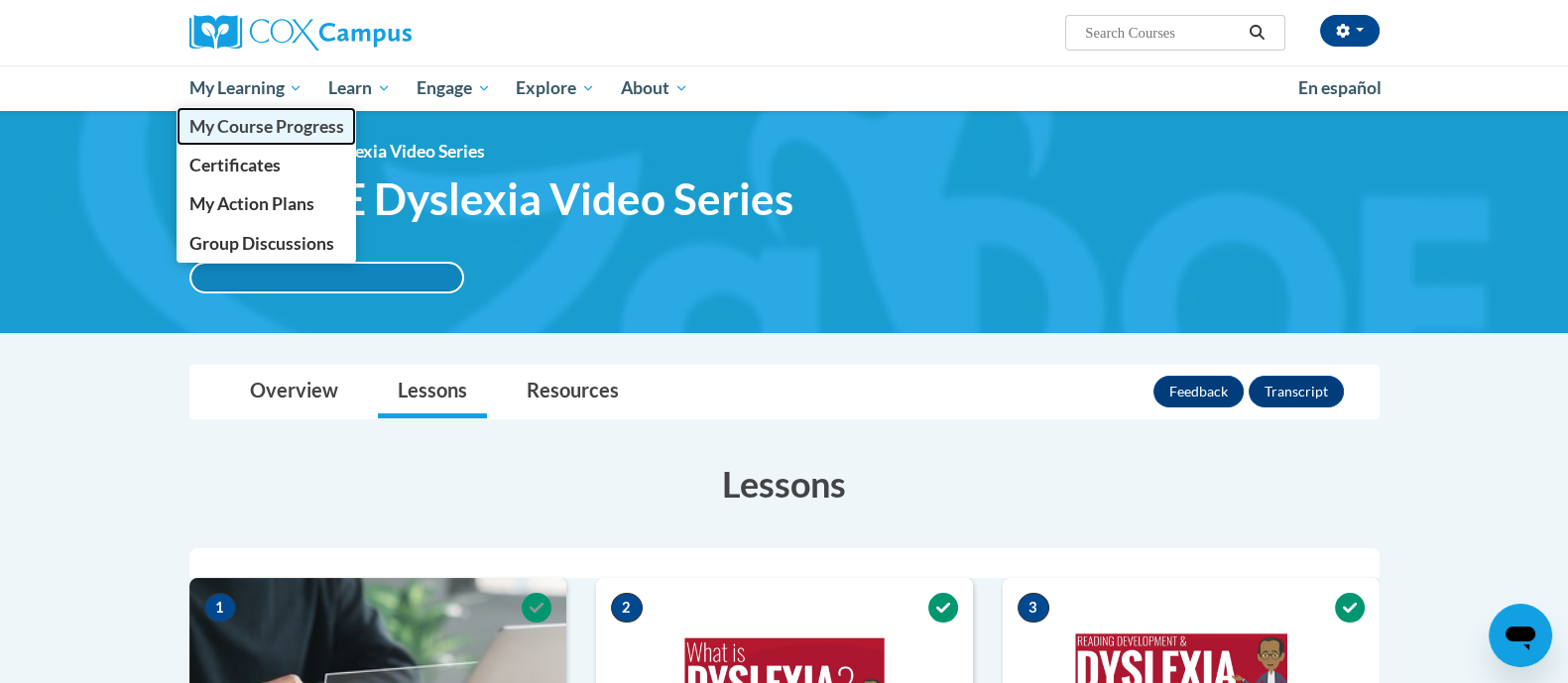
click at [258, 121] on span "My Course Progress" at bounding box center [266, 126] width 155 height 21
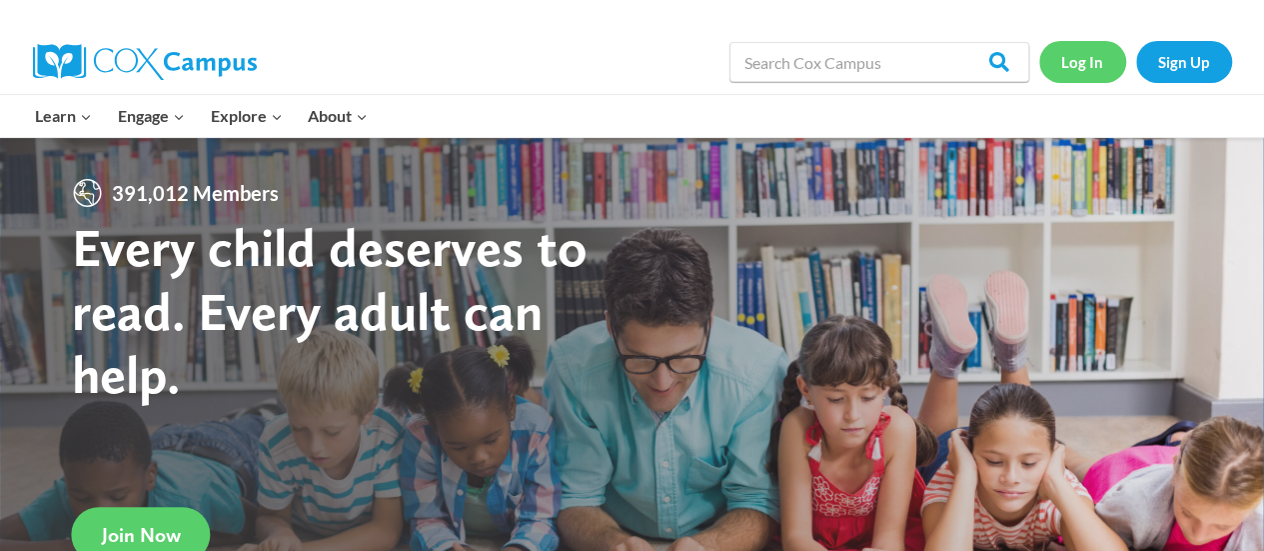
click at [1065, 65] on link "Log In" at bounding box center [1082, 61] width 87 height 41
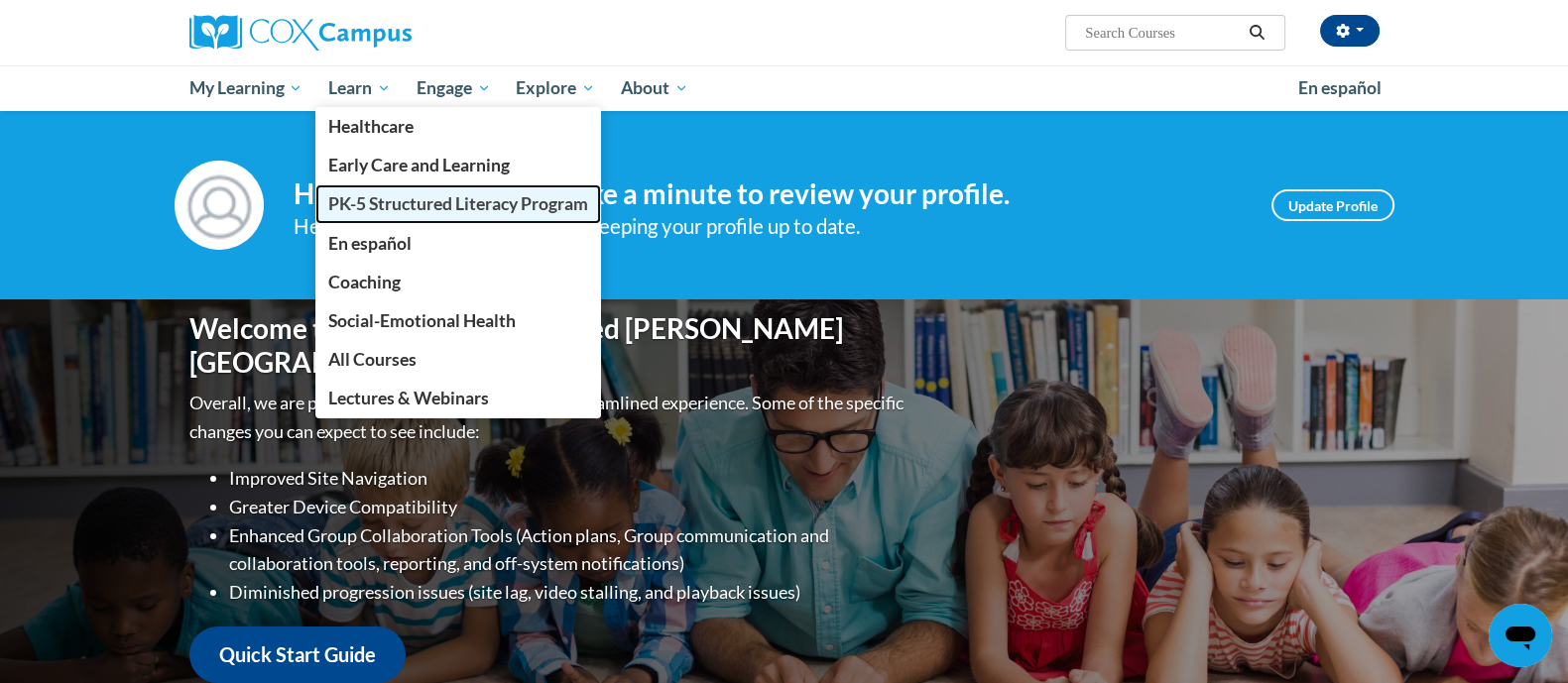
click at [399, 186] on link "PK-5 Structured Literacy Program" at bounding box center [458, 204] width 286 height 39
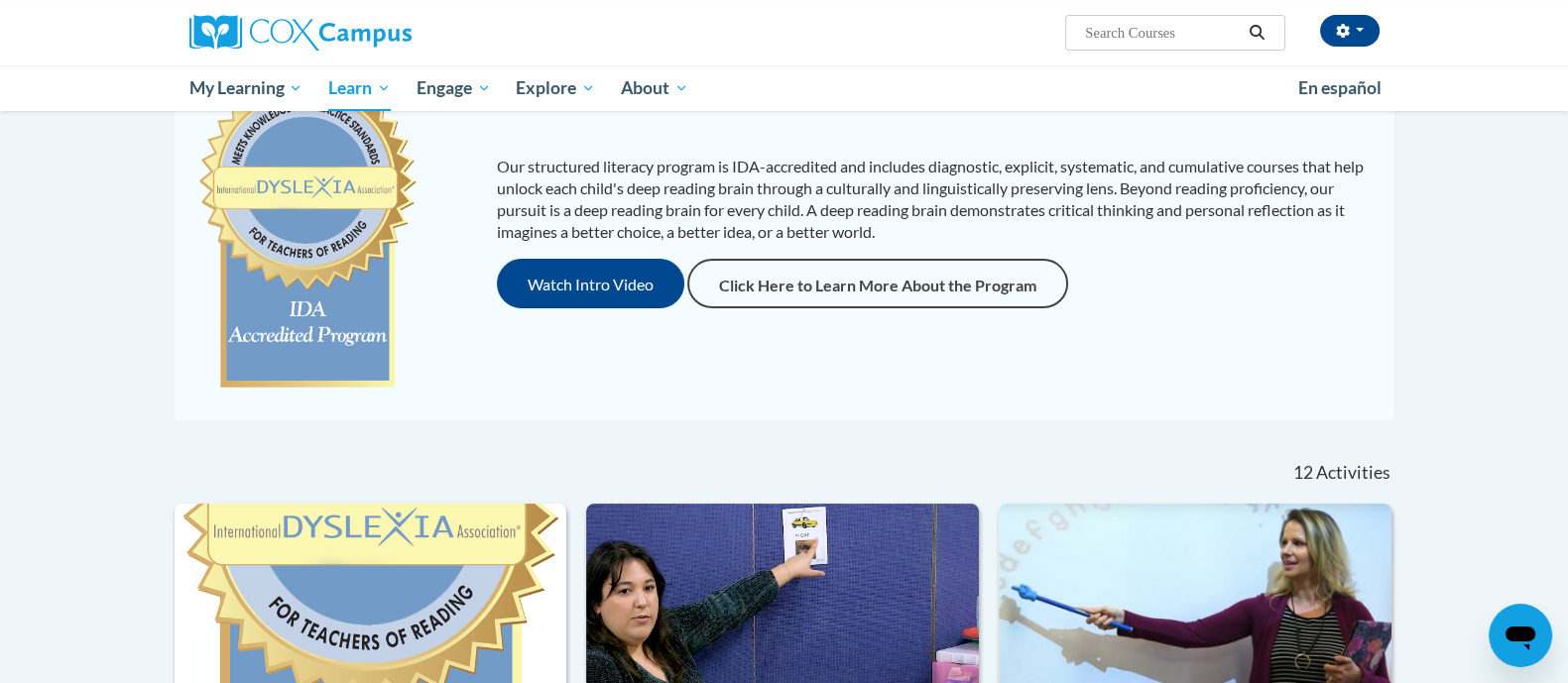
scroll to position [213, 0]
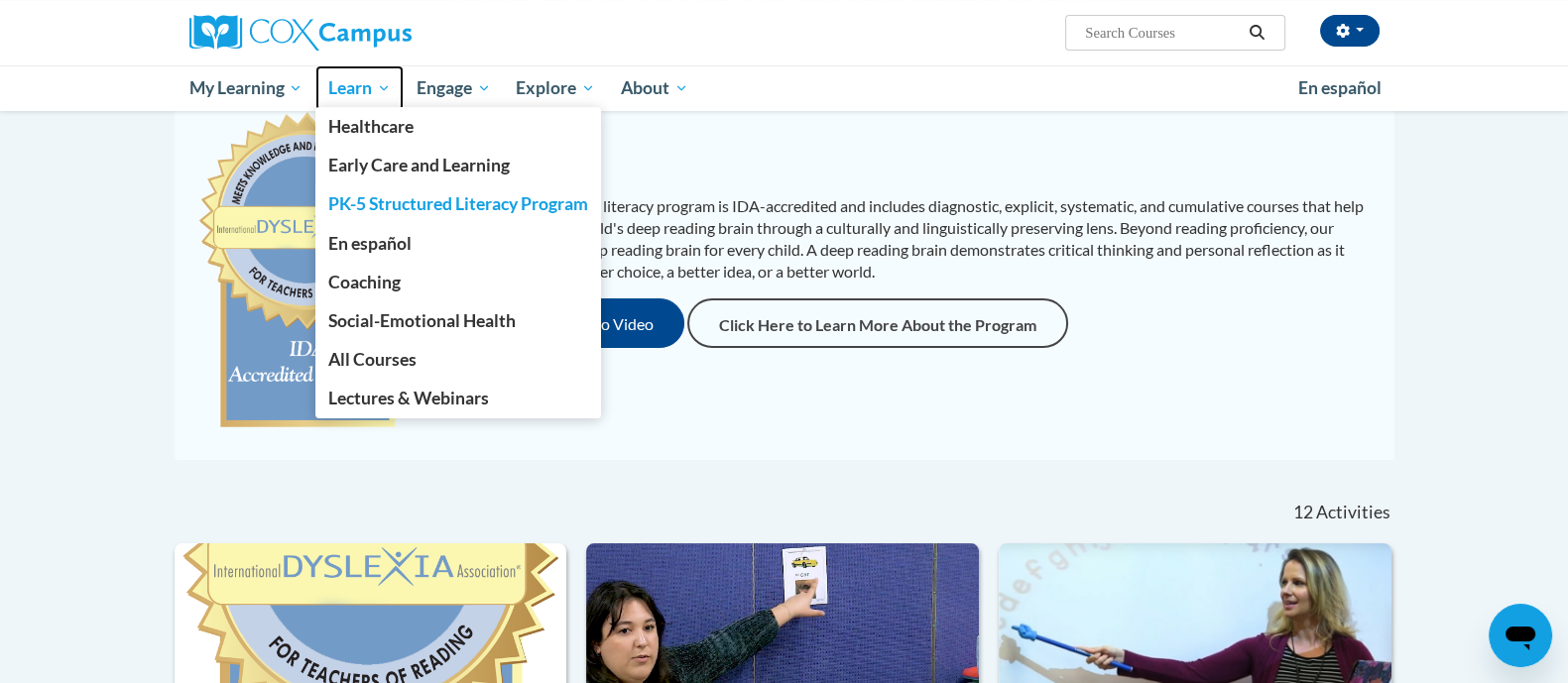
click at [365, 92] on span "Learn" at bounding box center [359, 88] width 63 height 24
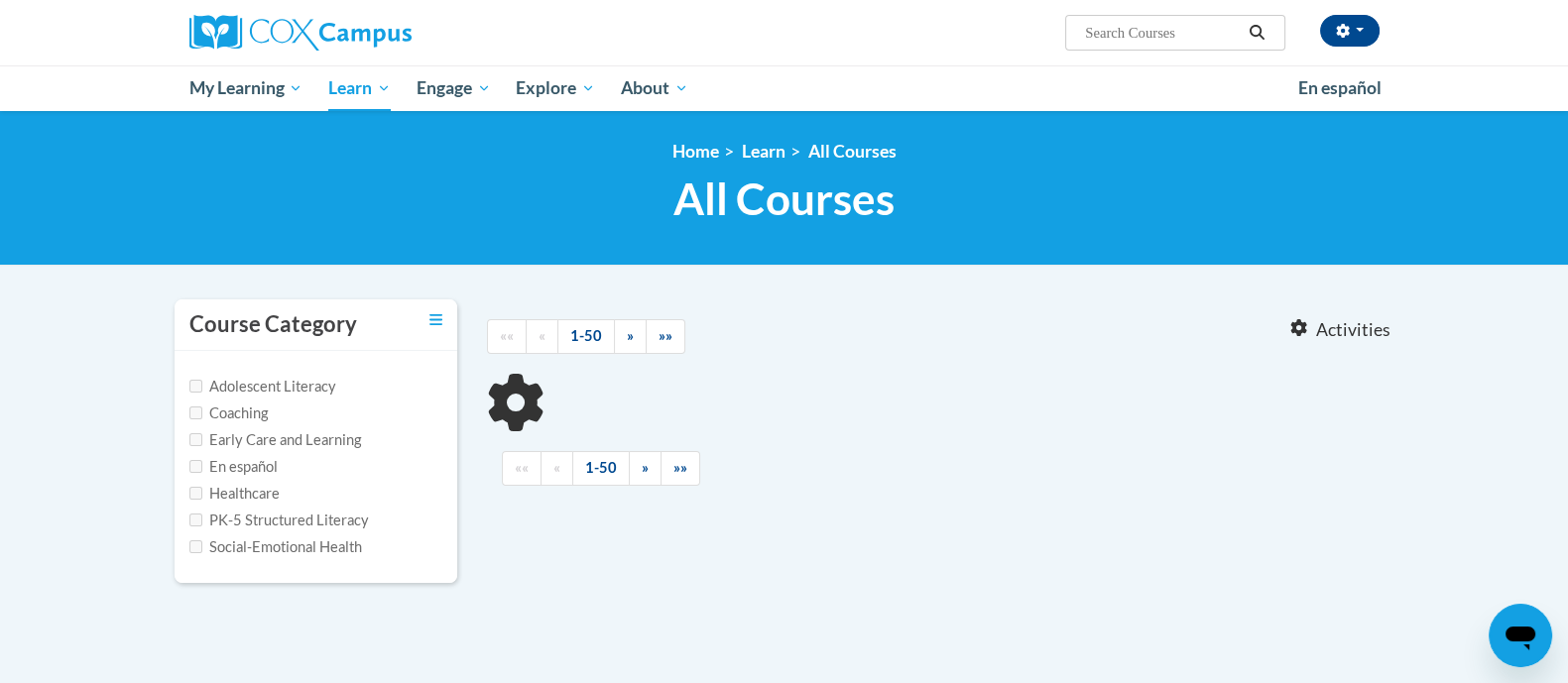
click at [312, 514] on label "PK-5 Structured Literacy" at bounding box center [279, 521] width 180 height 22
click at [202, 514] on input "PK-5 Structured Literacy" at bounding box center [196, 520] width 13 height 13
checkbox input "true"
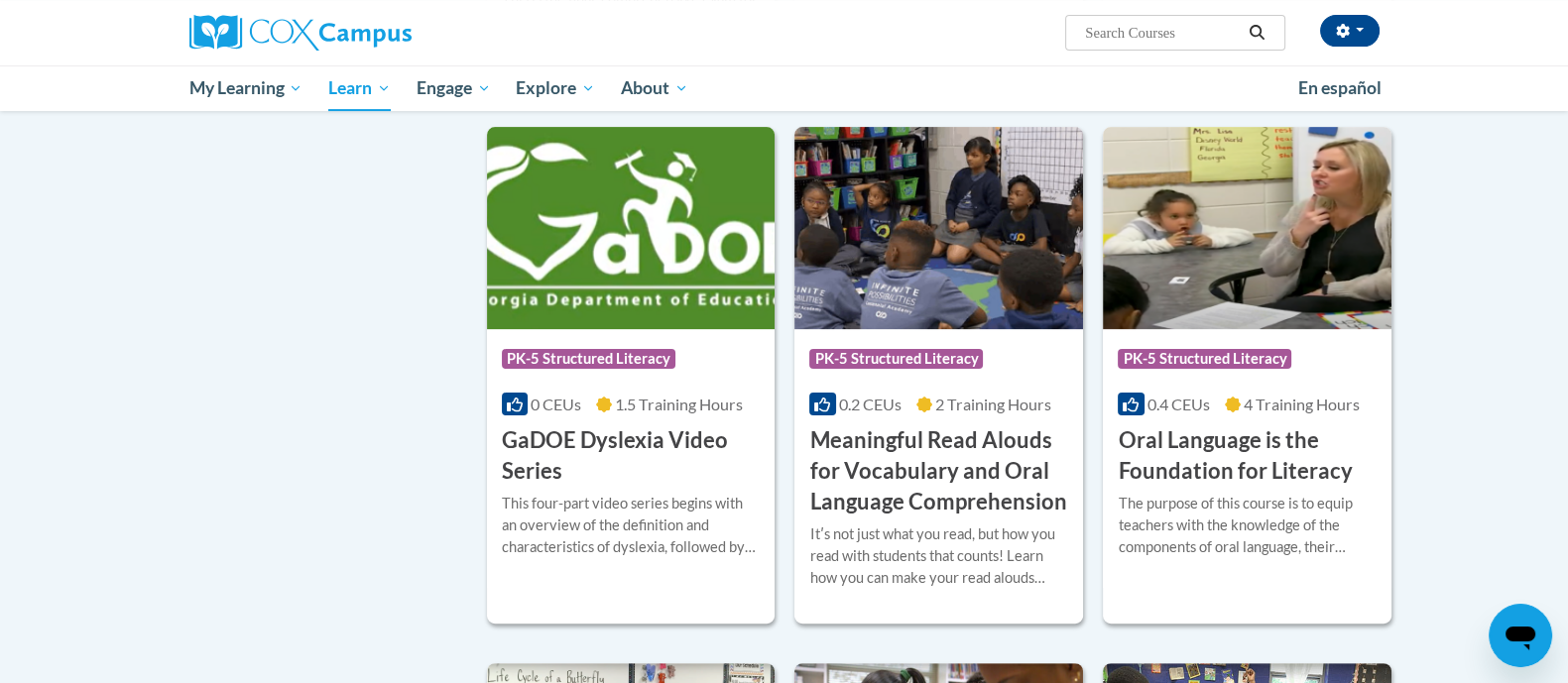
scroll to position [743, 0]
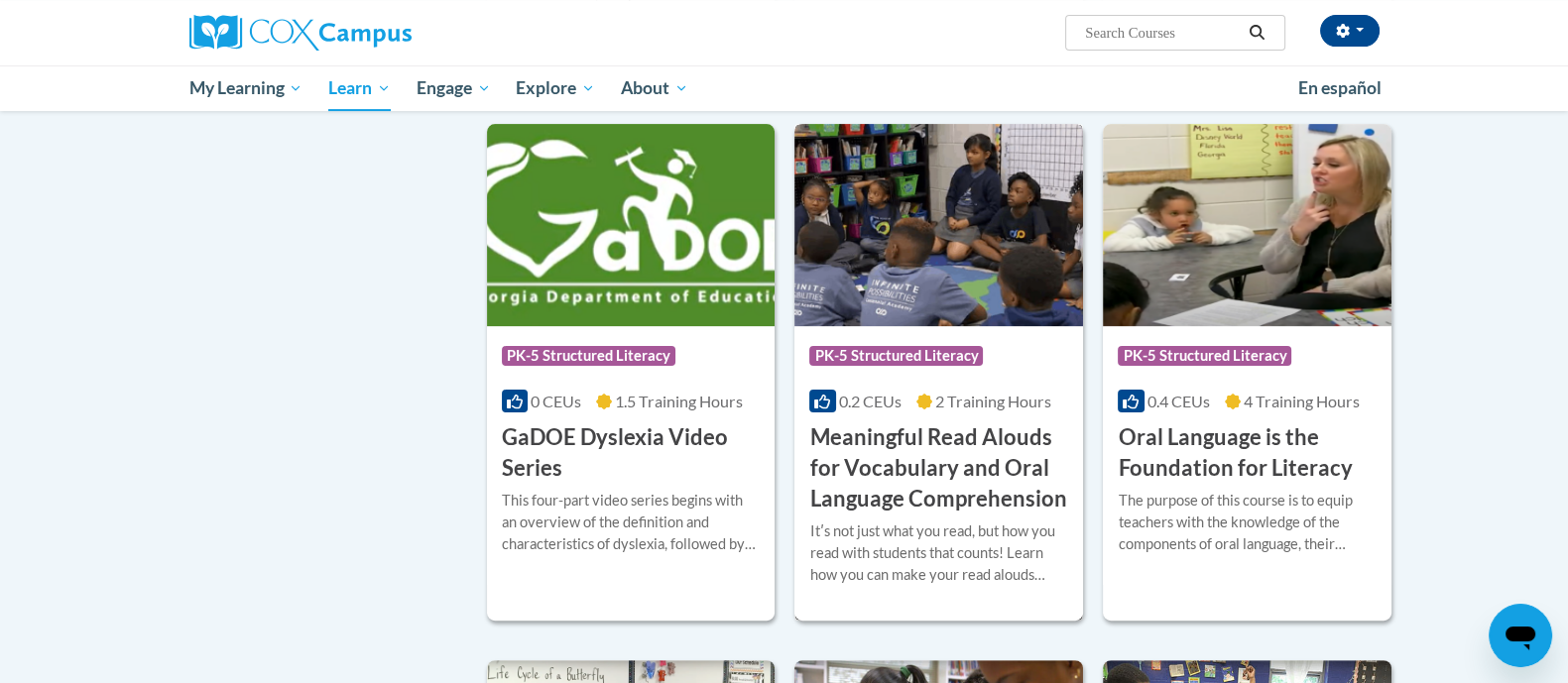
click at [986, 404] on span "2 Training Hours" at bounding box center [992, 401] width 116 height 19
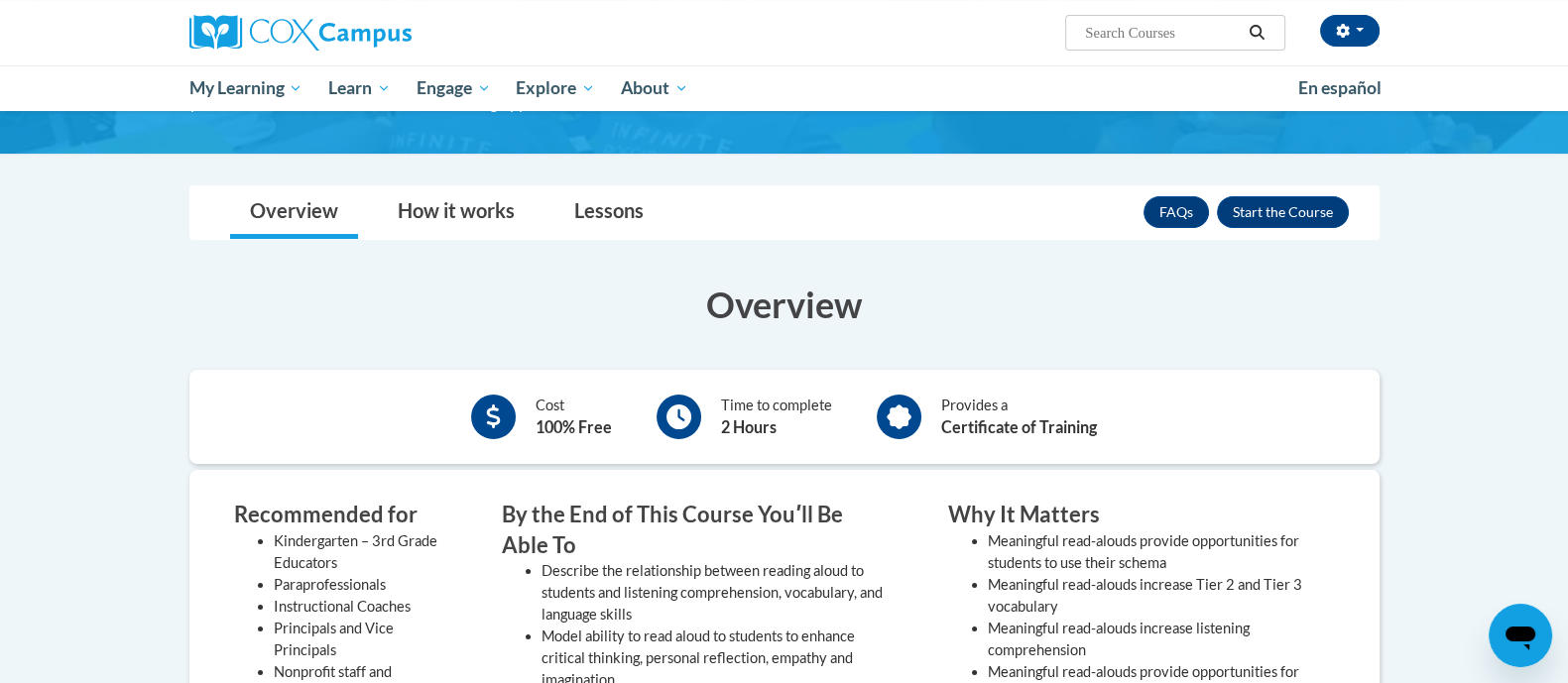
scroll to position [286, 0]
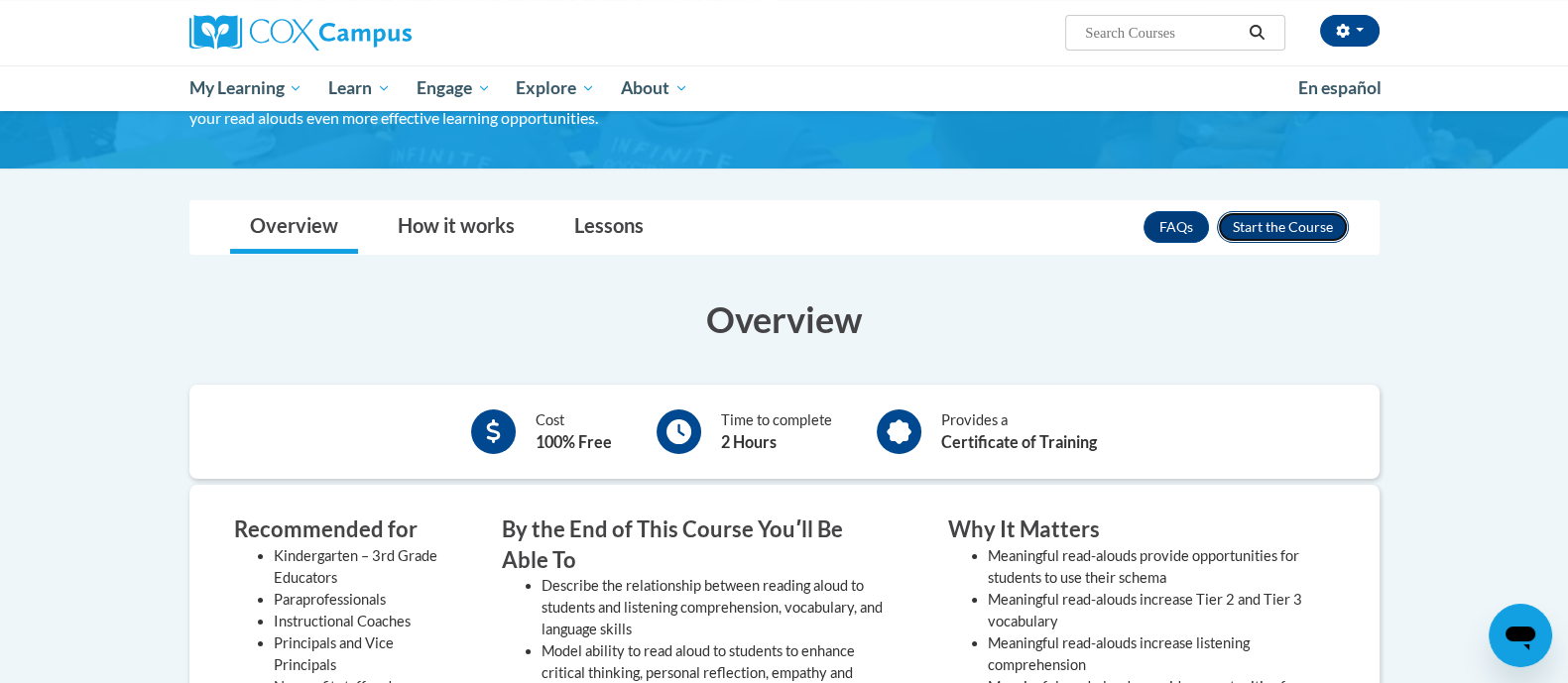
click at [1311, 228] on button "Enroll" at bounding box center [1282, 227] width 132 height 32
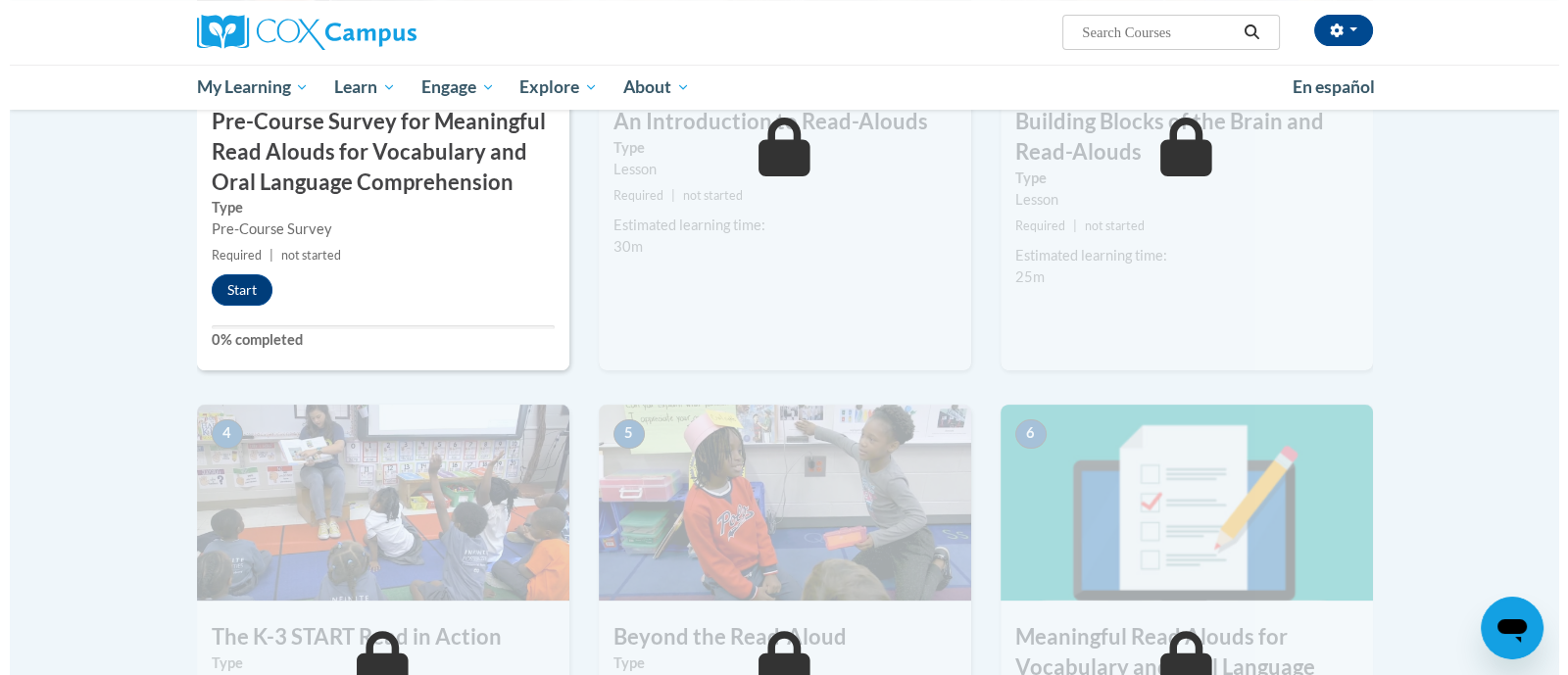
scroll to position [705, 0]
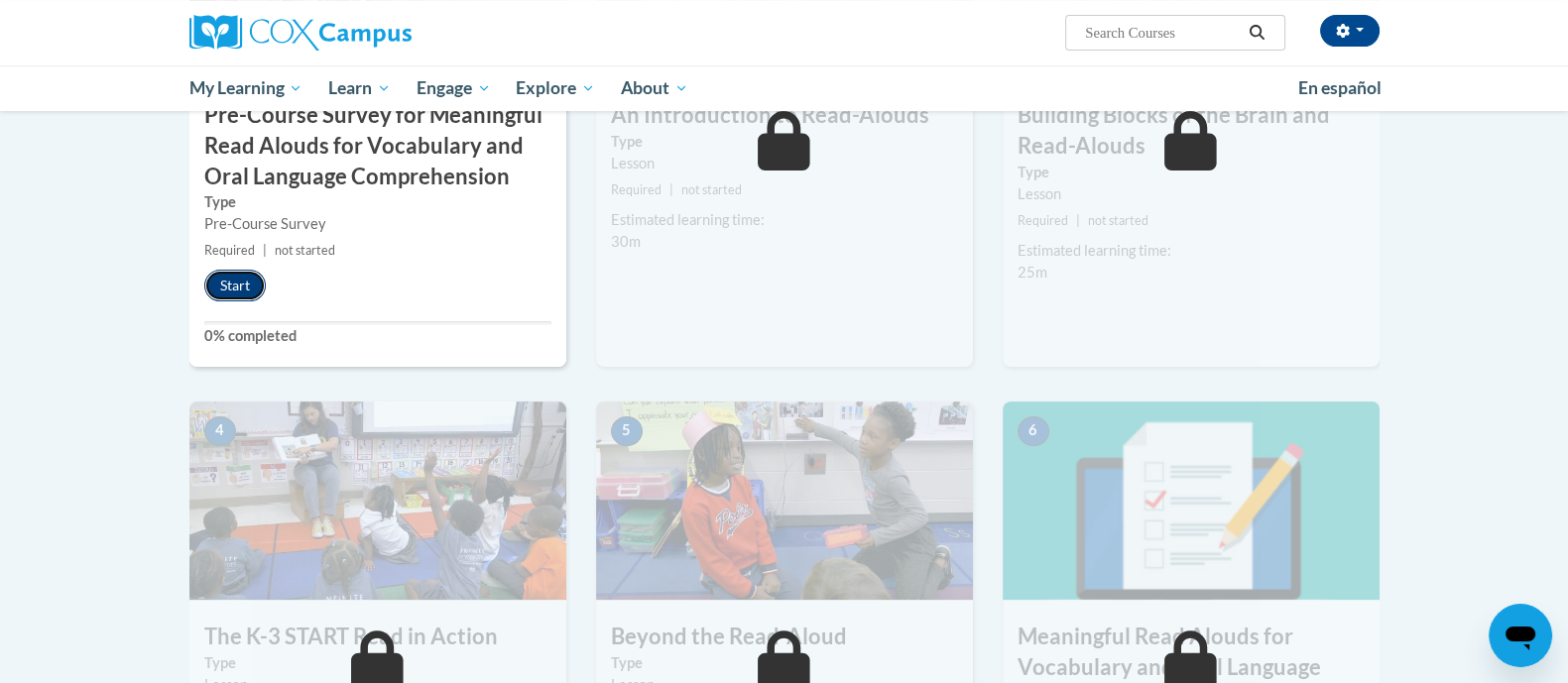
click at [248, 284] on button "Start" at bounding box center [235, 286] width 62 height 32
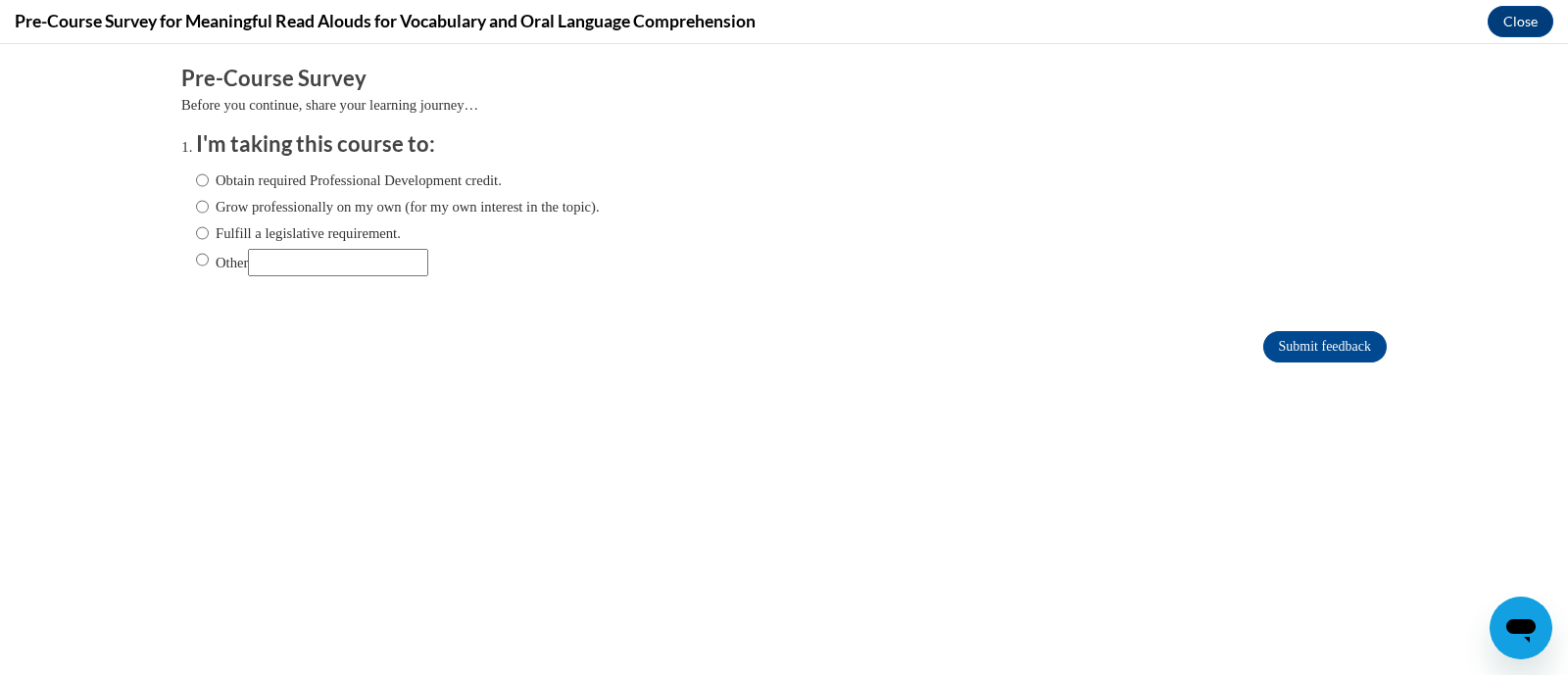
scroll to position [0, 0]
click at [405, 163] on div "Obtain required Professional Development credit. Grow professionally on my own …" at bounding box center [398, 223] width 404 height 127
click at [425, 174] on label "Obtain required Professional Development credit." at bounding box center [349, 181] width 306 height 22
click at [209, 174] on input "Obtain required Professional Development credit." at bounding box center [202, 181] width 13 height 22
radio input "true"
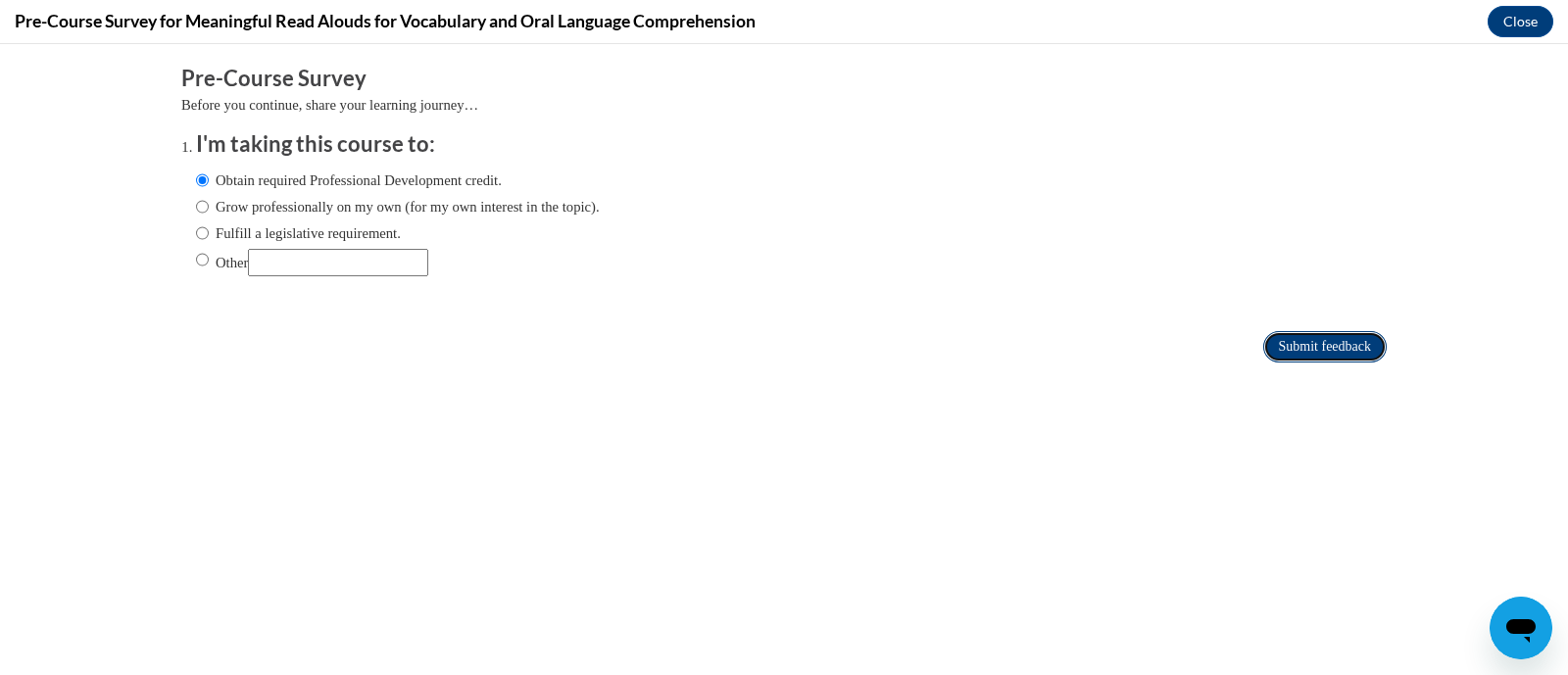
click at [1263, 332] on input "Submit feedback" at bounding box center [1325, 347] width 124 height 31
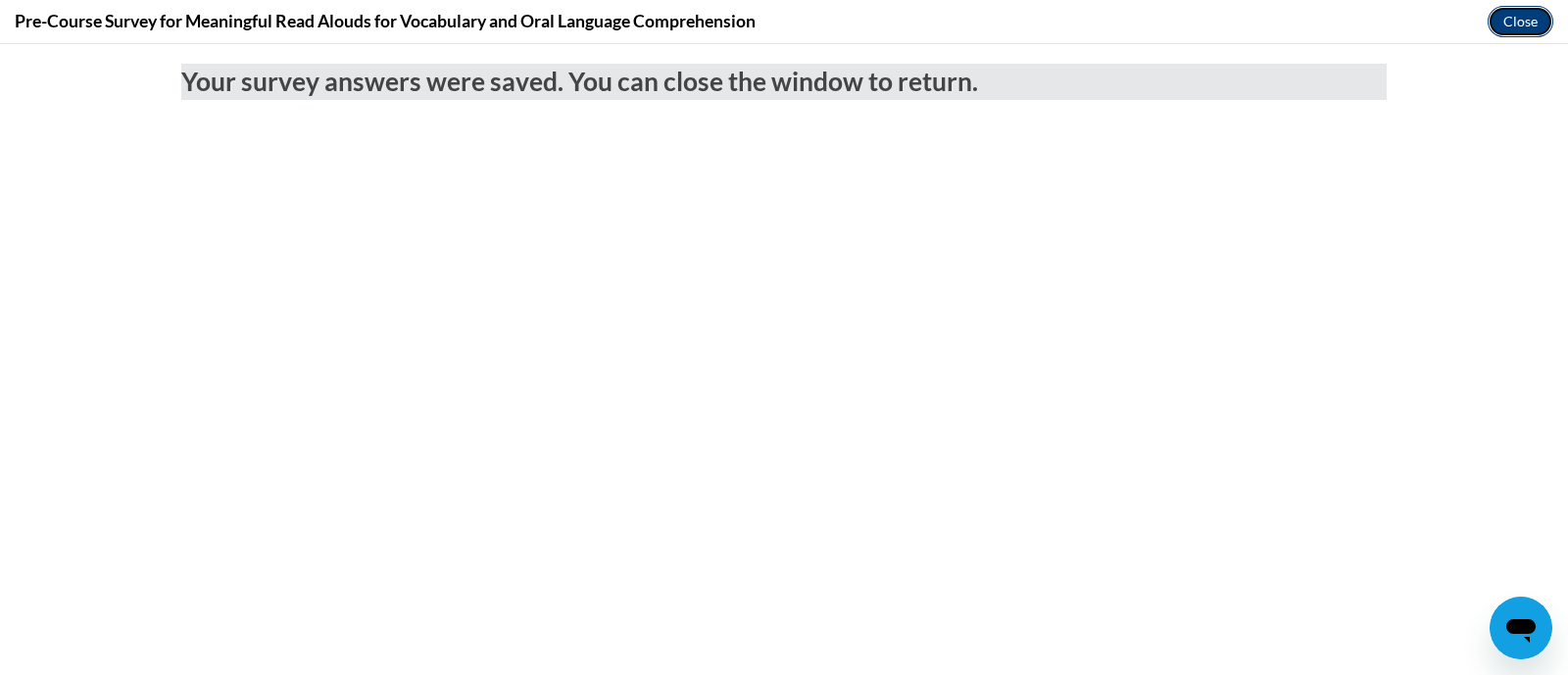
click at [1524, 22] on button "Close" at bounding box center [1520, 22] width 66 height 31
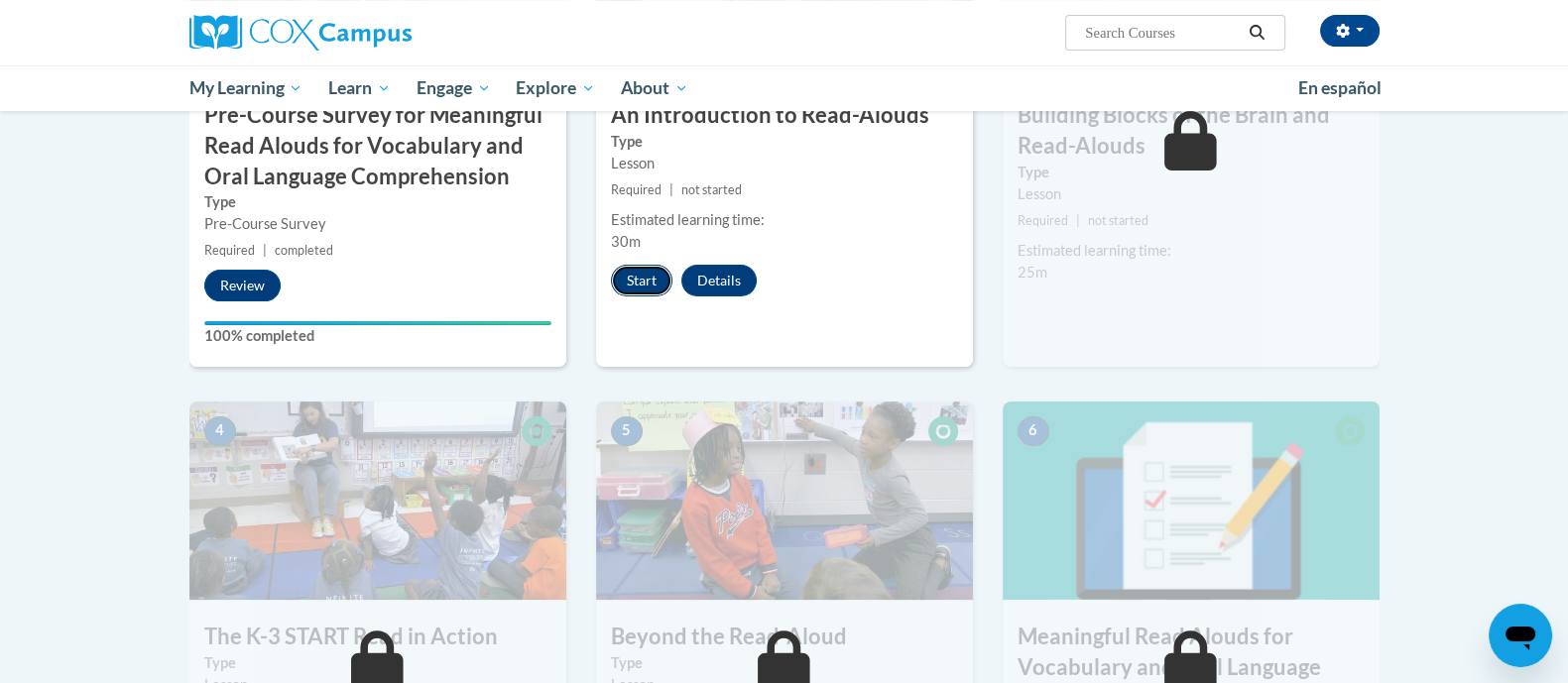
click at [639, 283] on button "Start" at bounding box center [642, 281] width 62 height 32
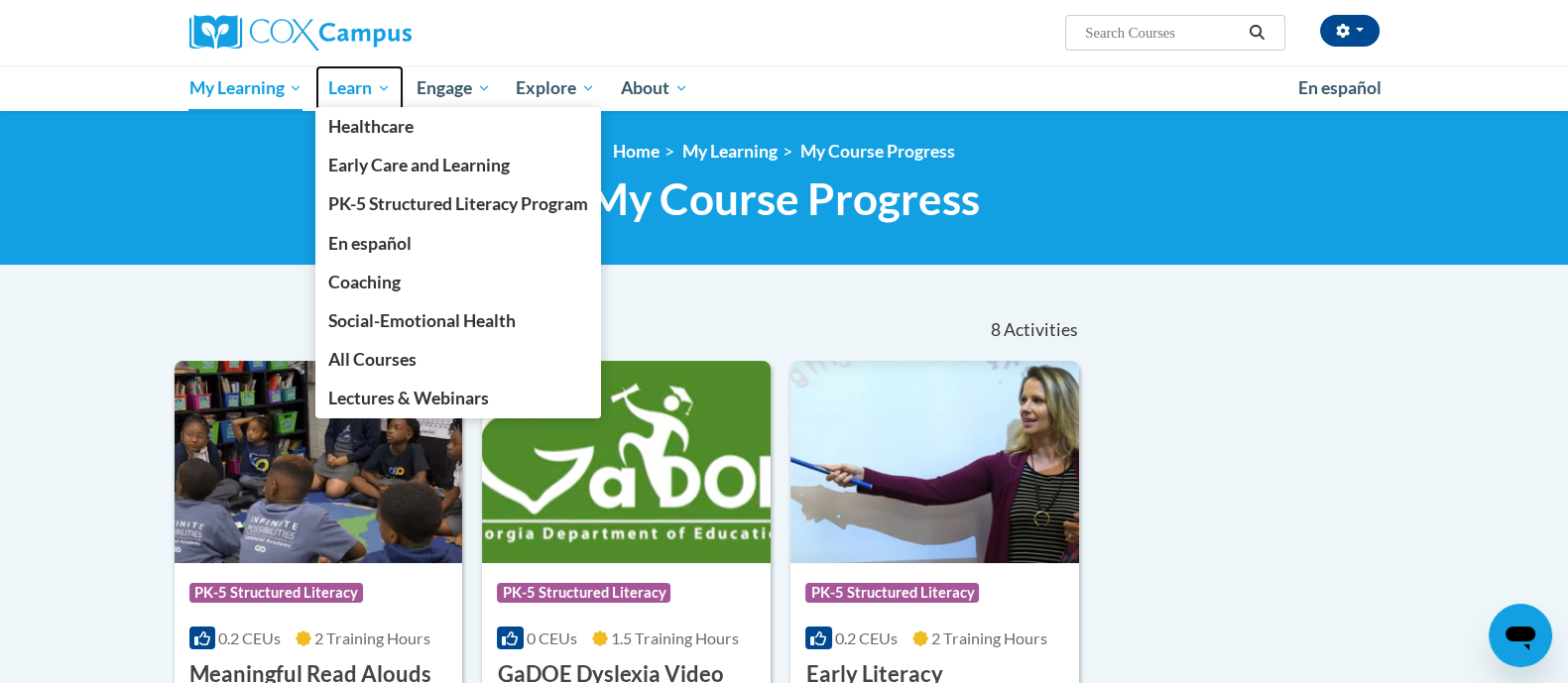
click at [347, 94] on span "Learn" at bounding box center [359, 88] width 63 height 24
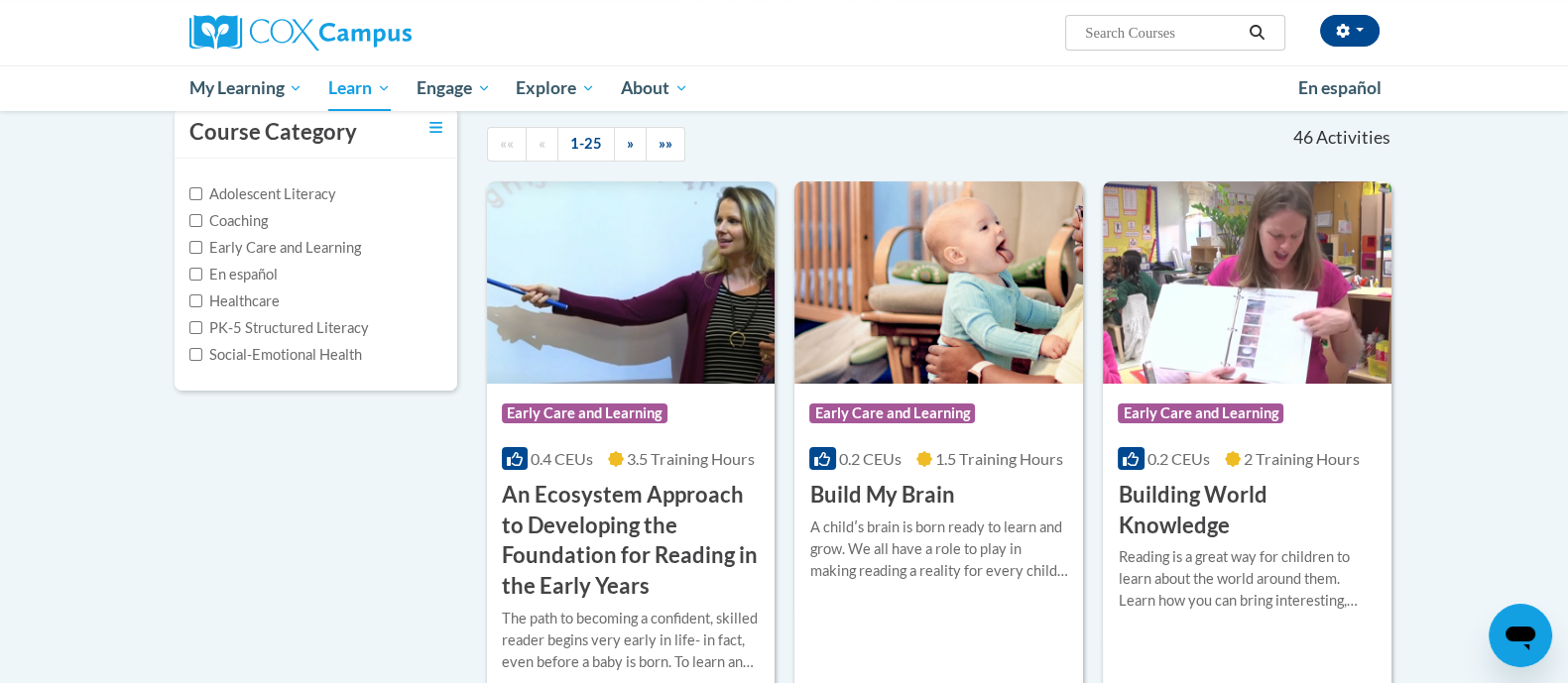
scroll to position [220, 0]
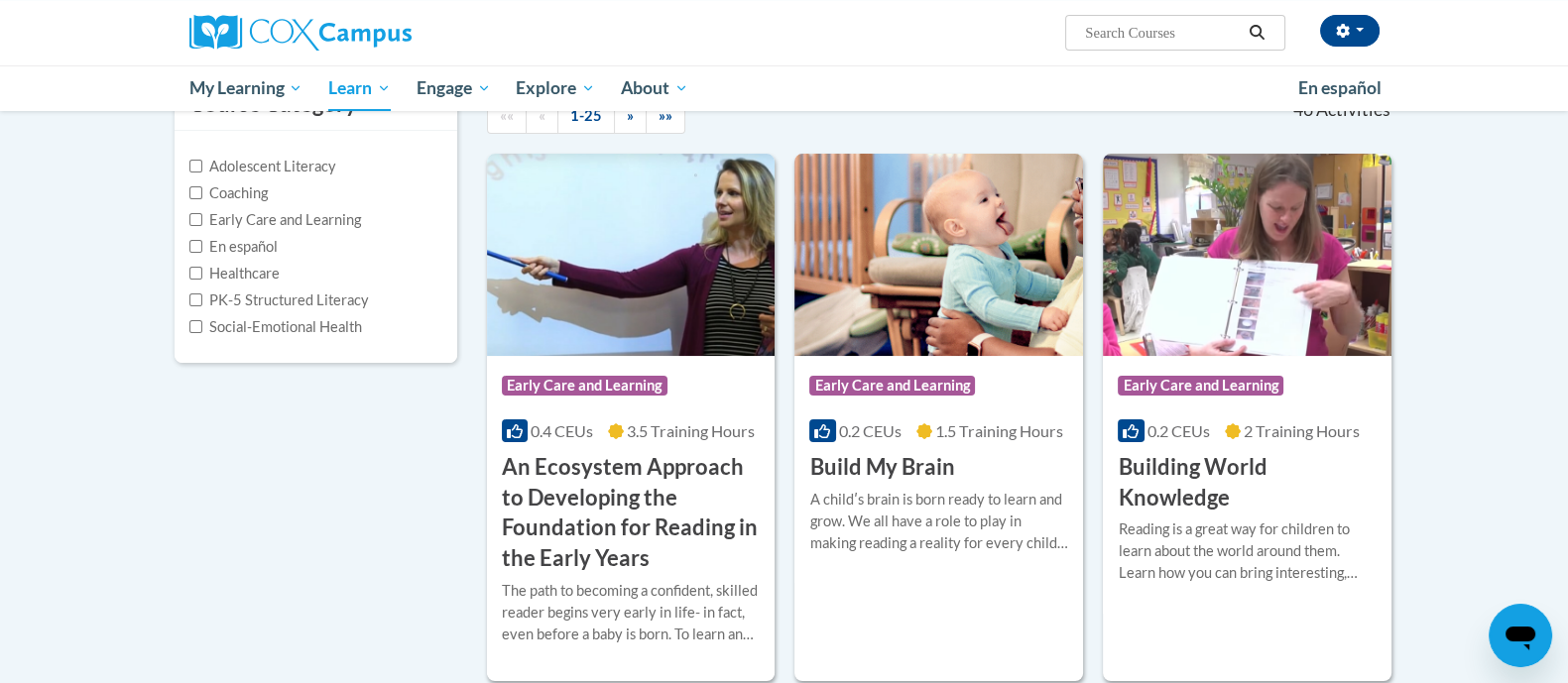
click at [332, 306] on label "PK-5 Structured Literacy" at bounding box center [279, 301] width 180 height 22
click at [202, 306] on input "PK-5 Structured Literacy" at bounding box center [196, 300] width 13 height 13
checkbox input "true"
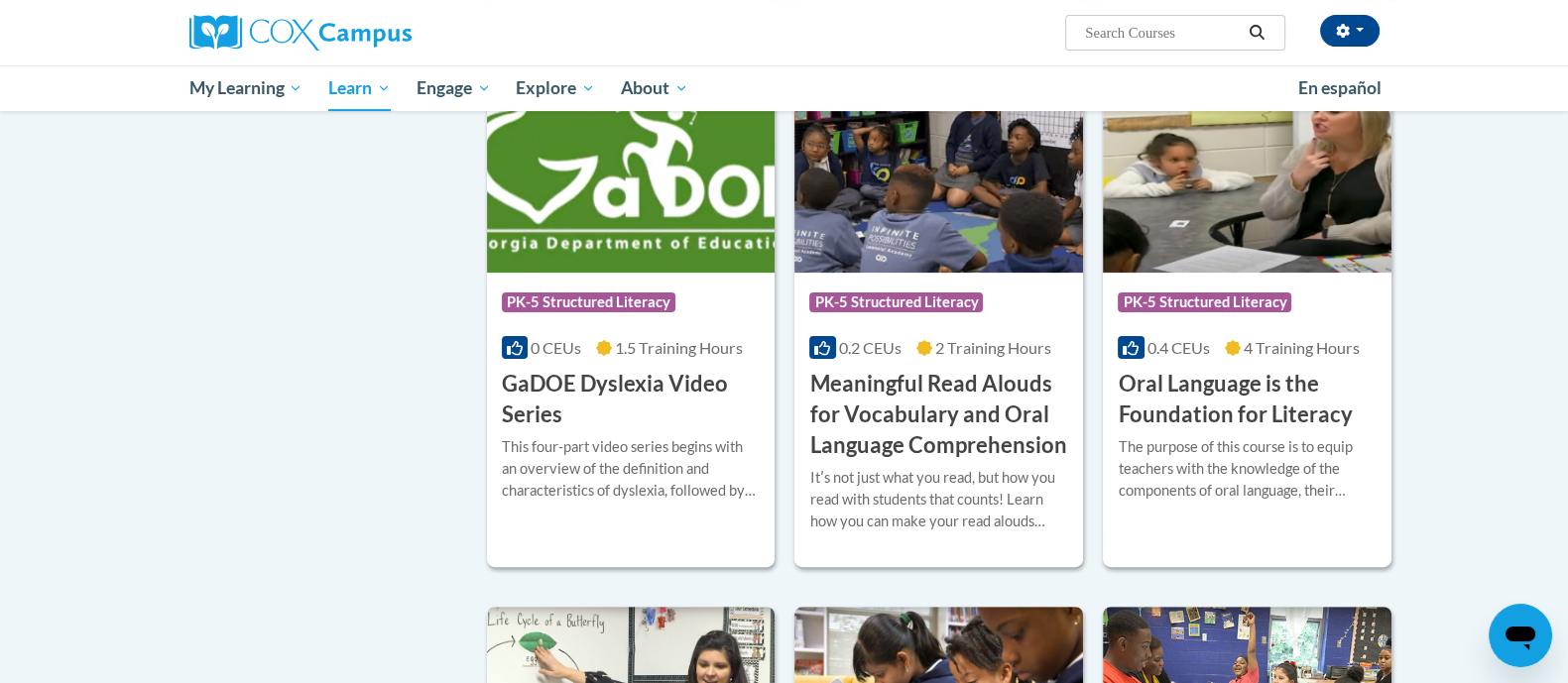
scroll to position [836, 0]
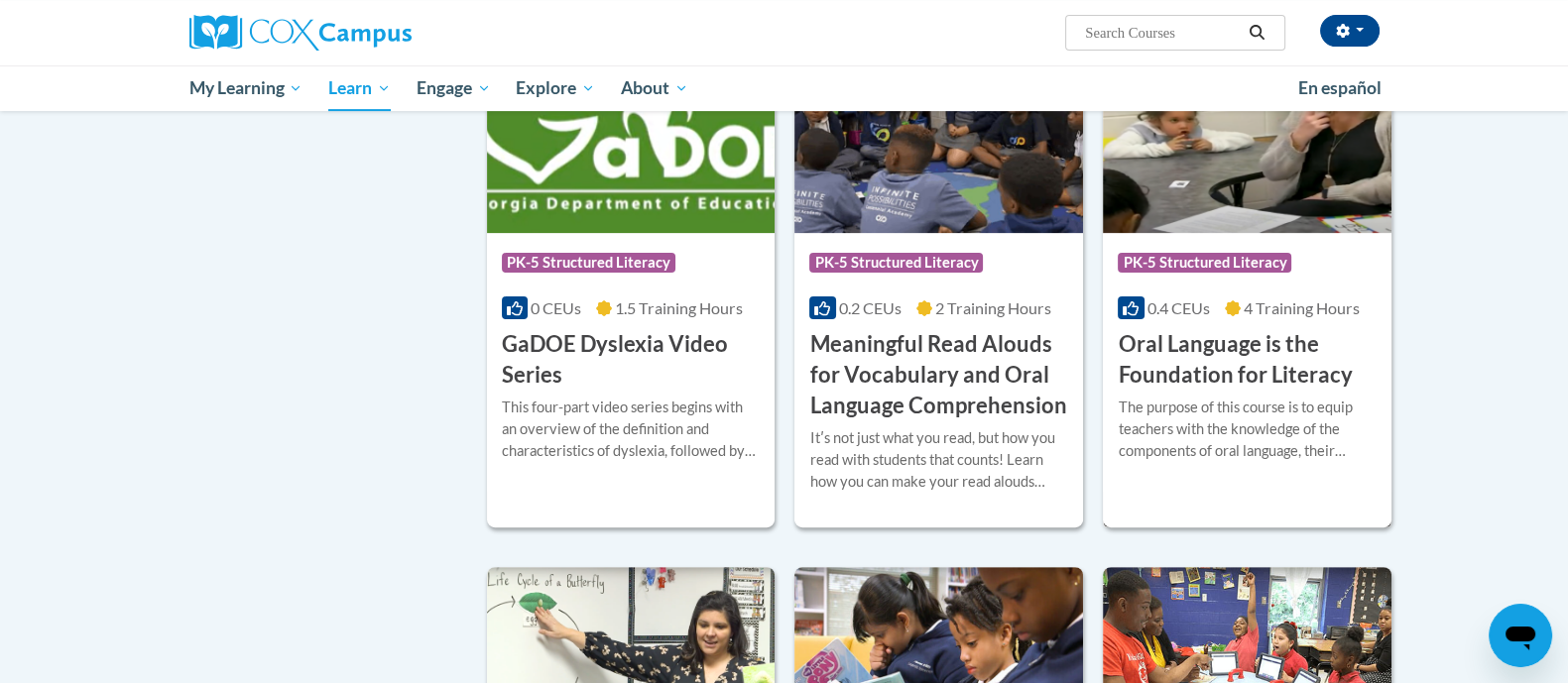
click at [1191, 323] on div "Course Category: PK-5 Structured Literacy 0.4 CEUs 4 Training Hours COURSE Oral…" at bounding box center [1246, 312] width 289 height 158
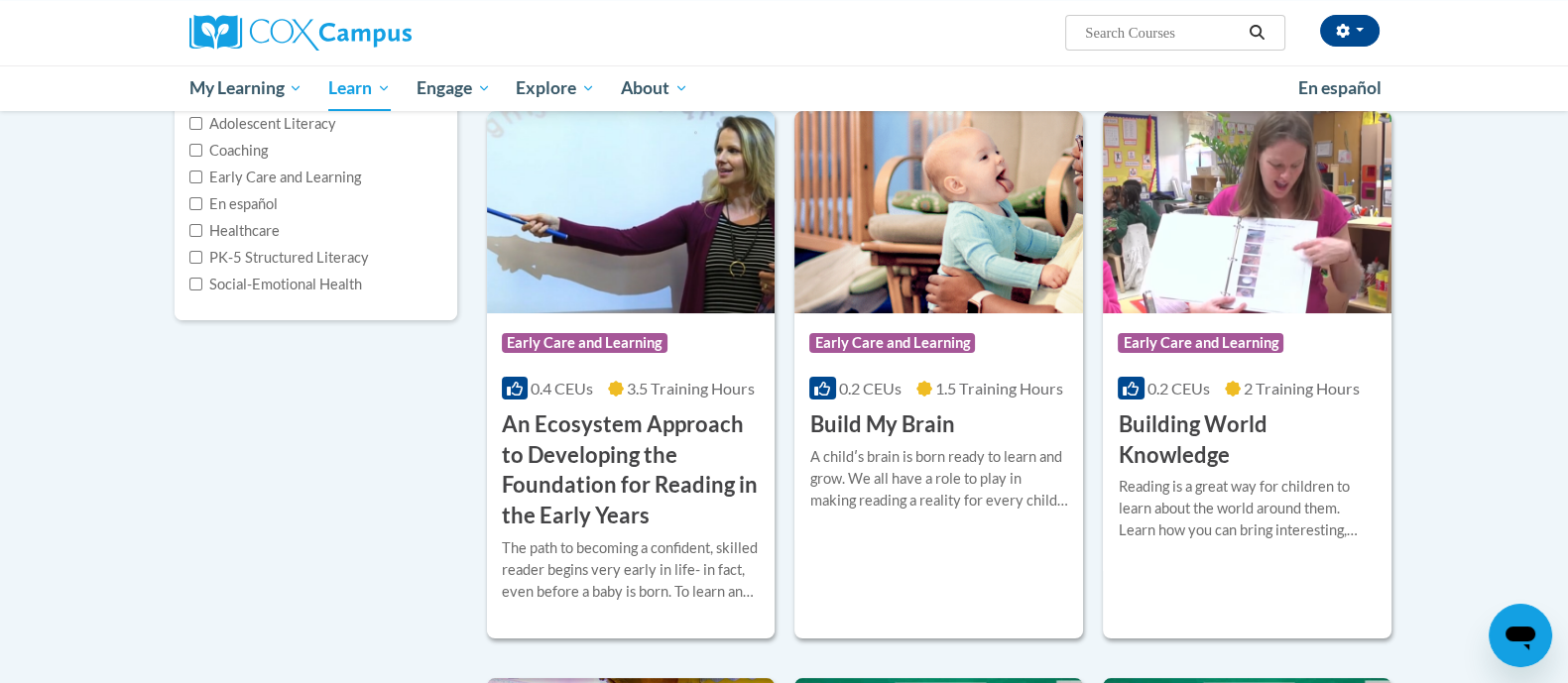
scroll to position [279, 0]
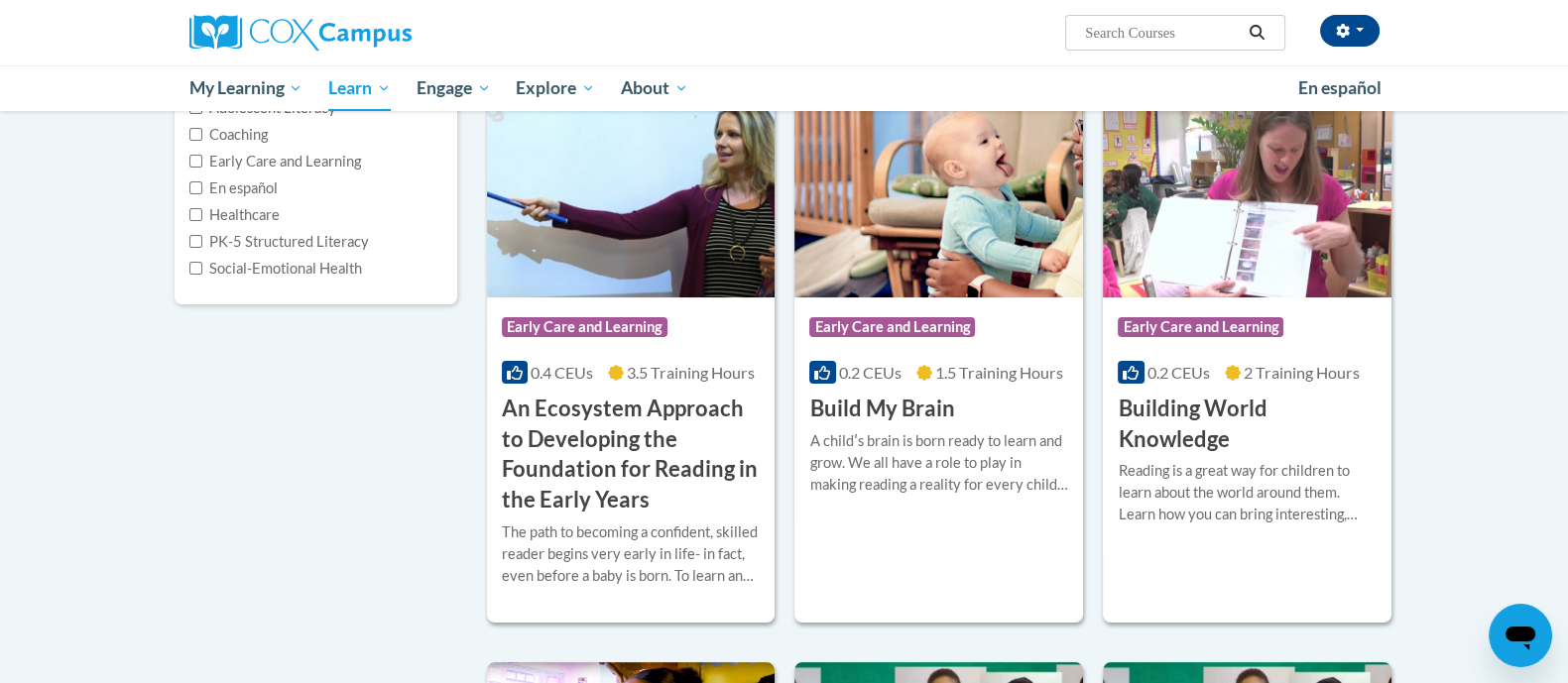
click at [349, 231] on label "PK-5 Structured Literacy" at bounding box center [279, 242] width 180 height 22
click at [202, 235] on input "PK-5 Structured Literacy" at bounding box center [196, 241] width 13 height 13
checkbox input "true"
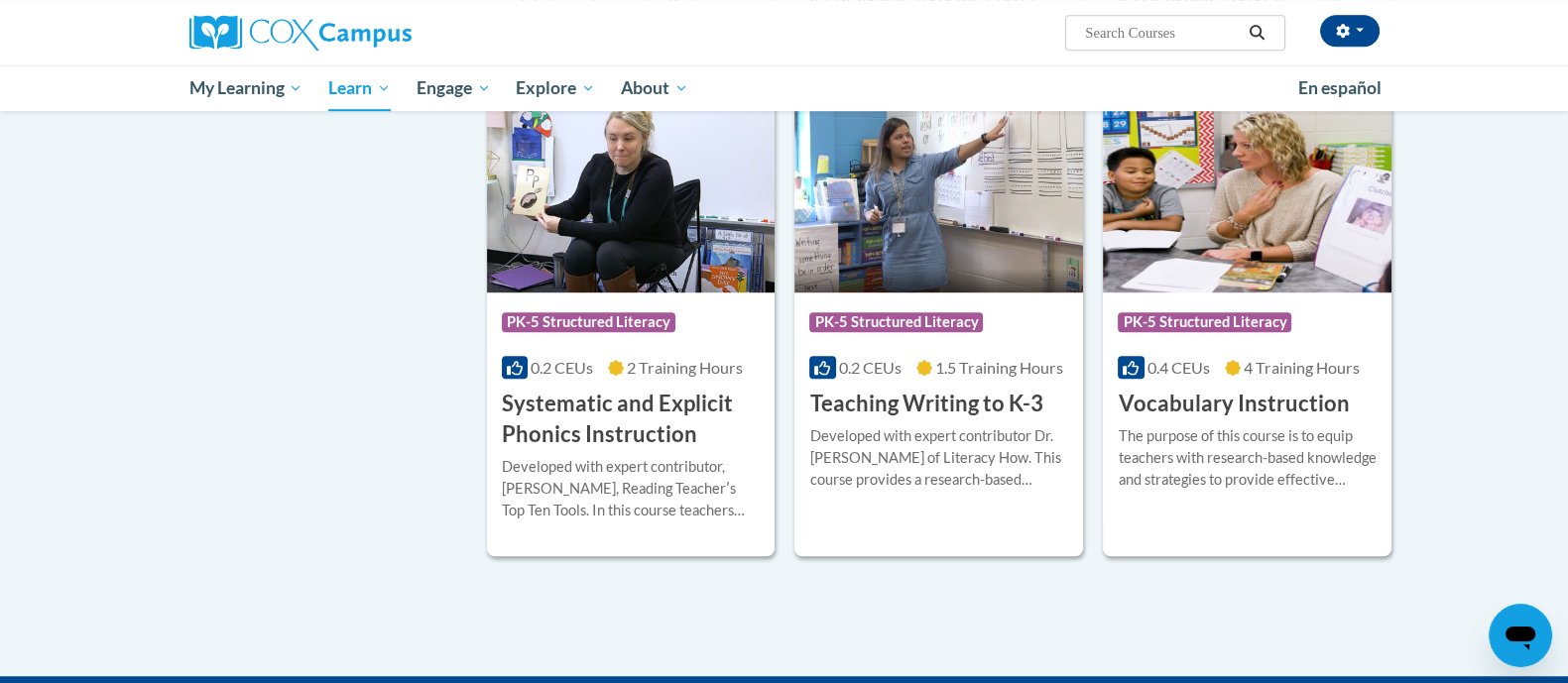
scroll to position [1797, 0]
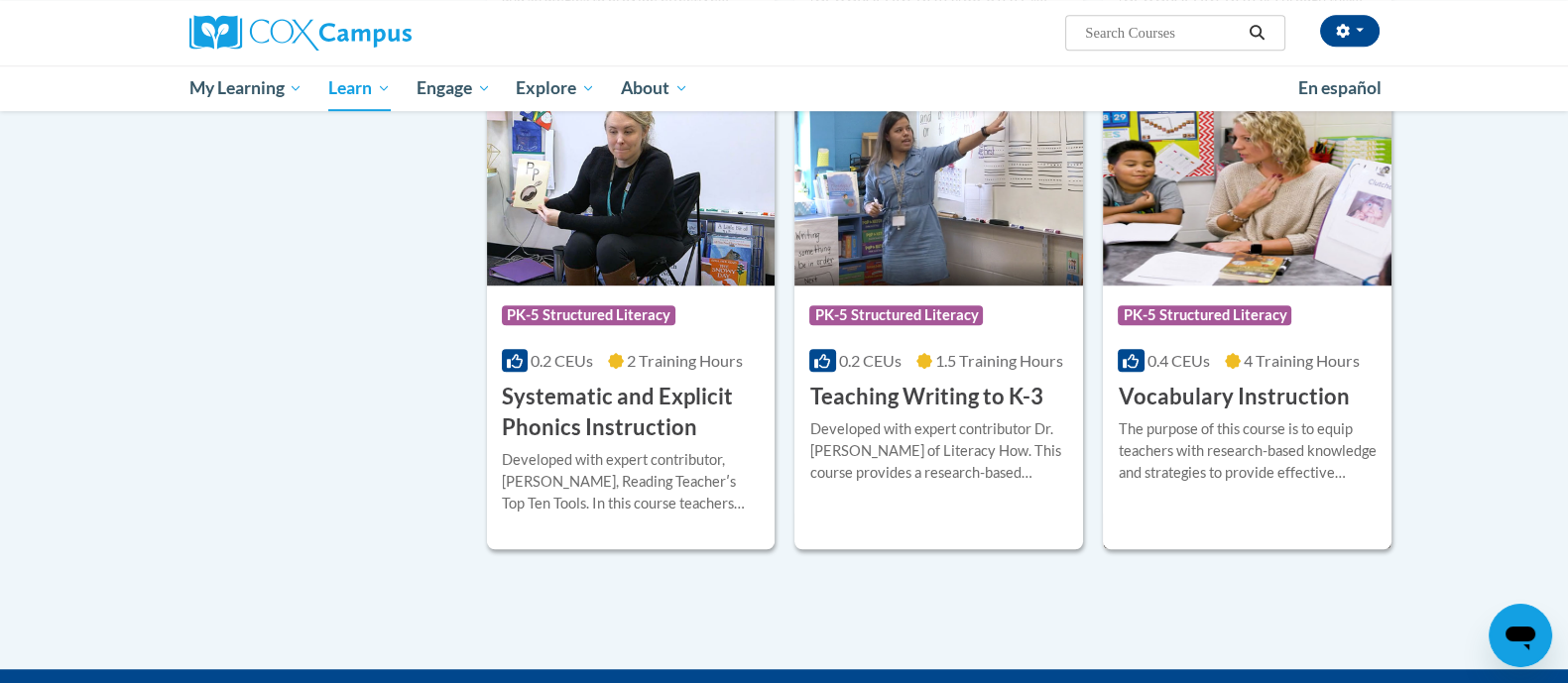
click at [1240, 410] on h3 "Vocabulary Instruction" at bounding box center [1233, 397] width 231 height 31
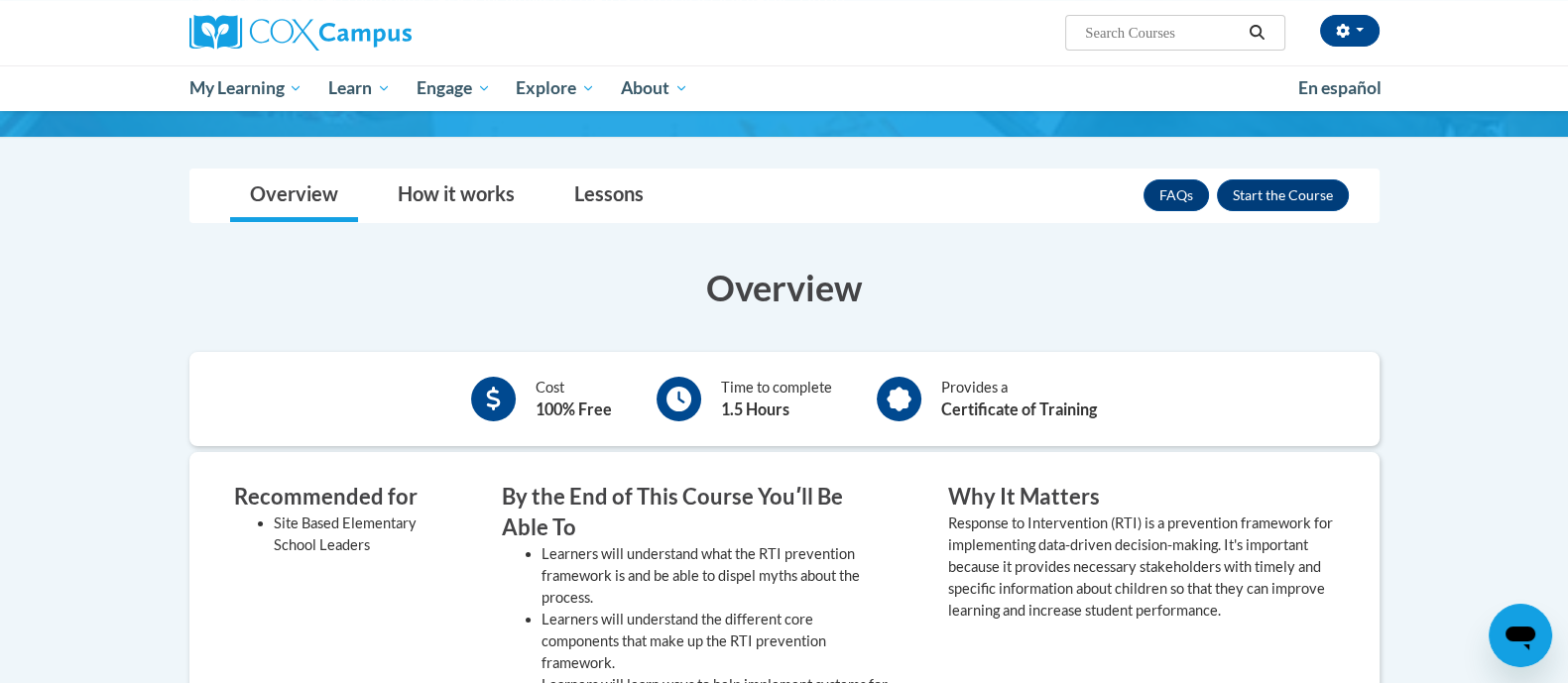
scroll to position [317, 0]
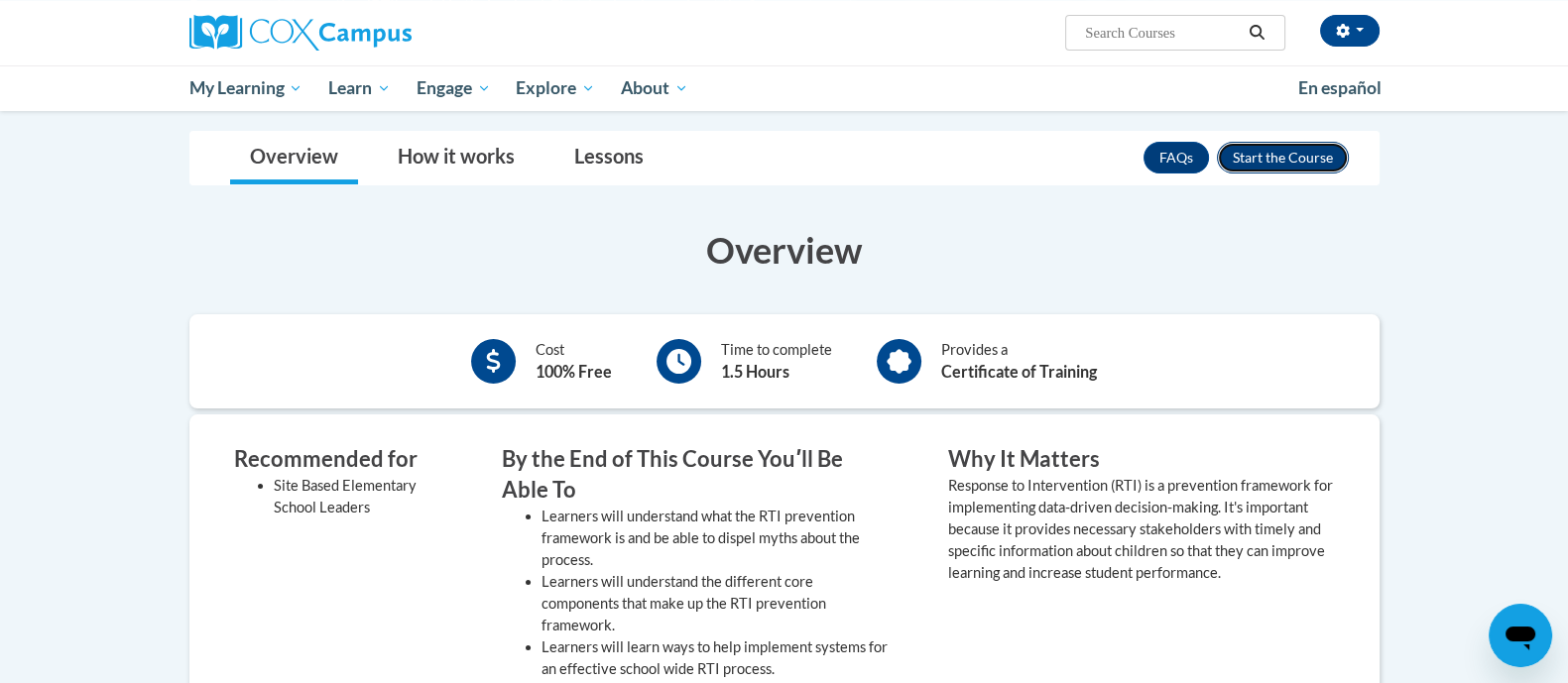
click at [1269, 166] on button "Enroll" at bounding box center [1282, 158] width 132 height 32
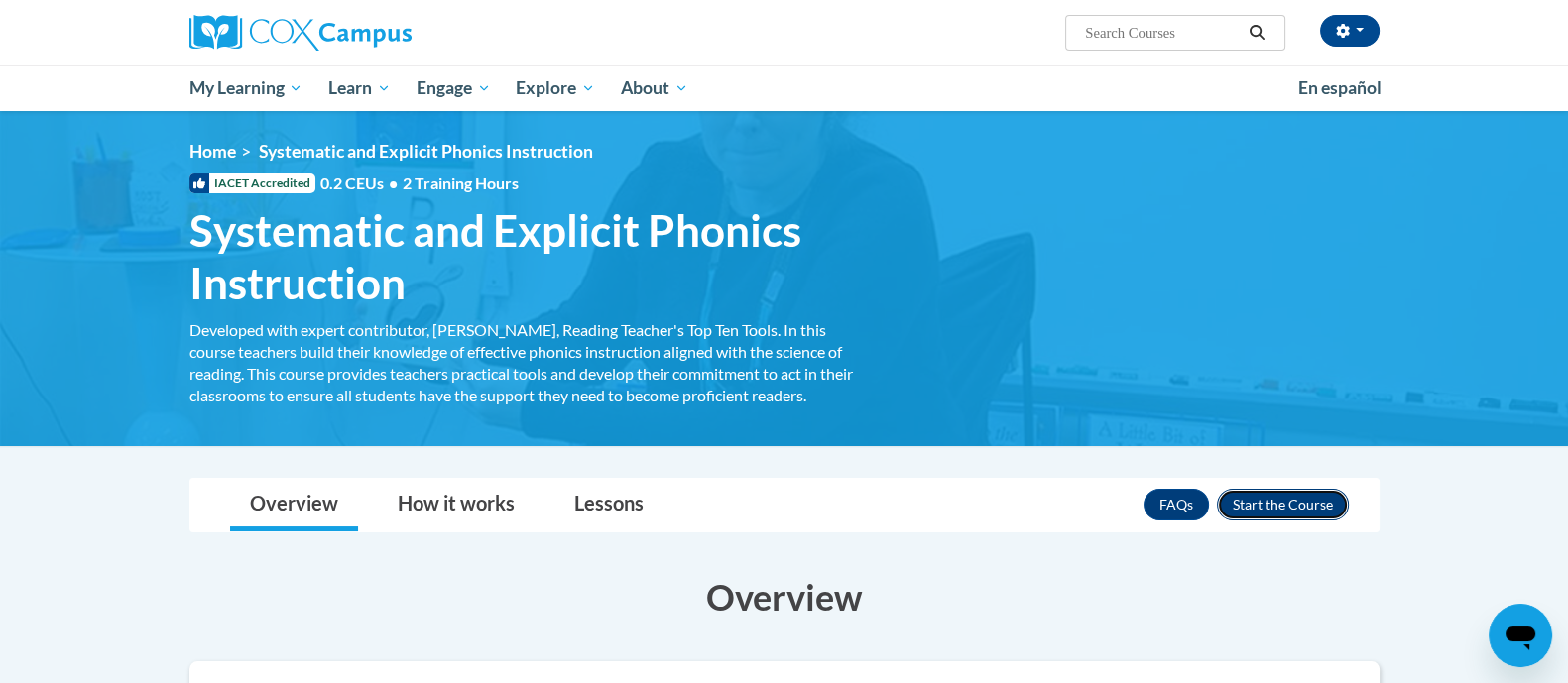
click at [1269, 511] on button "Enroll" at bounding box center [1282, 505] width 132 height 32
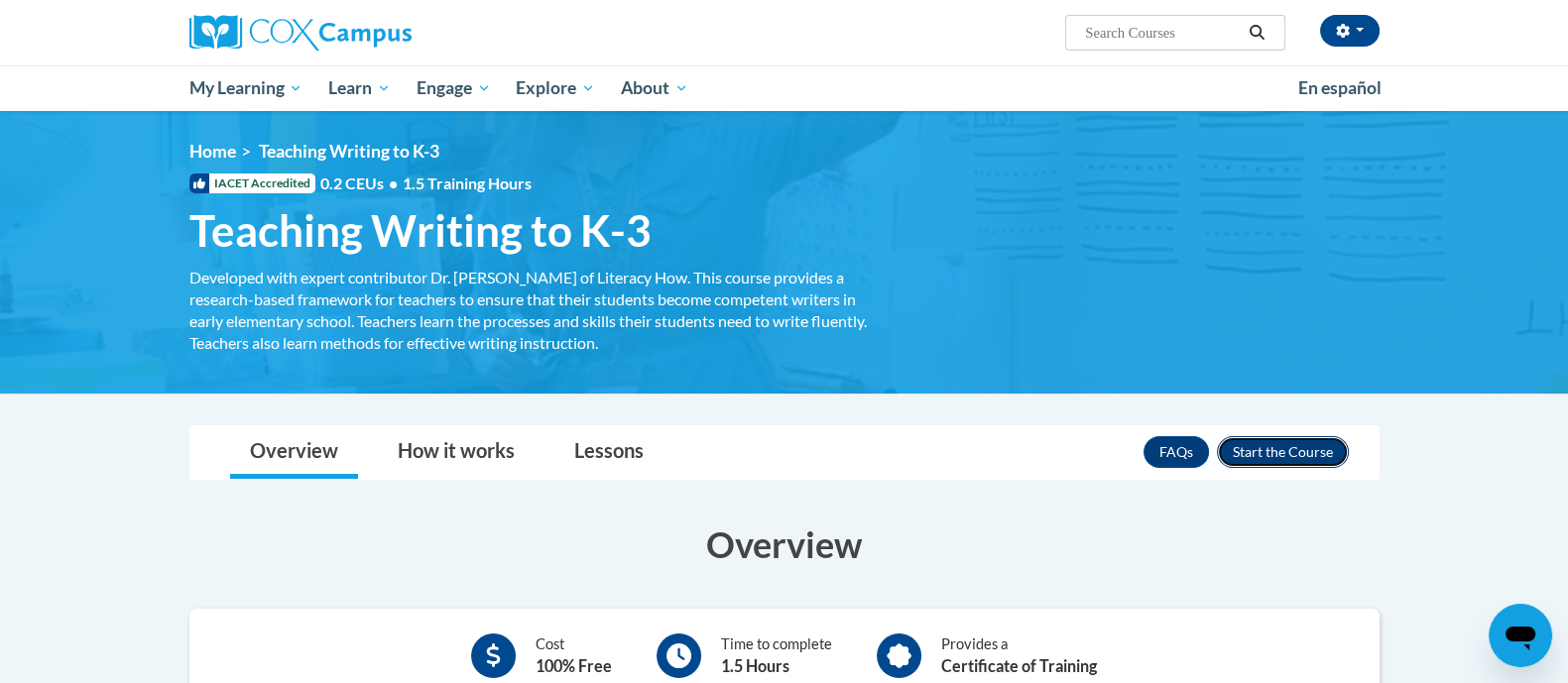
click at [1289, 452] on button "Enroll" at bounding box center [1282, 453] width 132 height 32
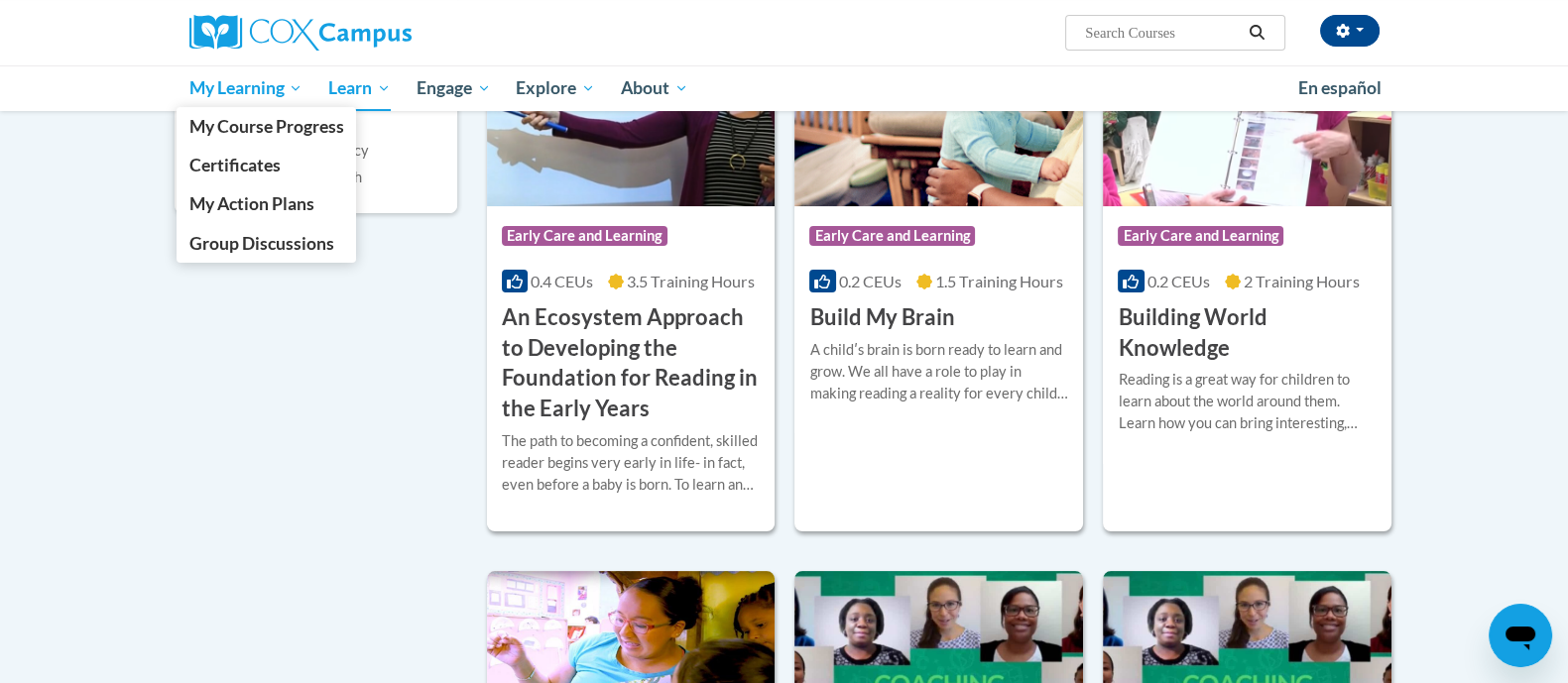
click at [245, 85] on span "My Learning" at bounding box center [245, 88] width 114 height 24
click at [243, 91] on span "My Learning" at bounding box center [245, 88] width 114 height 24
click at [268, 134] on span "My Course Progress" at bounding box center [266, 126] width 155 height 21
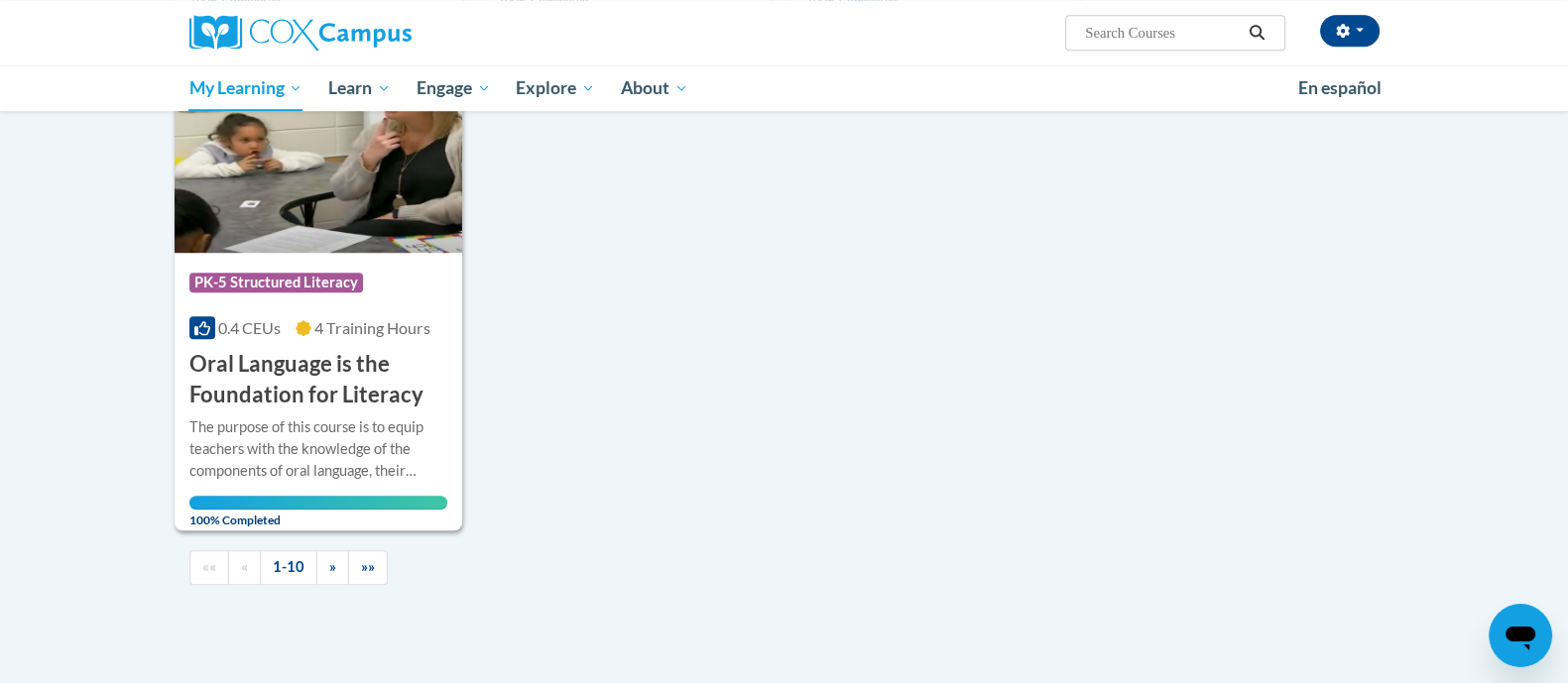
scroll to position [1894, 0]
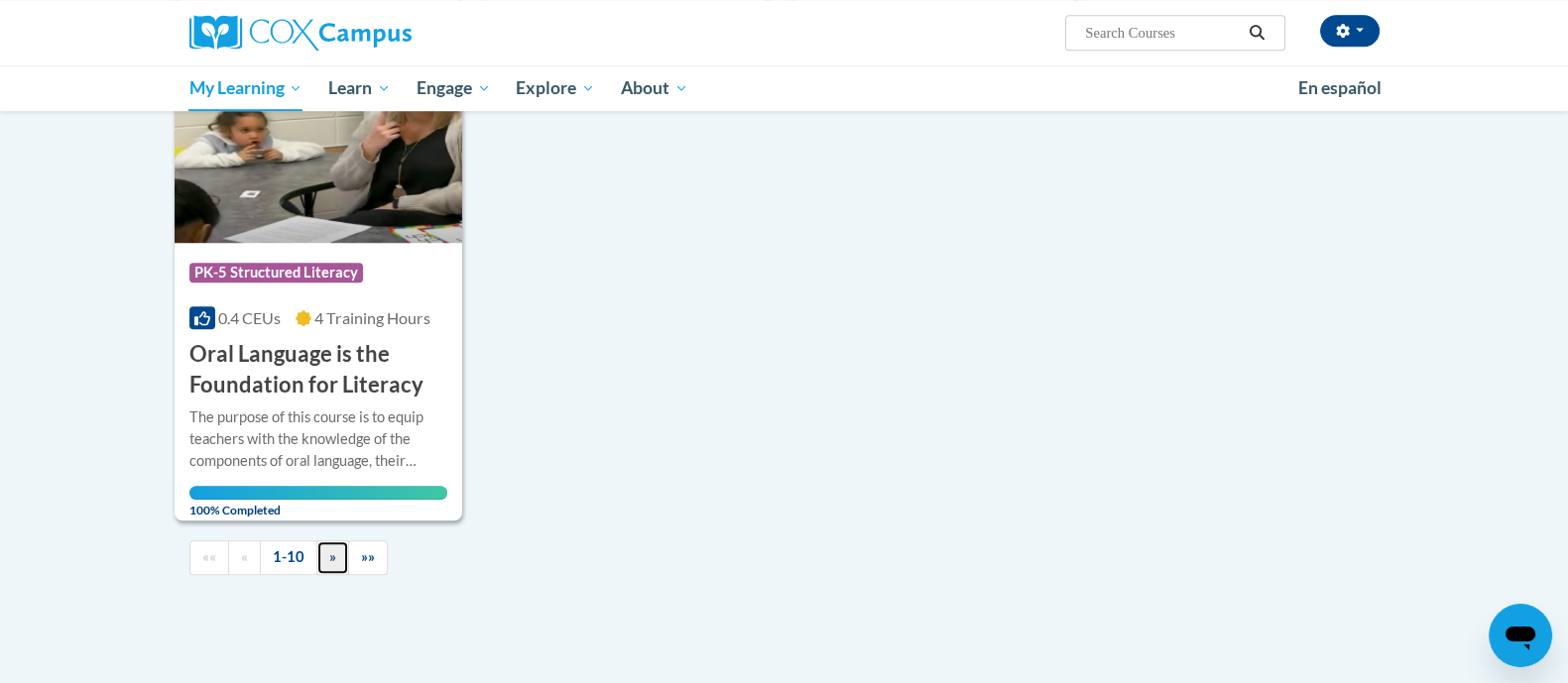
click at [342, 554] on link "»" at bounding box center [332, 558] width 33 height 35
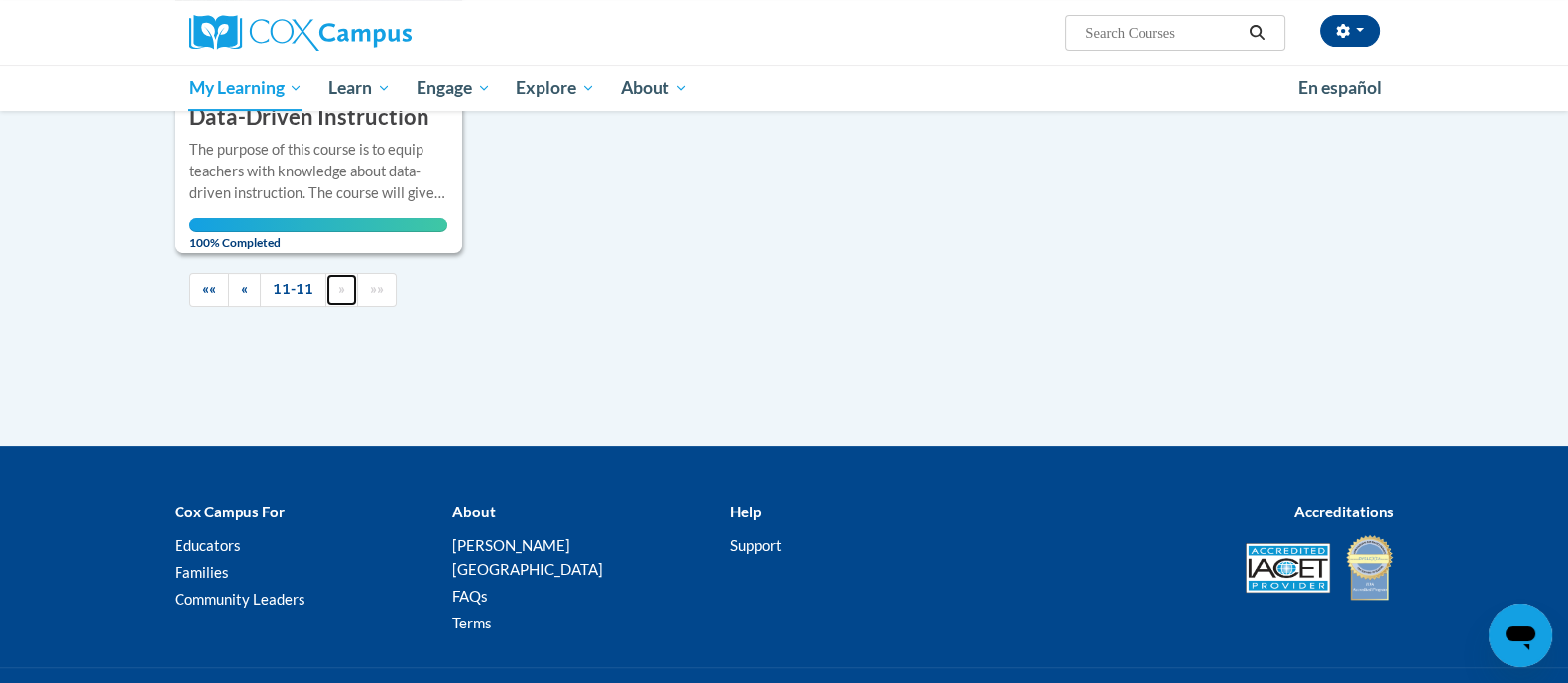
scroll to position [631, 0]
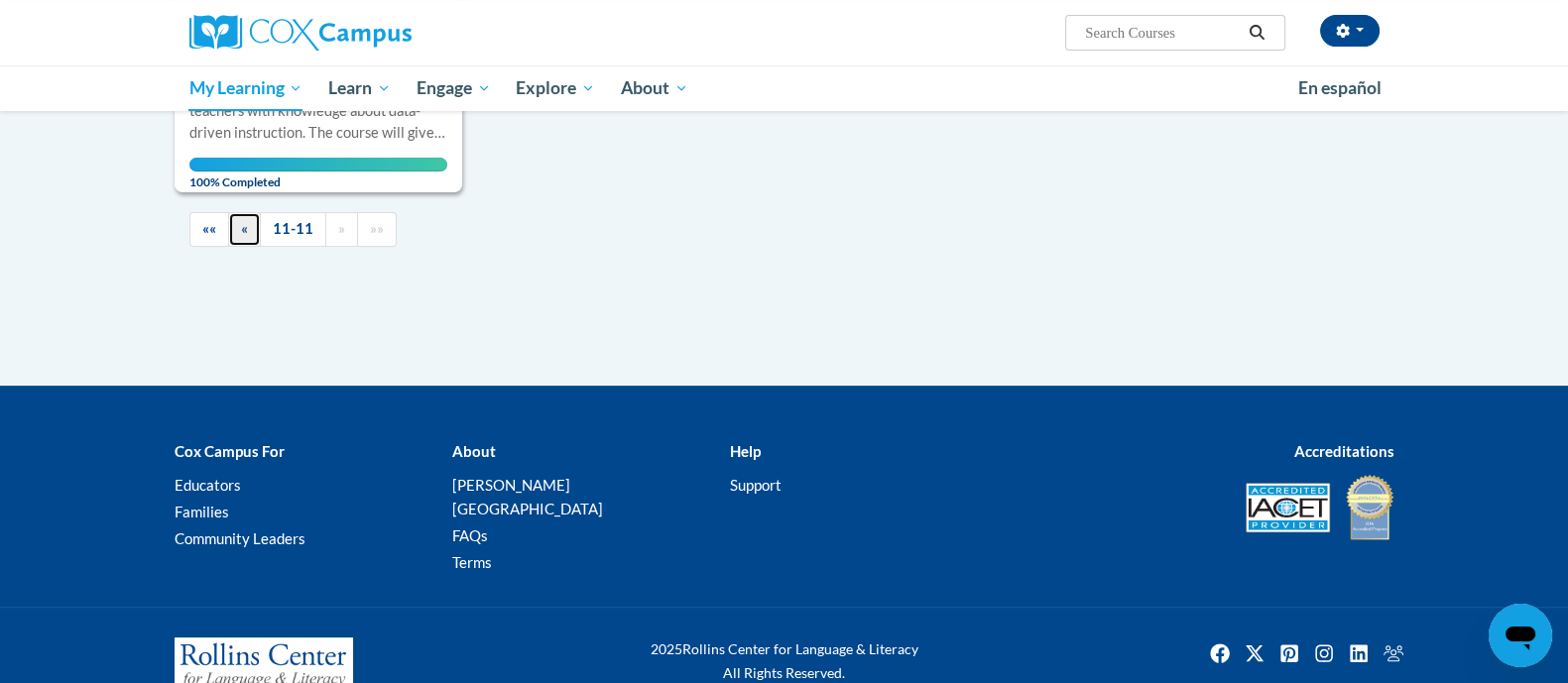
click at [243, 228] on span "«" at bounding box center [244, 228] width 7 height 17
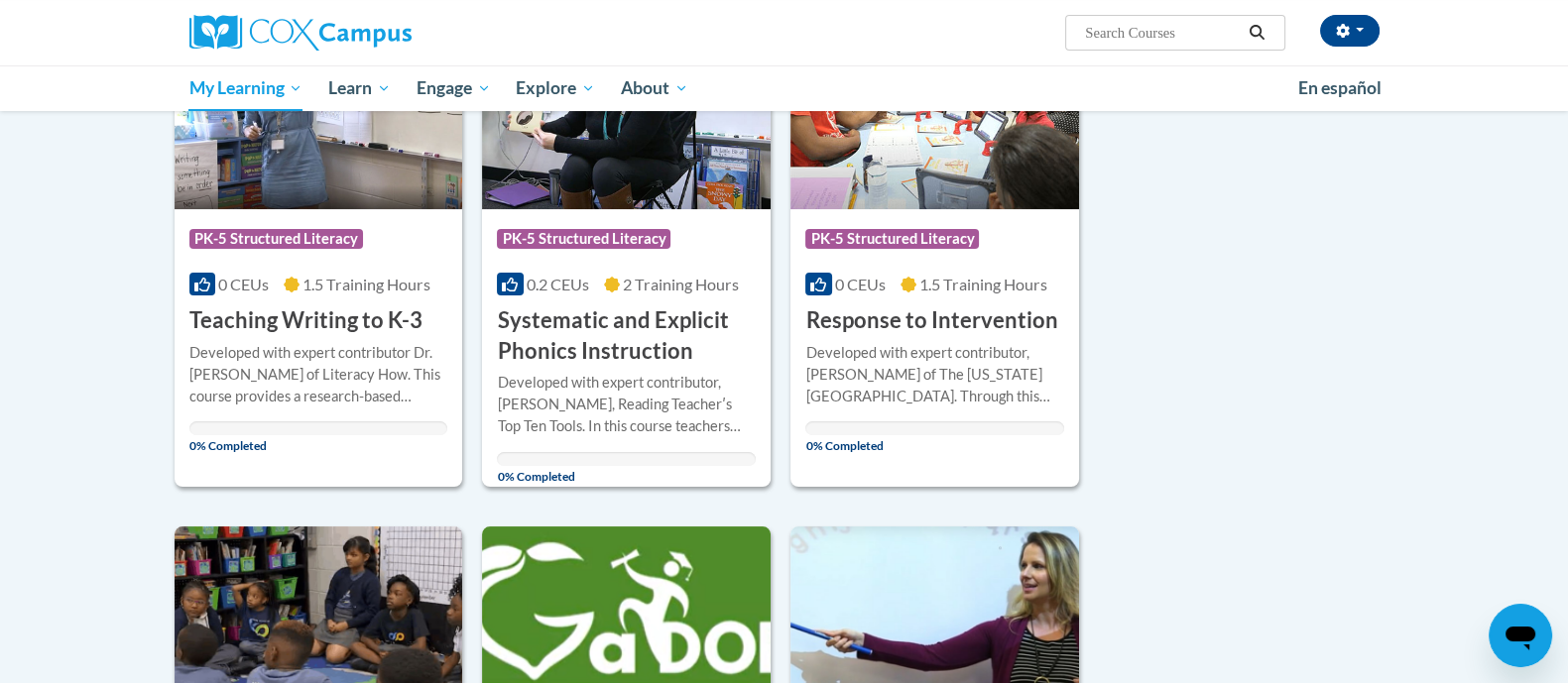
scroll to position [377, 0]
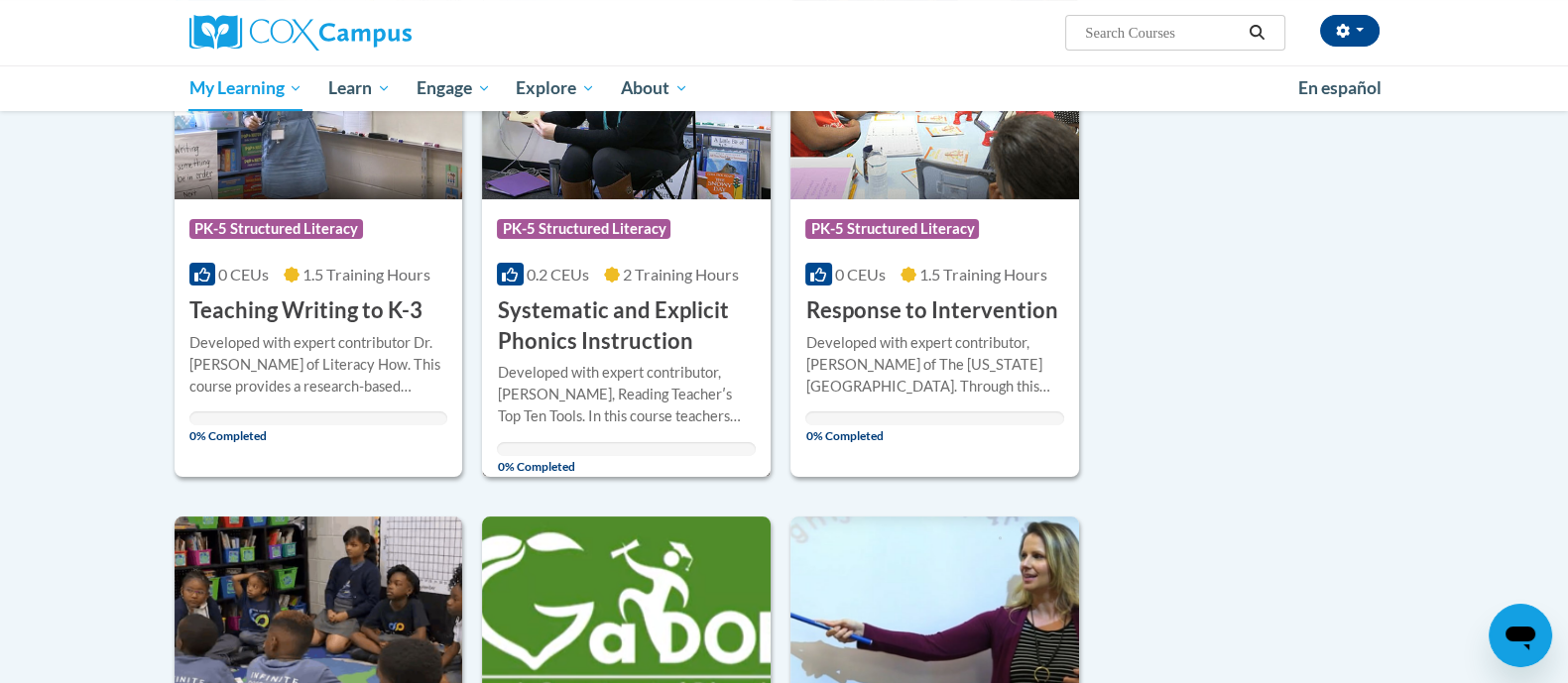
click at [702, 264] on div "0.2 CEUs 2 Training Hours" at bounding box center [626, 275] width 259 height 22
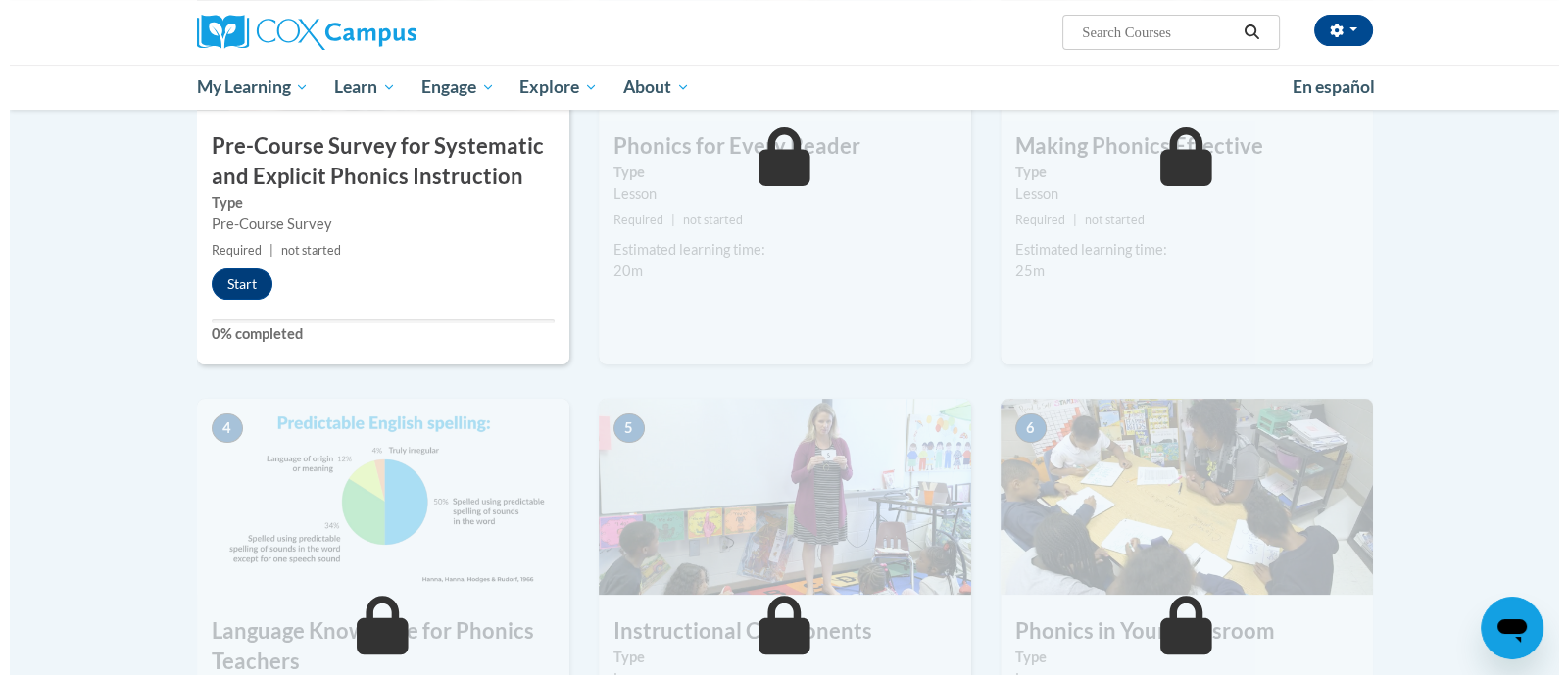
scroll to position [648, 0]
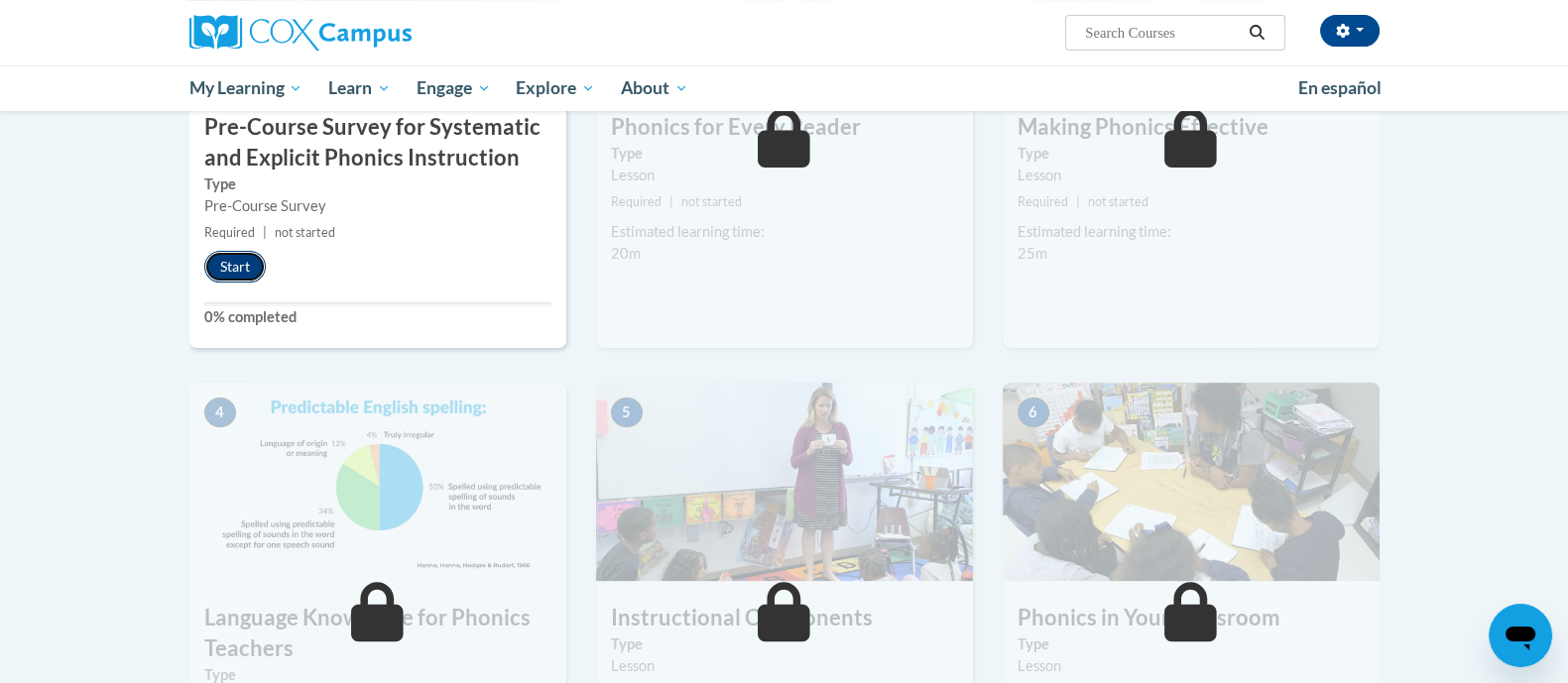
click at [252, 257] on button "Start" at bounding box center [235, 267] width 62 height 32
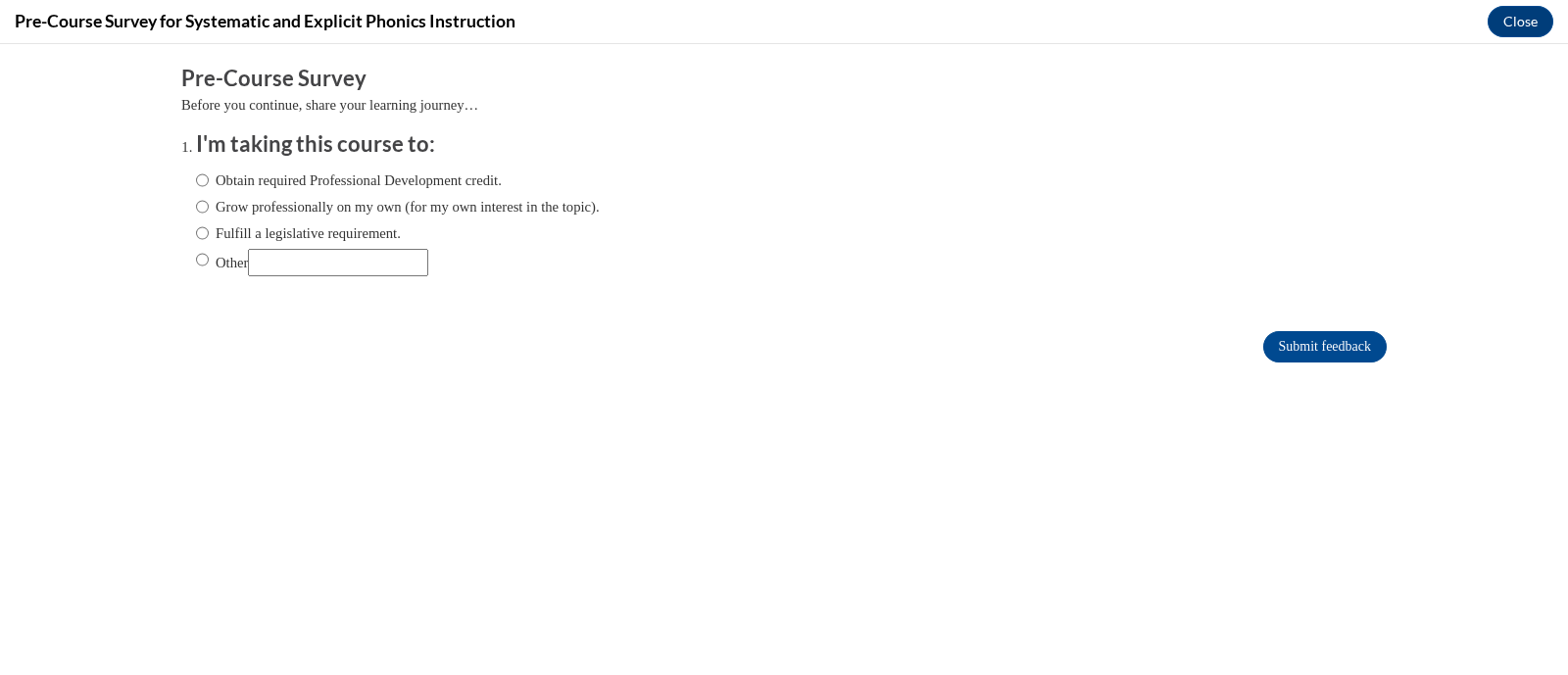
scroll to position [0, 0]
click at [314, 182] on label "Obtain required Professional Development credit." at bounding box center [349, 181] width 306 height 22
click at [209, 182] on input "Obtain required Professional Development credit." at bounding box center [202, 181] width 13 height 22
radio input "true"
click at [1263, 332] on input "Submit feedback" at bounding box center [1325, 347] width 124 height 31
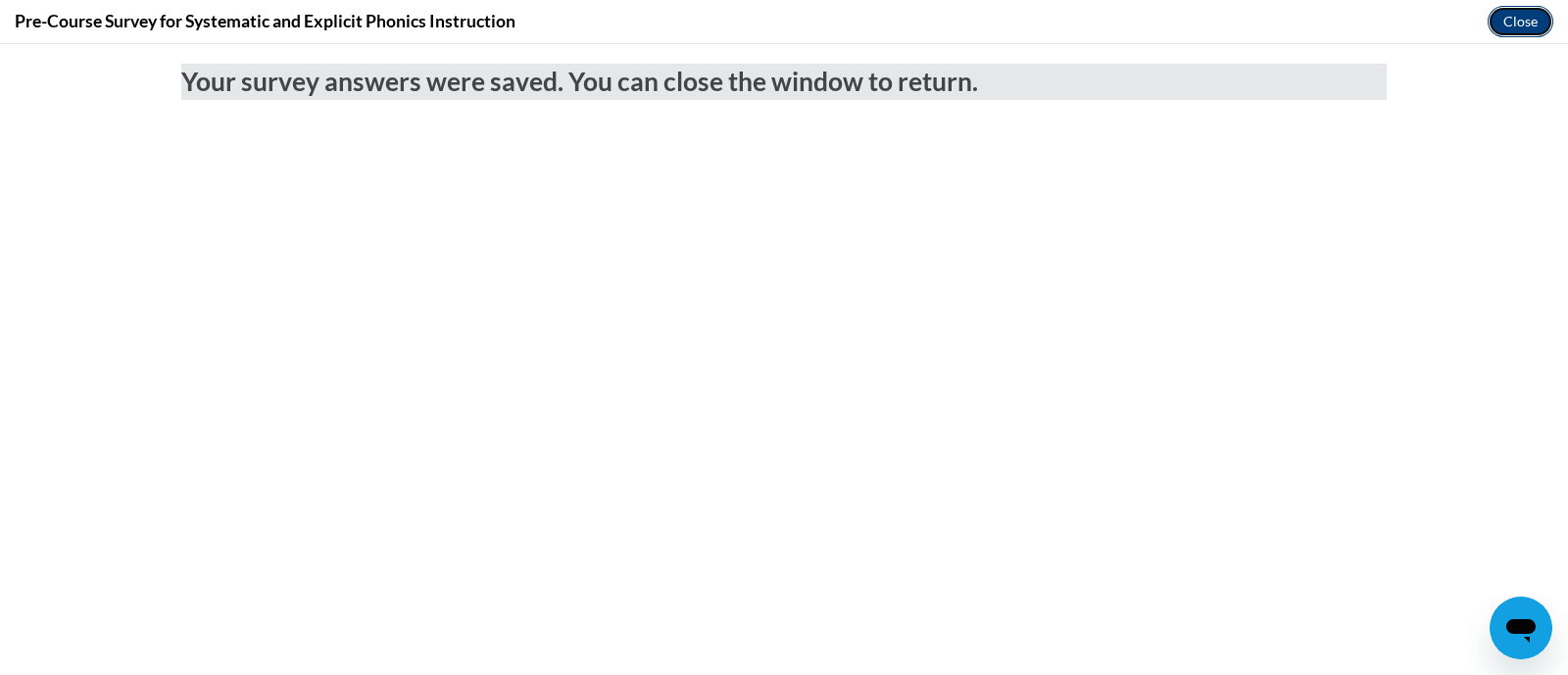
click at [1504, 9] on button "Close" at bounding box center [1520, 22] width 66 height 31
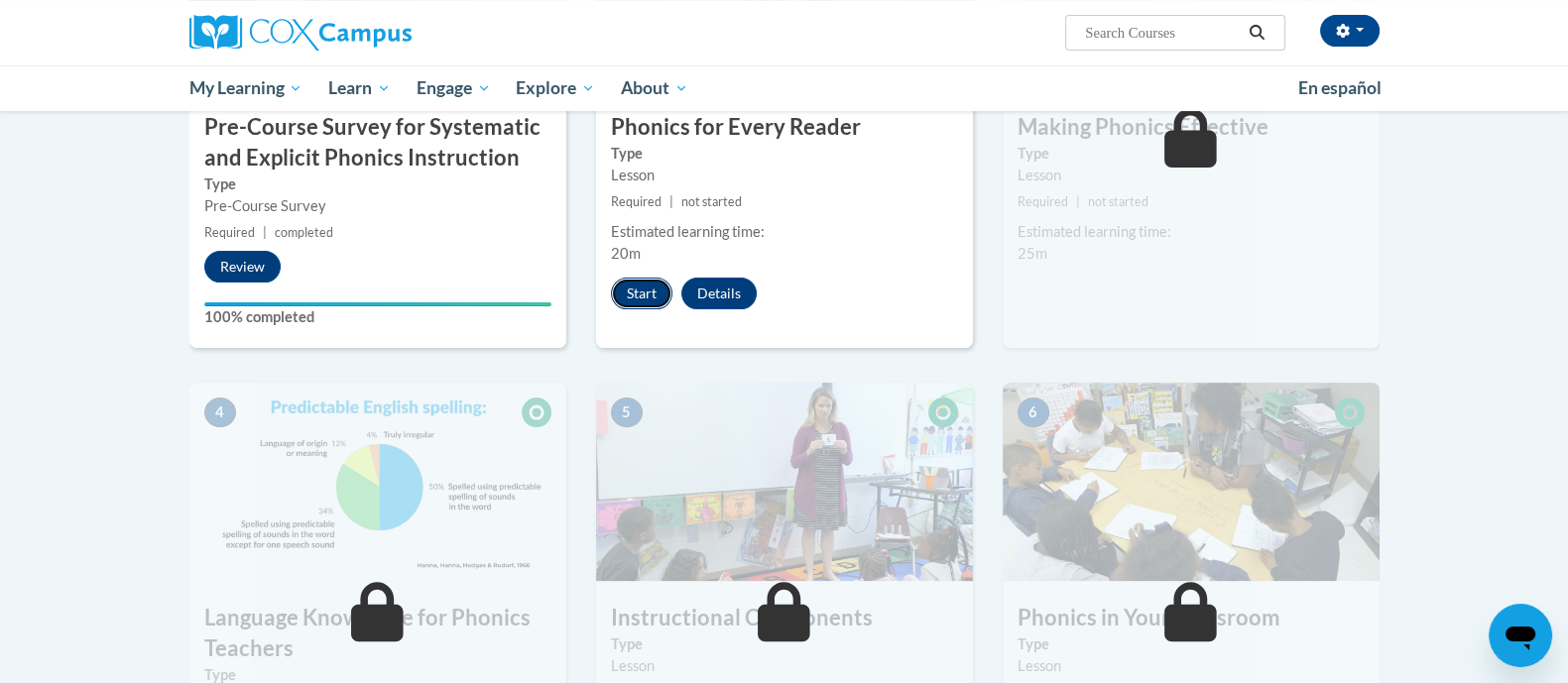
click at [628, 298] on button "Start" at bounding box center [642, 294] width 62 height 32
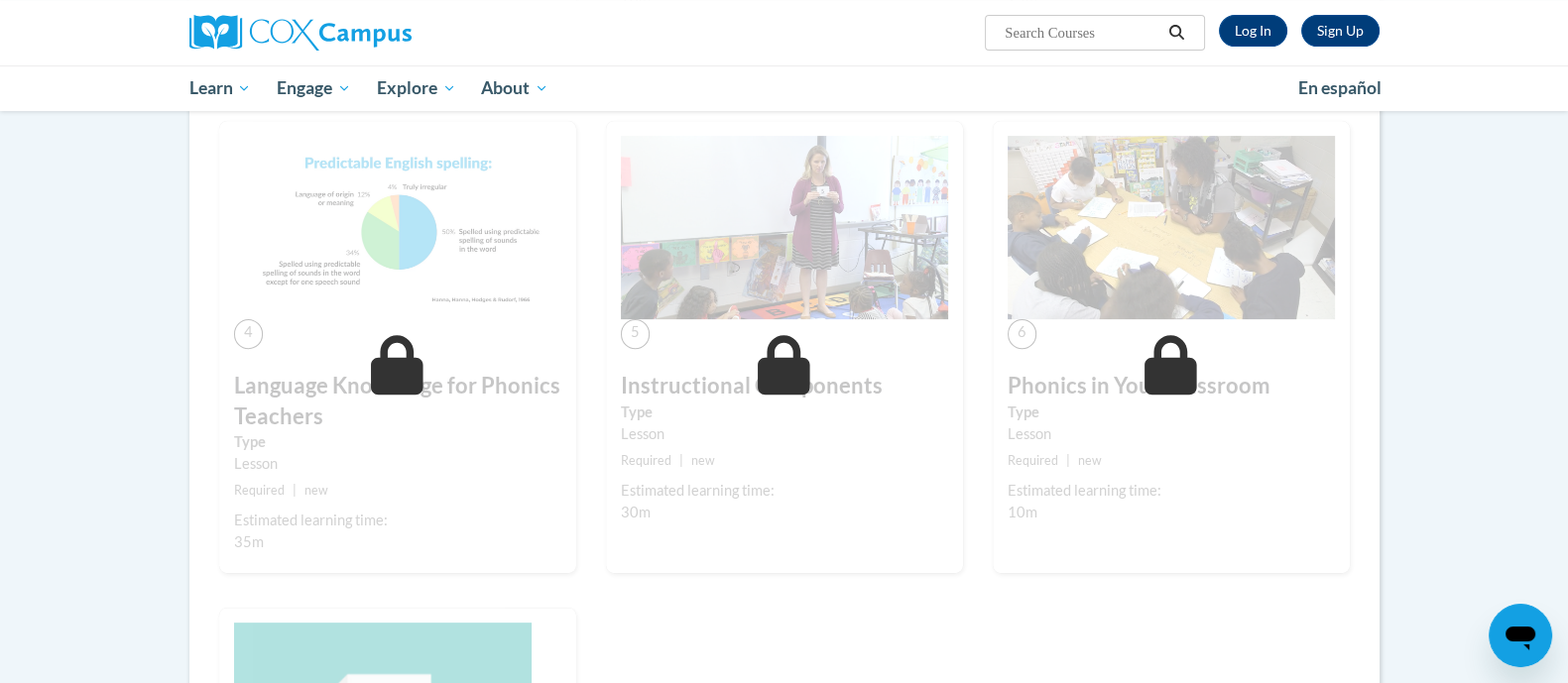
scroll to position [655, 0]
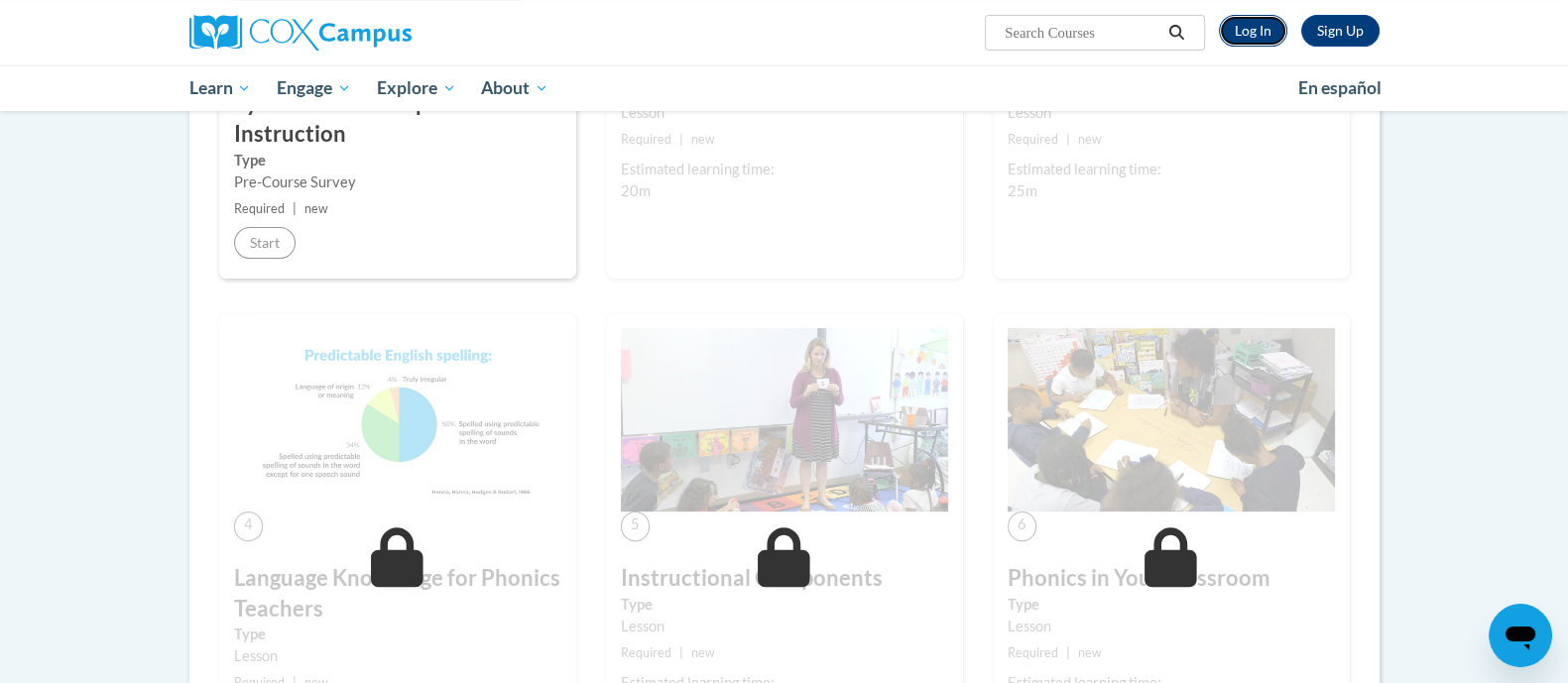
click at [1267, 22] on link "Log In" at bounding box center [1252, 31] width 68 height 32
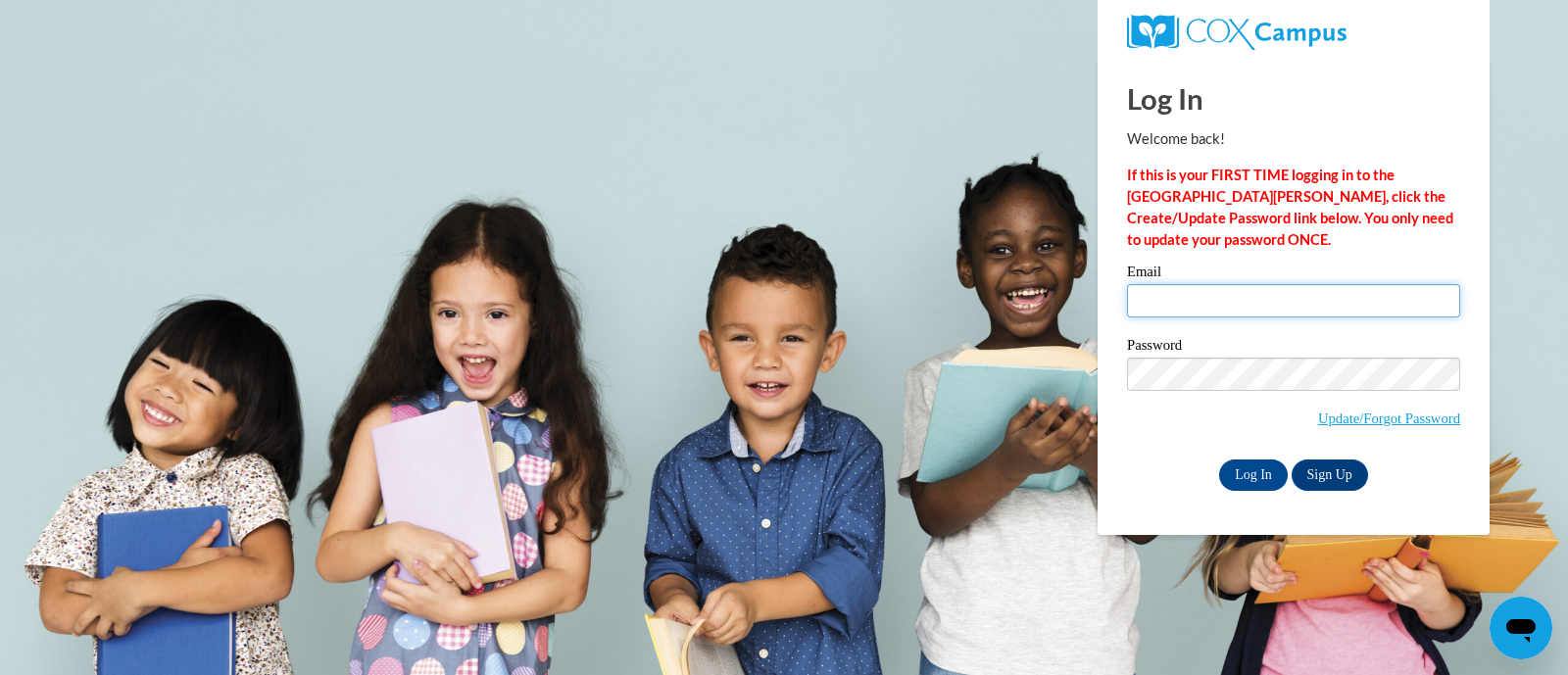
click at [1232, 286] on input "Email" at bounding box center [1293, 301] width 333 height 33
click at [1176, 296] on input "Email" at bounding box center [1293, 301] width 333 height 33
type input "brittneesexton@hasd.org"
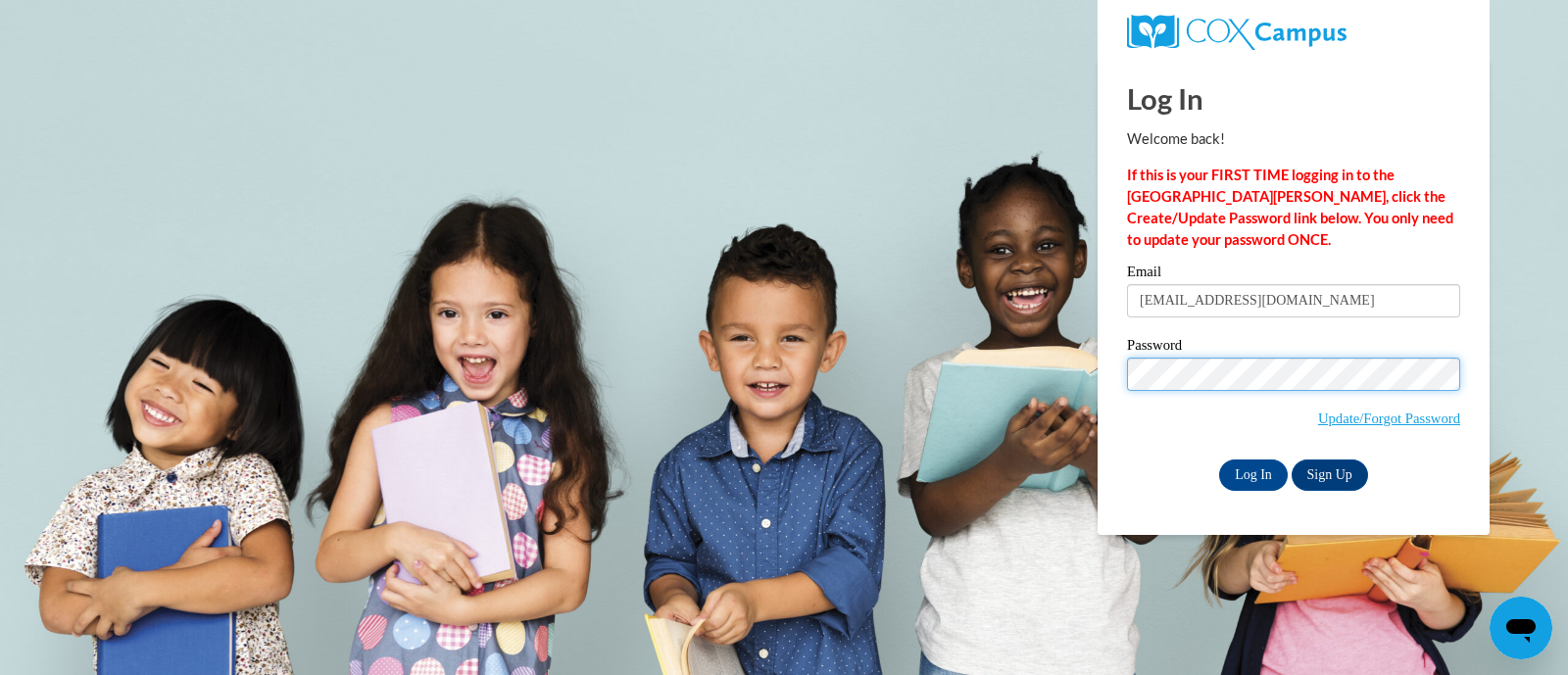
click at [1219, 460] on input "Log In" at bounding box center [1253, 476] width 69 height 31
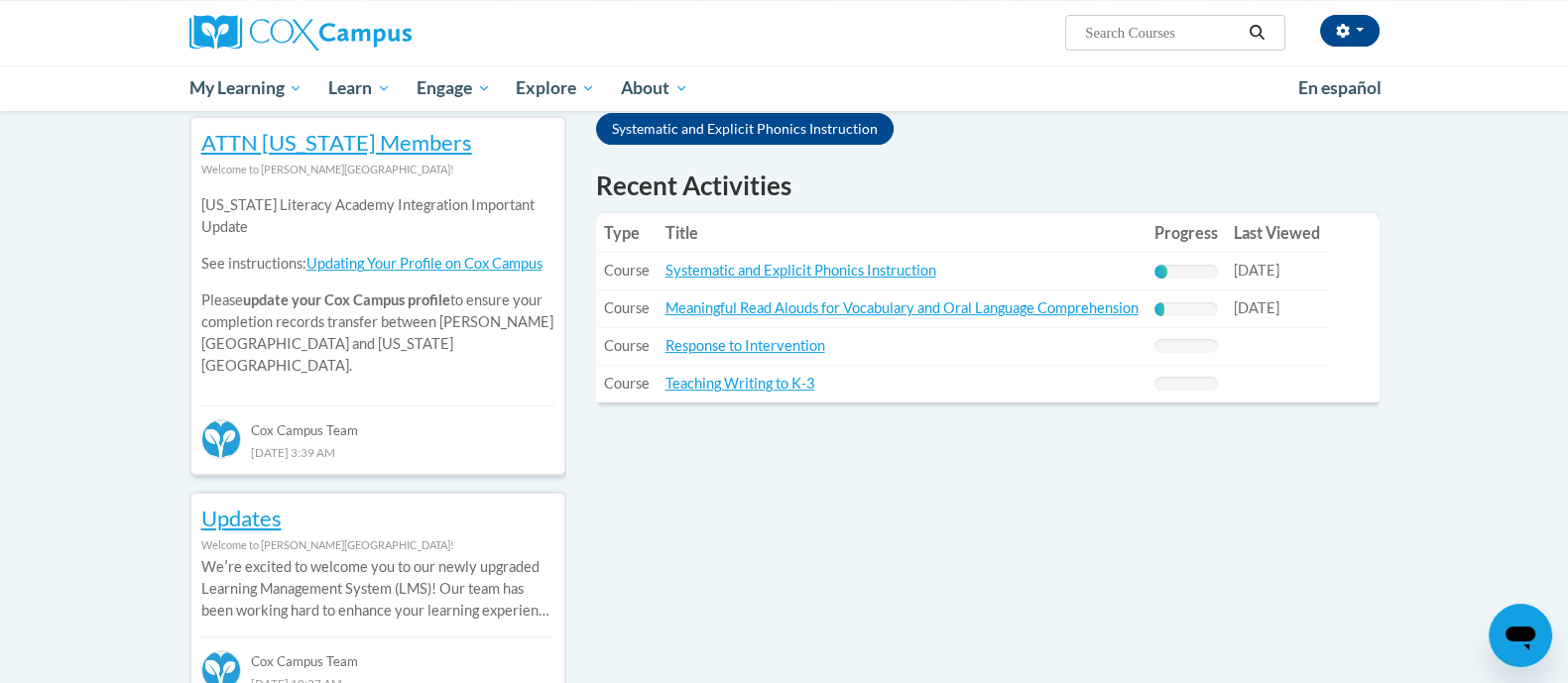
scroll to position [586, 0]
